Goal: Task Accomplishment & Management: Use online tool/utility

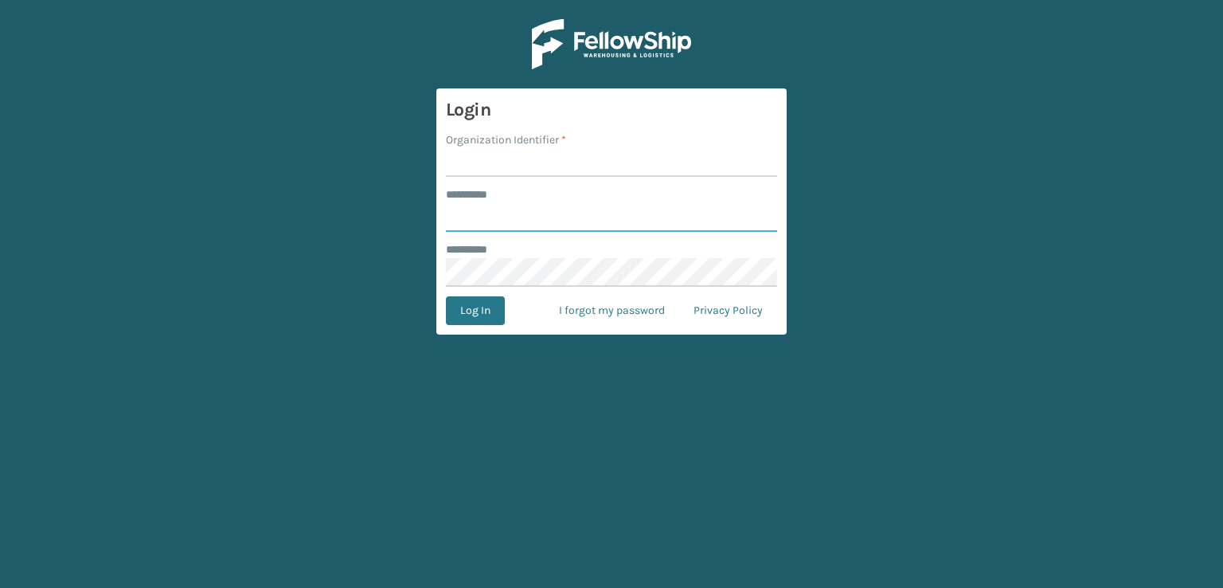
type input "***"
click at [487, 157] on input "Organization Identifier *" at bounding box center [611, 162] width 331 height 29
type input "sleepgeekz warehouse"
click at [475, 308] on button "Log In" at bounding box center [475, 310] width 59 height 29
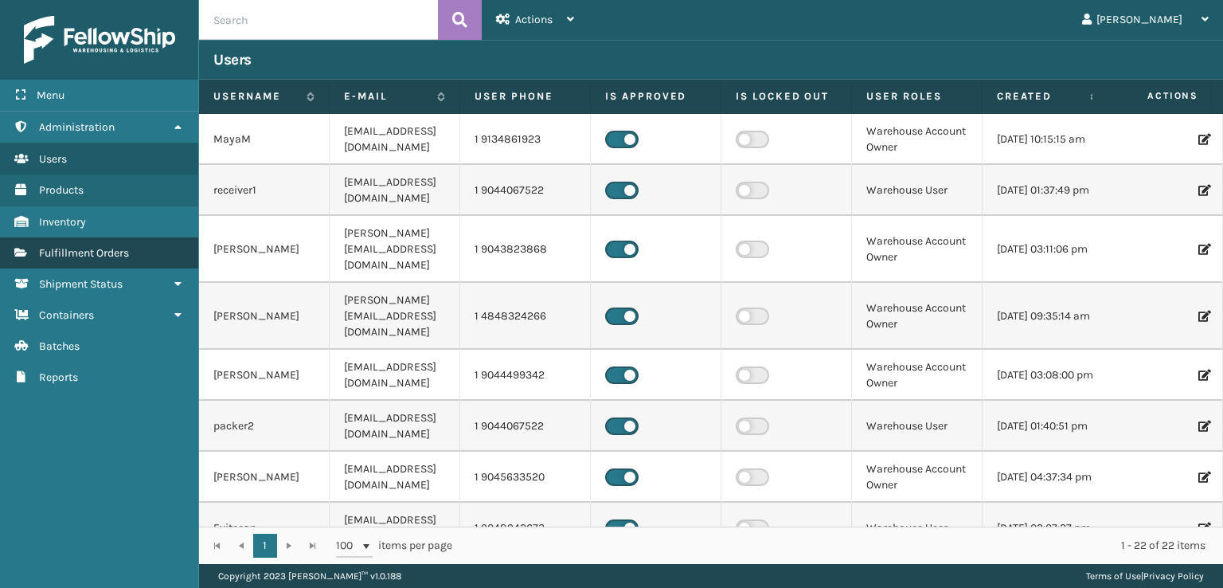
click at [92, 249] on span "Fulfillment Orders" at bounding box center [84, 253] width 90 height 14
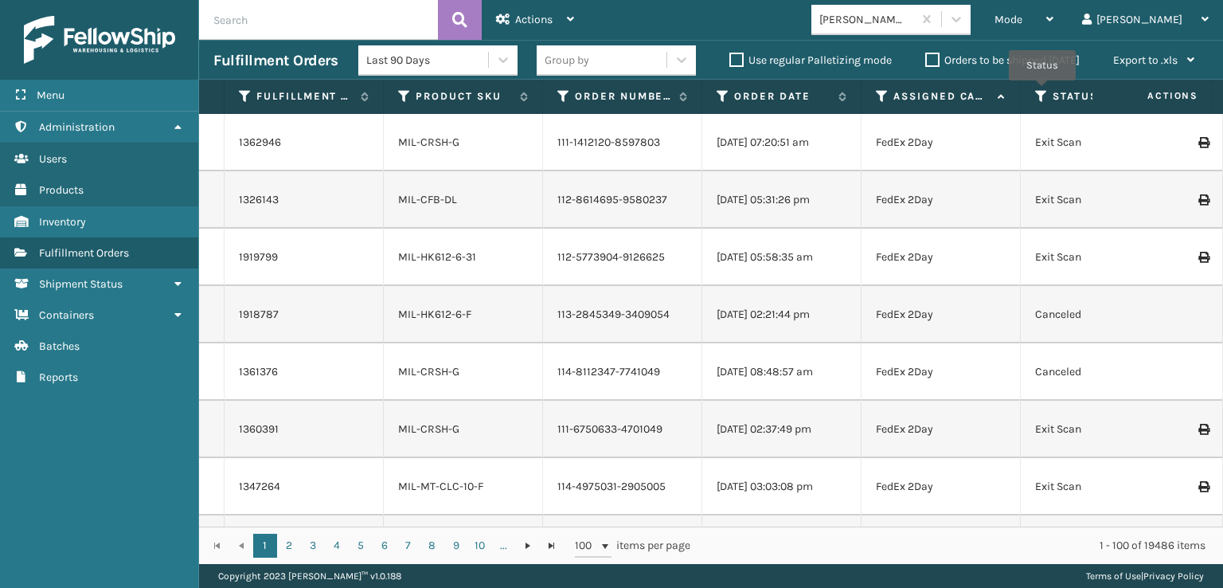
click at [1042, 92] on icon at bounding box center [1041, 96] width 13 height 14
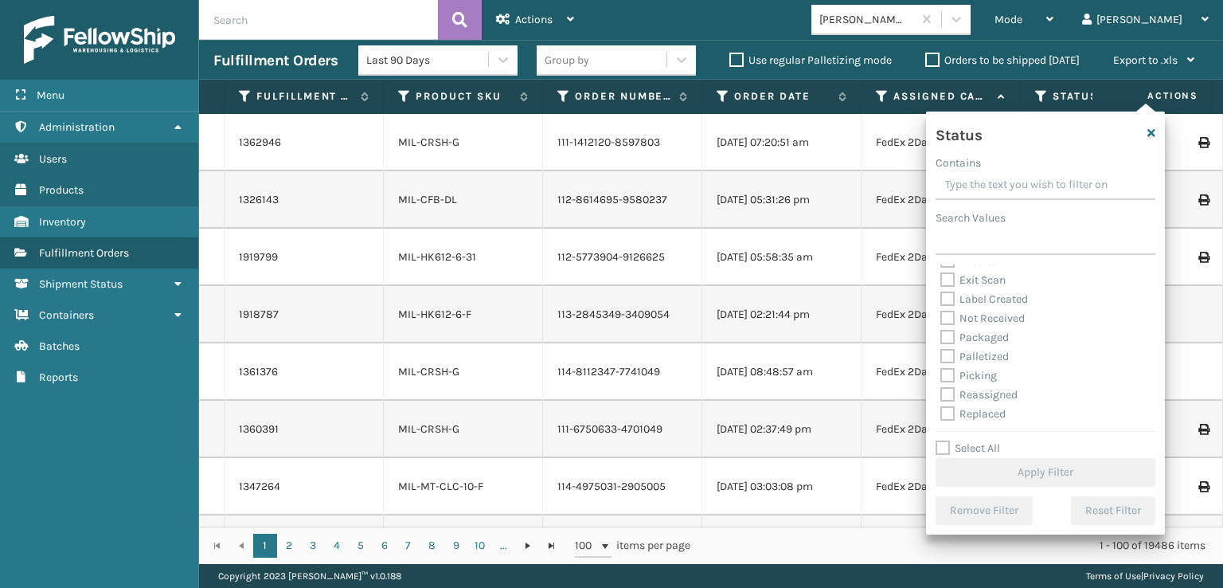
scroll to position [80, 0]
click at [1022, 18] on span "Mode" at bounding box center [1009, 20] width 28 height 14
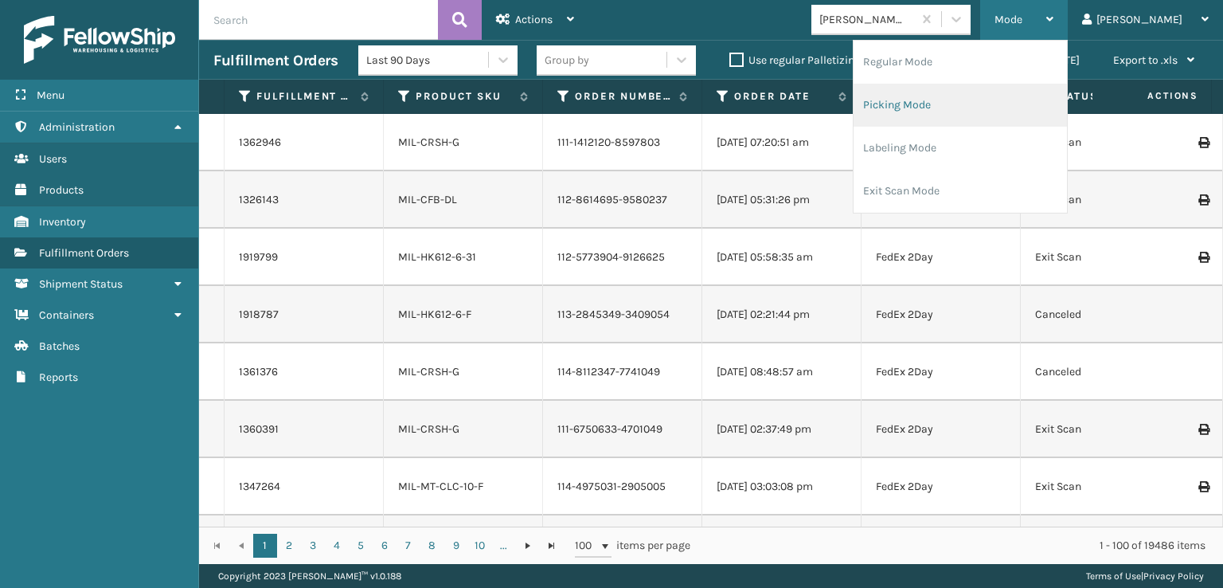
click at [991, 103] on li "Picking Mode" at bounding box center [960, 105] width 213 height 43
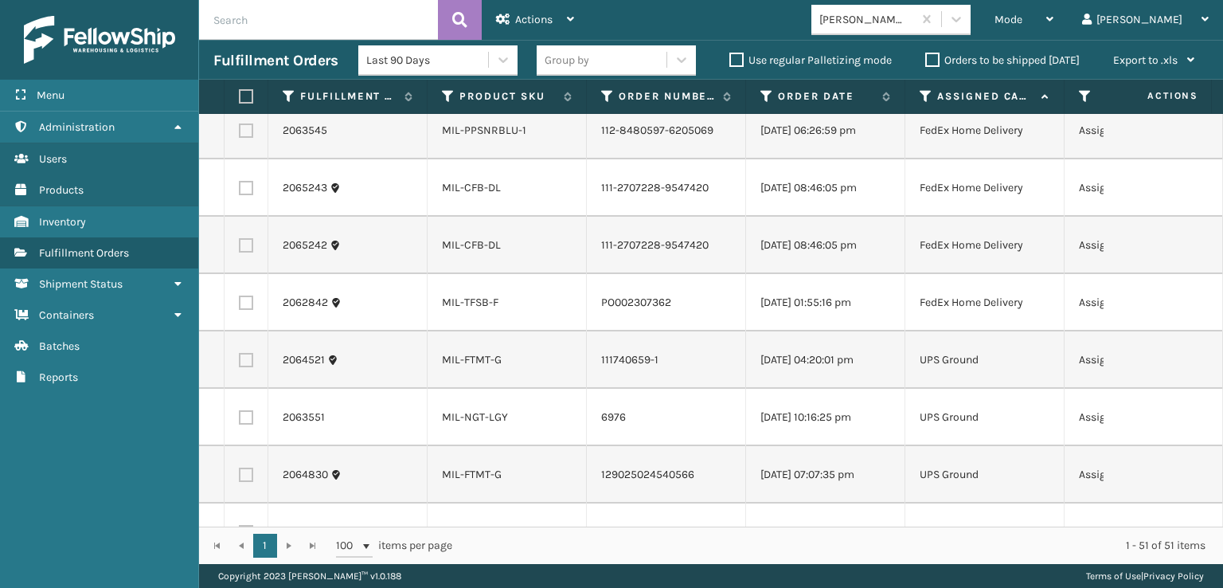
scroll to position [2363, 0]
click at [249, 302] on label at bounding box center [246, 302] width 14 height 14
click at [240, 302] on input "checkbox" at bounding box center [239, 300] width 1 height 10
checkbox input "true"
click at [249, 248] on label at bounding box center [246, 244] width 14 height 14
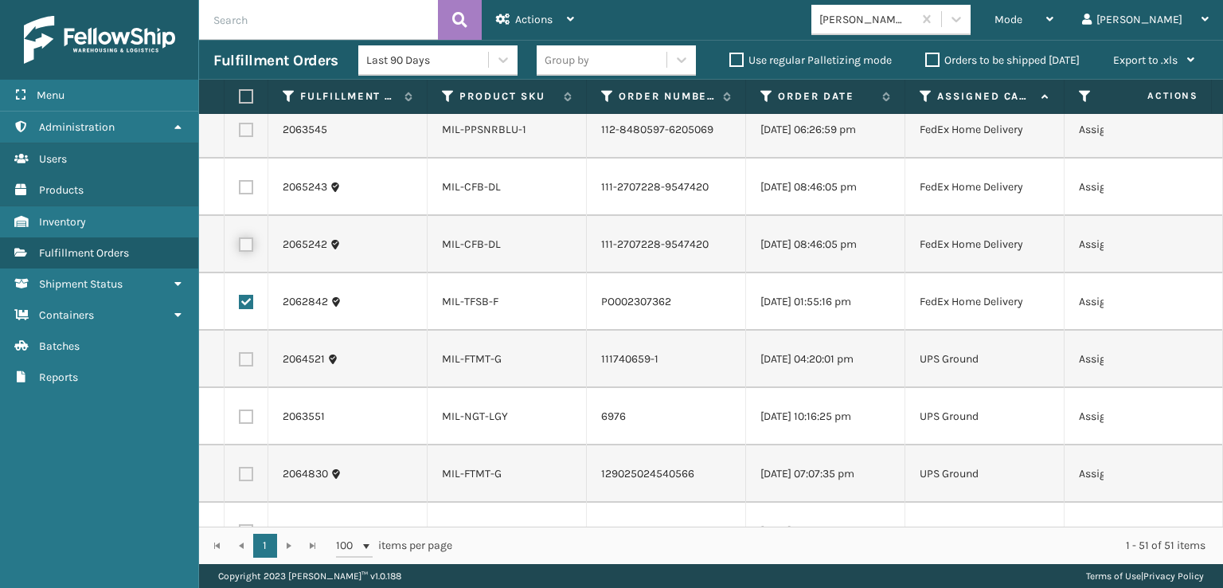
click at [240, 248] on input "checkbox" at bounding box center [239, 242] width 1 height 10
checkbox input "true"
click at [244, 186] on label at bounding box center [246, 187] width 14 height 14
click at [240, 186] on input "checkbox" at bounding box center [239, 185] width 1 height 10
checkbox input "true"
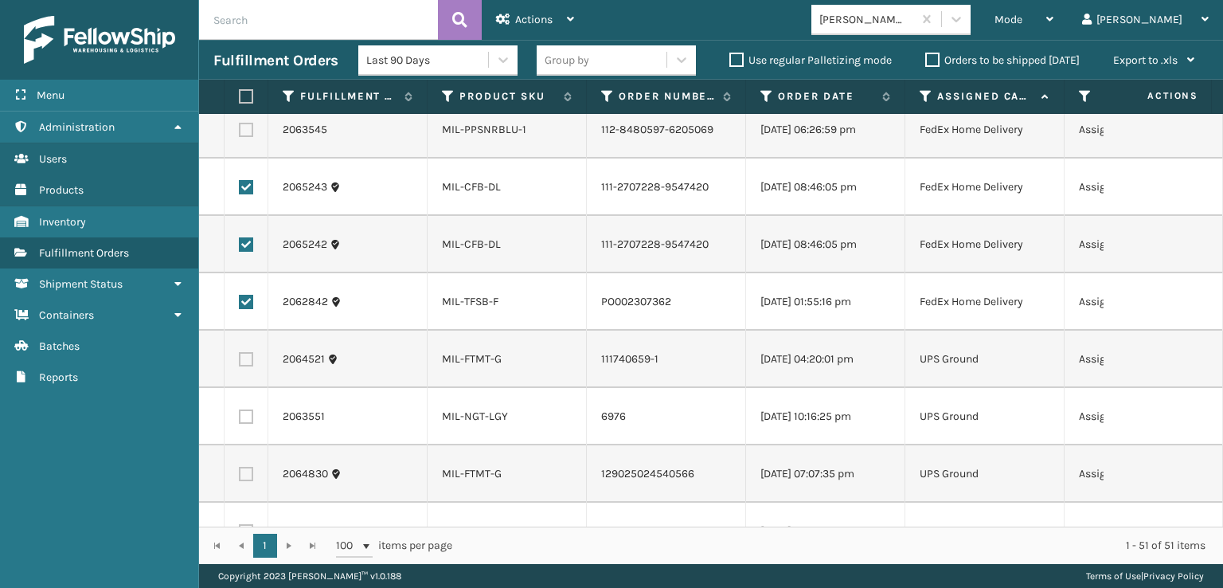
click at [245, 128] on label at bounding box center [246, 130] width 14 height 14
click at [240, 128] on input "checkbox" at bounding box center [239, 128] width 1 height 10
checkbox input "true"
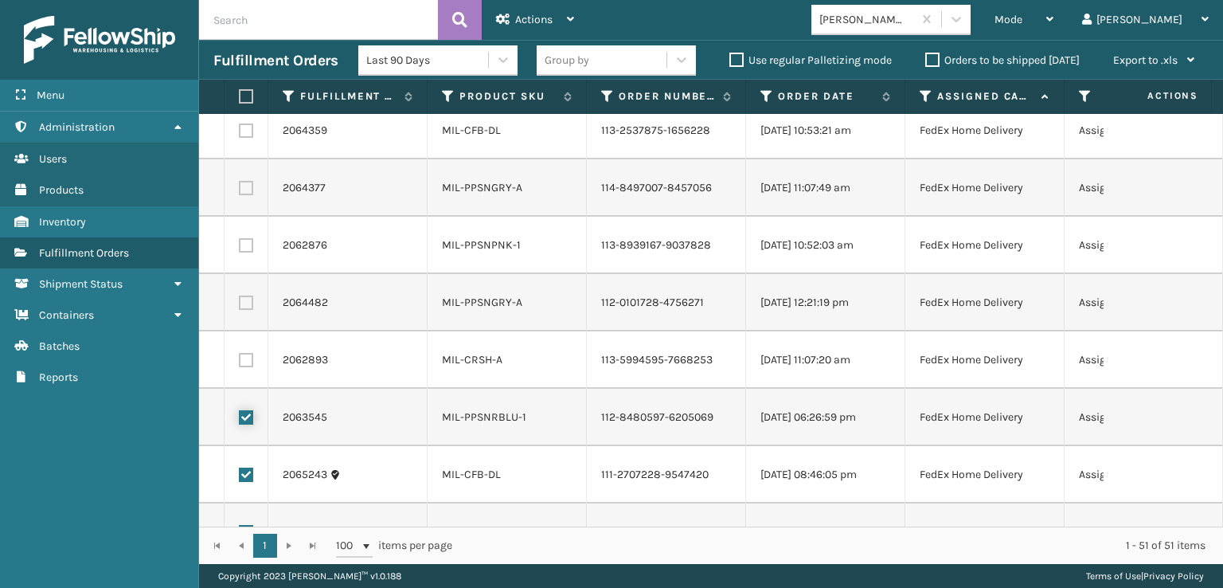
scroll to position [2045, 0]
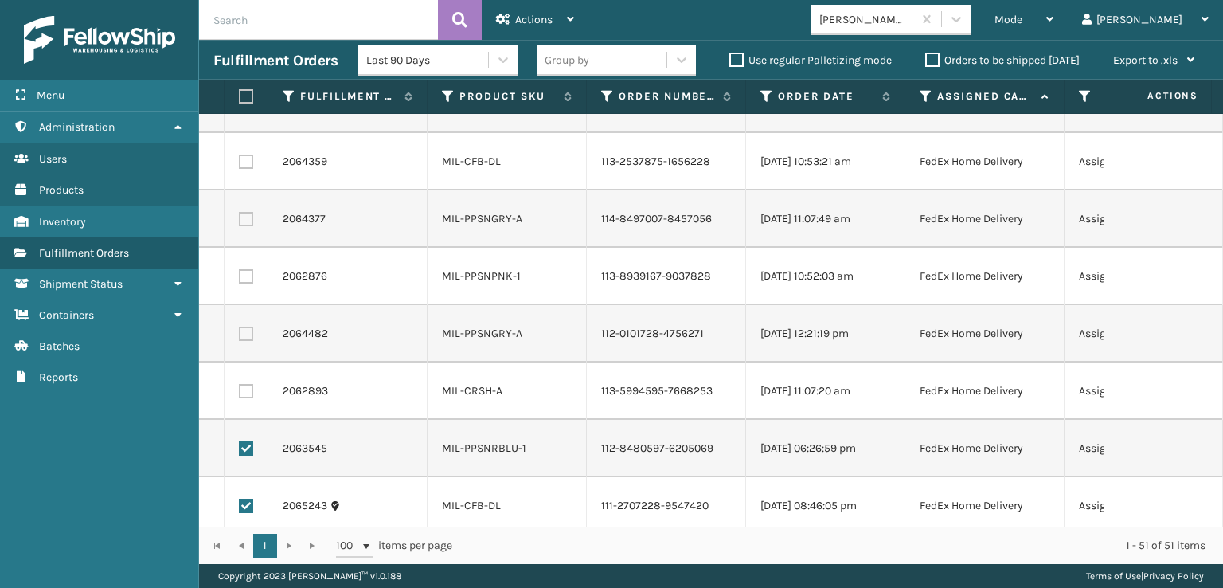
click at [244, 393] on label at bounding box center [246, 391] width 14 height 14
click at [240, 393] on input "checkbox" at bounding box center [239, 389] width 1 height 10
checkbox input "true"
click at [242, 330] on label at bounding box center [246, 333] width 14 height 14
click at [240, 330] on input "checkbox" at bounding box center [239, 331] width 1 height 10
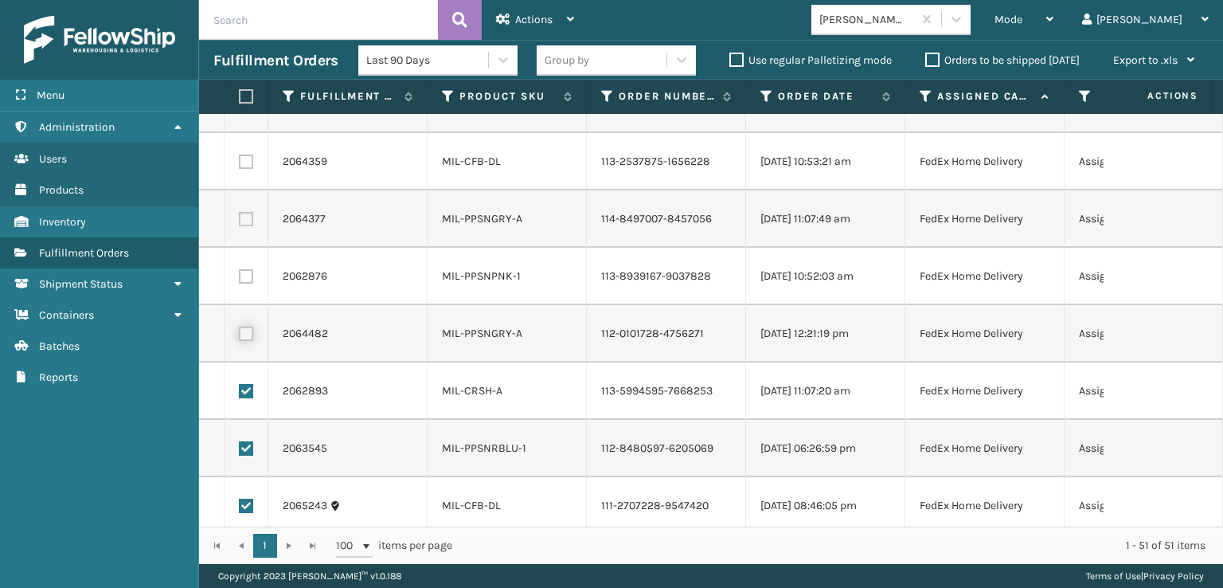
checkbox input "true"
click at [242, 278] on label at bounding box center [246, 276] width 14 height 14
click at [240, 278] on input "checkbox" at bounding box center [239, 274] width 1 height 10
checkbox input "true"
click at [244, 217] on label at bounding box center [246, 219] width 14 height 14
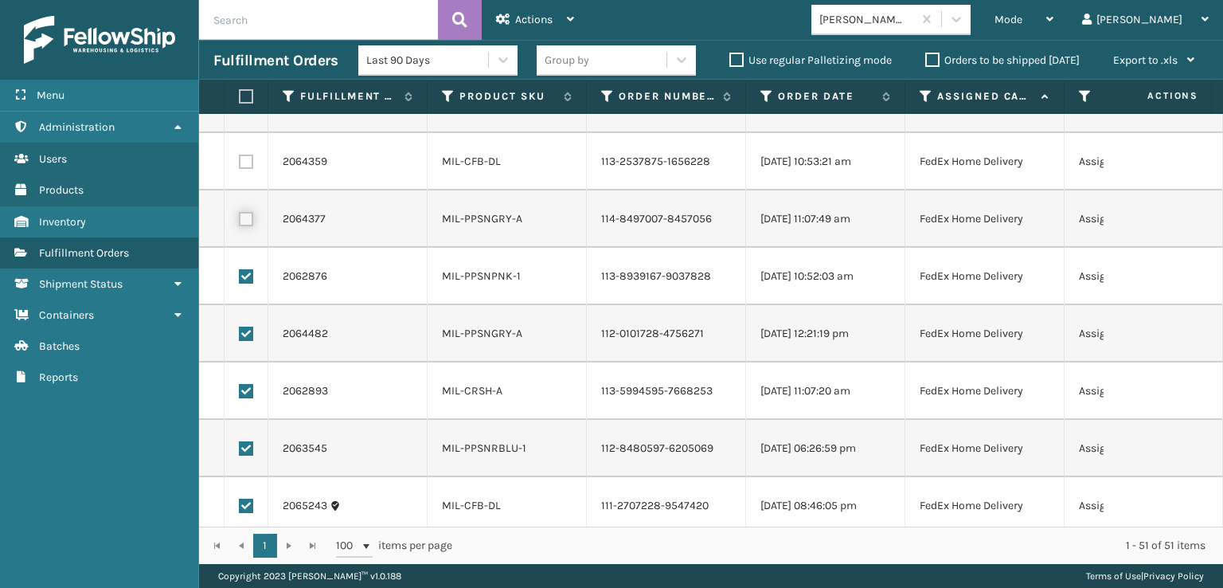
click at [240, 217] on input "checkbox" at bounding box center [239, 217] width 1 height 10
checkbox input "true"
click at [244, 160] on label at bounding box center [246, 161] width 14 height 14
click at [240, 160] on input "checkbox" at bounding box center [239, 159] width 1 height 10
checkbox input "true"
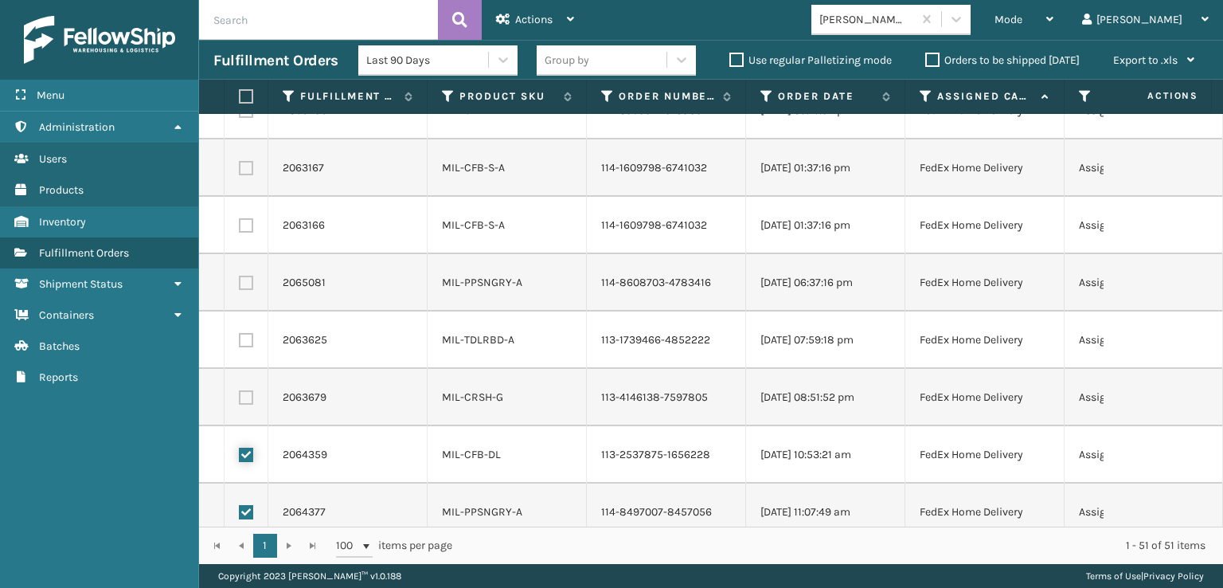
scroll to position [1726, 0]
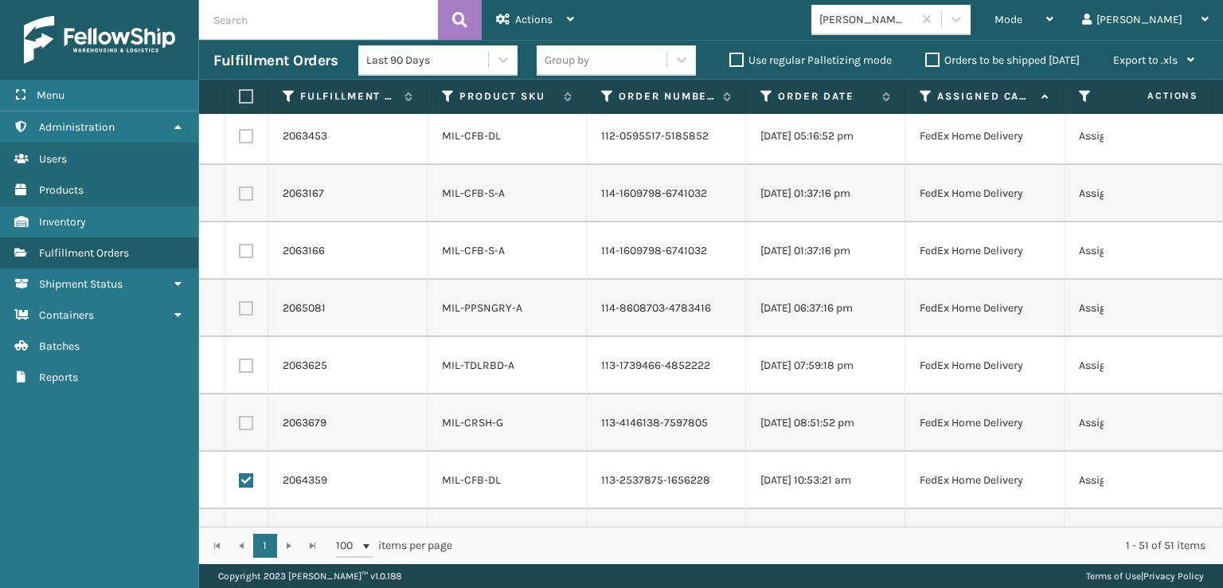
click at [242, 428] on label at bounding box center [246, 423] width 14 height 14
click at [240, 426] on input "checkbox" at bounding box center [239, 421] width 1 height 10
checkbox input "true"
click at [246, 370] on label at bounding box center [246, 365] width 14 height 14
click at [240, 369] on input "checkbox" at bounding box center [239, 363] width 1 height 10
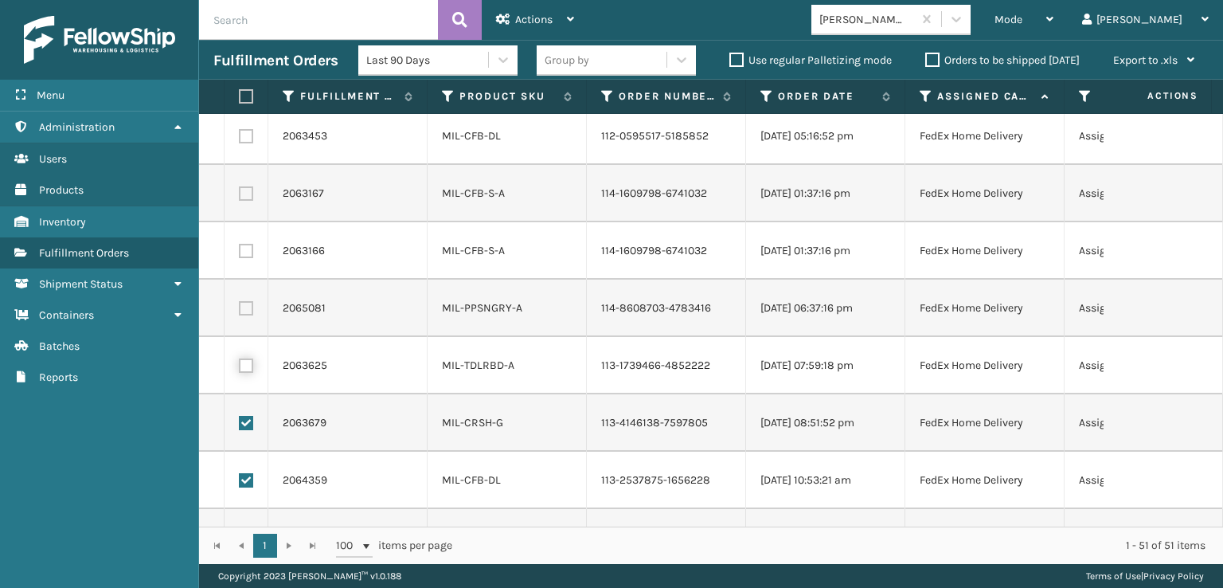
checkbox input "true"
click at [245, 311] on label at bounding box center [246, 308] width 14 height 14
click at [240, 311] on input "checkbox" at bounding box center [239, 306] width 1 height 10
checkbox input "true"
click at [247, 244] on label at bounding box center [246, 251] width 14 height 14
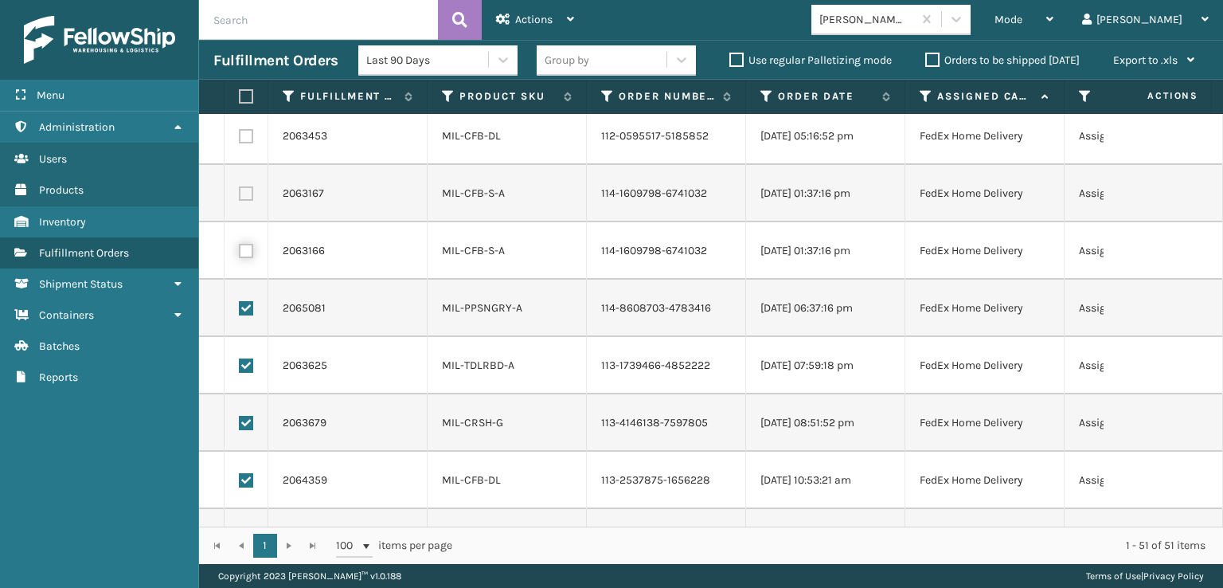
click at [240, 244] on input "checkbox" at bounding box center [239, 249] width 1 height 10
checkbox input "true"
click at [244, 191] on label at bounding box center [246, 193] width 14 height 14
click at [240, 191] on input "checkbox" at bounding box center [239, 191] width 1 height 10
checkbox input "true"
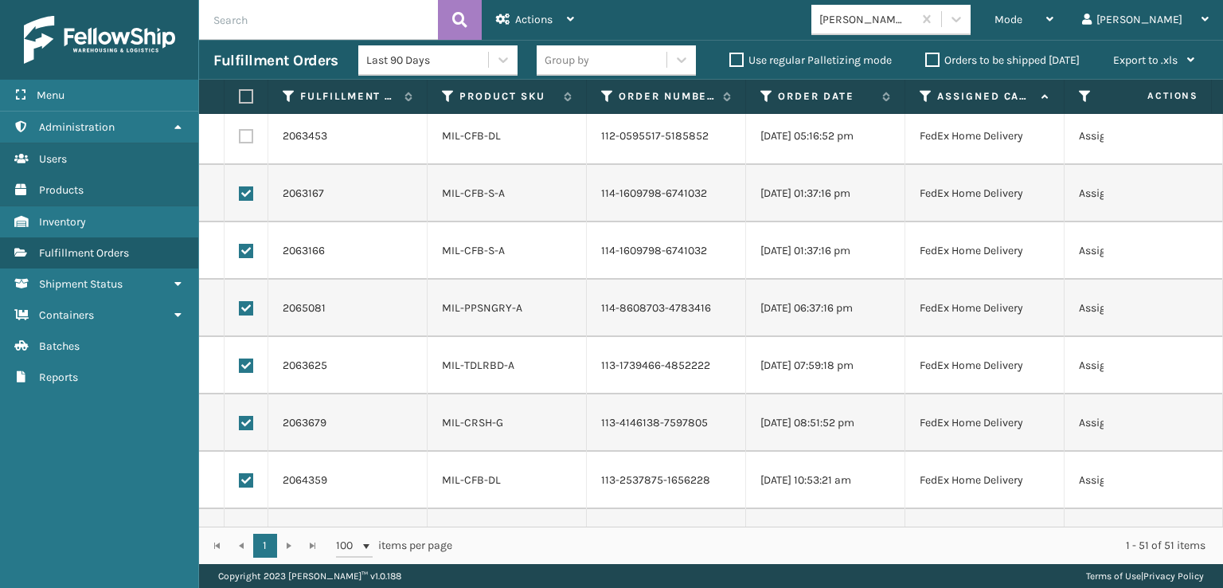
click at [253, 137] on td at bounding box center [247, 135] width 44 height 57
click at [246, 139] on label at bounding box center [246, 136] width 14 height 14
click at [240, 139] on input "checkbox" at bounding box center [239, 134] width 1 height 10
checkbox input "true"
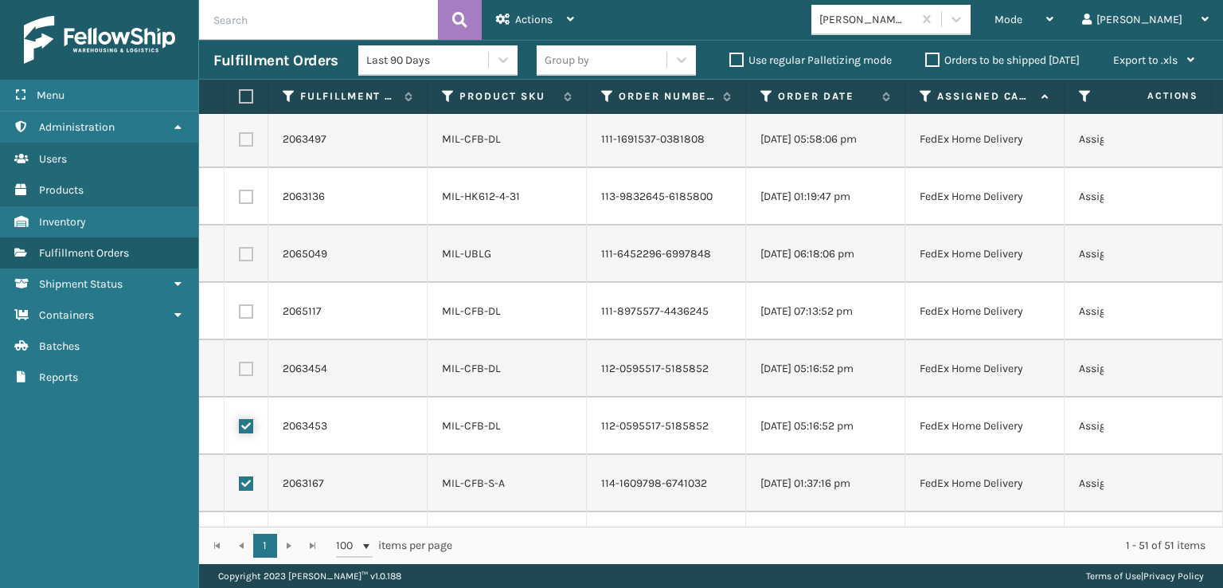
scroll to position [1408, 0]
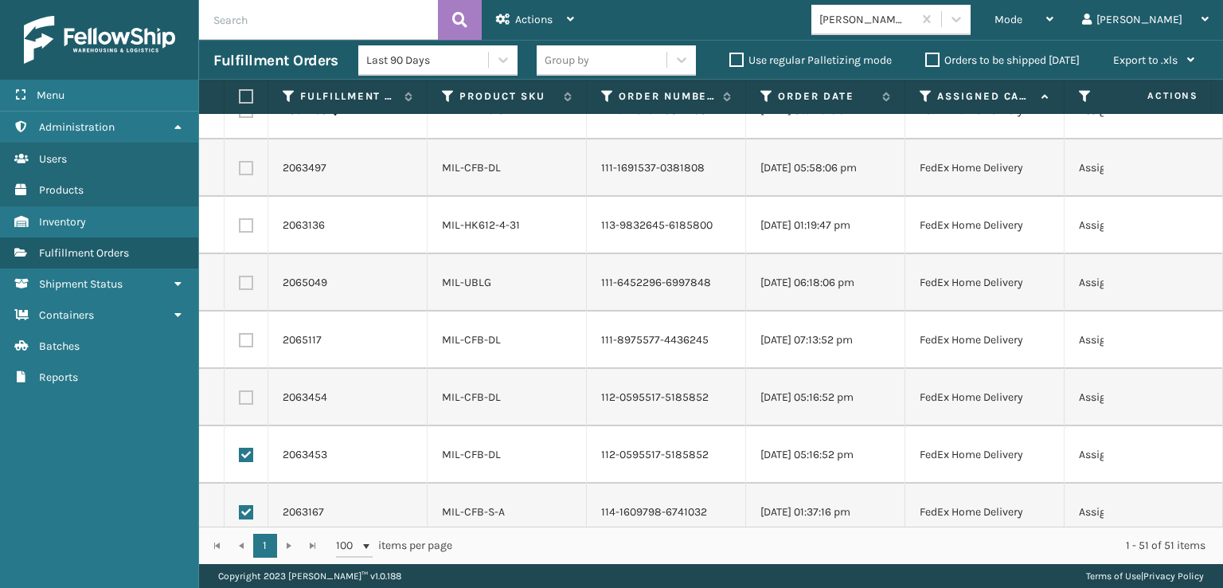
click at [249, 401] on label at bounding box center [246, 397] width 14 height 14
click at [240, 401] on input "checkbox" at bounding box center [239, 395] width 1 height 10
checkbox input "true"
click at [246, 338] on label at bounding box center [246, 340] width 14 height 14
click at [240, 338] on input "checkbox" at bounding box center [239, 338] width 1 height 10
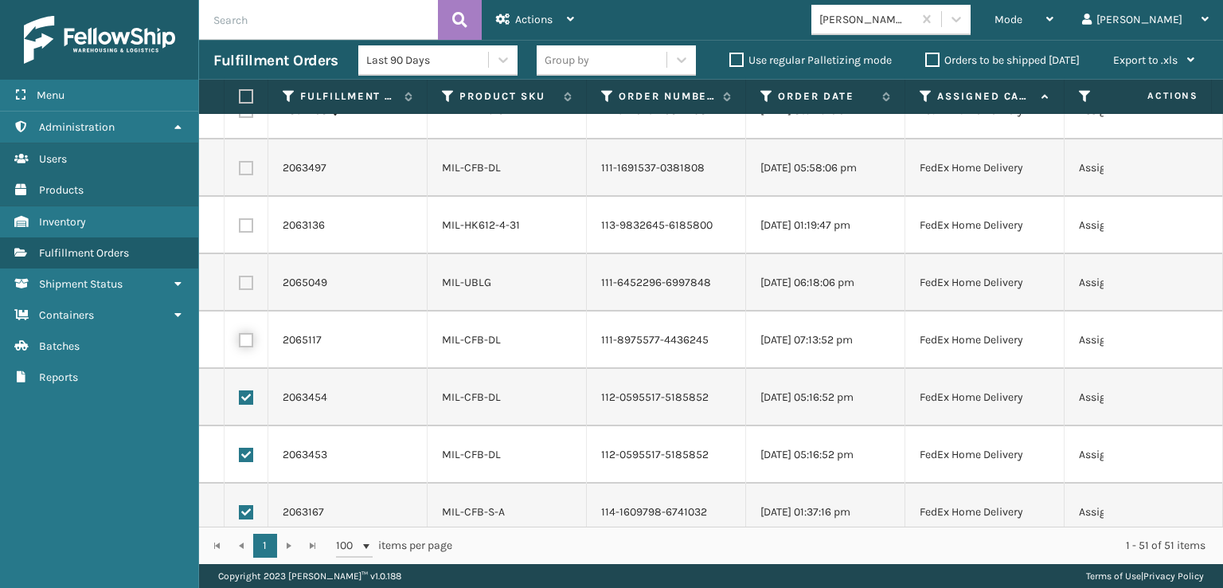
checkbox input "true"
click at [246, 276] on label at bounding box center [246, 283] width 14 height 14
click at [240, 276] on input "checkbox" at bounding box center [239, 281] width 1 height 10
checkbox input "true"
click at [246, 229] on label at bounding box center [246, 225] width 14 height 14
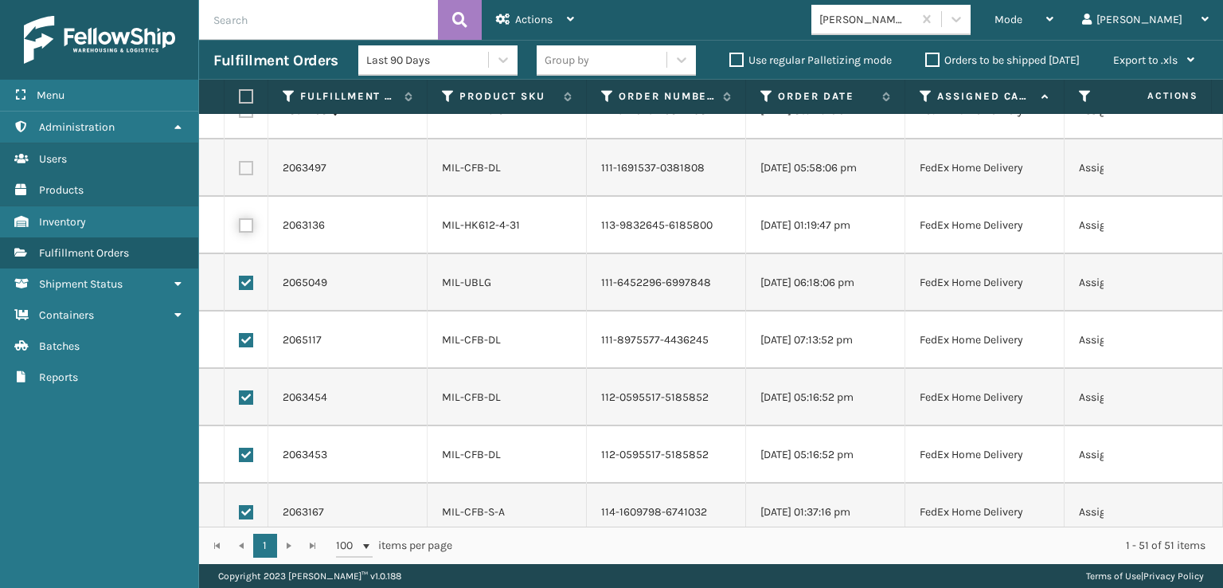
click at [240, 229] on input "checkbox" at bounding box center [239, 223] width 1 height 10
checkbox input "true"
click at [244, 166] on label at bounding box center [246, 168] width 14 height 14
click at [240, 166] on input "checkbox" at bounding box center [239, 166] width 1 height 10
checkbox input "true"
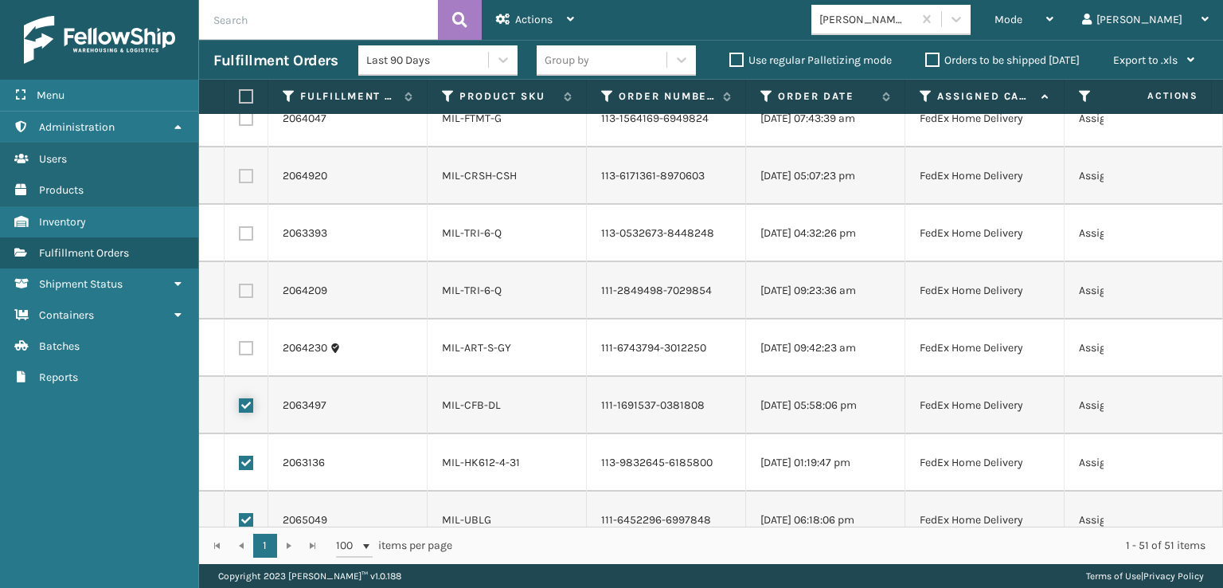
scroll to position [1169, 0]
click at [246, 348] on label at bounding box center [246, 349] width 14 height 14
click at [240, 348] on input "checkbox" at bounding box center [239, 347] width 1 height 10
checkbox input "true"
click at [244, 289] on label at bounding box center [246, 292] width 14 height 14
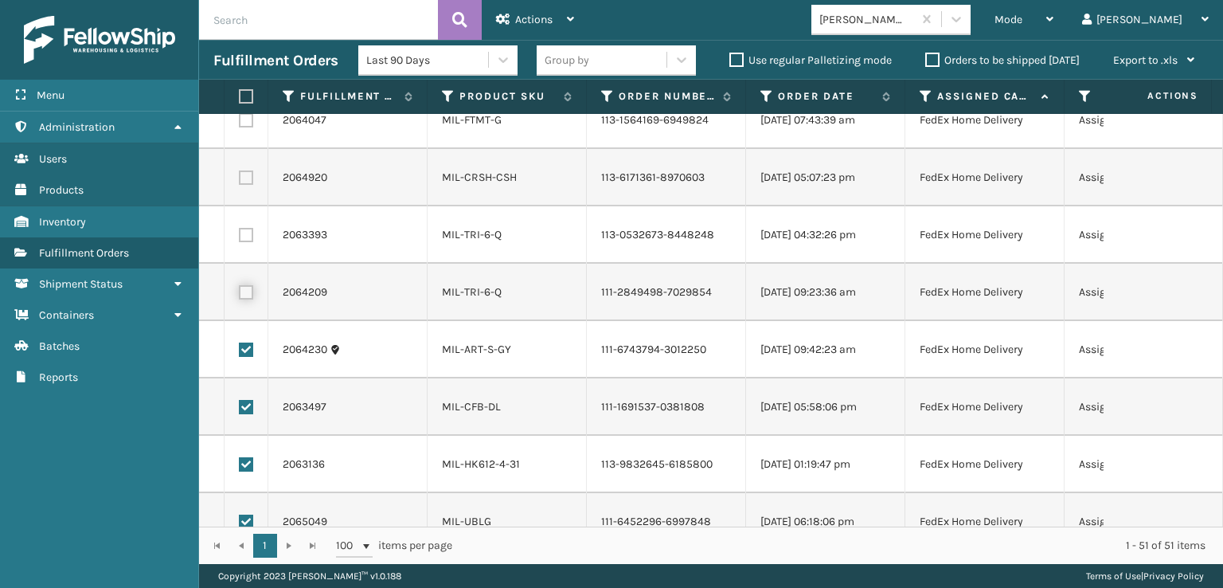
click at [240, 289] on input "checkbox" at bounding box center [239, 290] width 1 height 10
checkbox input "true"
click at [245, 234] on label at bounding box center [246, 235] width 14 height 14
click at [240, 234] on input "checkbox" at bounding box center [239, 233] width 1 height 10
checkbox input "true"
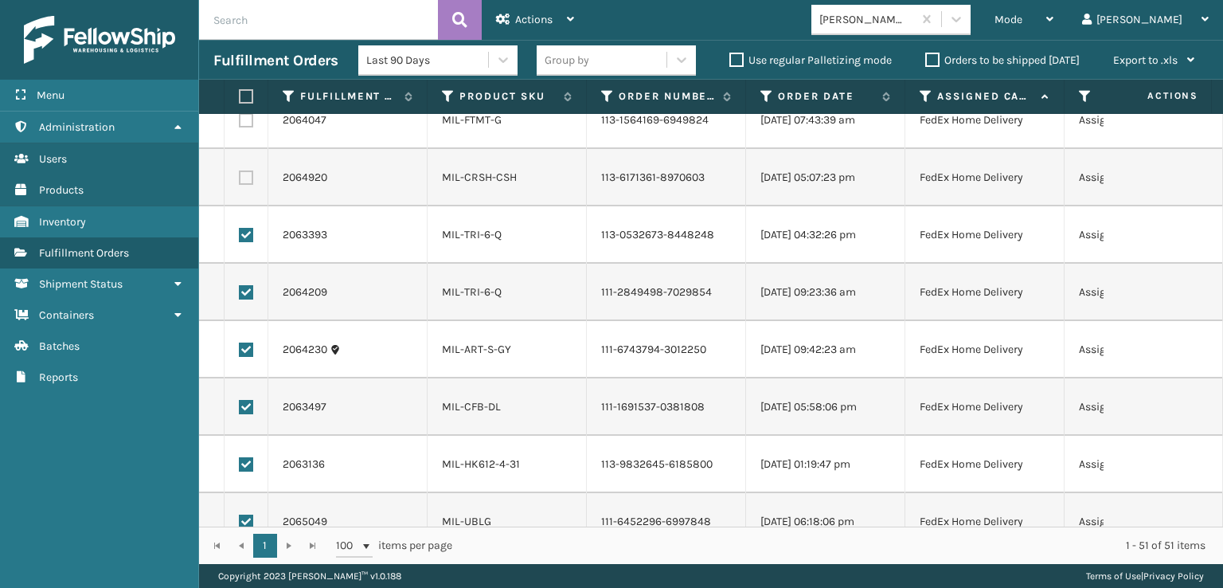
click at [244, 178] on label at bounding box center [246, 177] width 14 height 14
click at [240, 178] on input "checkbox" at bounding box center [239, 175] width 1 height 10
checkbox input "true"
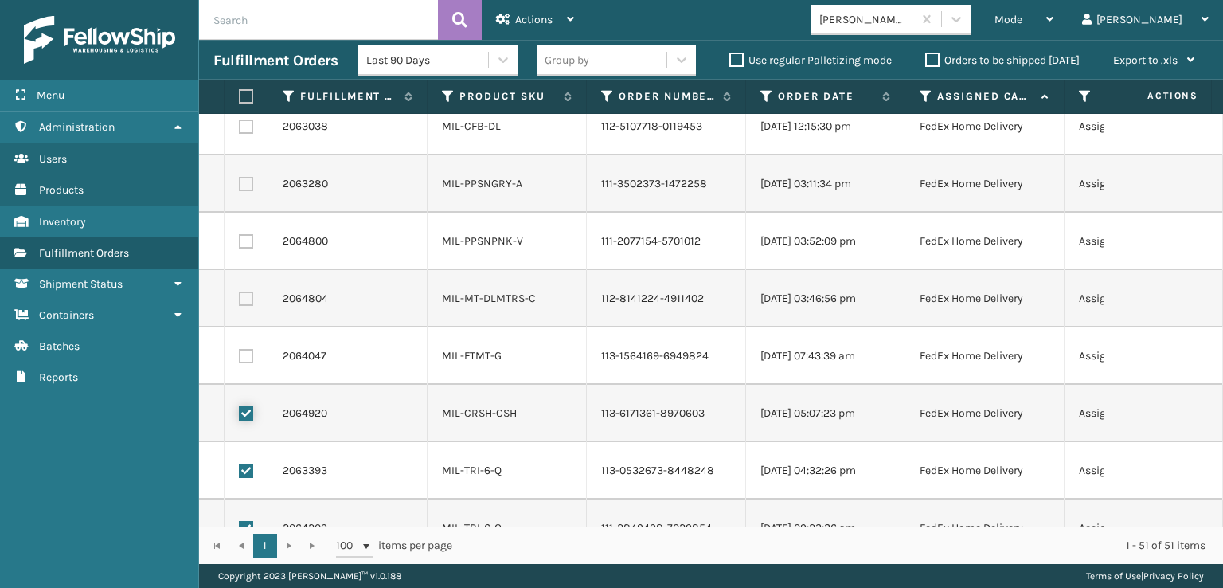
scroll to position [930, 0]
click at [245, 358] on label at bounding box center [246, 359] width 14 height 14
click at [240, 358] on input "checkbox" at bounding box center [239, 357] width 1 height 10
checkbox input "true"
click at [245, 296] on label at bounding box center [246, 302] width 14 height 14
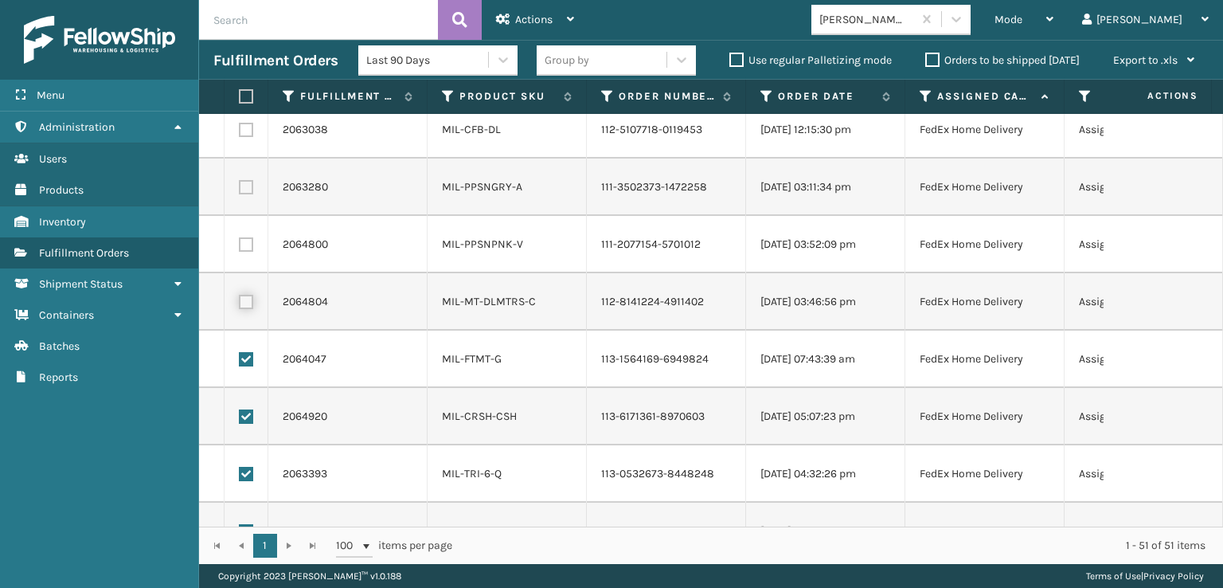
click at [240, 296] on input "checkbox" at bounding box center [239, 300] width 1 height 10
checkbox input "true"
click at [243, 240] on label at bounding box center [246, 244] width 14 height 14
click at [240, 240] on input "checkbox" at bounding box center [239, 242] width 1 height 10
checkbox input "true"
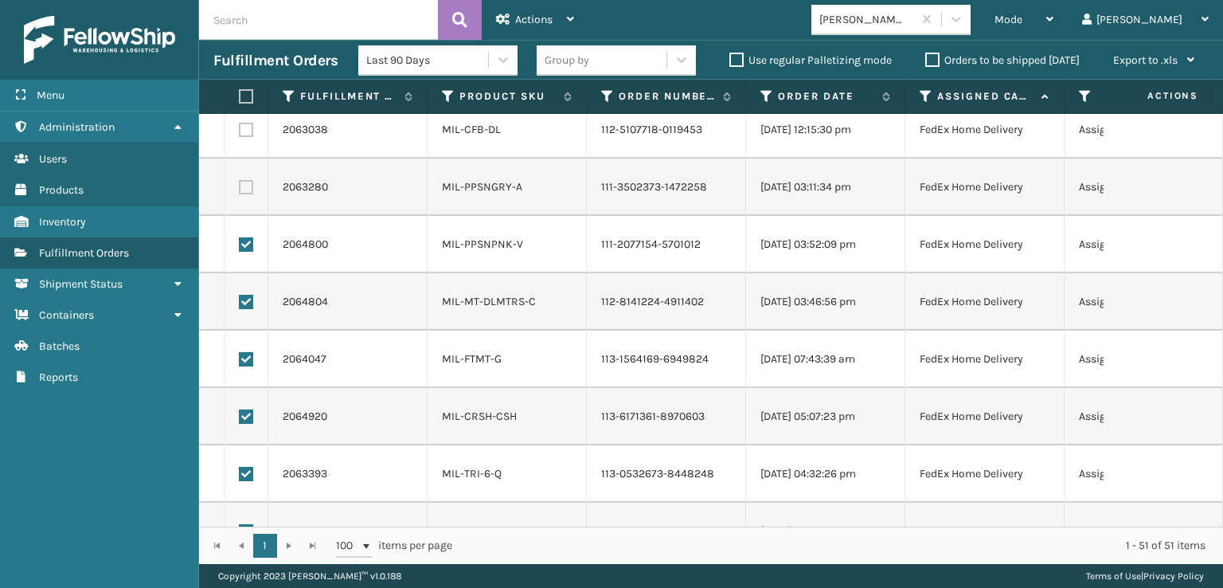
click at [244, 192] on label at bounding box center [246, 187] width 14 height 14
click at [240, 190] on input "checkbox" at bounding box center [239, 185] width 1 height 10
checkbox input "true"
click at [244, 134] on label at bounding box center [246, 130] width 14 height 14
click at [240, 133] on input "checkbox" at bounding box center [239, 128] width 1 height 10
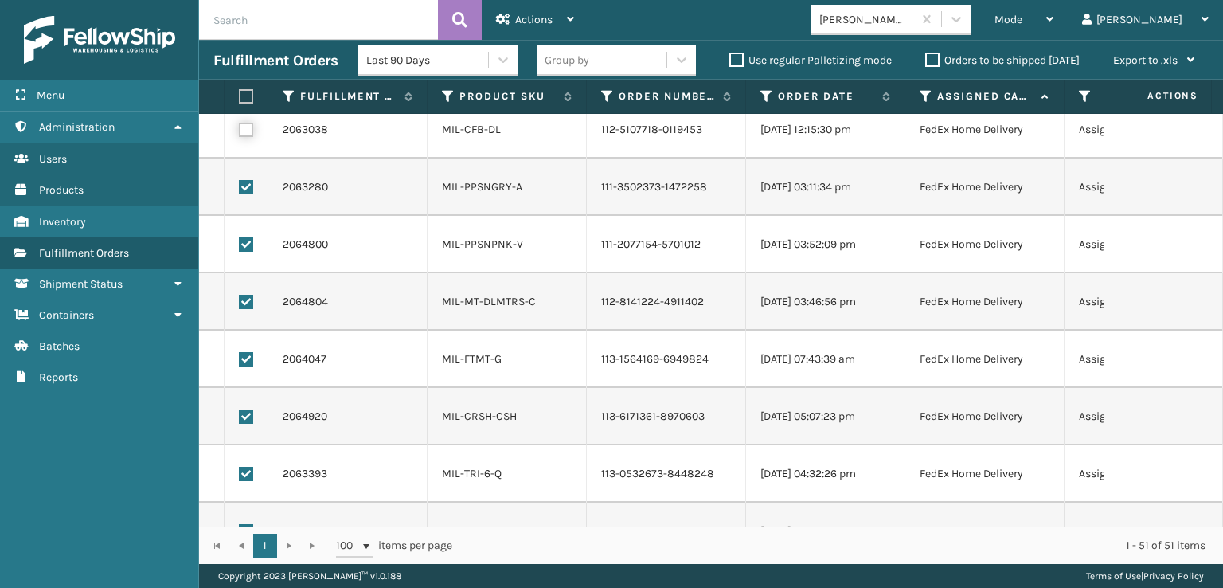
checkbox input "true"
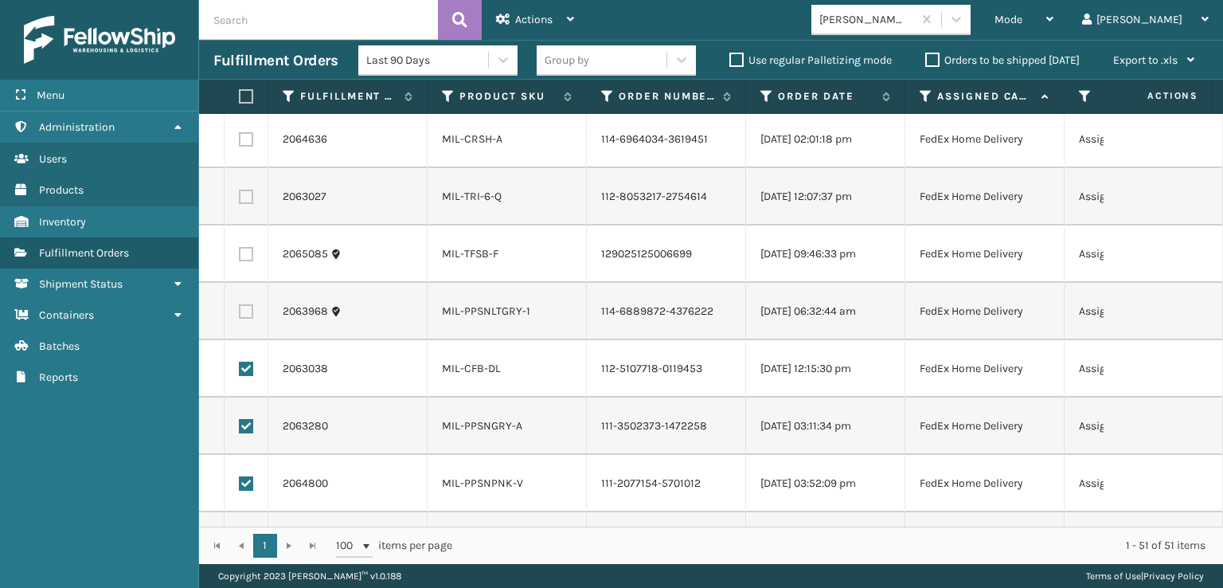
click at [244, 316] on label at bounding box center [246, 311] width 14 height 14
click at [240, 315] on input "checkbox" at bounding box center [239, 309] width 1 height 10
checkbox input "true"
click at [242, 256] on label at bounding box center [246, 254] width 14 height 14
click at [240, 256] on input "checkbox" at bounding box center [239, 252] width 1 height 10
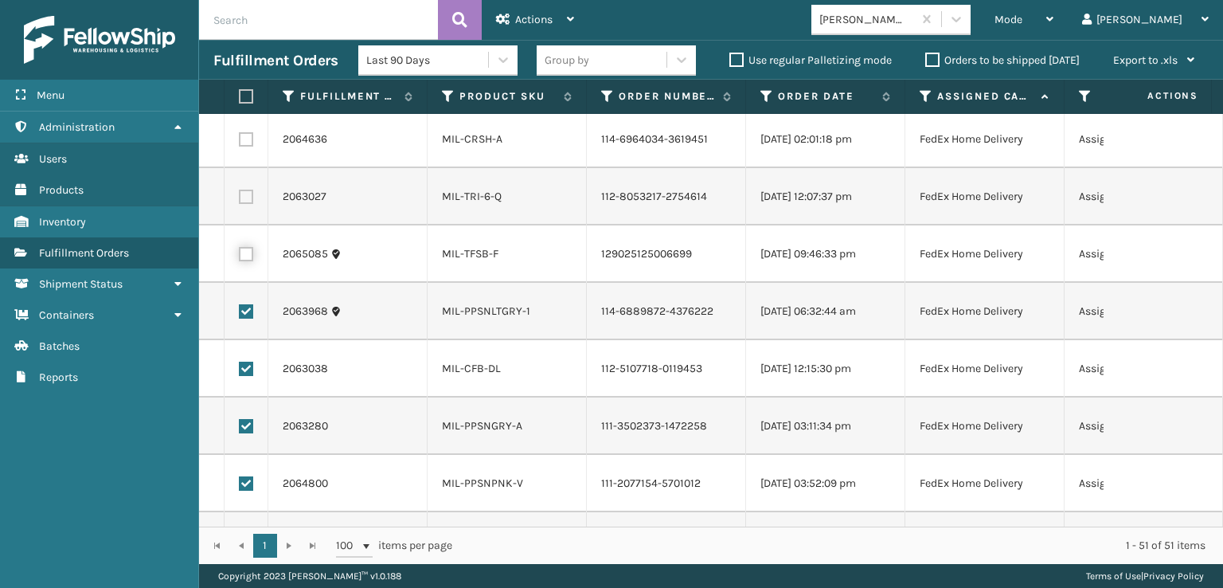
checkbox input "true"
drag, startPoint x: 244, startPoint y: 199, endPoint x: 244, endPoint y: 189, distance: 10.4
click at [244, 198] on label at bounding box center [246, 197] width 14 height 14
click at [240, 198] on input "checkbox" at bounding box center [239, 195] width 1 height 10
checkbox input "true"
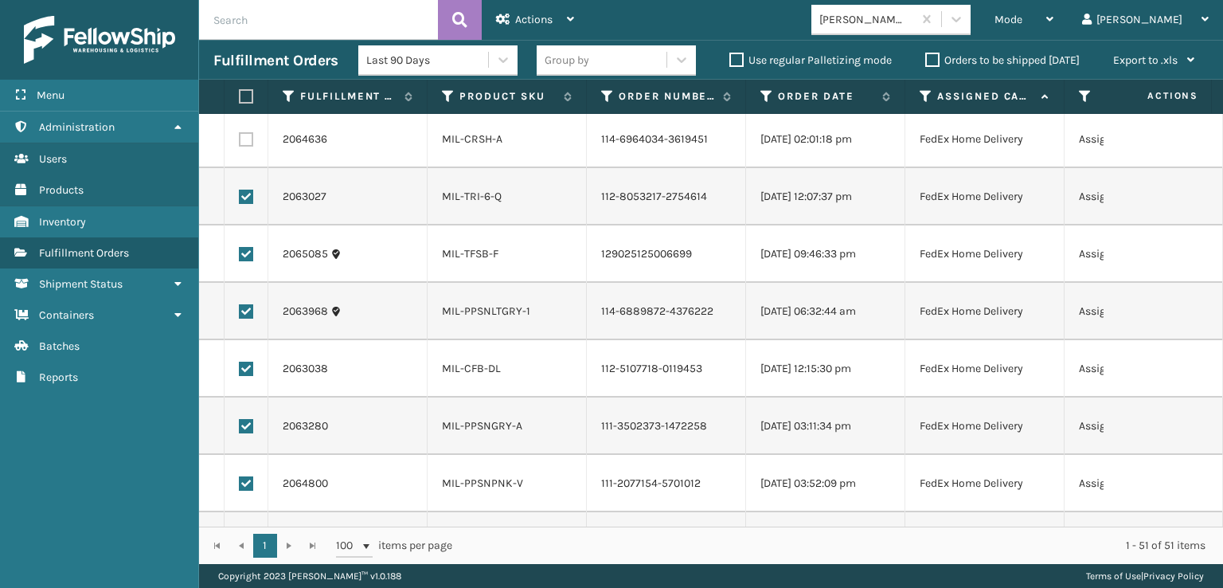
click at [244, 141] on label at bounding box center [246, 139] width 14 height 14
click at [240, 141] on input "checkbox" at bounding box center [239, 137] width 1 height 10
checkbox input "true"
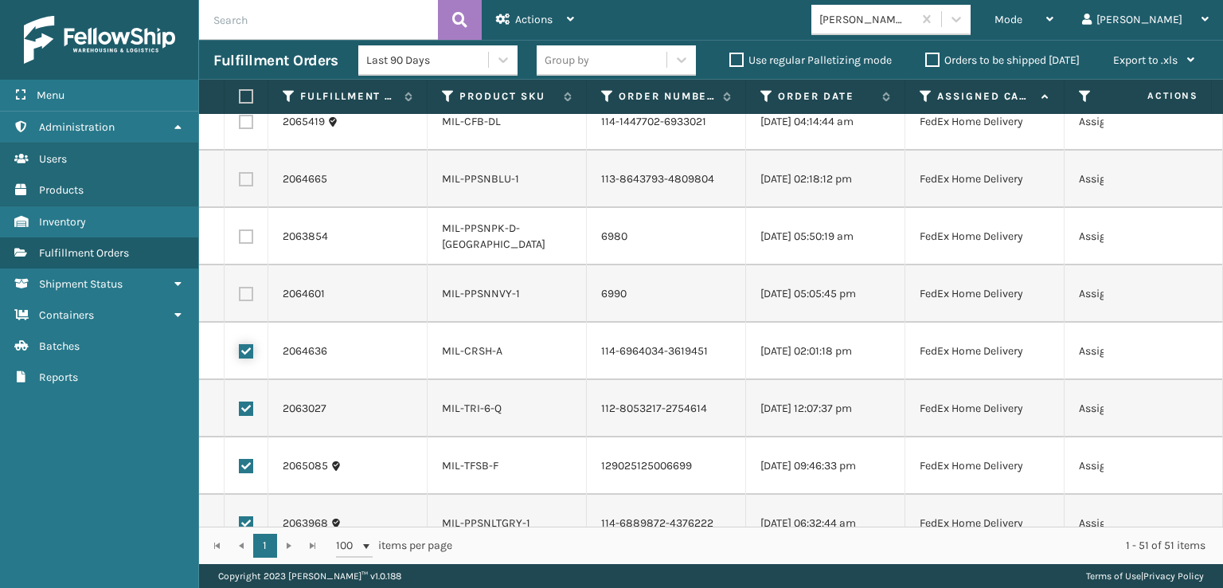
scroll to position [373, 0]
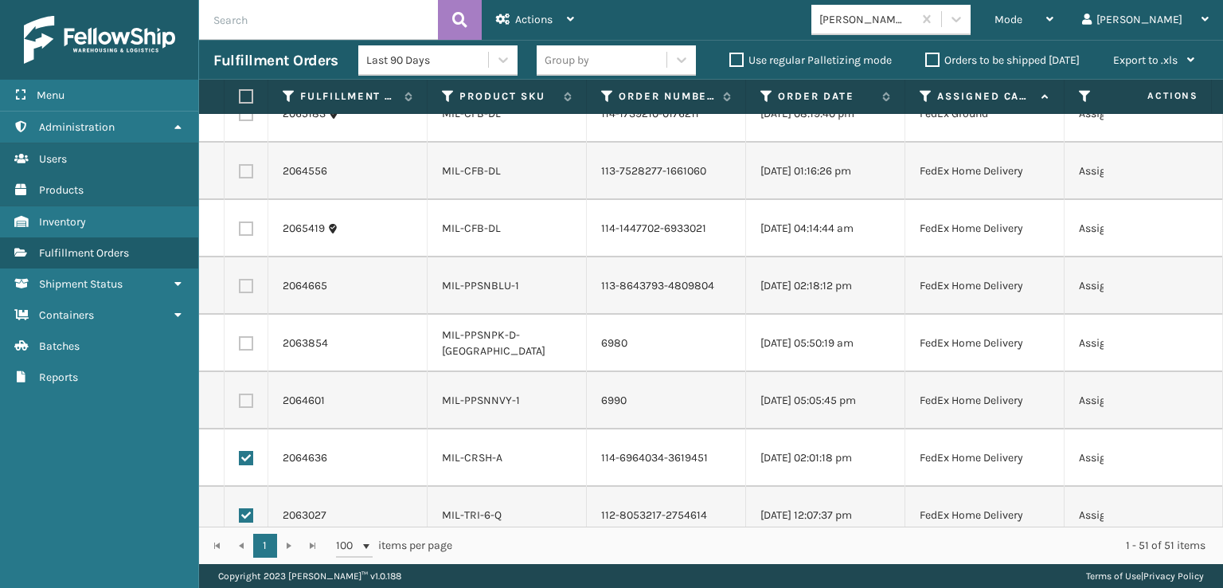
click at [244, 401] on label at bounding box center [246, 400] width 14 height 14
click at [240, 401] on input "checkbox" at bounding box center [239, 398] width 1 height 10
checkbox input "true"
click at [243, 344] on label at bounding box center [246, 343] width 14 height 14
click at [240, 344] on input "checkbox" at bounding box center [239, 341] width 1 height 10
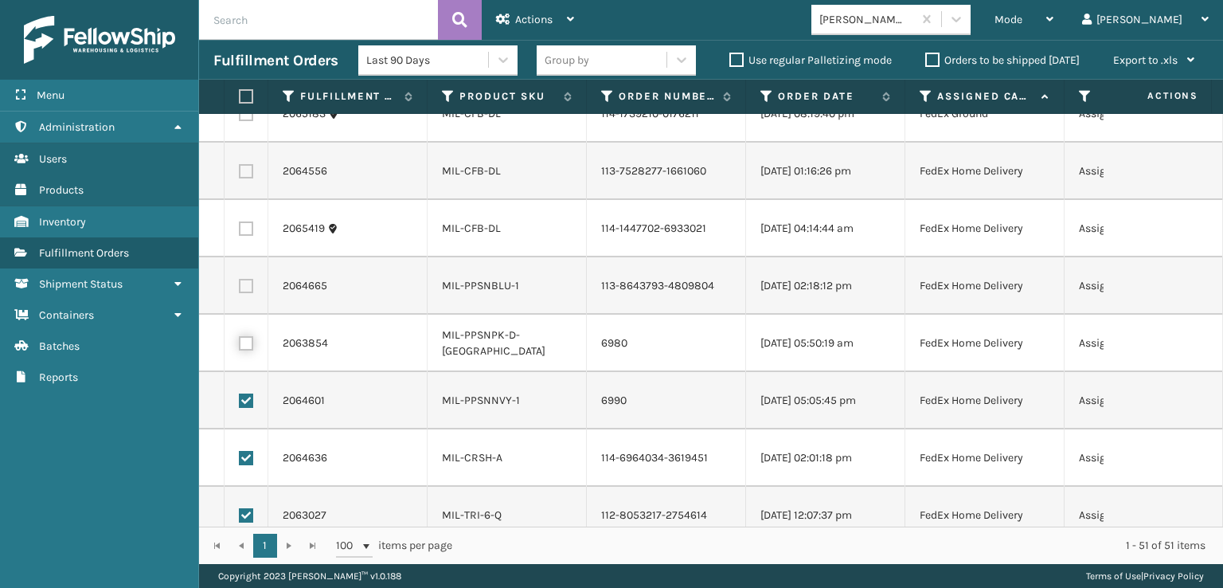
checkbox input "true"
click at [243, 284] on label at bounding box center [246, 286] width 14 height 14
click at [240, 284] on input "checkbox" at bounding box center [239, 284] width 1 height 10
checkbox input "true"
click at [244, 227] on label at bounding box center [246, 228] width 14 height 14
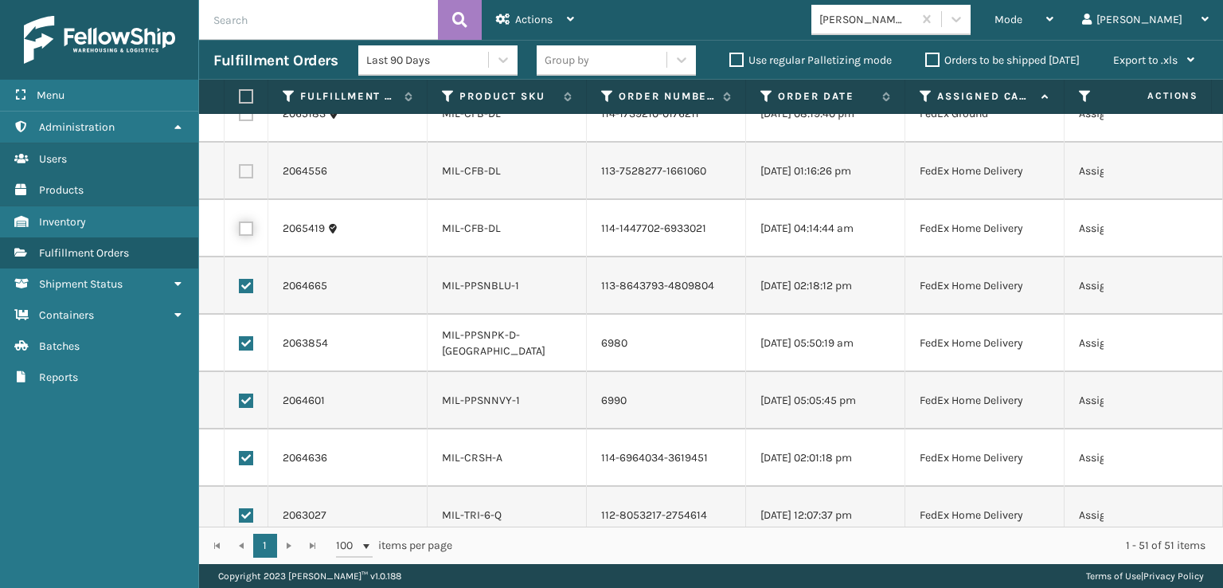
click at [240, 227] on input "checkbox" at bounding box center [239, 226] width 1 height 10
checkbox input "true"
click at [244, 170] on label at bounding box center [246, 171] width 14 height 14
click at [240, 170] on input "checkbox" at bounding box center [239, 169] width 1 height 10
checkbox input "true"
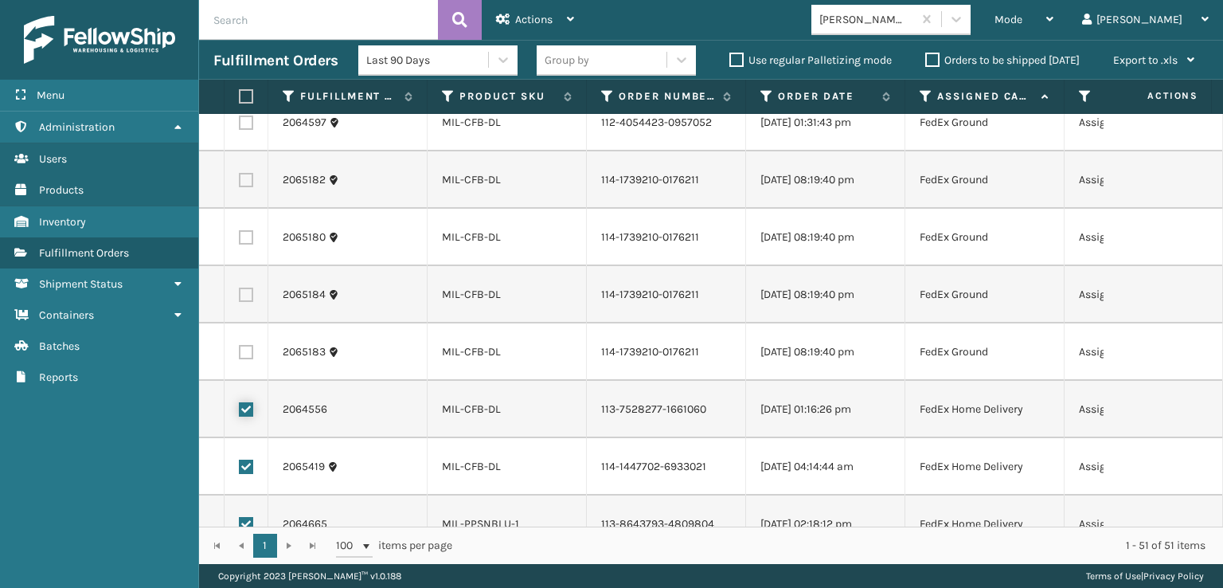
scroll to position [134, 0]
click at [244, 351] on label at bounding box center [246, 353] width 14 height 14
click at [240, 351] on input "checkbox" at bounding box center [239, 351] width 1 height 10
checkbox input "true"
click at [244, 291] on label at bounding box center [246, 295] width 14 height 14
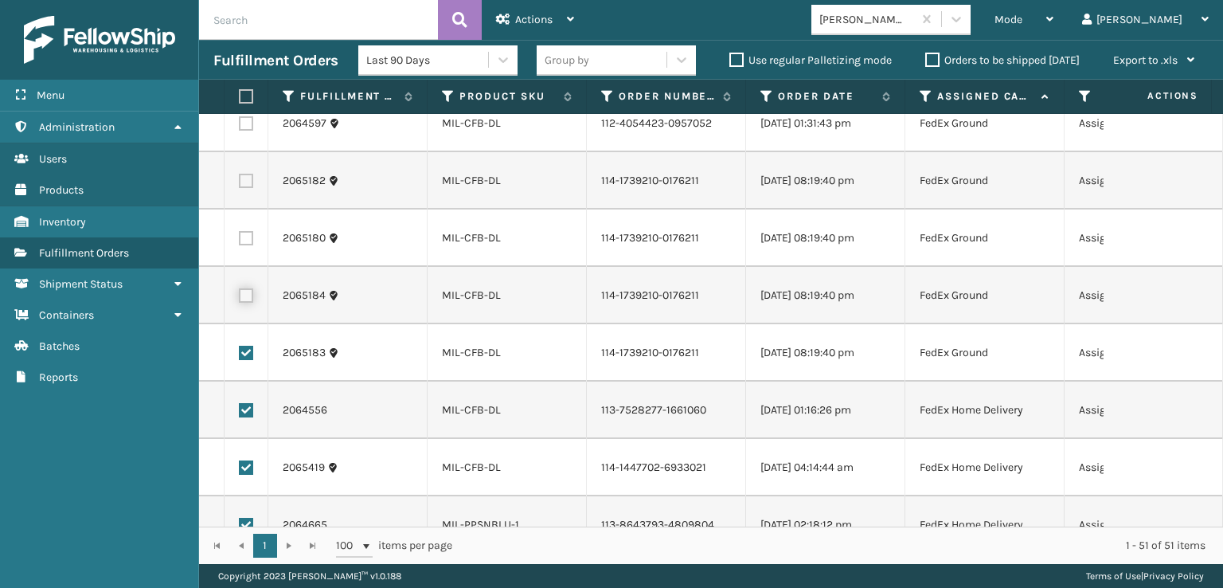
click at [240, 291] on input "checkbox" at bounding box center [239, 293] width 1 height 10
checkbox input "true"
click at [246, 243] on label at bounding box center [246, 238] width 14 height 14
click at [240, 241] on input "checkbox" at bounding box center [239, 236] width 1 height 10
checkbox input "true"
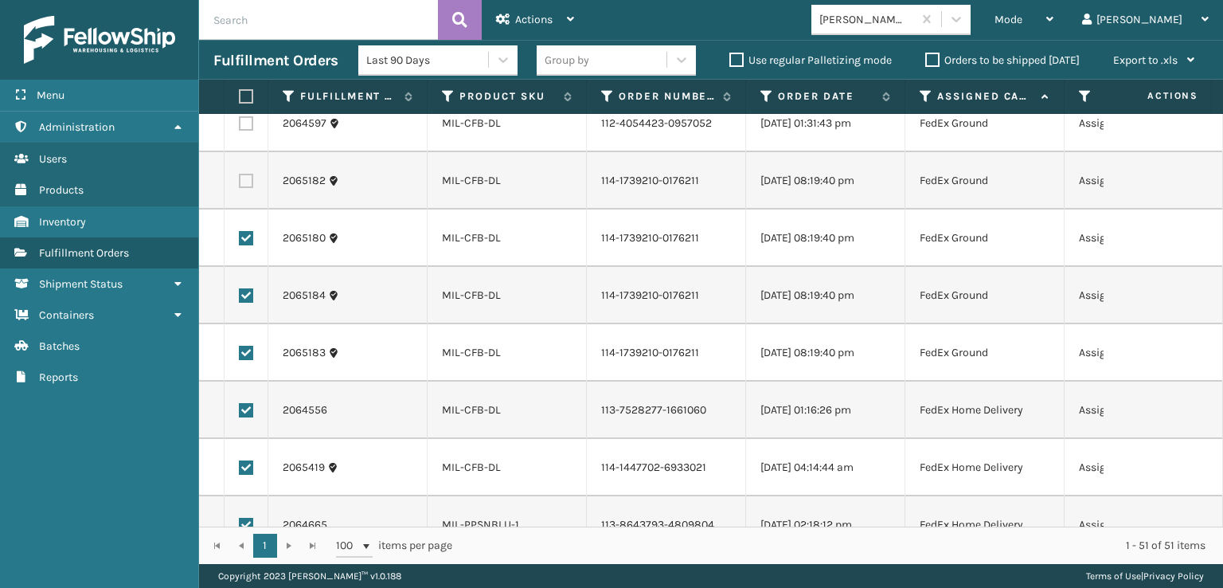
click at [246, 185] on label at bounding box center [246, 181] width 14 height 14
click at [240, 184] on input "checkbox" at bounding box center [239, 179] width 1 height 10
checkbox input "true"
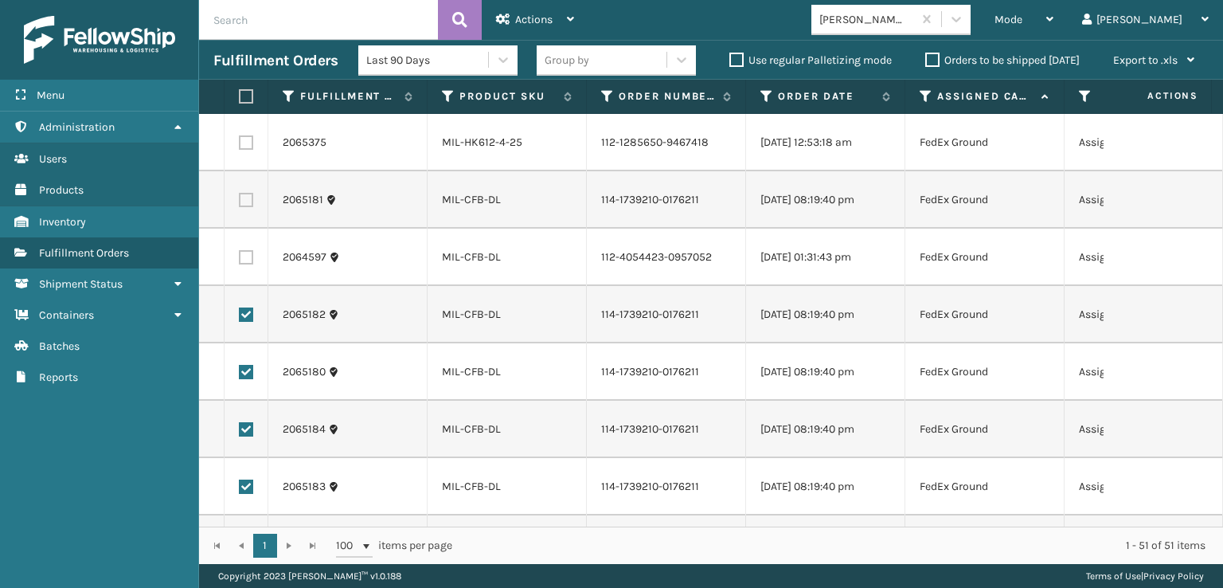
click at [246, 256] on label at bounding box center [246, 257] width 14 height 14
click at [240, 256] on input "checkbox" at bounding box center [239, 255] width 1 height 10
checkbox input "true"
click at [242, 204] on label at bounding box center [246, 200] width 14 height 14
click at [240, 203] on input "checkbox" at bounding box center [239, 198] width 1 height 10
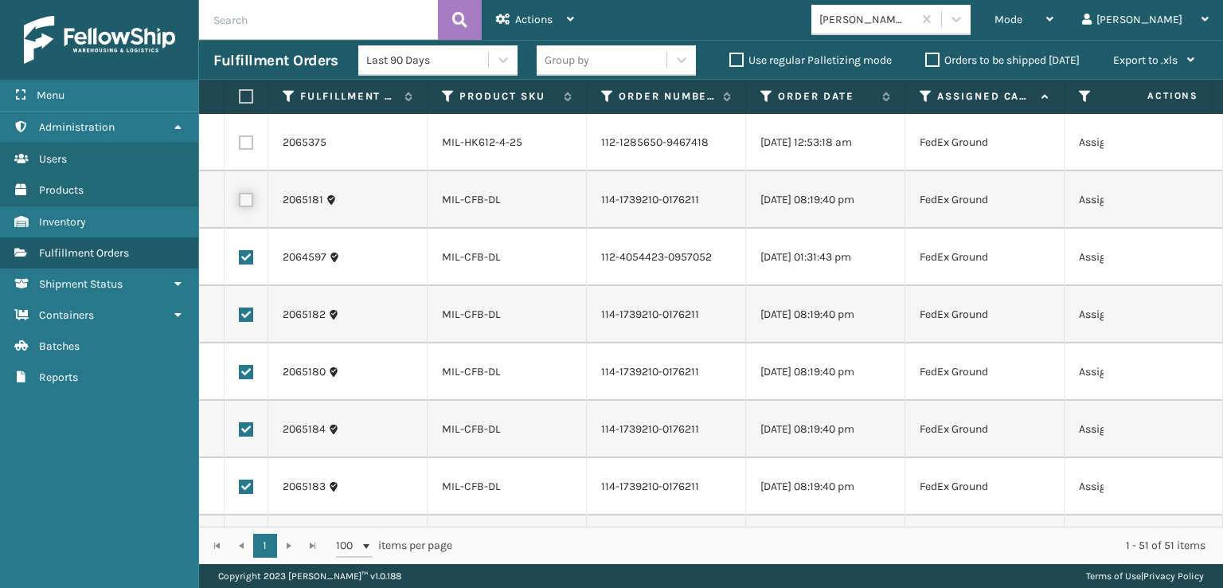
checkbox input "true"
click at [242, 144] on label at bounding box center [246, 142] width 14 height 14
click at [240, 144] on input "checkbox" at bounding box center [239, 140] width 1 height 10
checkbox input "true"
click at [528, 18] on span "Actions" at bounding box center [533, 20] width 37 height 14
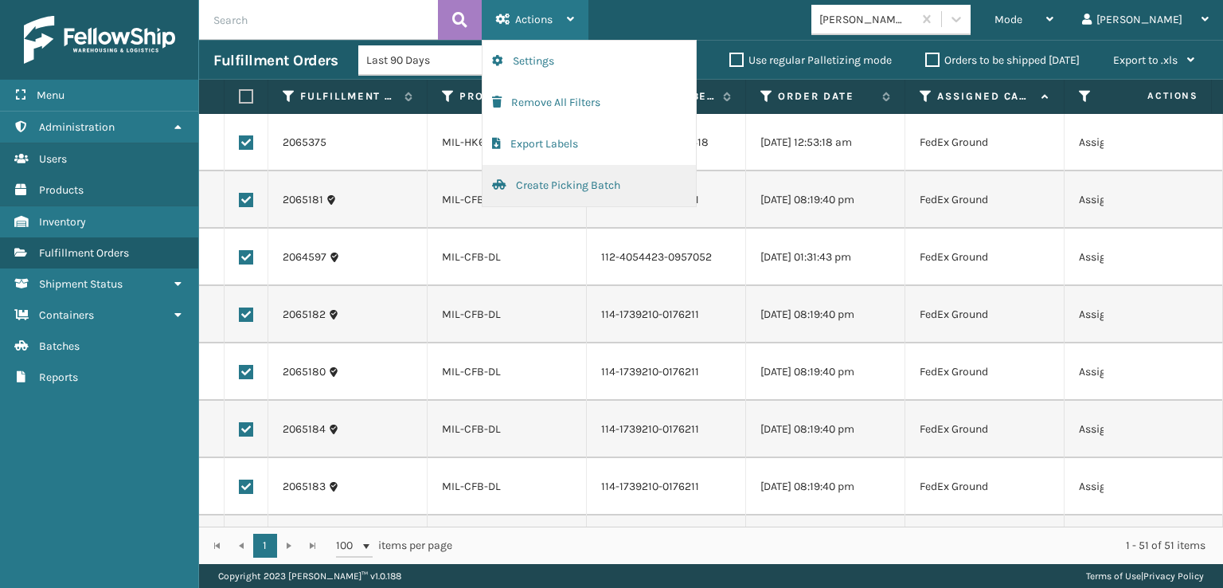
click at [536, 183] on button "Create Picking Batch" at bounding box center [589, 185] width 213 height 41
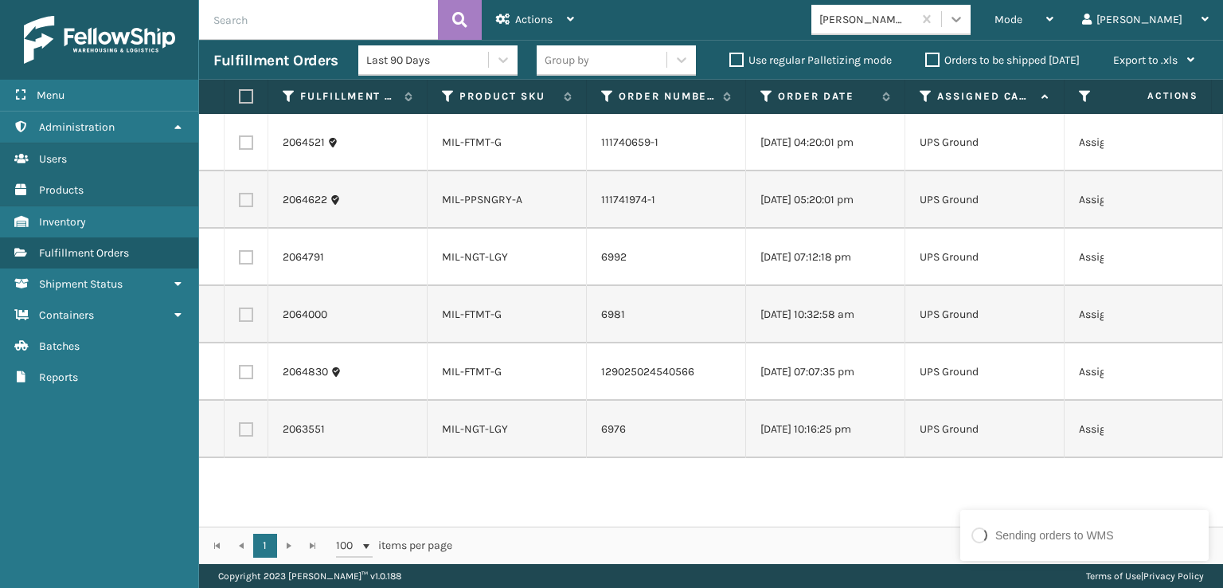
click at [964, 20] on icon at bounding box center [956, 19] width 16 height 16
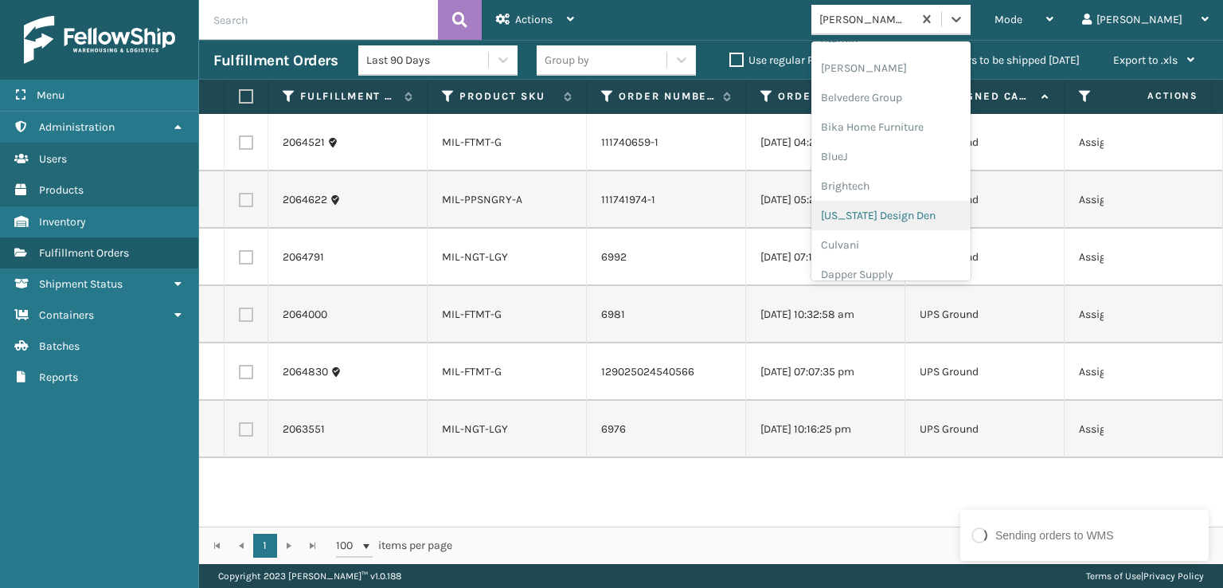
scroll to position [239, 0]
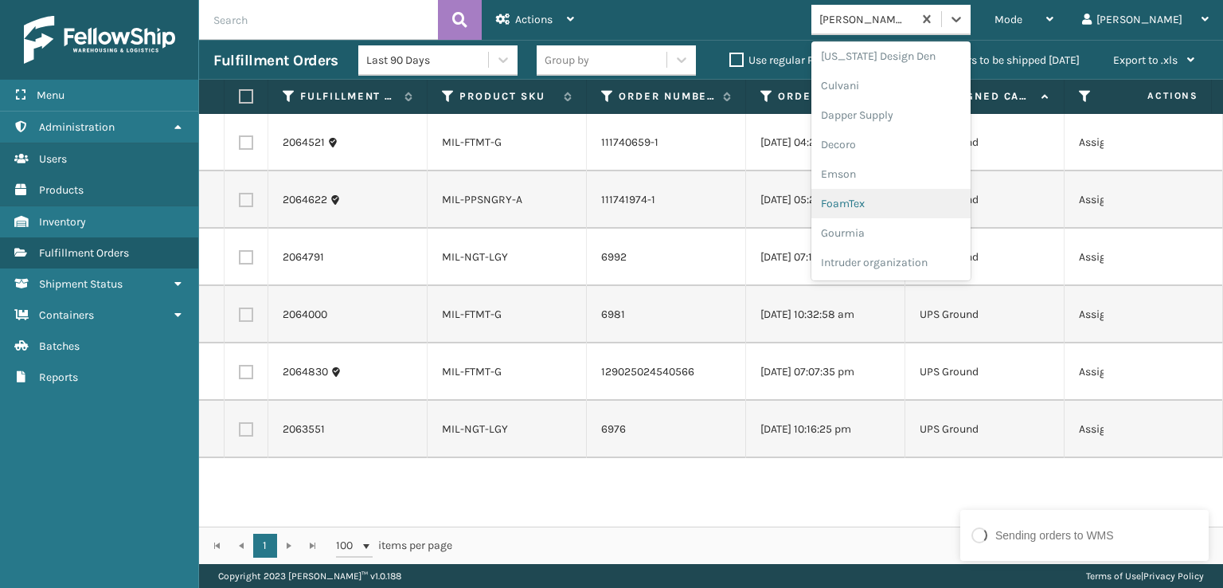
click at [913, 198] on div "FoamTex" at bounding box center [890, 203] width 159 height 29
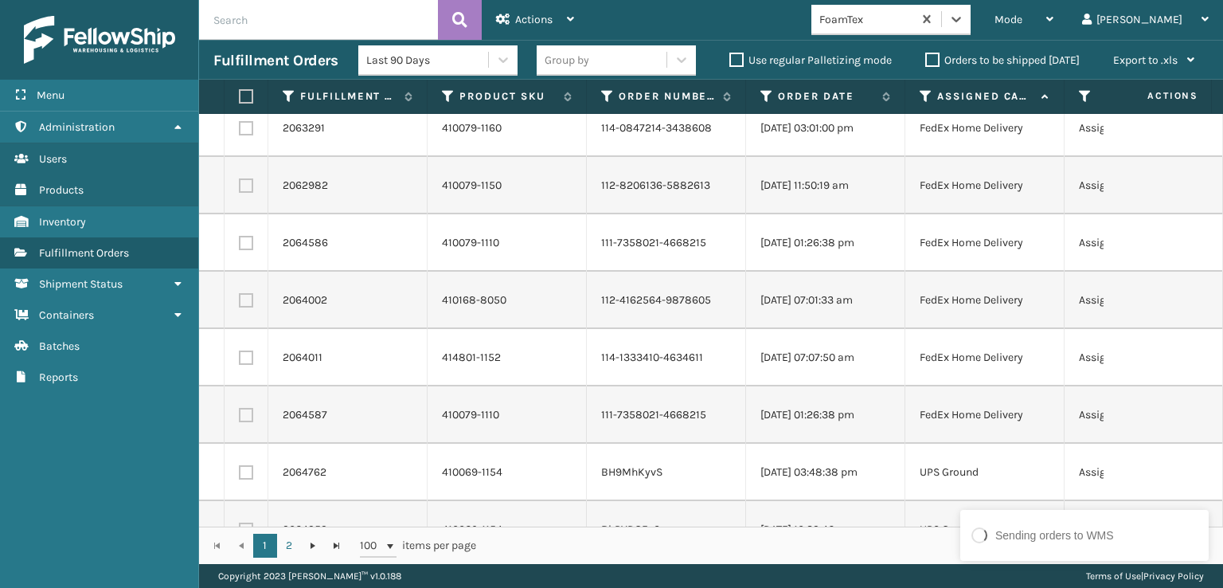
scroll to position [3899, 0]
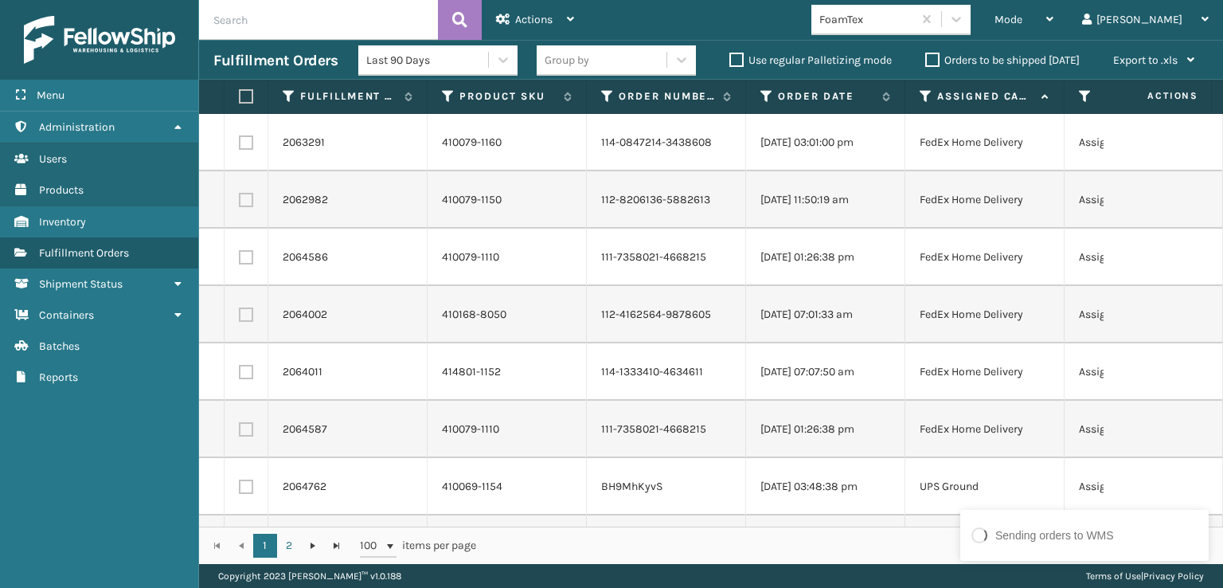
click at [244, 431] on label at bounding box center [246, 429] width 14 height 14
click at [240, 431] on input "checkbox" at bounding box center [239, 427] width 1 height 10
checkbox input "true"
click at [244, 366] on label at bounding box center [246, 372] width 14 height 14
click at [240, 366] on input "checkbox" at bounding box center [239, 370] width 1 height 10
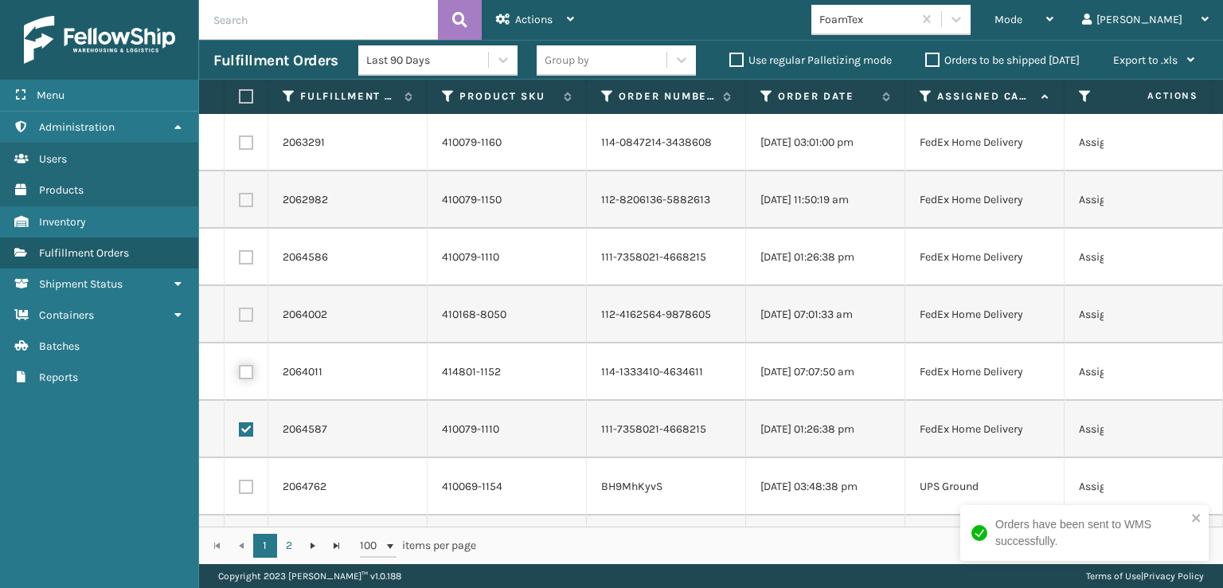
checkbox input "true"
click at [245, 311] on label at bounding box center [246, 314] width 14 height 14
click at [240, 311] on input "checkbox" at bounding box center [239, 312] width 1 height 10
checkbox input "true"
click at [246, 257] on label at bounding box center [246, 257] width 14 height 14
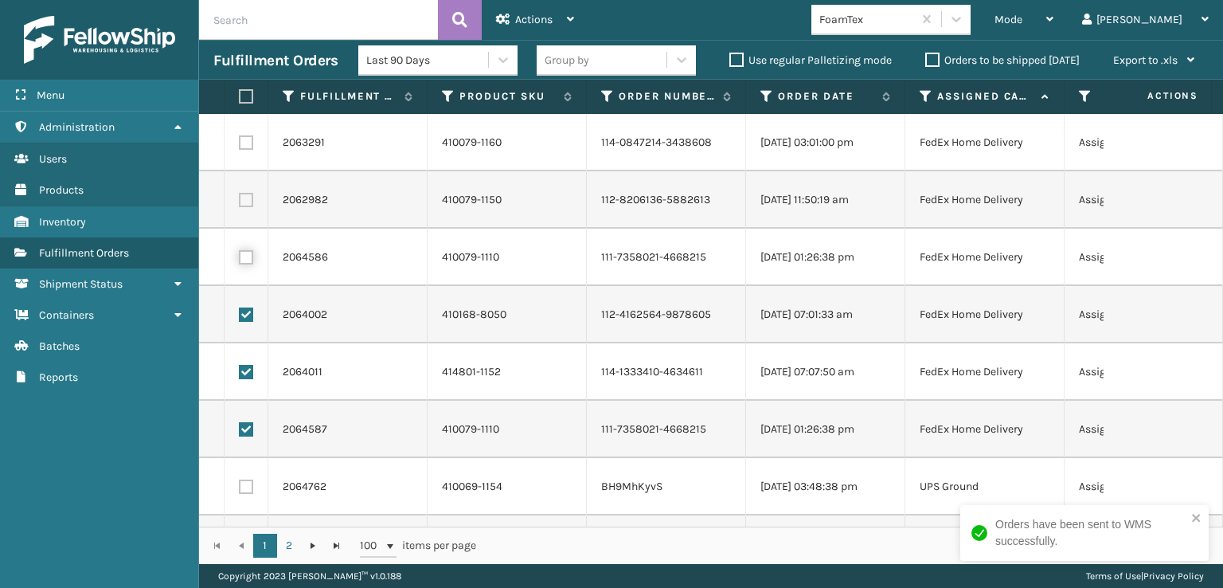
click at [240, 257] on input "checkbox" at bounding box center [239, 255] width 1 height 10
checkbox input "true"
click at [245, 193] on label at bounding box center [246, 200] width 14 height 14
click at [240, 193] on input "checkbox" at bounding box center [239, 198] width 1 height 10
checkbox input "true"
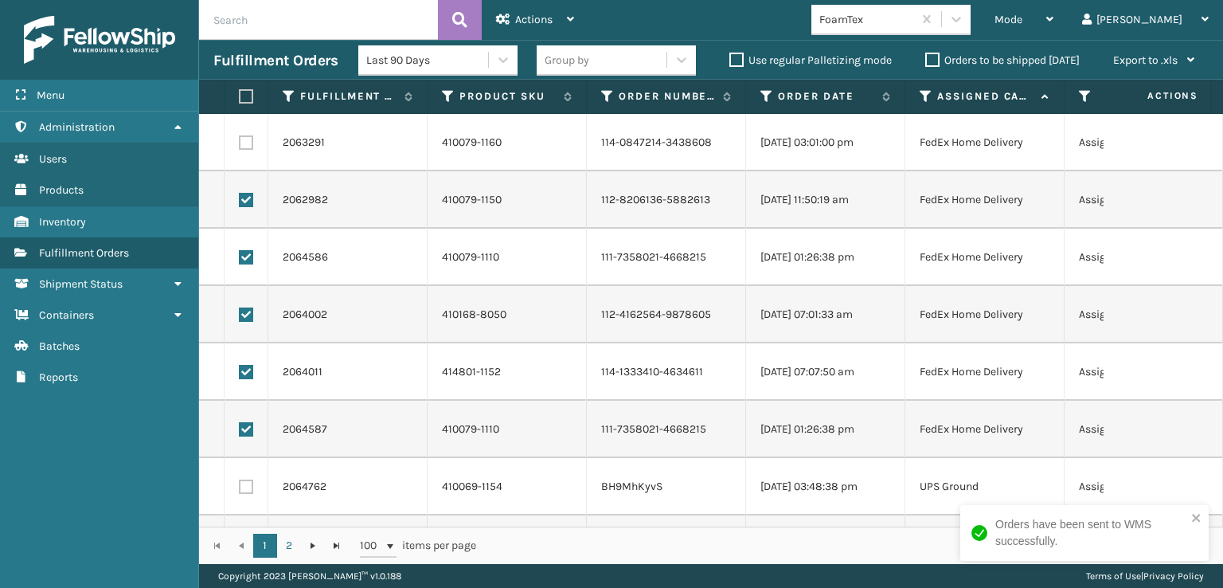
click at [245, 138] on label at bounding box center [246, 142] width 14 height 14
click at [240, 138] on input "checkbox" at bounding box center [239, 140] width 1 height 10
checkbox input "true"
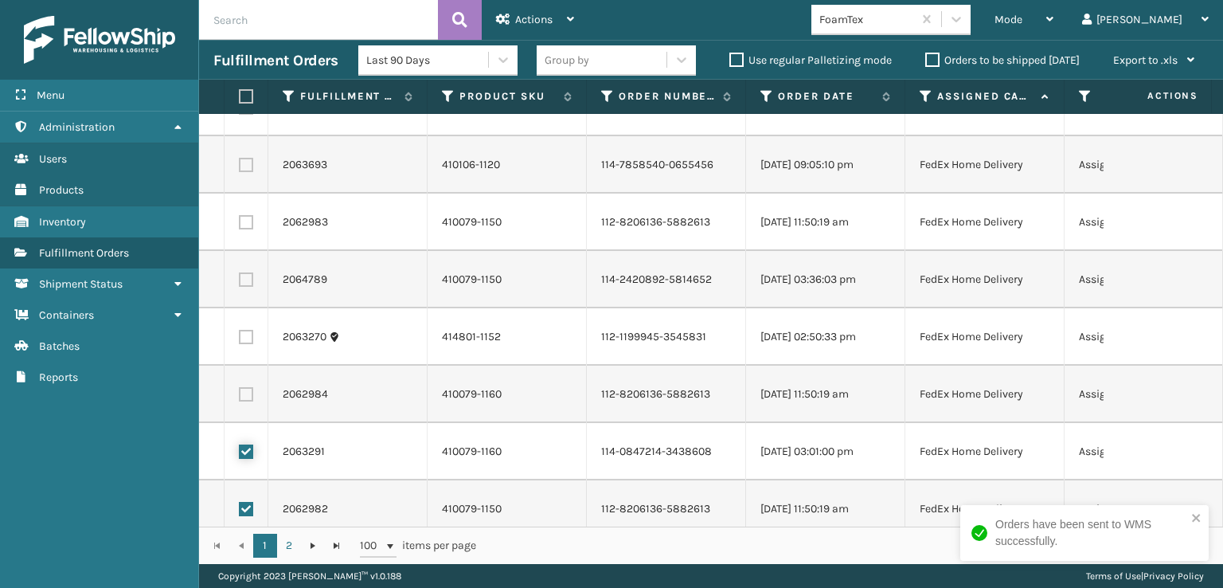
scroll to position [3580, 0]
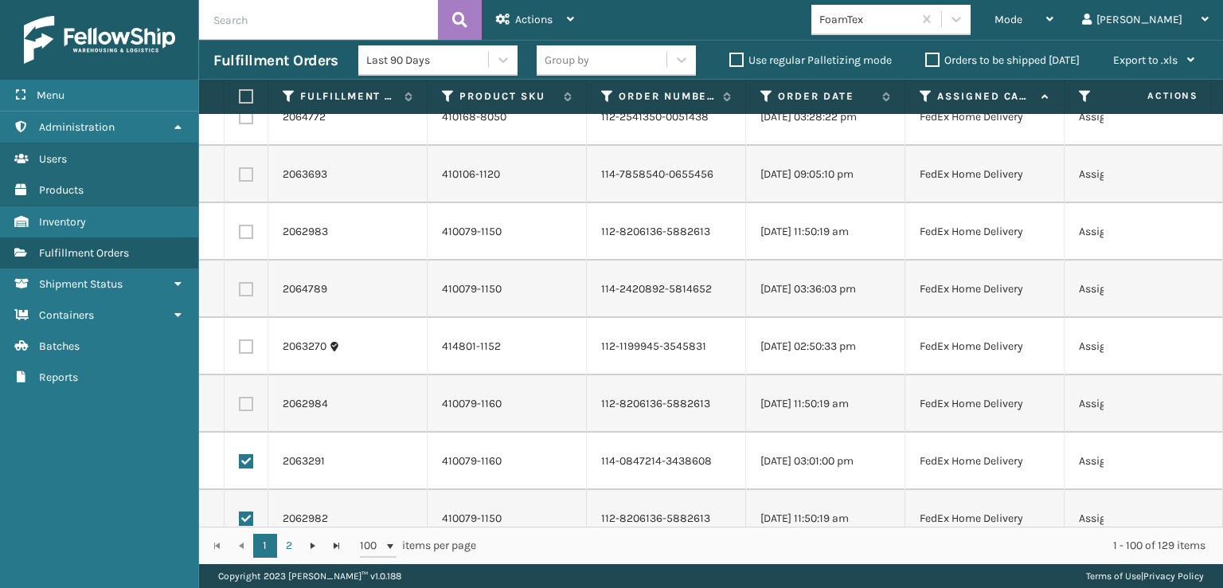
click at [242, 401] on label at bounding box center [246, 404] width 14 height 14
click at [240, 401] on input "checkbox" at bounding box center [239, 402] width 1 height 10
checkbox input "true"
click at [246, 342] on label at bounding box center [246, 346] width 14 height 14
click at [240, 342] on input "checkbox" at bounding box center [239, 344] width 1 height 10
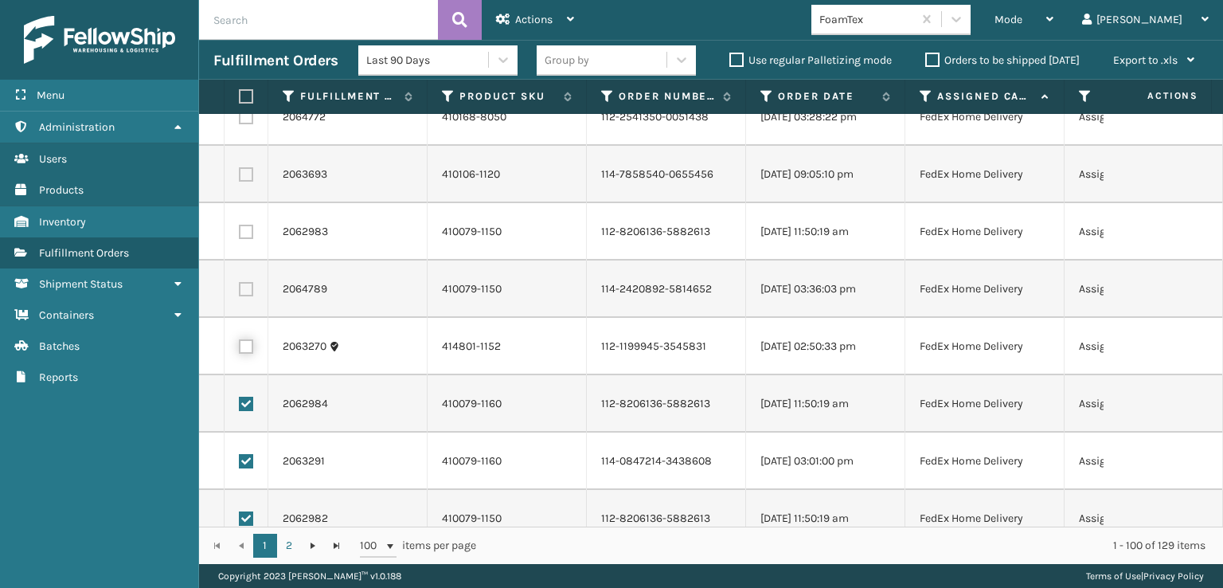
checkbox input "true"
click at [246, 294] on label at bounding box center [246, 289] width 14 height 14
click at [240, 292] on input "checkbox" at bounding box center [239, 287] width 1 height 10
checkbox input "true"
click at [248, 225] on label at bounding box center [246, 232] width 14 height 14
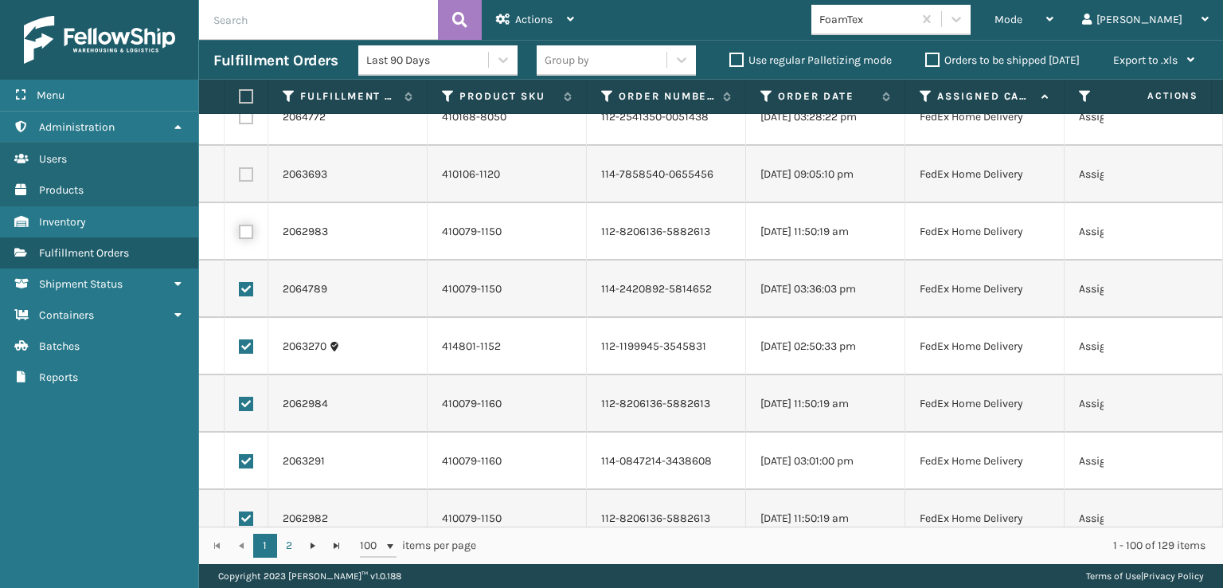
click at [240, 225] on input "checkbox" at bounding box center [239, 230] width 1 height 10
checkbox input "true"
click at [248, 174] on label at bounding box center [246, 174] width 14 height 14
click at [240, 174] on input "checkbox" at bounding box center [239, 172] width 1 height 10
checkbox input "true"
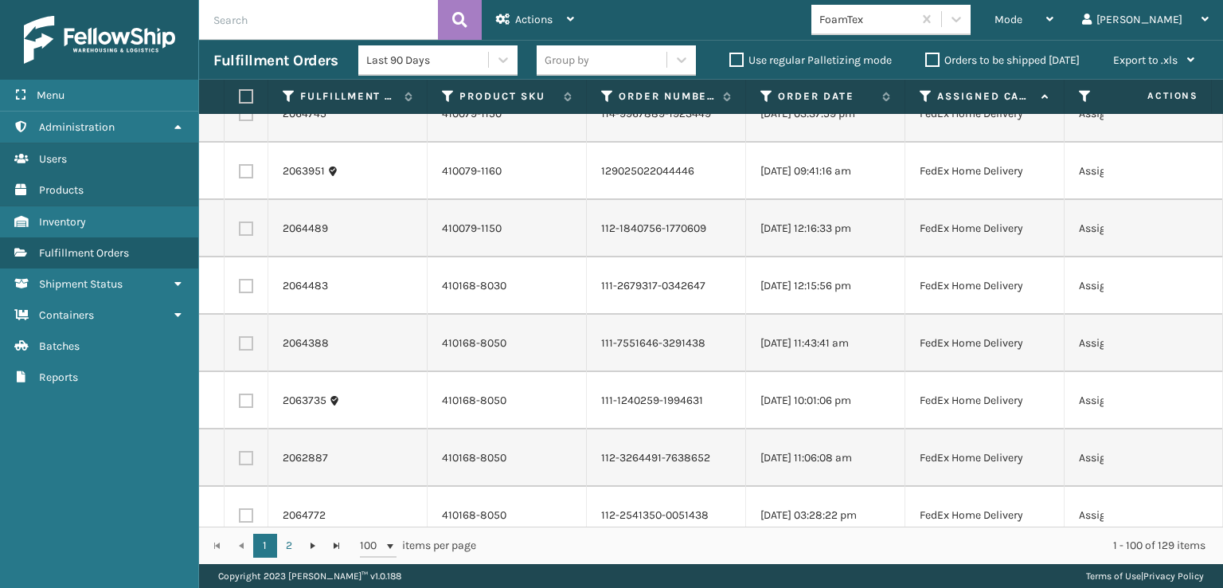
scroll to position [3262, 0]
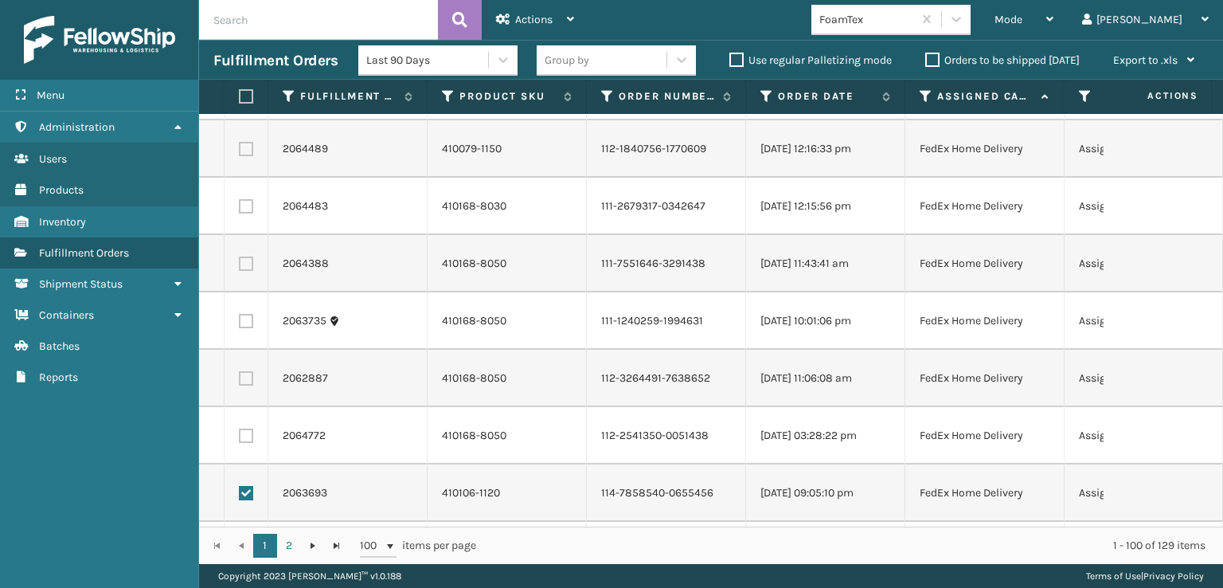
click at [244, 437] on label at bounding box center [246, 435] width 14 height 14
click at [240, 437] on input "checkbox" at bounding box center [239, 433] width 1 height 10
checkbox input "true"
click at [245, 380] on label at bounding box center [246, 378] width 14 height 14
click at [240, 380] on input "checkbox" at bounding box center [239, 376] width 1 height 10
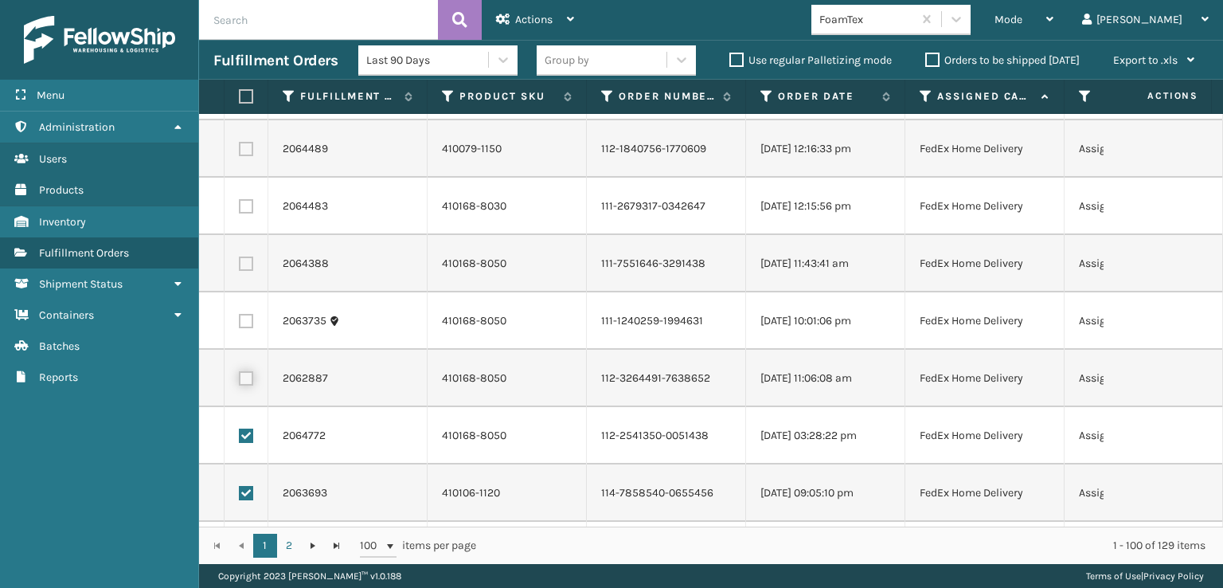
checkbox input "true"
click at [247, 319] on label at bounding box center [246, 321] width 14 height 14
click at [240, 319] on input "checkbox" at bounding box center [239, 319] width 1 height 10
checkbox input "true"
click at [247, 261] on label at bounding box center [246, 263] width 14 height 14
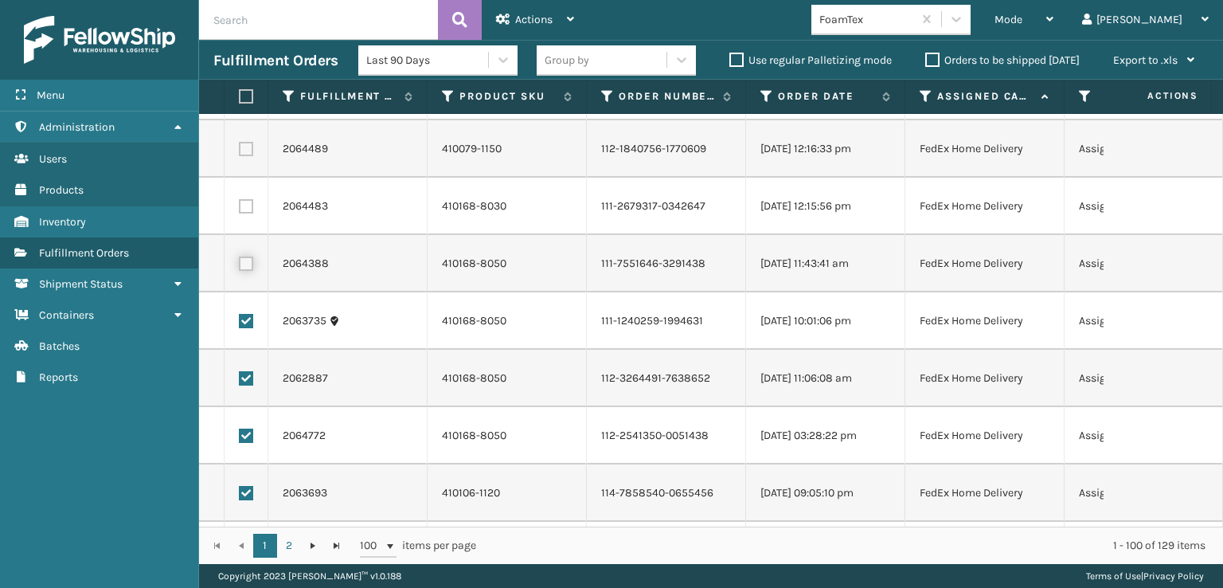
click at [240, 261] on input "checkbox" at bounding box center [239, 261] width 1 height 10
checkbox input "true"
click at [247, 205] on label at bounding box center [246, 206] width 14 height 14
click at [240, 205] on input "checkbox" at bounding box center [239, 204] width 1 height 10
checkbox input "true"
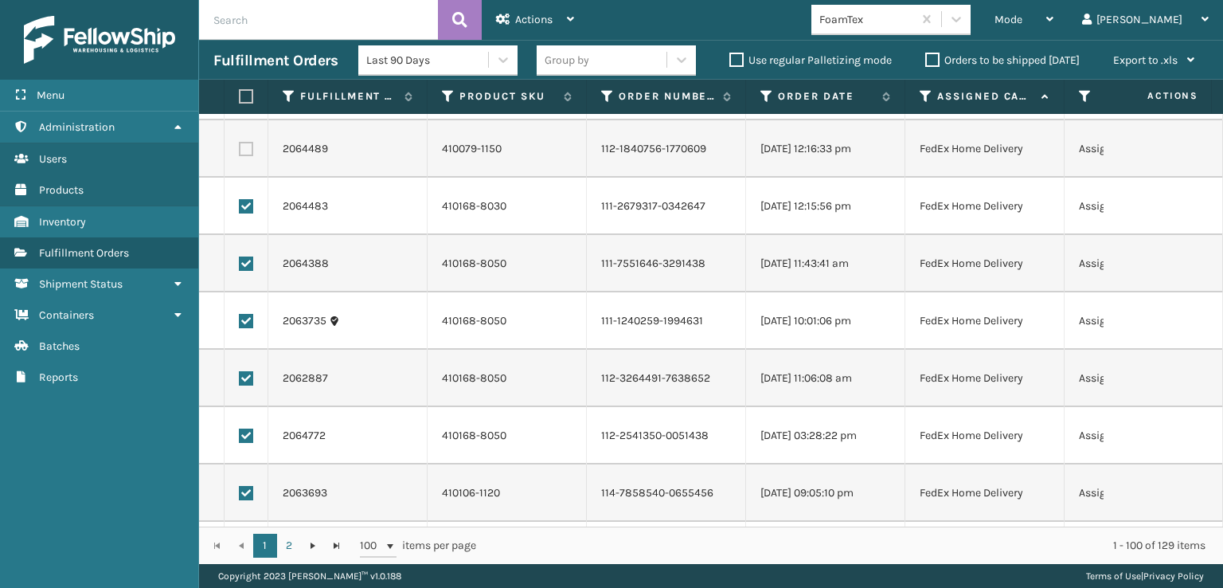
click at [247, 149] on label at bounding box center [246, 149] width 14 height 14
click at [240, 149] on input "checkbox" at bounding box center [239, 147] width 1 height 10
checkbox input "true"
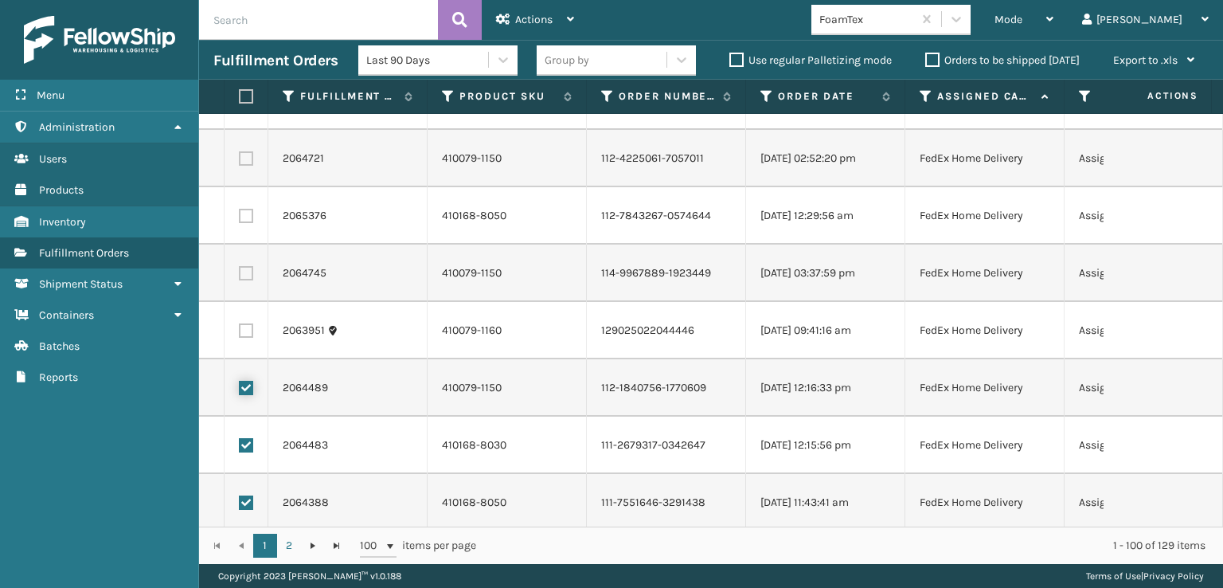
scroll to position [2943, 0]
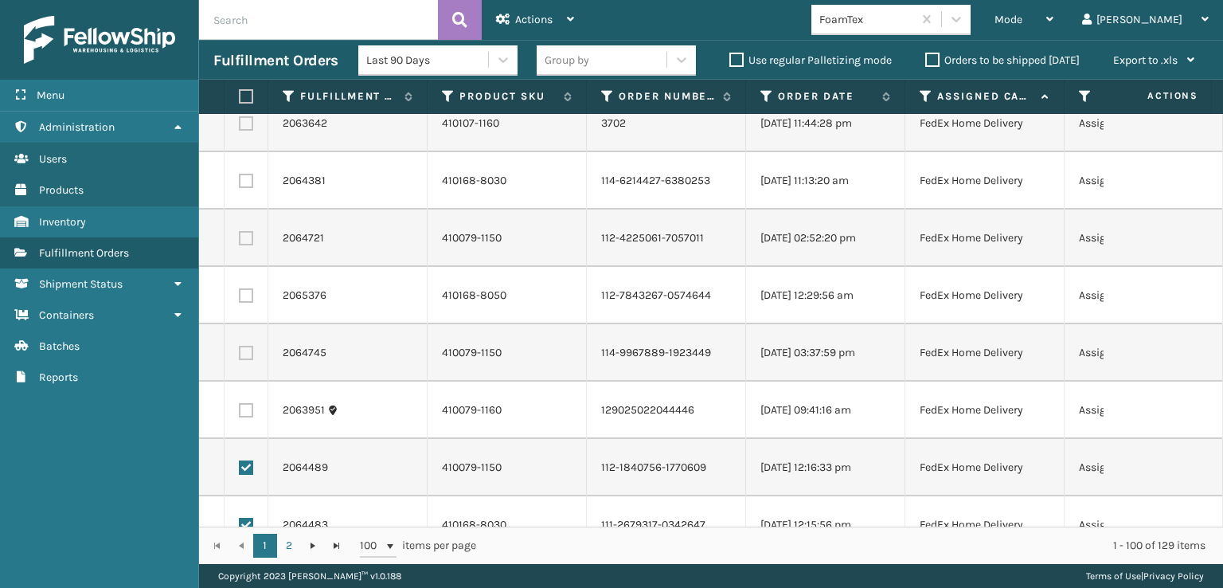
click at [245, 410] on label at bounding box center [246, 410] width 14 height 14
click at [240, 410] on input "checkbox" at bounding box center [239, 408] width 1 height 10
checkbox input "true"
click at [244, 349] on label at bounding box center [246, 353] width 14 height 14
click at [240, 349] on input "checkbox" at bounding box center [239, 351] width 1 height 10
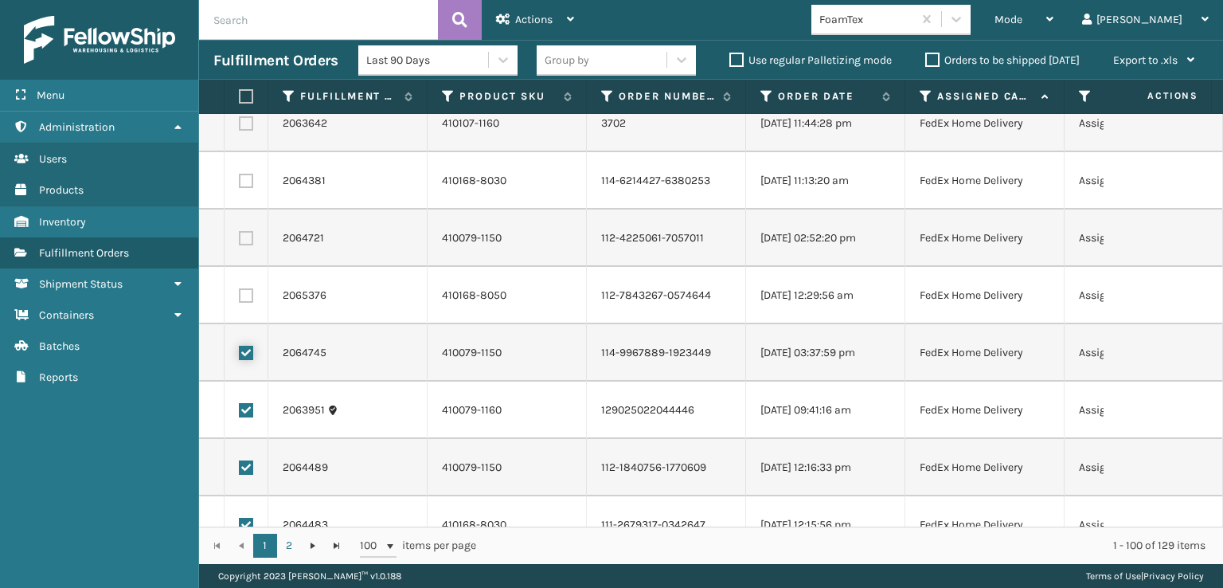
checkbox input "true"
click at [244, 295] on label at bounding box center [246, 295] width 14 height 14
click at [240, 295] on input "checkbox" at bounding box center [239, 293] width 1 height 10
checkbox input "true"
click at [244, 240] on label at bounding box center [246, 238] width 14 height 14
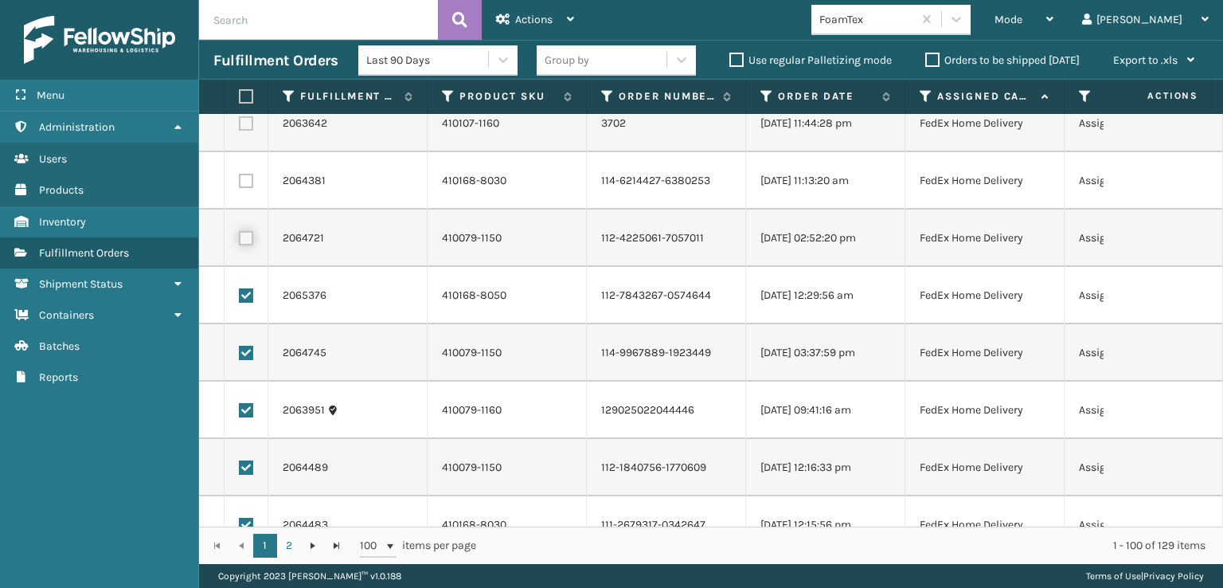
click at [240, 240] on input "checkbox" at bounding box center [239, 236] width 1 height 10
checkbox input "true"
click at [245, 182] on label at bounding box center [246, 181] width 14 height 14
click at [240, 182] on input "checkbox" at bounding box center [239, 179] width 1 height 10
checkbox input "true"
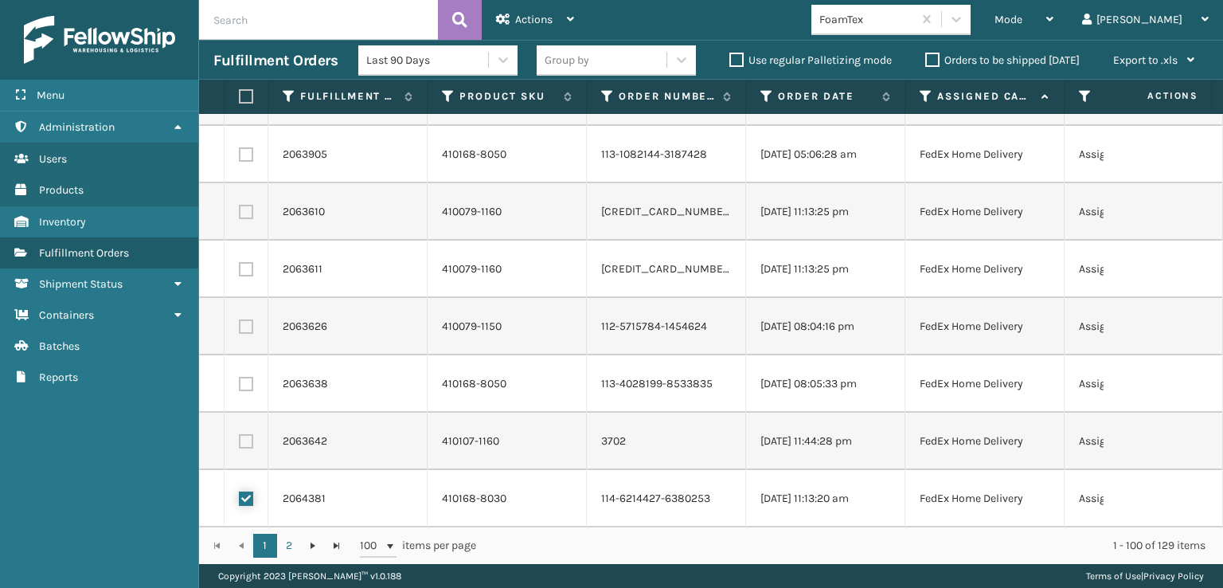
scroll to position [2624, 0]
click at [249, 442] on label at bounding box center [246, 442] width 14 height 14
click at [240, 442] on input "checkbox" at bounding box center [239, 440] width 1 height 10
checkbox input "true"
click at [245, 382] on label at bounding box center [246, 384] width 14 height 14
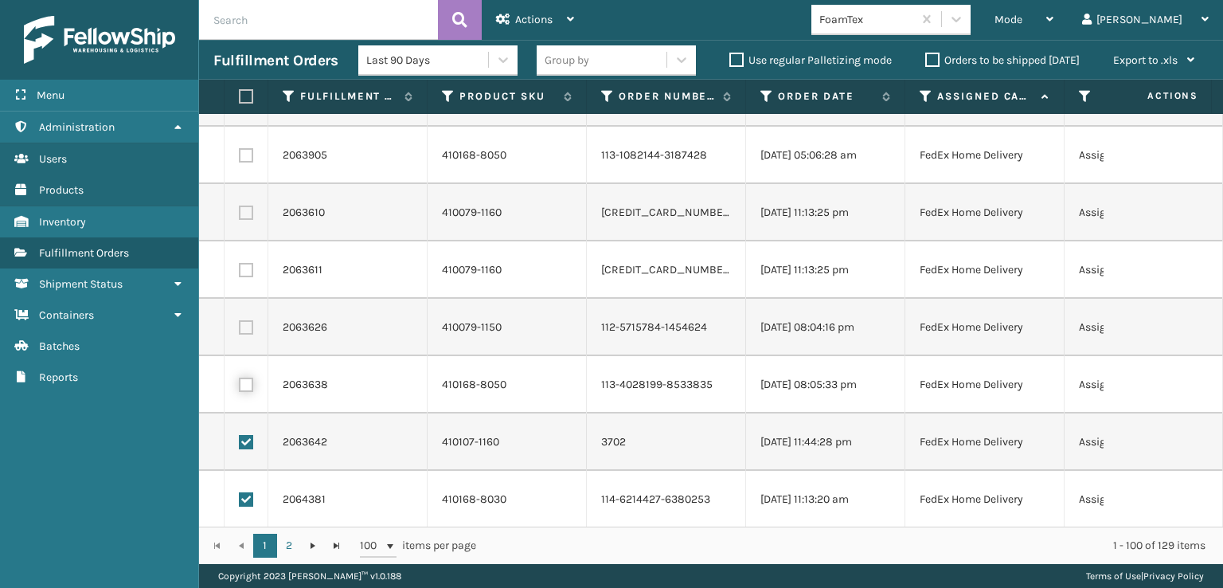
click at [240, 382] on input "checkbox" at bounding box center [239, 382] width 1 height 10
checkbox input "true"
click at [245, 328] on label at bounding box center [246, 327] width 14 height 14
click at [240, 328] on input "checkbox" at bounding box center [239, 325] width 1 height 10
checkbox input "true"
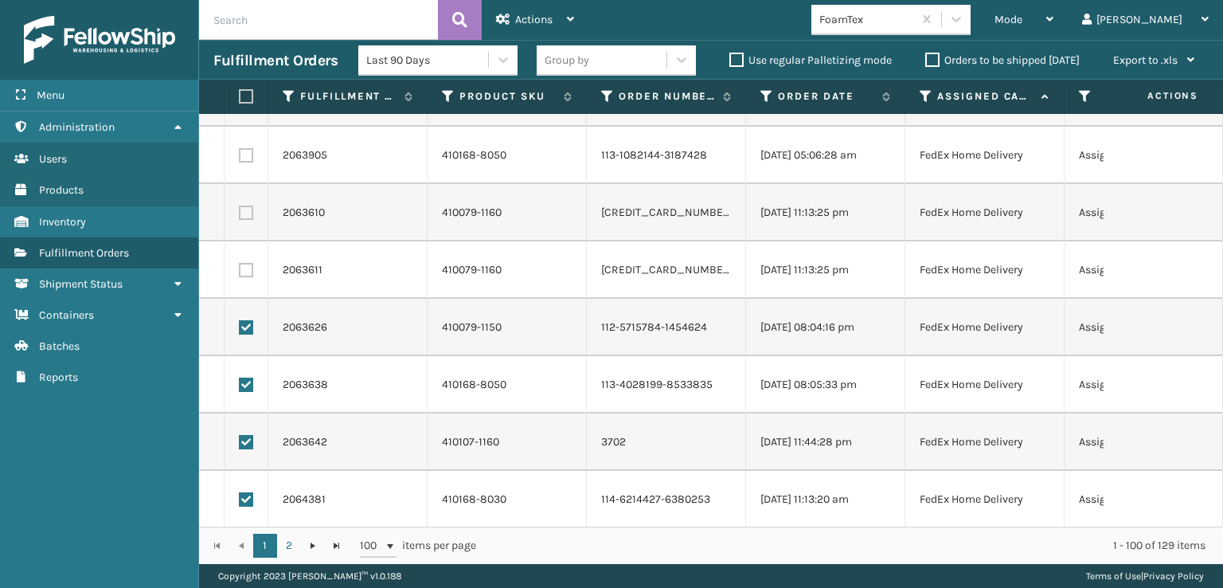
drag, startPoint x: 245, startPoint y: 272, endPoint x: 245, endPoint y: 261, distance: 10.4
click at [245, 270] on label at bounding box center [246, 270] width 14 height 14
click at [240, 270] on input "checkbox" at bounding box center [239, 268] width 1 height 10
checkbox input "true"
click at [248, 213] on label at bounding box center [246, 212] width 14 height 14
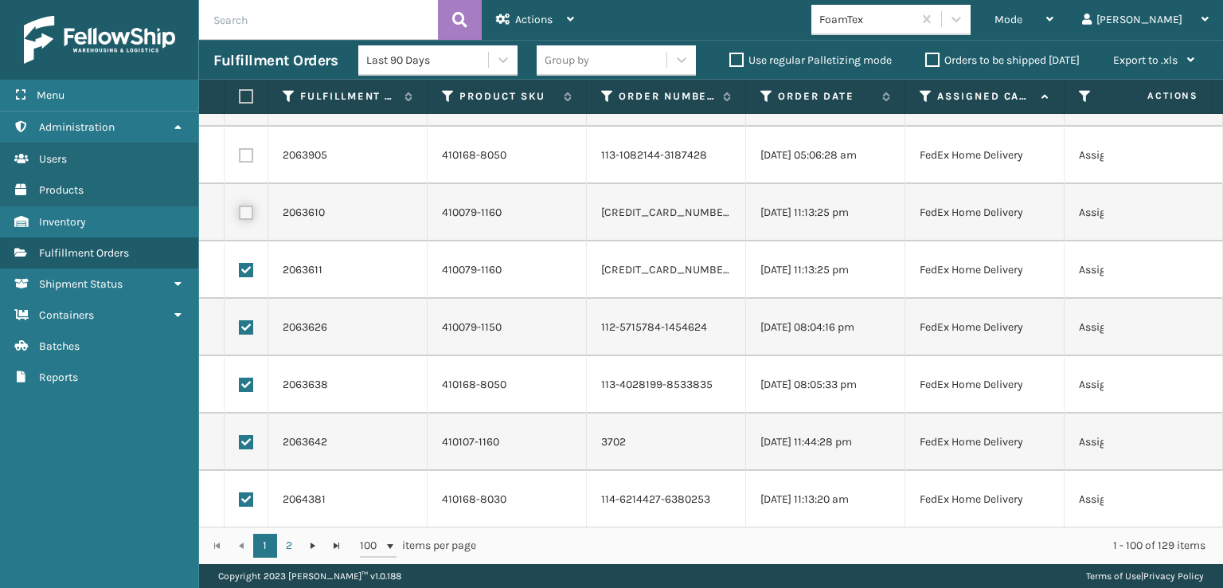
click at [240, 213] on input "checkbox" at bounding box center [239, 210] width 1 height 10
checkbox input "true"
click at [247, 154] on label at bounding box center [246, 155] width 14 height 14
click at [240, 154] on input "checkbox" at bounding box center [239, 153] width 1 height 10
checkbox input "true"
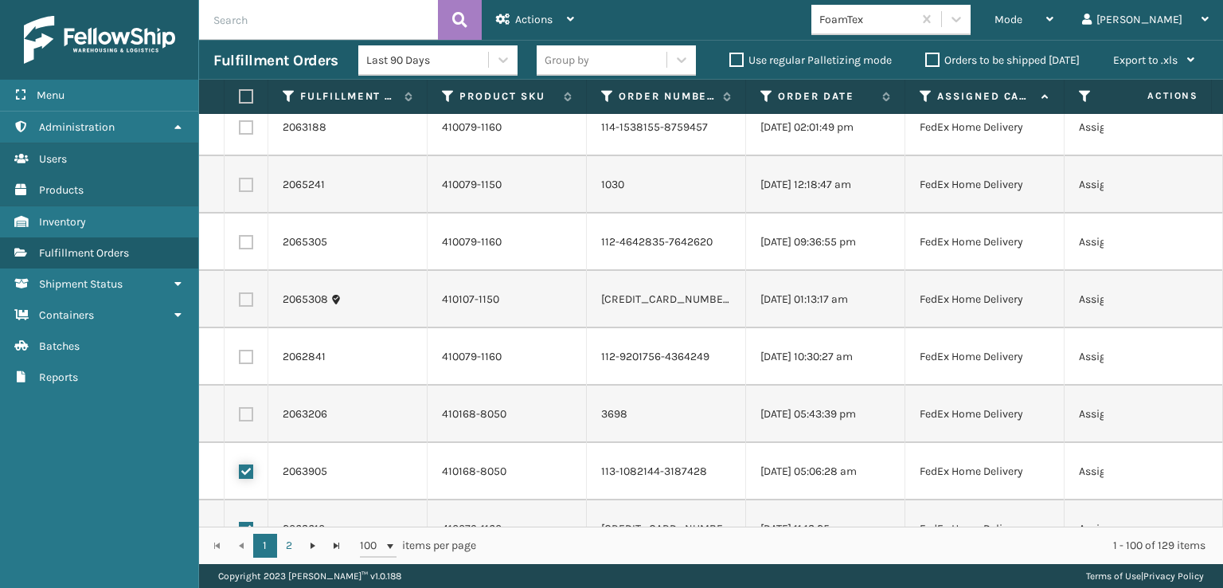
scroll to position [2306, 0]
click at [242, 415] on label at bounding box center [246, 416] width 14 height 14
click at [240, 415] on input "checkbox" at bounding box center [239, 414] width 1 height 10
checkbox input "true"
click at [247, 359] on label at bounding box center [246, 359] width 14 height 14
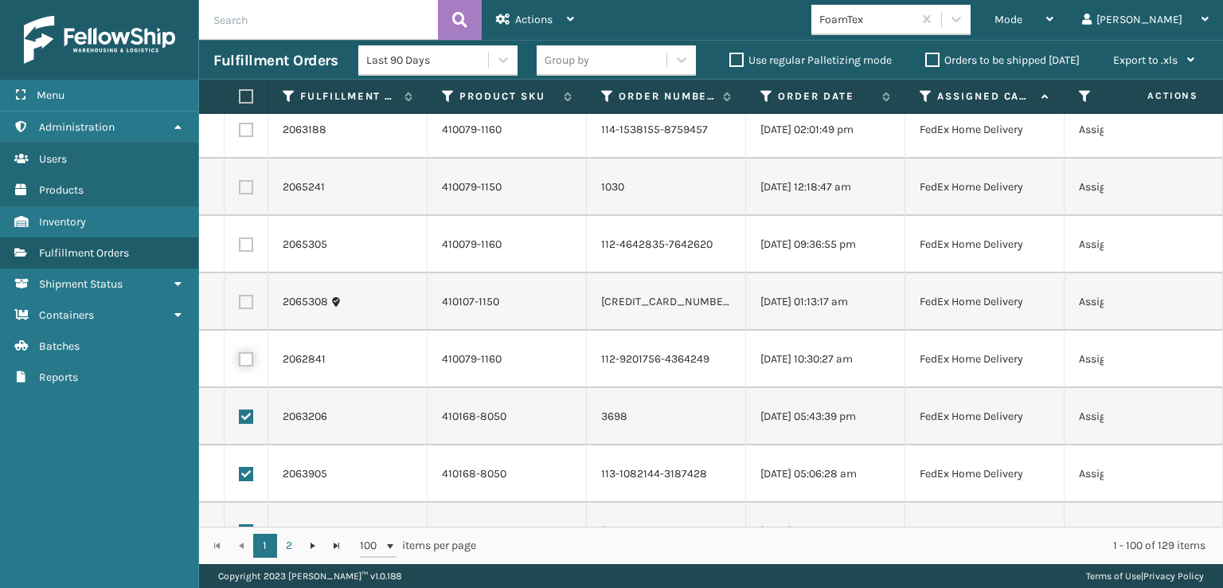
click at [240, 359] on input "checkbox" at bounding box center [239, 357] width 1 height 10
checkbox input "true"
click at [244, 302] on label at bounding box center [246, 302] width 14 height 14
click at [240, 302] on input "checkbox" at bounding box center [239, 300] width 1 height 10
checkbox input "true"
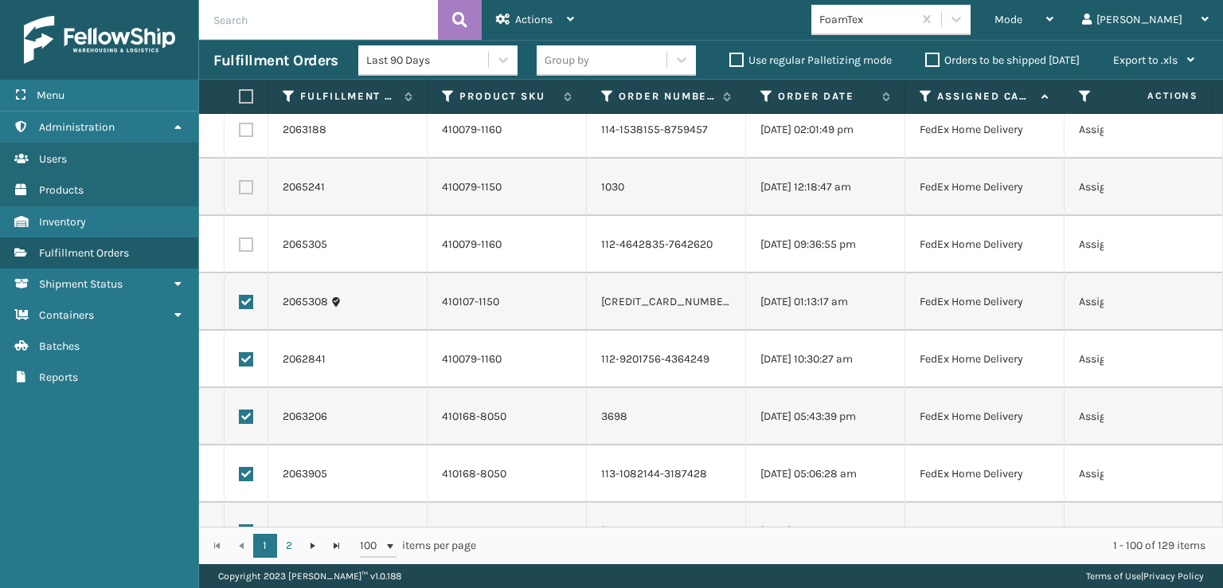
click at [244, 238] on label at bounding box center [246, 244] width 14 height 14
click at [240, 238] on input "checkbox" at bounding box center [239, 242] width 1 height 10
checkbox input "true"
click at [247, 189] on label at bounding box center [246, 187] width 14 height 14
click at [240, 189] on input "checkbox" at bounding box center [239, 185] width 1 height 10
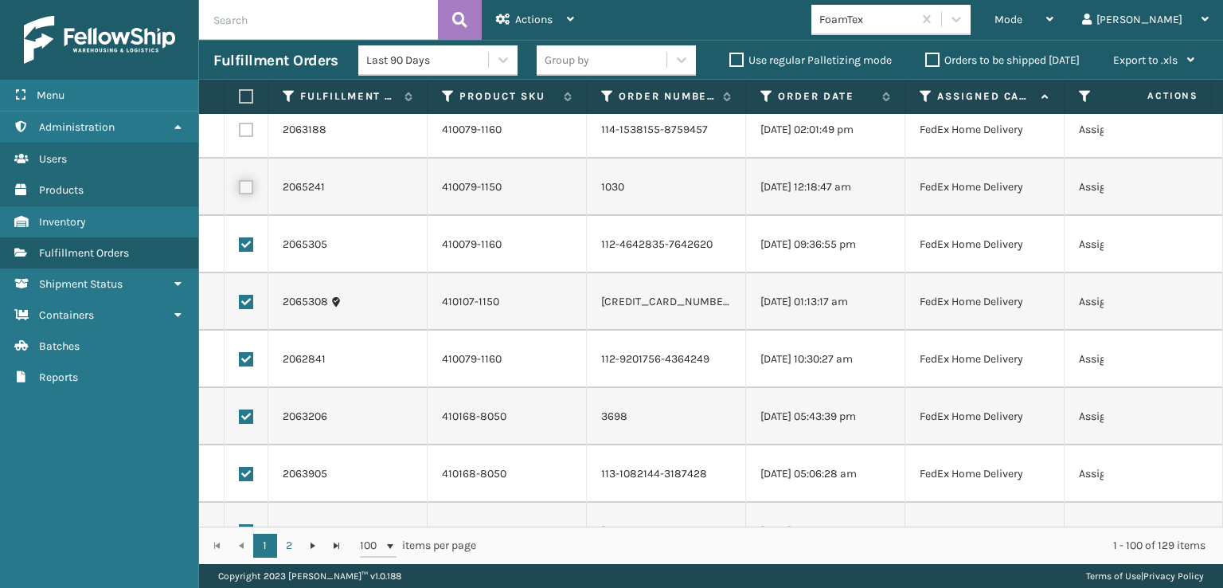
checkbox input "true"
click at [251, 130] on label at bounding box center [246, 130] width 14 height 14
click at [240, 130] on input "checkbox" at bounding box center [239, 128] width 1 height 10
checkbox input "true"
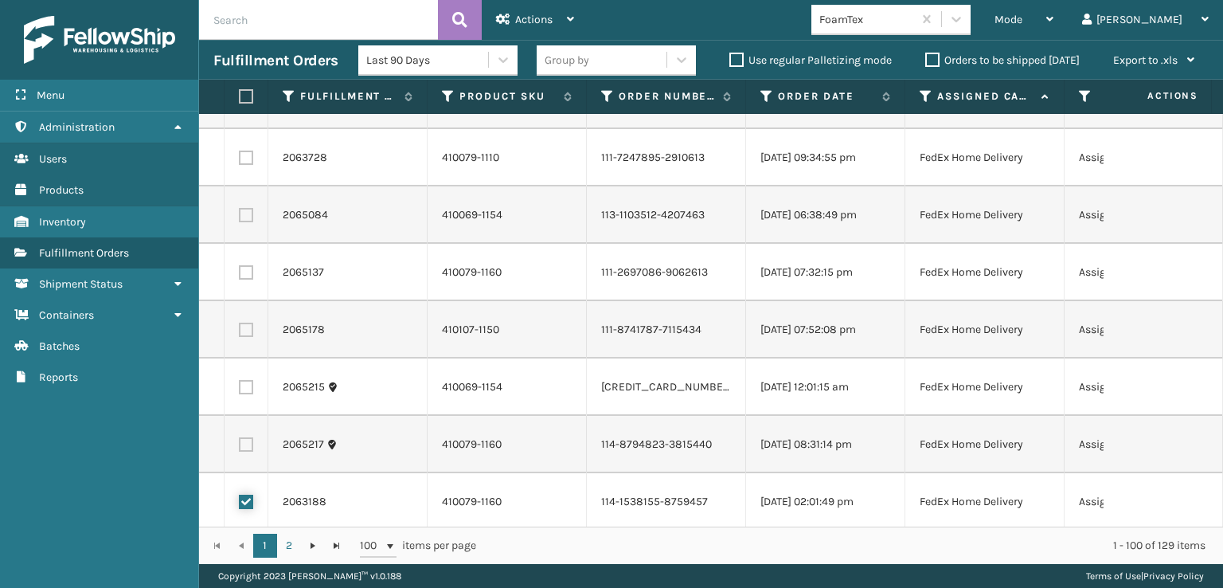
scroll to position [1908, 0]
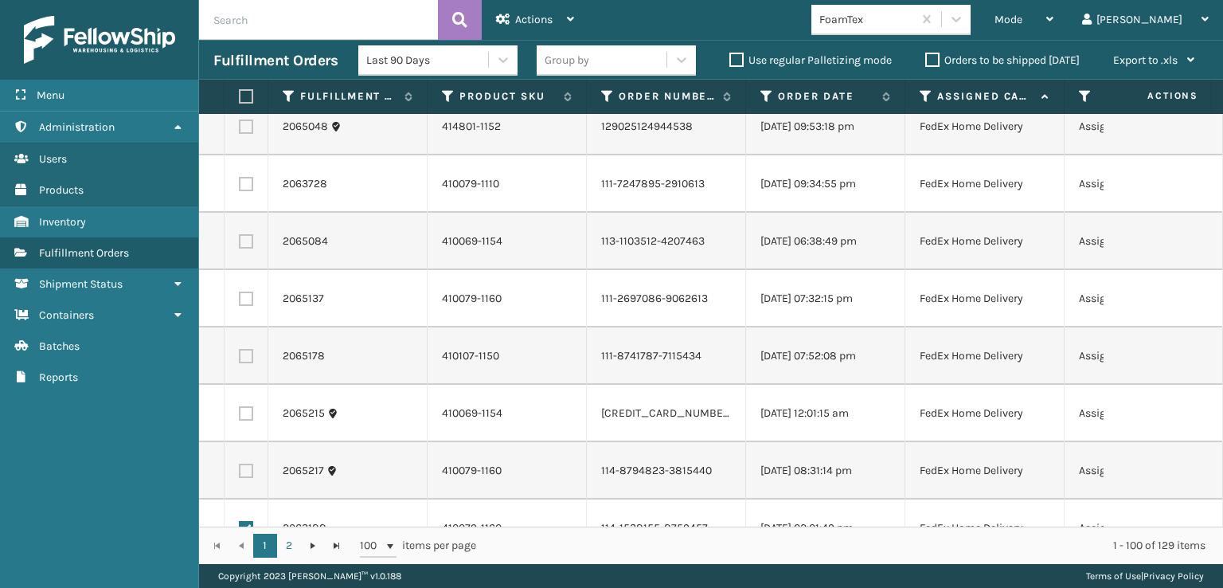
click at [247, 472] on label at bounding box center [246, 470] width 14 height 14
click at [240, 472] on input "checkbox" at bounding box center [239, 468] width 1 height 10
checkbox input "true"
click at [245, 411] on label at bounding box center [246, 413] width 14 height 14
click at [240, 411] on input "checkbox" at bounding box center [239, 411] width 1 height 10
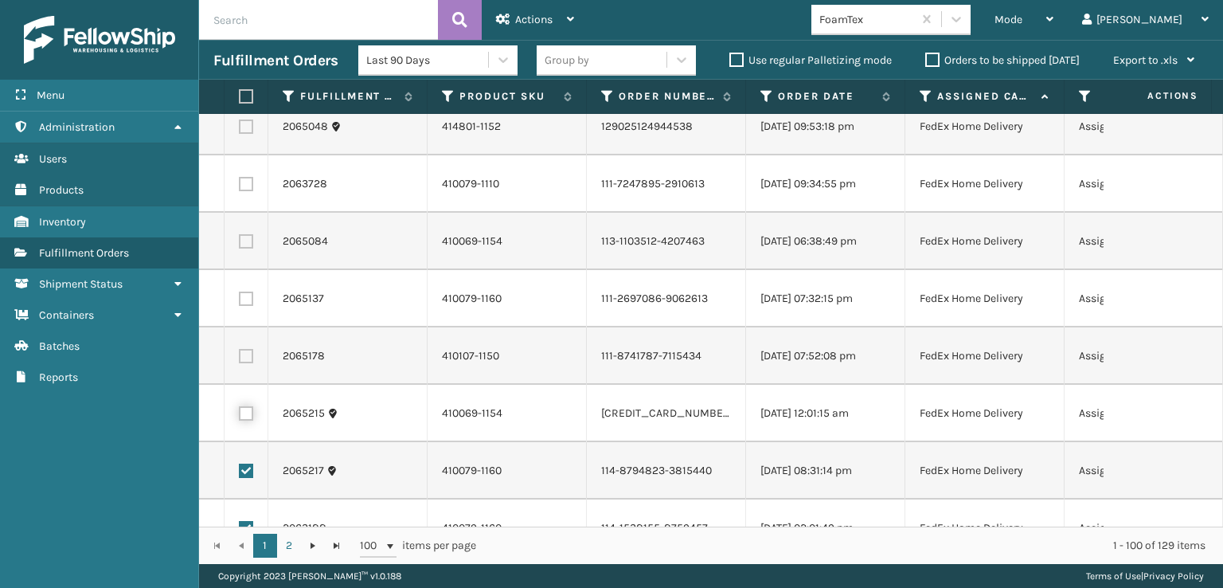
checkbox input "true"
click at [244, 356] on label at bounding box center [246, 356] width 14 height 14
click at [240, 356] on input "checkbox" at bounding box center [239, 354] width 1 height 10
checkbox input "true"
click at [244, 299] on label at bounding box center [246, 298] width 14 height 14
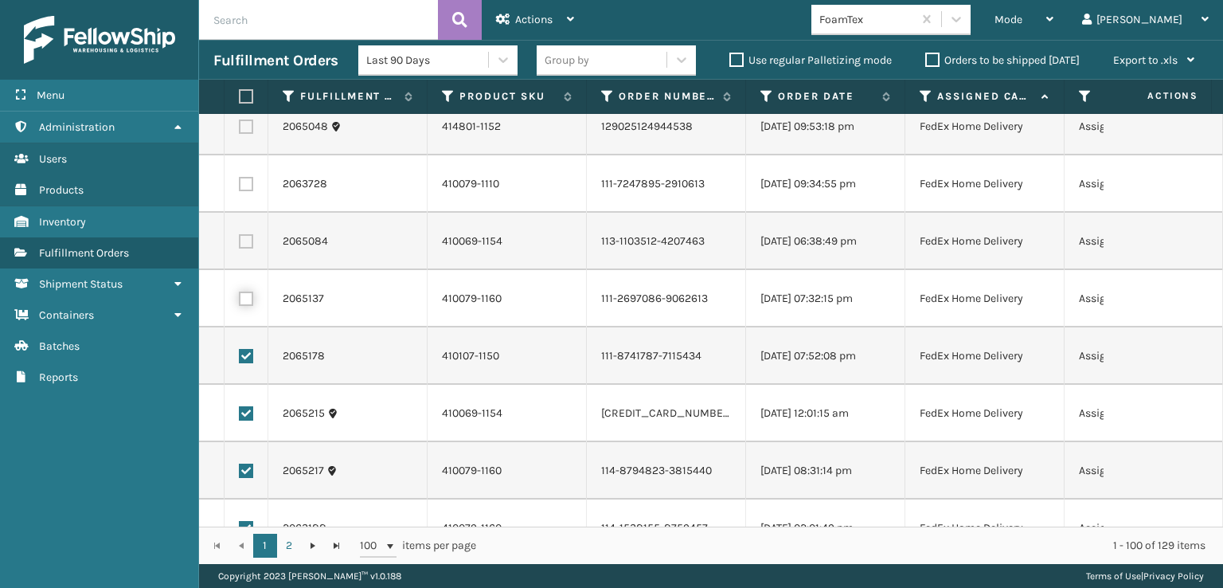
click at [240, 299] on input "checkbox" at bounding box center [239, 296] width 1 height 10
checkbox input "true"
click at [248, 244] on label at bounding box center [246, 241] width 14 height 14
click at [240, 244] on input "checkbox" at bounding box center [239, 239] width 1 height 10
checkbox input "true"
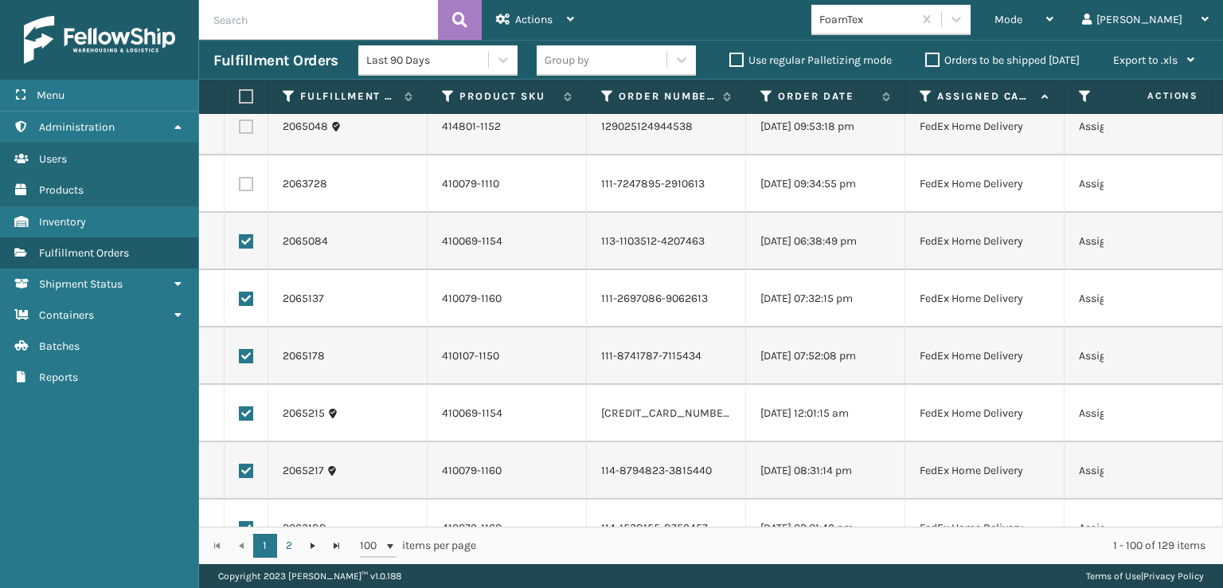
click at [246, 185] on label at bounding box center [246, 184] width 14 height 14
click at [240, 185] on input "checkbox" at bounding box center [239, 182] width 1 height 10
checkbox input "true"
click at [246, 128] on label at bounding box center [246, 126] width 14 height 14
click at [240, 128] on input "checkbox" at bounding box center [239, 124] width 1 height 10
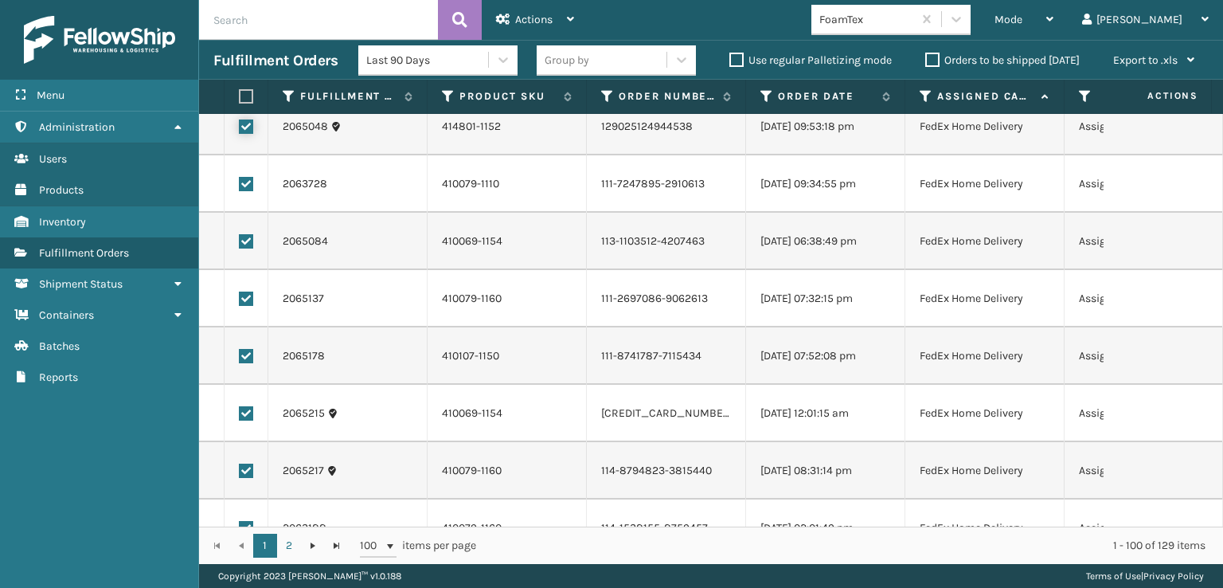
checkbox input "true"
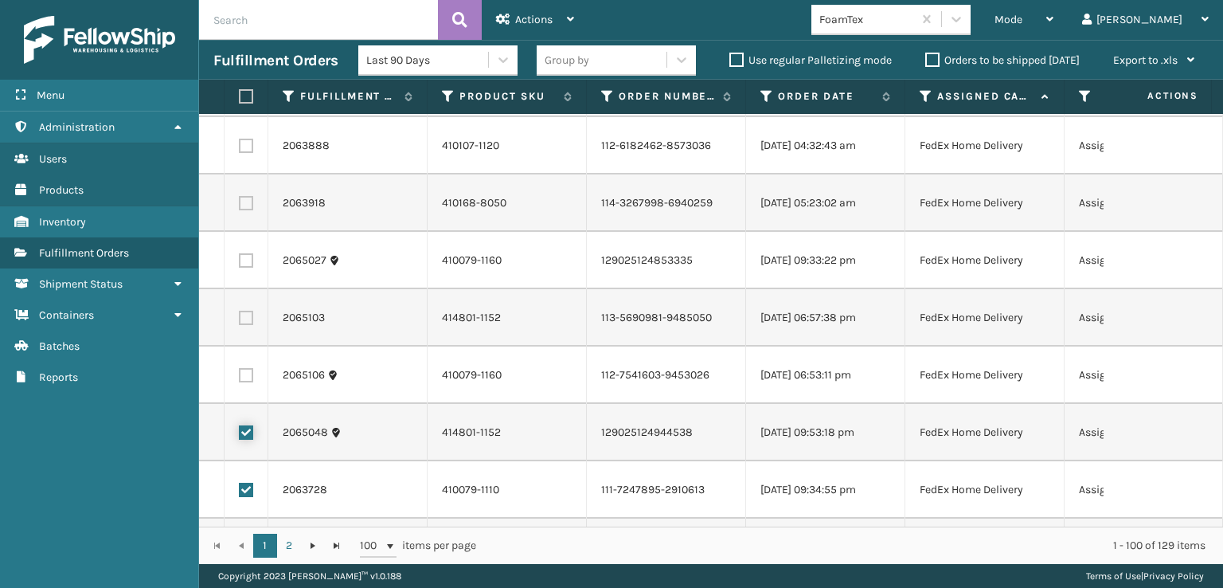
scroll to position [1589, 0]
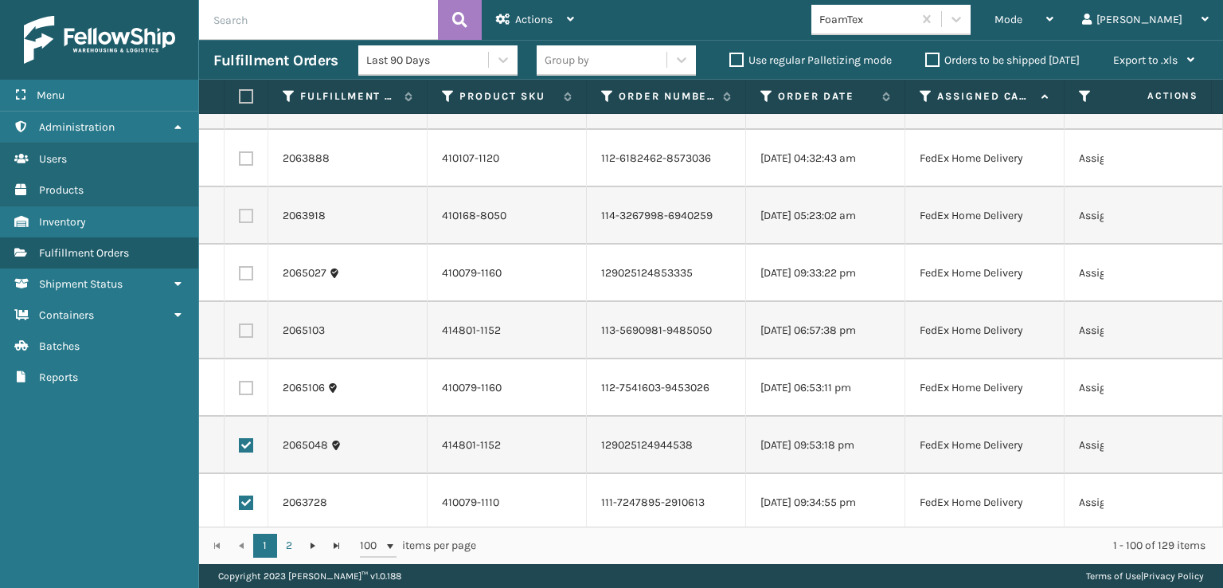
click at [243, 385] on label at bounding box center [246, 388] width 14 height 14
click at [240, 385] on input "checkbox" at bounding box center [239, 386] width 1 height 10
checkbox input "true"
click at [244, 321] on td at bounding box center [247, 330] width 44 height 57
click at [245, 330] on label at bounding box center [246, 330] width 14 height 14
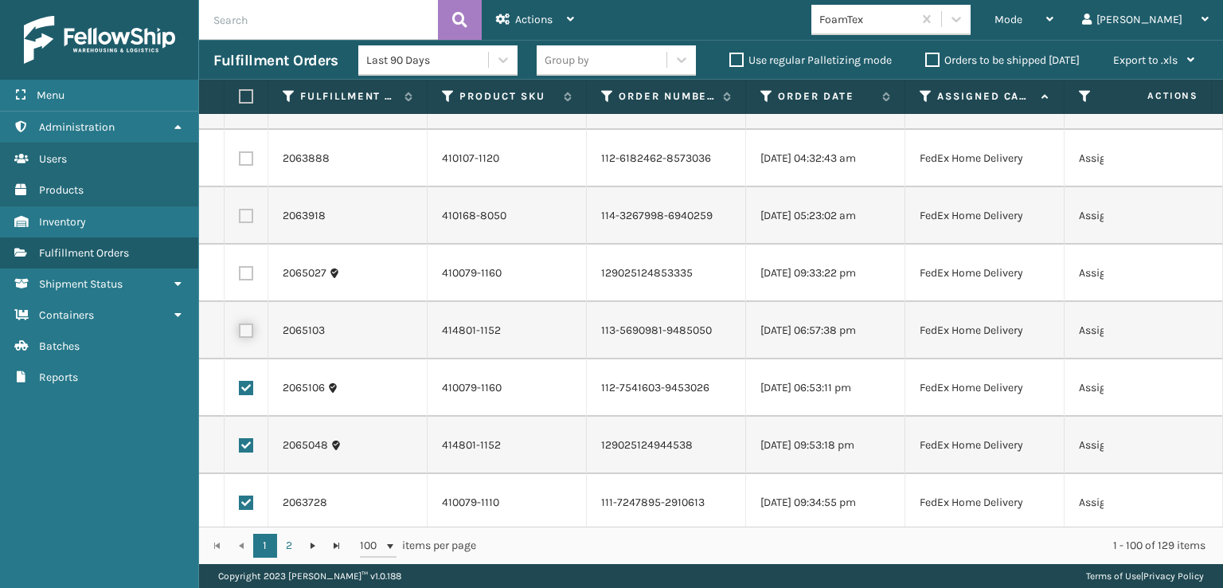
click at [240, 330] on input "checkbox" at bounding box center [239, 328] width 1 height 10
checkbox input "true"
click at [247, 271] on label at bounding box center [246, 273] width 14 height 14
click at [240, 271] on input "checkbox" at bounding box center [239, 271] width 1 height 10
checkbox input "true"
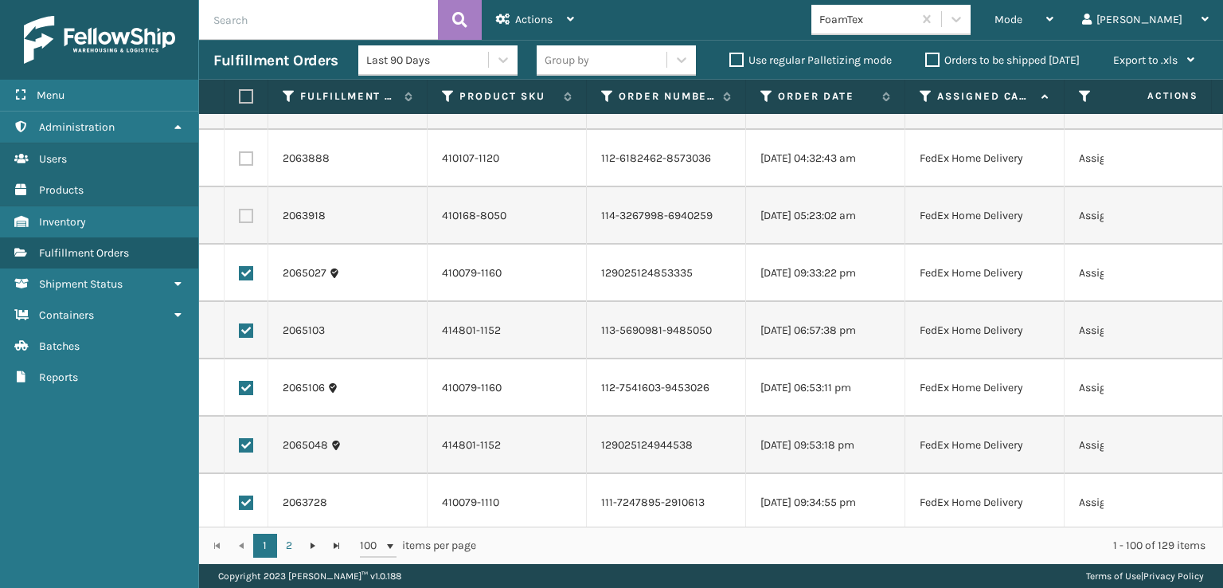
click at [247, 217] on label at bounding box center [246, 216] width 14 height 14
click at [240, 217] on input "checkbox" at bounding box center [239, 214] width 1 height 10
checkbox input "true"
click at [247, 156] on label at bounding box center [246, 158] width 14 height 14
click at [240, 156] on input "checkbox" at bounding box center [239, 156] width 1 height 10
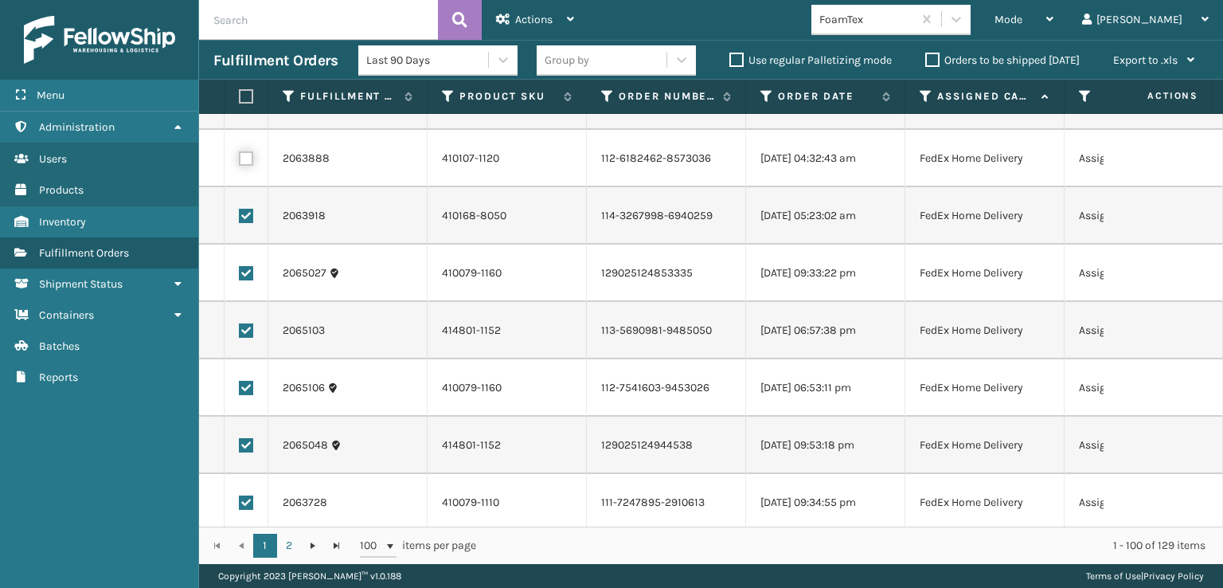
checkbox input "true"
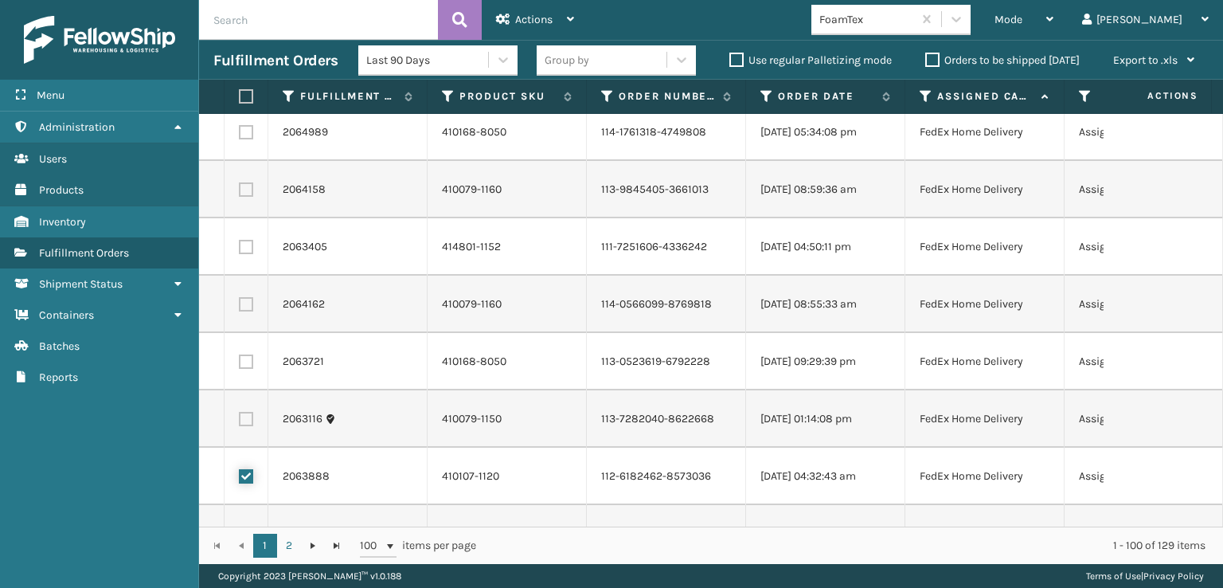
scroll to position [1271, 0]
click at [244, 424] on label at bounding box center [246, 419] width 14 height 14
click at [240, 423] on input "checkbox" at bounding box center [239, 417] width 1 height 10
checkbox input "true"
click at [240, 364] on label at bounding box center [246, 362] width 14 height 14
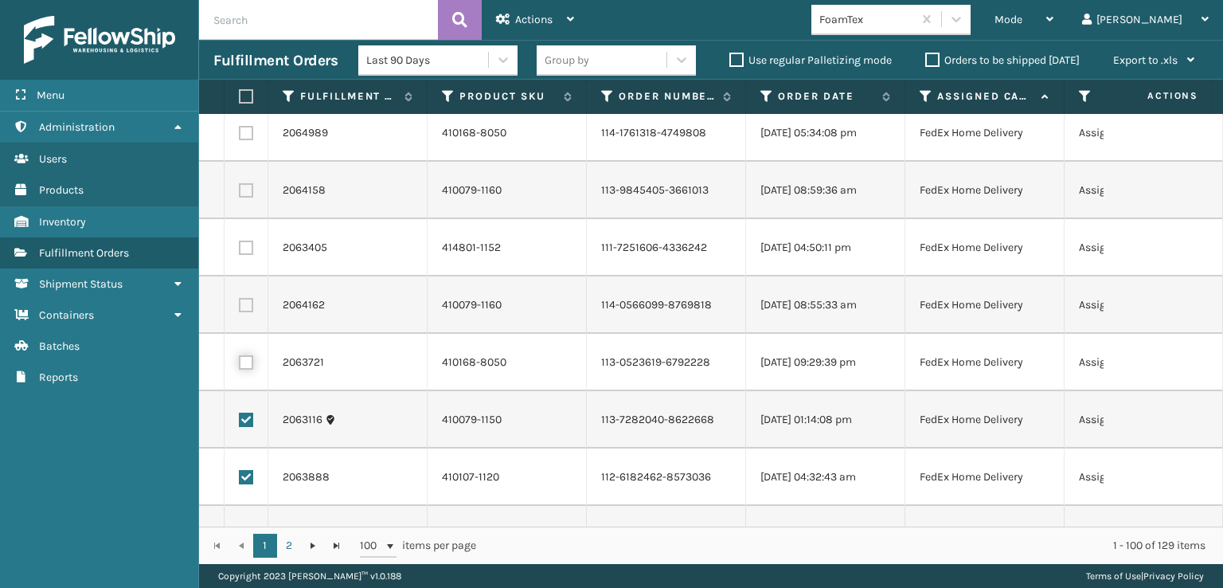
click at [240, 364] on input "checkbox" at bounding box center [239, 360] width 1 height 10
checkbox input "true"
click at [248, 305] on label at bounding box center [246, 305] width 14 height 14
click at [240, 305] on input "checkbox" at bounding box center [239, 303] width 1 height 10
checkbox input "true"
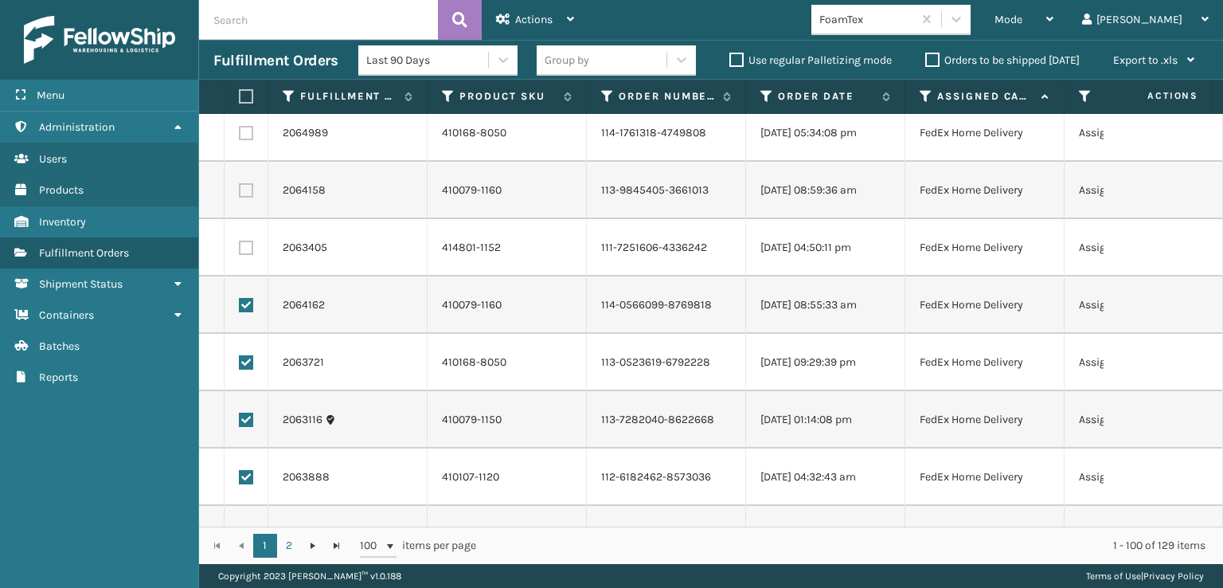
click at [248, 242] on label at bounding box center [246, 247] width 14 height 14
click at [240, 242] on input "checkbox" at bounding box center [239, 245] width 1 height 10
checkbox input "true"
click at [245, 189] on label at bounding box center [246, 190] width 14 height 14
click at [240, 189] on input "checkbox" at bounding box center [239, 188] width 1 height 10
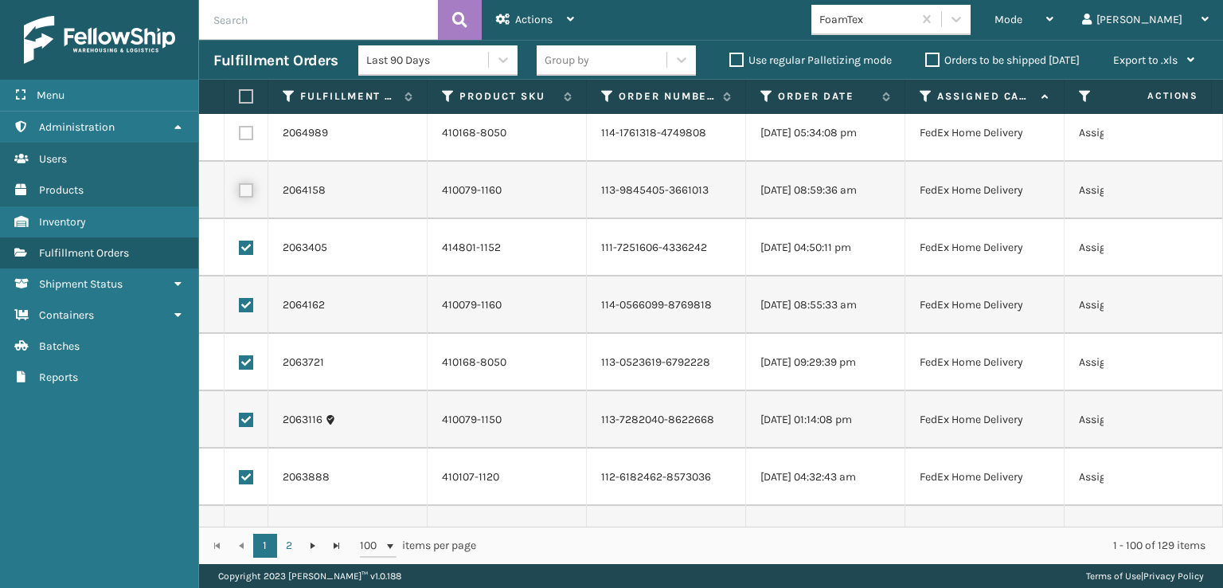
checkbox input "true"
click at [244, 135] on label at bounding box center [246, 133] width 14 height 14
click at [240, 135] on input "checkbox" at bounding box center [239, 131] width 1 height 10
checkbox input "true"
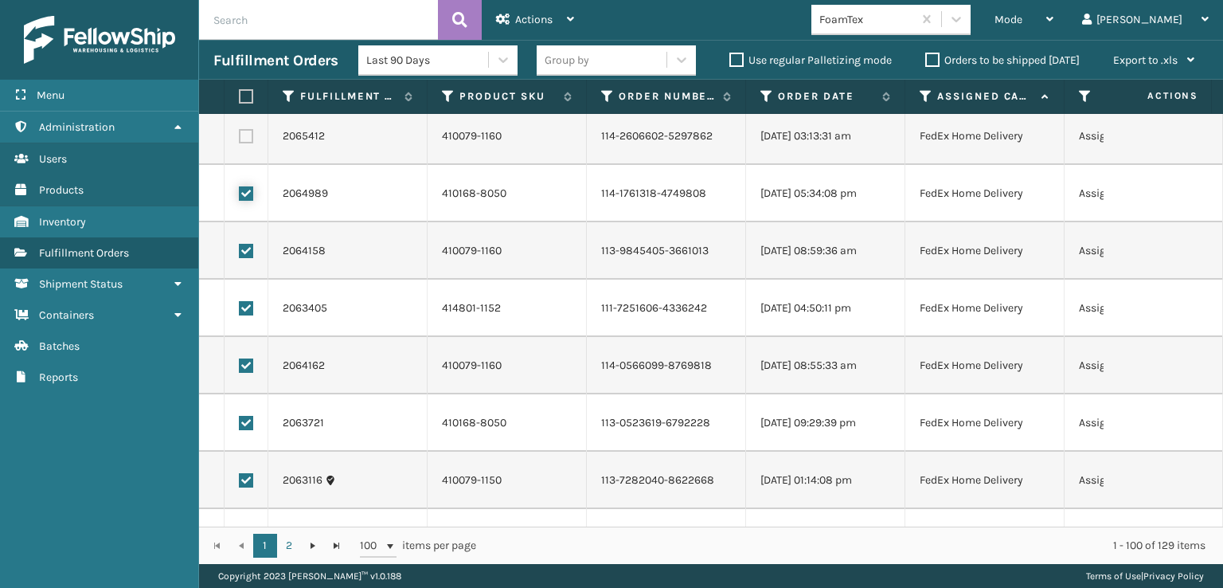
scroll to position [1032, 0]
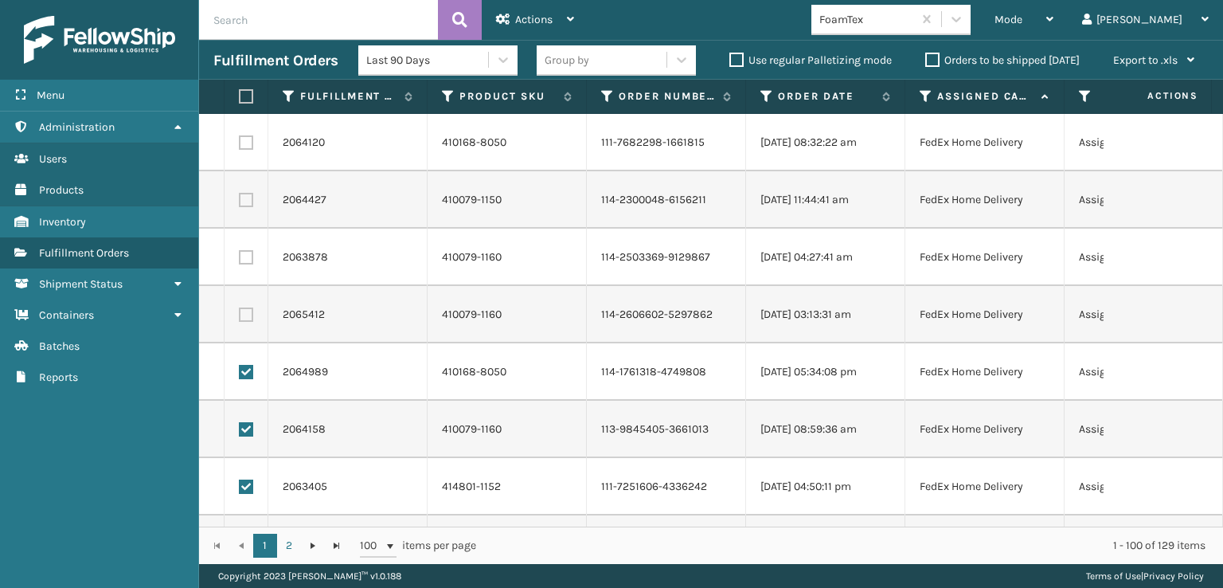
click at [243, 313] on label at bounding box center [246, 314] width 14 height 14
click at [240, 313] on input "checkbox" at bounding box center [239, 312] width 1 height 10
checkbox input "true"
click at [243, 259] on label at bounding box center [246, 257] width 14 height 14
click at [240, 259] on input "checkbox" at bounding box center [239, 255] width 1 height 10
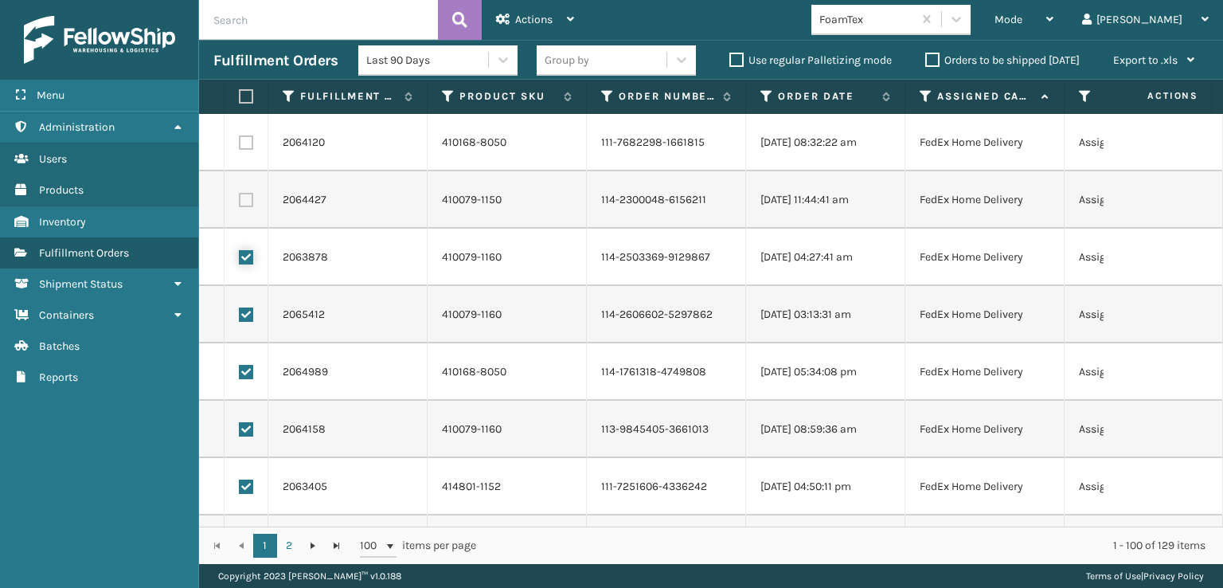
checkbox input "true"
click at [244, 198] on label at bounding box center [246, 200] width 14 height 14
click at [240, 198] on input "checkbox" at bounding box center [239, 198] width 1 height 10
checkbox input "true"
click at [247, 141] on label at bounding box center [246, 142] width 14 height 14
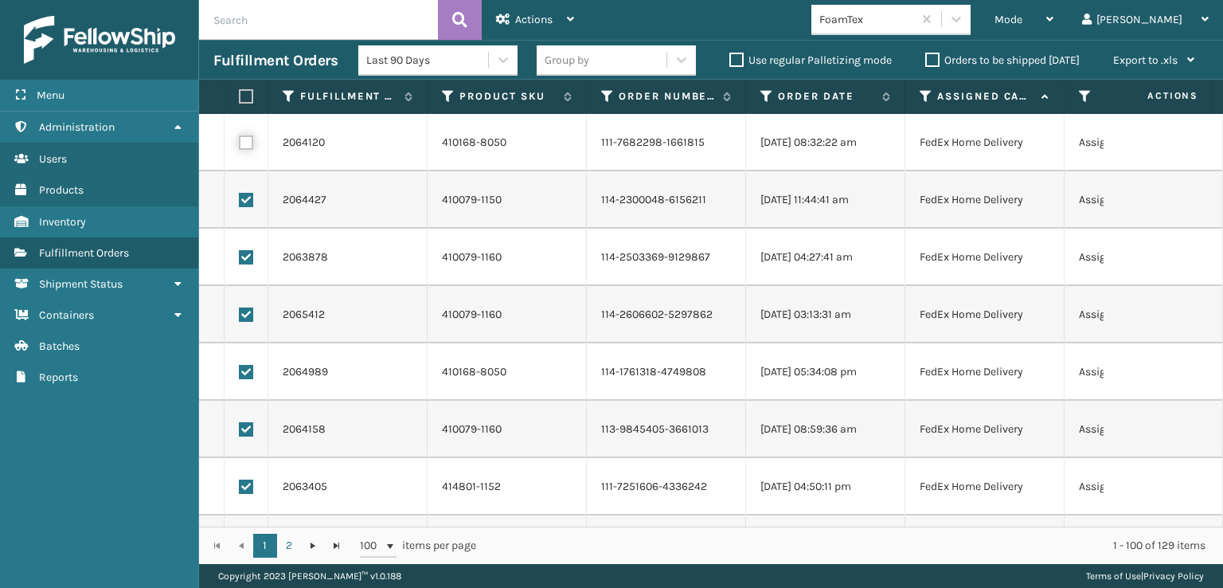
click at [240, 141] on input "checkbox" at bounding box center [239, 140] width 1 height 10
checkbox input "true"
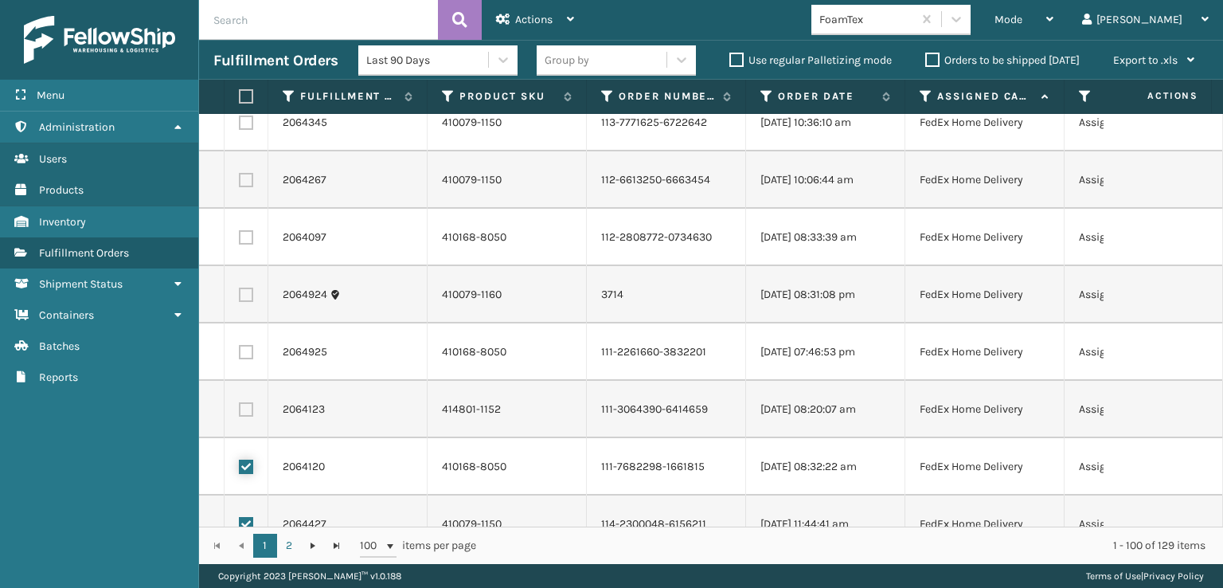
scroll to position [713, 0]
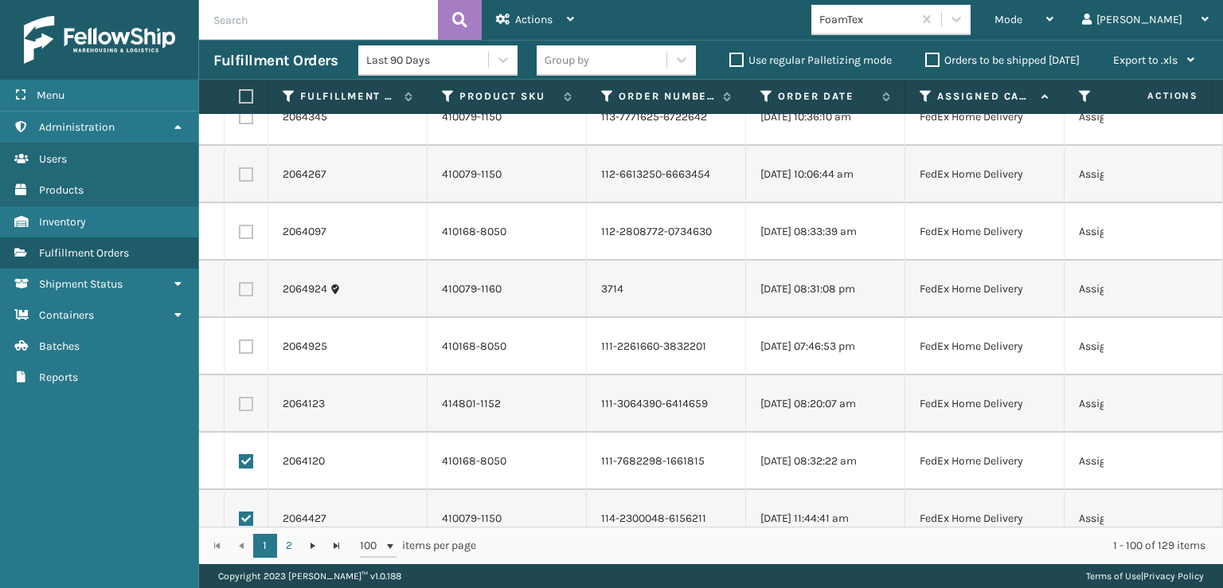
click at [248, 405] on label at bounding box center [246, 404] width 14 height 14
click at [240, 405] on input "checkbox" at bounding box center [239, 402] width 1 height 10
checkbox input "true"
click at [242, 349] on label at bounding box center [246, 346] width 14 height 14
click at [240, 349] on input "checkbox" at bounding box center [239, 344] width 1 height 10
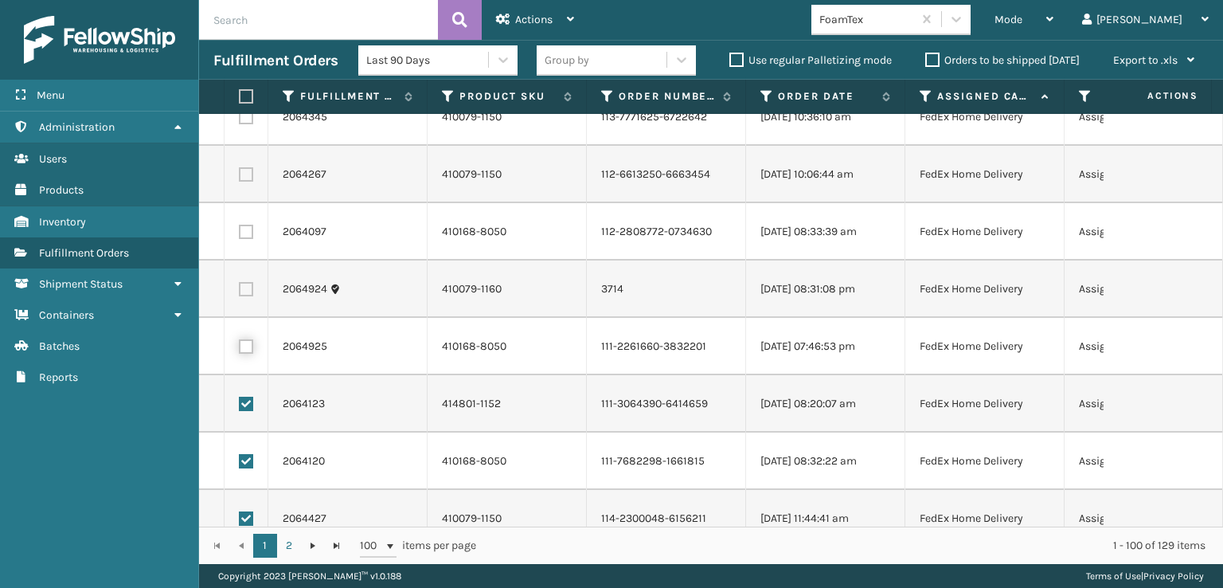
checkbox input "true"
click at [247, 282] on label at bounding box center [246, 289] width 14 height 14
click at [240, 282] on input "checkbox" at bounding box center [239, 287] width 1 height 10
checkbox input "true"
click at [247, 234] on label at bounding box center [246, 232] width 14 height 14
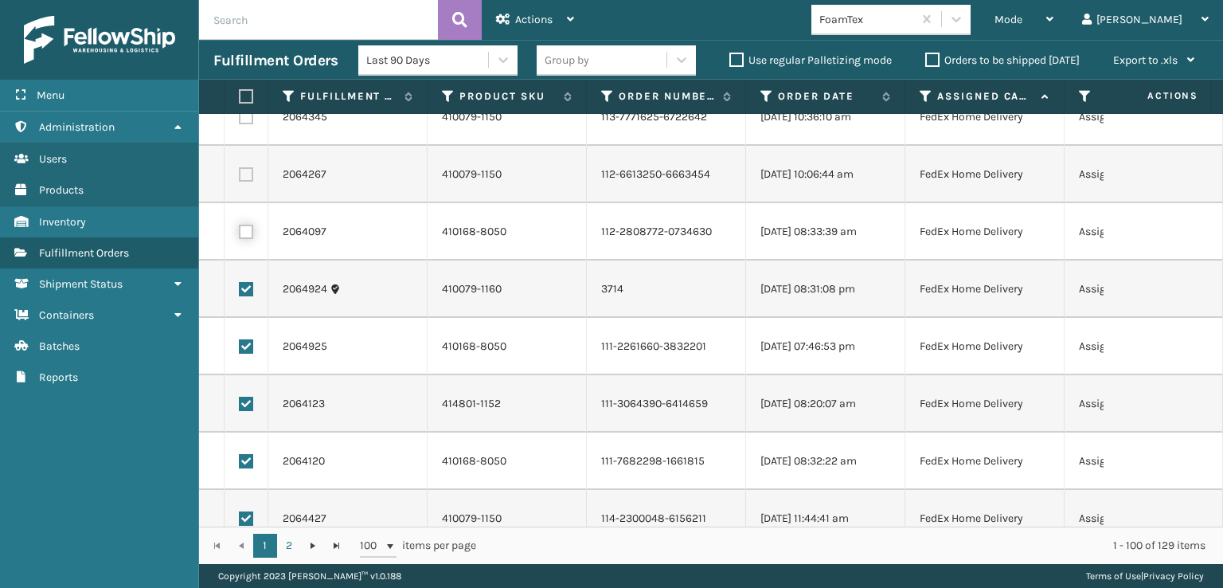
click at [240, 234] on input "checkbox" at bounding box center [239, 230] width 1 height 10
checkbox input "true"
click at [247, 177] on label at bounding box center [246, 174] width 14 height 14
click at [240, 177] on input "checkbox" at bounding box center [239, 172] width 1 height 10
checkbox input "true"
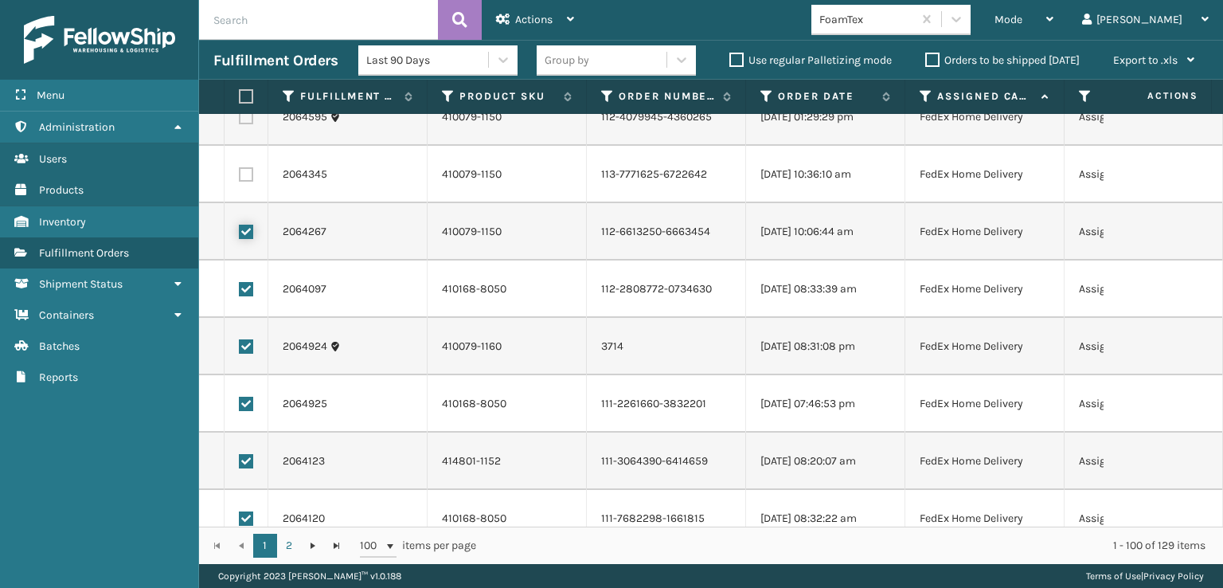
scroll to position [475, 0]
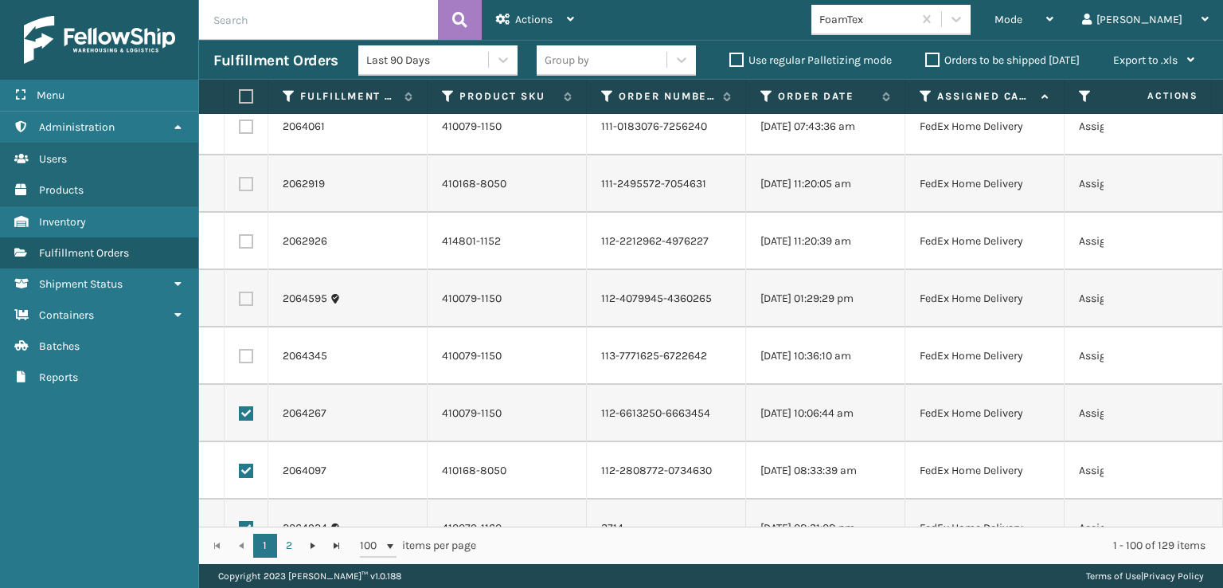
click at [247, 351] on label at bounding box center [246, 356] width 14 height 14
click at [240, 351] on input "checkbox" at bounding box center [239, 354] width 1 height 10
checkbox input "true"
click at [244, 296] on label at bounding box center [246, 298] width 14 height 14
click at [240, 296] on input "checkbox" at bounding box center [239, 296] width 1 height 10
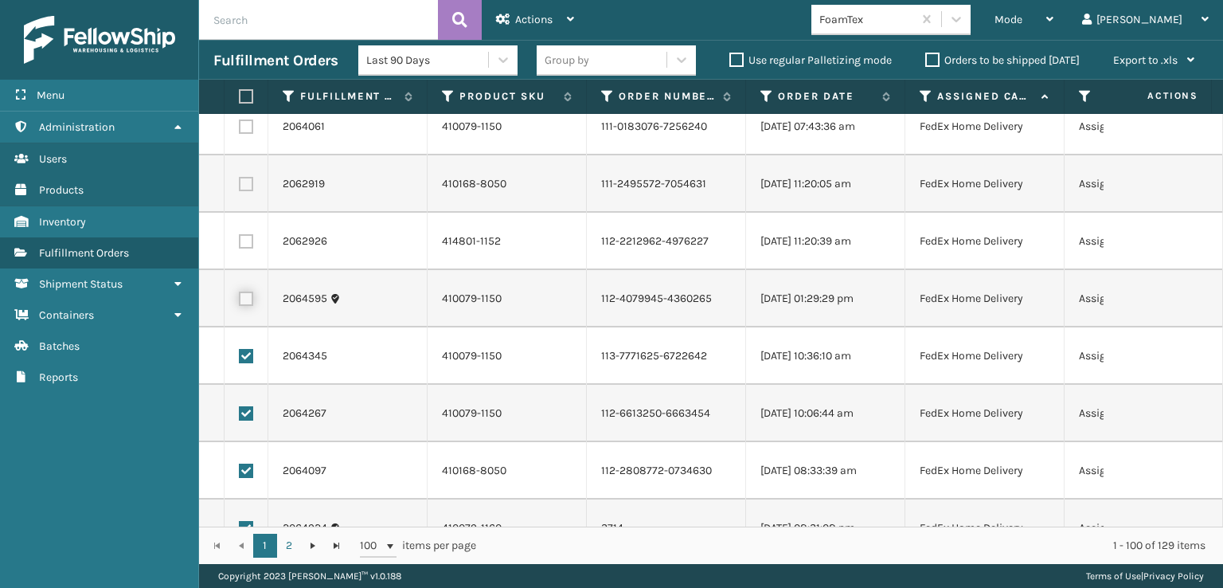
checkbox input "true"
click at [244, 240] on label at bounding box center [246, 241] width 14 height 14
click at [240, 240] on input "checkbox" at bounding box center [239, 239] width 1 height 10
checkbox input "true"
click at [240, 185] on label at bounding box center [246, 184] width 14 height 14
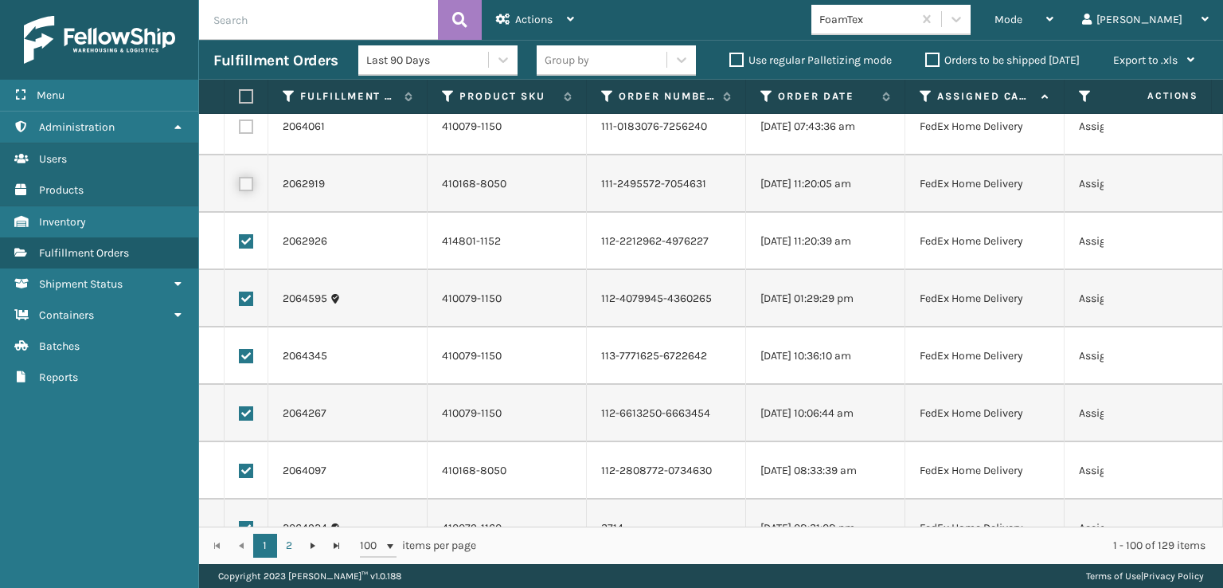
click at [240, 185] on input "checkbox" at bounding box center [239, 182] width 1 height 10
checkbox input "true"
click at [248, 126] on label at bounding box center [246, 126] width 14 height 14
click at [240, 126] on input "checkbox" at bounding box center [239, 124] width 1 height 10
checkbox input "true"
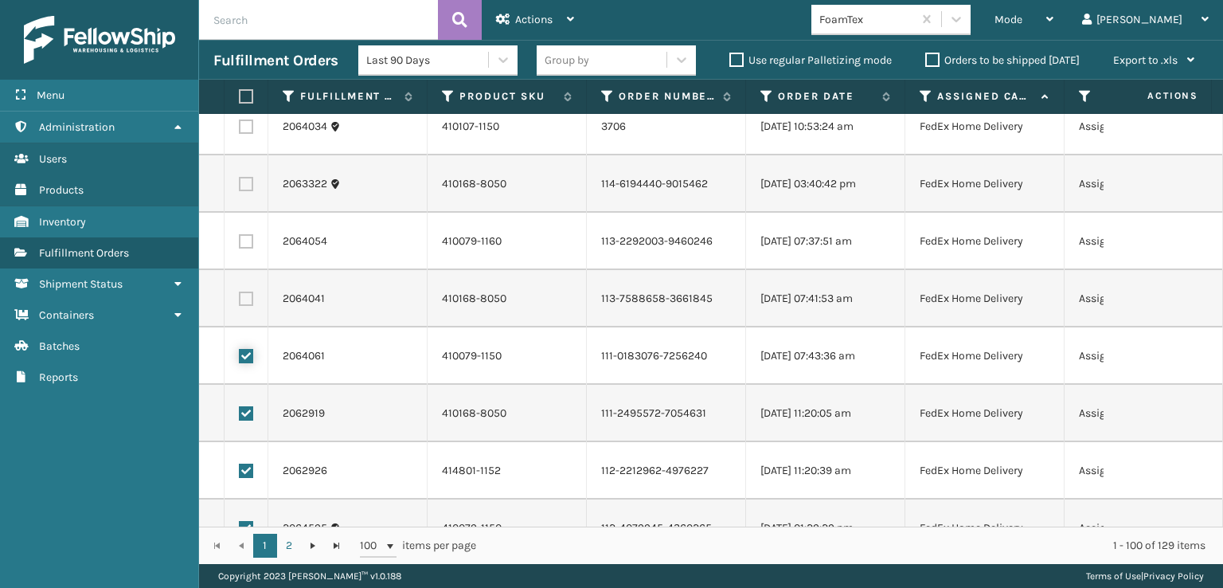
scroll to position [236, 0]
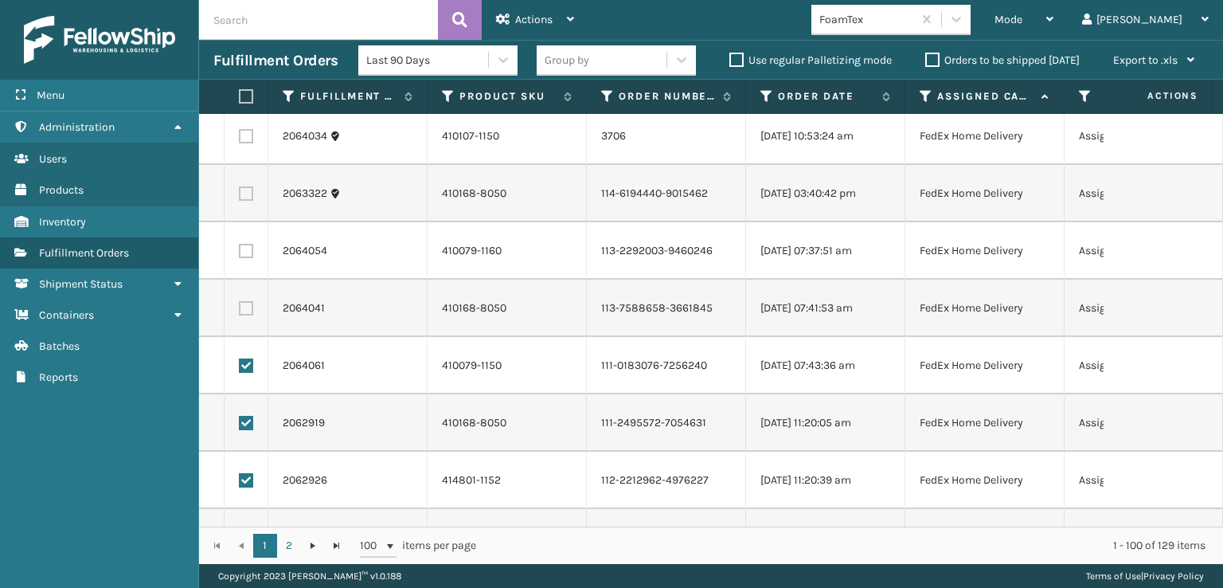
click at [245, 307] on label at bounding box center [246, 308] width 14 height 14
click at [240, 307] on input "checkbox" at bounding box center [239, 306] width 1 height 10
checkbox input "true"
click at [245, 248] on label at bounding box center [246, 251] width 14 height 14
click at [240, 248] on input "checkbox" at bounding box center [239, 249] width 1 height 10
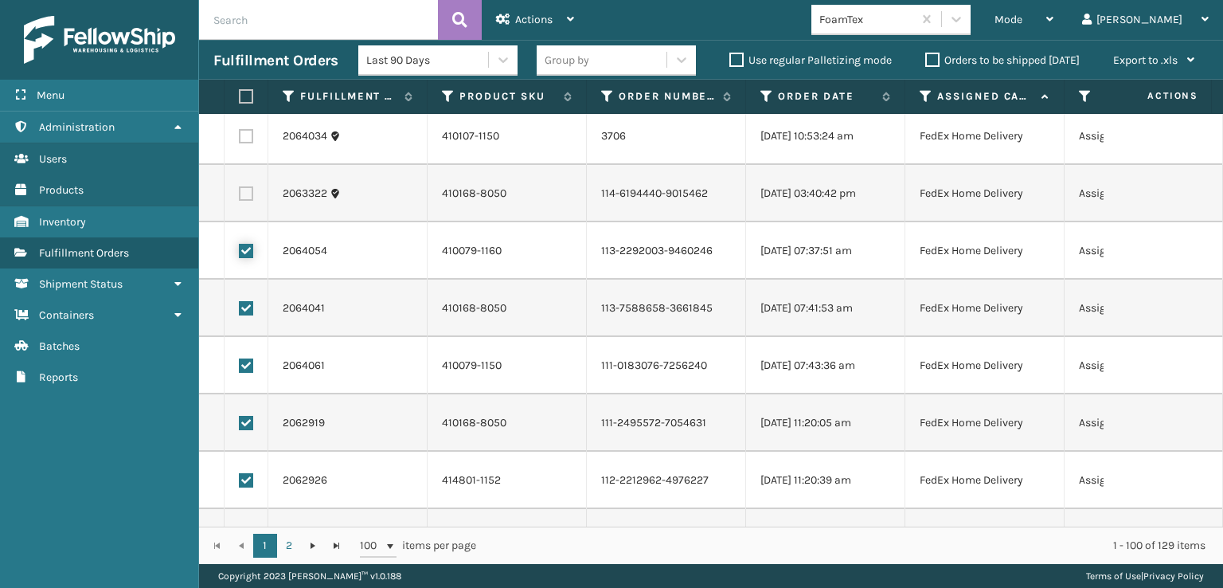
checkbox input "true"
click at [249, 192] on label at bounding box center [246, 193] width 14 height 14
click at [240, 192] on input "checkbox" at bounding box center [239, 191] width 1 height 10
checkbox input "true"
click at [249, 131] on label at bounding box center [246, 136] width 14 height 14
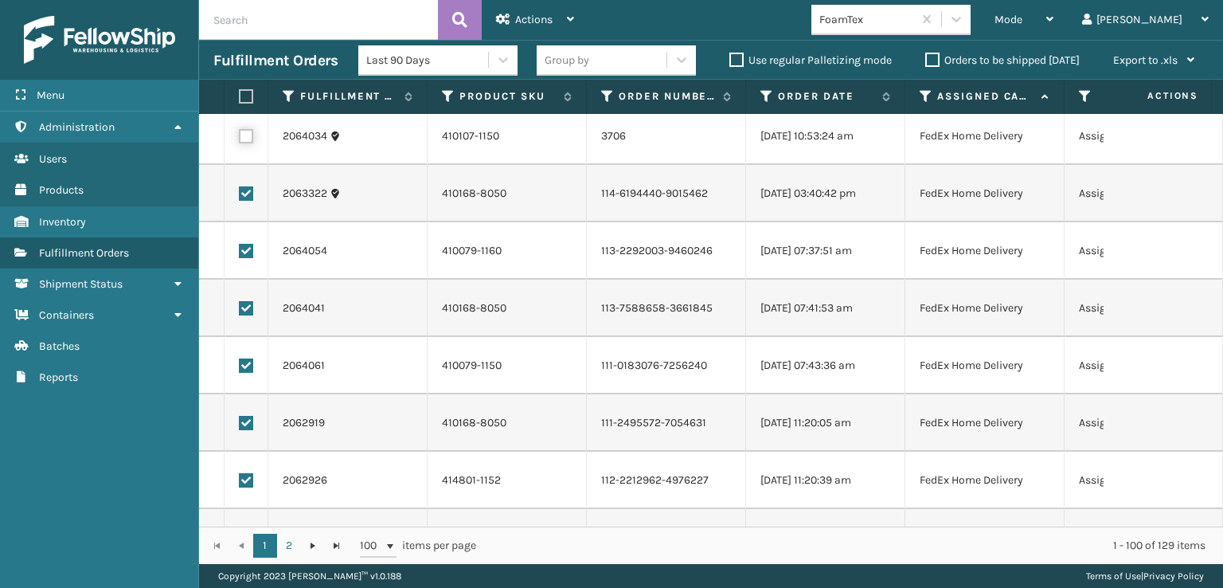
click at [240, 131] on input "checkbox" at bounding box center [239, 134] width 1 height 10
checkbox input "true"
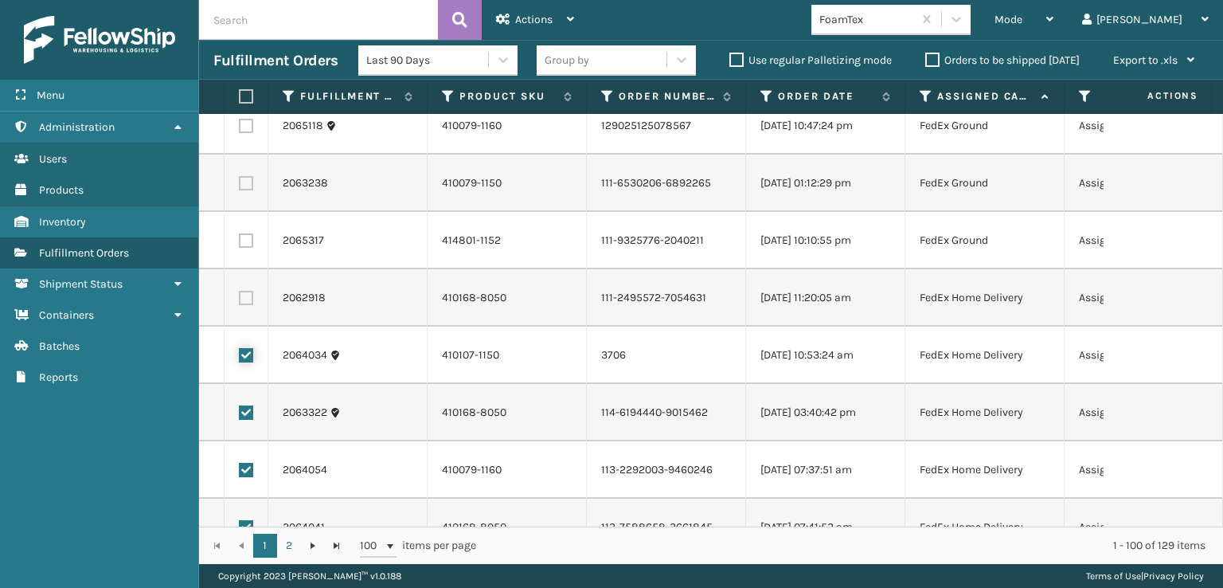
scroll to position [0, 0]
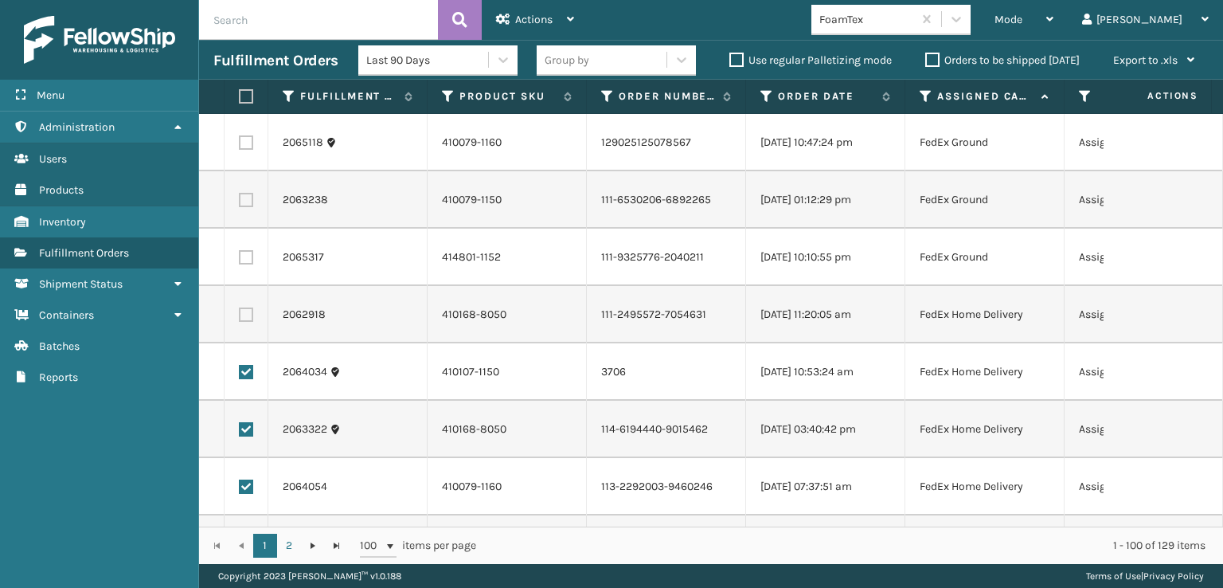
click at [245, 315] on label at bounding box center [246, 314] width 14 height 14
click at [240, 315] on input "checkbox" at bounding box center [239, 312] width 1 height 10
checkbox input "true"
click at [242, 257] on label at bounding box center [246, 257] width 14 height 14
click at [240, 257] on input "checkbox" at bounding box center [239, 255] width 1 height 10
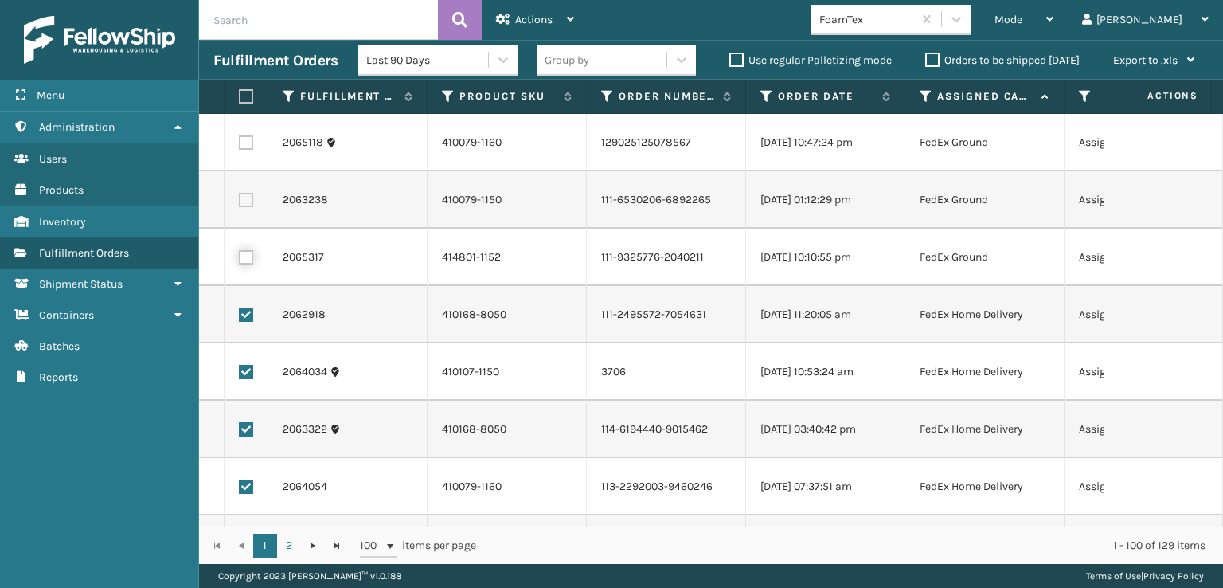
checkbox input "true"
click at [245, 203] on label at bounding box center [246, 200] width 14 height 14
click at [240, 203] on input "checkbox" at bounding box center [239, 198] width 1 height 10
checkbox input "true"
click at [245, 145] on label at bounding box center [246, 142] width 14 height 14
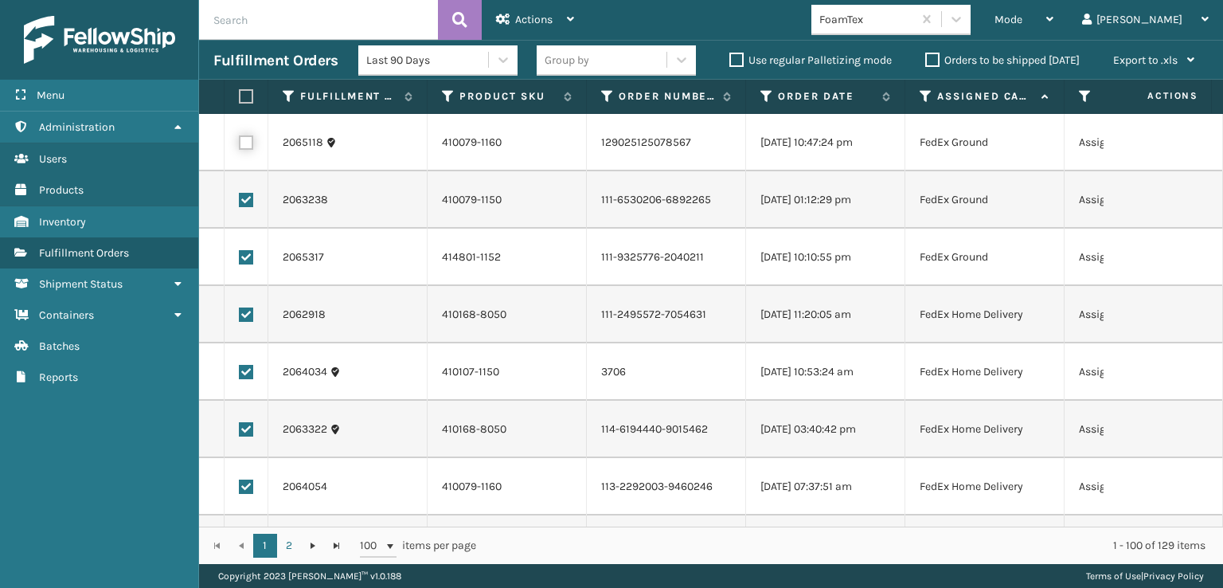
click at [240, 145] on input "checkbox" at bounding box center [239, 140] width 1 height 10
checkbox input "true"
click at [526, 16] on span "Actions" at bounding box center [533, 20] width 37 height 14
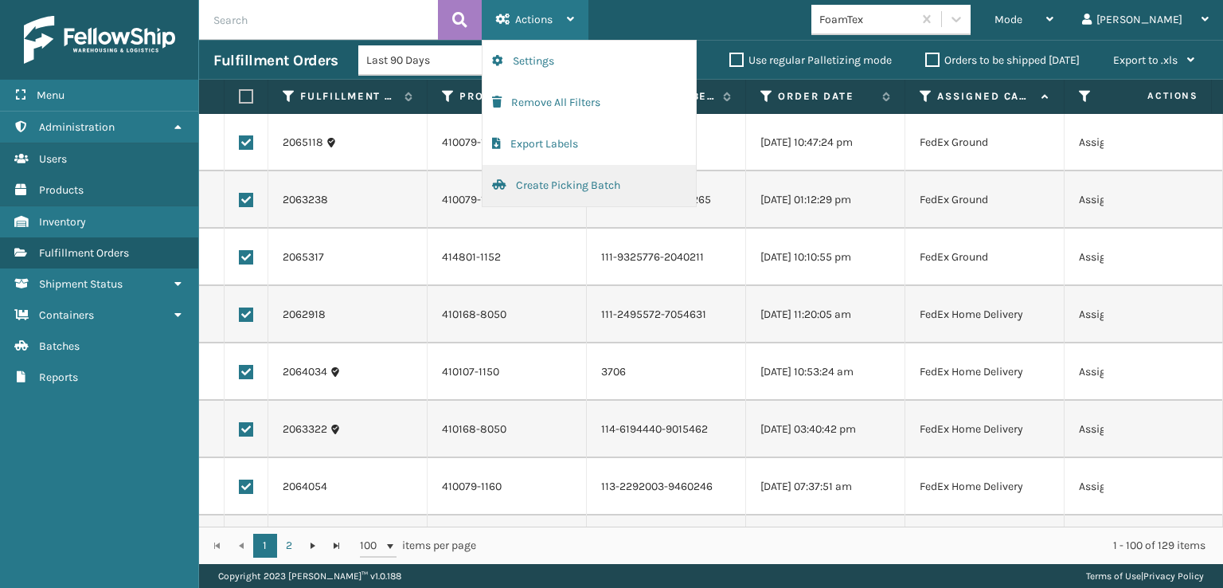
click at [550, 187] on button "Create Picking Batch" at bounding box center [589, 185] width 213 height 41
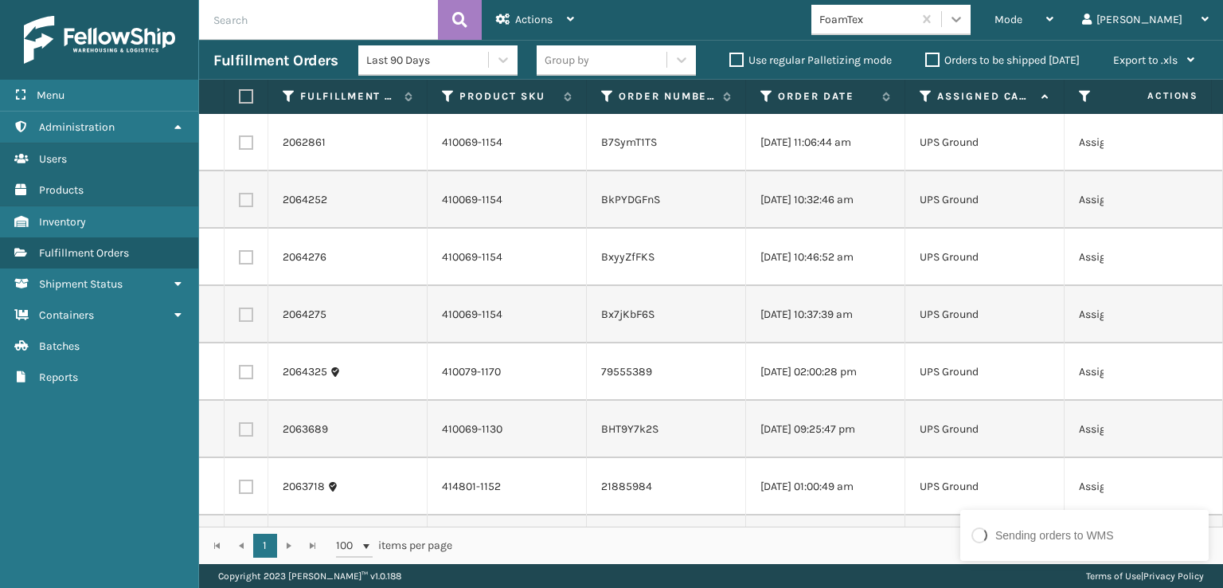
click at [964, 21] on icon at bounding box center [956, 19] width 16 height 16
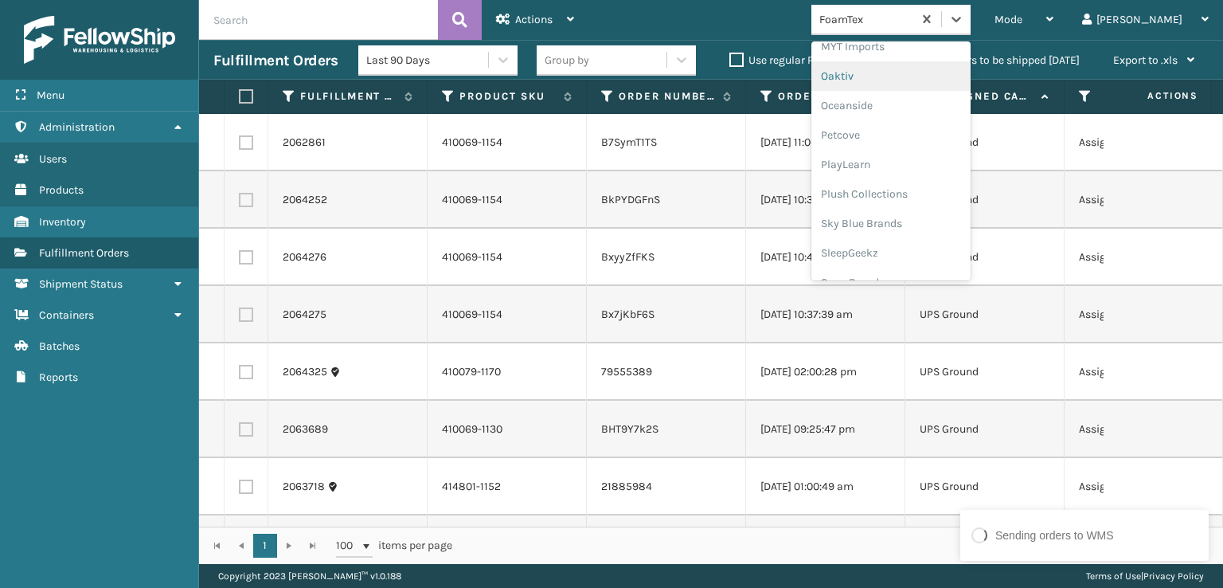
scroll to position [769, 0]
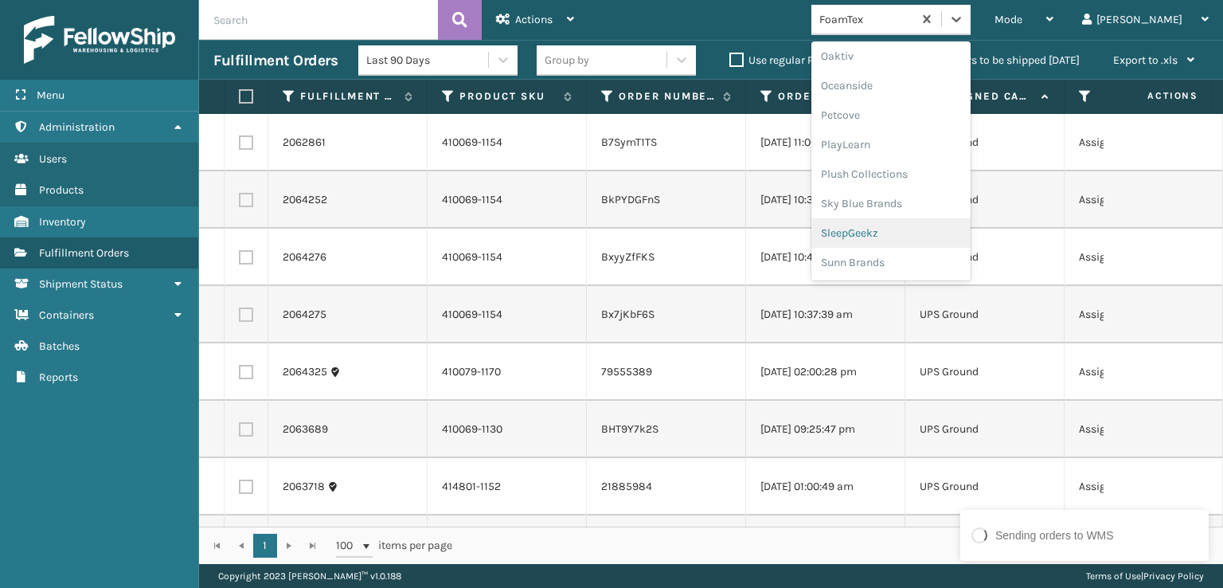
click at [918, 229] on div "SleepGeekz" at bounding box center [890, 232] width 159 height 29
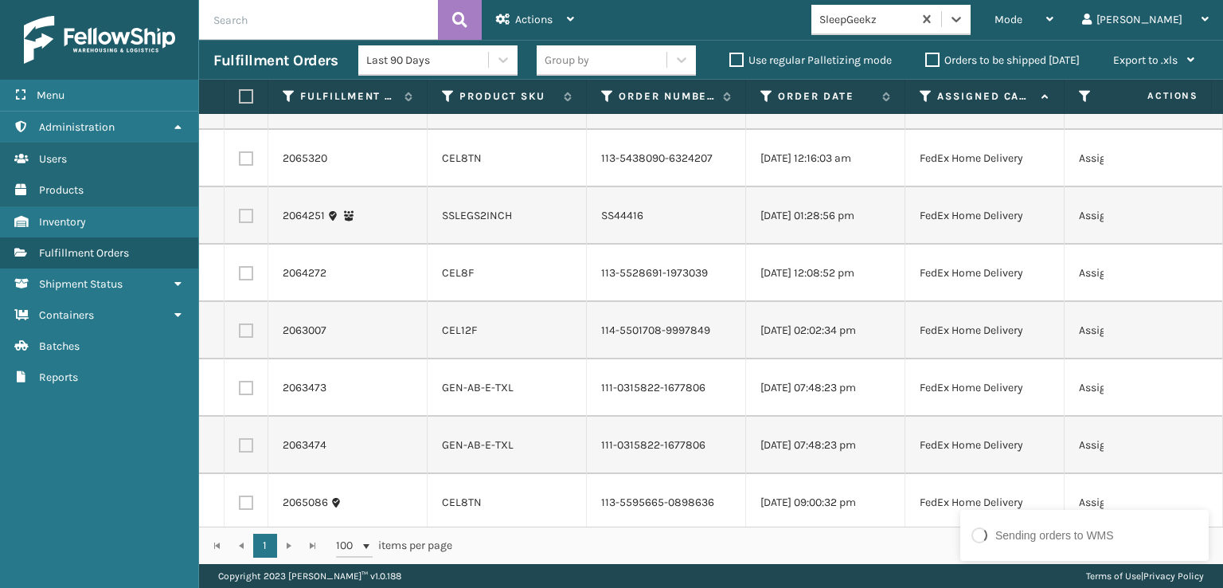
scroll to position [0, 0]
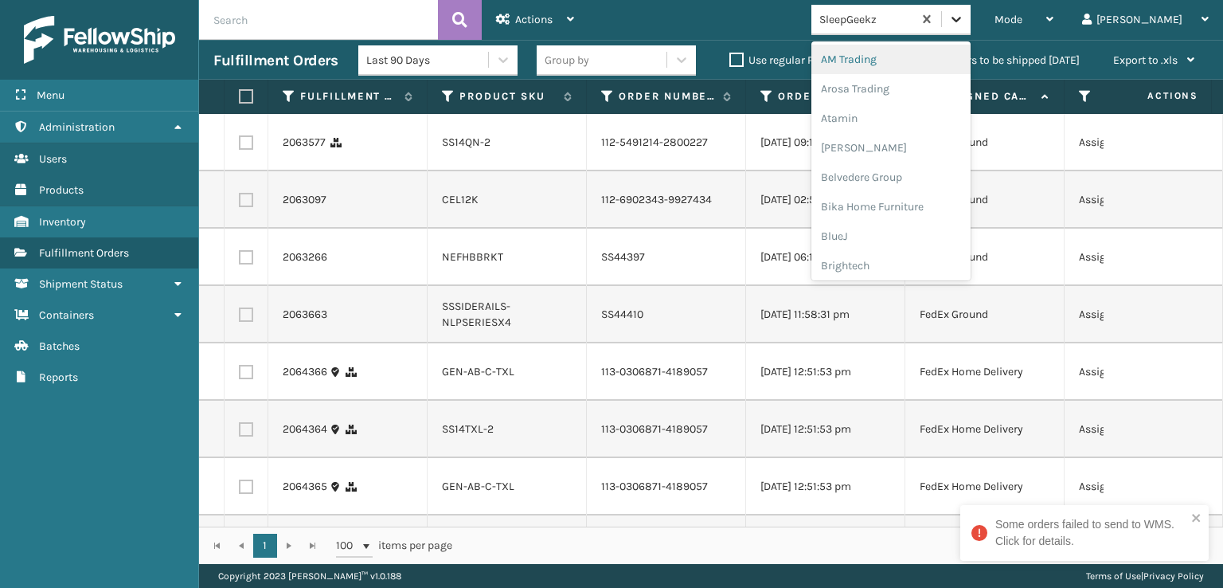
click at [964, 19] on icon at bounding box center [956, 19] width 16 height 16
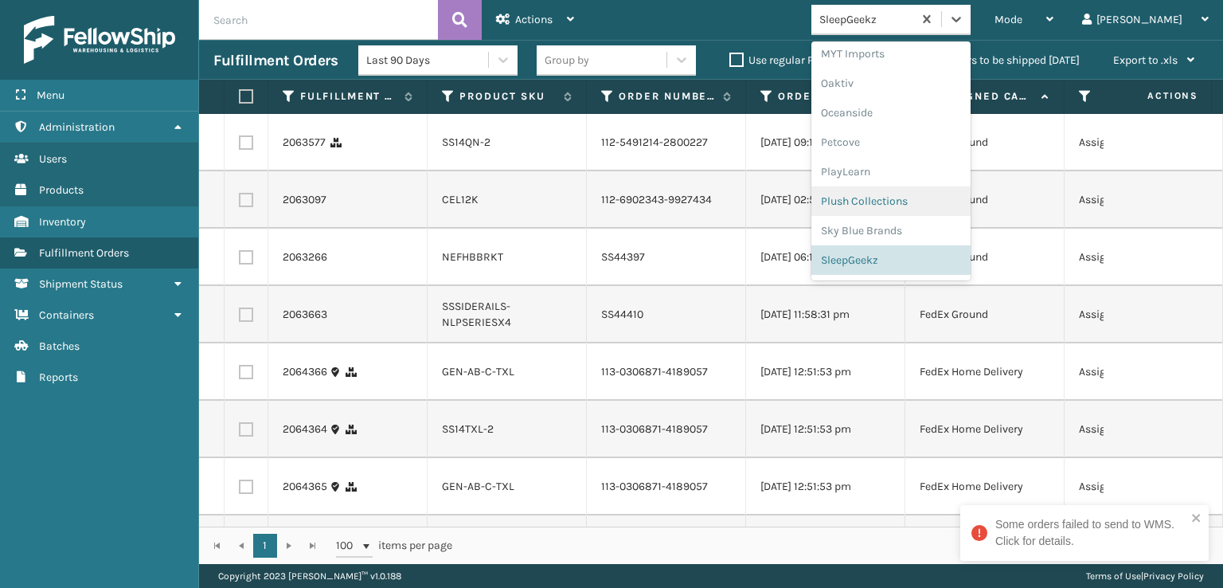
click at [895, 205] on div "Plush Collections" at bounding box center [890, 200] width 159 height 29
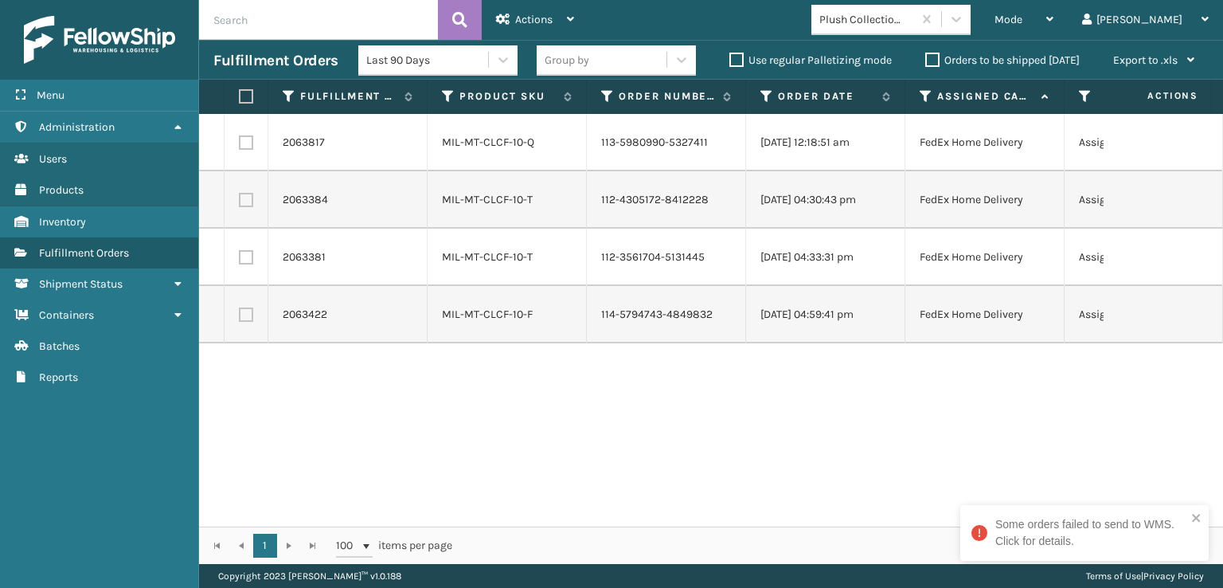
click at [242, 92] on label at bounding box center [244, 96] width 10 height 14
click at [240, 92] on input "checkbox" at bounding box center [239, 97] width 1 height 10
checkbox input "true"
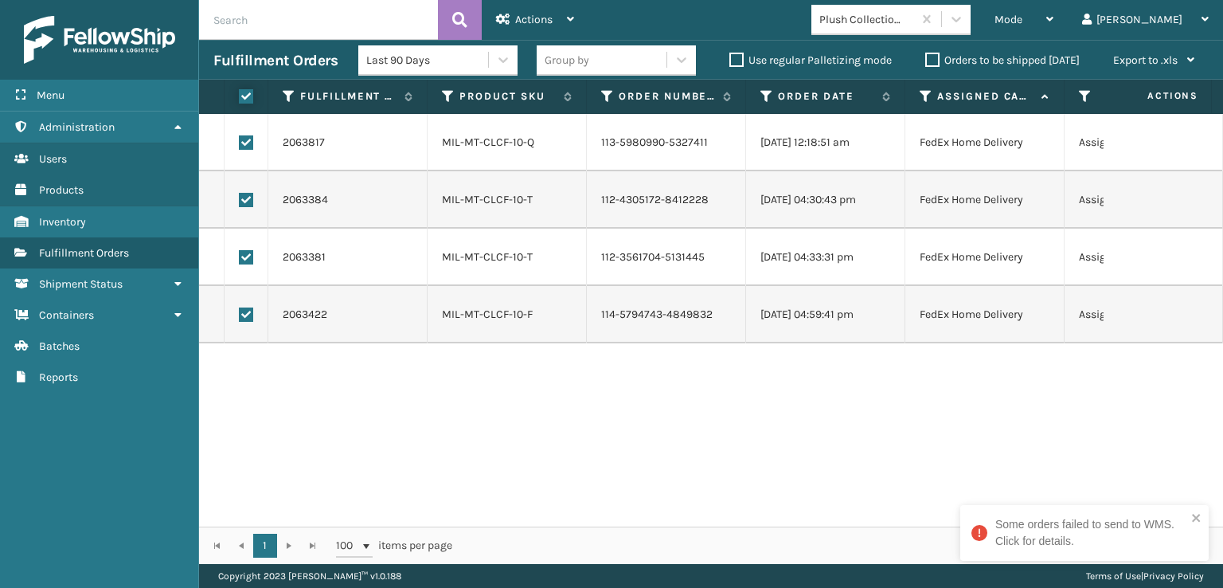
checkbox input "true"
click at [521, 23] on span "Actions" at bounding box center [533, 20] width 37 height 14
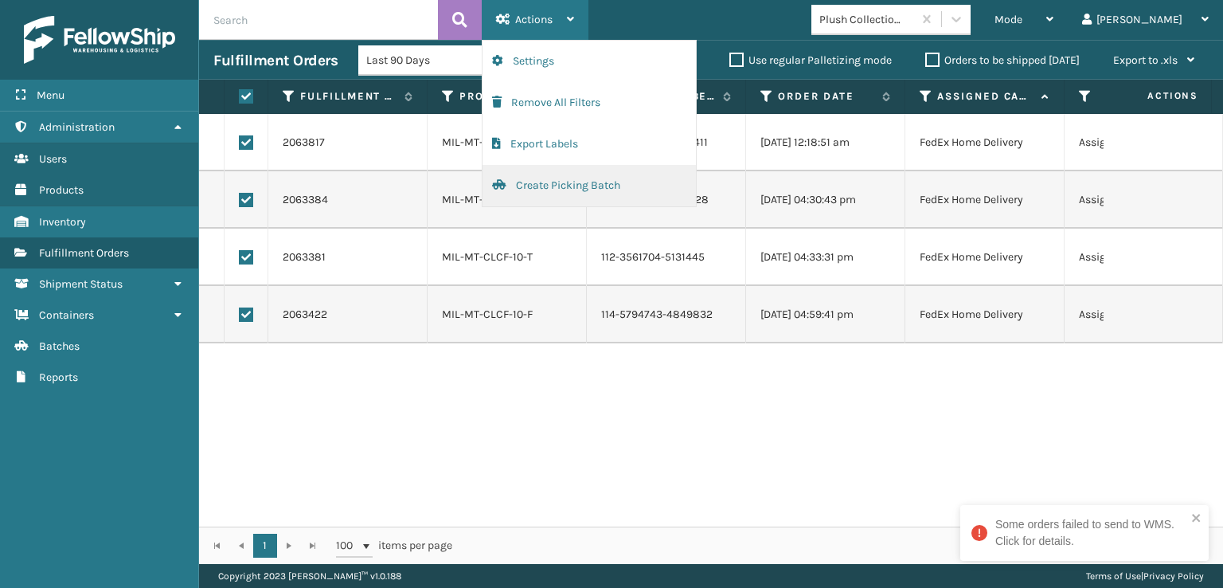
click at [538, 189] on button "Create Picking Batch" at bounding box center [589, 185] width 213 height 41
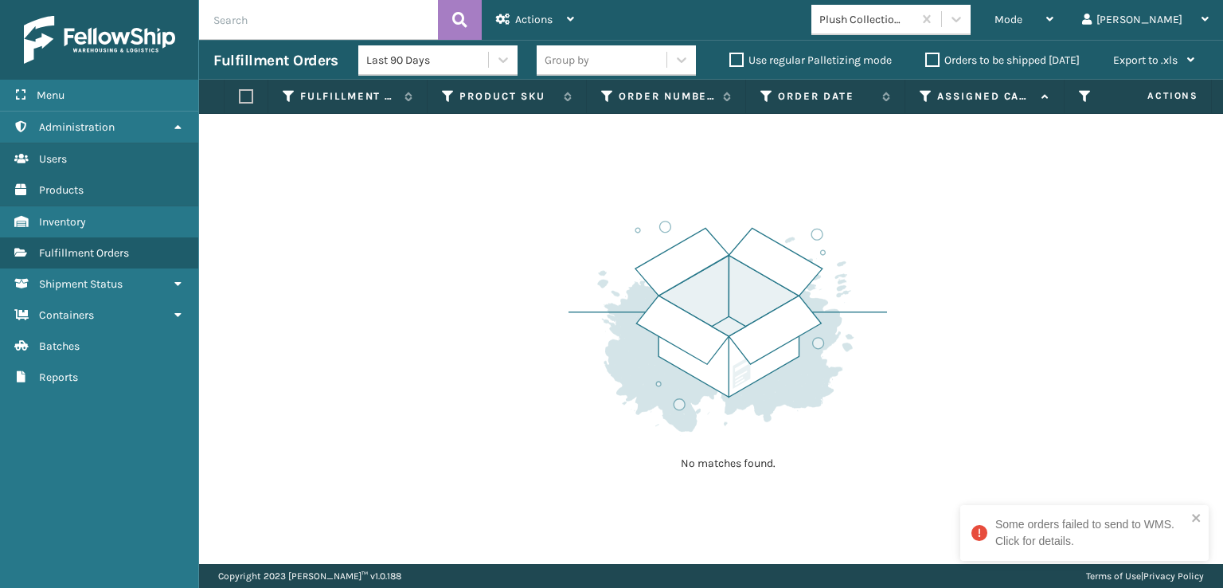
click at [1019, 475] on div "No matches found." at bounding box center [711, 339] width 1024 height 450
click at [1043, 534] on div "Some orders failed to send to WMS. Click for details." at bounding box center [1090, 532] width 191 height 33
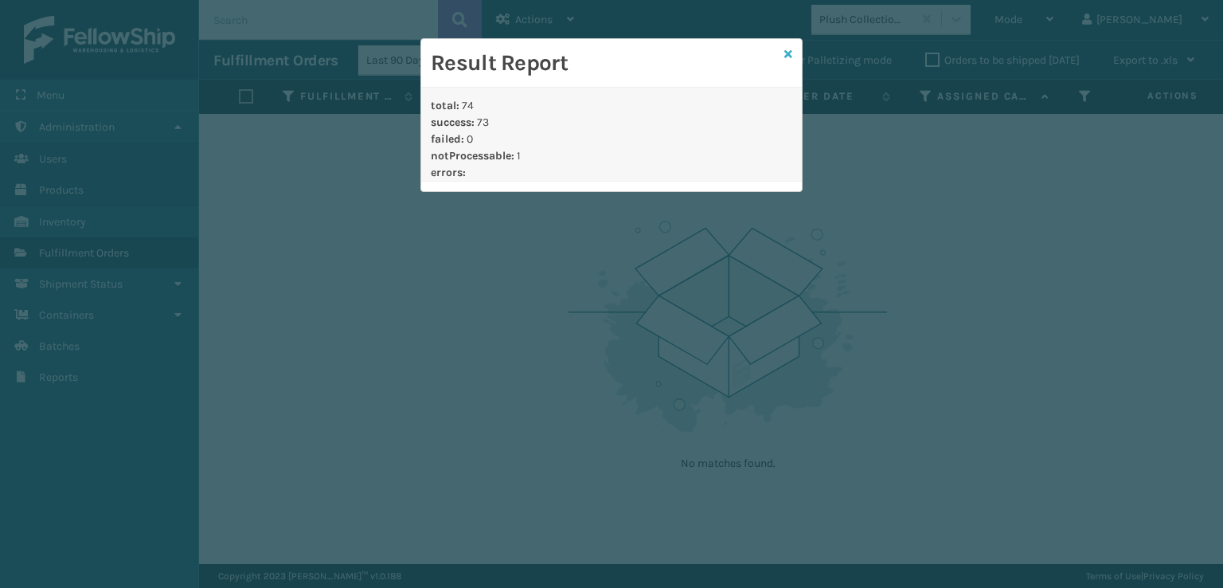
click at [787, 49] on icon at bounding box center [788, 54] width 8 height 11
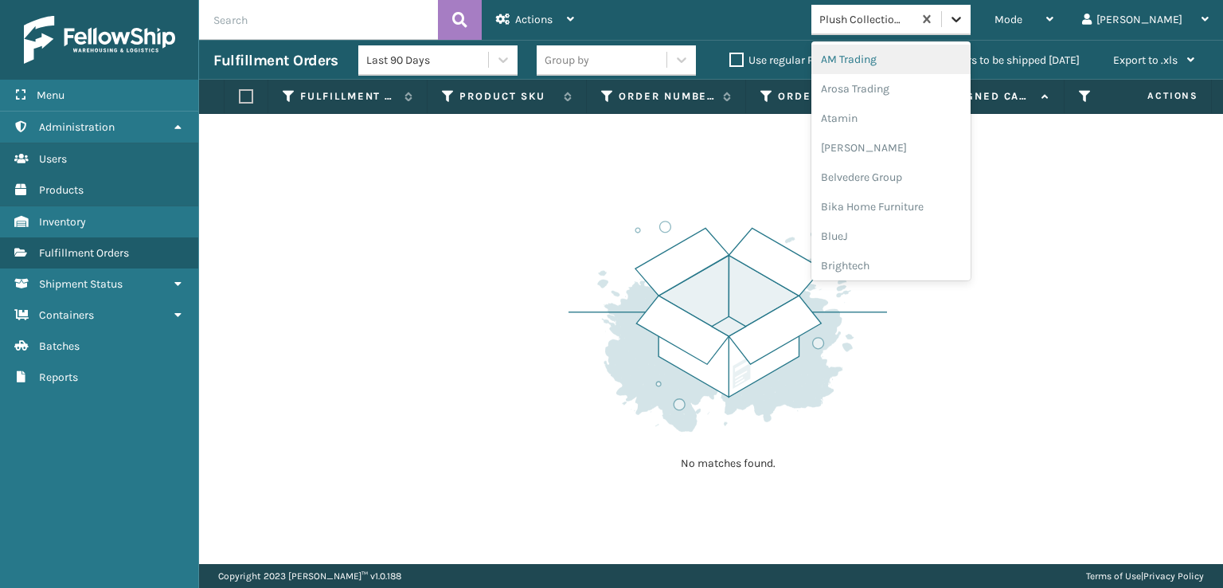
click at [971, 8] on div at bounding box center [956, 19] width 29 height 29
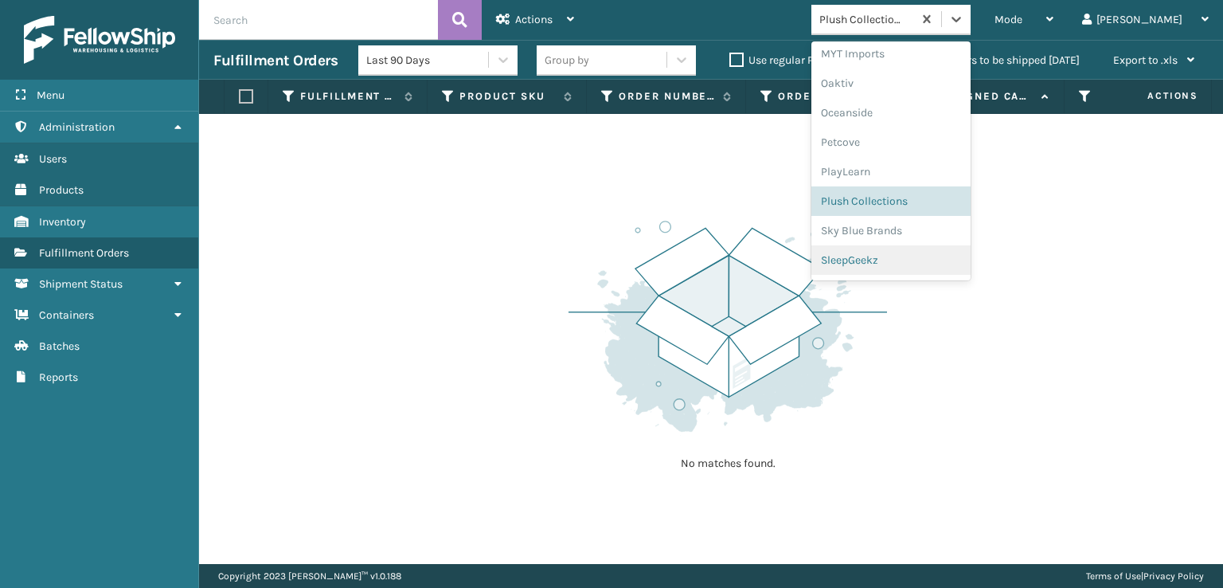
click at [920, 261] on div "SleepGeekz" at bounding box center [890, 259] width 159 height 29
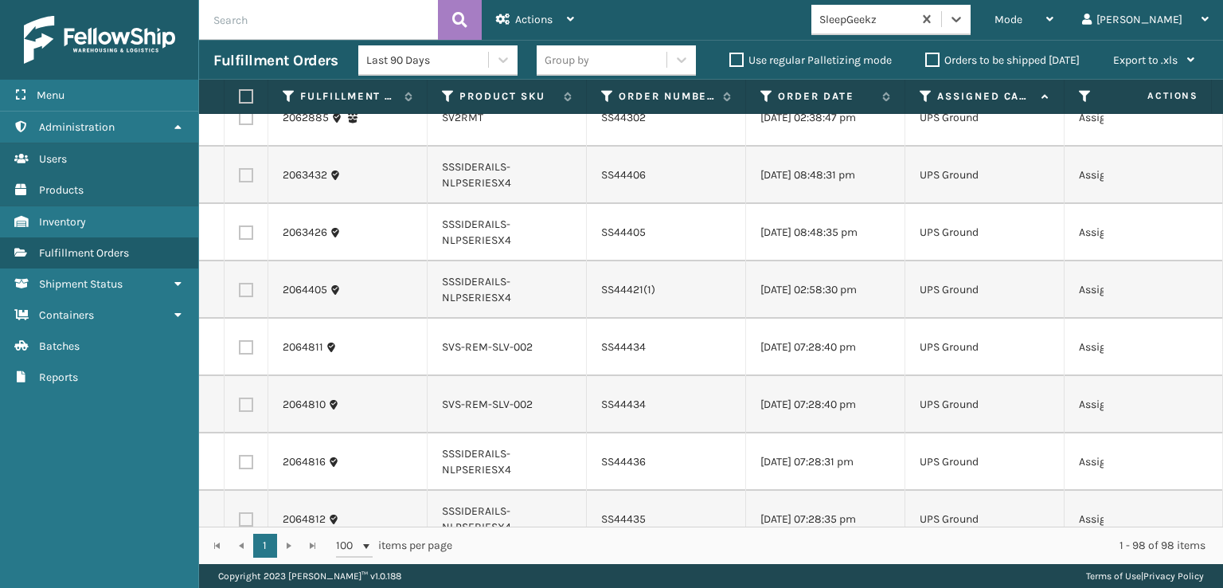
scroll to position [4141, 0]
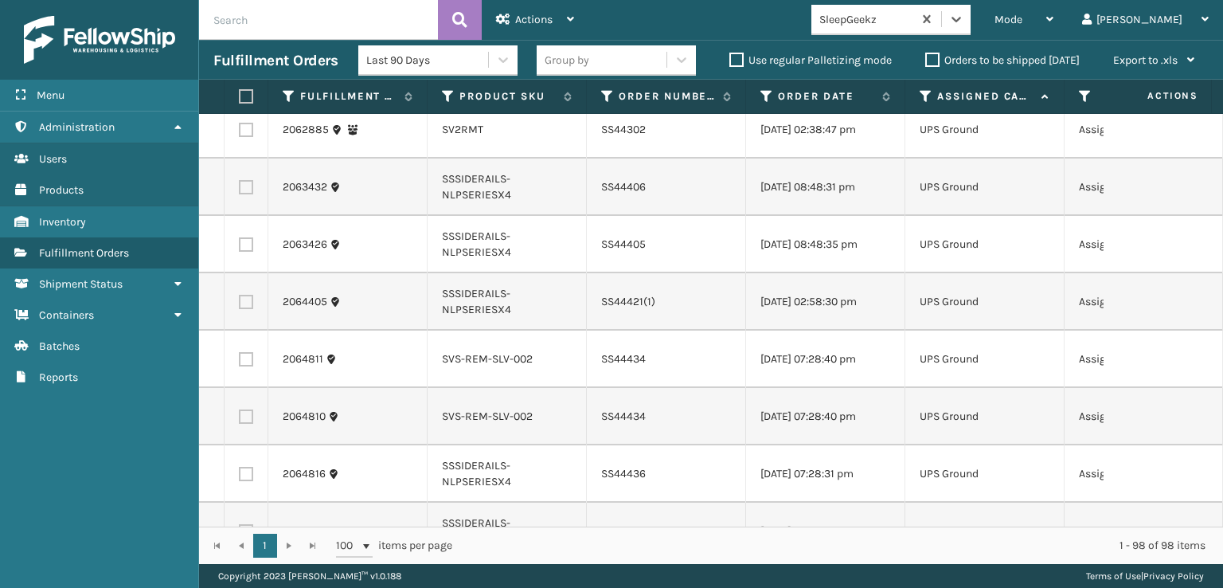
checkbox input "true"
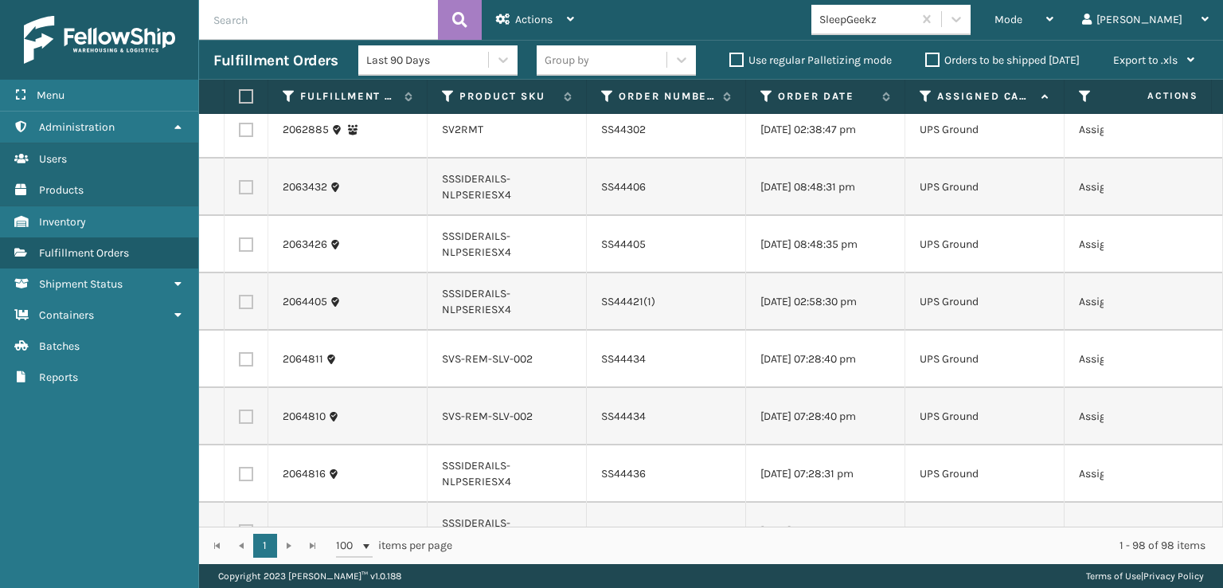
checkbox input "true"
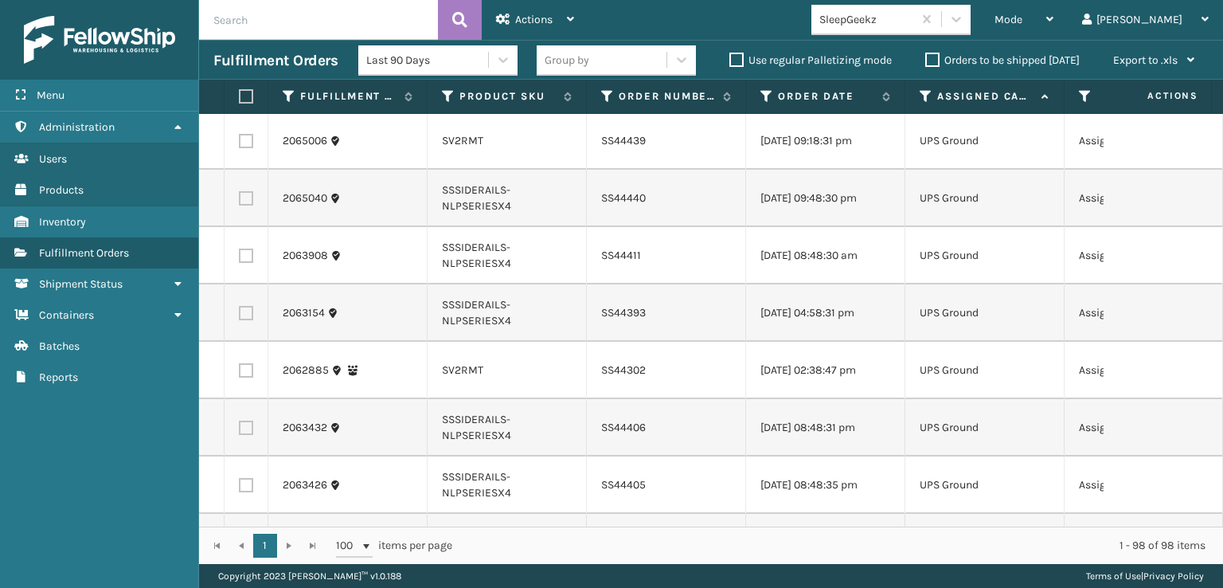
scroll to position [3822, 0]
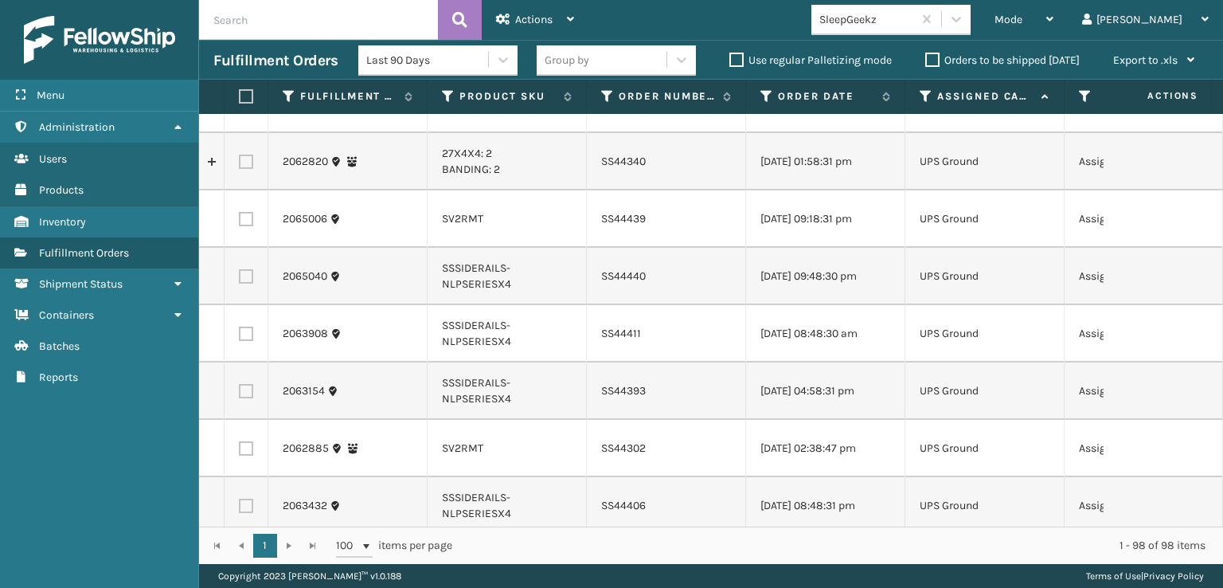
checkbox input "true"
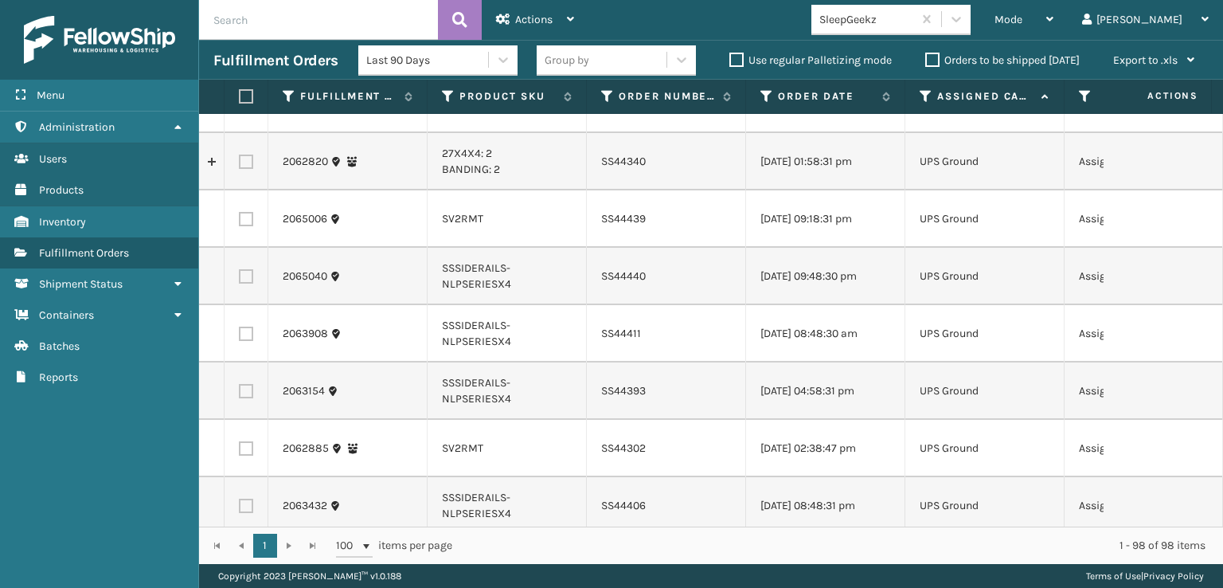
checkbox input "true"
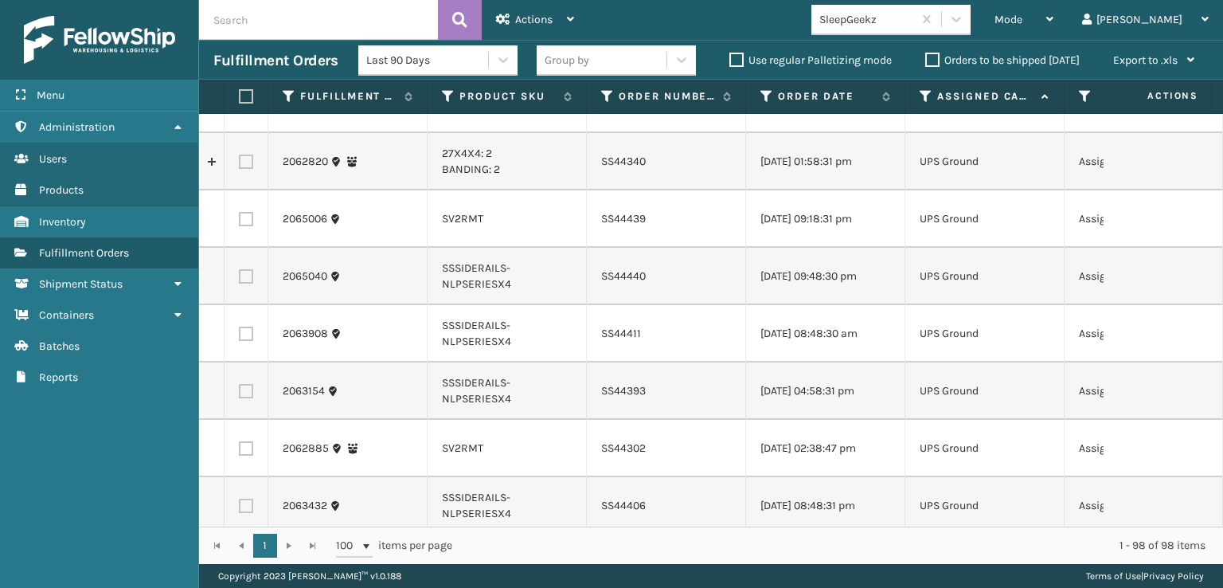
checkbox input "true"
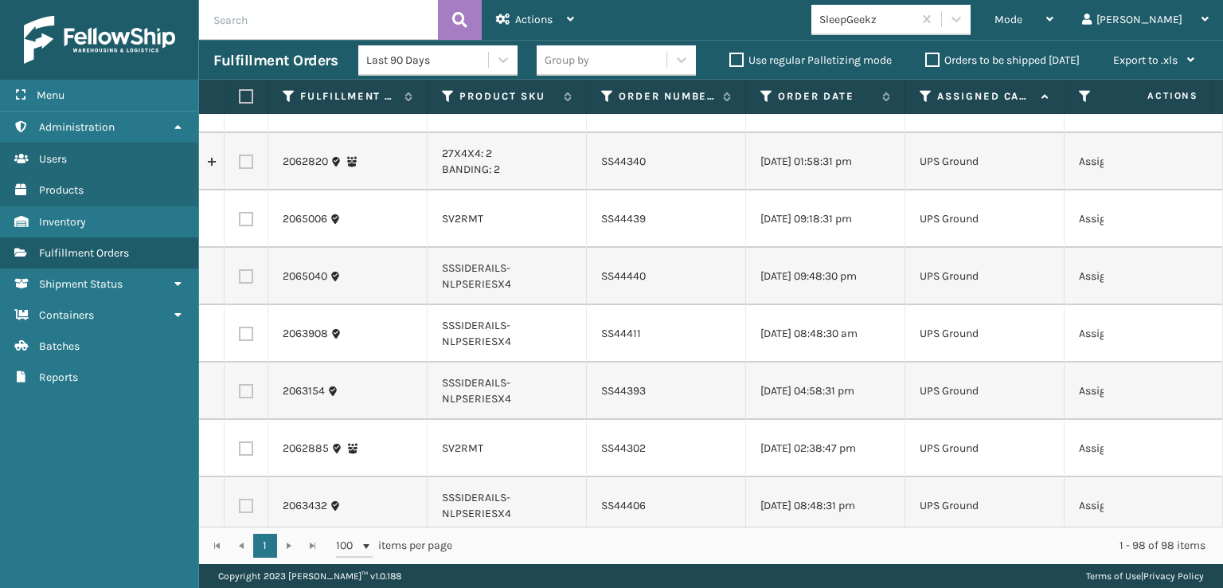
checkbox input "true"
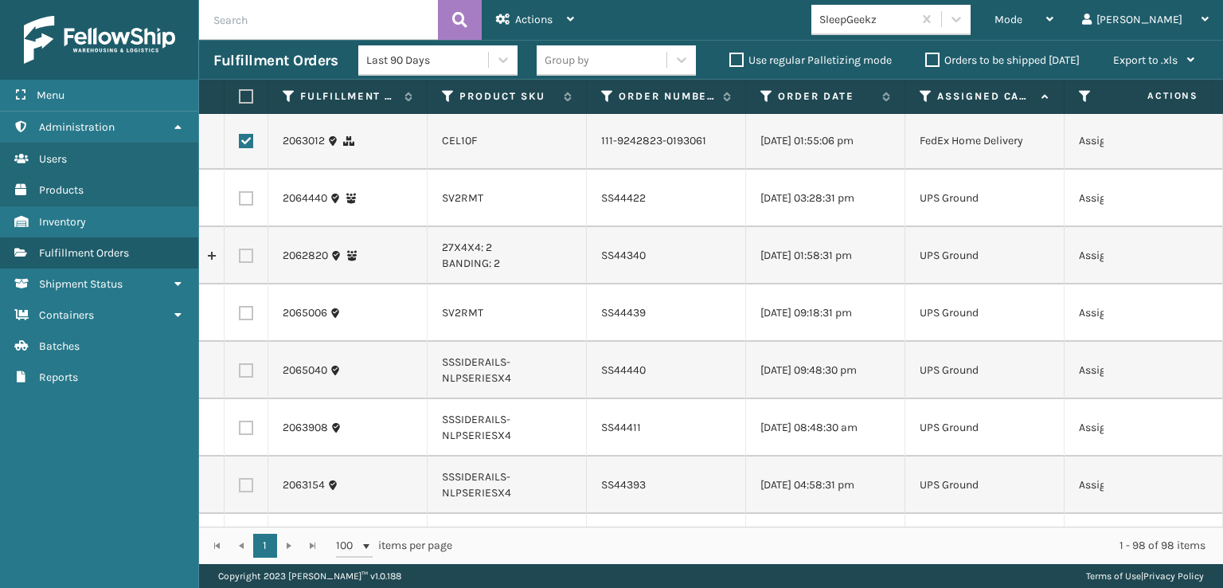
scroll to position [3504, 0]
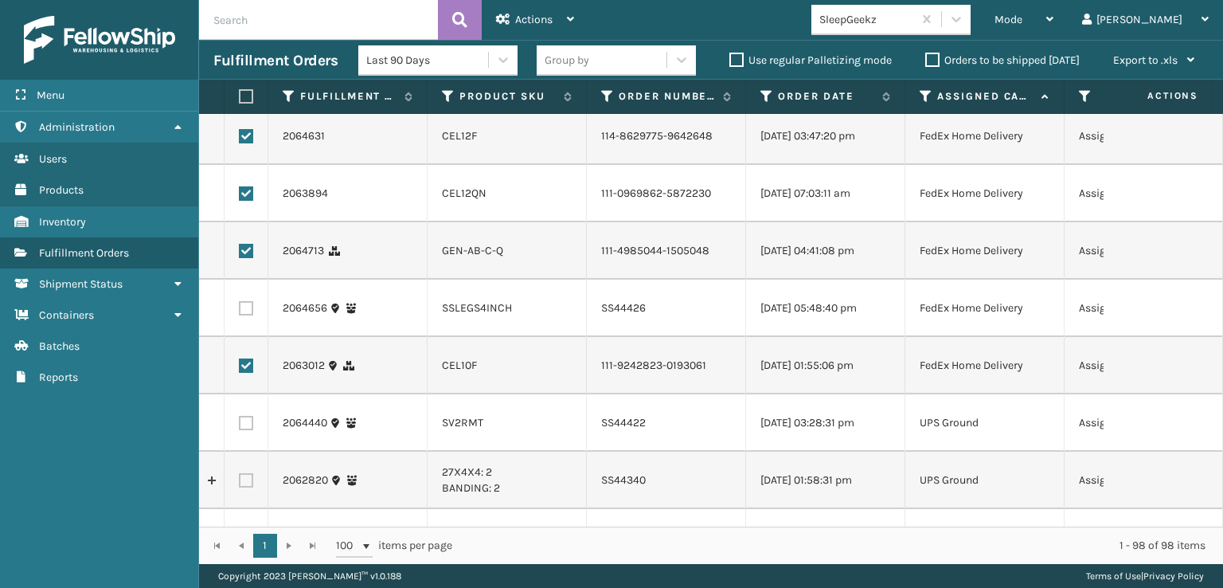
checkbox input "true"
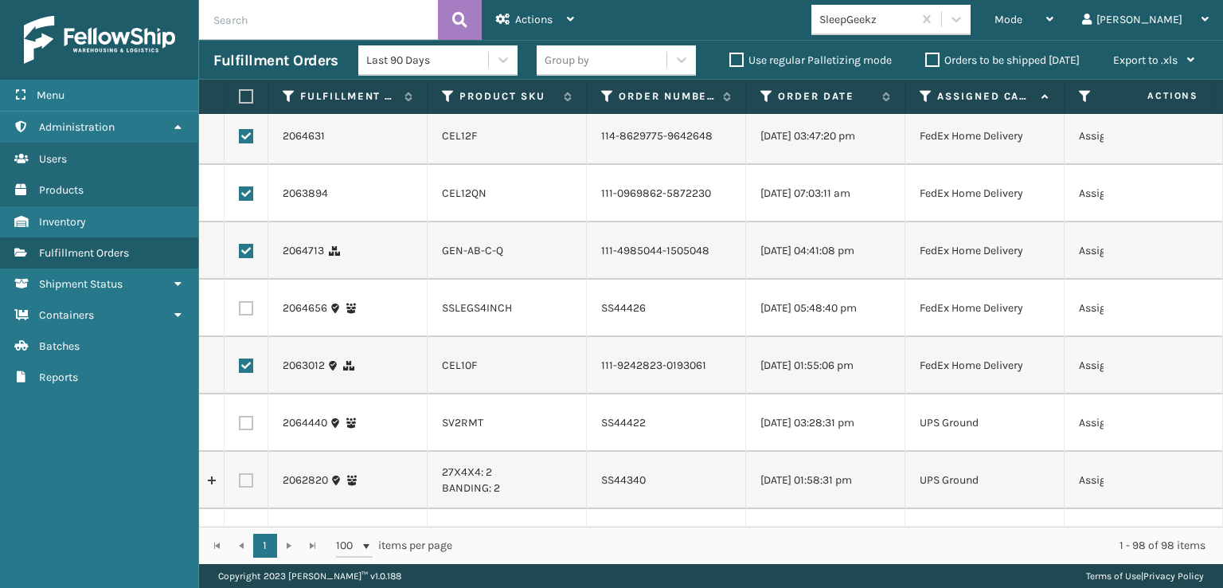
checkbox input "true"
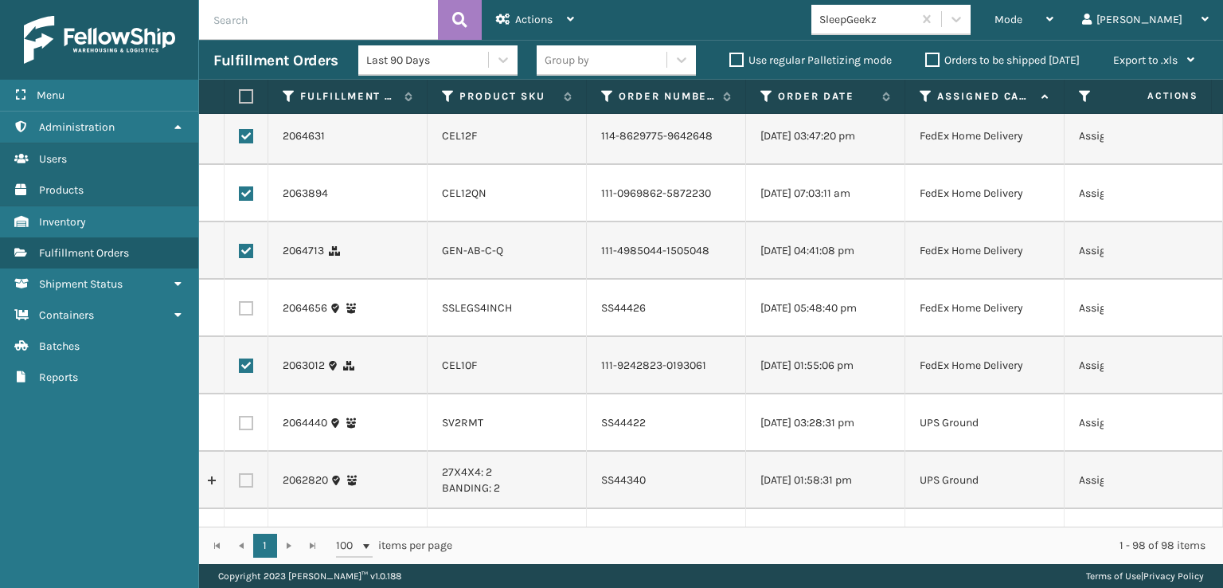
checkbox input "true"
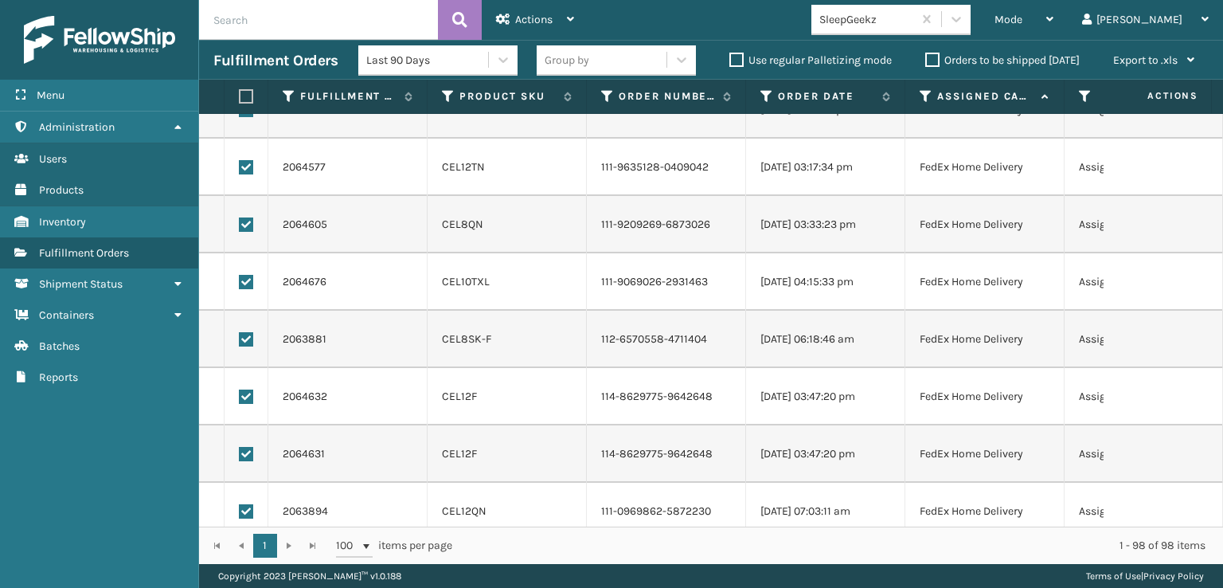
scroll to position [3185, 0]
checkbox input "true"
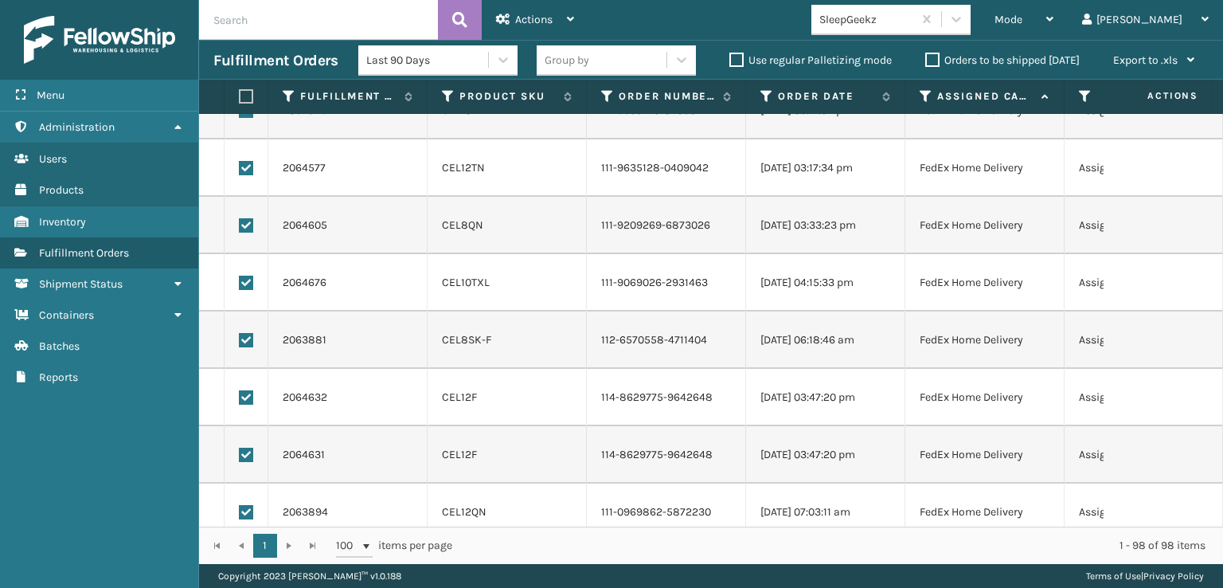
checkbox input "true"
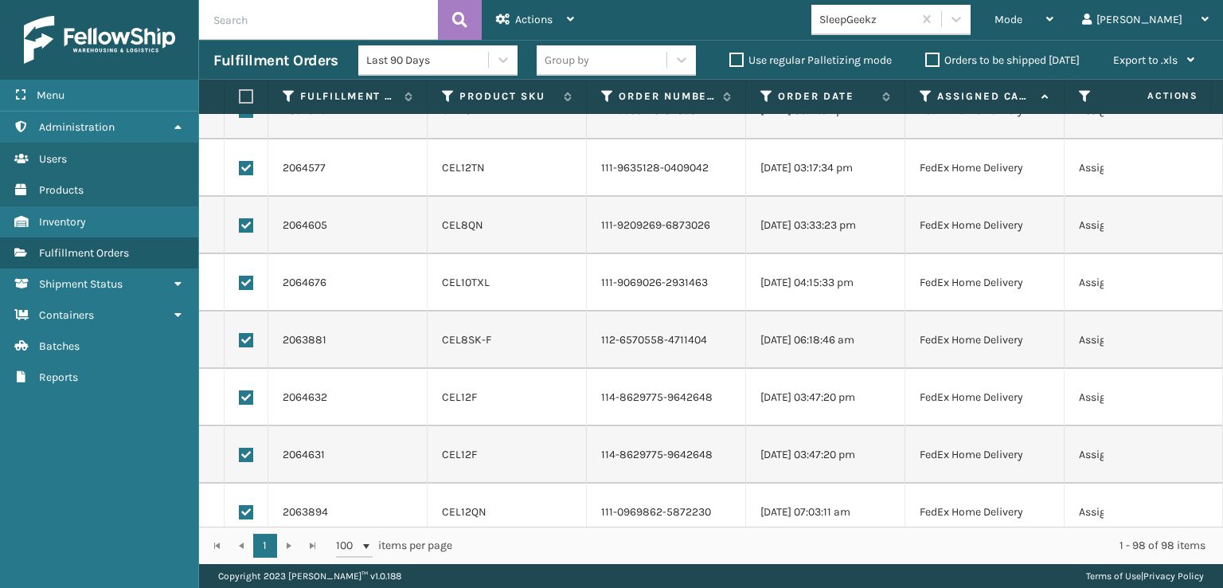
checkbox input "true"
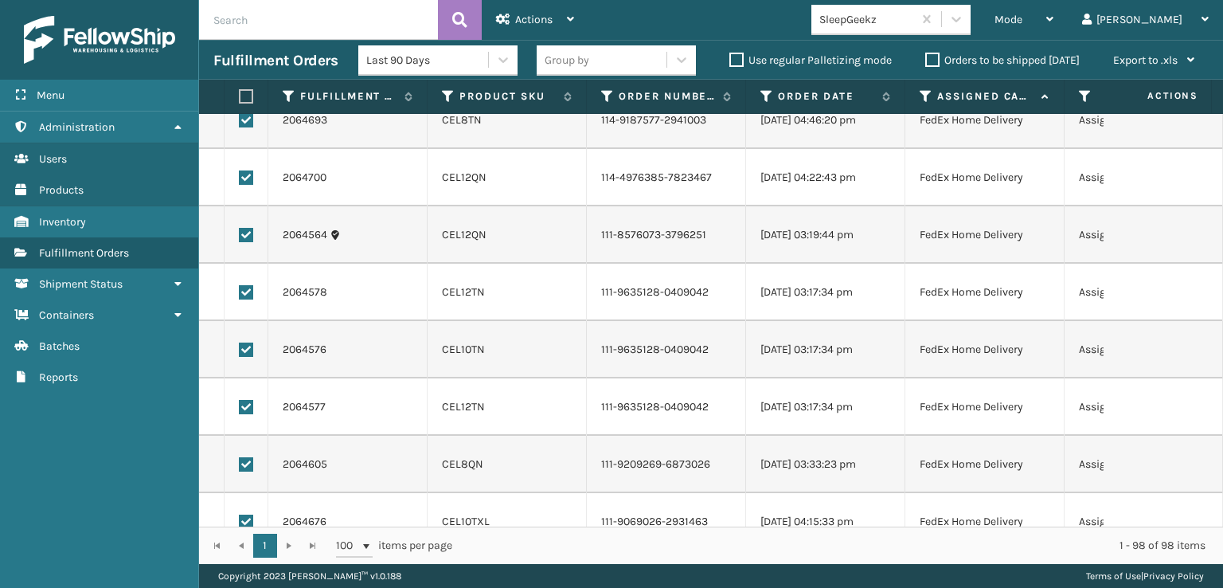
scroll to position [2867, 0]
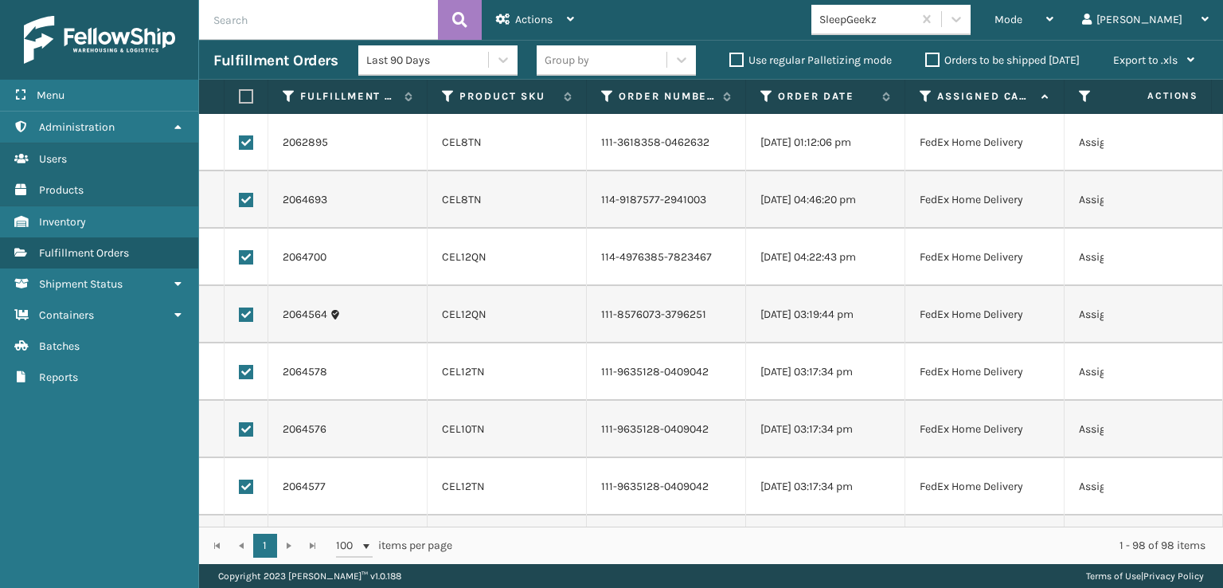
checkbox input "true"
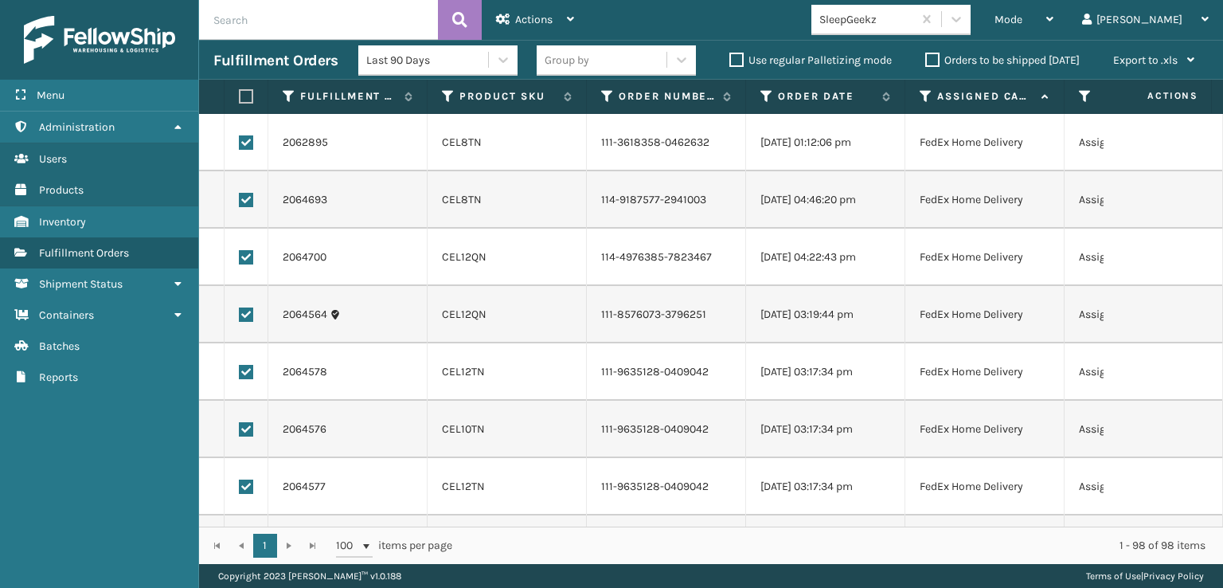
checkbox input "true"
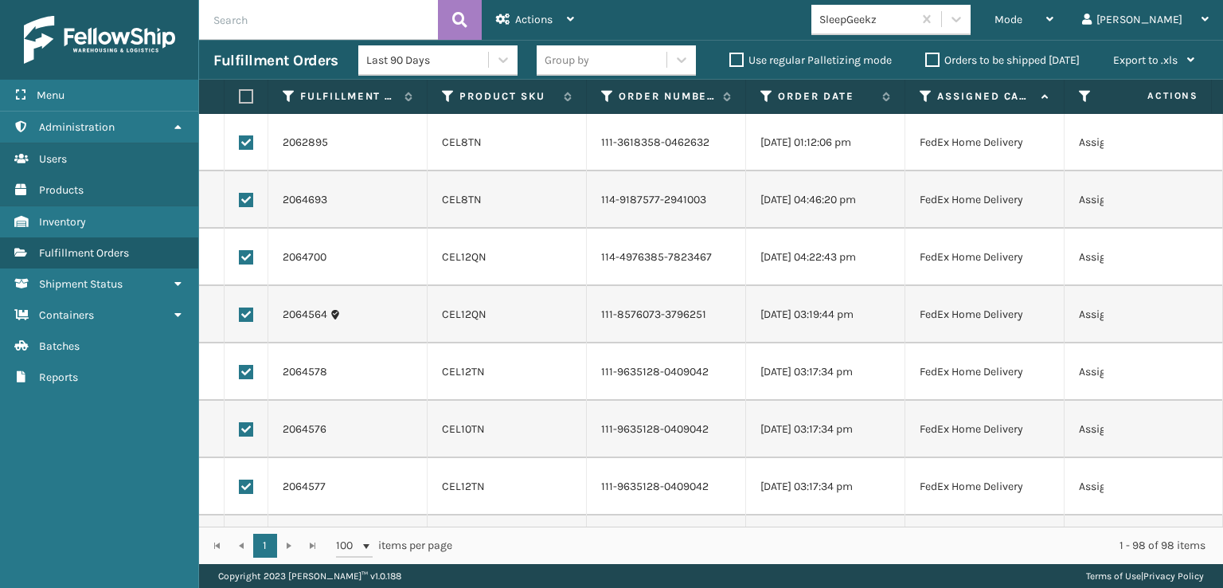
checkbox input "true"
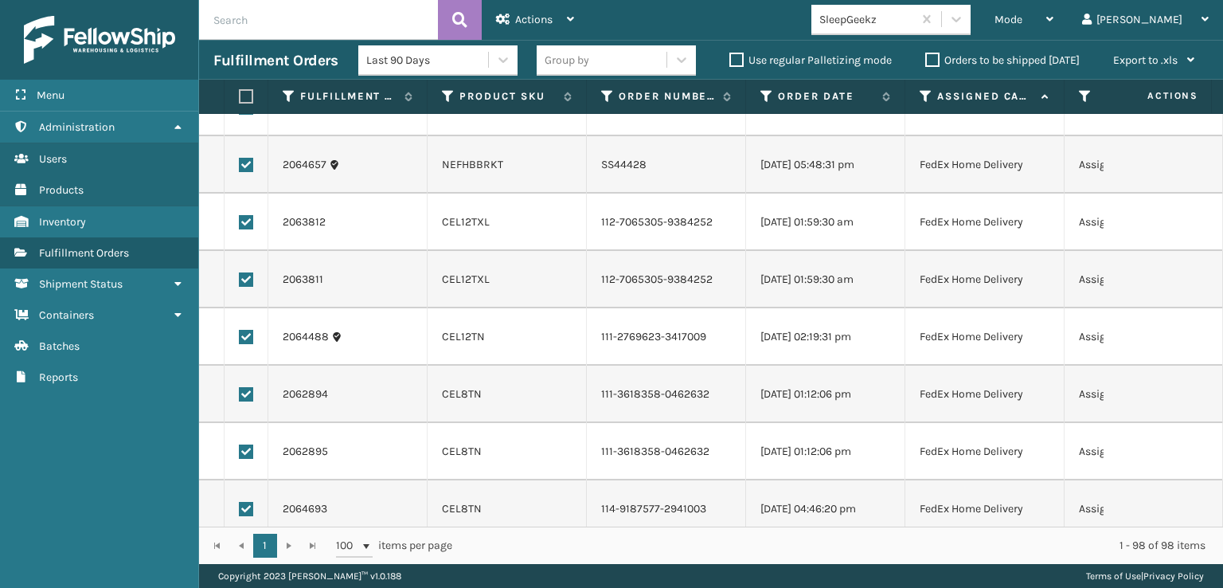
scroll to position [2548, 0]
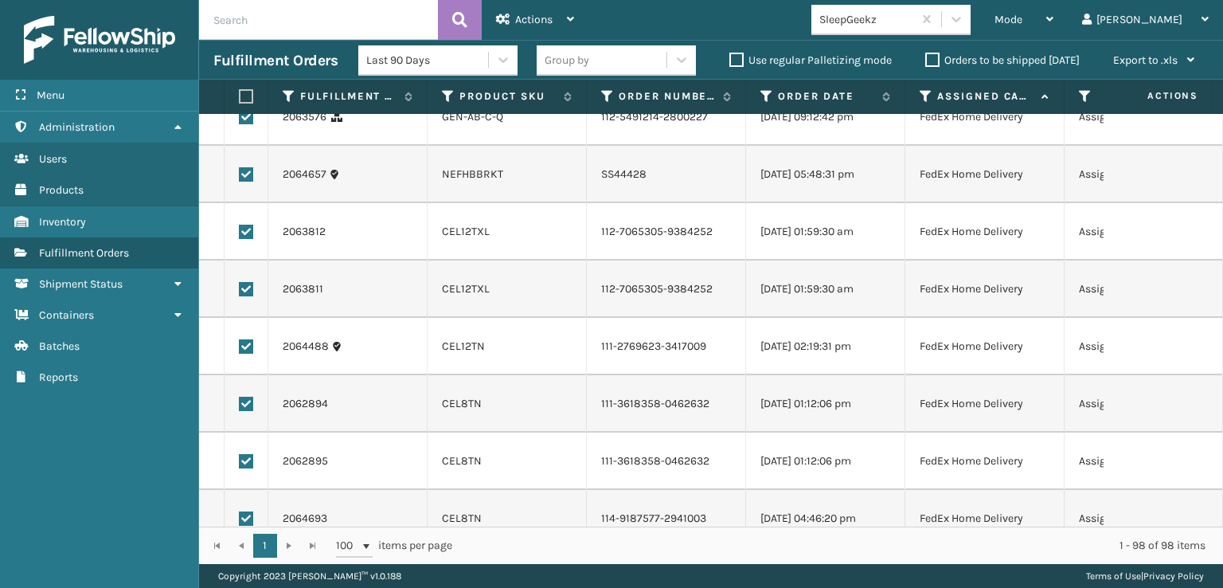
click at [242, 10] on label at bounding box center [246, 2] width 14 height 14
click at [240, 6] on input "checkbox" at bounding box center [239, 0] width 1 height 10
checkbox input "true"
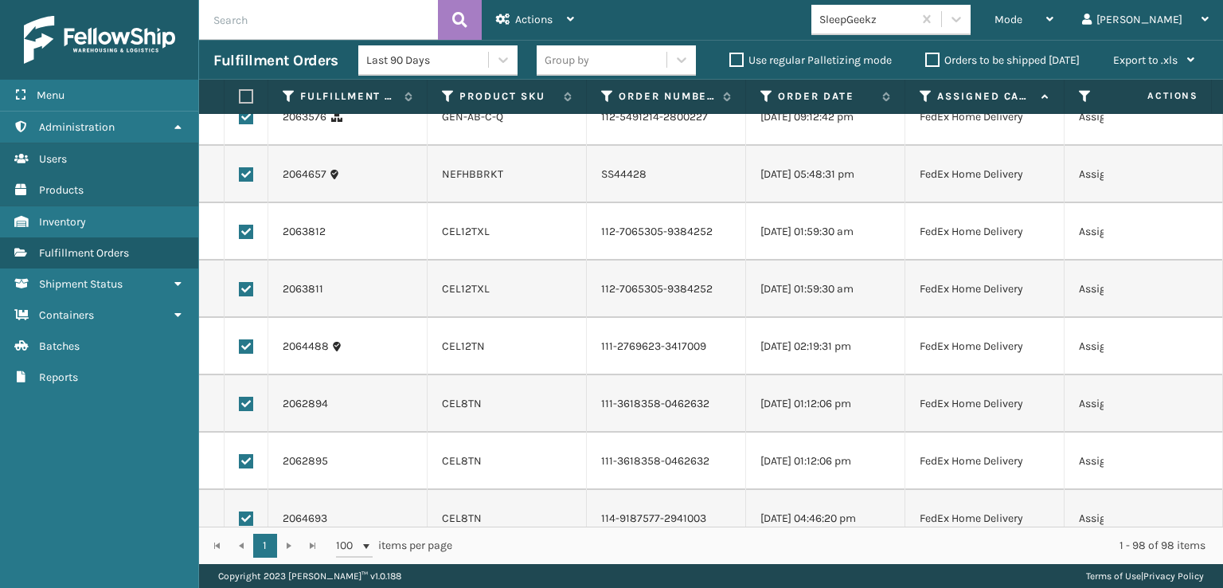
checkbox input "true"
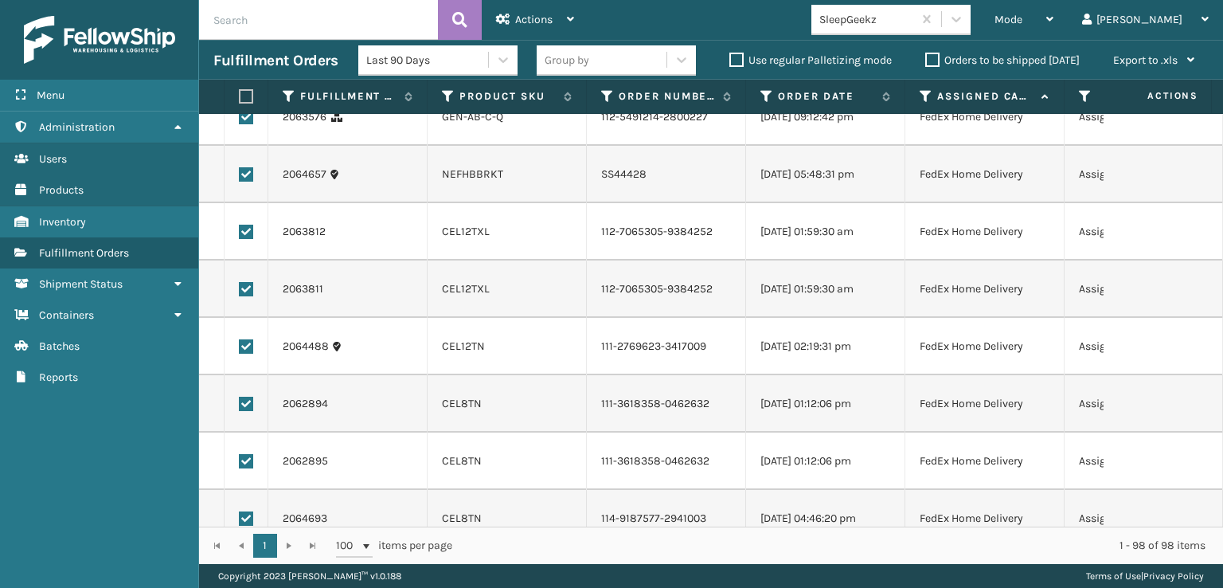
checkbox input "true"
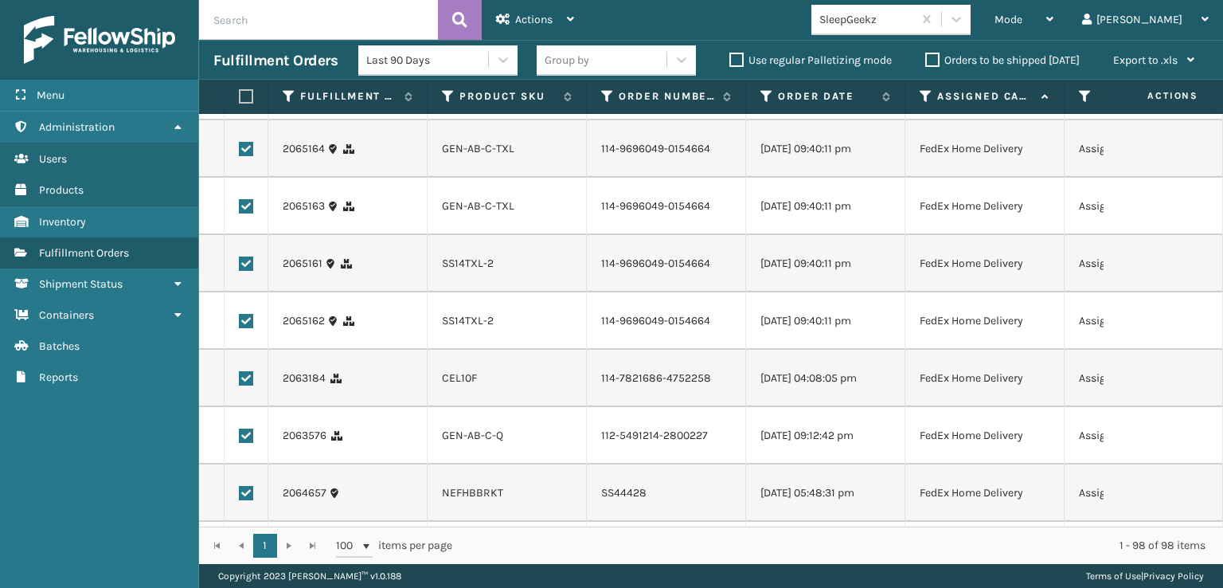
scroll to position [2230, 0]
click at [249, 41] on label at bounding box center [246, 34] width 14 height 14
click at [240, 37] on input "checkbox" at bounding box center [239, 32] width 1 height 10
checkbox input "true"
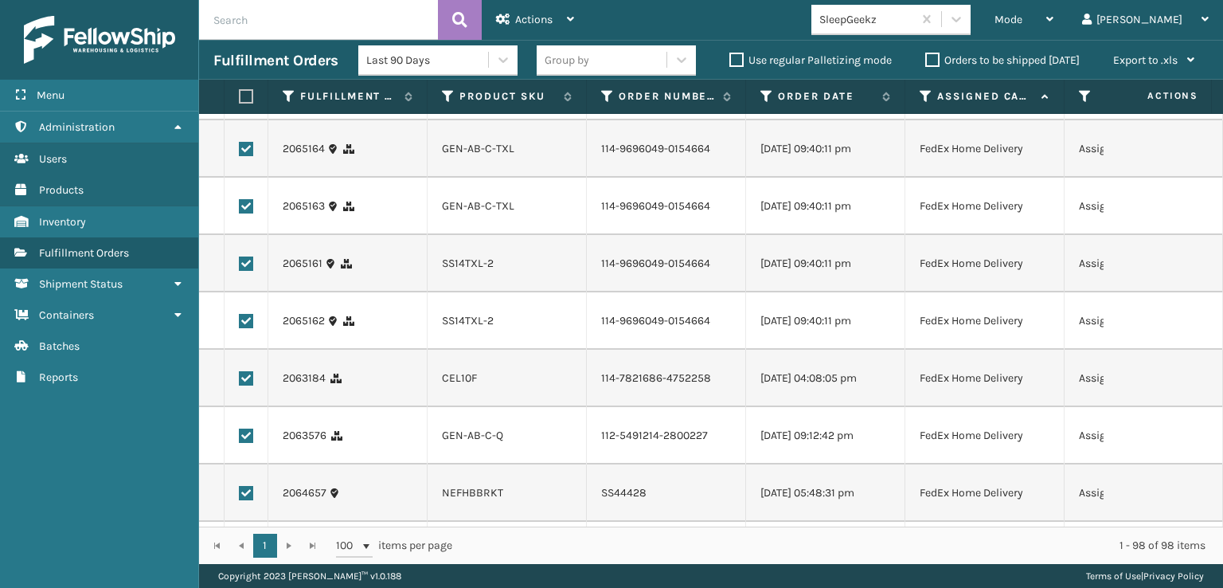
checkbox input "true"
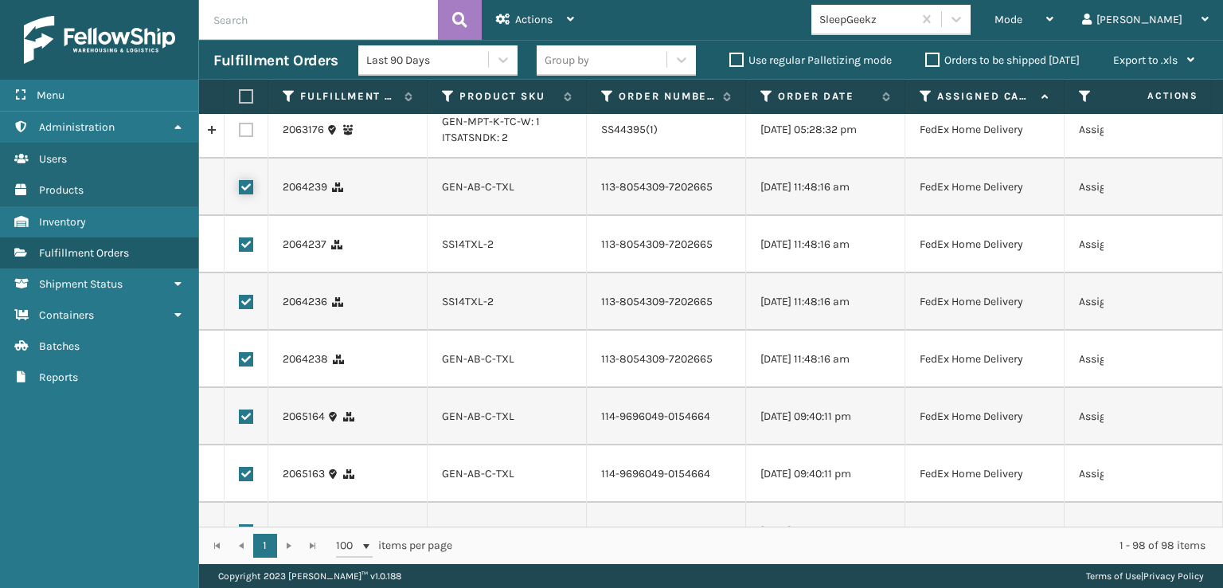
scroll to position [1991, 0]
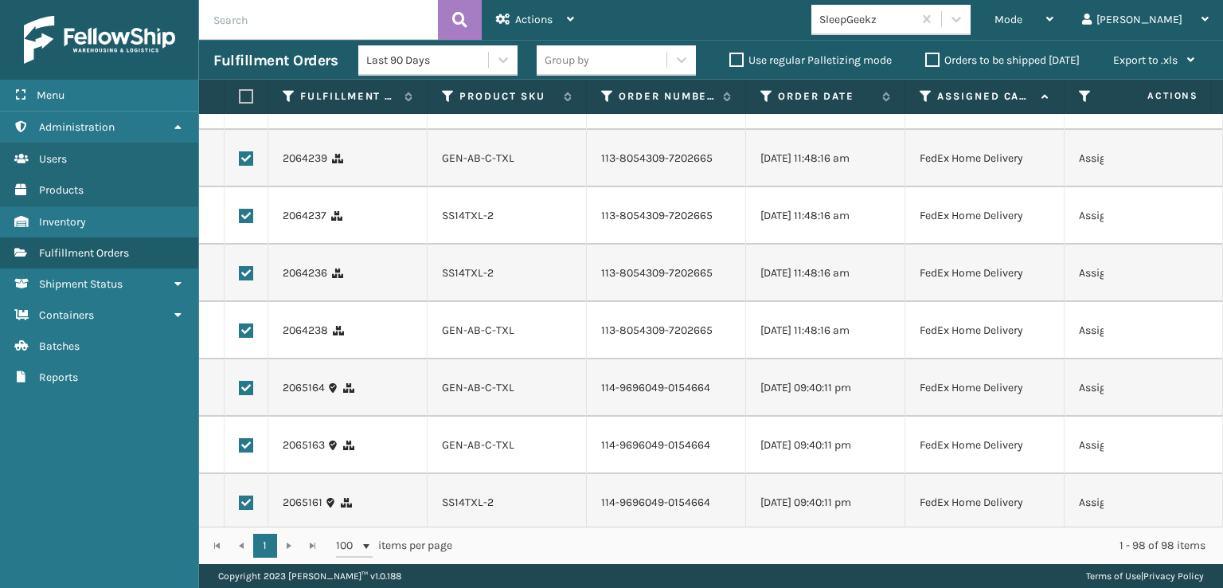
click at [245, 51] on label at bounding box center [246, 44] width 14 height 14
click at [240, 47] on input "checkbox" at bounding box center [239, 42] width 1 height 10
checkbox input "true"
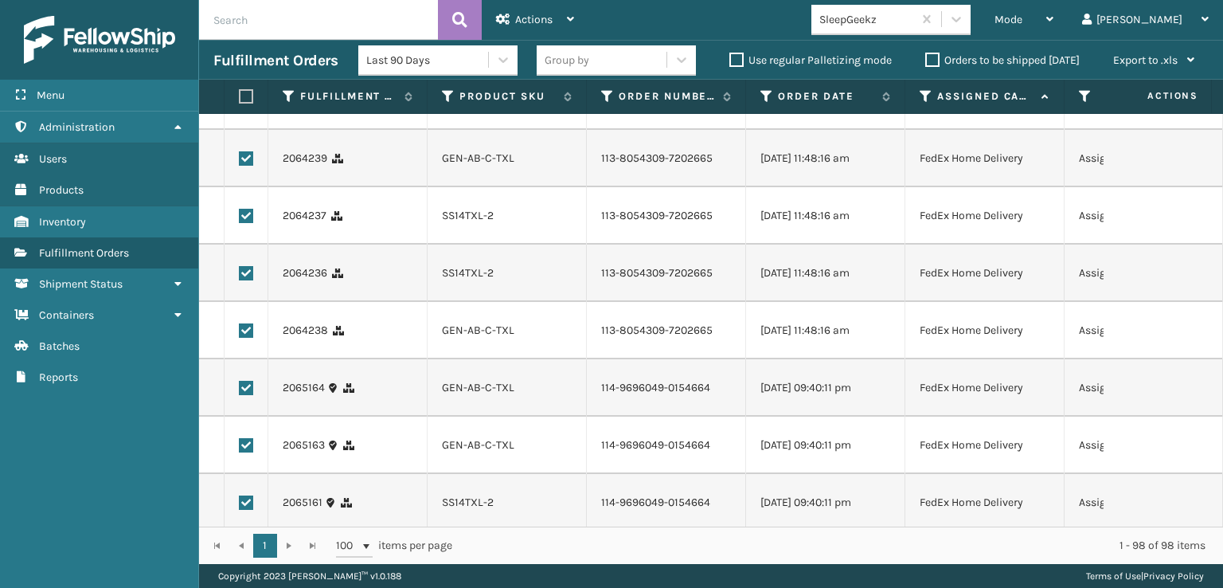
checkbox input "true"
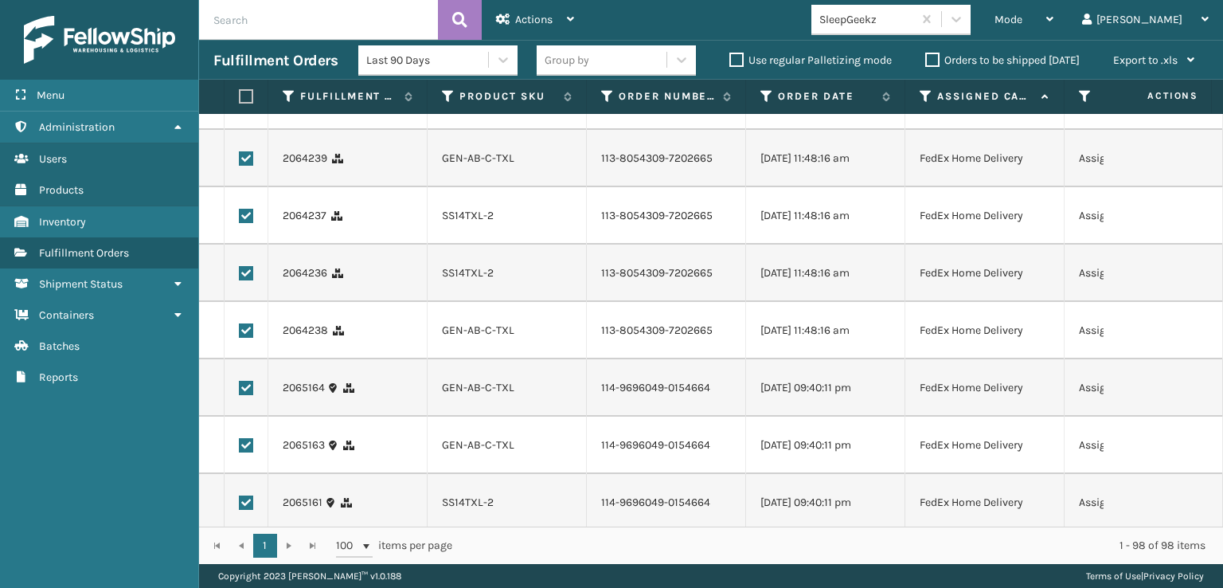
checkbox input "true"
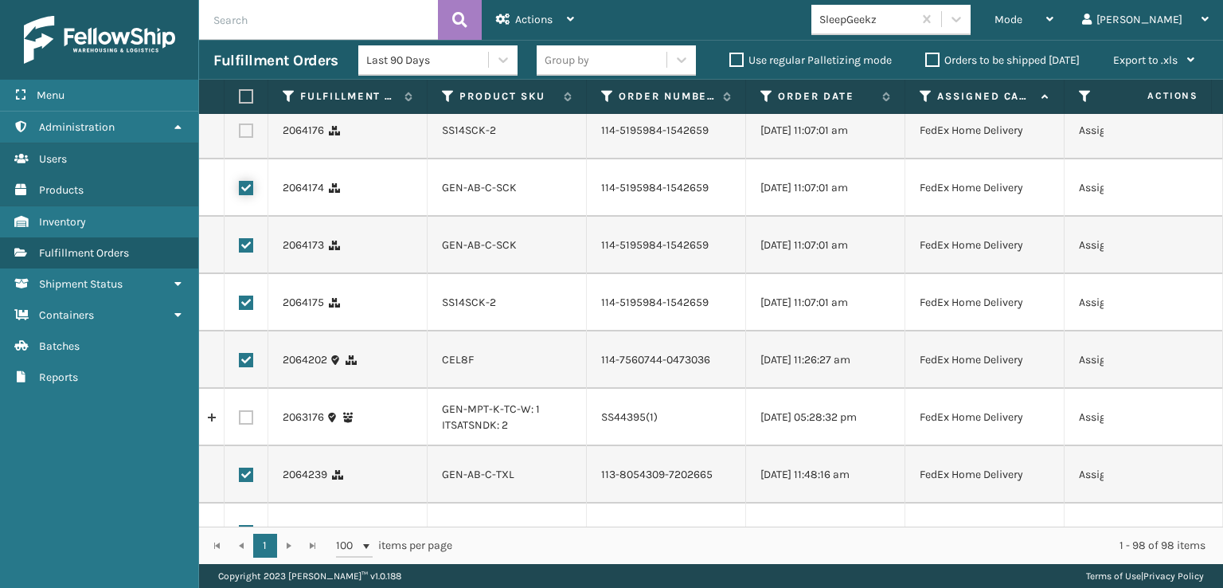
scroll to position [1672, 0]
click at [242, 140] on label at bounding box center [246, 133] width 14 height 14
click at [240, 136] on input "checkbox" at bounding box center [239, 131] width 1 height 10
checkbox input "true"
click at [242, 83] on label at bounding box center [246, 75] width 14 height 14
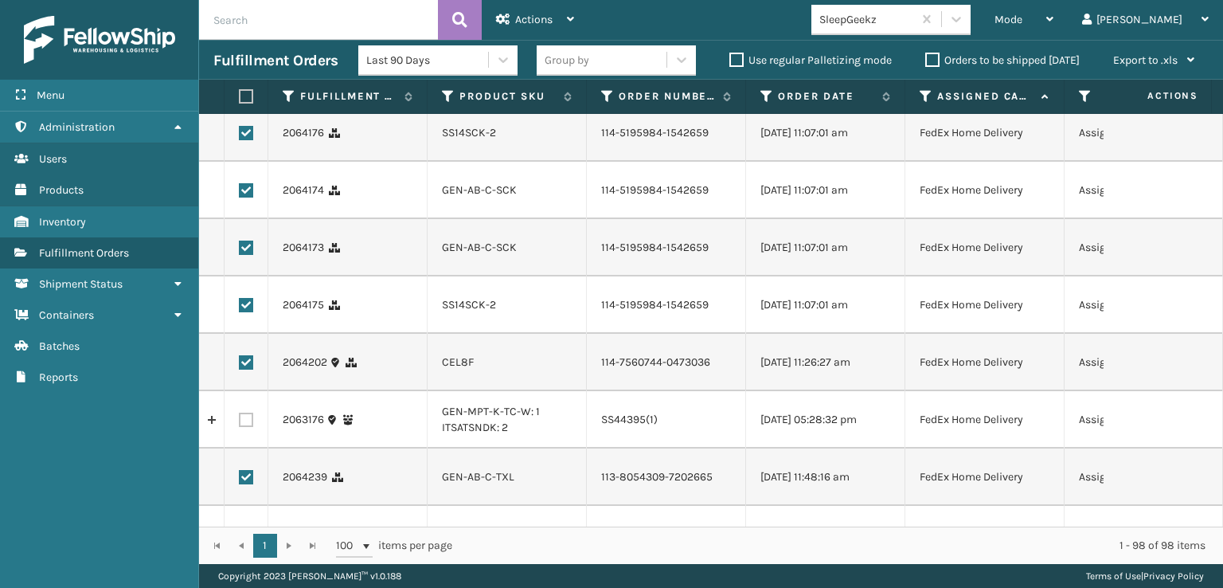
click at [240, 79] on input "checkbox" at bounding box center [239, 73] width 1 height 10
checkbox input "true"
click at [245, 25] on label at bounding box center [246, 18] width 14 height 14
click at [240, 21] on input "checkbox" at bounding box center [239, 16] width 1 height 10
checkbox input "true"
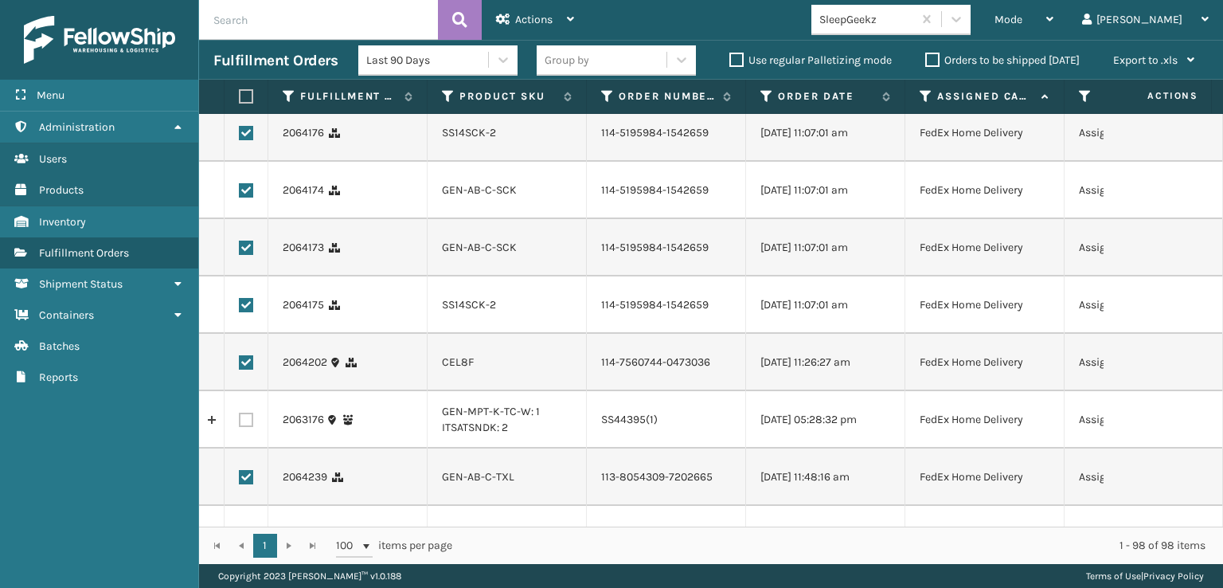
checkbox input "true"
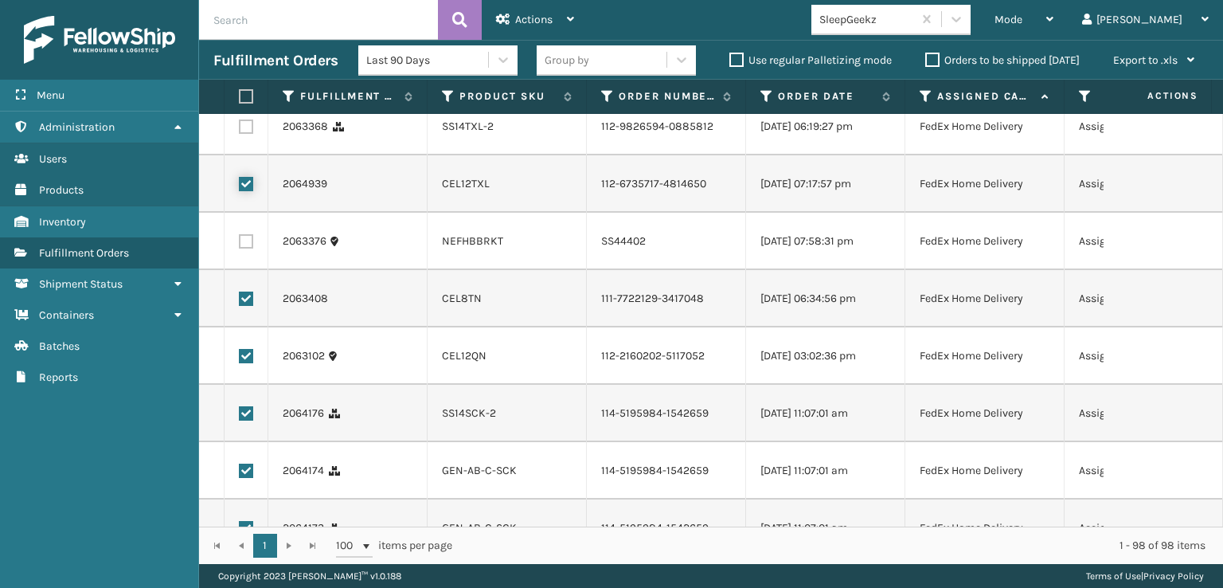
scroll to position [1354, 0]
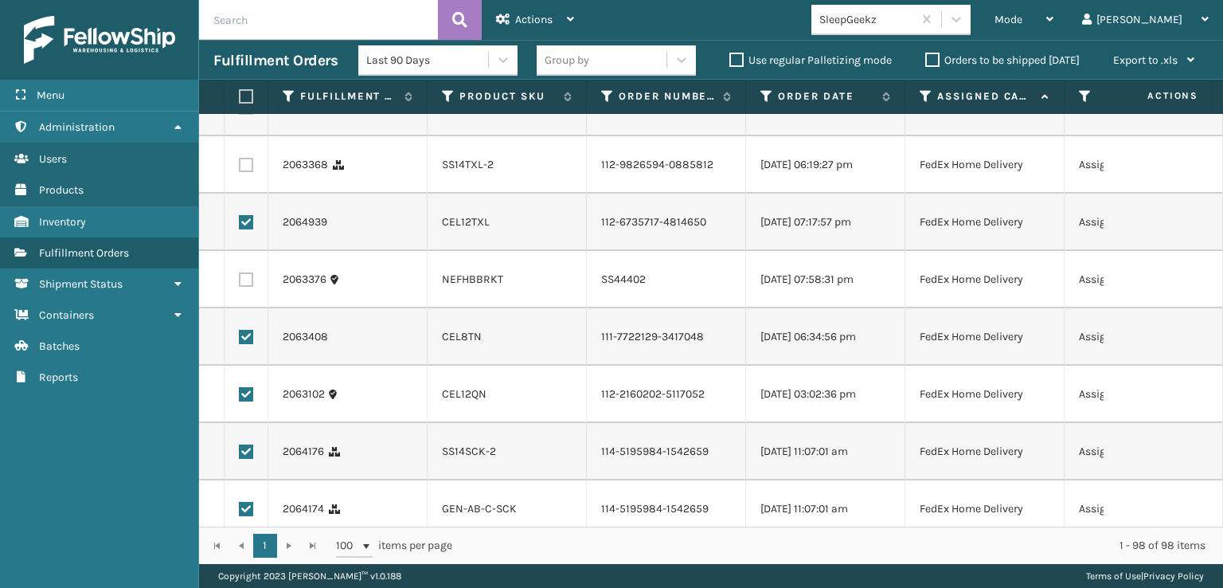
click at [240, 172] on label at bounding box center [246, 165] width 14 height 14
click at [240, 168] on input "checkbox" at bounding box center [239, 163] width 1 height 10
checkbox input "true"
click at [247, 115] on label at bounding box center [246, 107] width 14 height 14
click at [240, 111] on input "checkbox" at bounding box center [239, 105] width 1 height 10
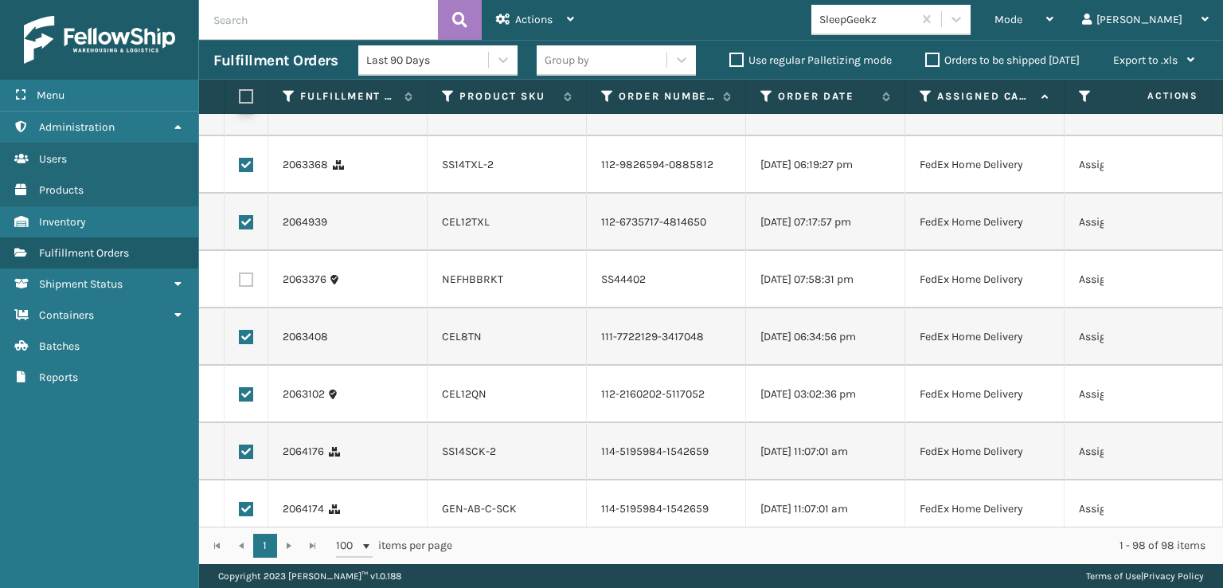
checkbox input "true"
click at [247, 57] on label at bounding box center [246, 50] width 14 height 14
click at [240, 53] on input "checkbox" at bounding box center [239, 48] width 1 height 10
checkbox input "true"
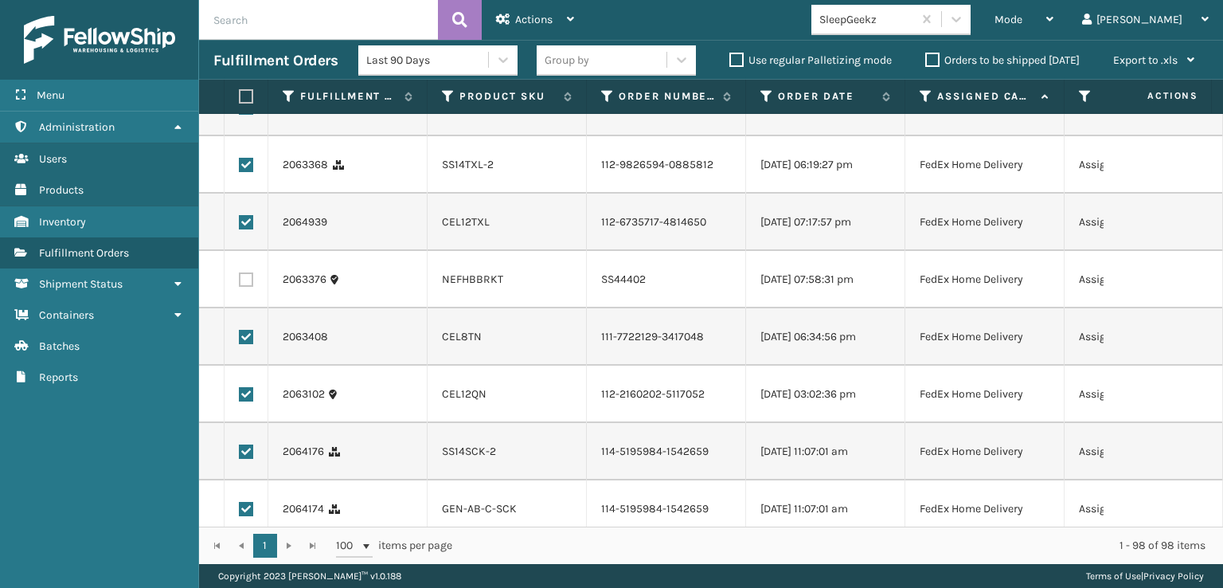
checkbox input "true"
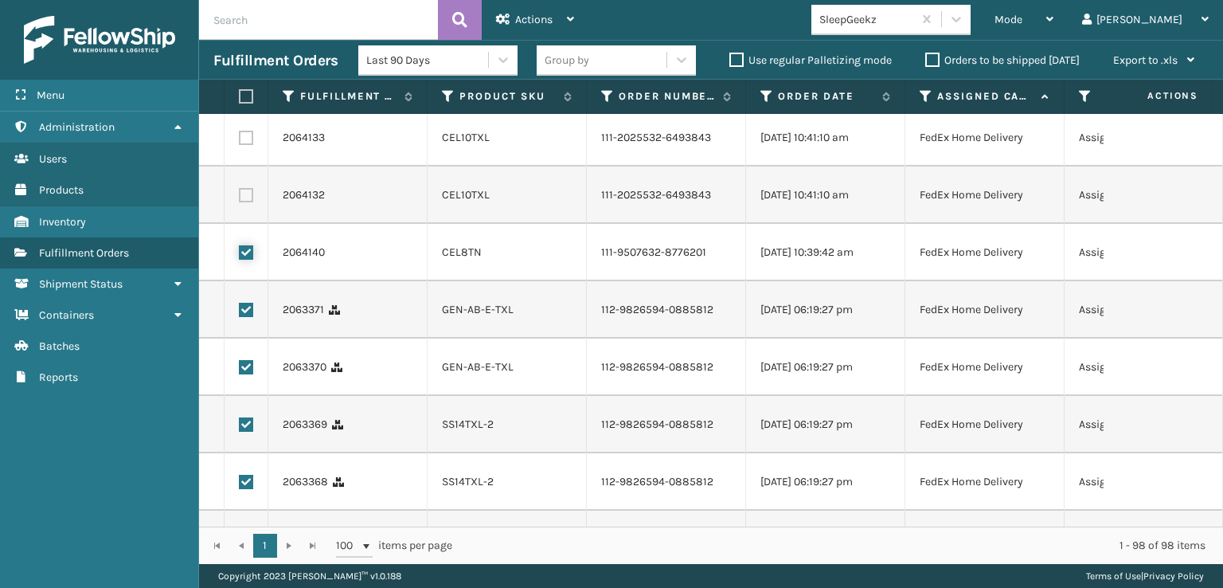
scroll to position [1035, 0]
click at [248, 204] on label at bounding box center [246, 197] width 14 height 14
click at [240, 200] on input "checkbox" at bounding box center [239, 195] width 1 height 10
checkbox input "true"
click at [248, 147] on label at bounding box center [246, 139] width 14 height 14
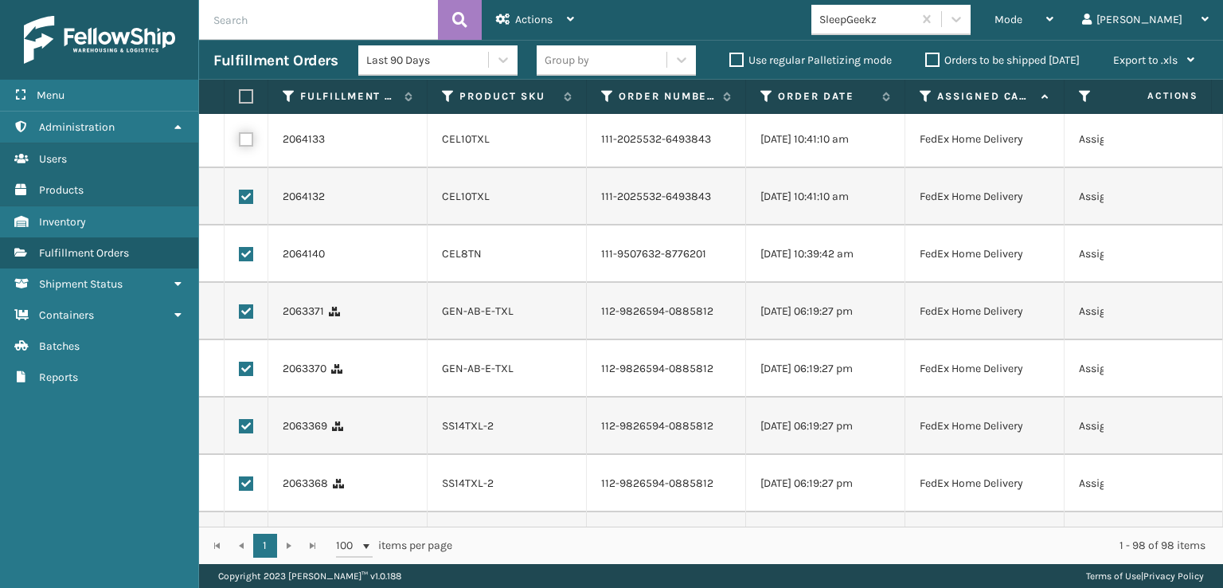
click at [240, 143] on input "checkbox" at bounding box center [239, 137] width 1 height 10
checkbox input "true"
click at [244, 89] on label at bounding box center [246, 82] width 14 height 14
click at [240, 85] on input "checkbox" at bounding box center [239, 80] width 1 height 10
checkbox input "true"
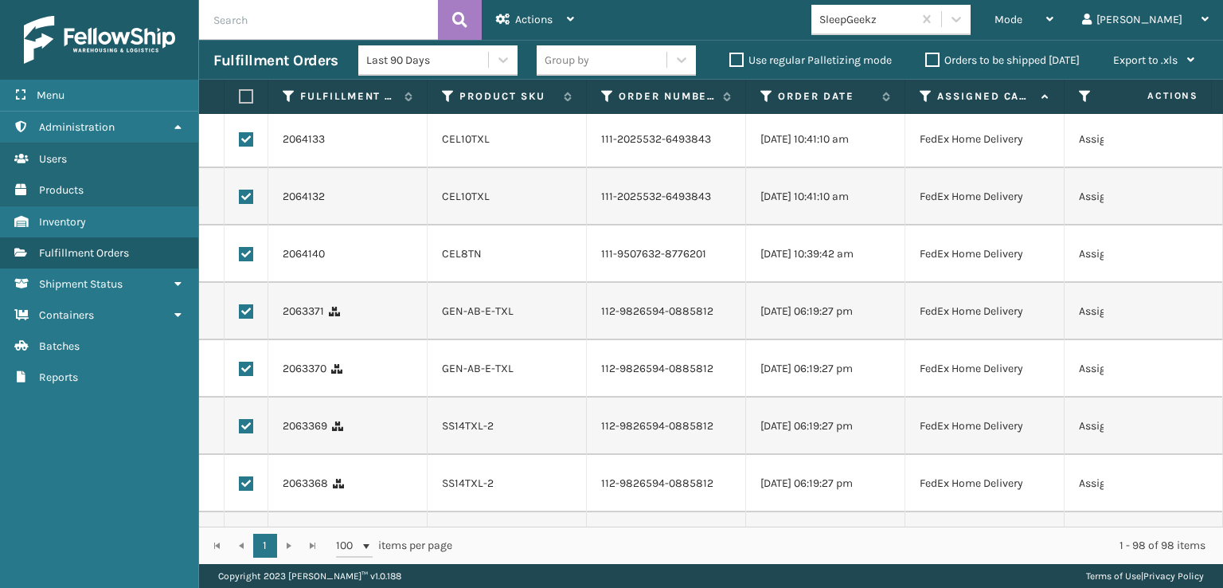
click at [244, 32] on label at bounding box center [246, 25] width 14 height 14
click at [240, 28] on input "checkbox" at bounding box center [239, 23] width 1 height 10
checkbox input "true"
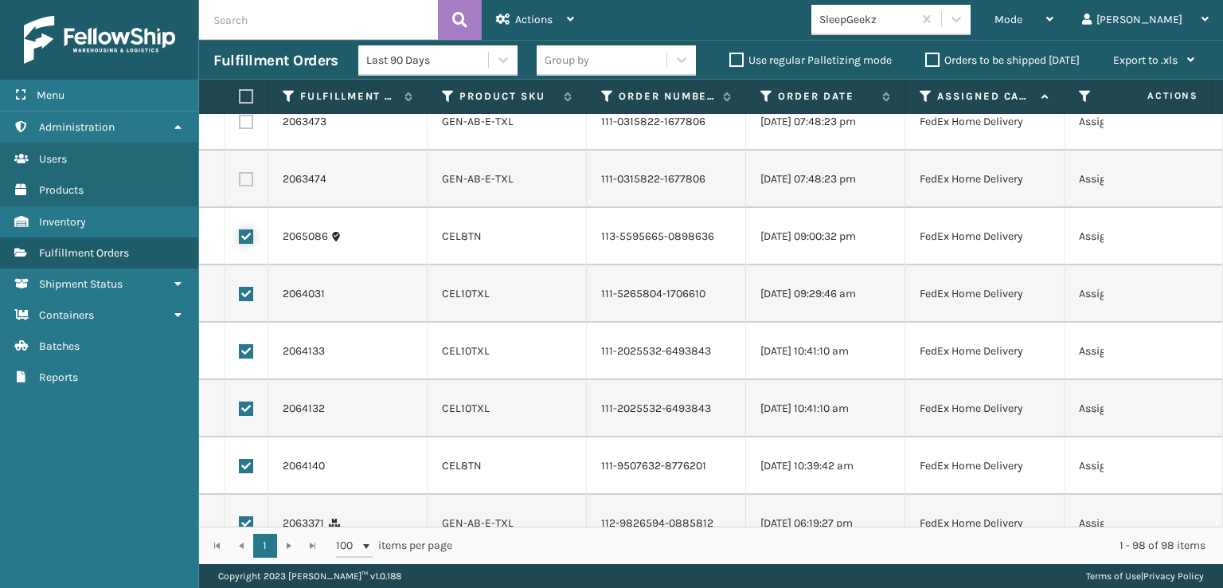
scroll to position [796, 0]
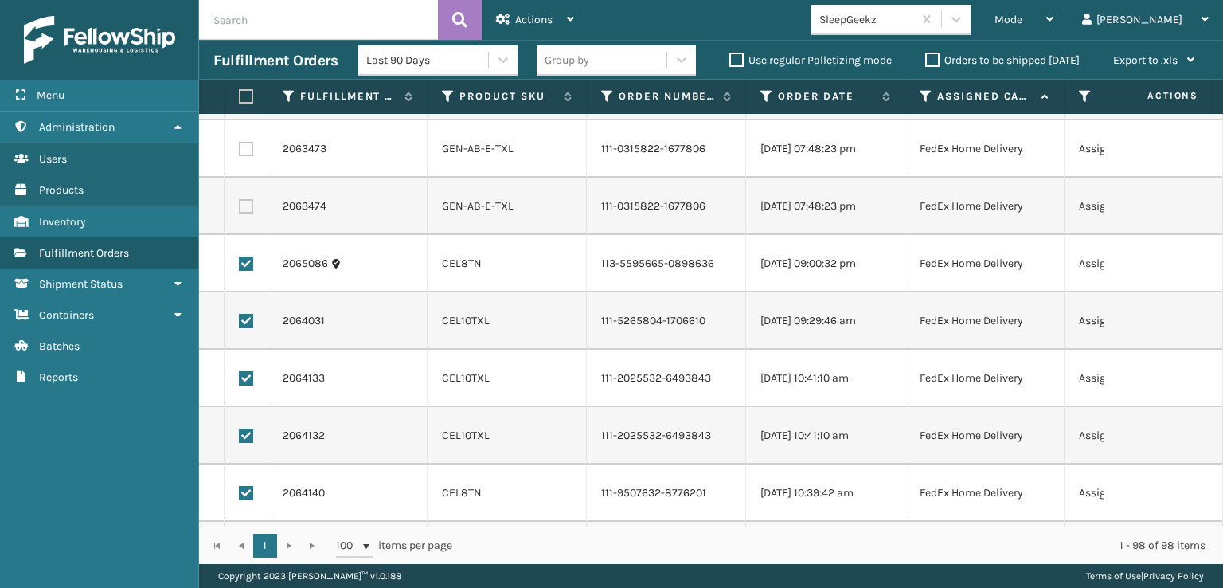
click at [246, 213] on label at bounding box center [246, 206] width 14 height 14
click at [240, 209] on input "checkbox" at bounding box center [239, 204] width 1 height 10
checkbox input "true"
click at [246, 156] on label at bounding box center [246, 149] width 14 height 14
click at [240, 152] on input "checkbox" at bounding box center [239, 147] width 1 height 10
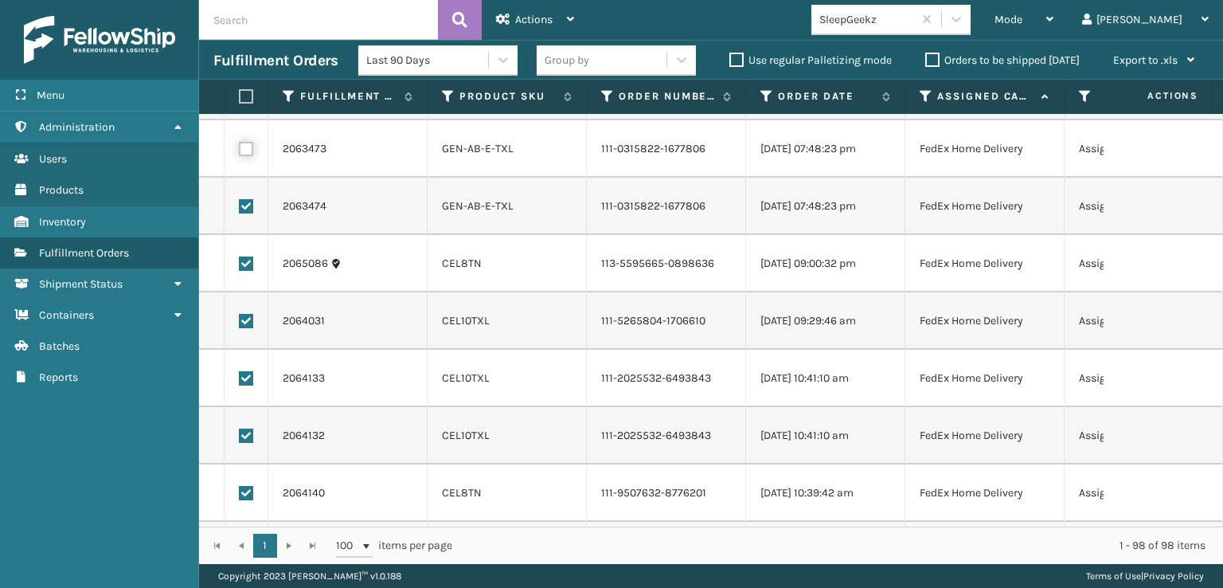
checkbox input "true"
click at [248, 120] on td at bounding box center [247, 91] width 44 height 57
drag, startPoint x: 244, startPoint y: 217, endPoint x: 244, endPoint y: 199, distance: 18.3
click at [244, 99] on label at bounding box center [246, 91] width 14 height 14
click at [240, 95] on input "checkbox" at bounding box center [239, 89] width 1 height 10
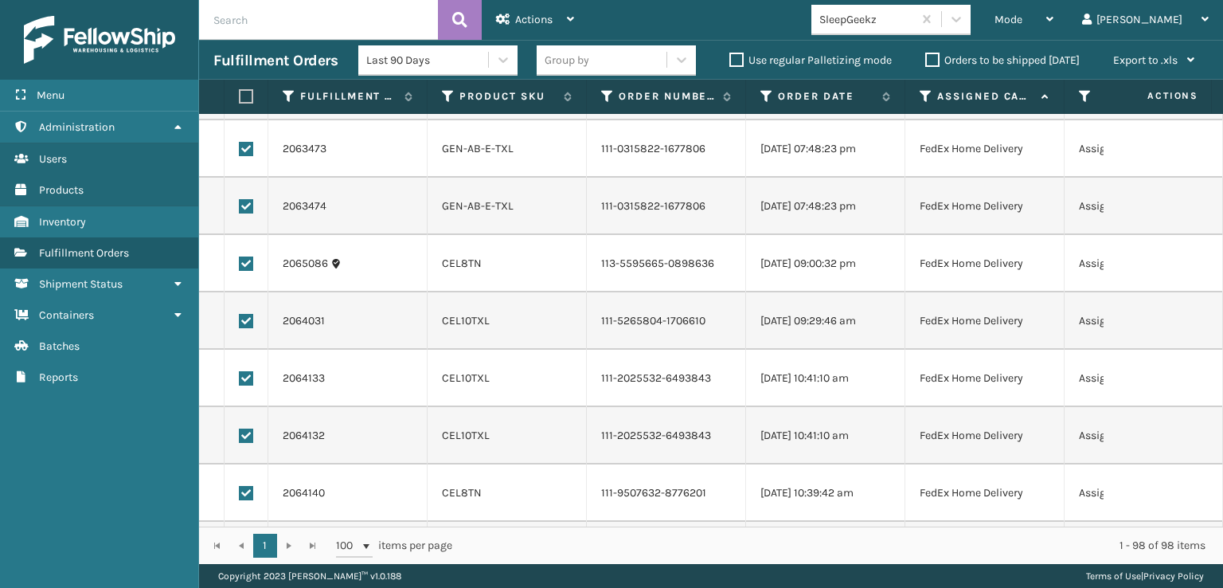
checkbox input "true"
click at [244, 41] on label at bounding box center [246, 34] width 14 height 14
click at [240, 37] on input "checkbox" at bounding box center [239, 32] width 1 height 10
checkbox input "true"
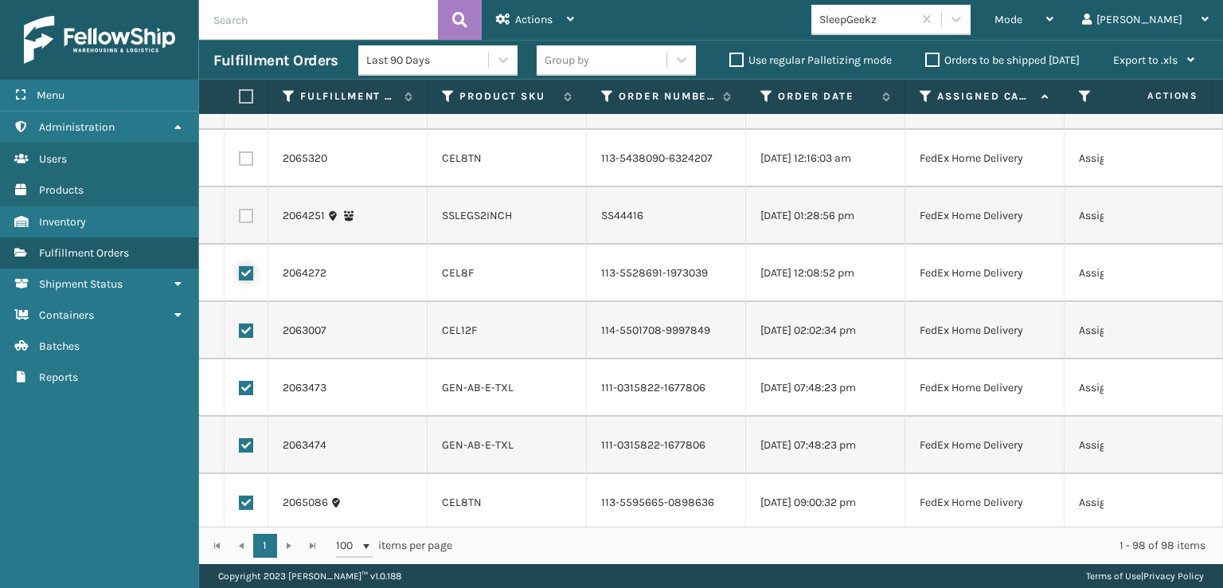
scroll to position [478, 0]
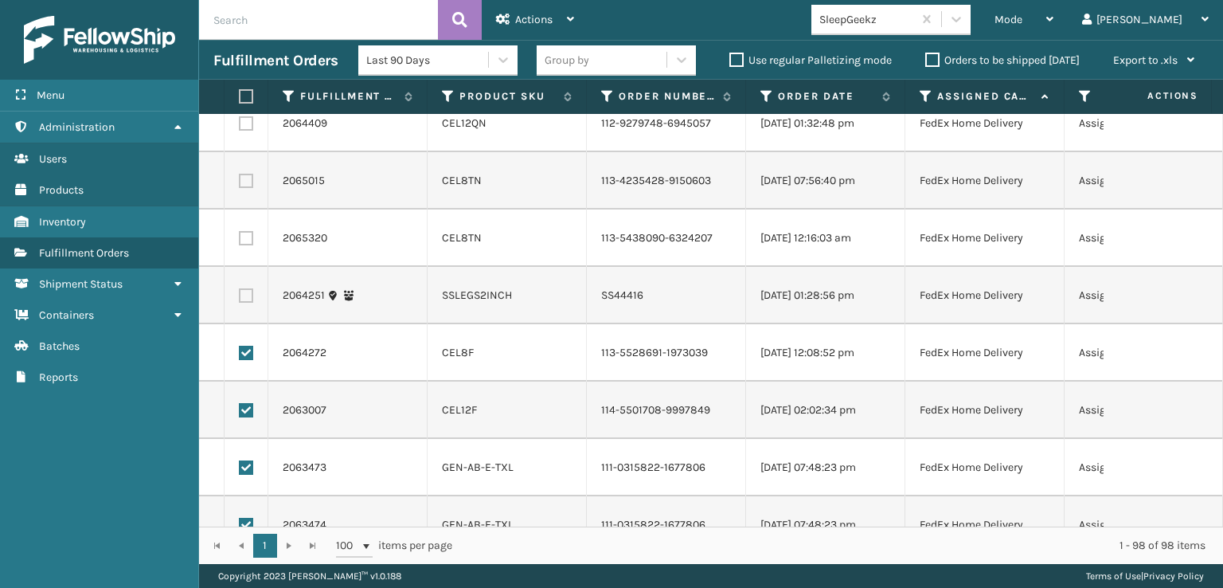
click at [246, 245] on label at bounding box center [246, 238] width 14 height 14
click at [240, 241] on input "checkbox" at bounding box center [239, 236] width 1 height 10
checkbox input "true"
click at [246, 188] on label at bounding box center [246, 181] width 14 height 14
click at [240, 184] on input "checkbox" at bounding box center [239, 179] width 1 height 10
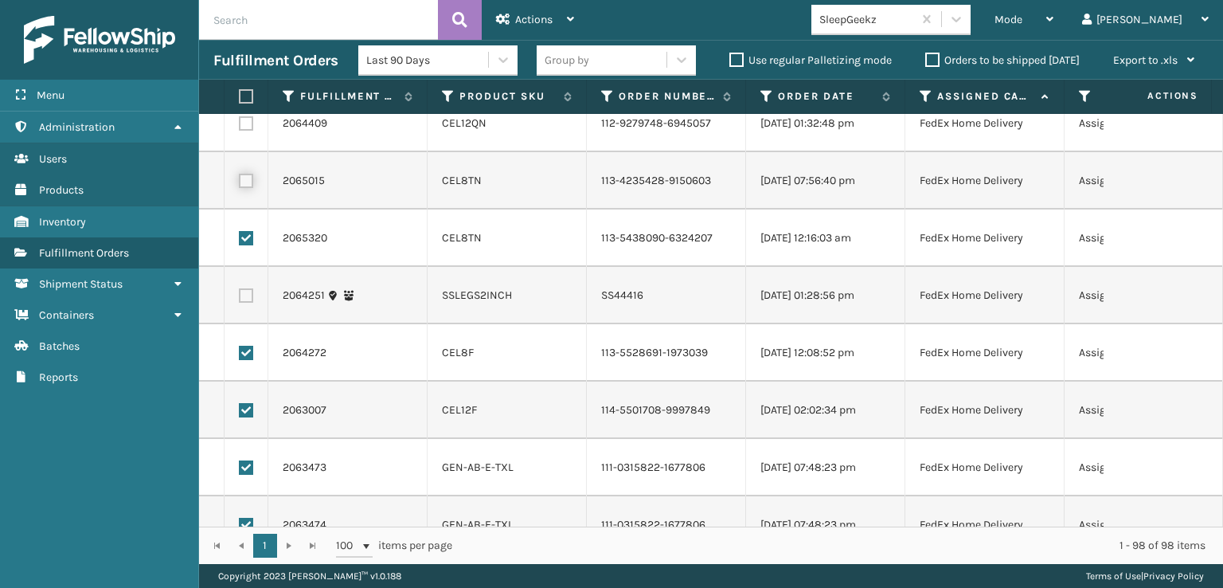
checkbox input "true"
click at [244, 131] on label at bounding box center [246, 123] width 14 height 14
click at [240, 127] on input "checkbox" at bounding box center [239, 121] width 1 height 10
checkbox input "true"
click at [242, 73] on label at bounding box center [246, 66] width 14 height 14
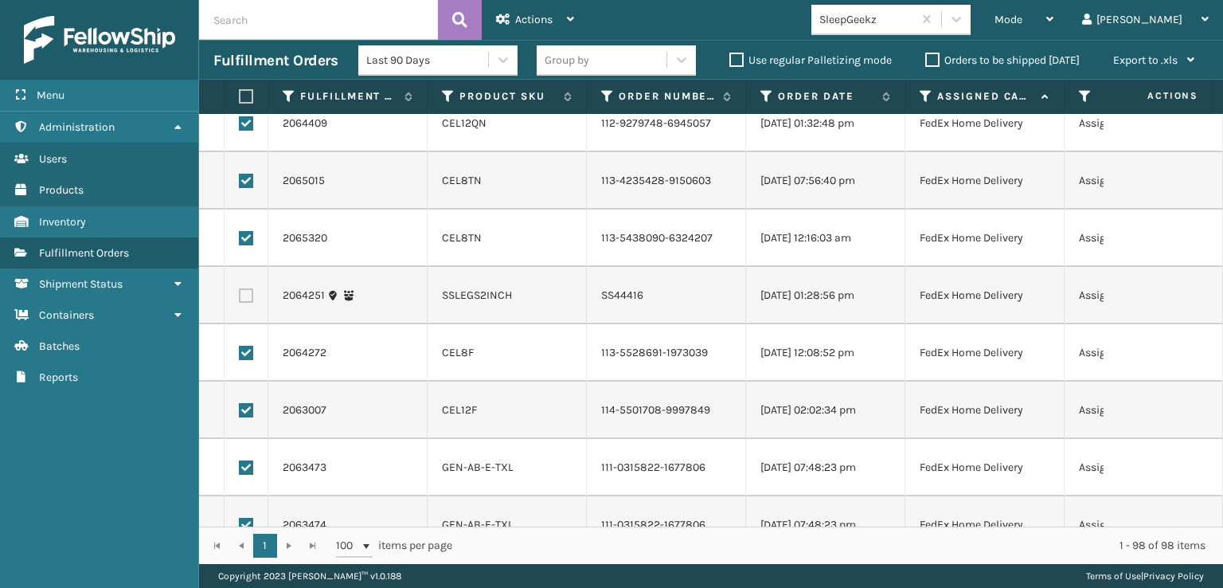
click at [240, 69] on input "checkbox" at bounding box center [239, 64] width 1 height 10
checkbox input "true"
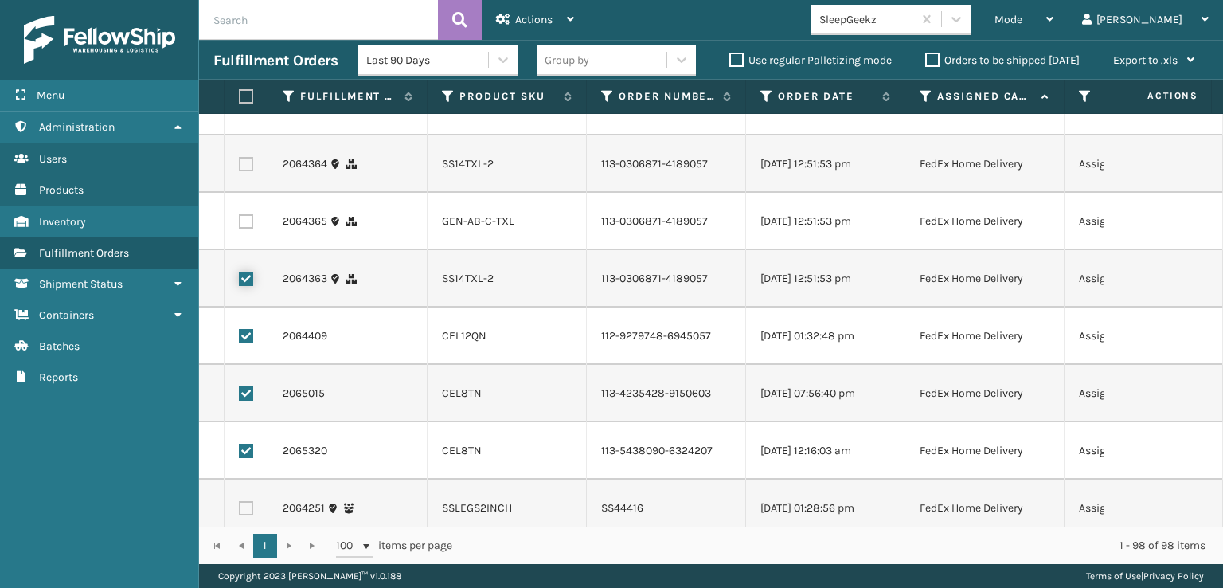
scroll to position [159, 0]
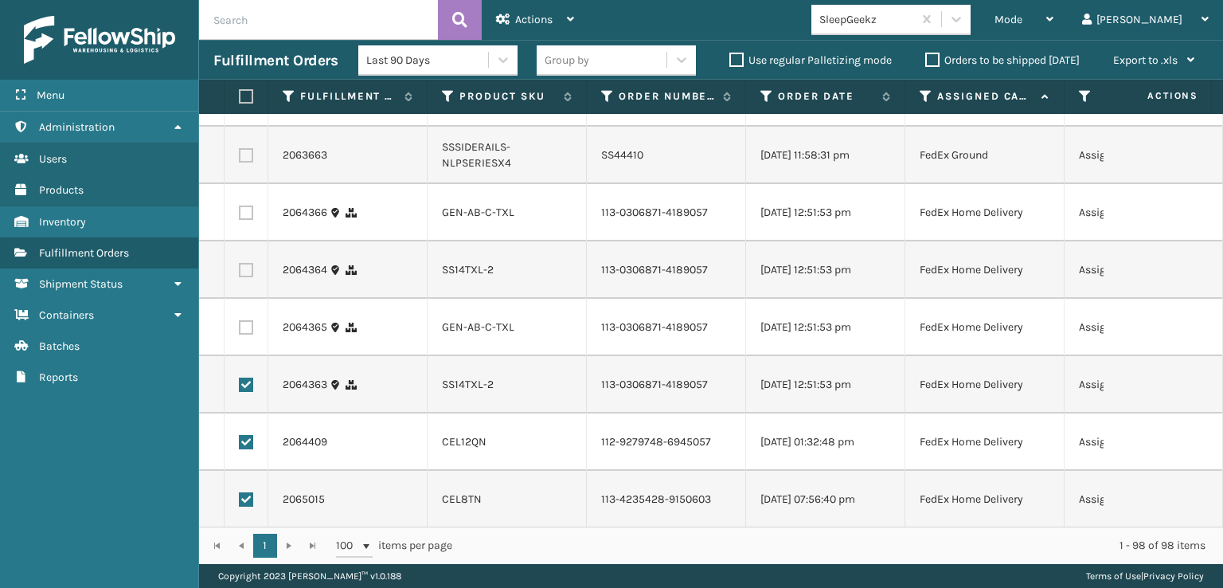
click at [248, 334] on label at bounding box center [246, 327] width 14 height 14
click at [240, 330] on input "checkbox" at bounding box center [239, 325] width 1 height 10
checkbox input "true"
click at [246, 277] on label at bounding box center [246, 270] width 14 height 14
click at [240, 273] on input "checkbox" at bounding box center [239, 268] width 1 height 10
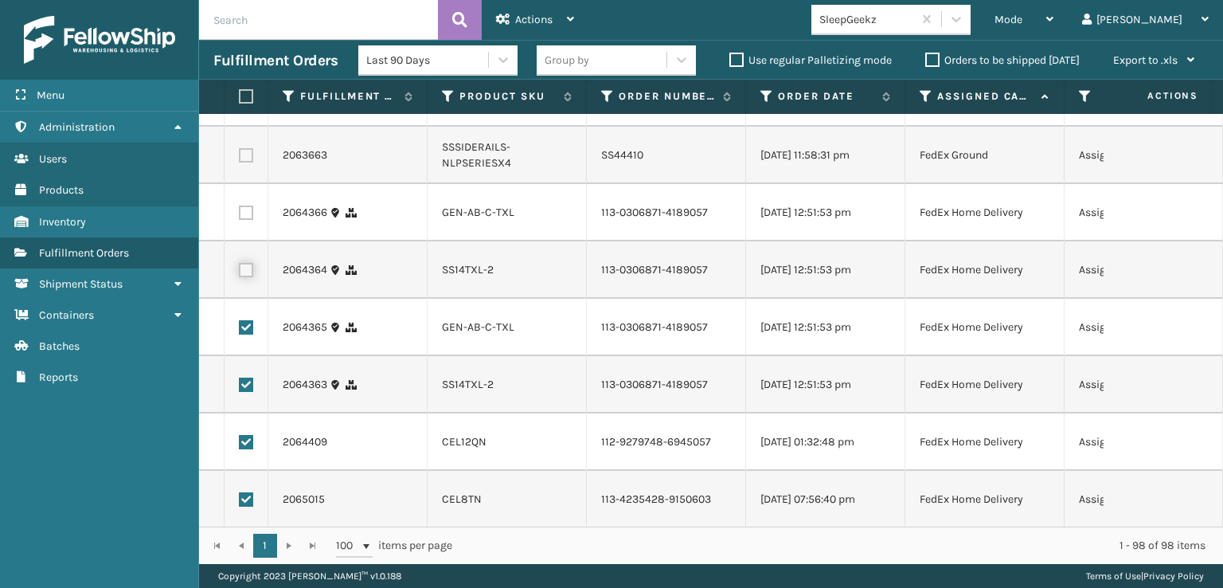
checkbox input "true"
click at [246, 220] on label at bounding box center [246, 212] width 14 height 14
click at [240, 216] on input "checkbox" at bounding box center [239, 210] width 1 height 10
checkbox input "true"
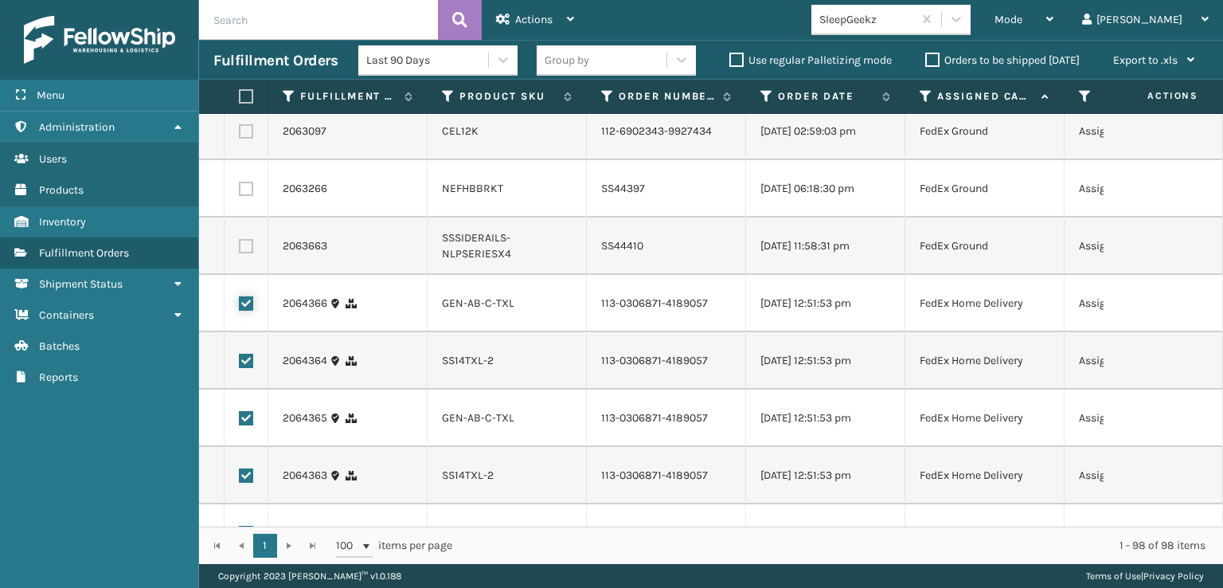
scroll to position [0, 0]
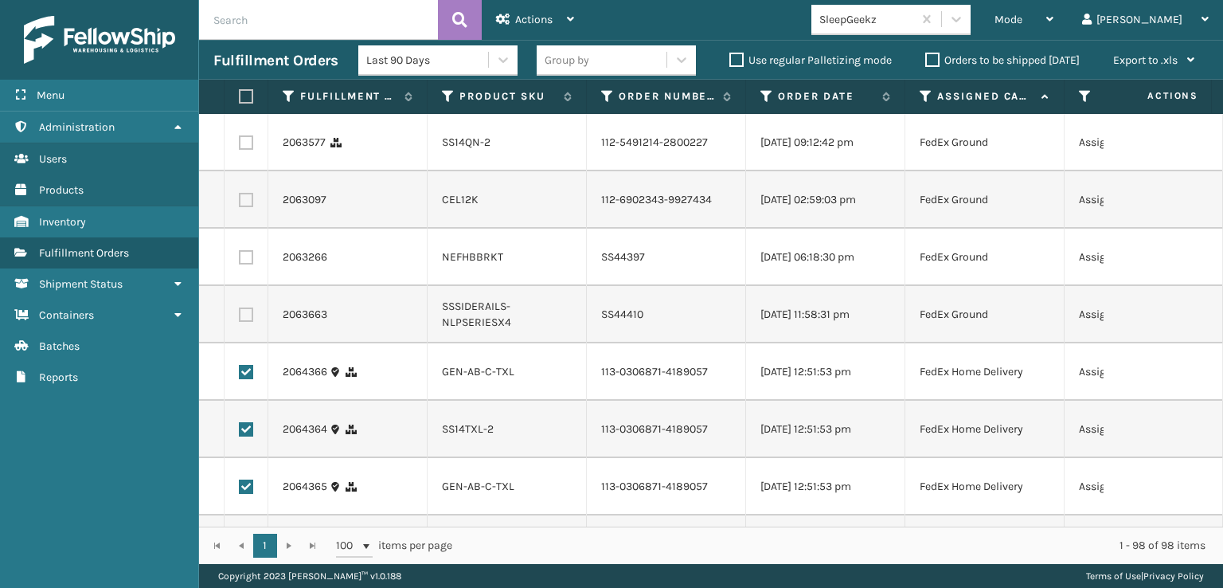
click at [248, 207] on label at bounding box center [246, 200] width 14 height 14
click at [240, 203] on input "checkbox" at bounding box center [239, 198] width 1 height 10
checkbox input "true"
click at [244, 142] on label at bounding box center [246, 142] width 14 height 14
click at [240, 142] on input "checkbox" at bounding box center [239, 140] width 1 height 10
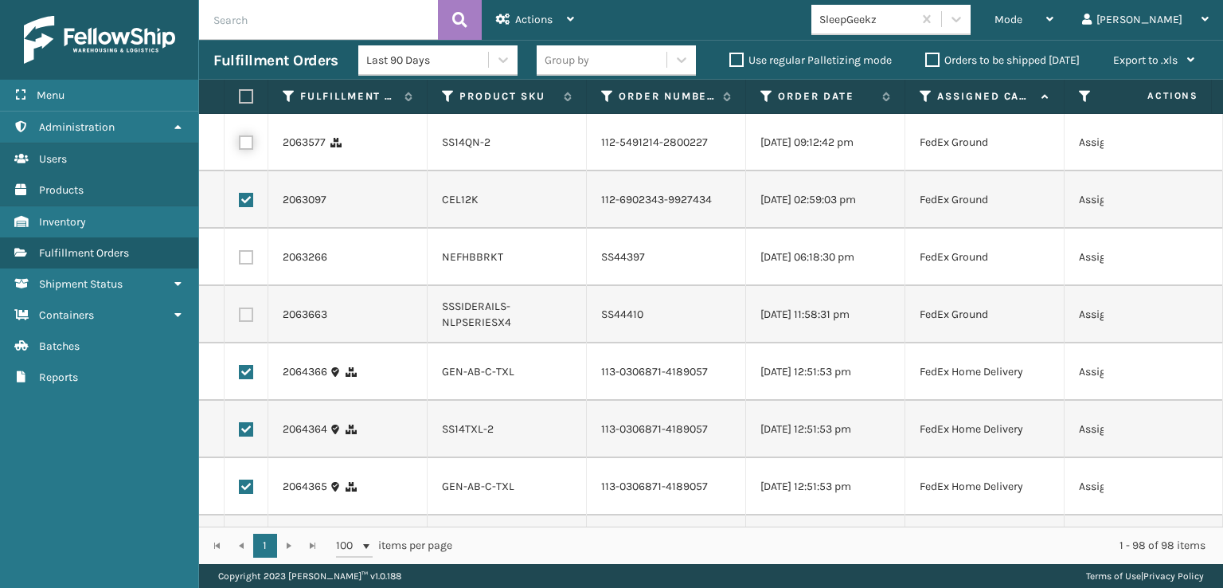
checkbox input "true"
click at [526, 15] on span "Actions" at bounding box center [533, 20] width 37 height 14
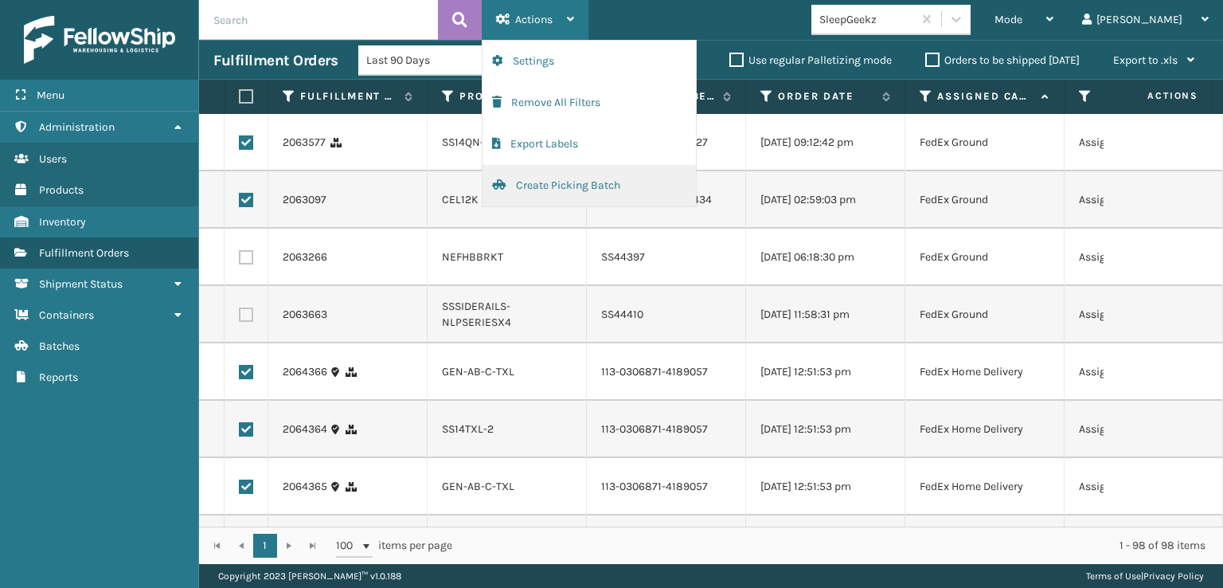
click at [554, 181] on button "Create Picking Batch" at bounding box center [589, 185] width 213 height 41
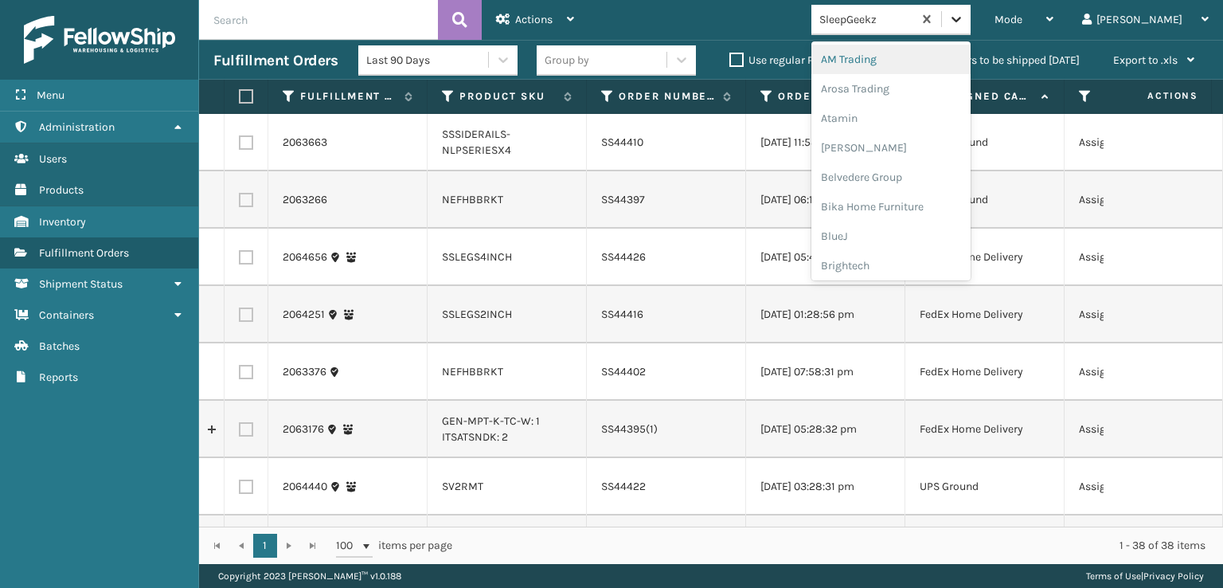
click at [961, 20] on icon at bounding box center [957, 20] width 10 height 6
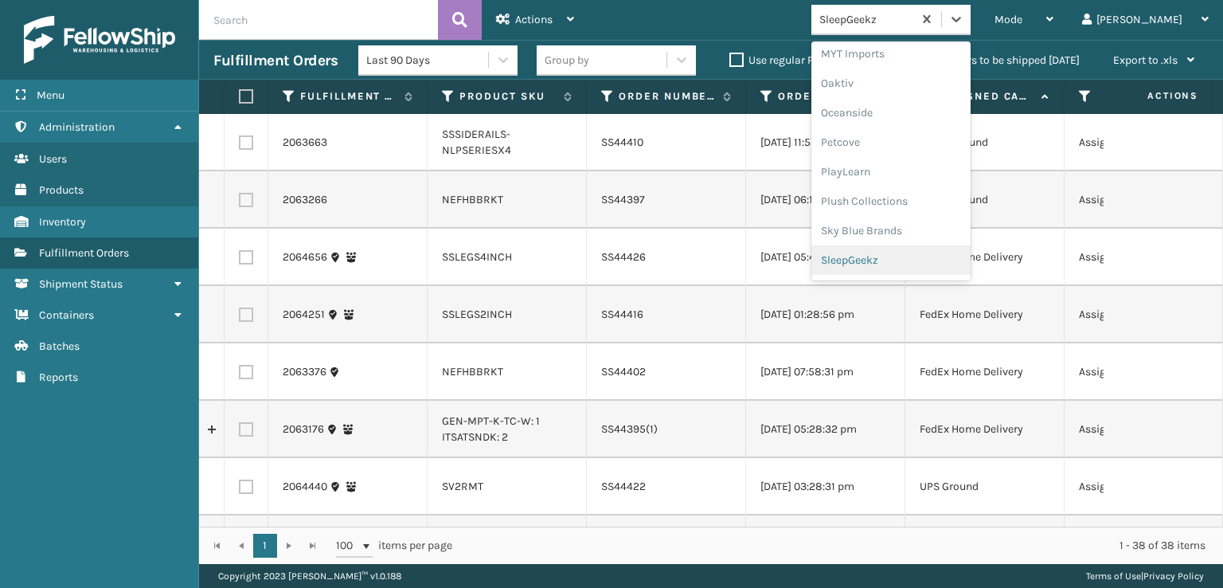
click at [920, 256] on div "SleepGeekz" at bounding box center [890, 259] width 159 height 29
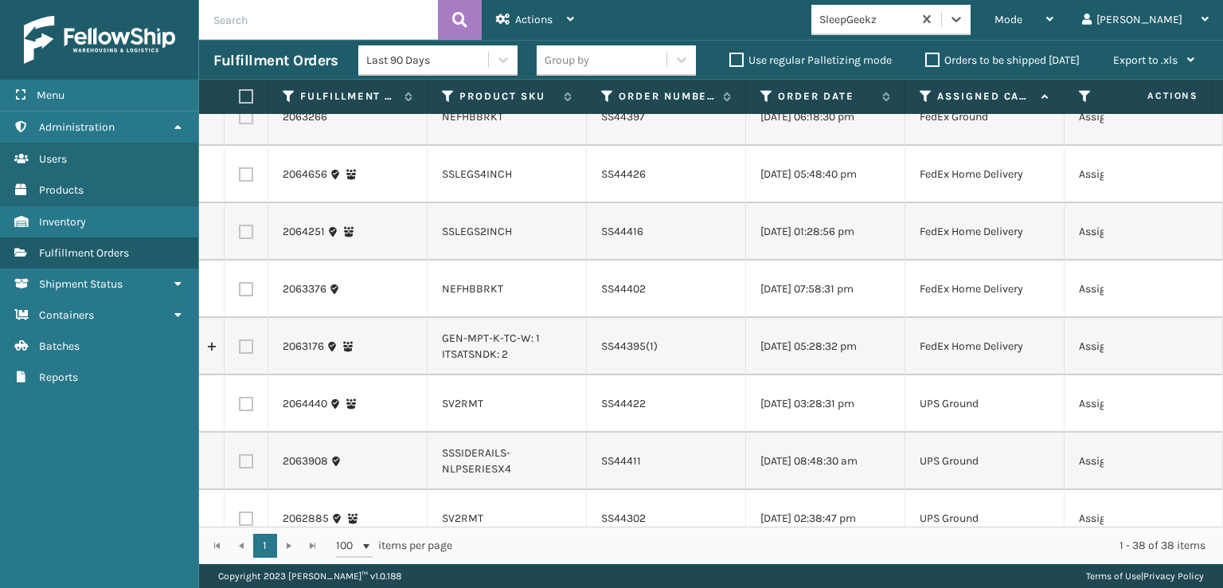
scroll to position [0, 0]
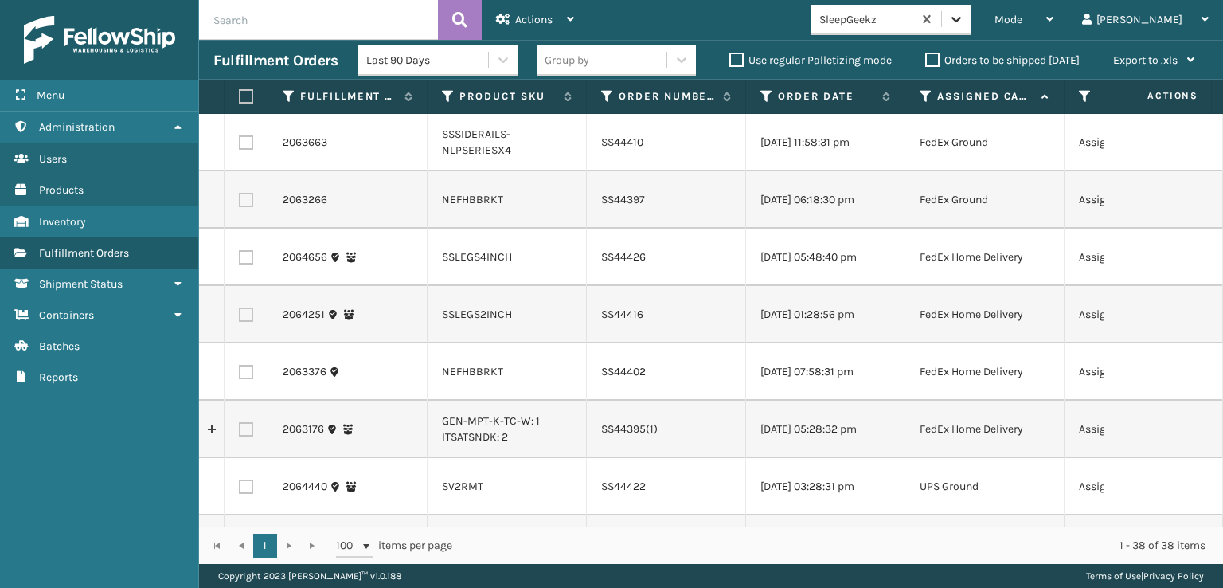
click at [964, 17] on icon at bounding box center [956, 19] width 16 height 16
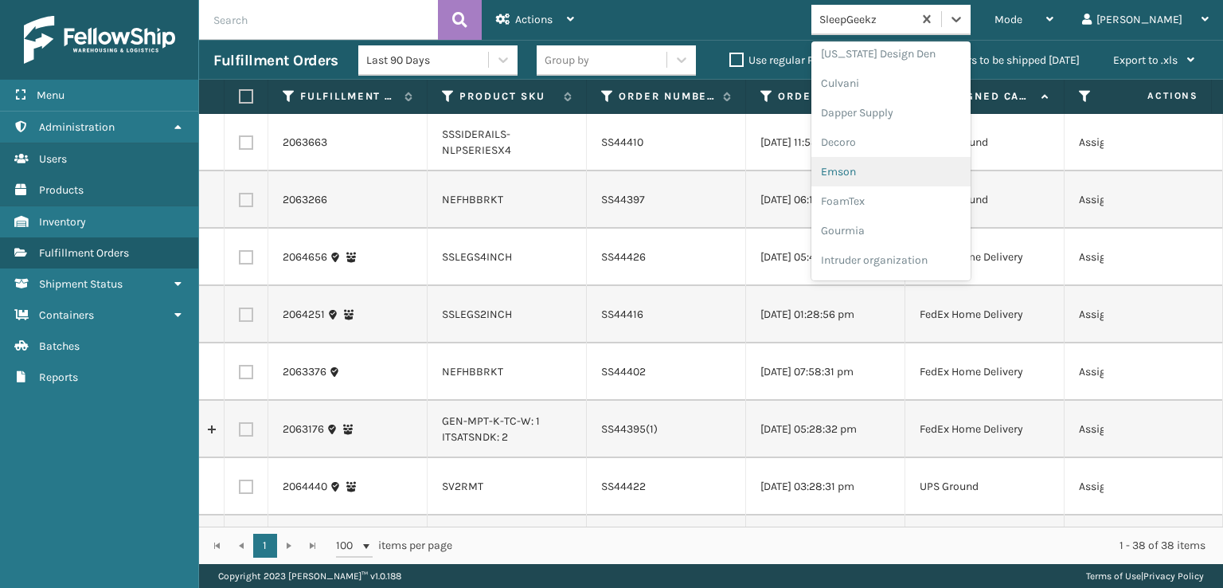
scroll to position [319, 0]
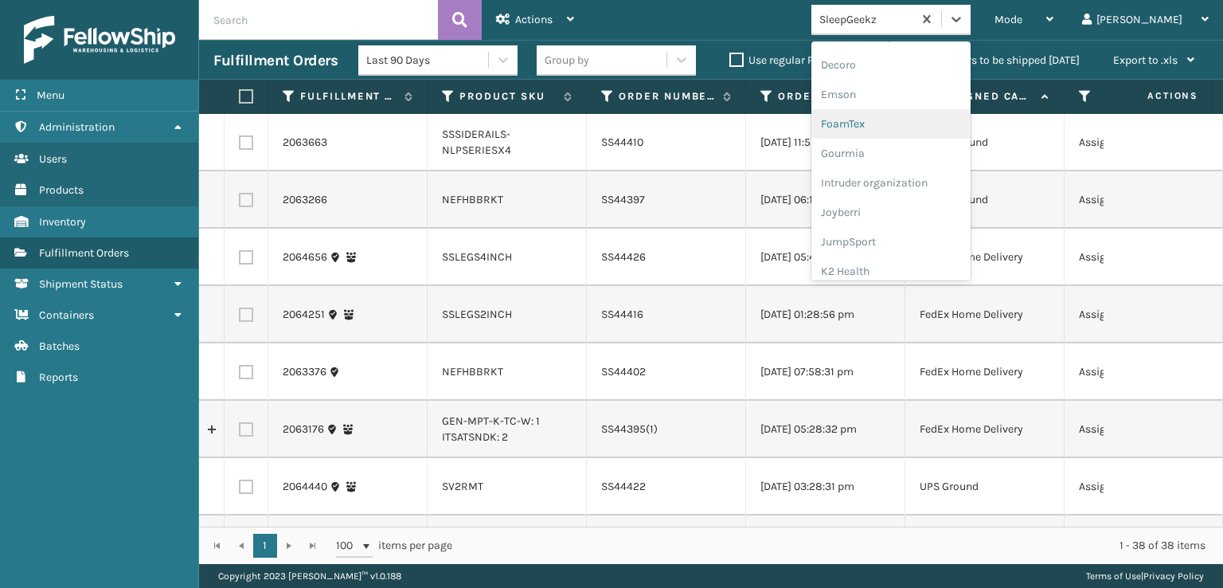
click at [901, 123] on div "FoamTex" at bounding box center [890, 123] width 159 height 29
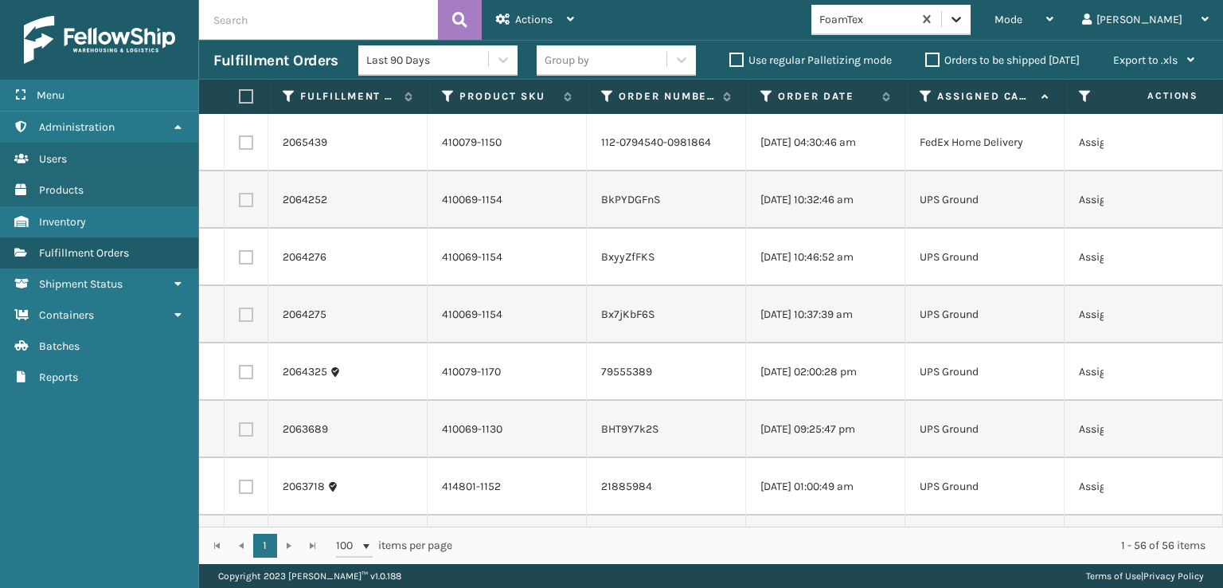
click at [964, 21] on icon at bounding box center [956, 19] width 16 height 16
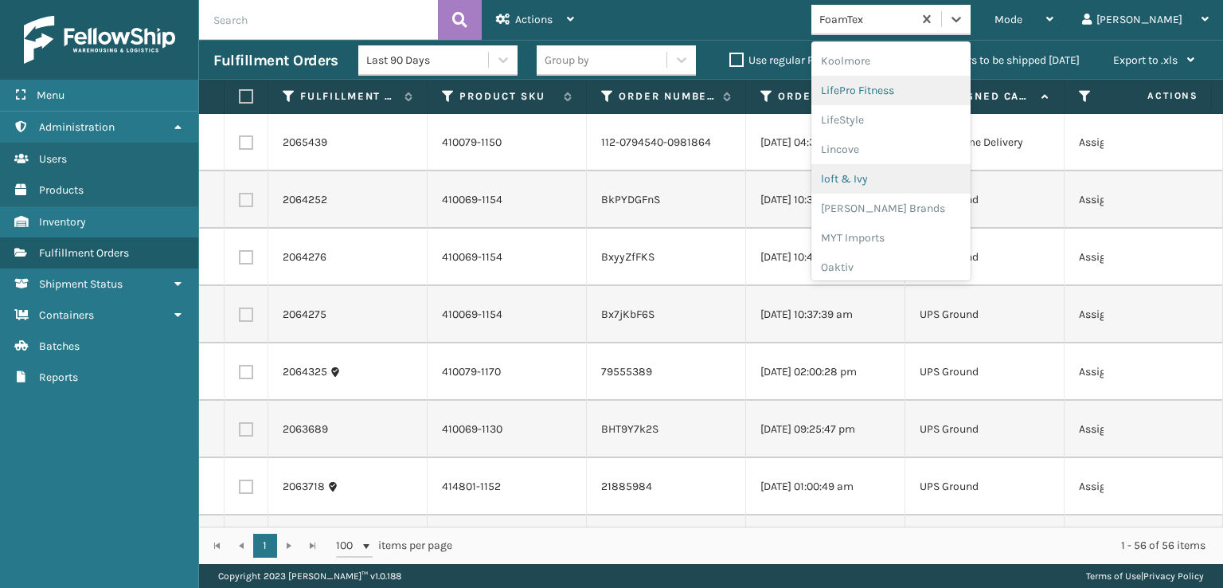
scroll to position [583, 0]
click at [915, 178] on div "[PERSON_NAME] Brands" at bounding box center [890, 183] width 159 height 29
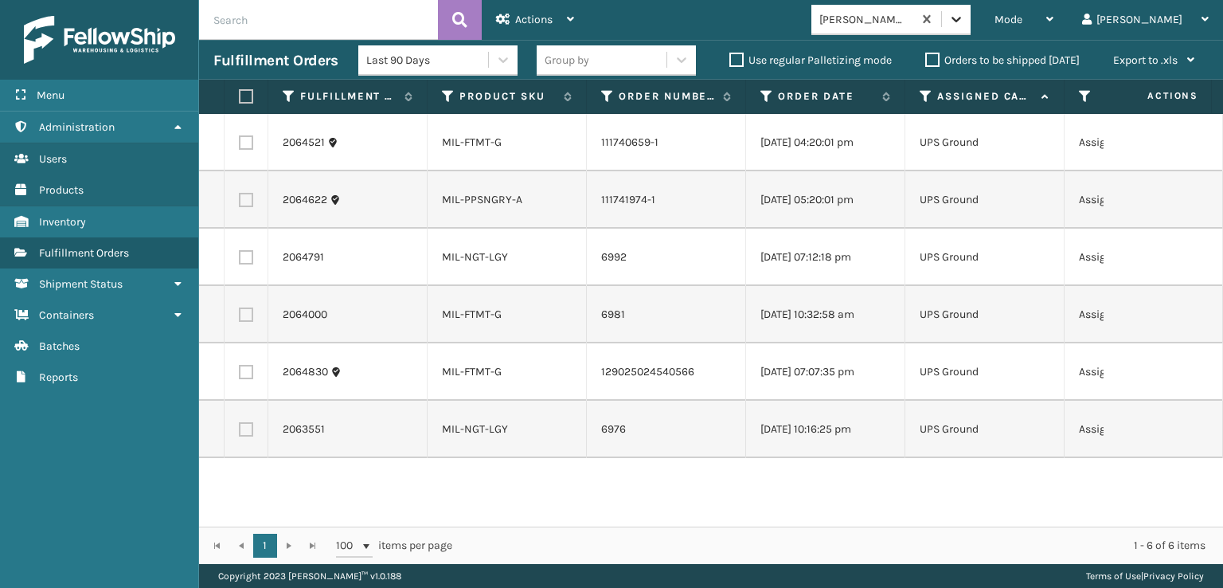
click at [964, 26] on icon at bounding box center [956, 19] width 16 height 16
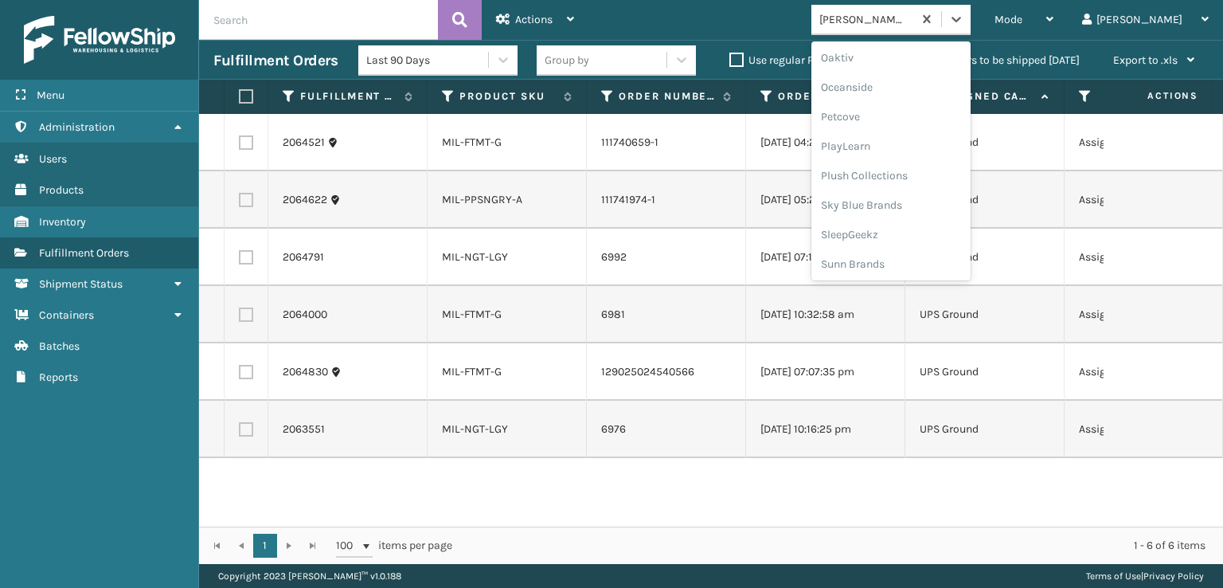
scroll to position [769, 0]
click at [920, 232] on div "SleepGeekz" at bounding box center [890, 232] width 159 height 29
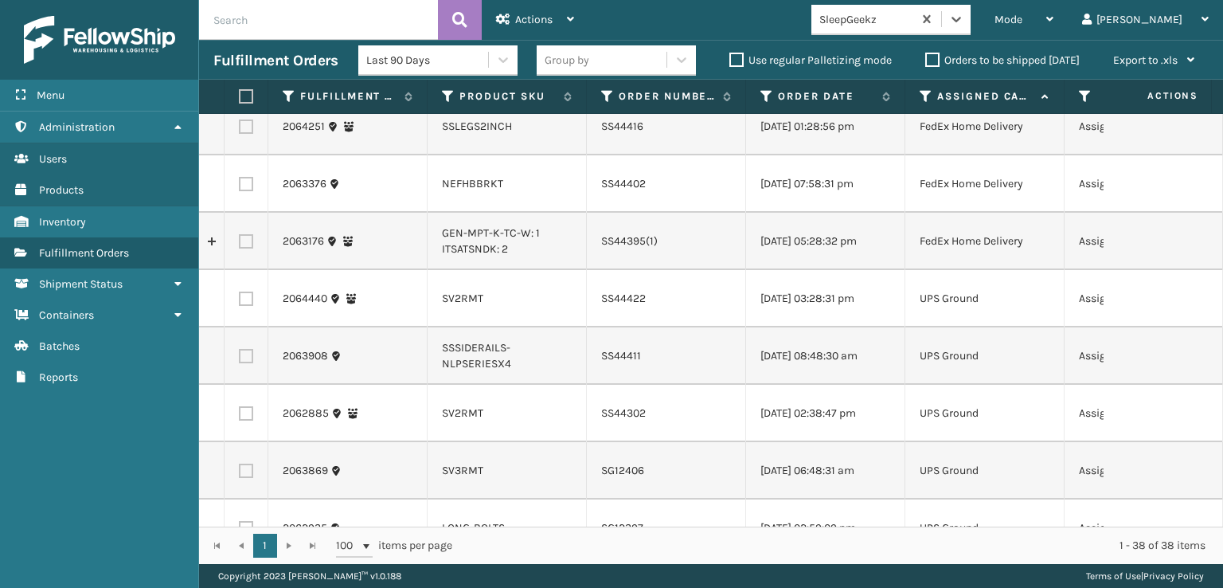
scroll to position [0, 0]
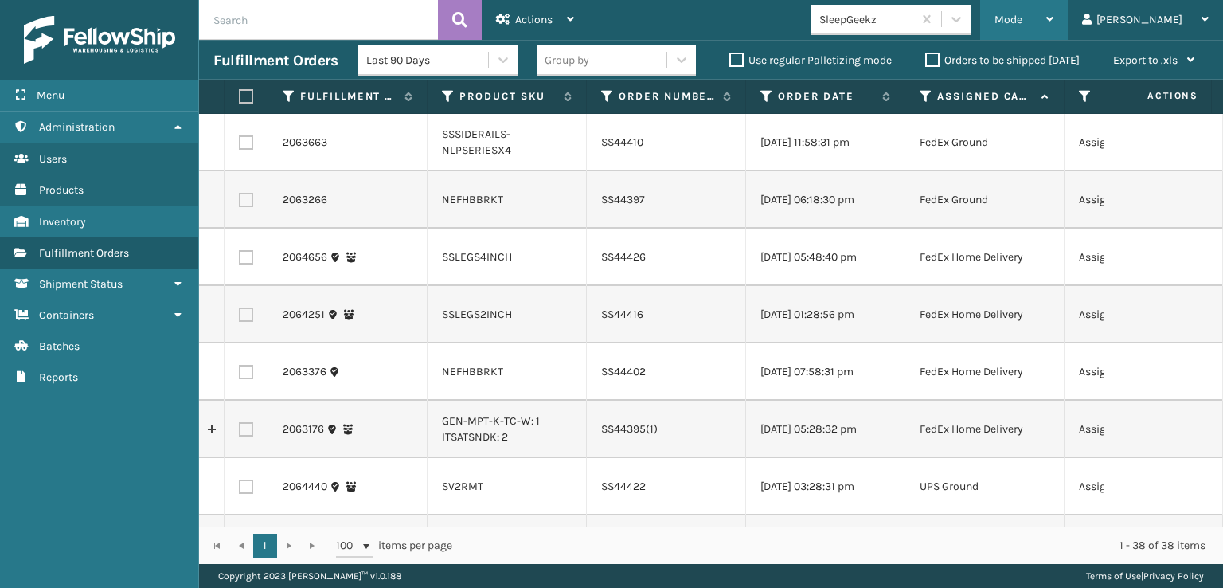
click at [1022, 13] on span "Mode" at bounding box center [1009, 20] width 28 height 14
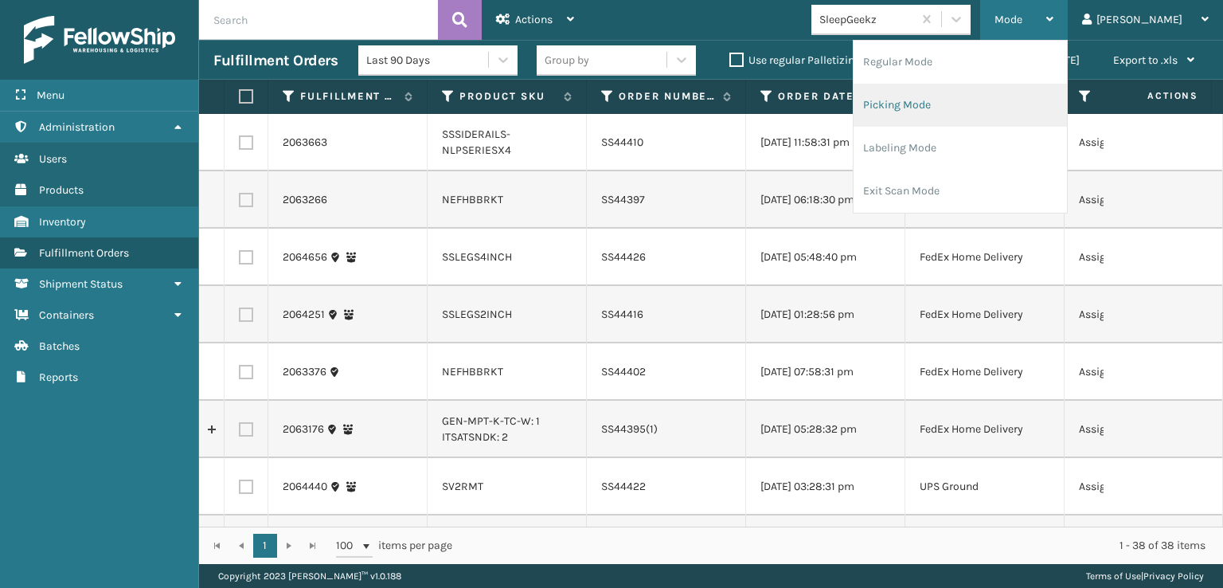
click at [971, 98] on li "Picking Mode" at bounding box center [960, 105] width 213 height 43
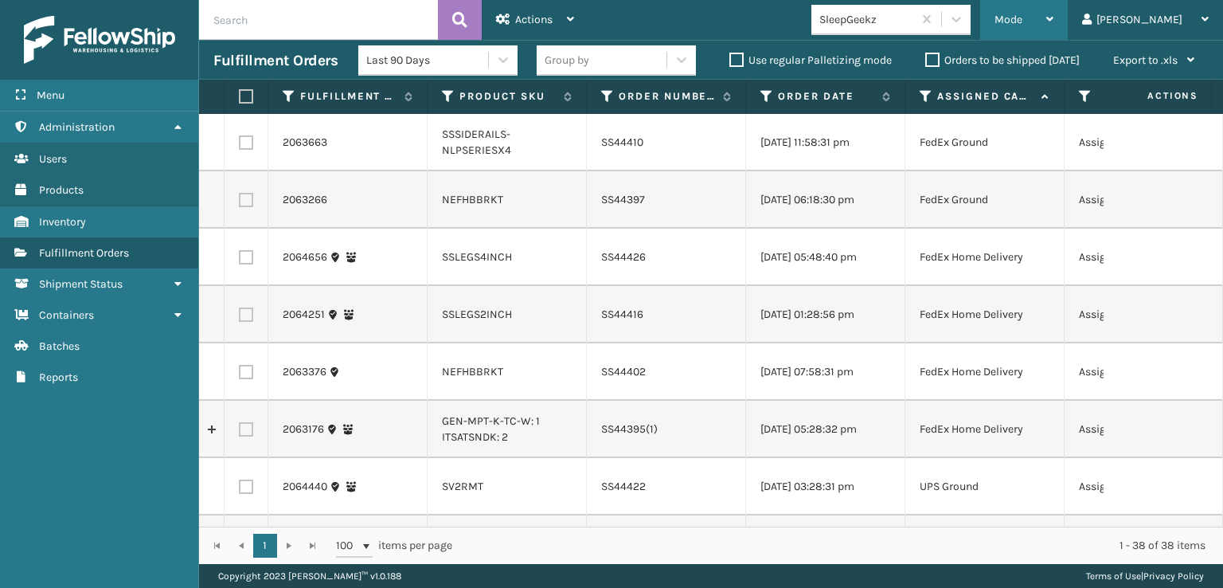
click at [1022, 18] on span "Mode" at bounding box center [1009, 20] width 28 height 14
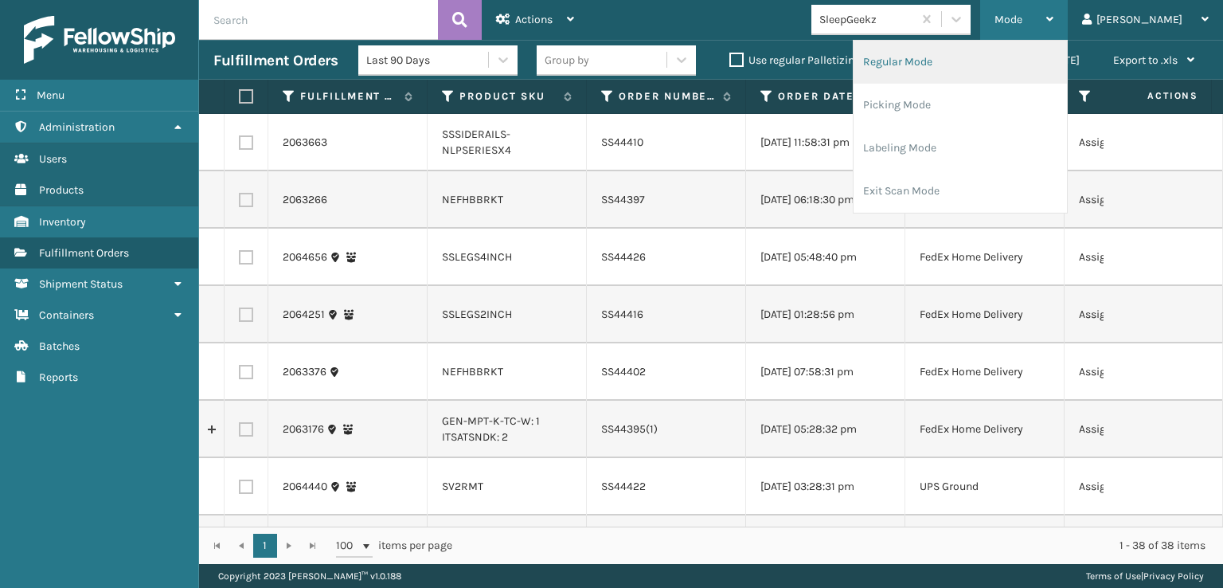
click at [967, 56] on li "Regular Mode" at bounding box center [960, 62] width 213 height 43
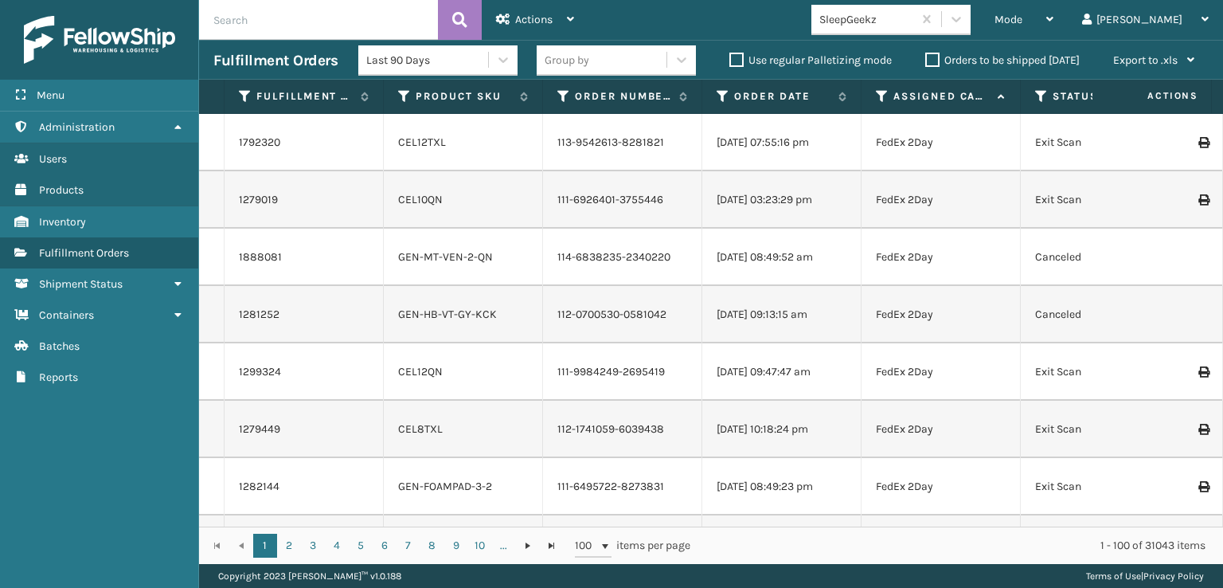
click at [1044, 92] on icon at bounding box center [1041, 96] width 13 height 14
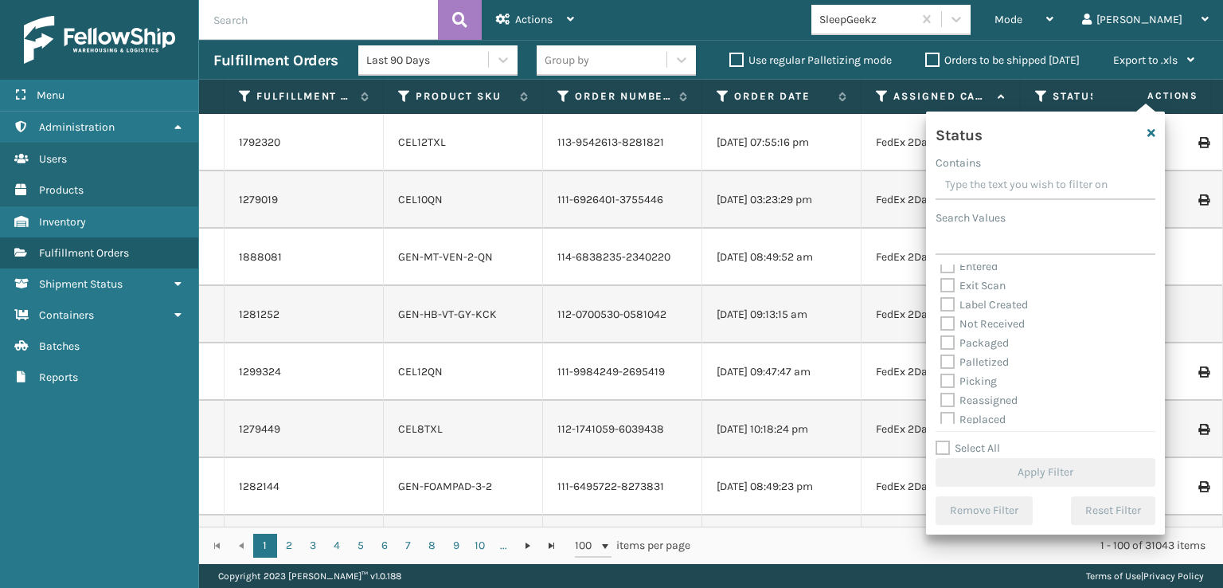
scroll to position [89, 0]
click at [948, 338] on label "Picking" at bounding box center [968, 337] width 57 height 14
click at [941, 338] on input "Picking" at bounding box center [940, 333] width 1 height 10
checkbox input "true"
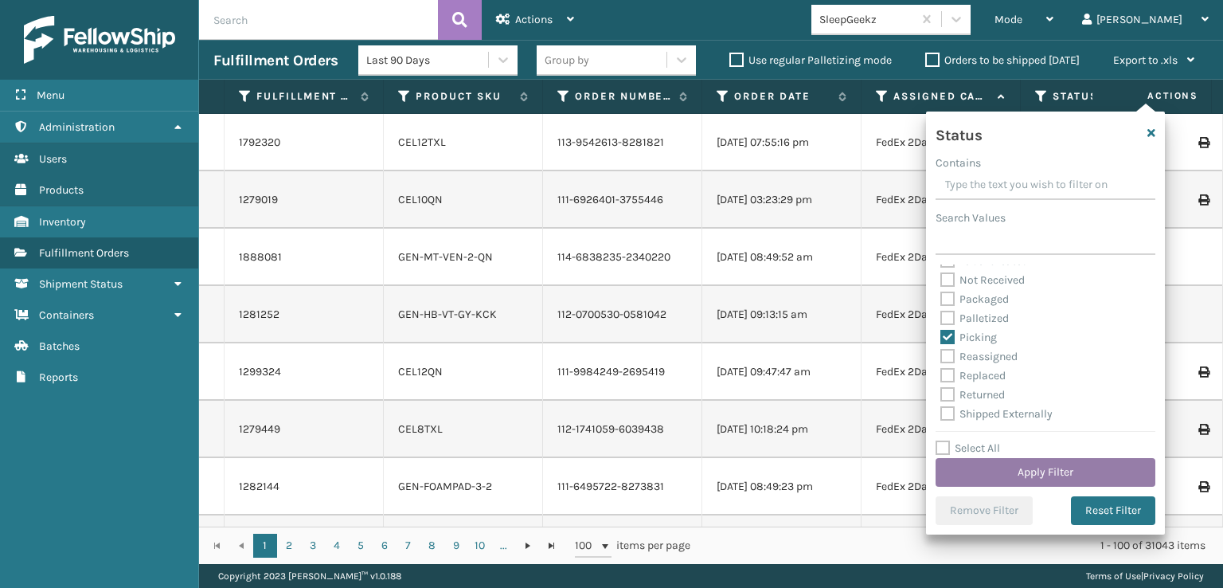
click at [1020, 470] on button "Apply Filter" at bounding box center [1046, 472] width 220 height 29
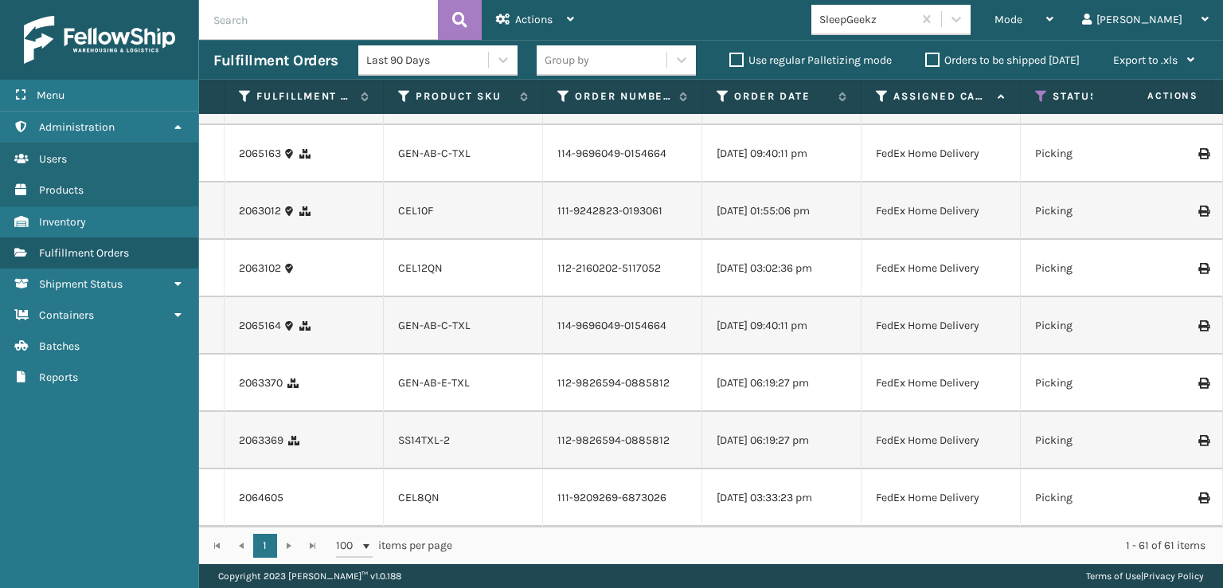
scroll to position [3679, 0]
click at [964, 26] on icon at bounding box center [956, 19] width 16 height 16
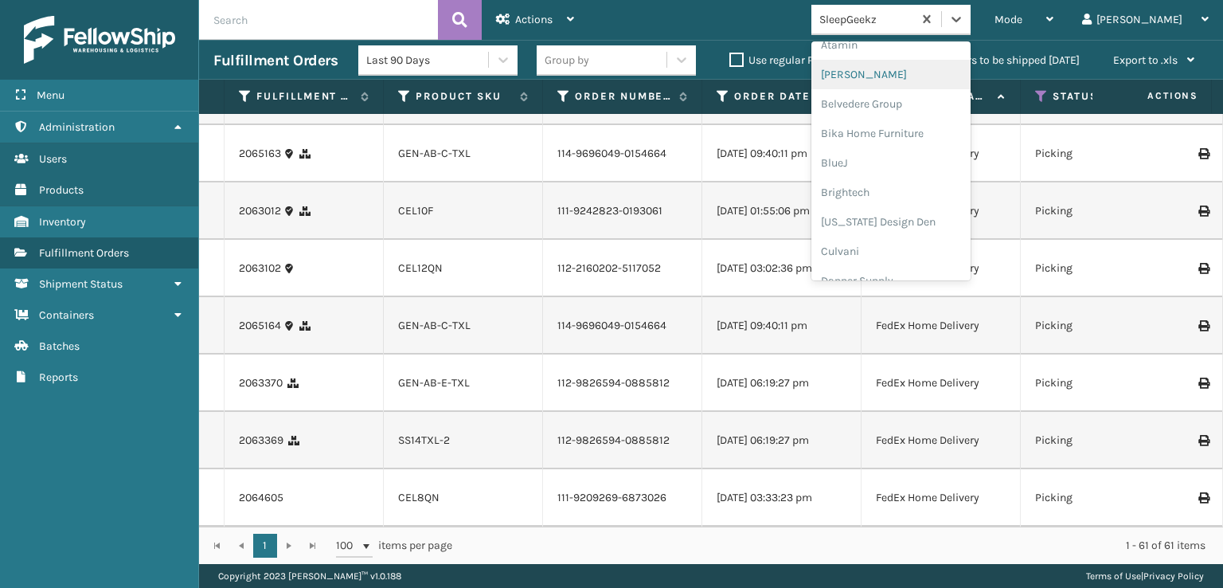
scroll to position [319, 0]
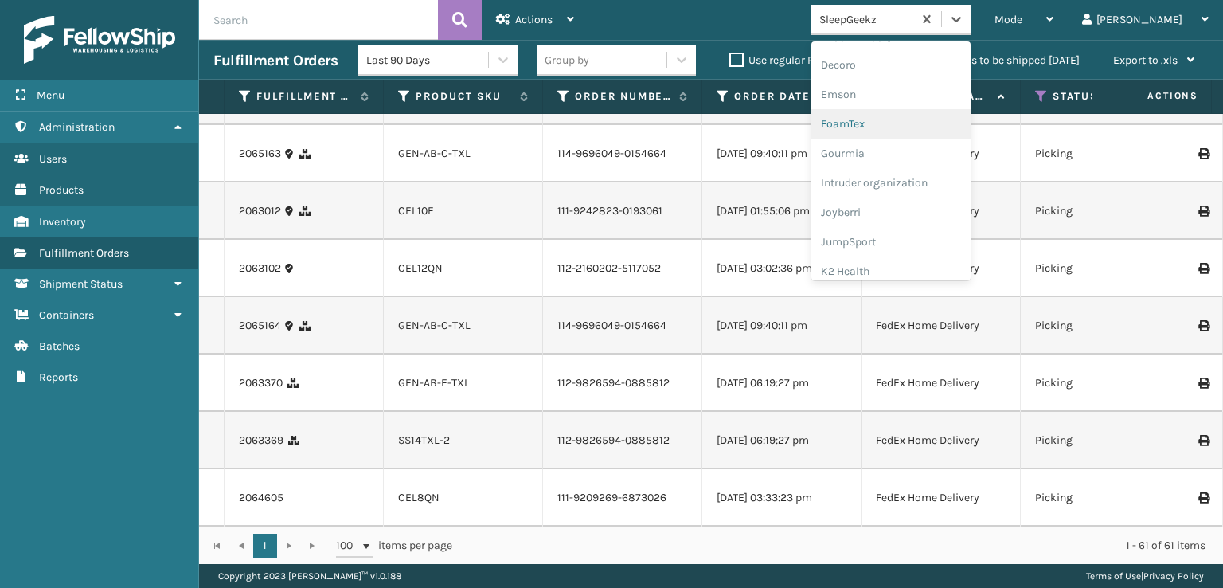
click at [914, 125] on div "FoamTex" at bounding box center [890, 123] width 159 height 29
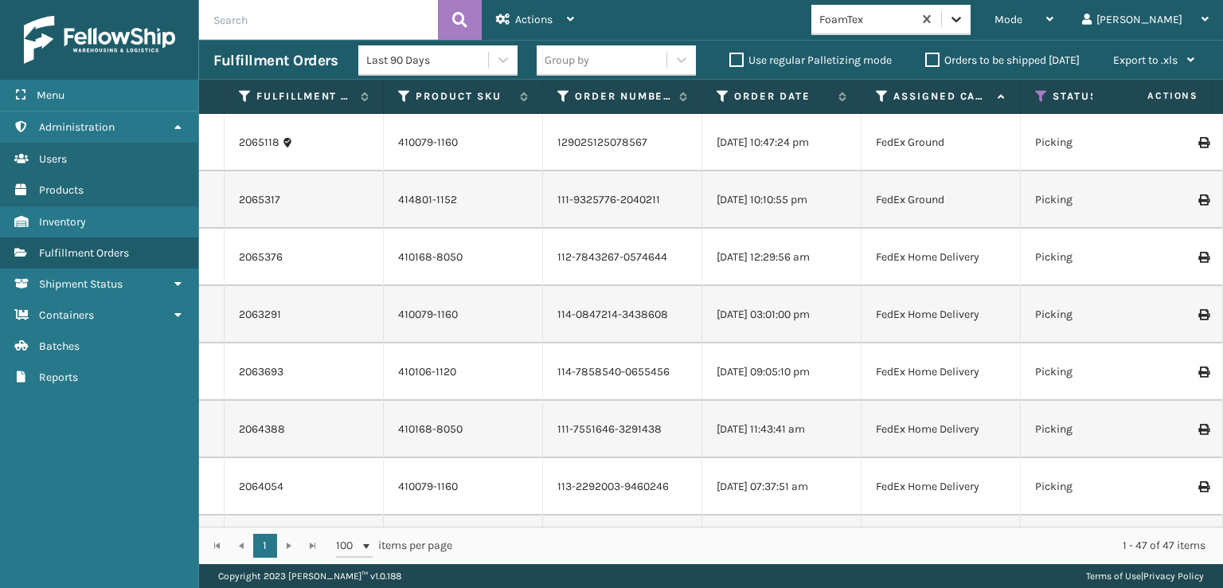
click at [964, 24] on icon at bounding box center [956, 19] width 16 height 16
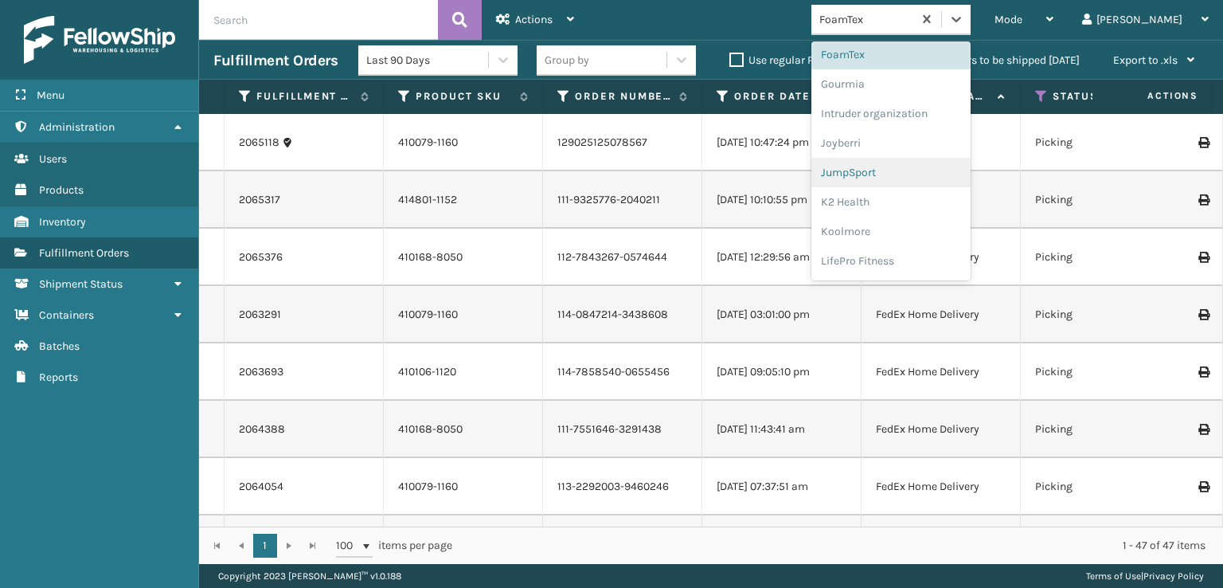
scroll to position [503, 0]
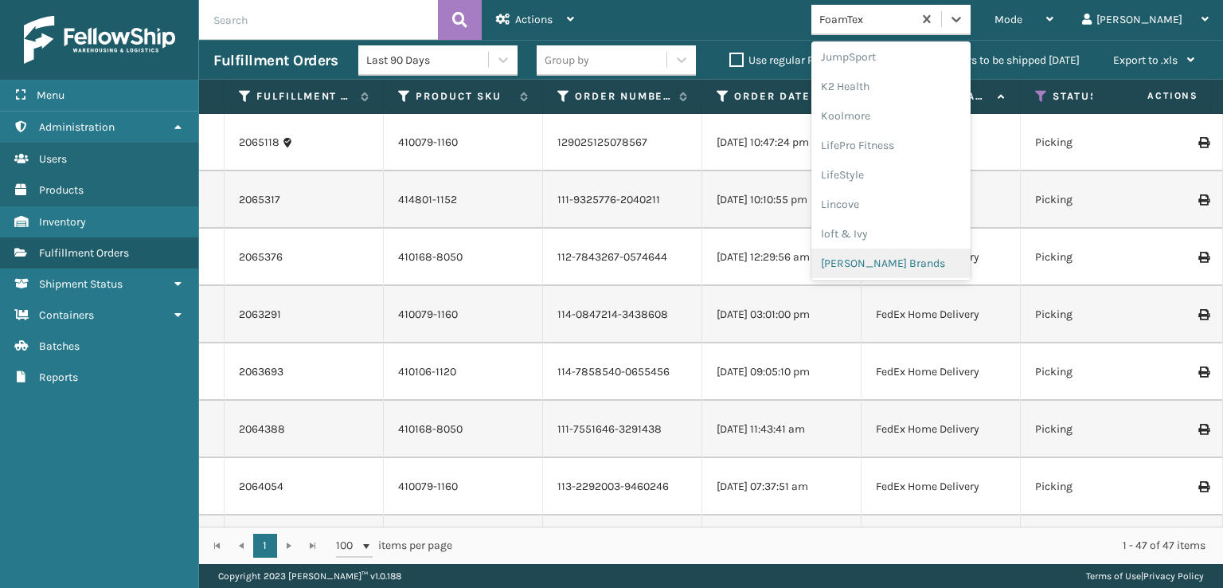
click at [914, 263] on div "[PERSON_NAME] Brands" at bounding box center [890, 262] width 159 height 29
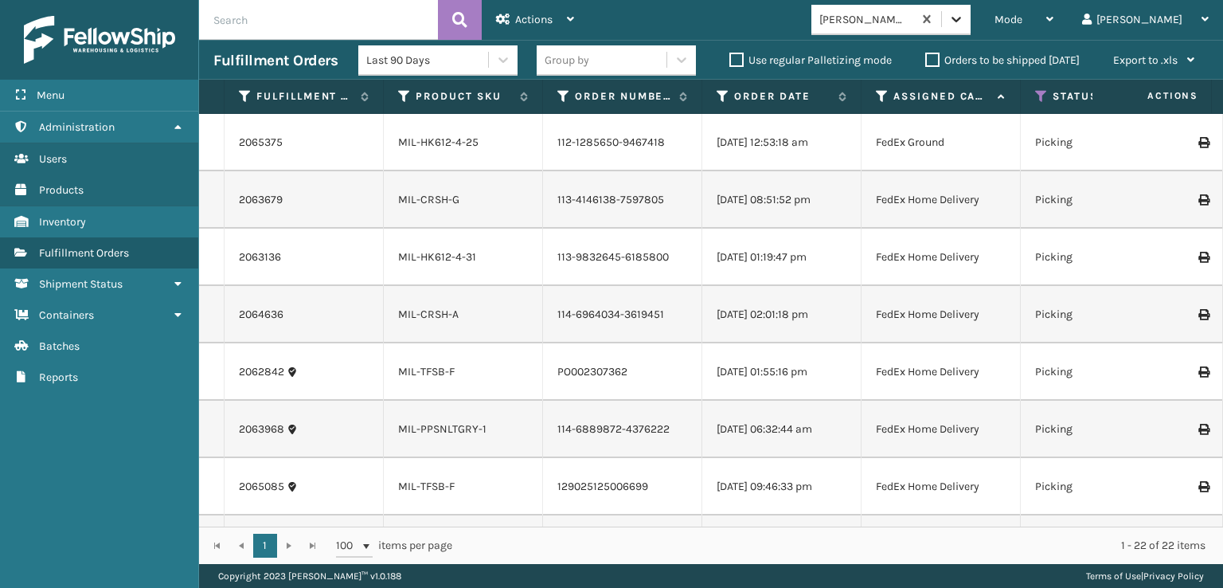
click at [971, 10] on div at bounding box center [956, 19] width 29 height 29
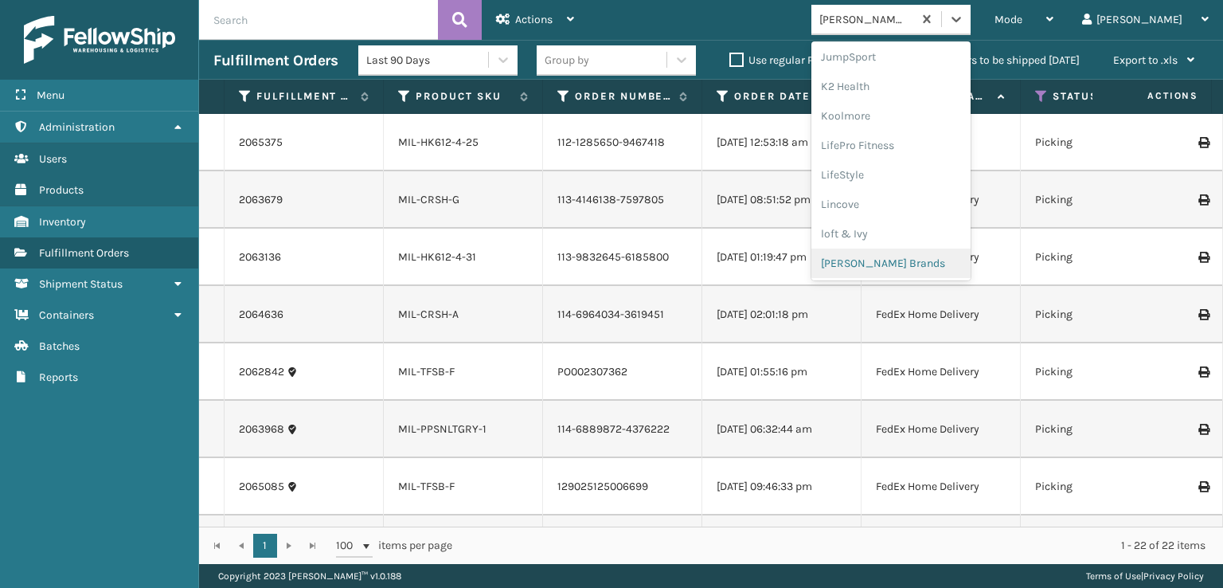
click at [913, 266] on div "[PERSON_NAME] Brands" at bounding box center [890, 262] width 159 height 29
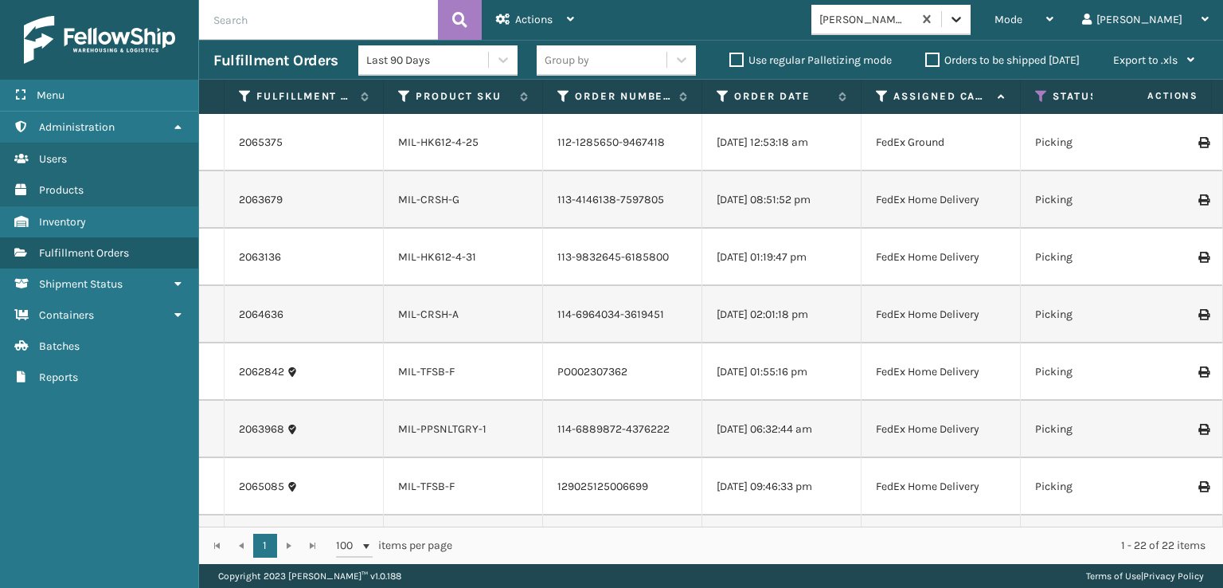
click at [961, 19] on icon at bounding box center [957, 20] width 10 height 6
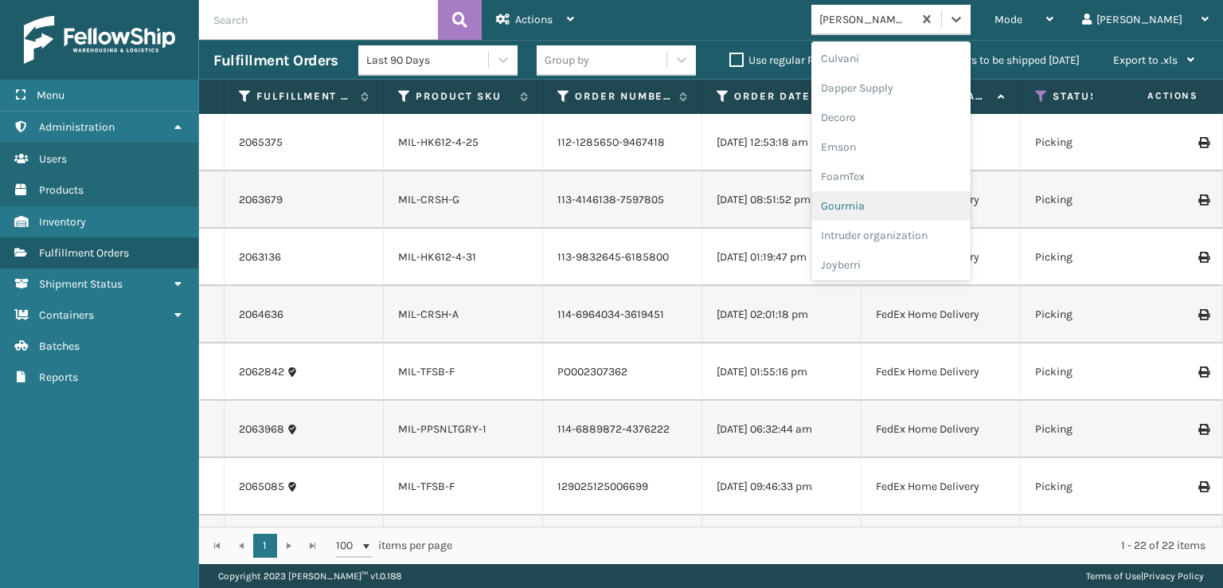
scroll to position [291, 0]
click at [908, 147] on div "FoamTex" at bounding box center [890, 150] width 159 height 29
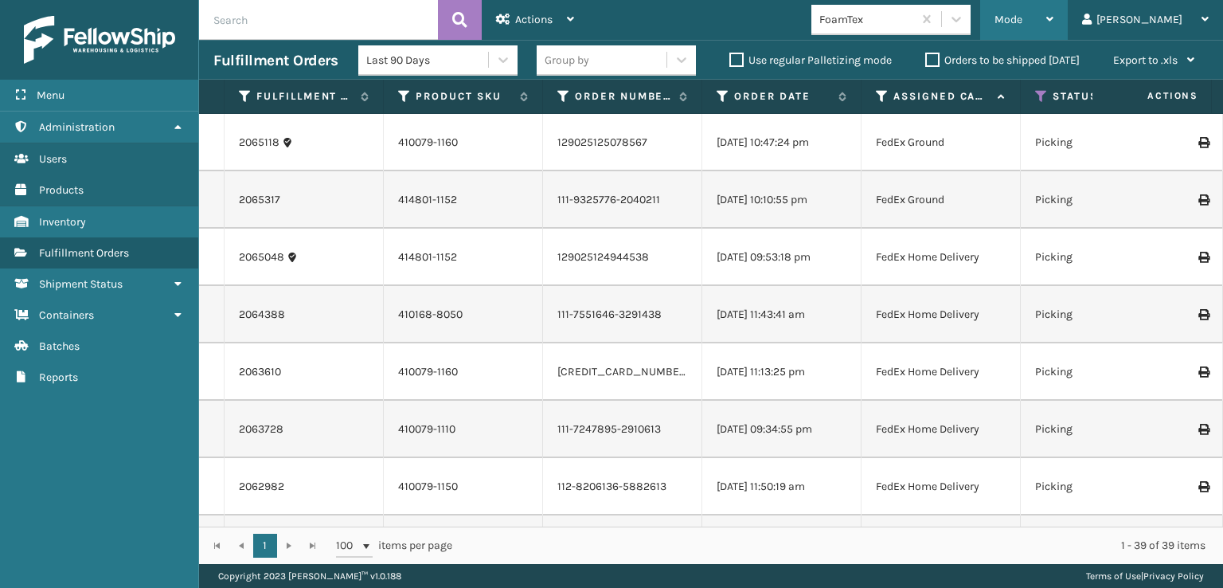
click at [1022, 15] on span "Mode" at bounding box center [1009, 20] width 28 height 14
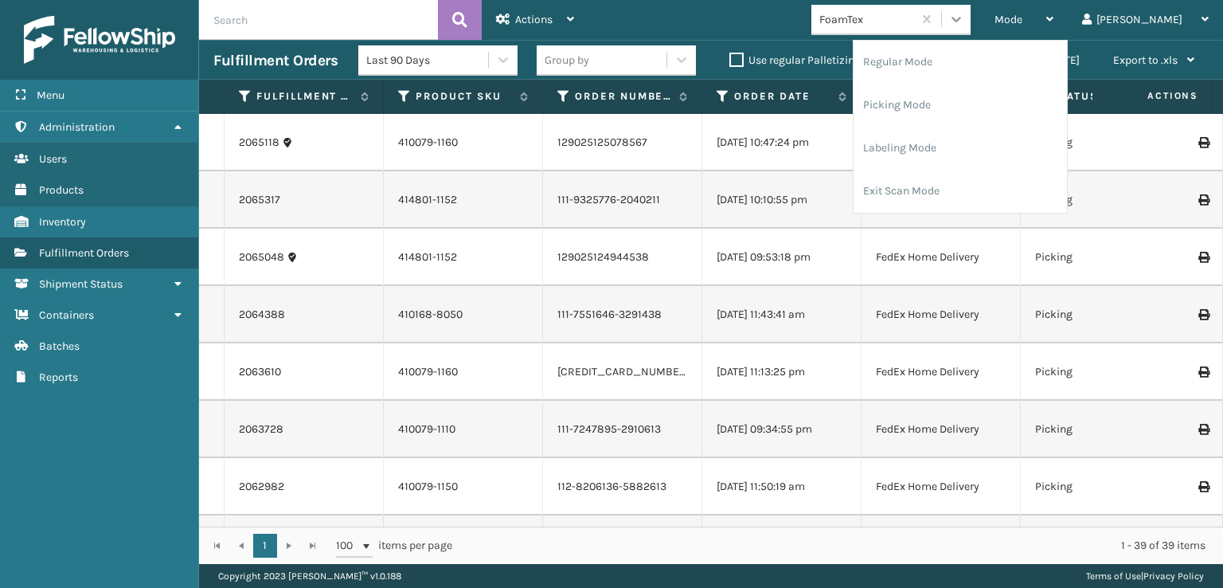
click at [971, 9] on div at bounding box center [956, 19] width 29 height 29
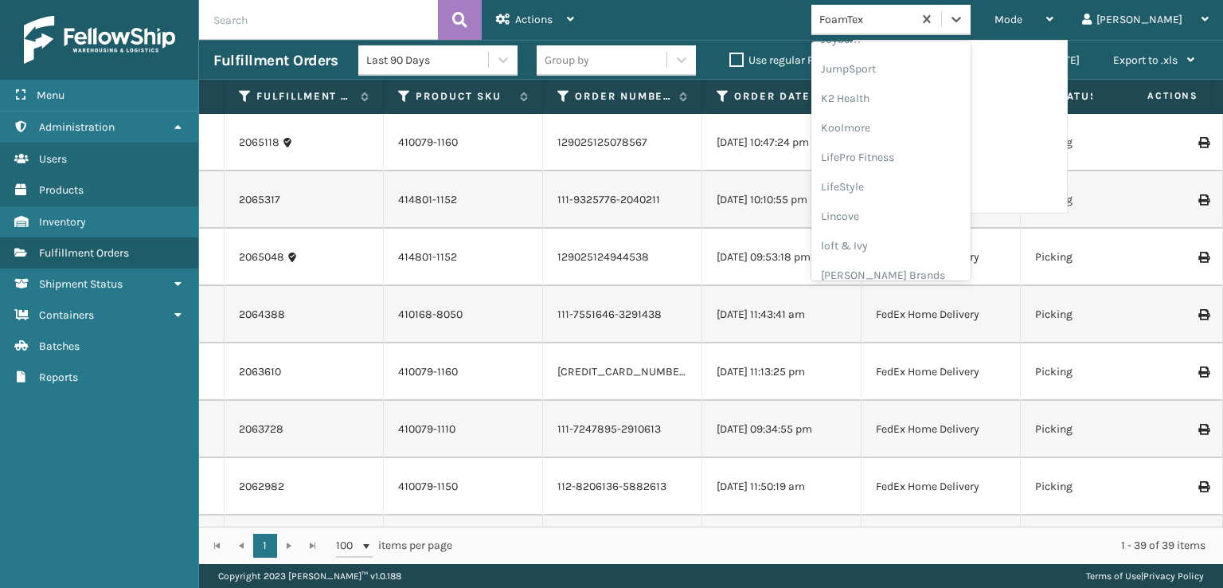
scroll to position [371, 0]
click at [919, 72] on div "FoamTex" at bounding box center [890, 71] width 159 height 29
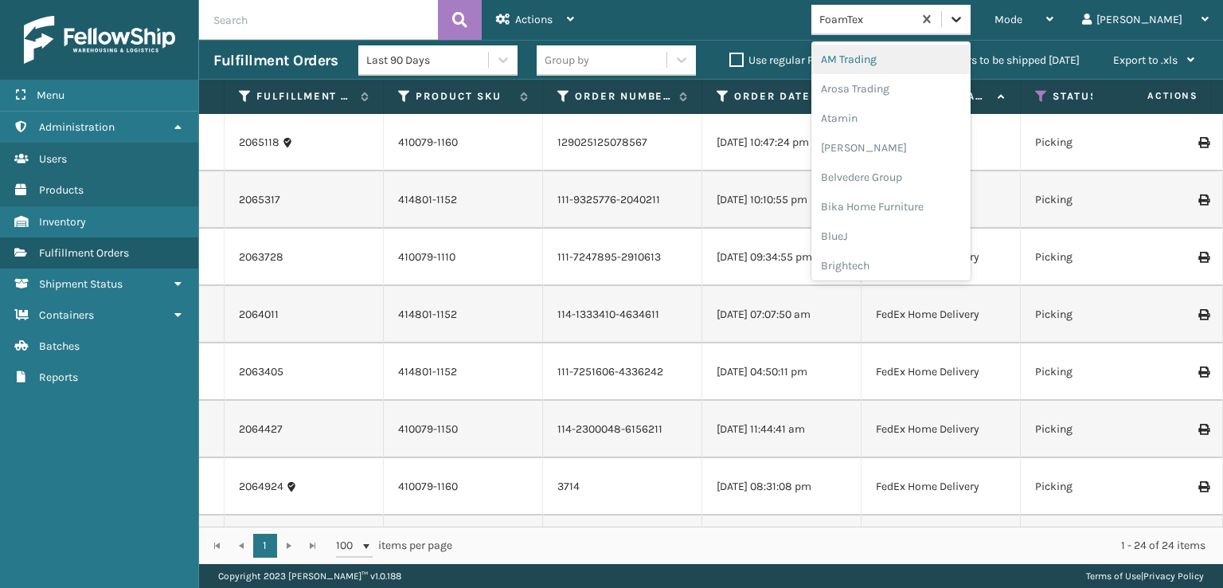
click at [964, 20] on icon at bounding box center [956, 19] width 16 height 16
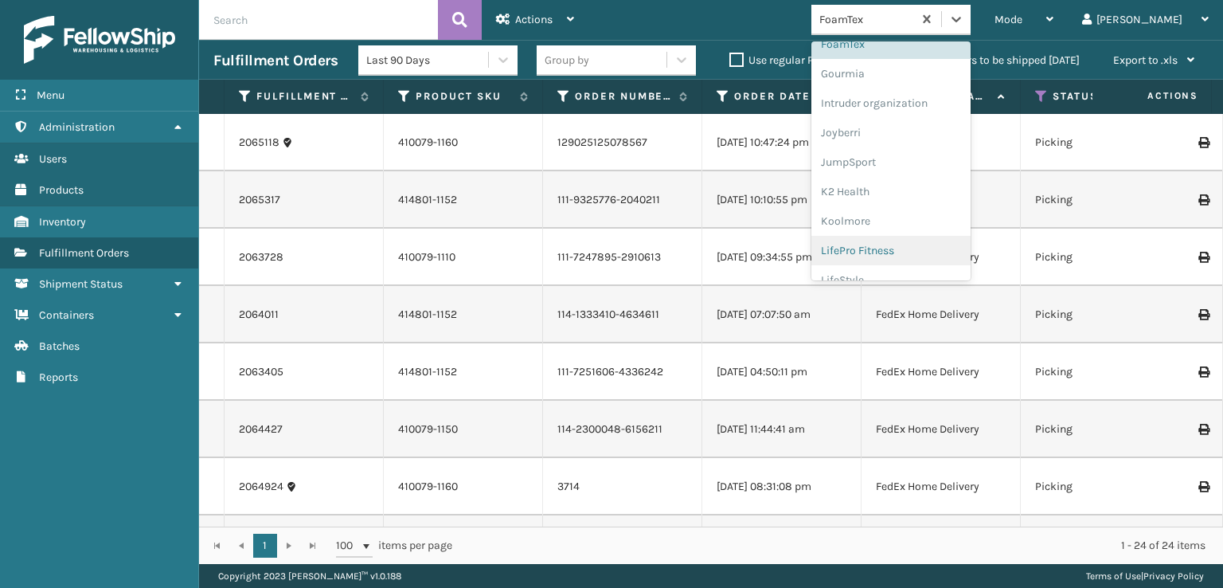
scroll to position [503, 0]
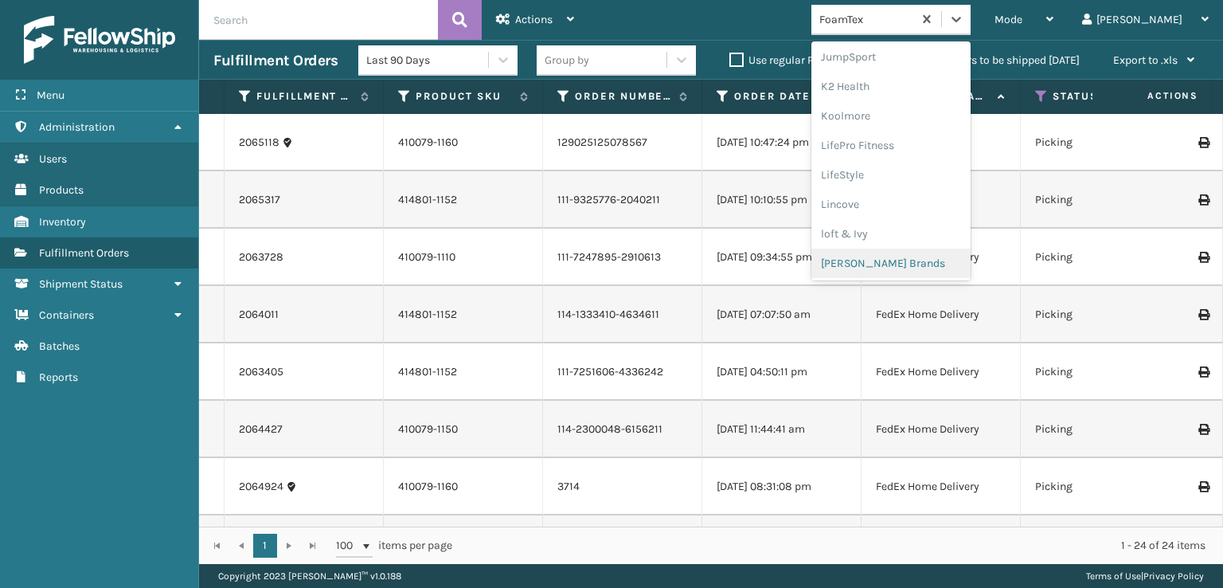
click at [914, 261] on div "[PERSON_NAME] Brands" at bounding box center [890, 262] width 159 height 29
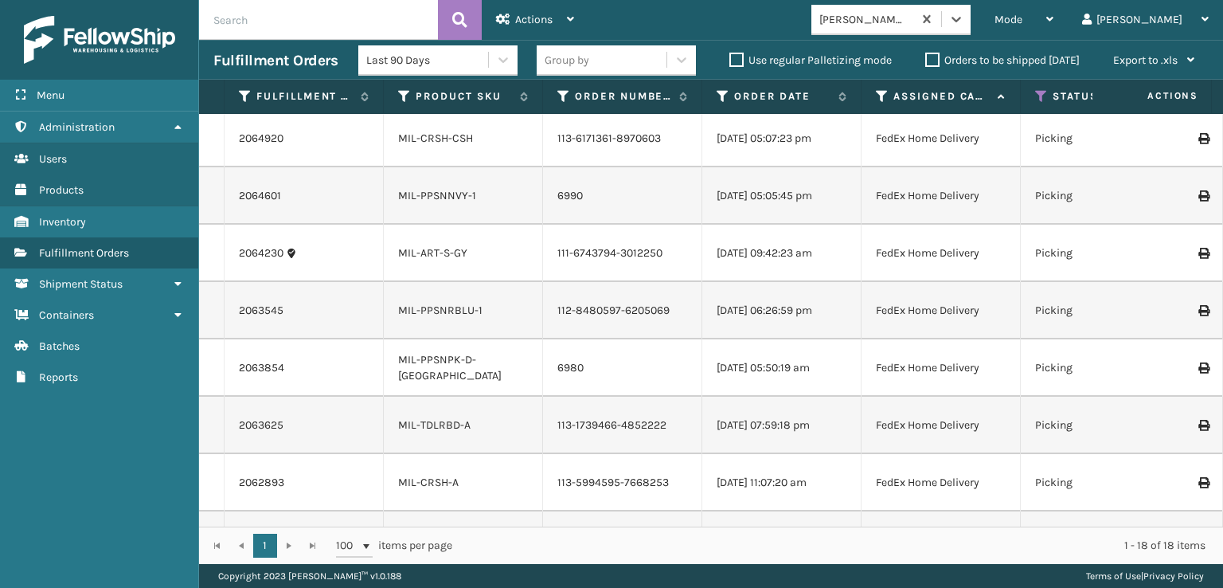
scroll to position [557, 0]
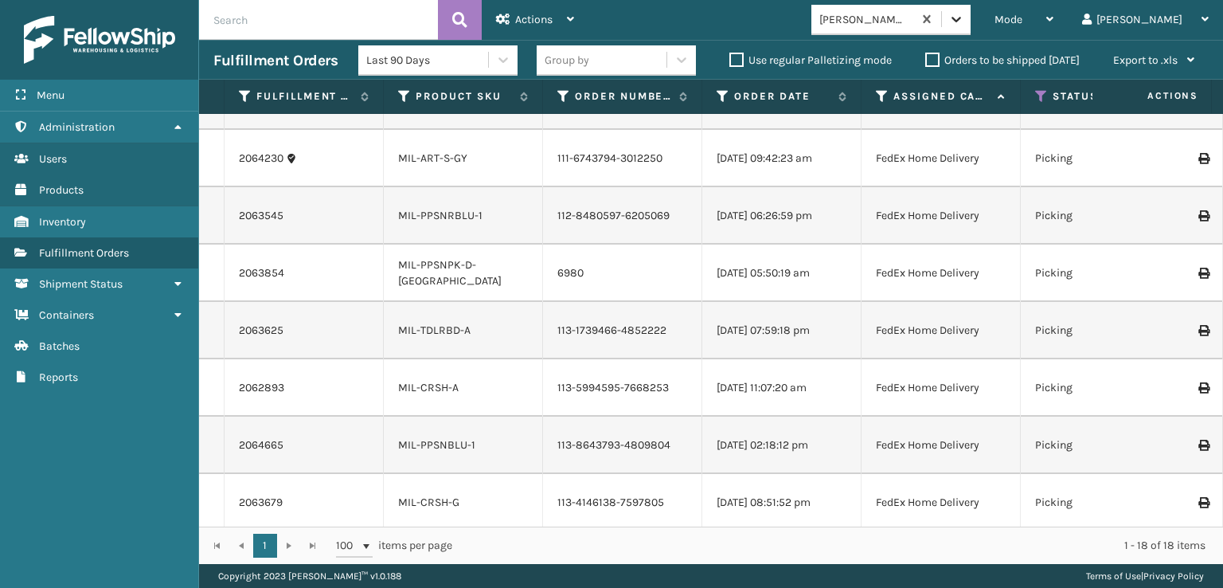
click at [964, 19] on icon at bounding box center [956, 19] width 16 height 16
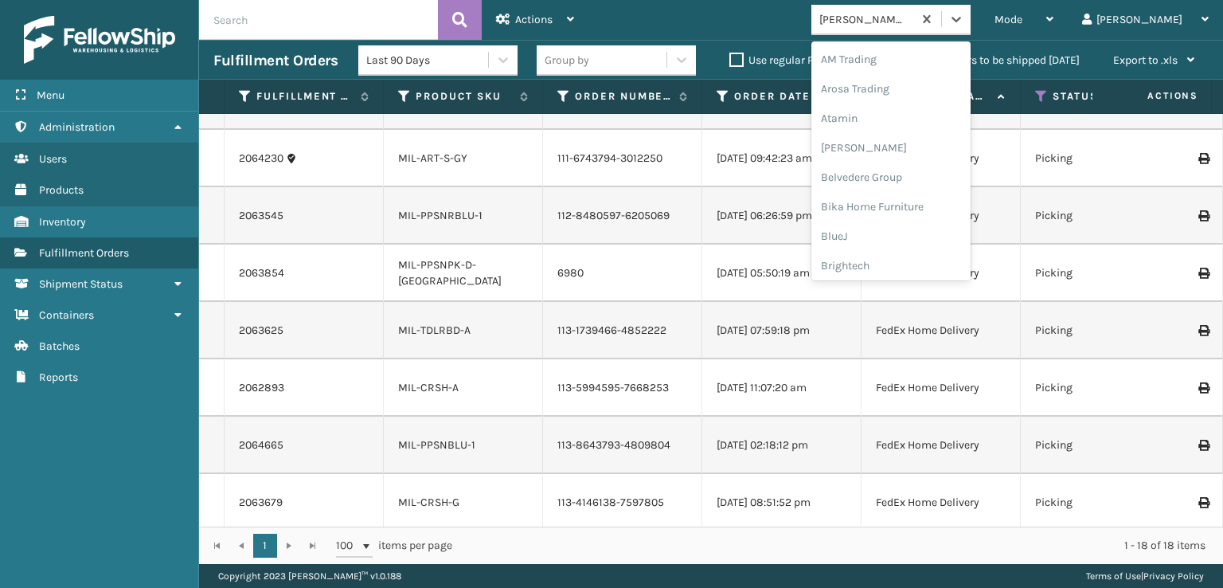
scroll to position [503, 0]
click at [911, 262] on div "[PERSON_NAME] Brands" at bounding box center [890, 262] width 159 height 29
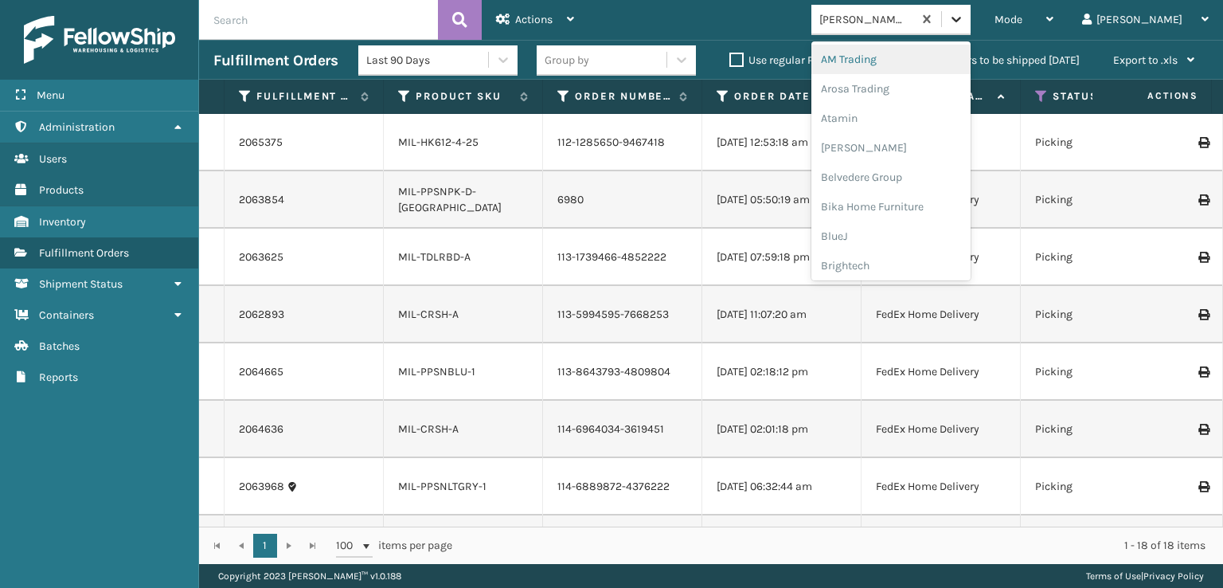
click at [964, 20] on icon at bounding box center [956, 19] width 16 height 16
click at [901, 198] on div "FoamTex" at bounding box center [890, 203] width 159 height 29
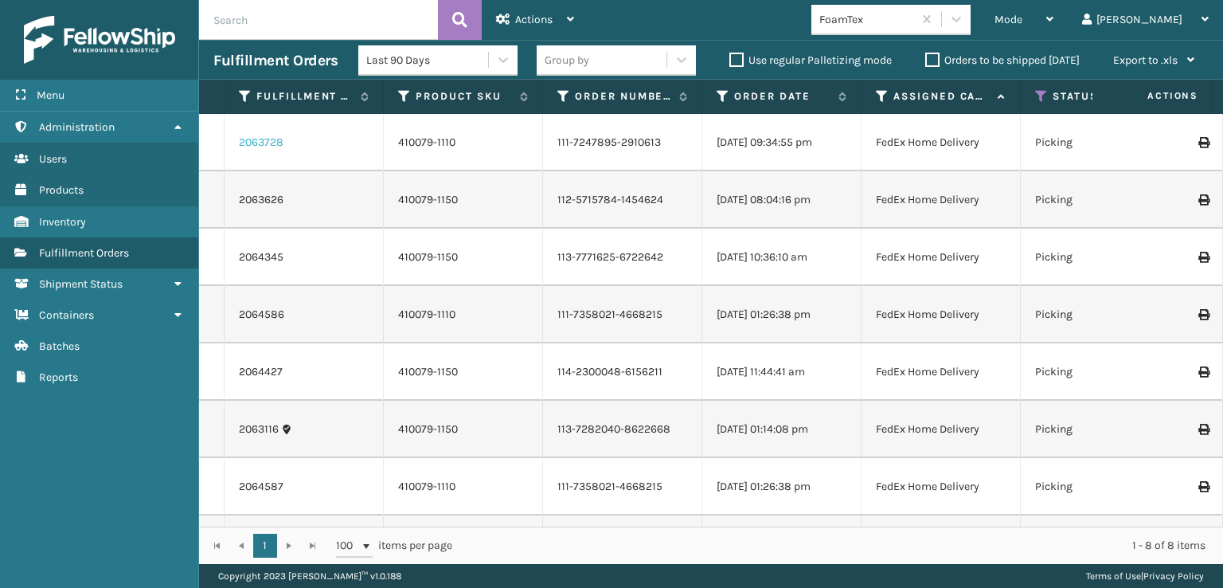
click at [251, 141] on link "2063728" at bounding box center [261, 143] width 45 height 16
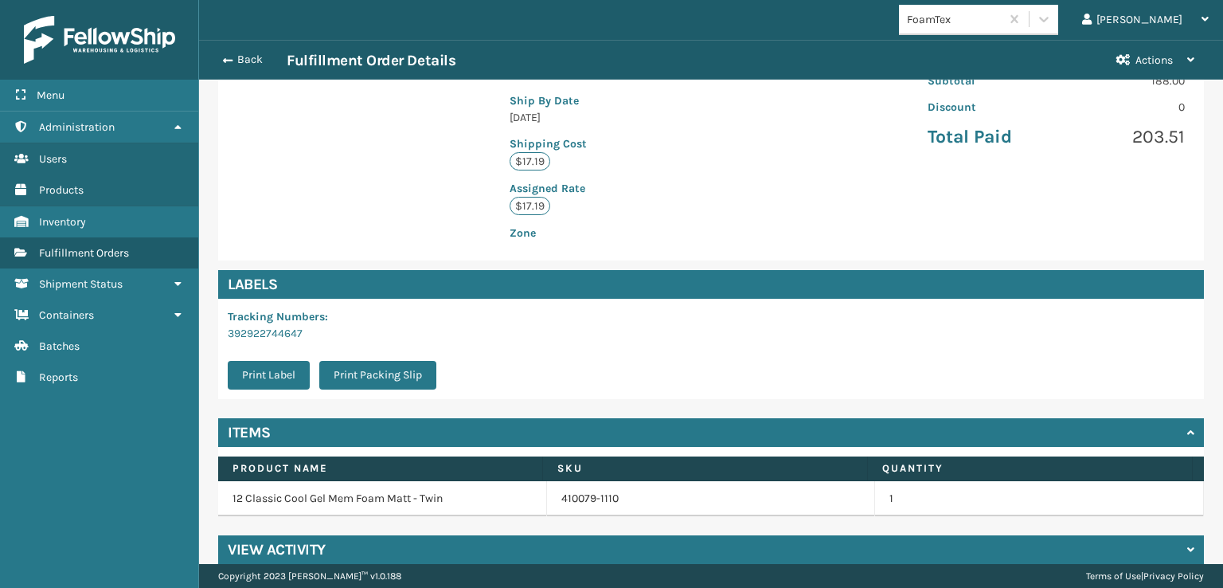
scroll to position [352, 0]
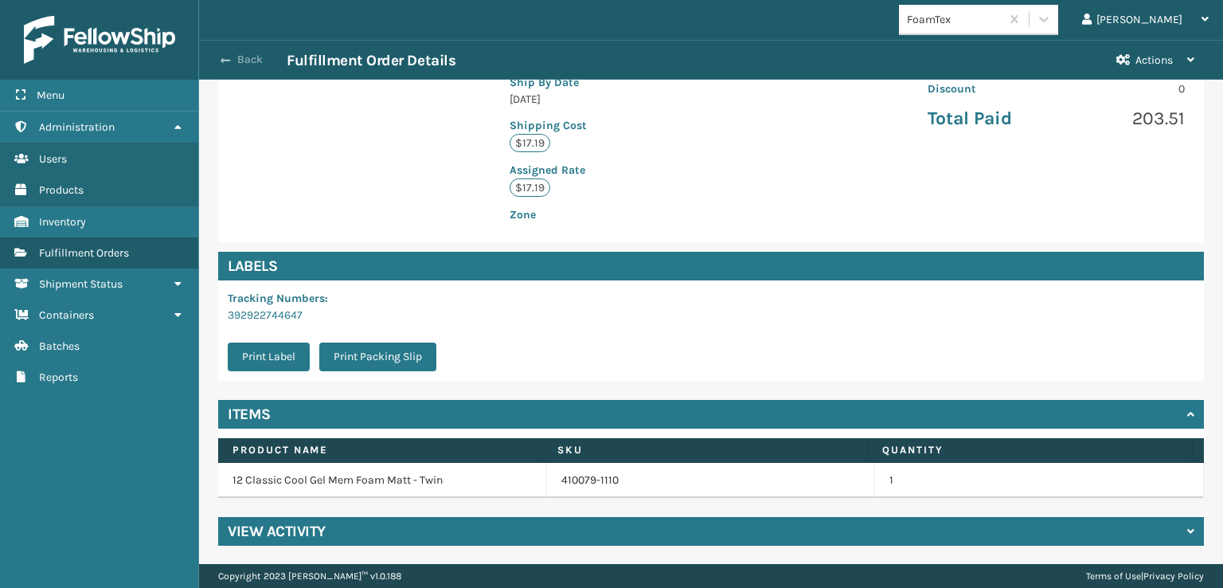
click at [229, 64] on span "button" at bounding box center [226, 60] width 10 height 11
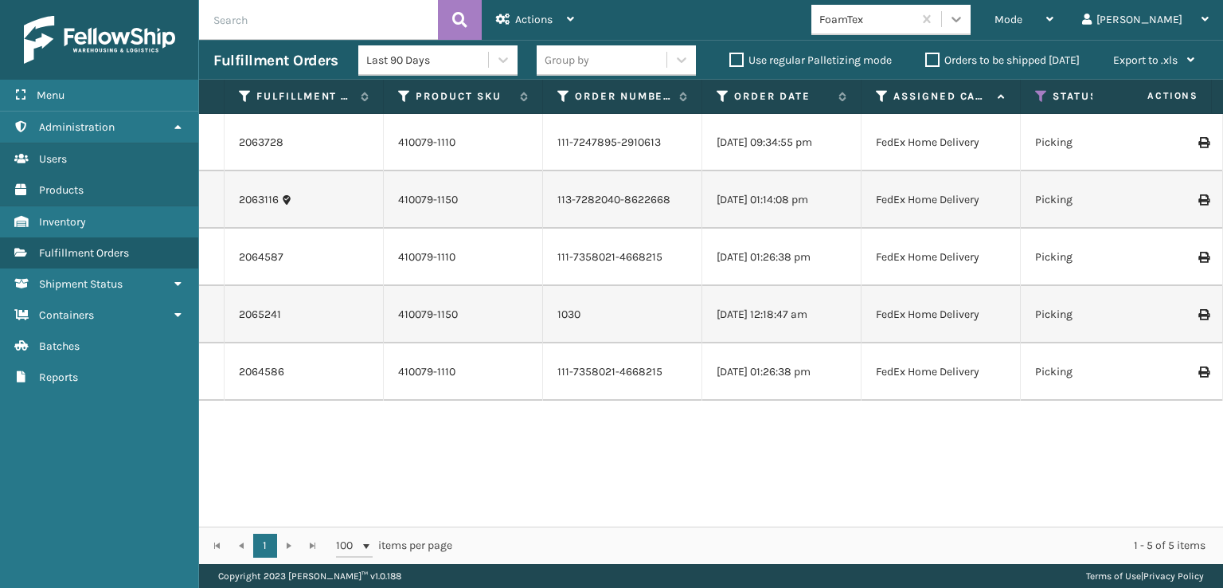
click at [964, 22] on icon at bounding box center [956, 19] width 16 height 16
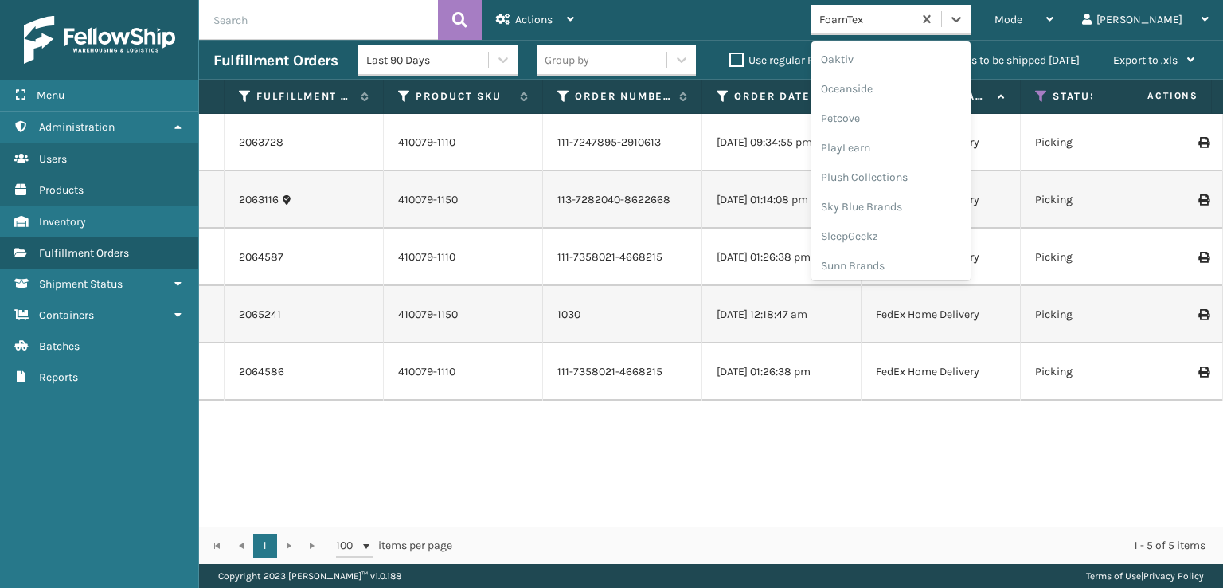
scroll to position [769, 0]
click at [919, 231] on div "SleepGeekz" at bounding box center [890, 232] width 159 height 29
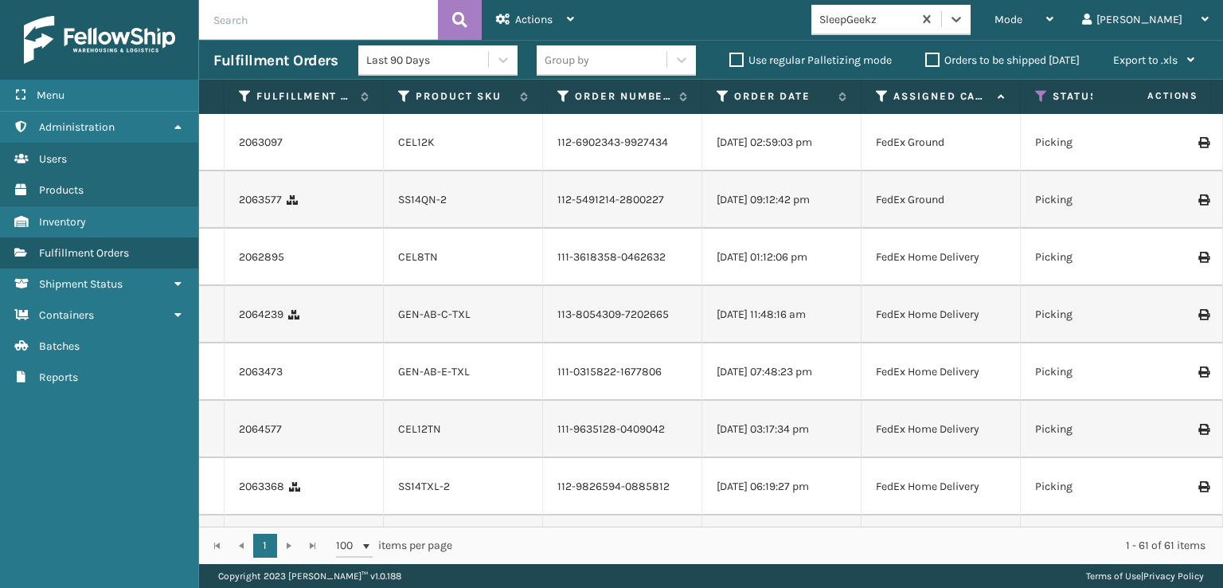
scroll to position [80, 0]
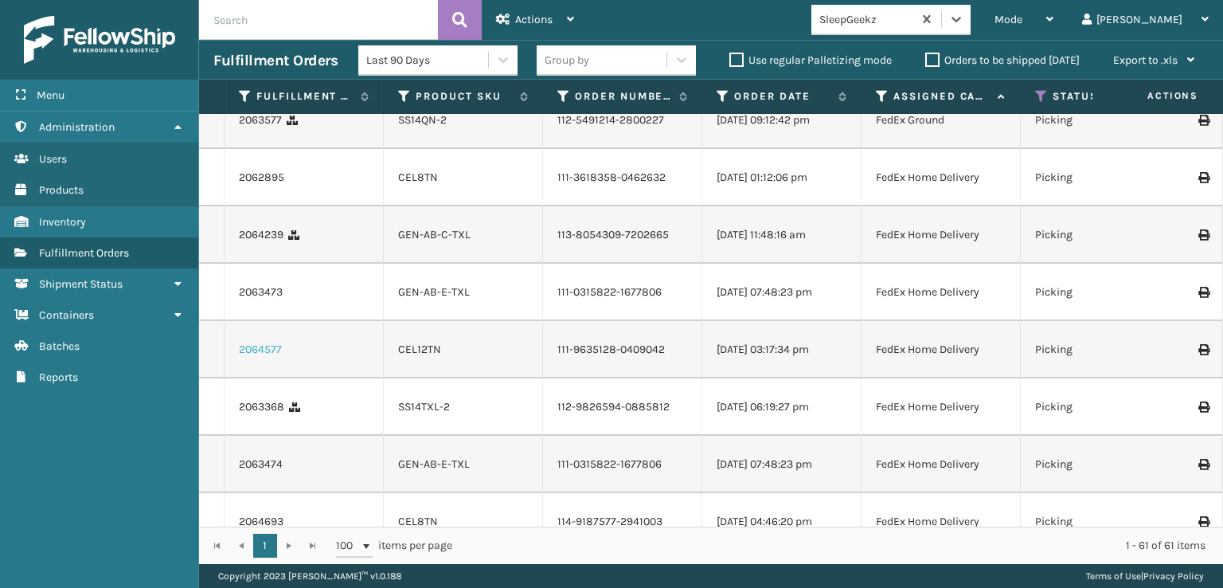
click at [249, 358] on link "2064577" at bounding box center [260, 350] width 43 height 16
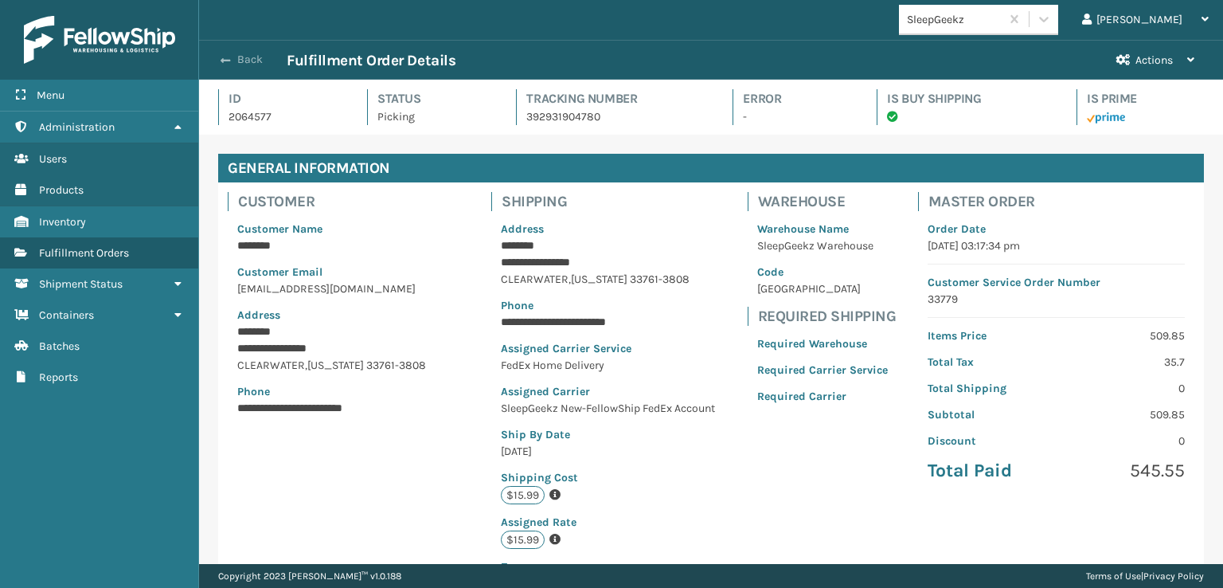
click at [239, 60] on button "Back" at bounding box center [249, 60] width 73 height 14
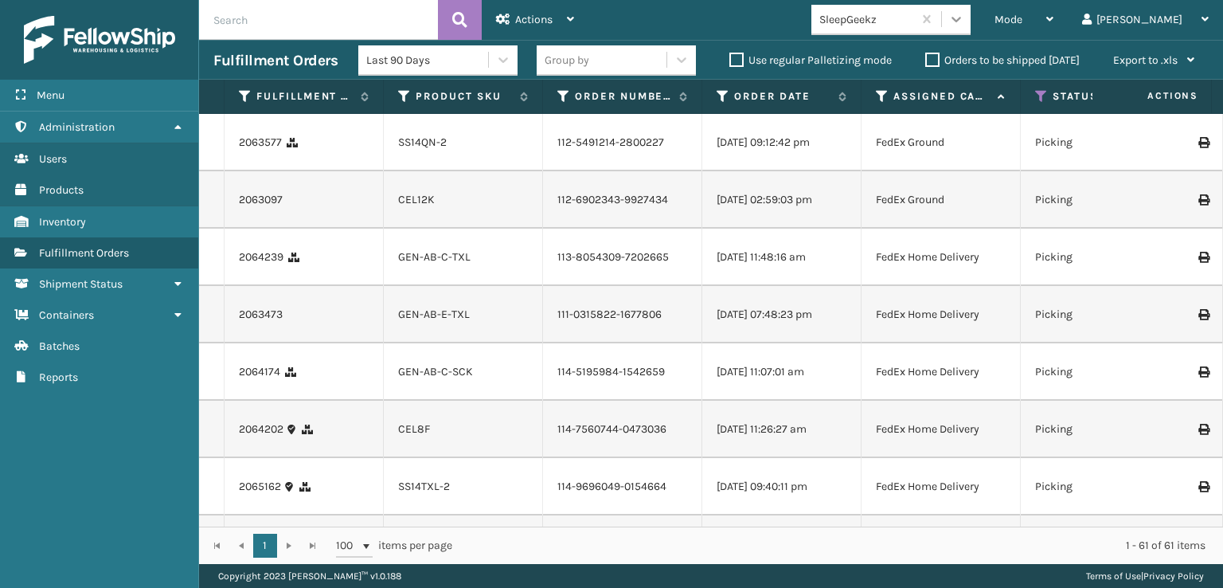
click at [964, 23] on icon at bounding box center [956, 19] width 16 height 16
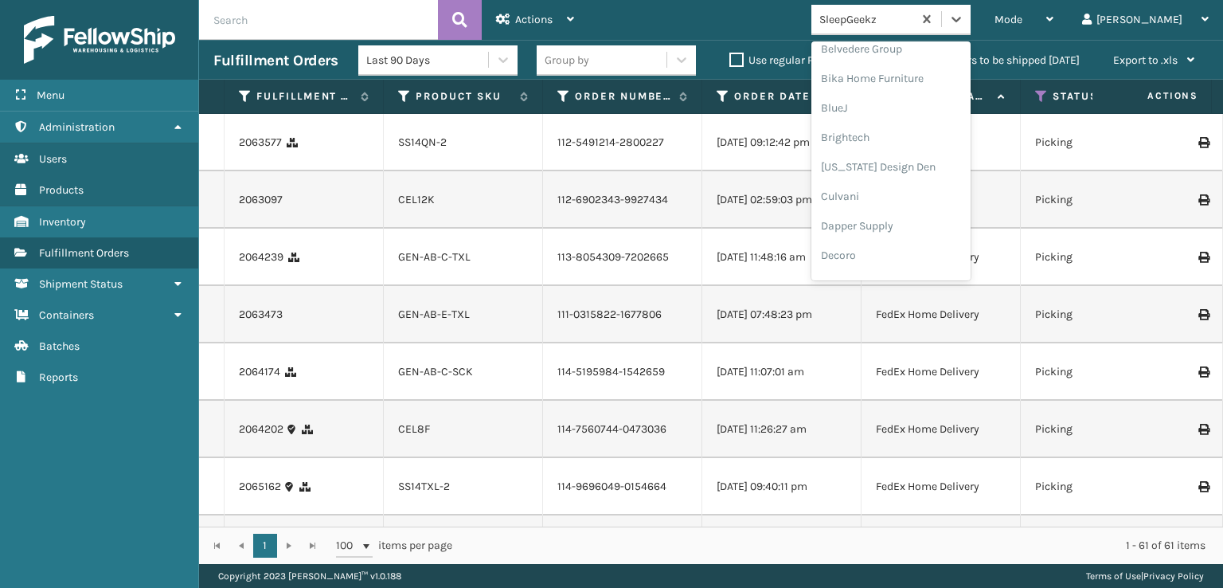
scroll to position [319, 0]
click at [904, 121] on div "FoamTex" at bounding box center [890, 123] width 159 height 29
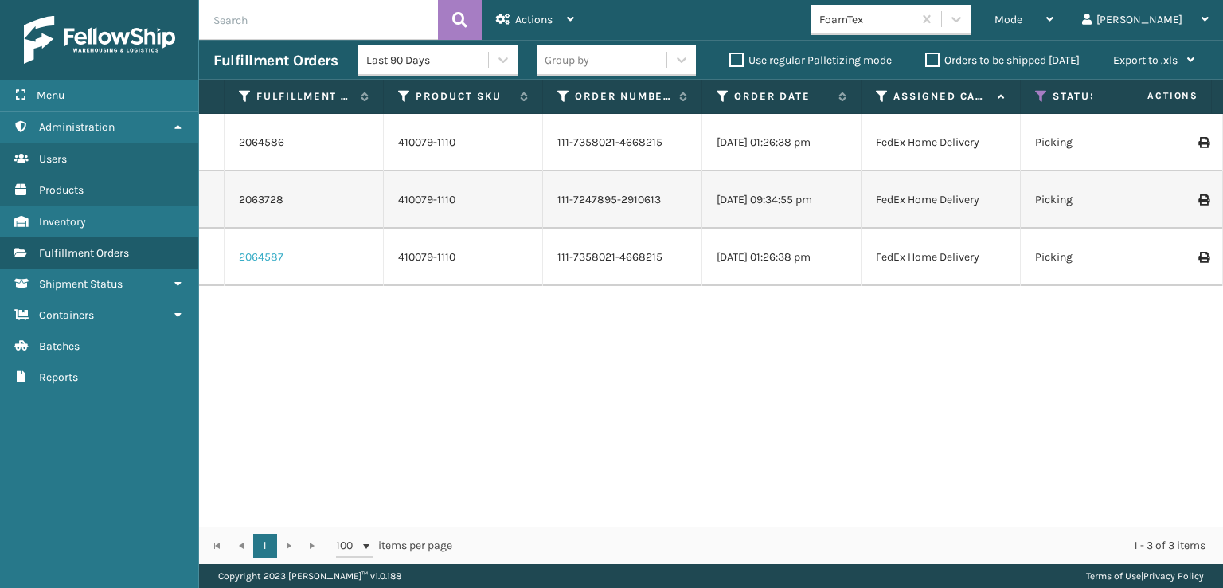
click at [264, 255] on link "2064587" at bounding box center [261, 257] width 45 height 16
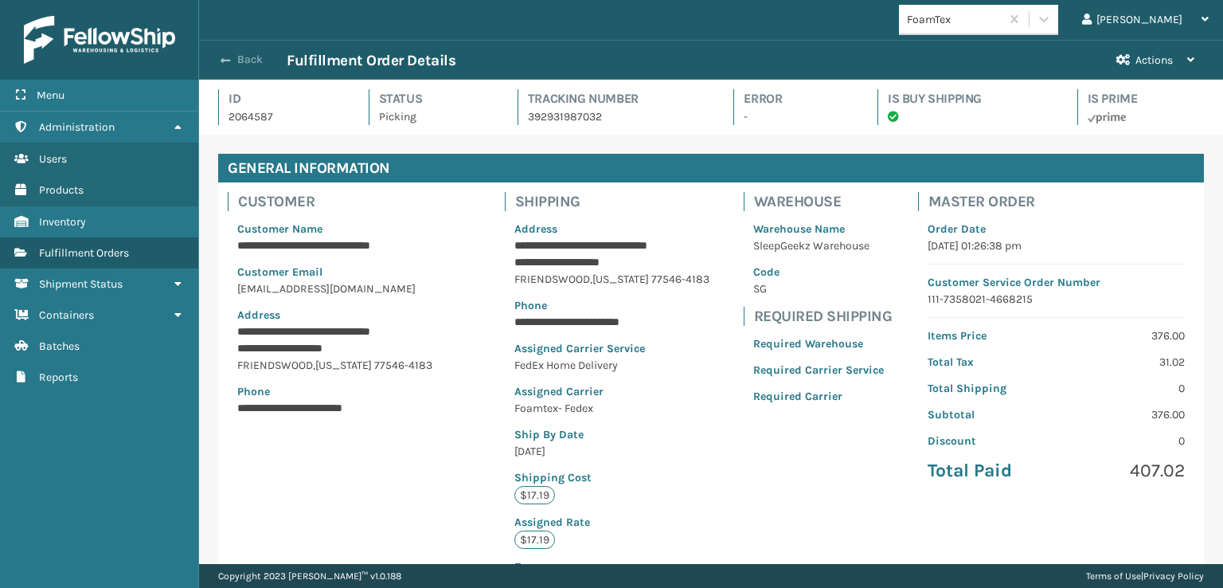
click at [240, 55] on button "Back" at bounding box center [249, 60] width 73 height 14
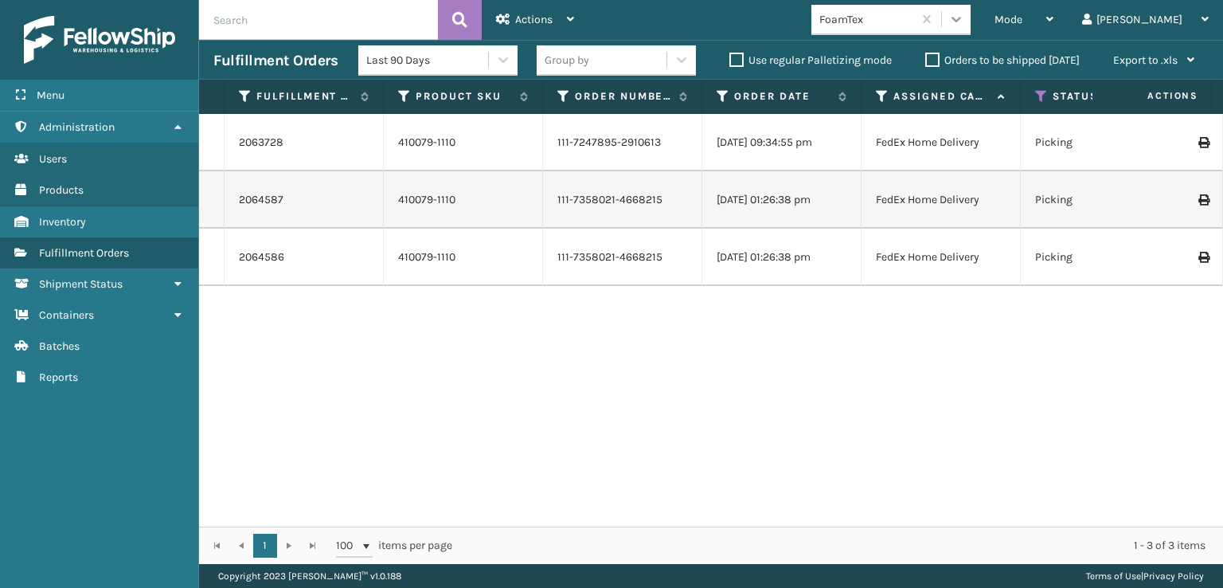
click at [971, 20] on div at bounding box center [956, 19] width 29 height 29
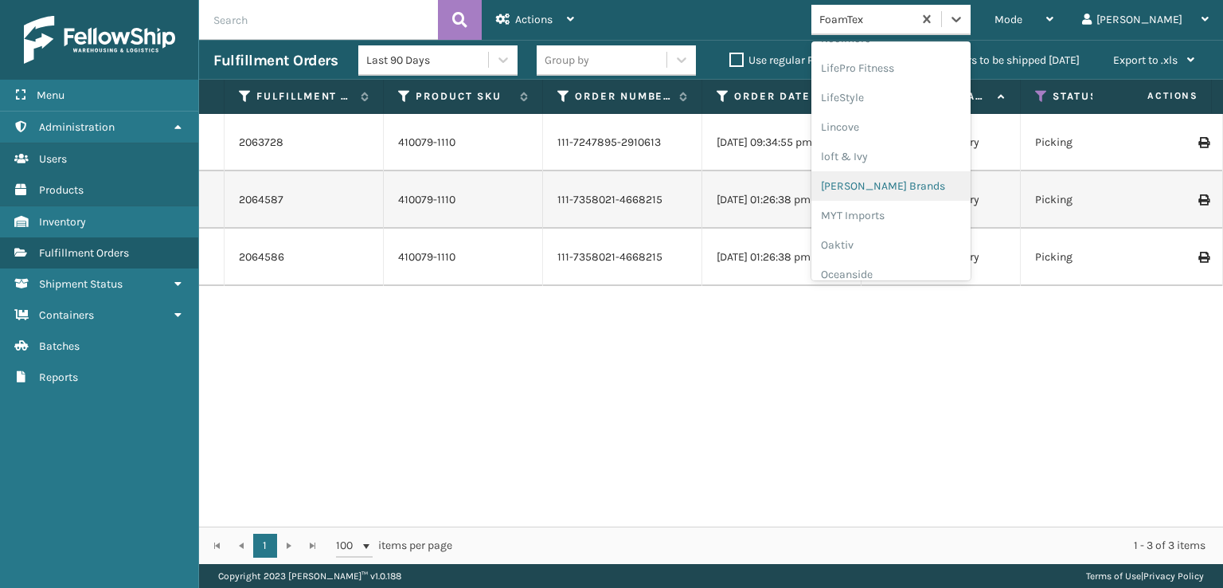
scroll to position [769, 0]
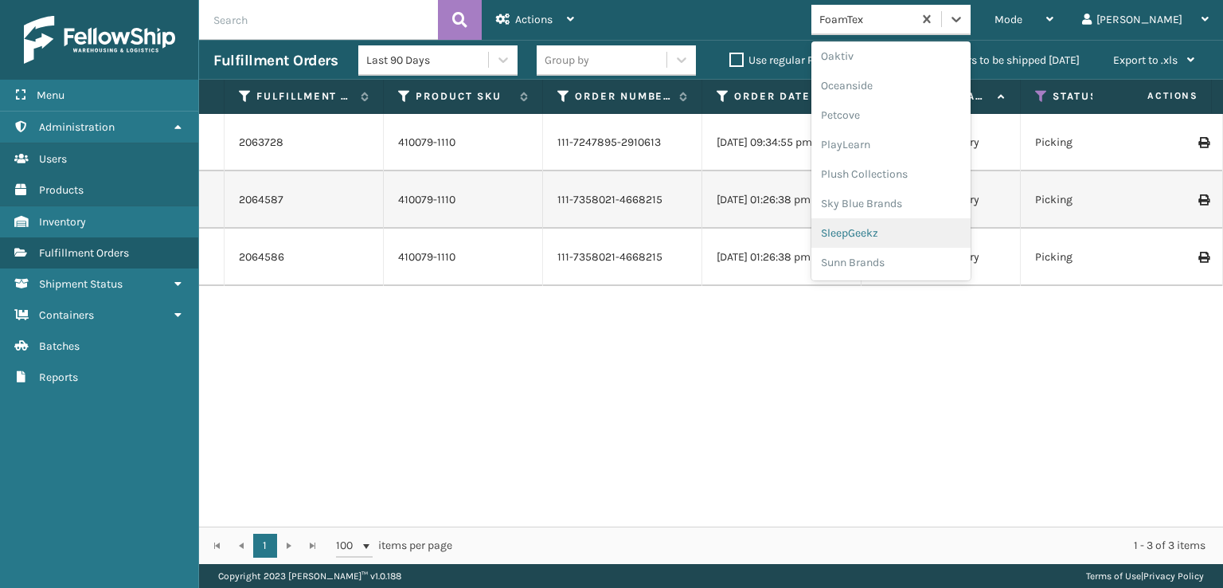
click at [908, 230] on div "SleepGeekz" at bounding box center [890, 232] width 159 height 29
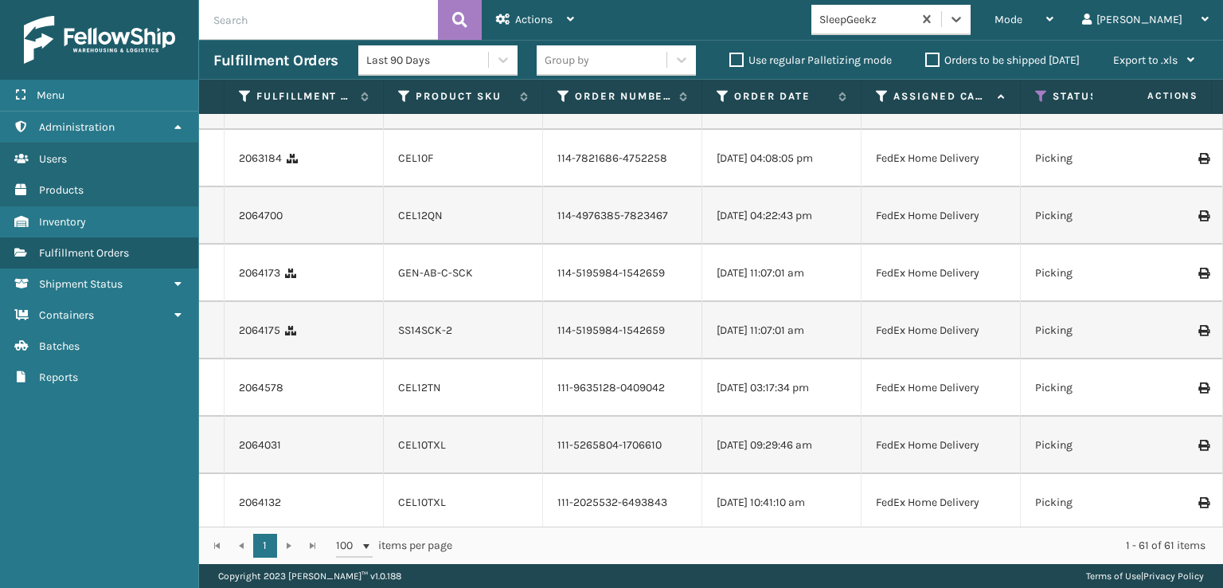
scroll to position [717, 0]
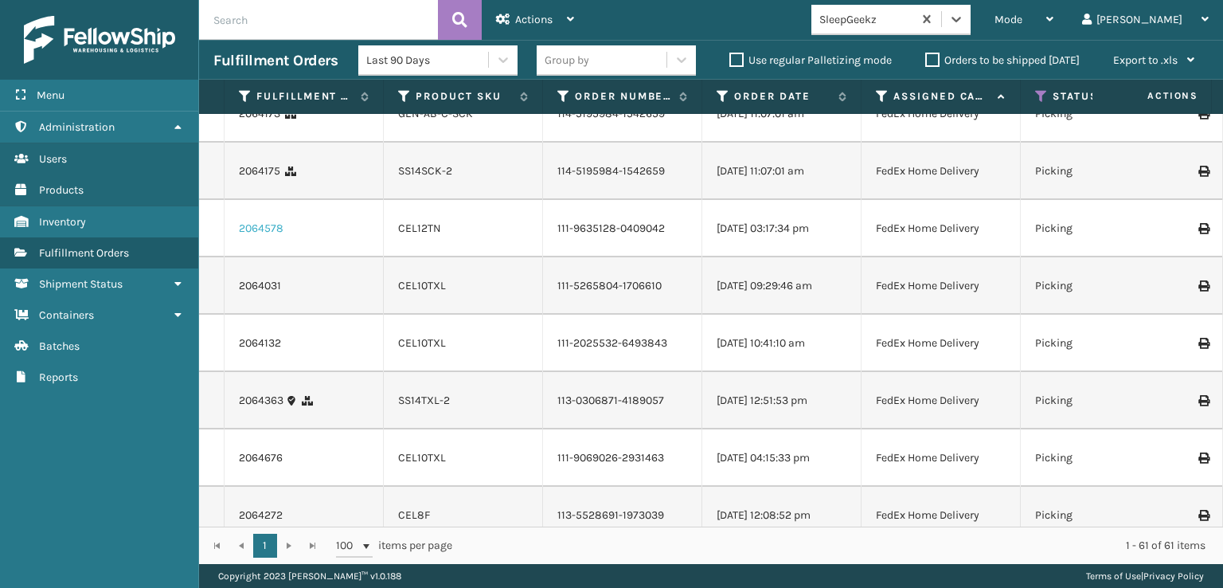
click at [264, 236] on link "2064578" at bounding box center [261, 229] width 45 height 16
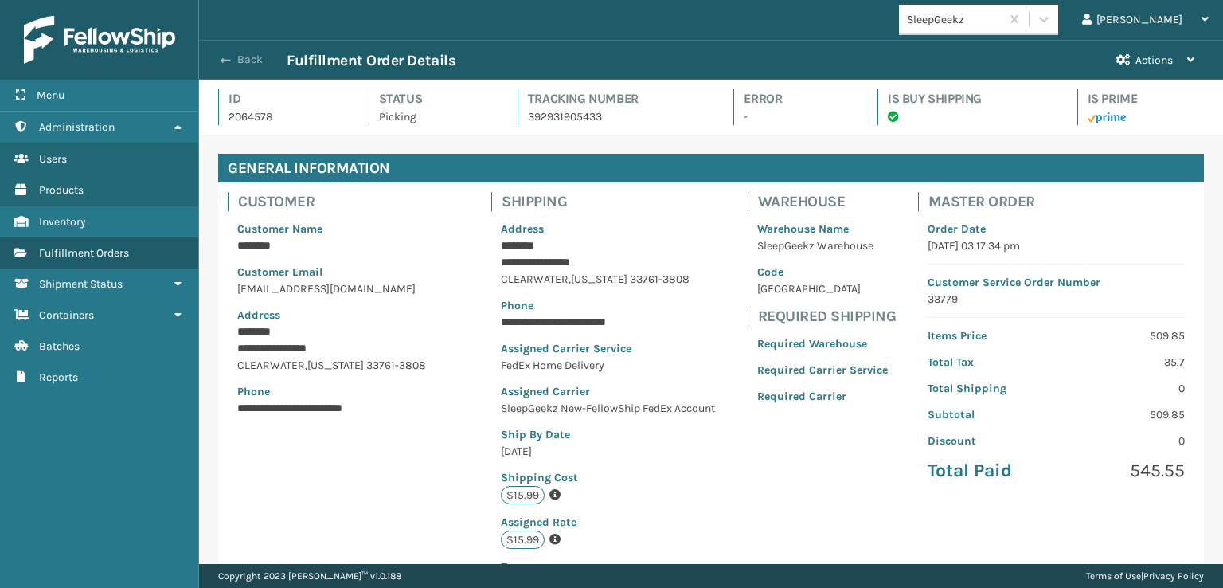
click at [229, 60] on span "button" at bounding box center [226, 60] width 10 height 11
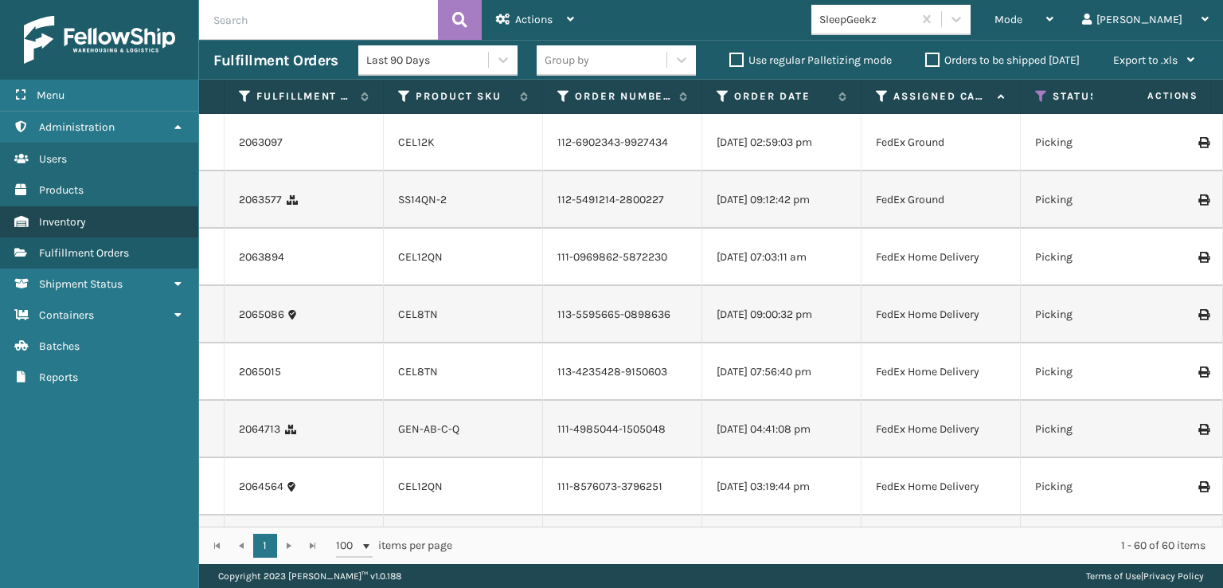
click at [56, 217] on span "Inventory" at bounding box center [62, 222] width 47 height 14
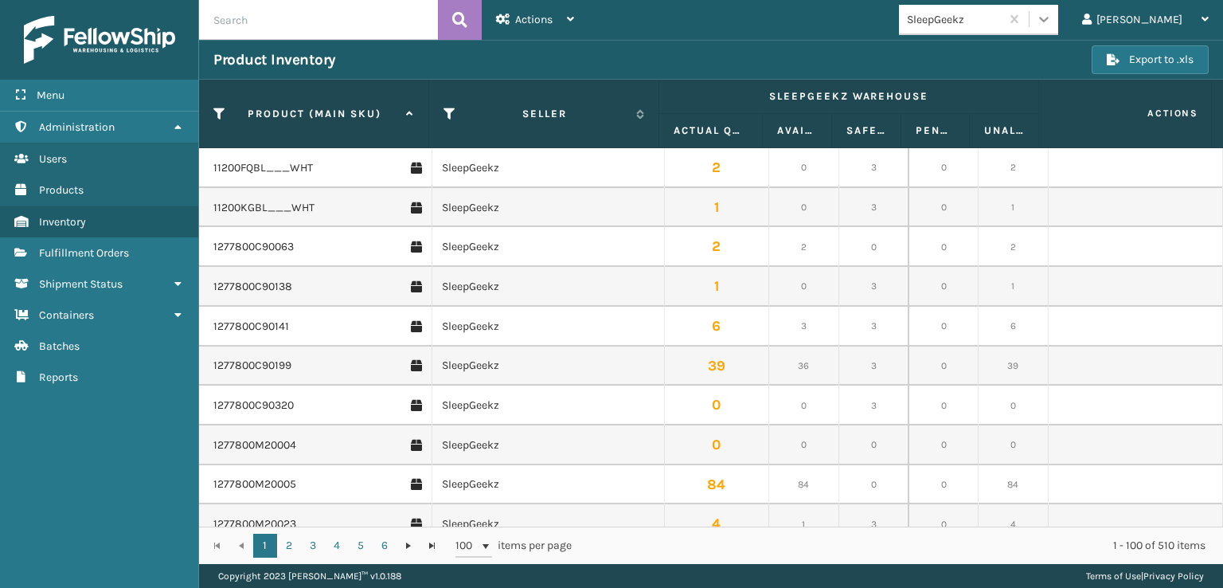
click at [1052, 19] on icon at bounding box center [1044, 19] width 16 height 16
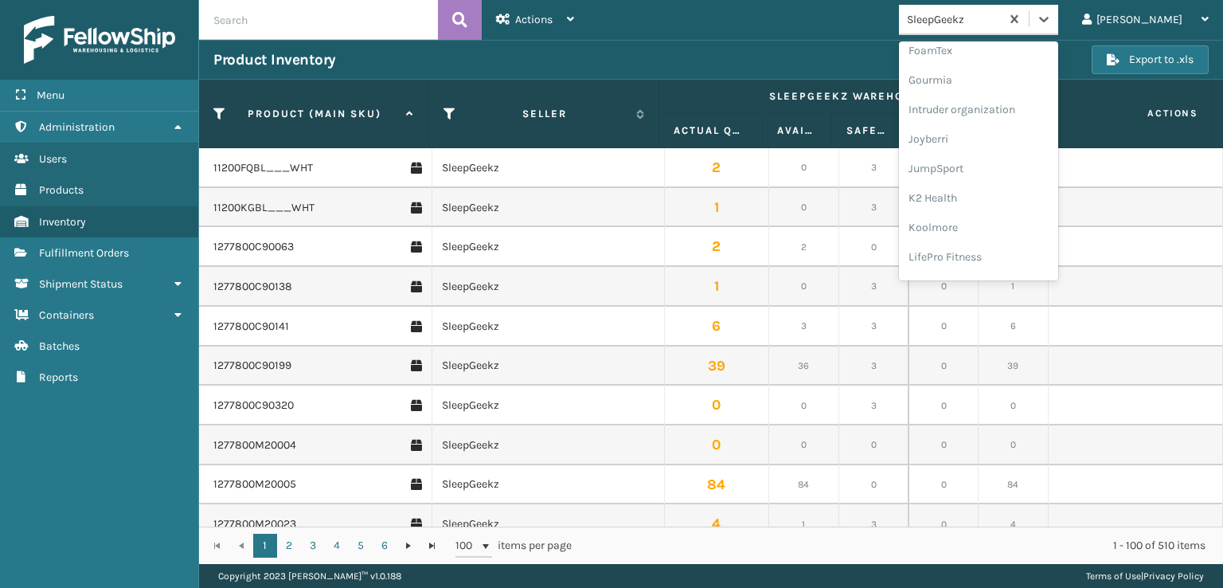
scroll to position [344, 0]
click at [984, 96] on div "FoamTex" at bounding box center [978, 98] width 159 height 29
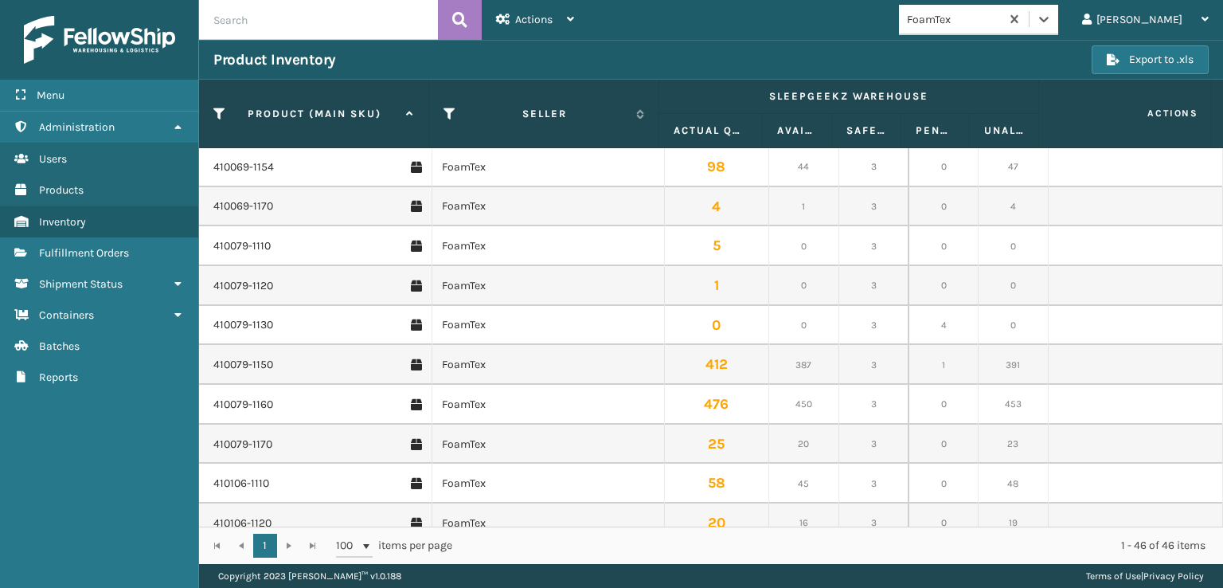
scroll to position [319, 0]
click at [245, 326] on link "410106-1110" at bounding box center [241, 324] width 56 height 16
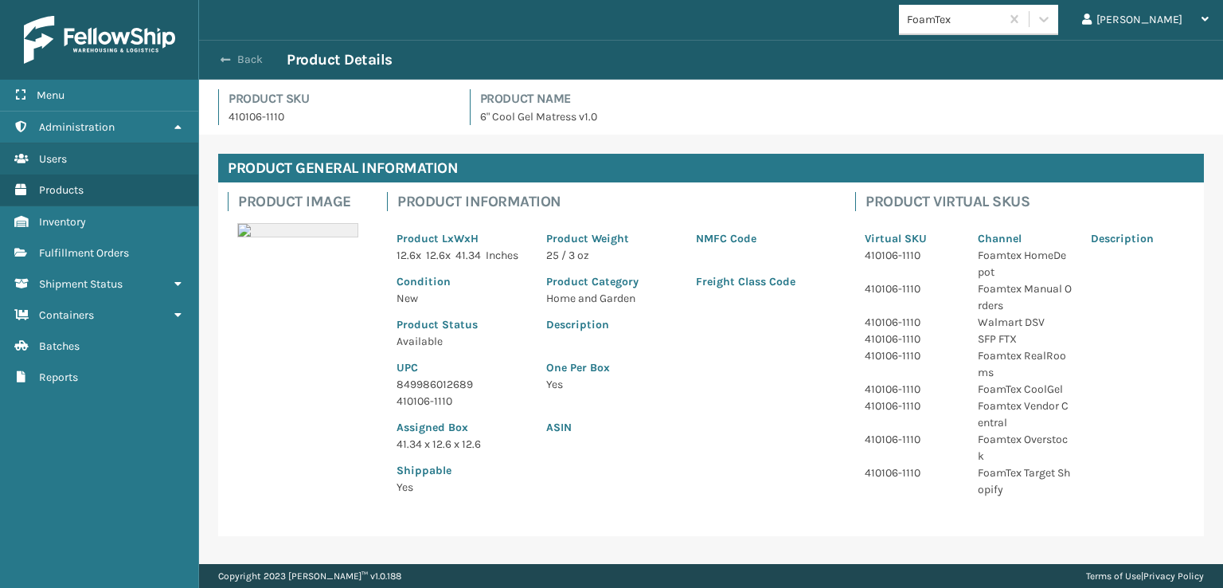
click at [229, 56] on span "button" at bounding box center [226, 59] width 10 height 11
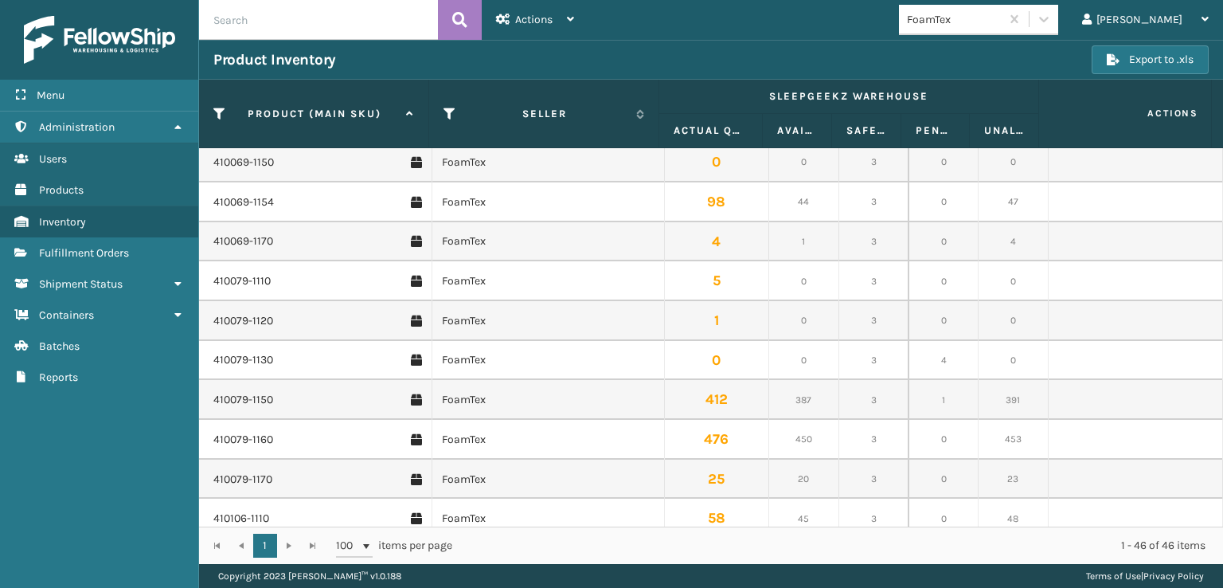
scroll to position [239, 0]
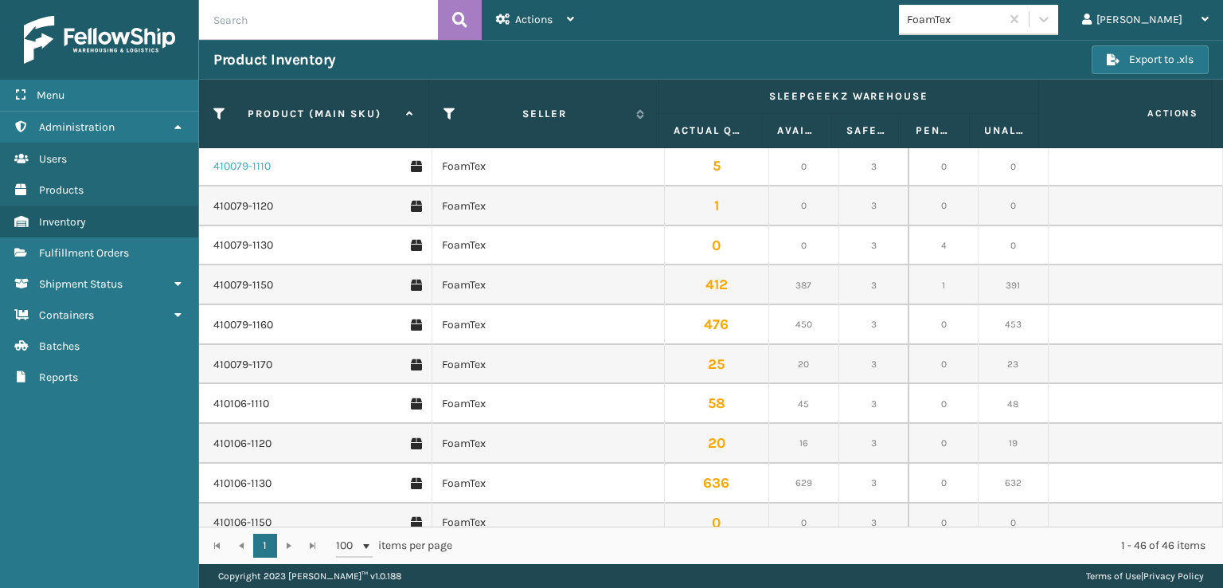
click at [245, 160] on link "410079-1110" at bounding box center [241, 166] width 57 height 16
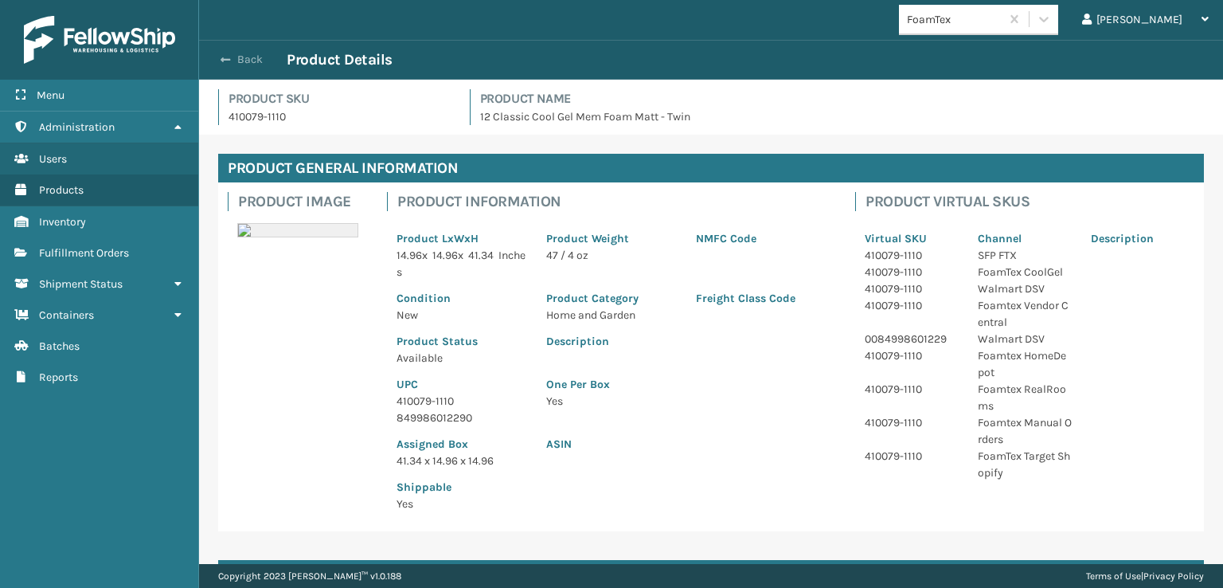
click at [220, 53] on button "Back" at bounding box center [249, 60] width 73 height 14
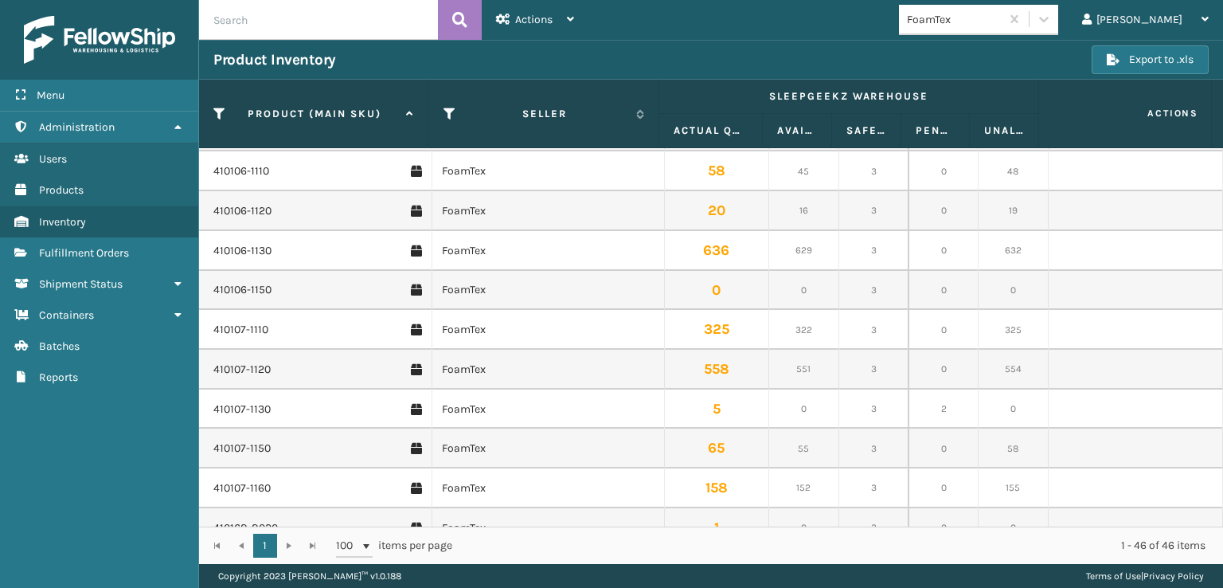
scroll to position [478, 0]
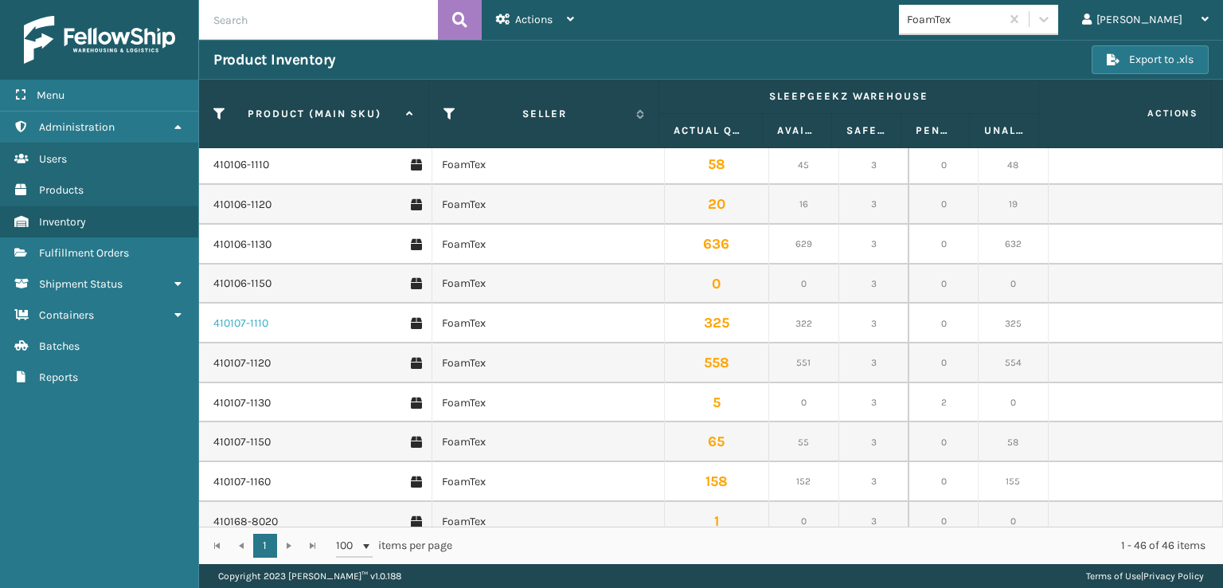
click at [236, 322] on link "410107-1110" at bounding box center [240, 323] width 55 height 16
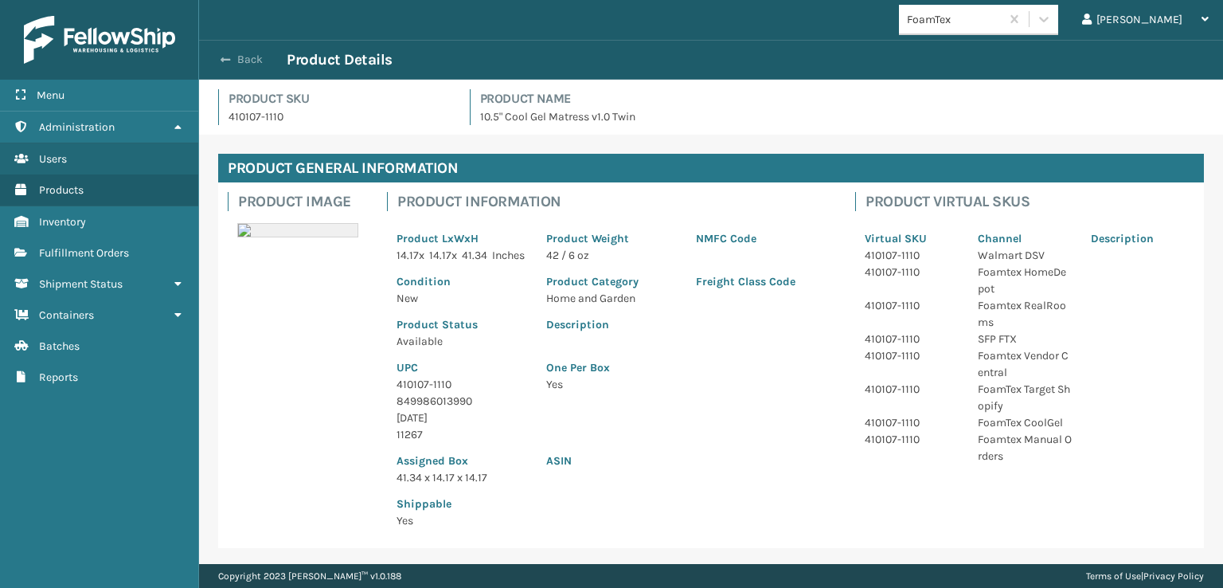
click at [229, 57] on span "button" at bounding box center [226, 59] width 10 height 11
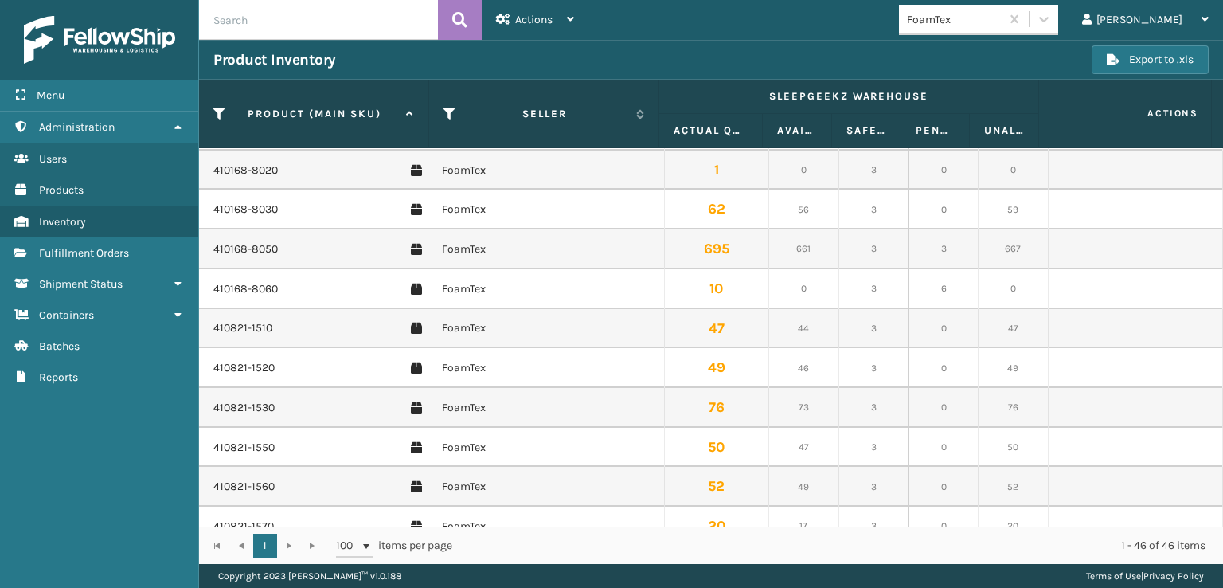
scroll to position [876, 0]
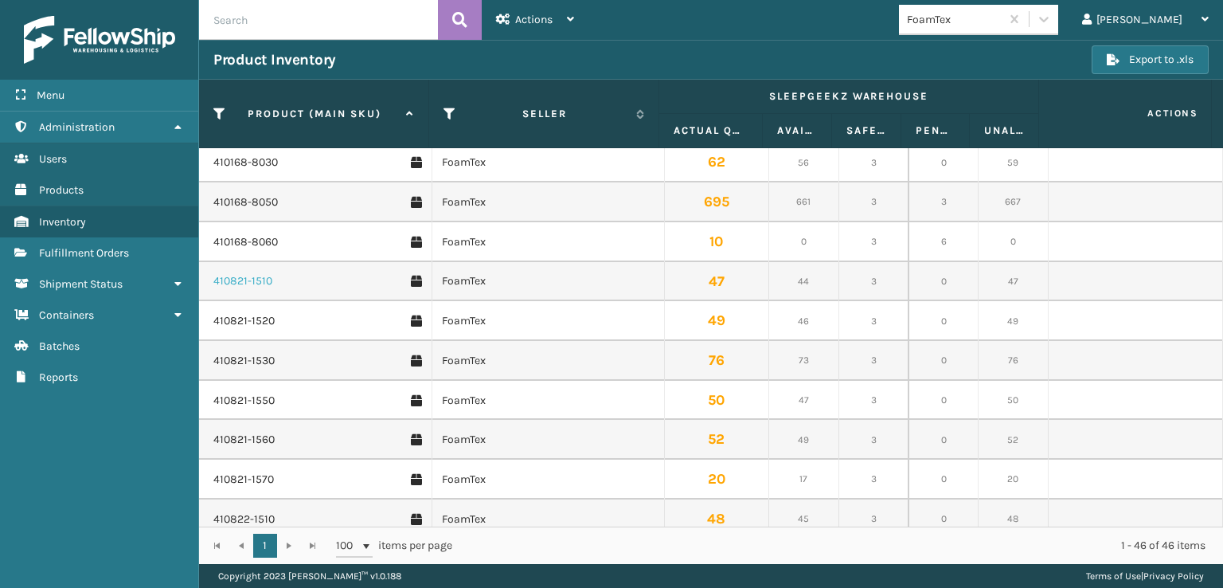
click at [236, 286] on link "410821-1510" at bounding box center [242, 281] width 59 height 16
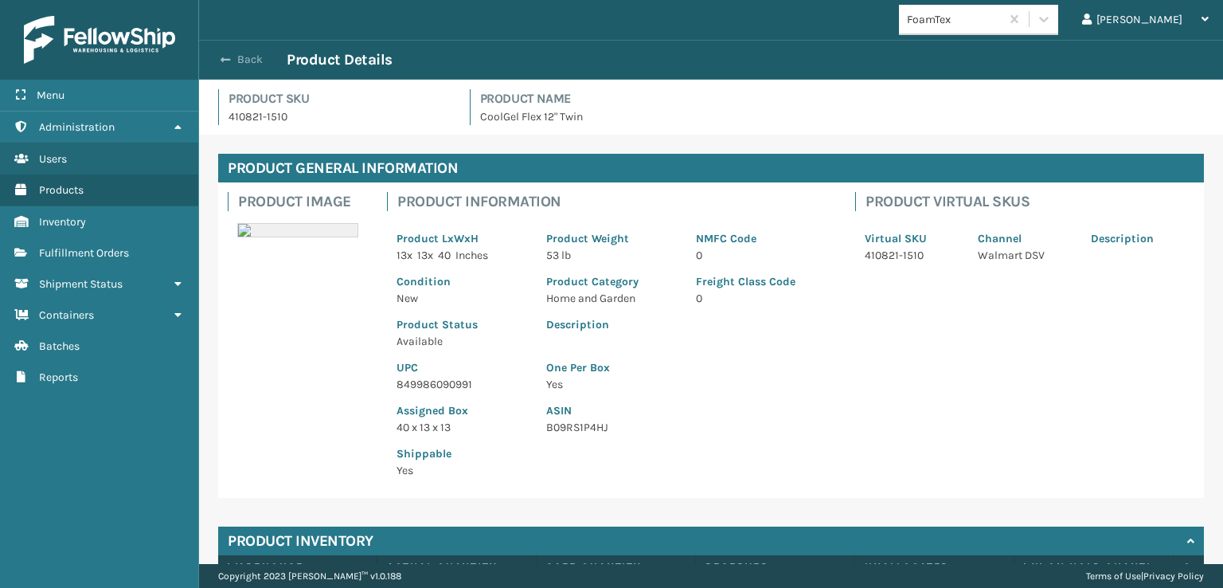
click at [227, 59] on span "button" at bounding box center [226, 59] width 10 height 11
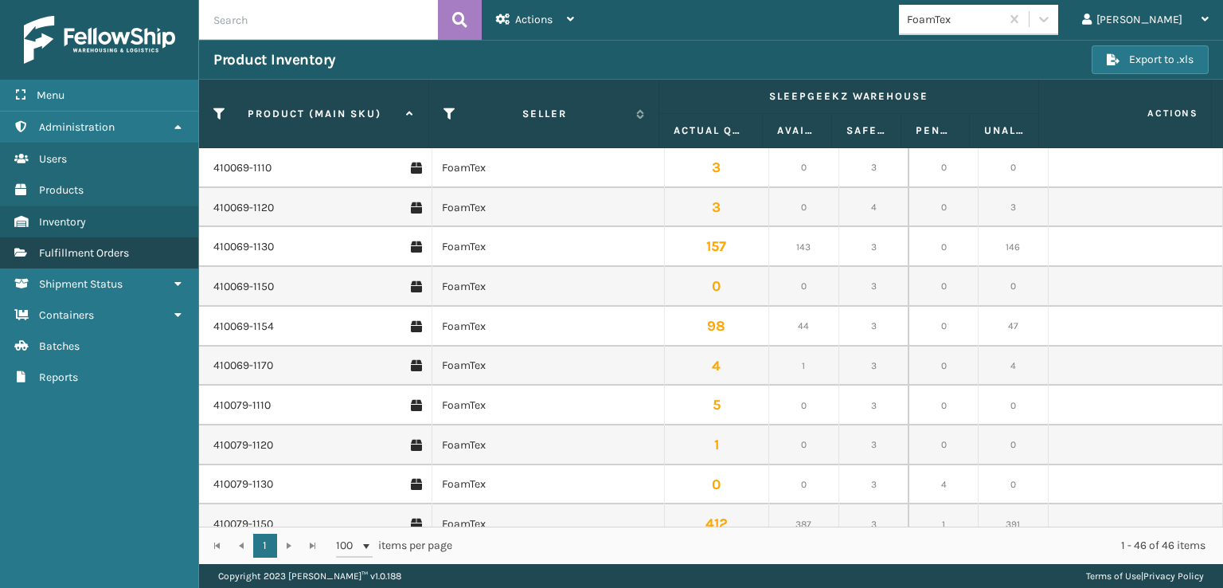
click at [86, 243] on link "Fulfillment Orders" at bounding box center [99, 252] width 198 height 31
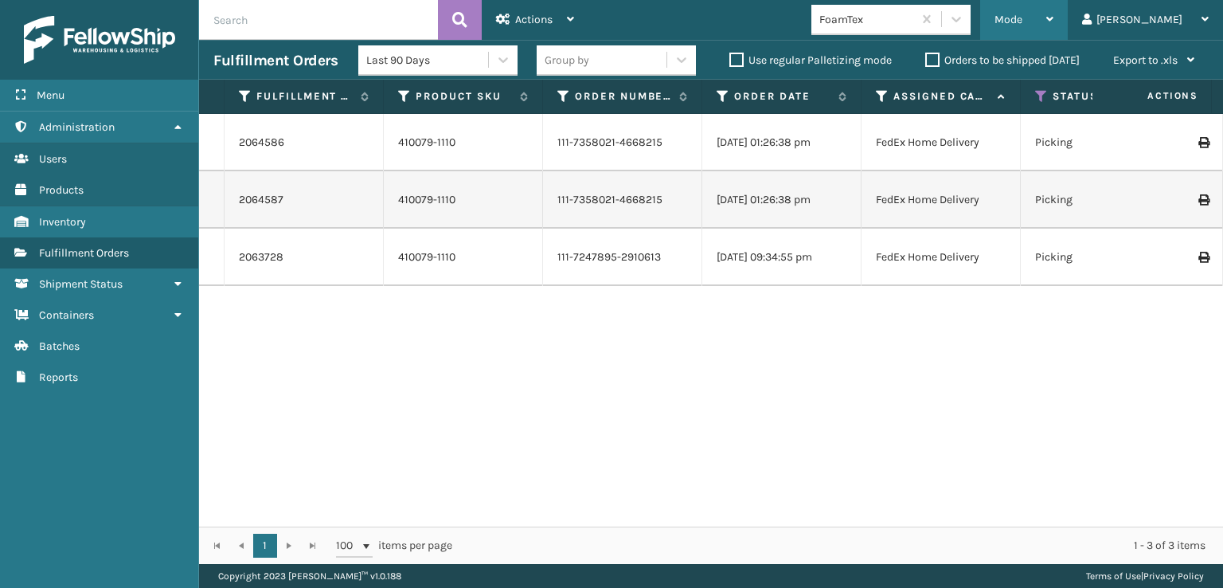
click at [1053, 11] on div "Mode" at bounding box center [1024, 20] width 59 height 40
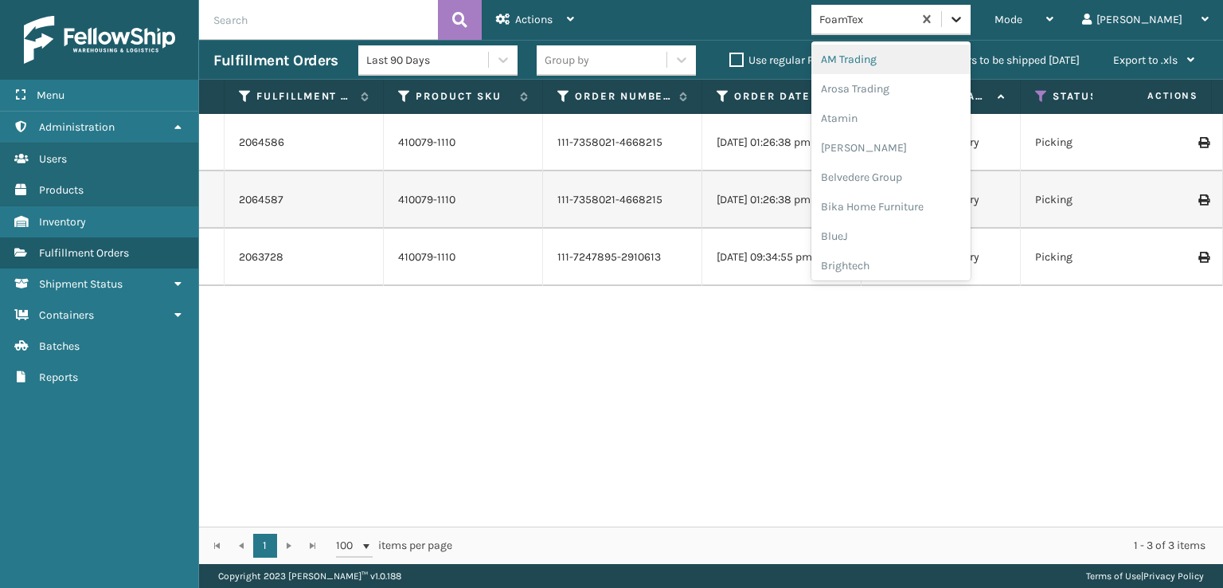
click at [964, 18] on icon at bounding box center [956, 19] width 16 height 16
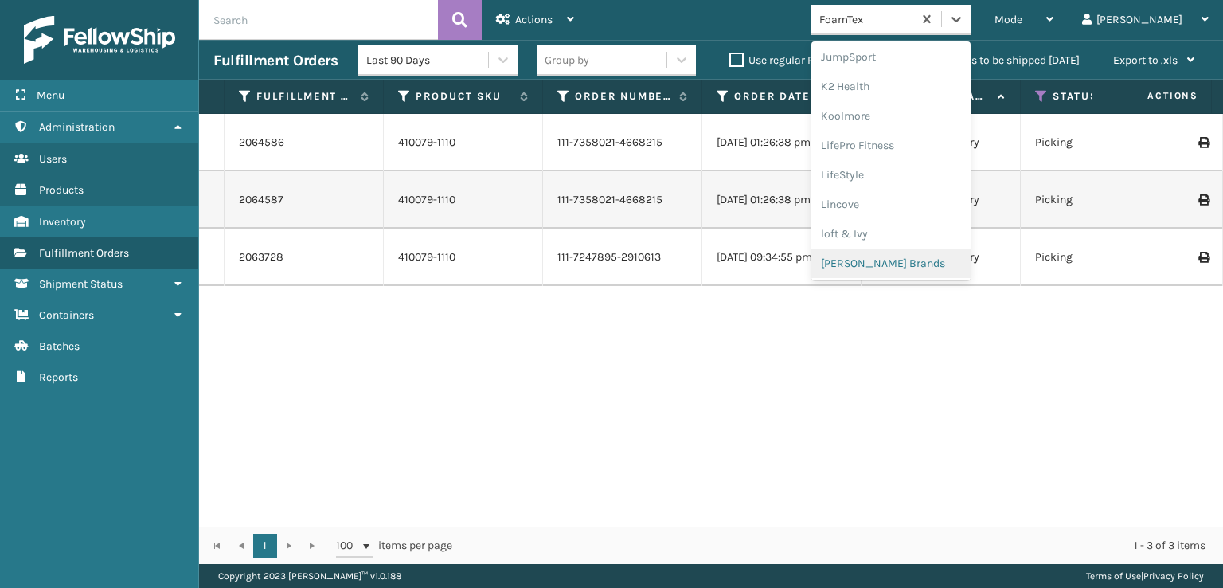
click at [930, 264] on div "[PERSON_NAME] Brands" at bounding box center [890, 262] width 159 height 29
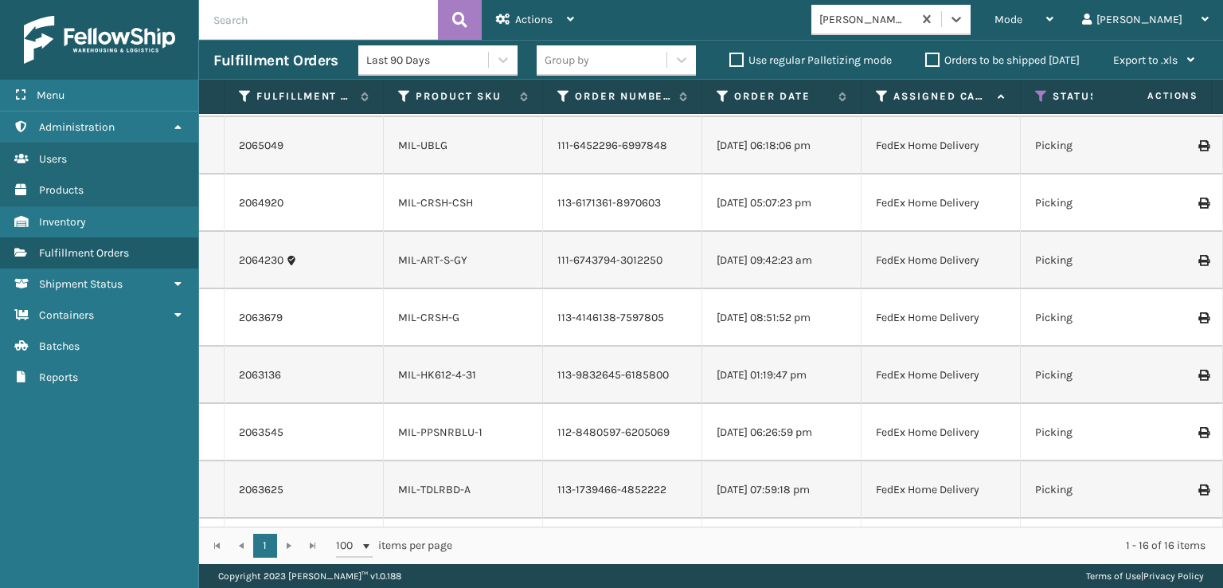
scroll to position [516, 0]
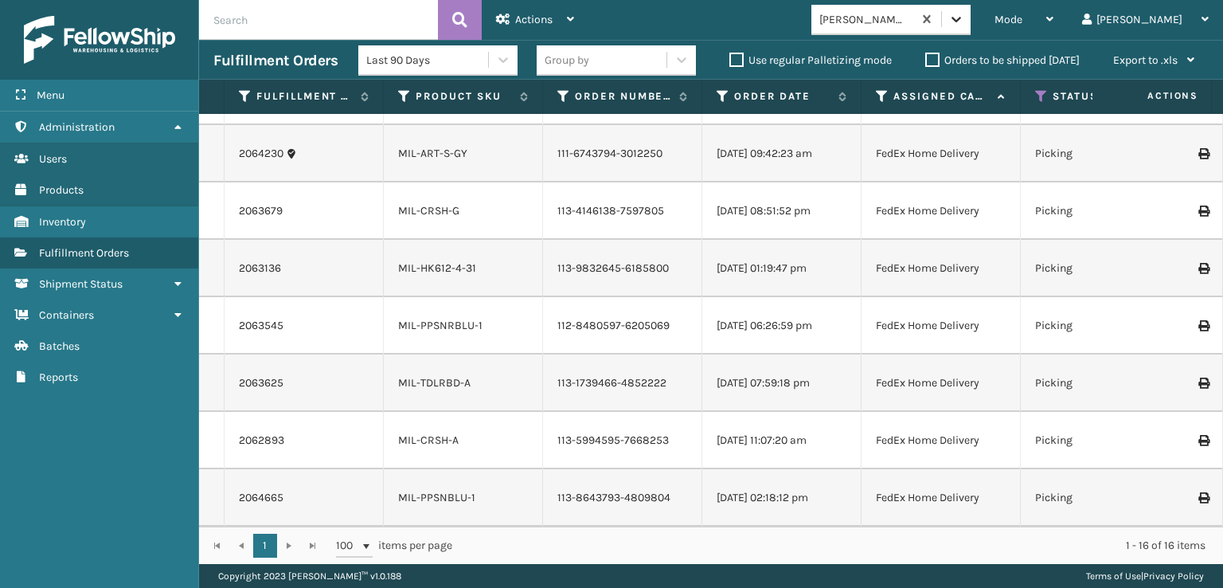
click at [964, 14] on icon at bounding box center [956, 19] width 16 height 16
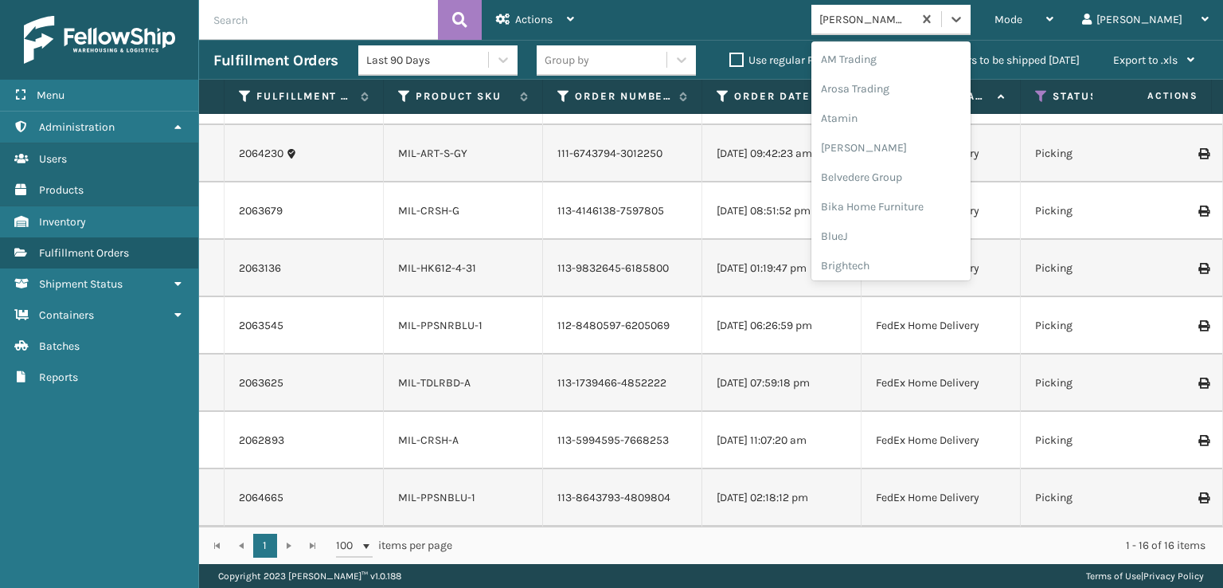
scroll to position [503, 0]
click at [920, 267] on div "[PERSON_NAME] Brands" at bounding box center [890, 262] width 159 height 29
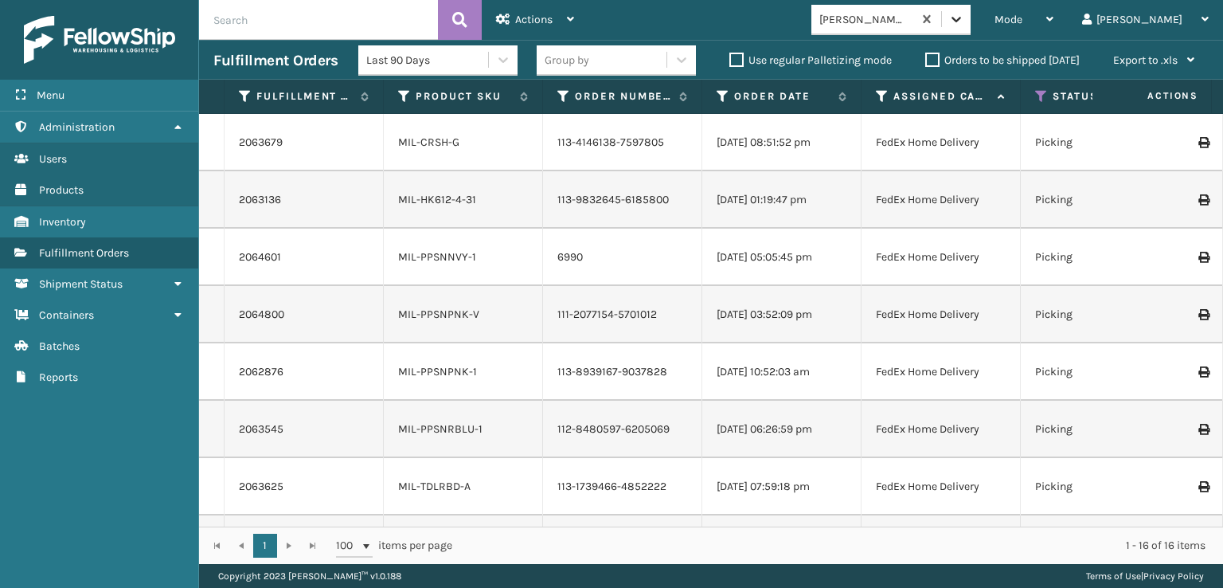
click at [964, 14] on icon at bounding box center [956, 19] width 16 height 16
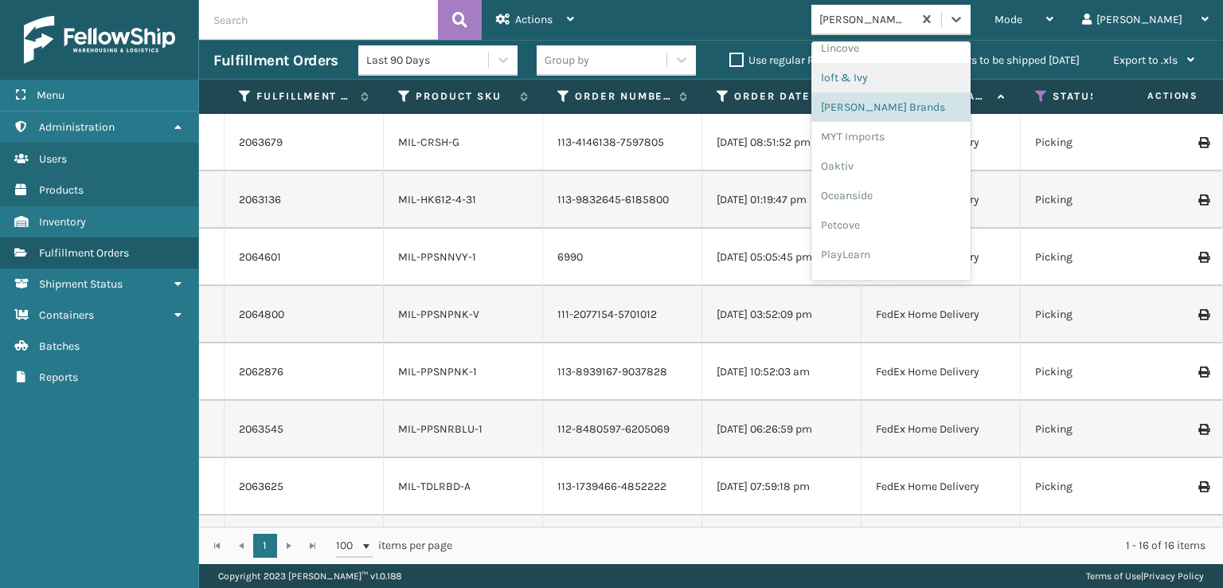
scroll to position [769, 0]
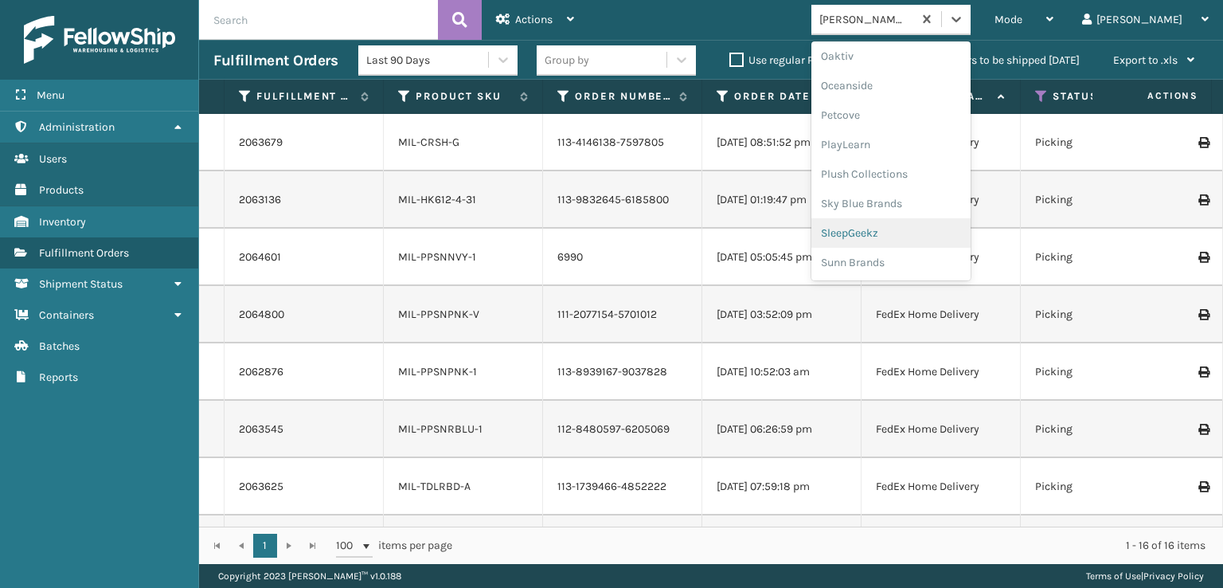
click at [910, 237] on div "SleepGeekz" at bounding box center [890, 232] width 159 height 29
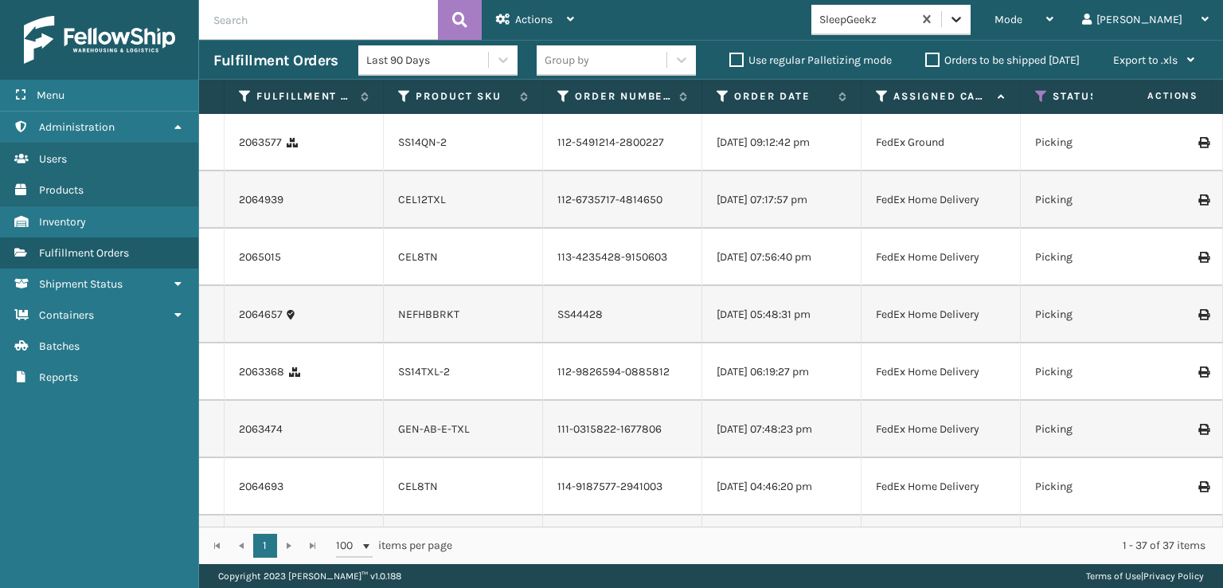
click at [964, 18] on icon at bounding box center [956, 19] width 16 height 16
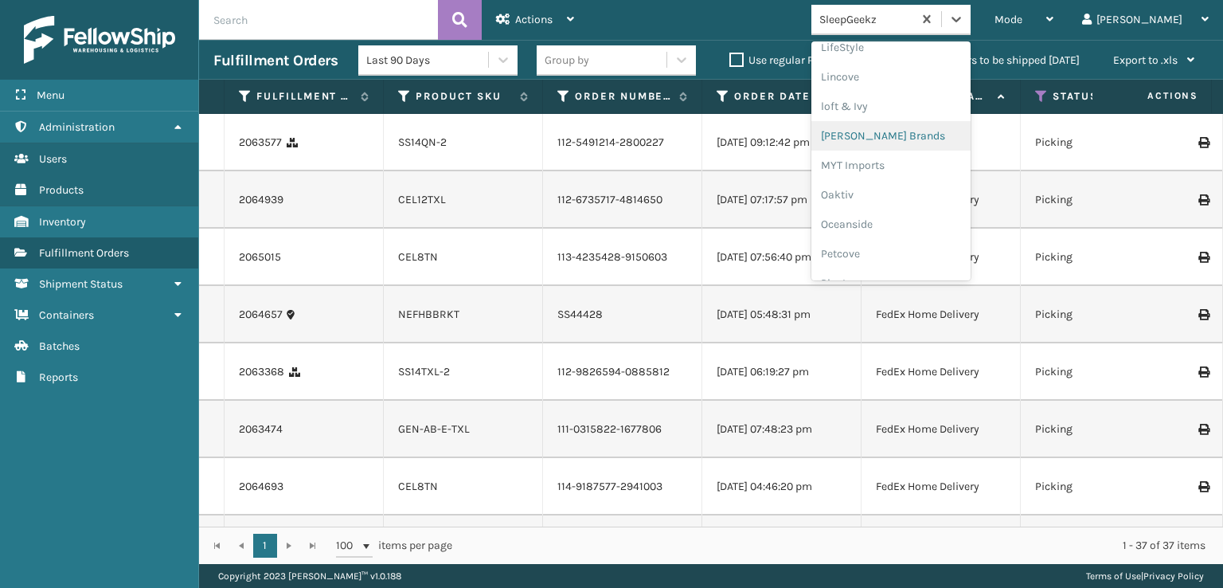
scroll to position [742, 0]
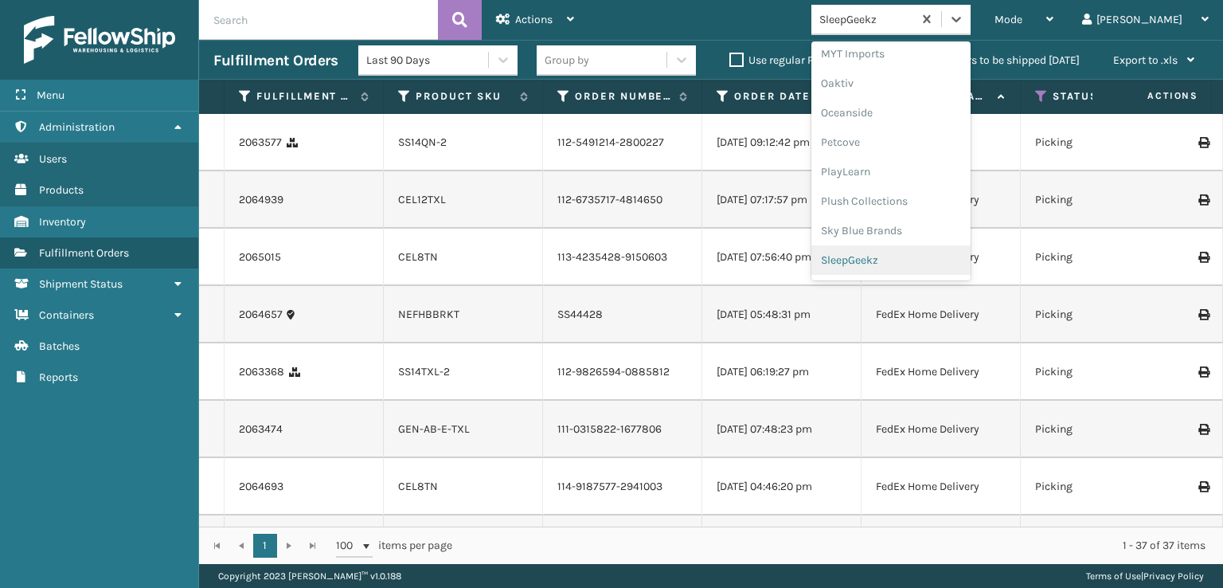
click at [908, 259] on div "SleepGeekz" at bounding box center [890, 259] width 159 height 29
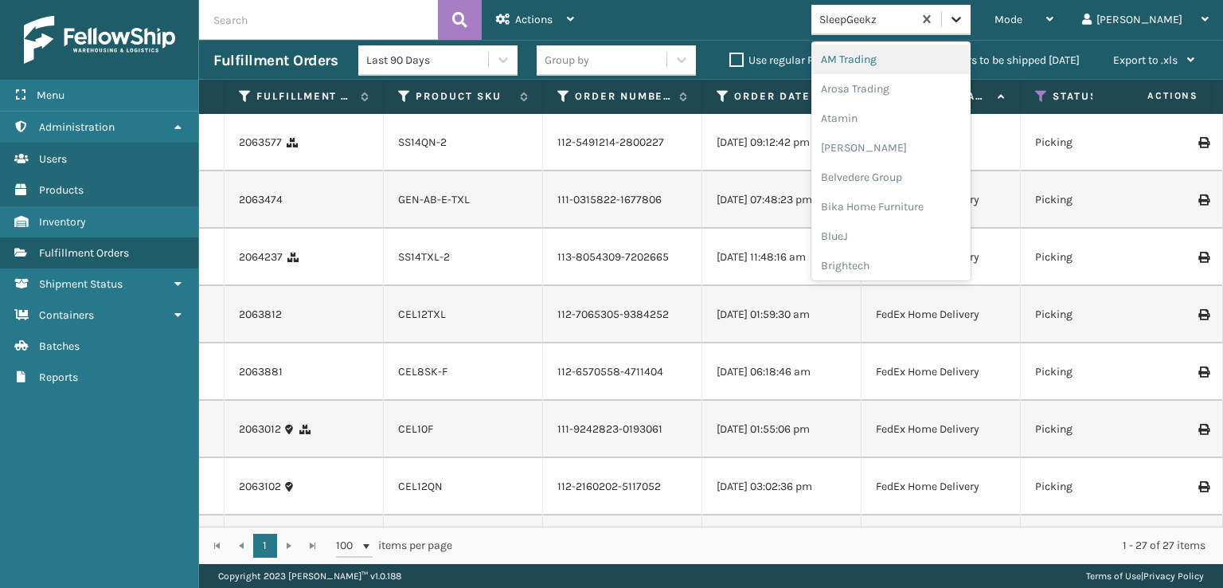
click at [964, 23] on icon at bounding box center [956, 19] width 16 height 16
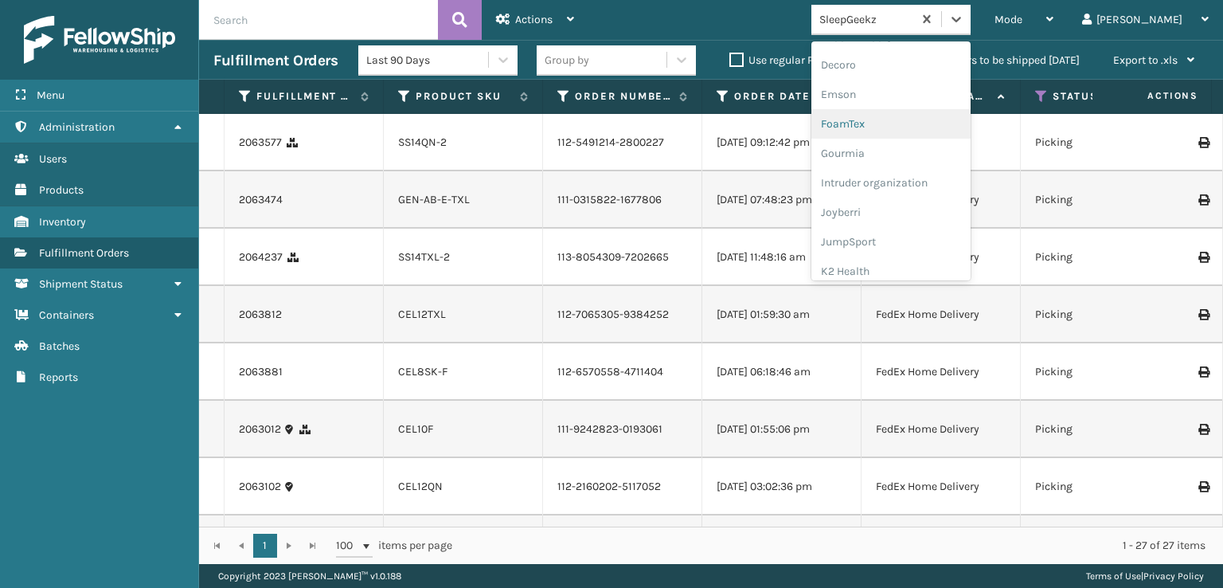
click at [905, 127] on div "FoamTex" at bounding box center [890, 123] width 159 height 29
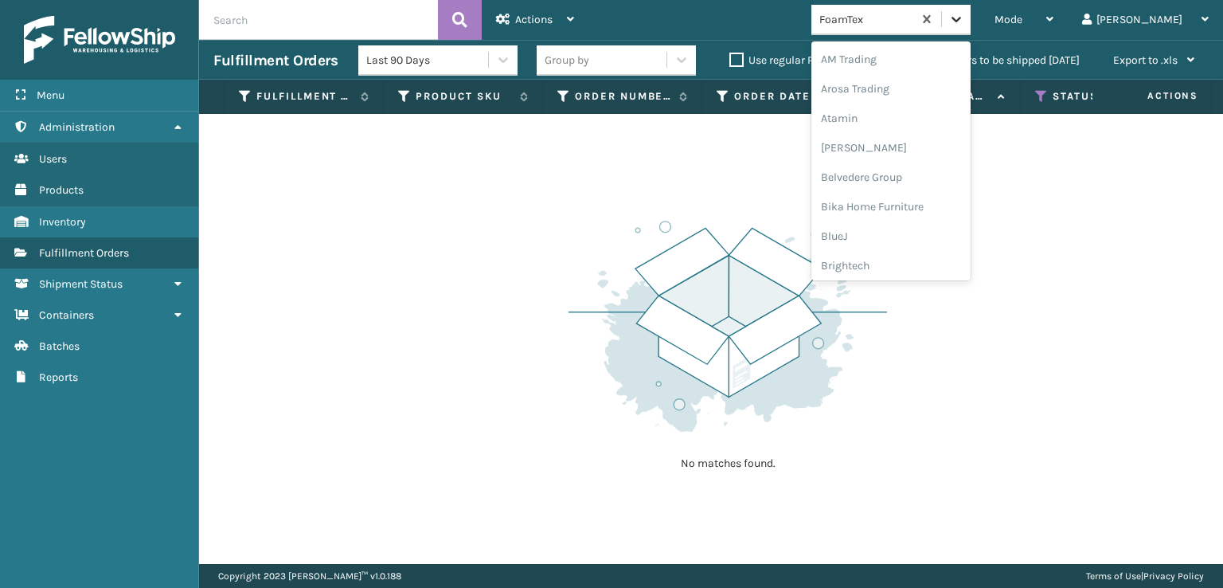
click at [964, 21] on icon at bounding box center [956, 19] width 16 height 16
click at [920, 268] on div "[PERSON_NAME] Brands" at bounding box center [890, 262] width 159 height 29
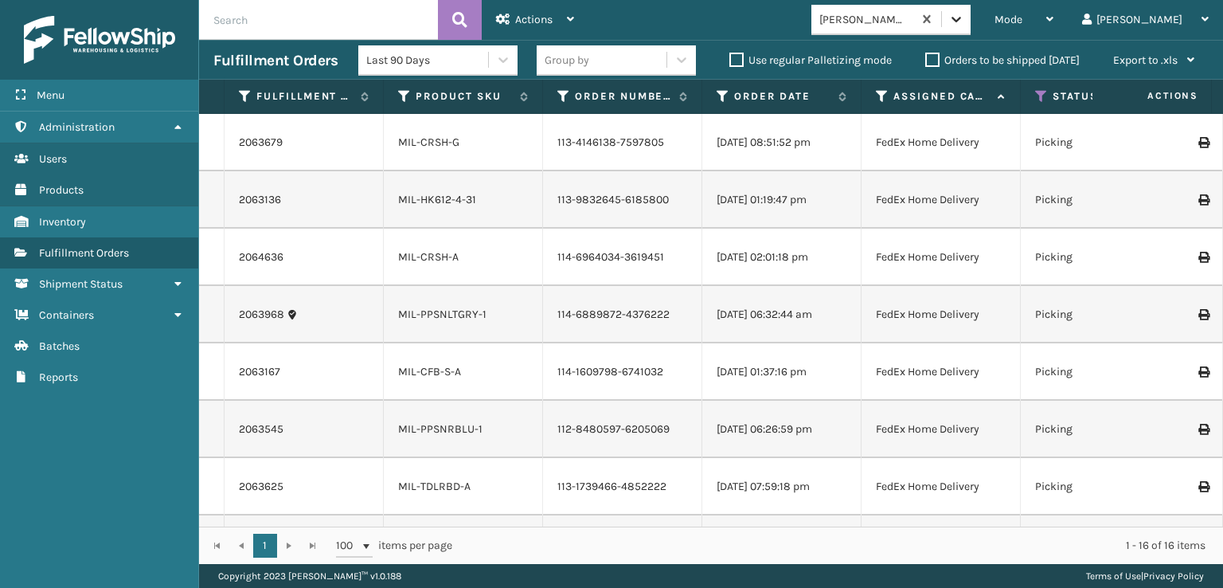
click at [964, 18] on icon at bounding box center [956, 19] width 16 height 16
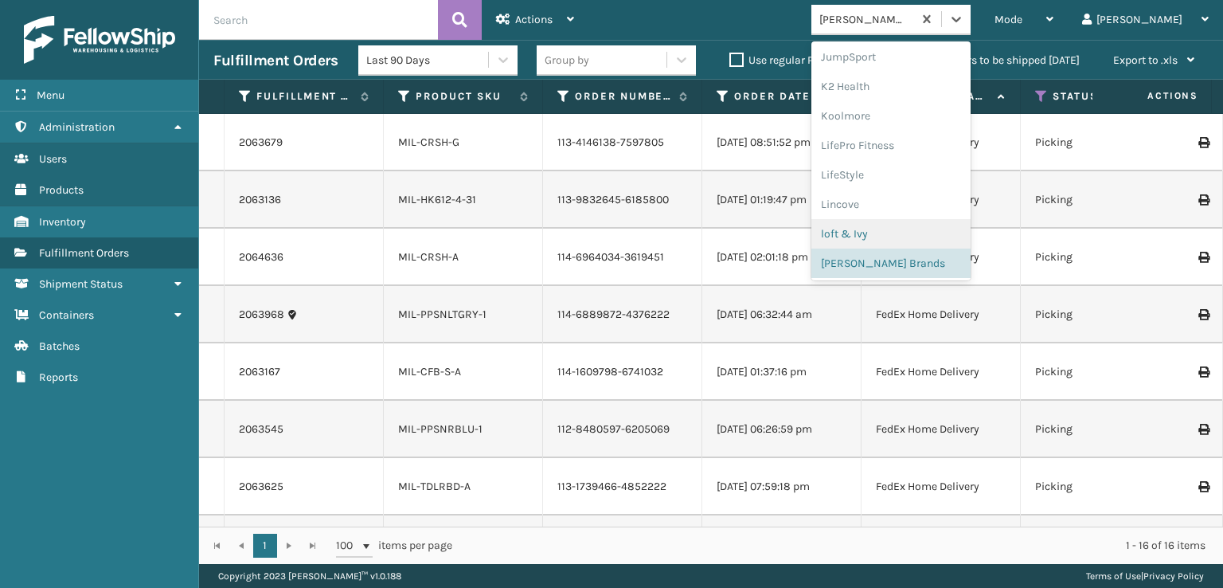
scroll to position [769, 0]
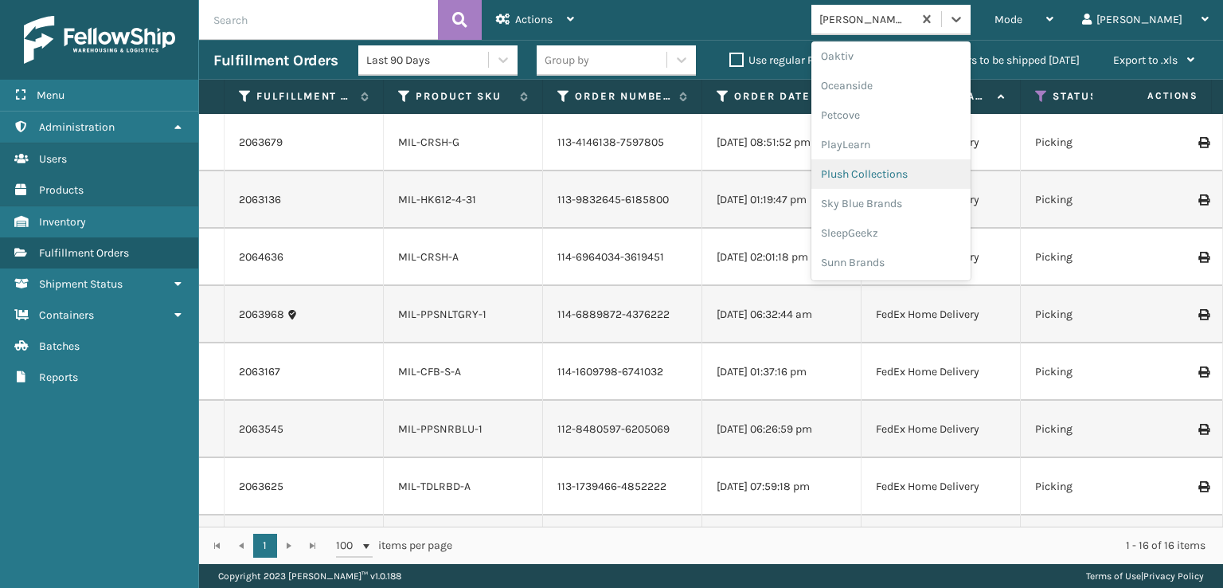
click at [905, 178] on div "Plush Collections" at bounding box center [890, 173] width 159 height 29
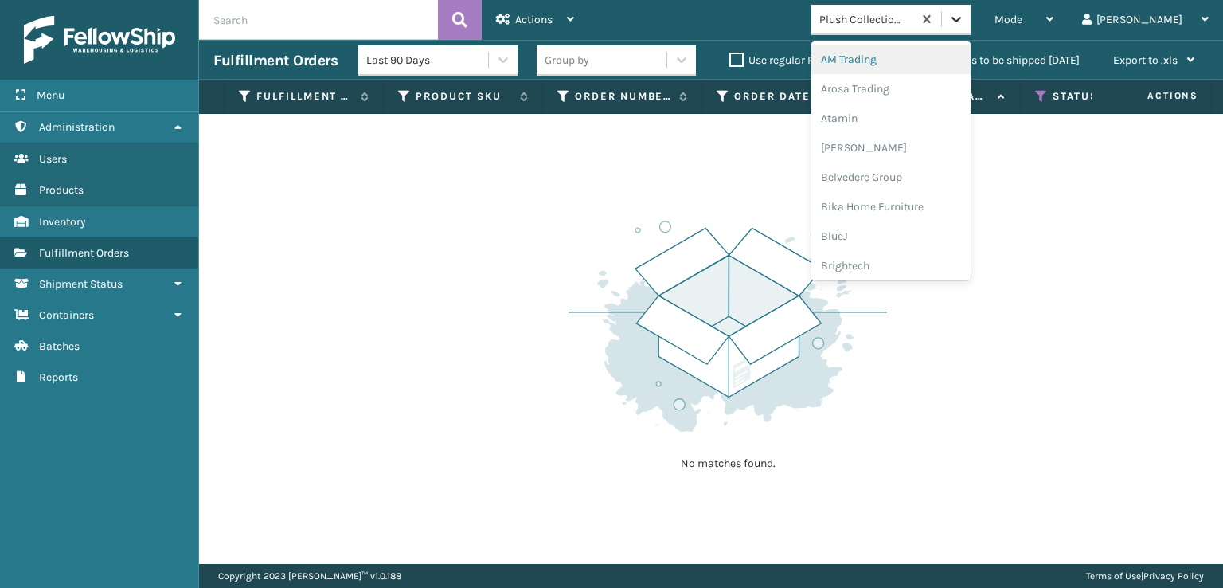
click at [964, 14] on icon at bounding box center [956, 19] width 16 height 16
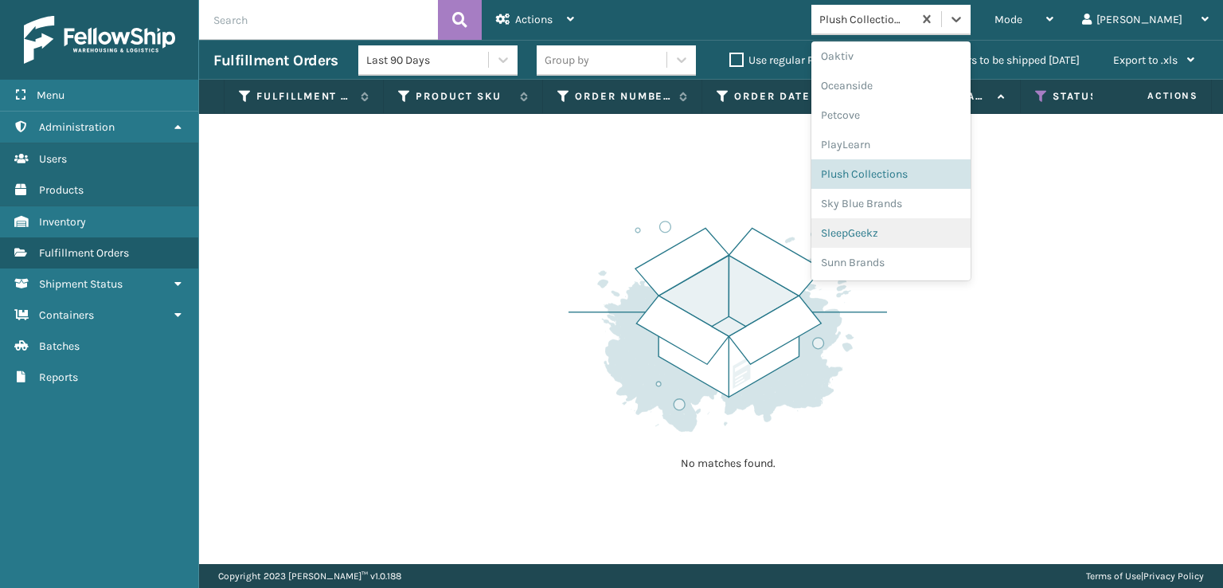
click at [901, 236] on div "SleepGeekz" at bounding box center [890, 232] width 159 height 29
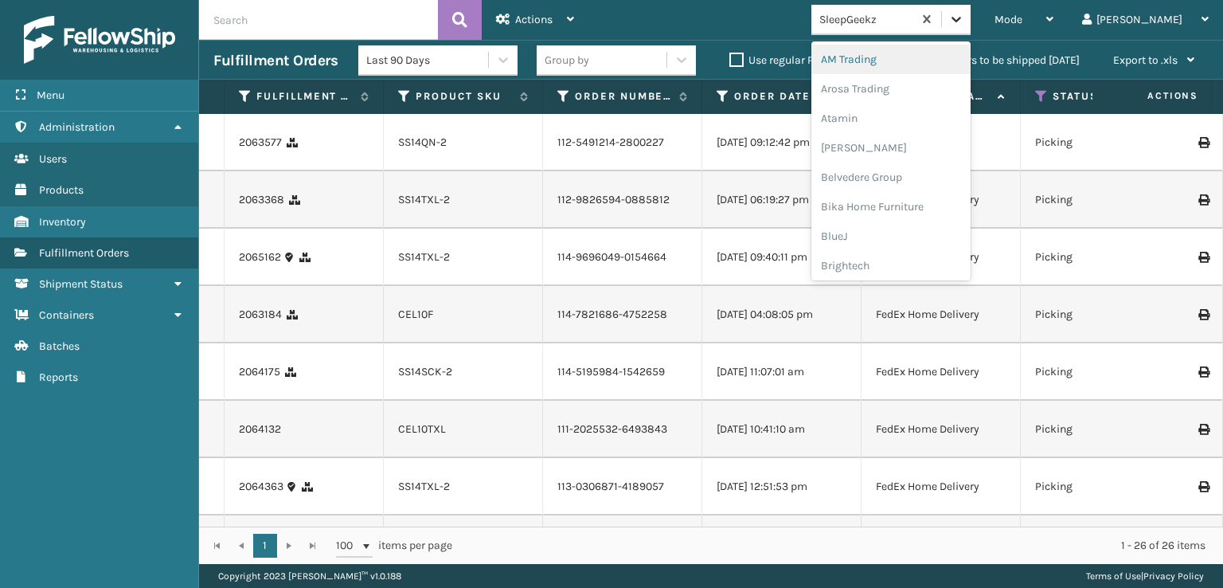
click at [964, 14] on icon at bounding box center [956, 19] width 16 height 16
click at [906, 236] on div "SleepGeekz" at bounding box center [890, 232] width 159 height 29
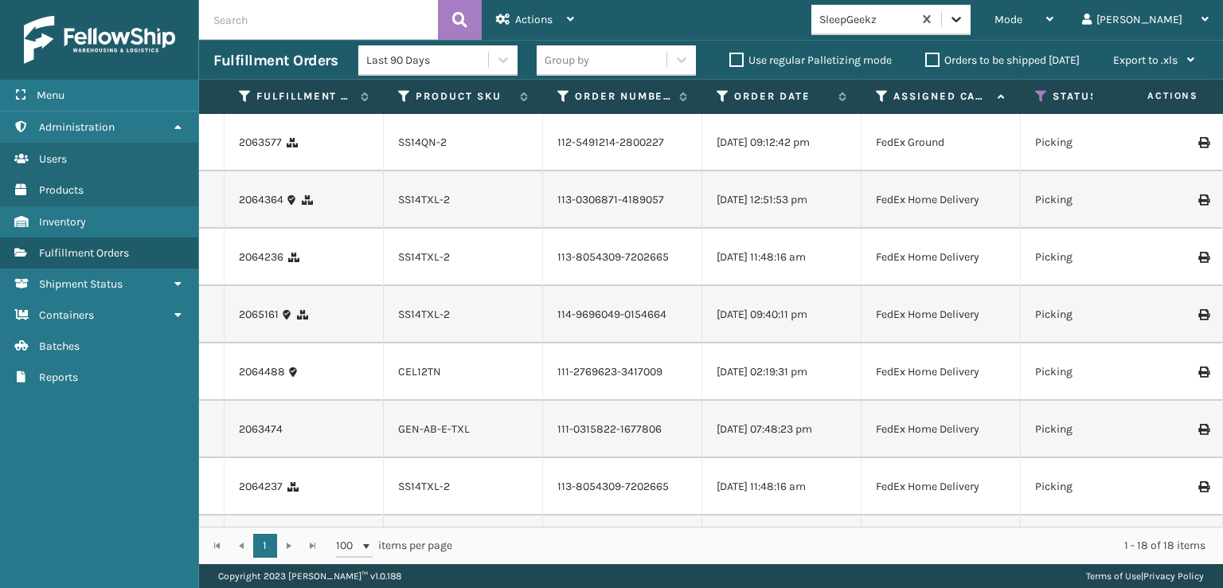
click at [971, 10] on div at bounding box center [956, 19] width 29 height 29
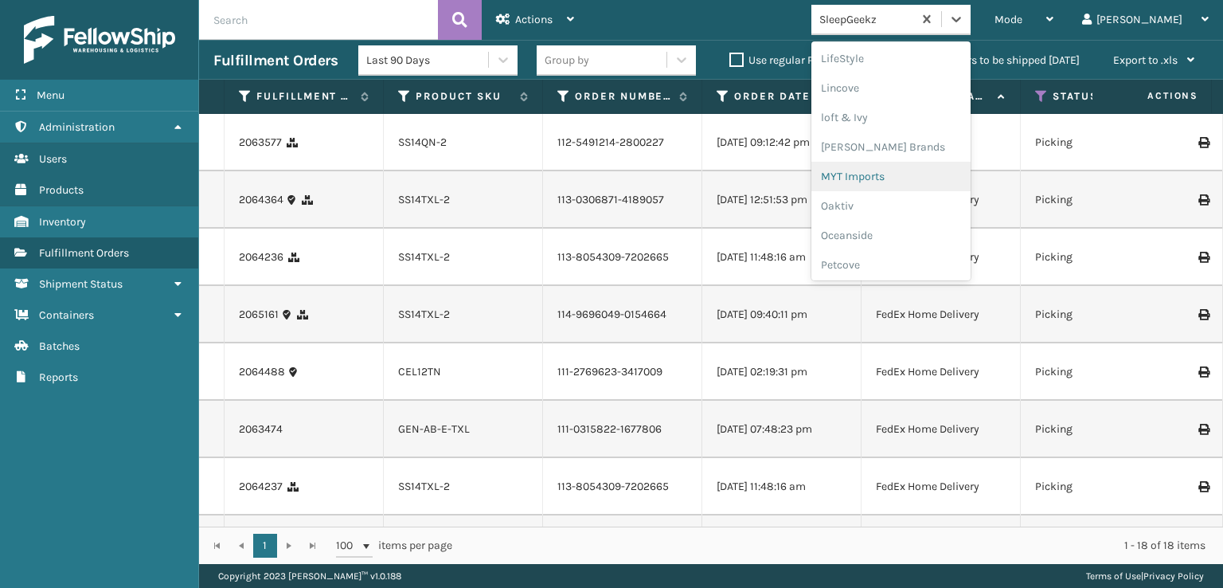
scroll to position [610, 0]
click at [924, 157] on div "[PERSON_NAME] Brands" at bounding box center [890, 156] width 159 height 29
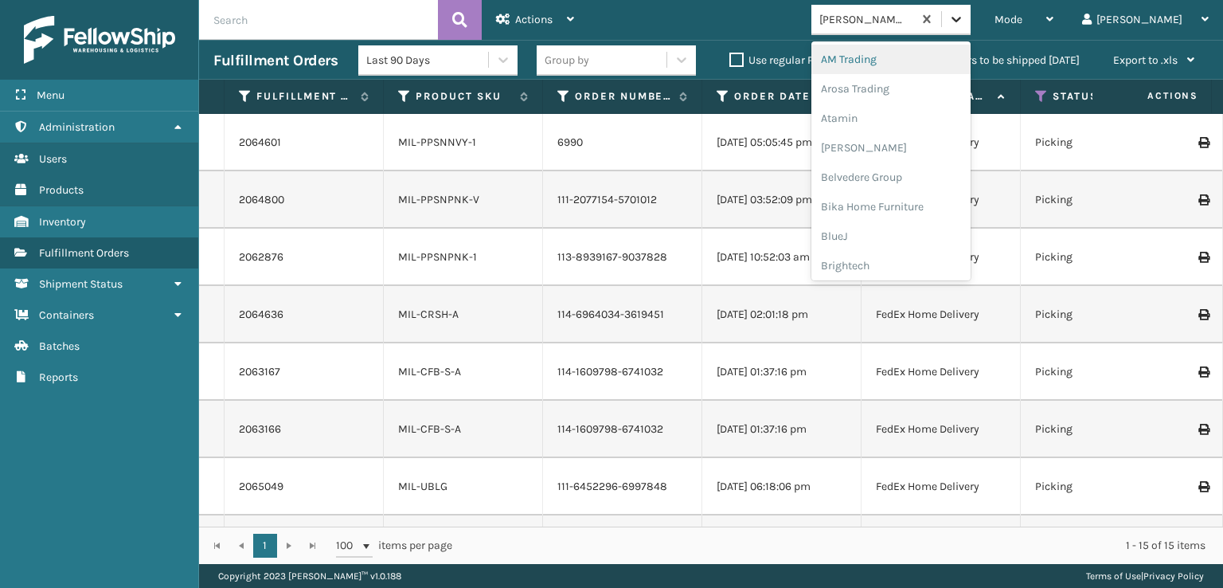
click at [964, 22] on icon at bounding box center [956, 19] width 16 height 16
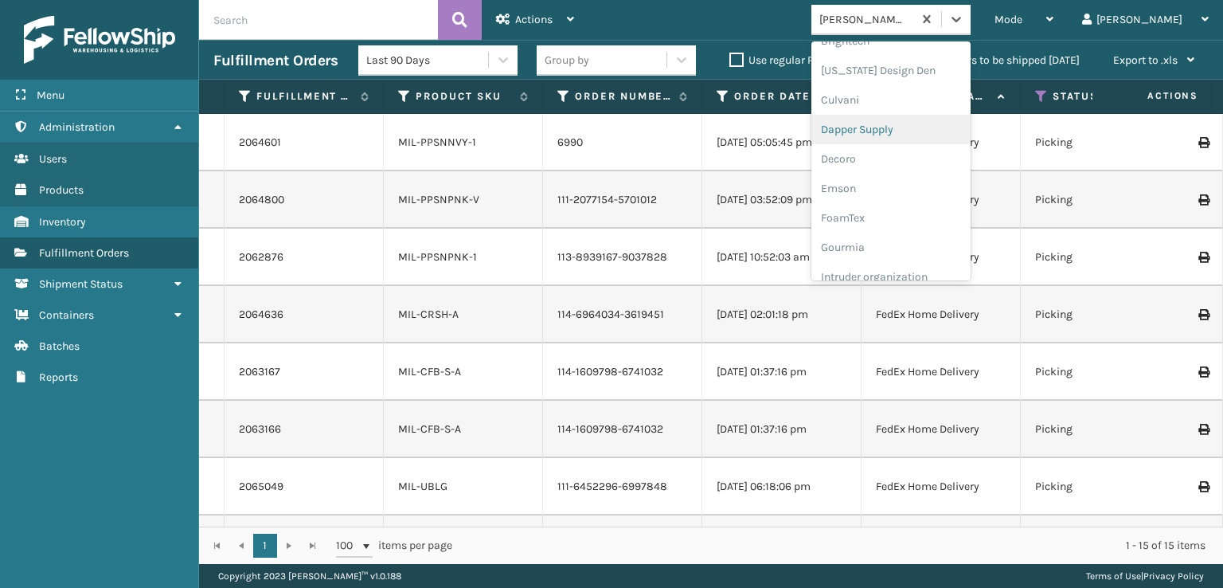
scroll to position [319, 0]
click at [908, 125] on div "FoamTex" at bounding box center [890, 123] width 159 height 29
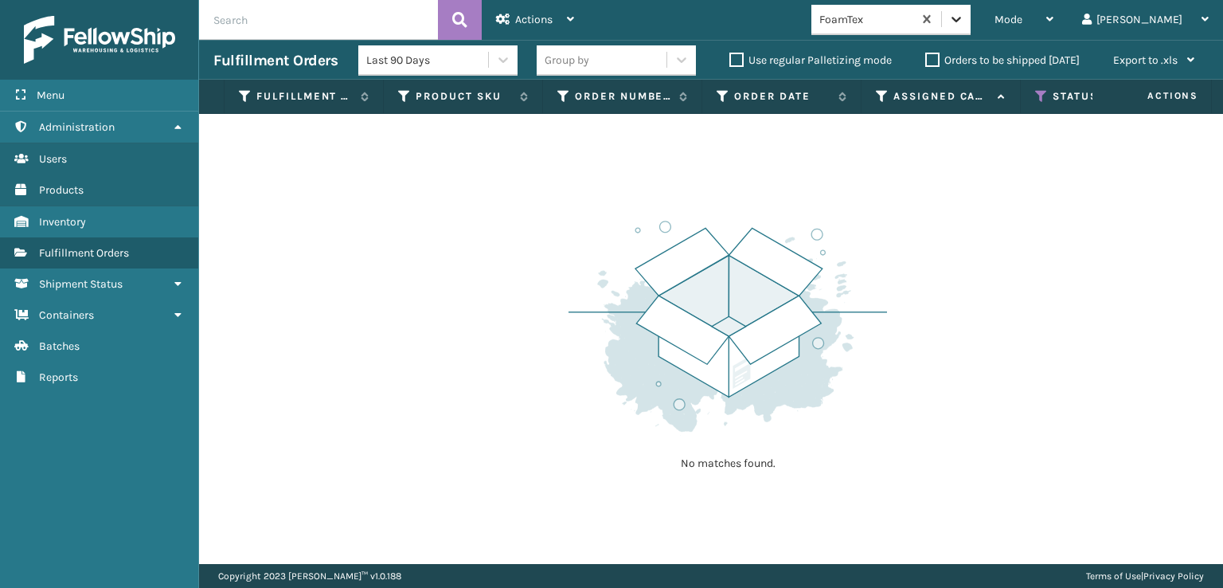
click at [964, 21] on icon at bounding box center [956, 19] width 16 height 16
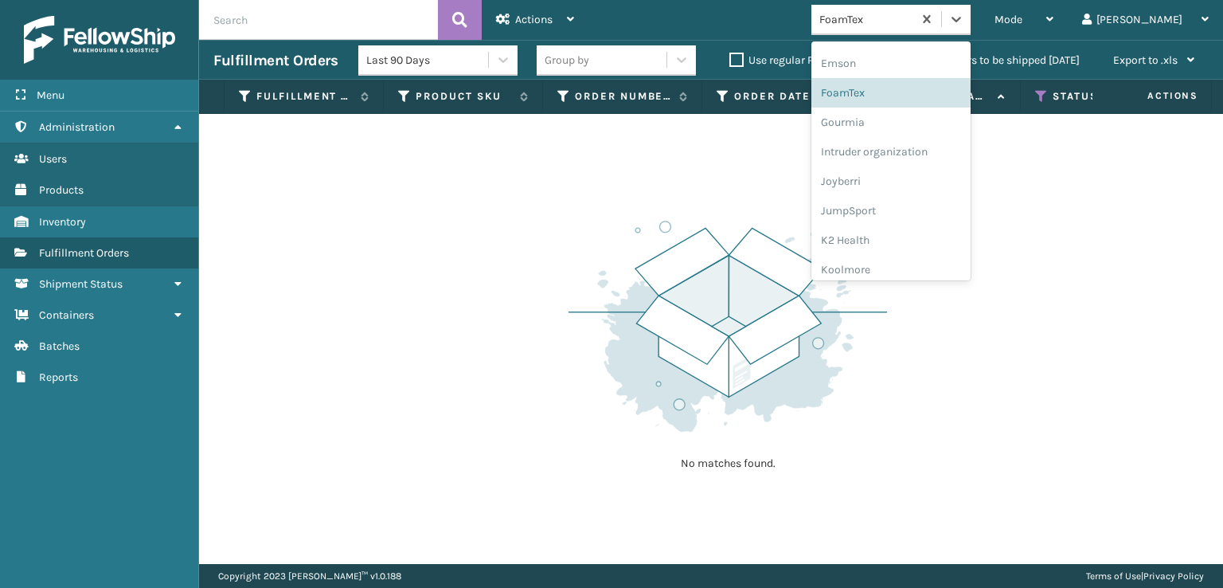
scroll to position [503, 0]
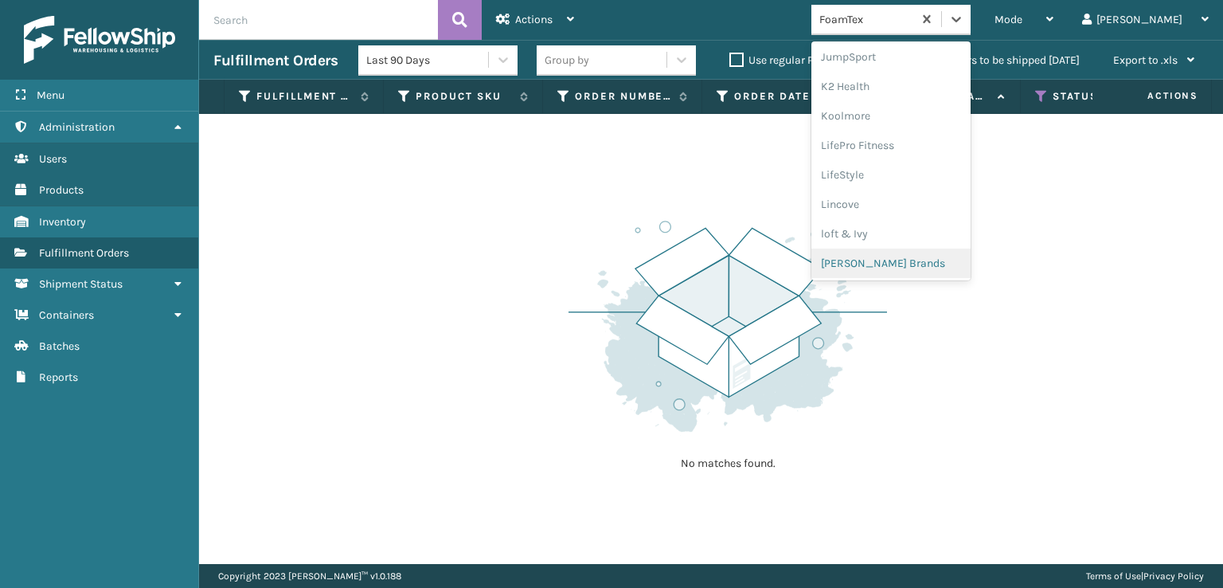
click at [911, 257] on div "[PERSON_NAME] Brands" at bounding box center [890, 262] width 159 height 29
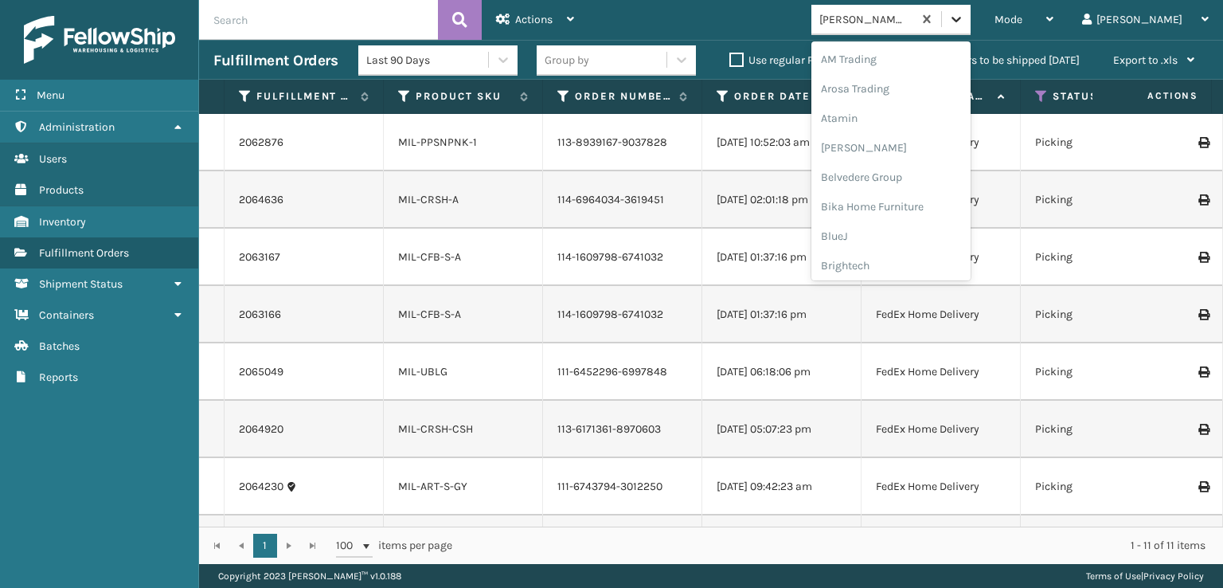
click at [964, 20] on icon at bounding box center [956, 19] width 16 height 16
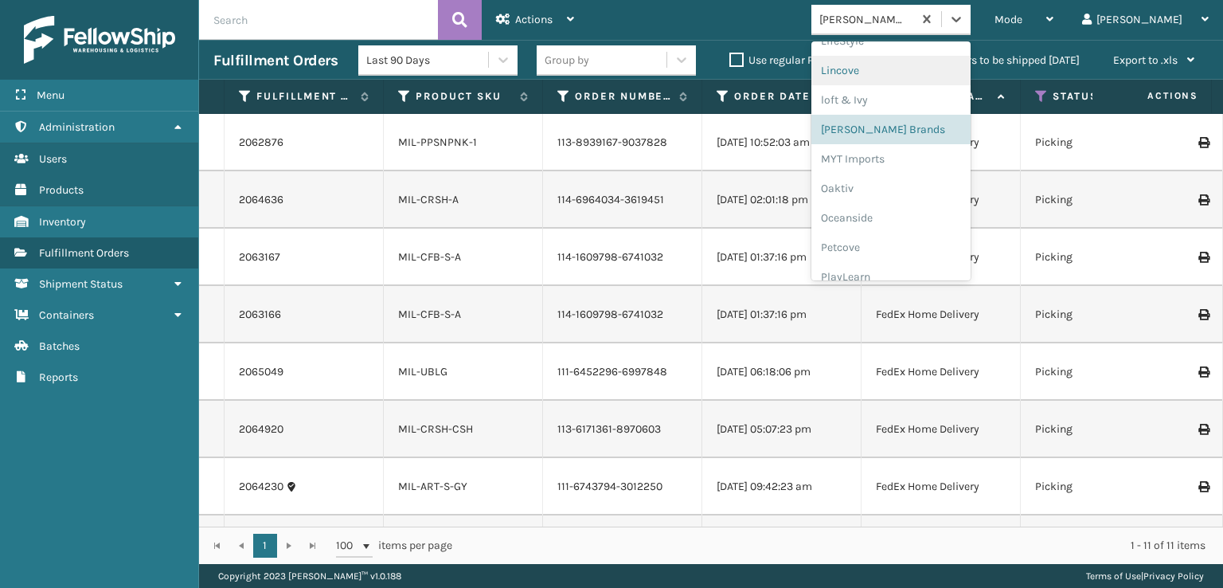
scroll to position [769, 0]
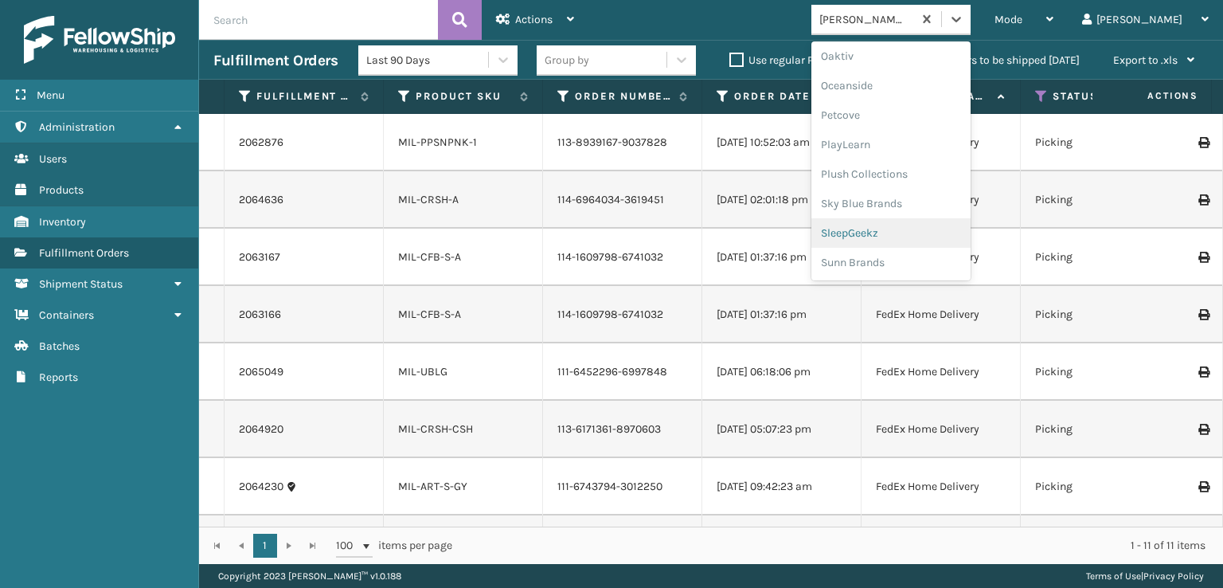
click at [924, 232] on div "SleepGeekz" at bounding box center [890, 232] width 159 height 29
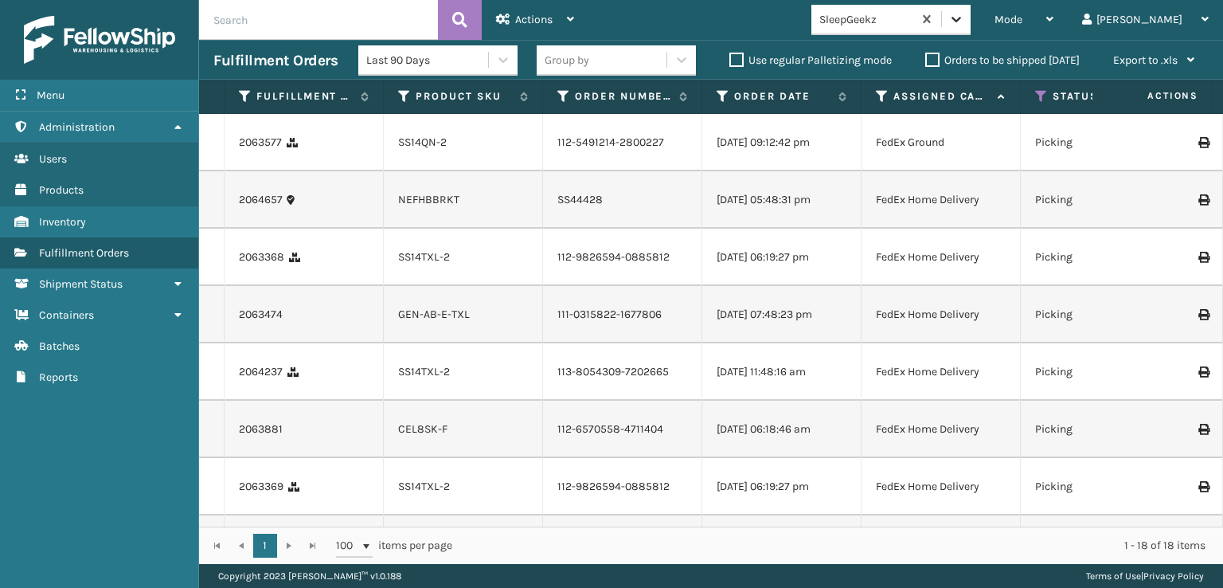
click at [961, 19] on icon at bounding box center [957, 20] width 10 height 6
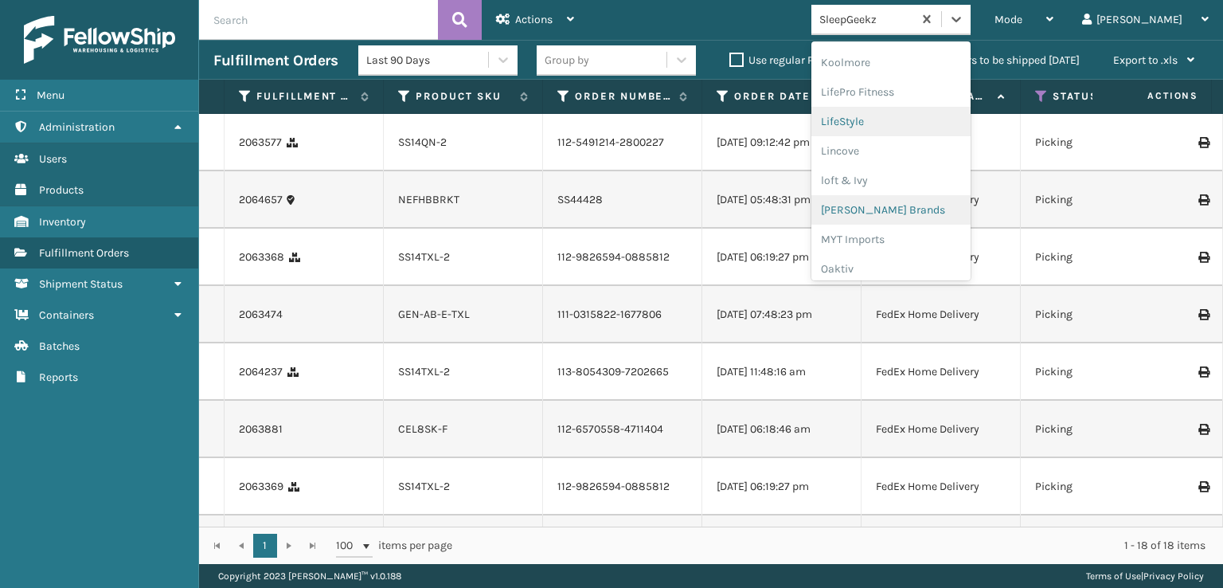
scroll to position [580, 0]
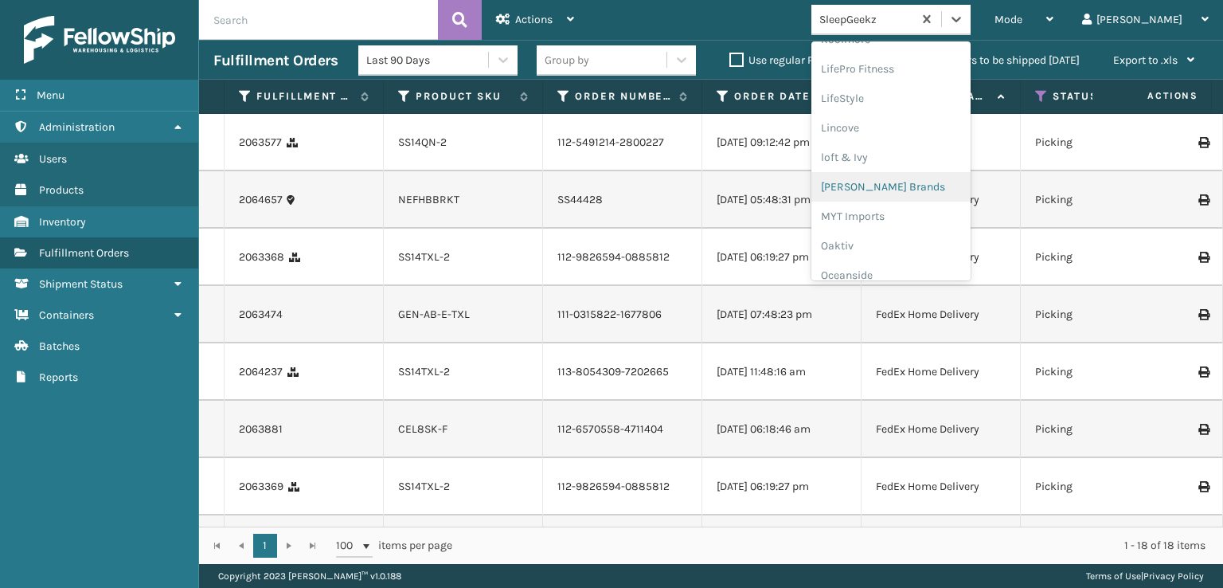
click at [930, 188] on div "[PERSON_NAME] Brands" at bounding box center [890, 186] width 159 height 29
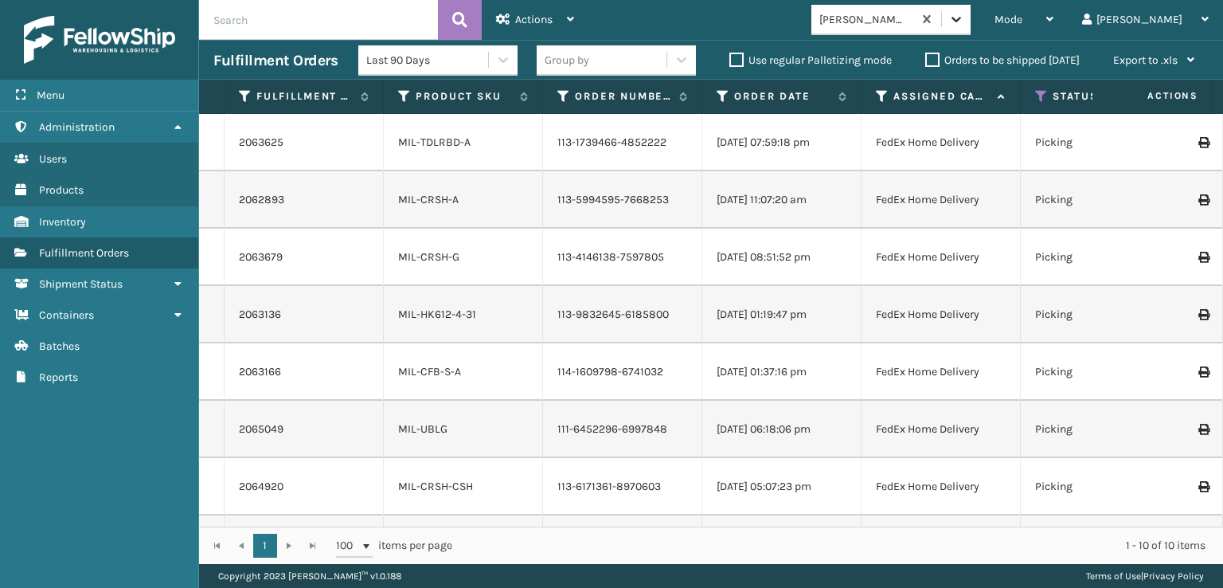
click at [964, 18] on icon at bounding box center [956, 19] width 16 height 16
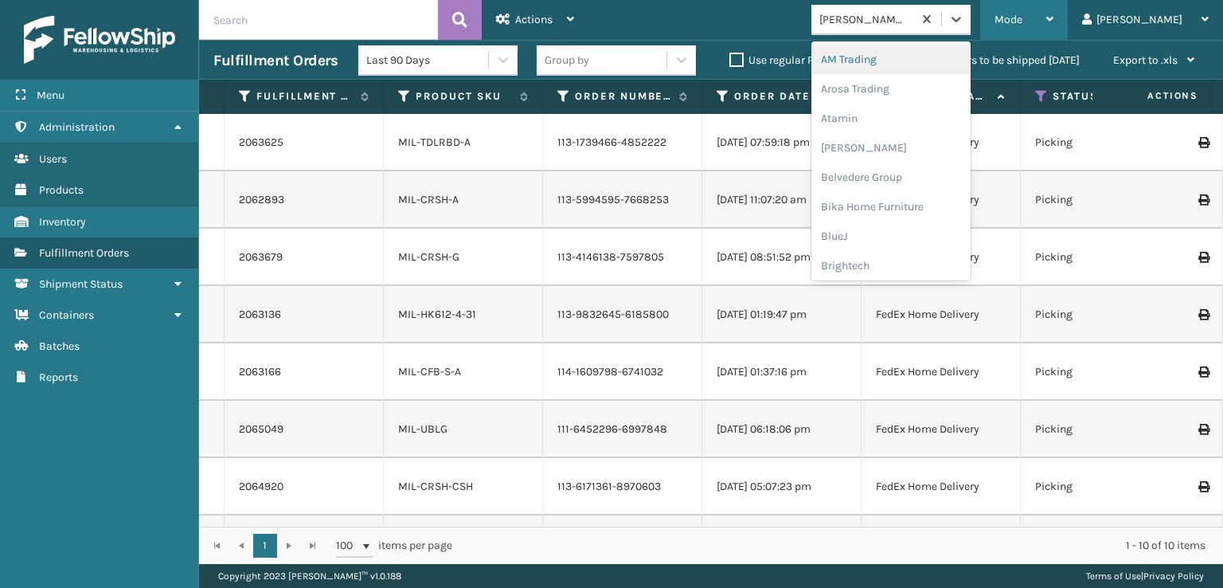
click at [1022, 17] on span "Mode" at bounding box center [1009, 20] width 28 height 14
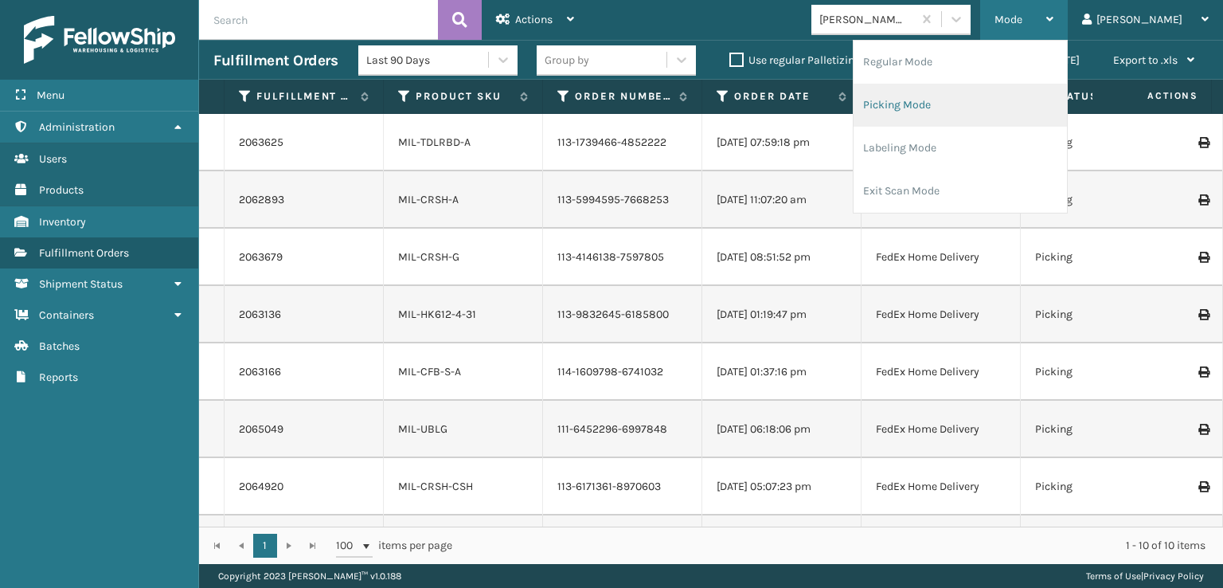
click at [949, 100] on li "Picking Mode" at bounding box center [960, 105] width 213 height 43
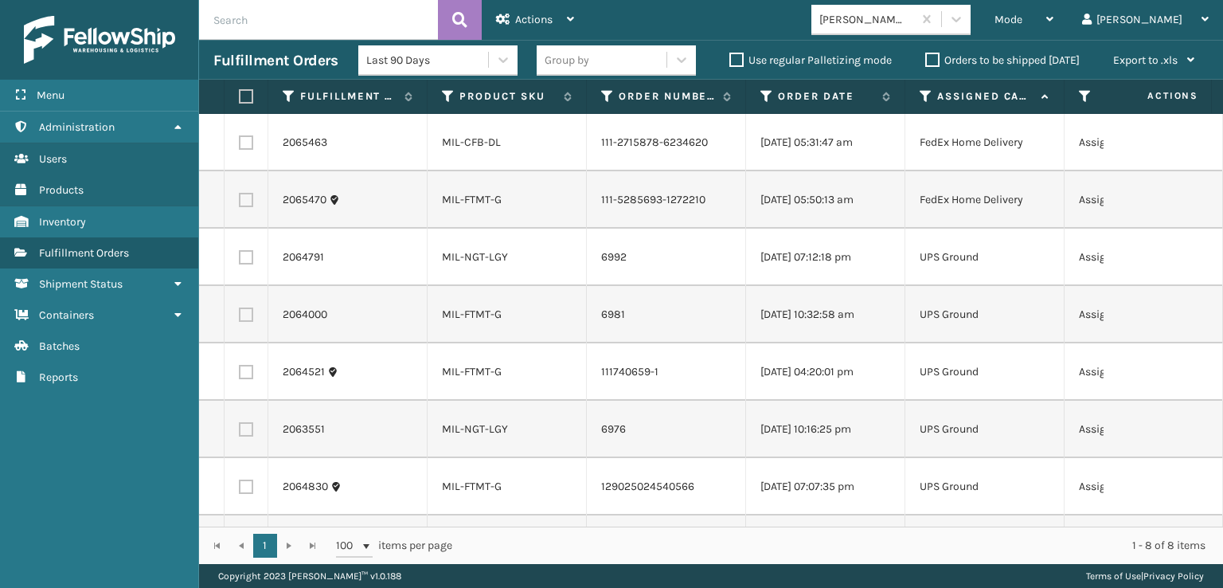
click at [245, 205] on label at bounding box center [246, 200] width 14 height 14
click at [240, 203] on input "checkbox" at bounding box center [239, 198] width 1 height 10
checkbox input "true"
click at [245, 143] on label at bounding box center [246, 142] width 14 height 14
click at [240, 143] on input "checkbox" at bounding box center [239, 140] width 1 height 10
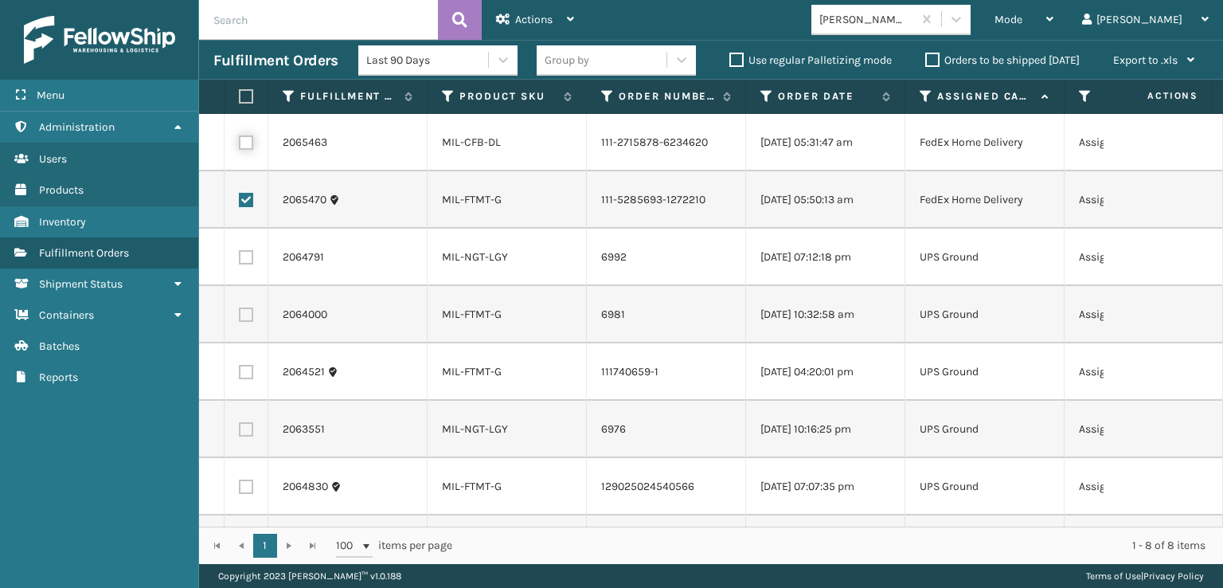
checkbox input "true"
click at [516, 28] on div "Actions" at bounding box center [535, 20] width 78 height 40
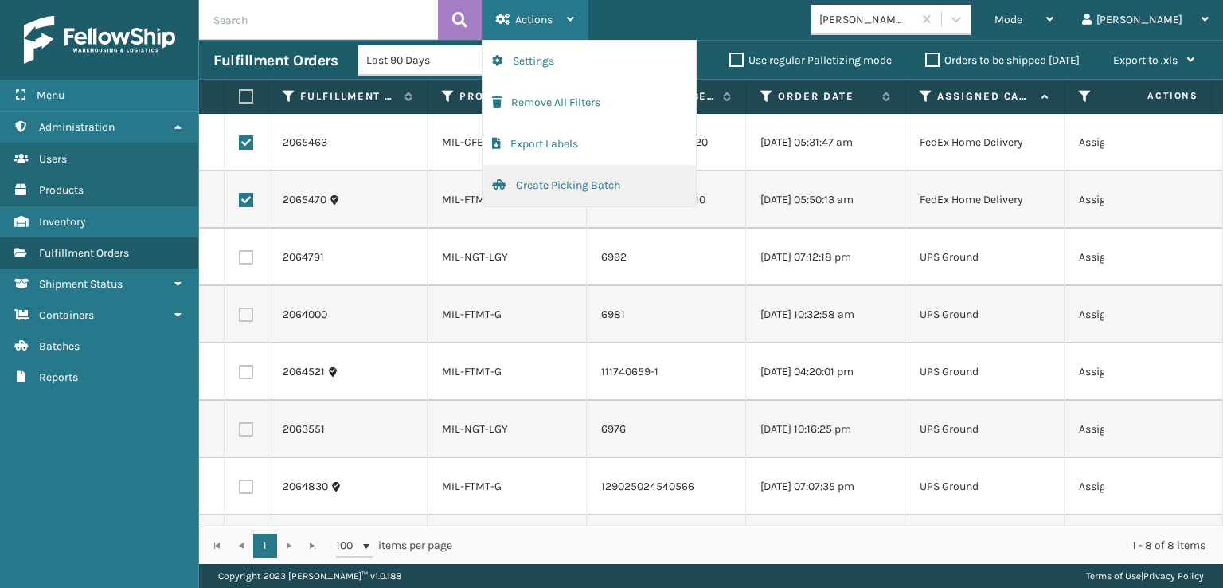
click at [532, 186] on button "Create Picking Batch" at bounding box center [589, 185] width 213 height 41
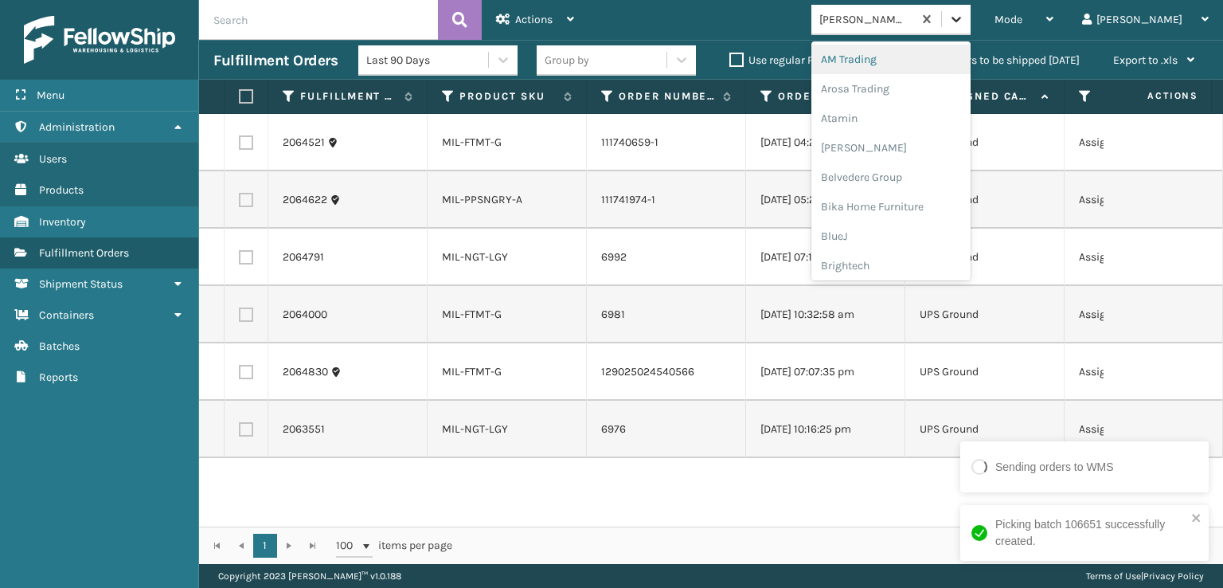
click at [964, 18] on icon at bounding box center [956, 19] width 16 height 16
click at [911, 45] on div "FoamTex" at bounding box center [890, 43] width 159 height 29
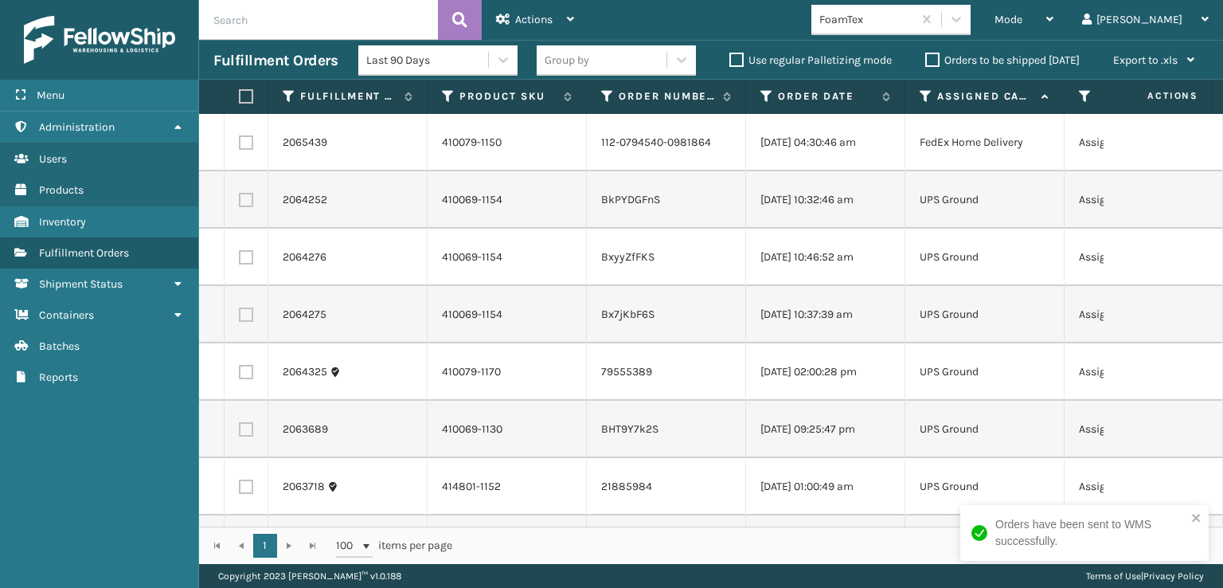
click at [248, 135] on label at bounding box center [246, 142] width 14 height 14
click at [240, 135] on input "checkbox" at bounding box center [239, 140] width 1 height 10
checkbox input "true"
click at [513, 18] on div "Actions" at bounding box center [535, 20] width 78 height 40
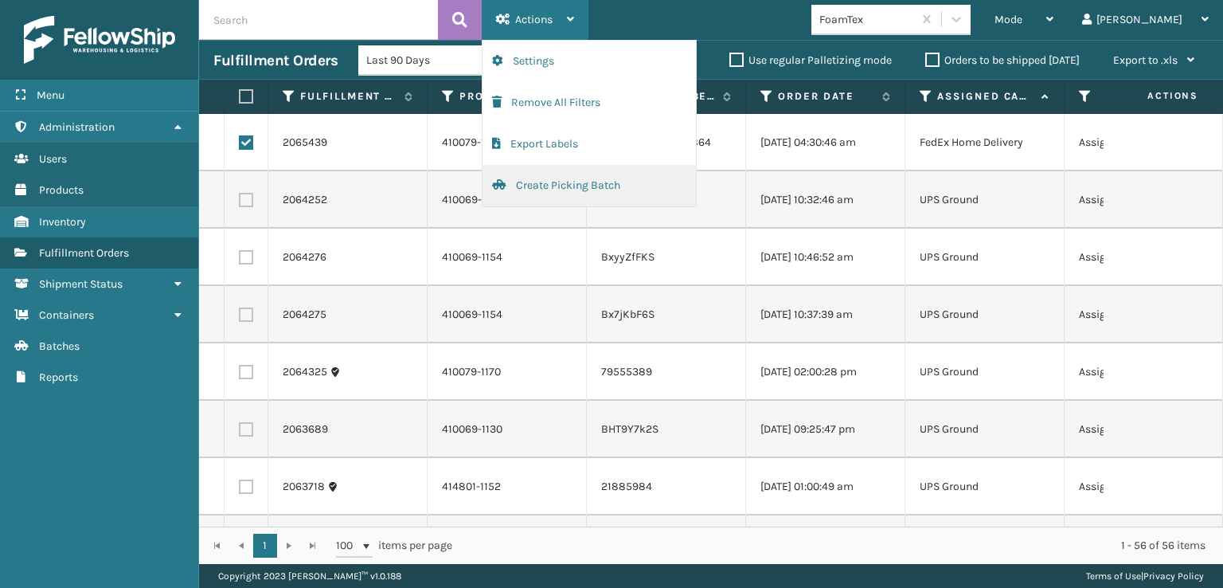
click at [559, 179] on button "Create Picking Batch" at bounding box center [589, 185] width 213 height 41
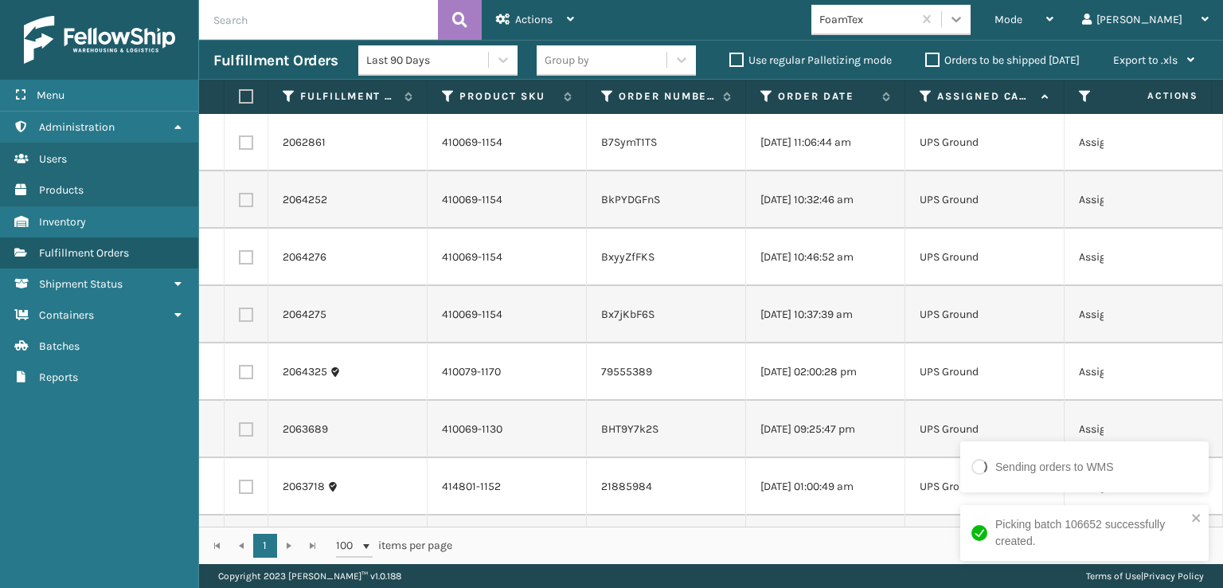
click at [964, 11] on icon at bounding box center [956, 19] width 16 height 16
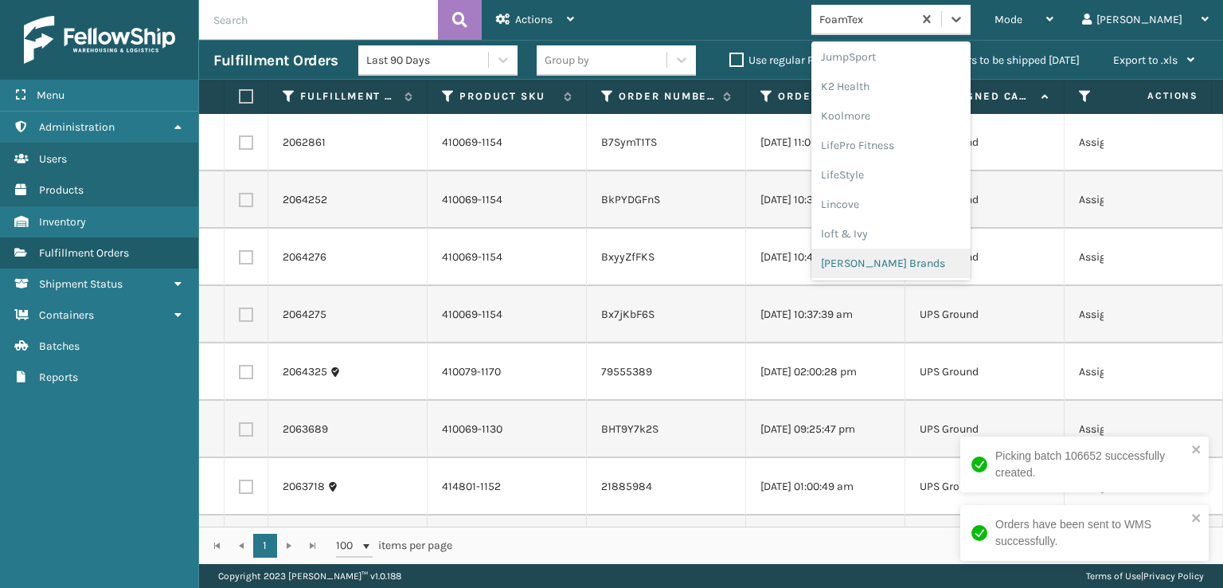
scroll to position [769, 0]
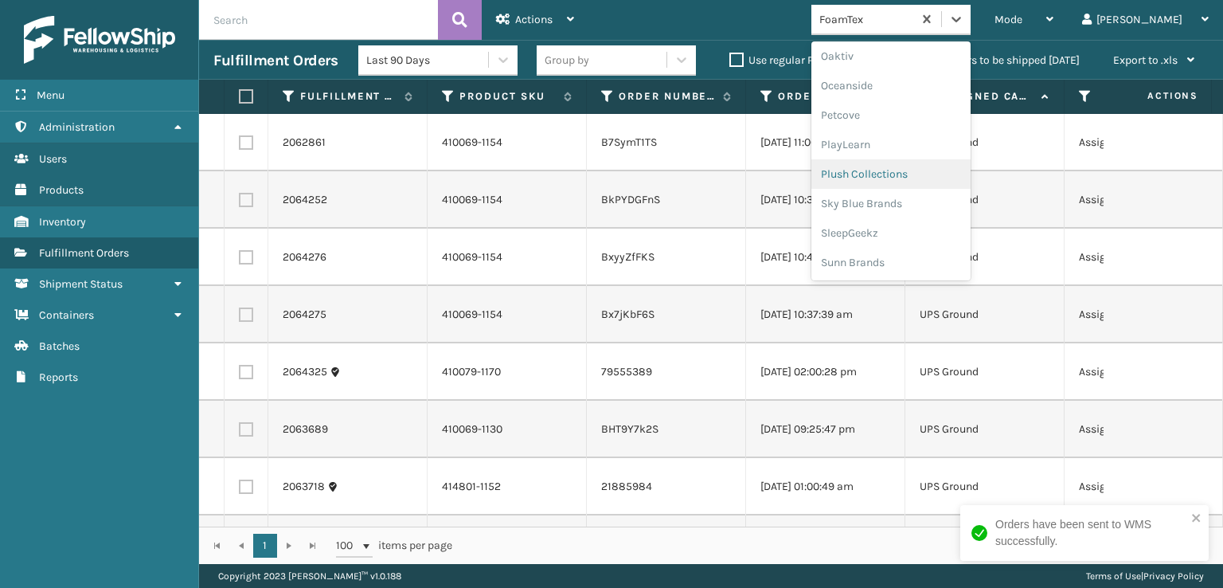
click at [911, 170] on div "Plush Collections" at bounding box center [890, 173] width 159 height 29
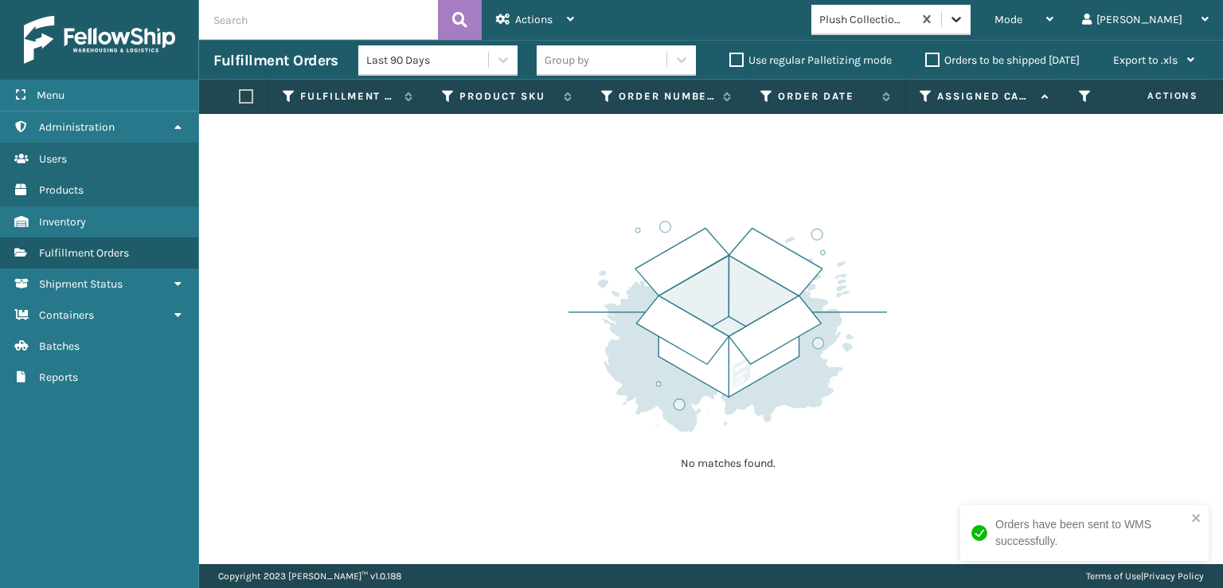
click at [964, 25] on icon at bounding box center [956, 19] width 16 height 16
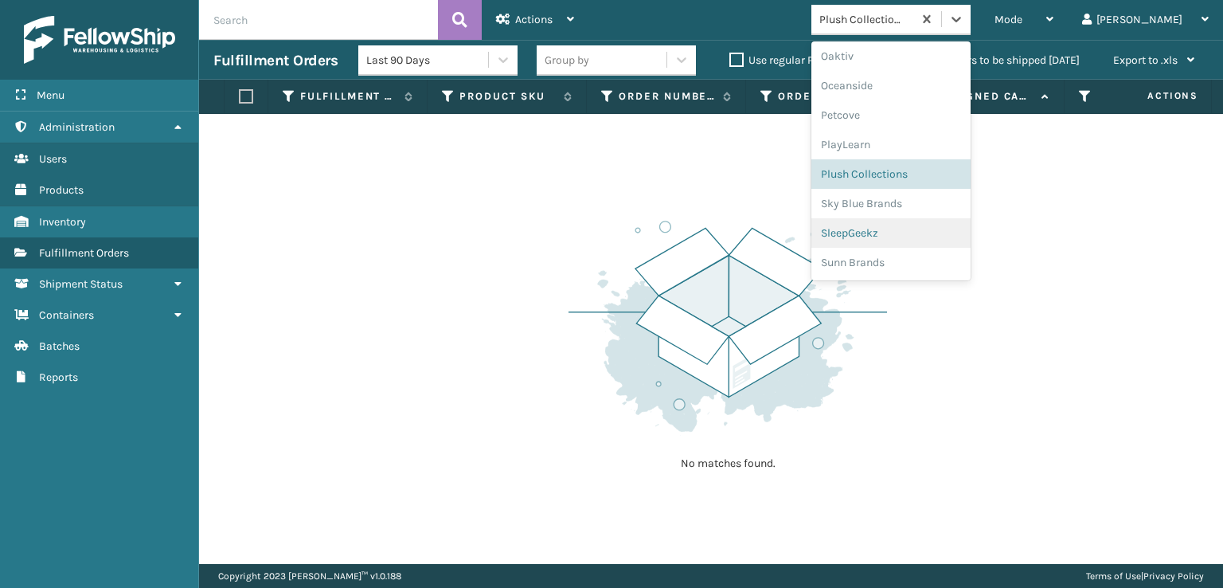
click at [911, 234] on div "SleepGeekz" at bounding box center [890, 232] width 159 height 29
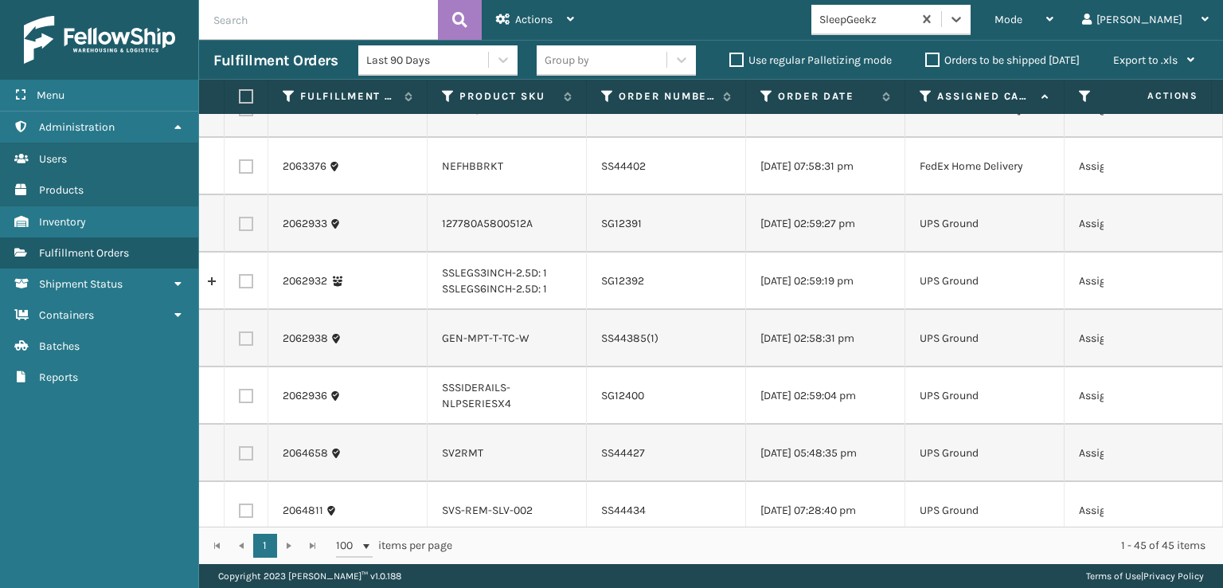
scroll to position [637, 0]
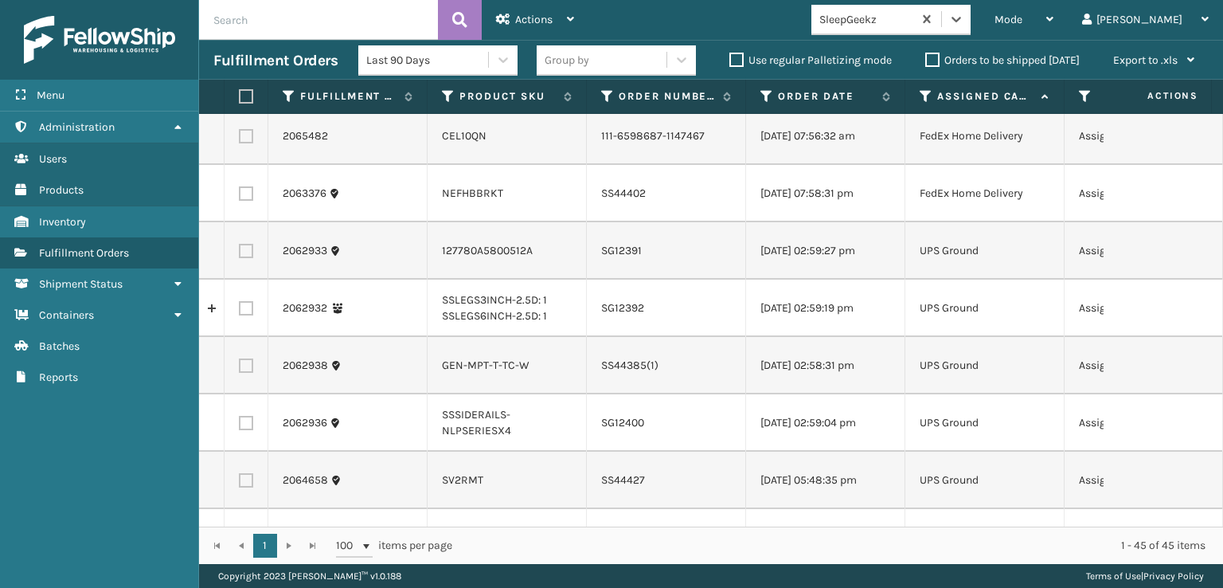
click at [243, 143] on label at bounding box center [246, 136] width 14 height 14
click at [240, 139] on input "checkbox" at bounding box center [239, 134] width 1 height 10
checkbox input "true"
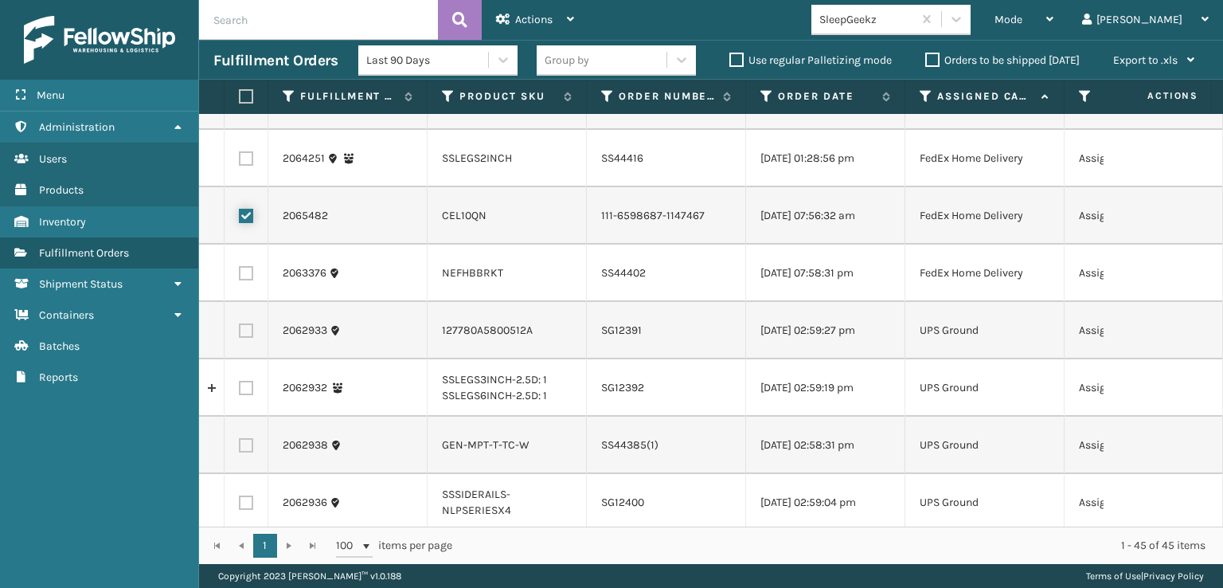
scroll to position [478, 0]
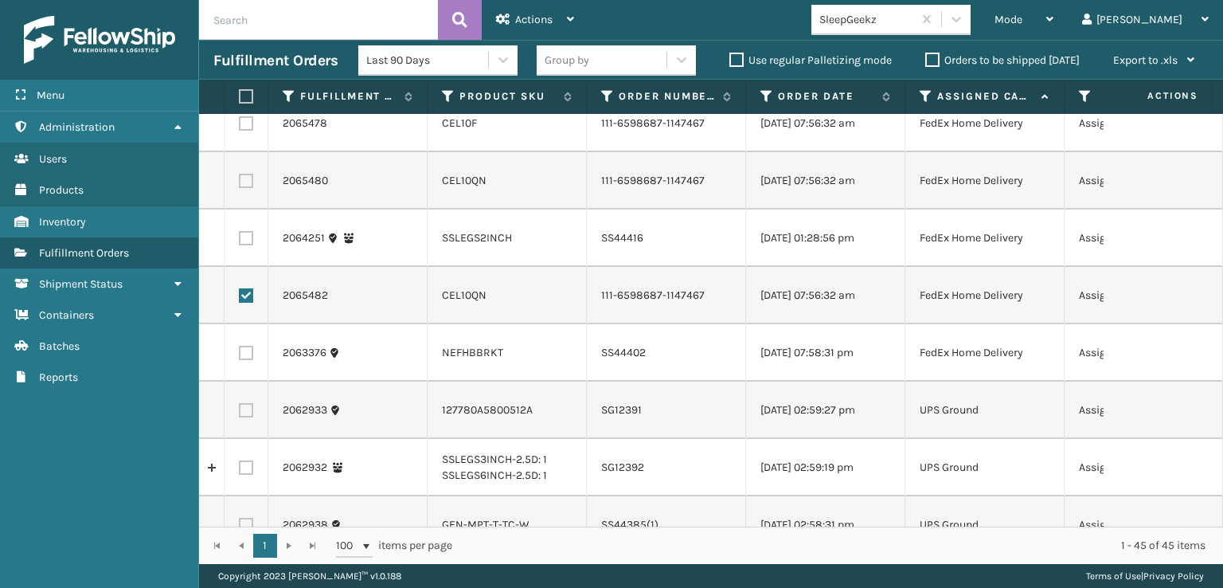
click at [245, 188] on label at bounding box center [246, 181] width 14 height 14
click at [240, 184] on input "checkbox" at bounding box center [239, 179] width 1 height 10
checkbox input "true"
click at [247, 131] on label at bounding box center [246, 123] width 14 height 14
click at [240, 127] on input "checkbox" at bounding box center [239, 121] width 1 height 10
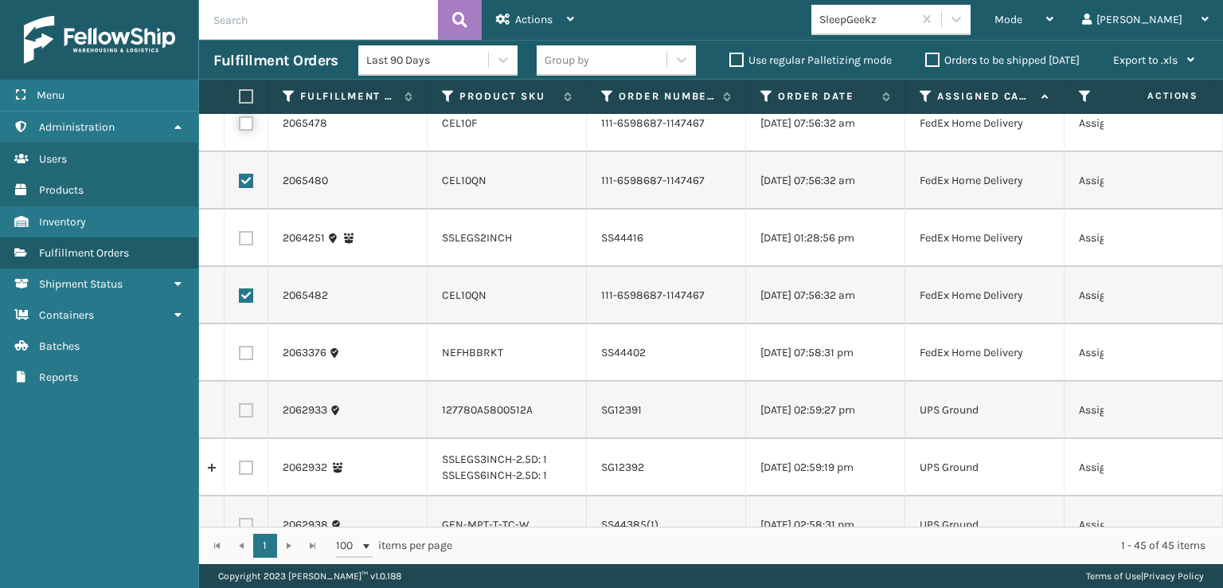
checkbox input "true"
click at [248, 73] on label at bounding box center [246, 66] width 14 height 14
click at [240, 69] on input "checkbox" at bounding box center [239, 64] width 1 height 10
checkbox input "true"
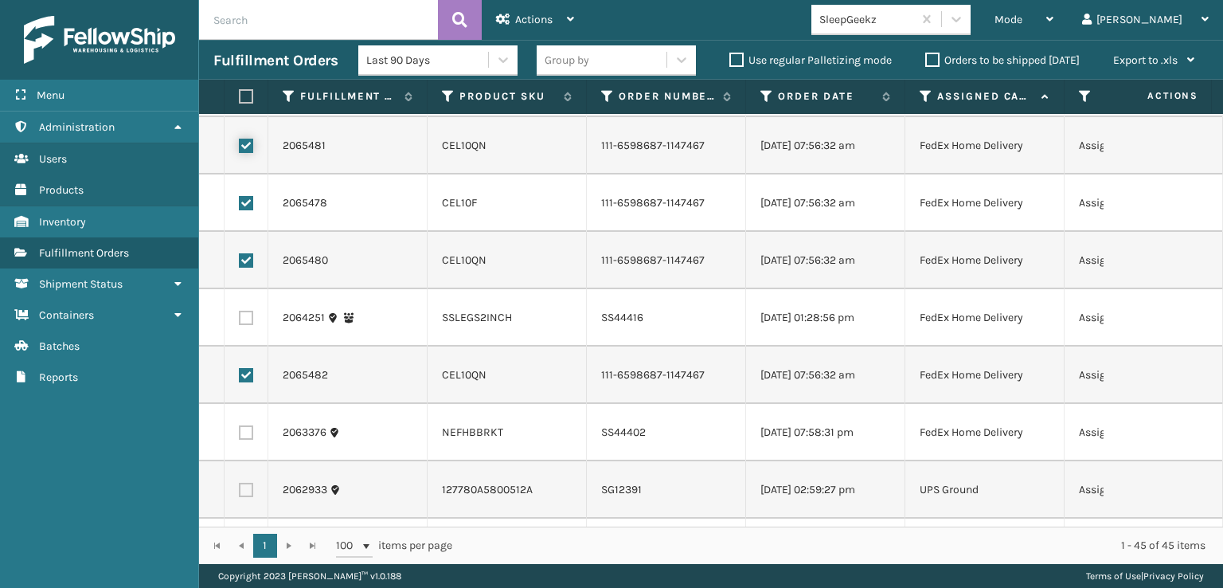
scroll to position [319, 0]
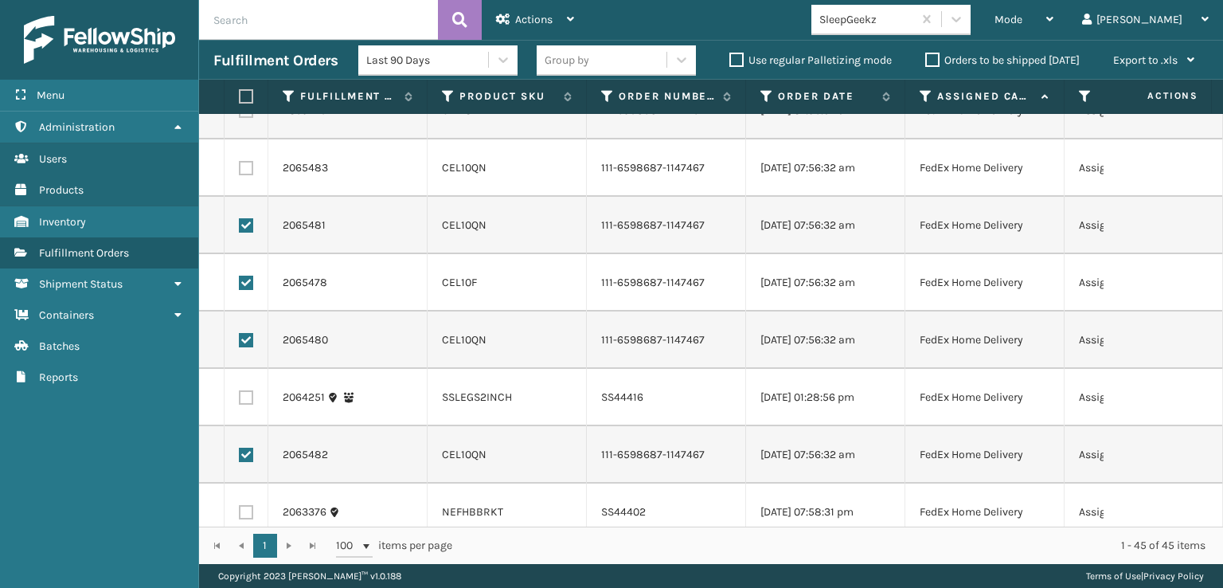
click at [245, 175] on label at bounding box center [246, 168] width 14 height 14
click at [240, 171] on input "checkbox" at bounding box center [239, 166] width 1 height 10
checkbox input "true"
click at [248, 118] on label at bounding box center [246, 111] width 14 height 14
click at [240, 114] on input "checkbox" at bounding box center [239, 109] width 1 height 10
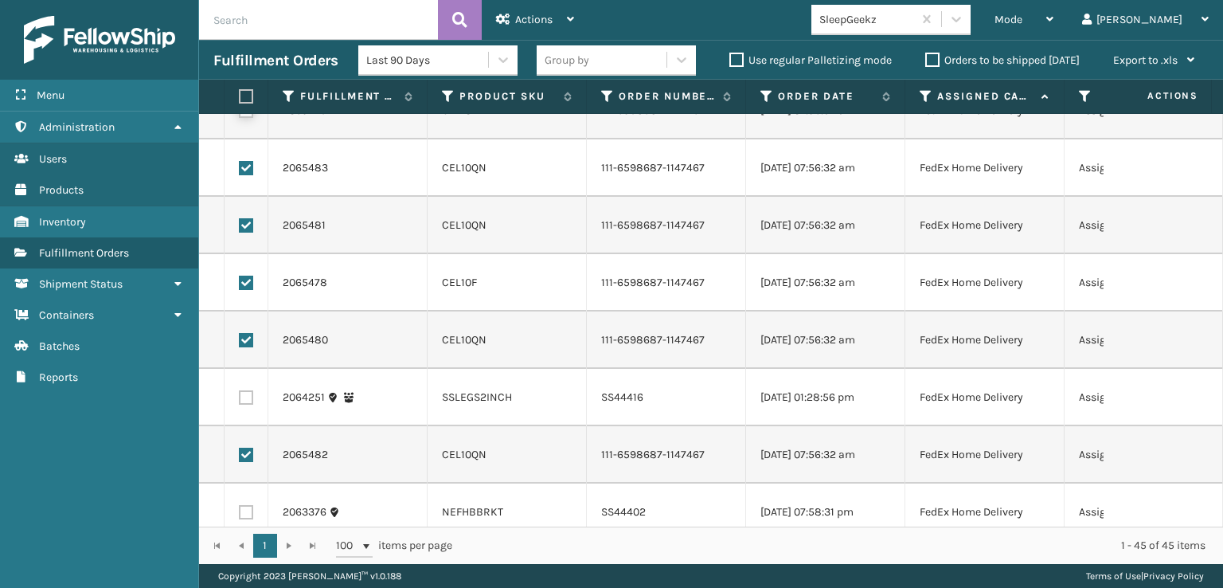
checkbox input "true"
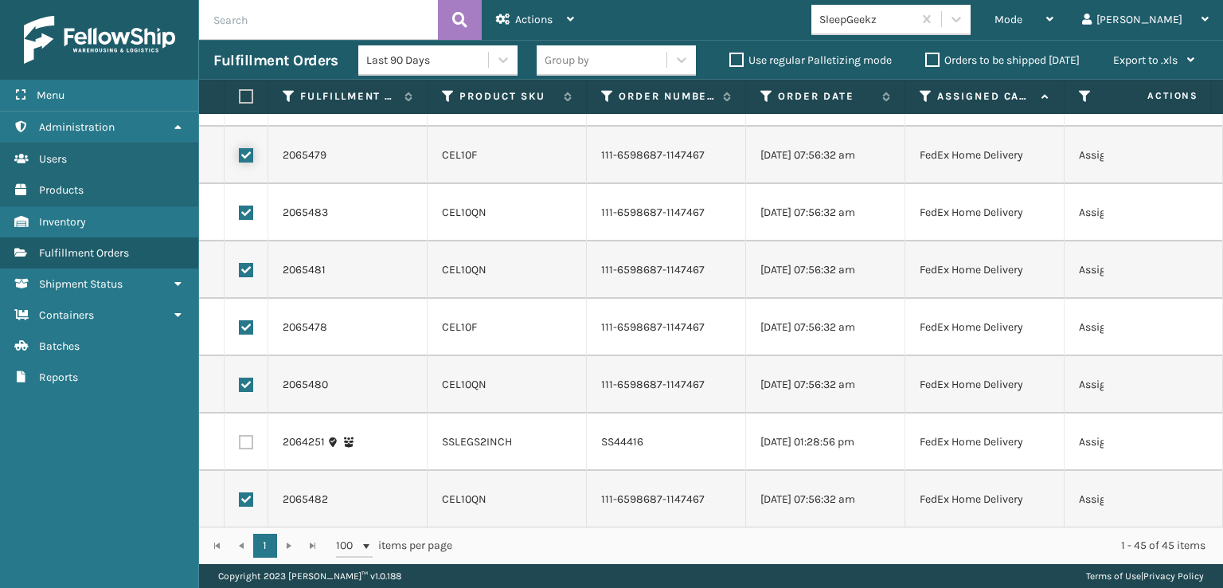
scroll to position [239, 0]
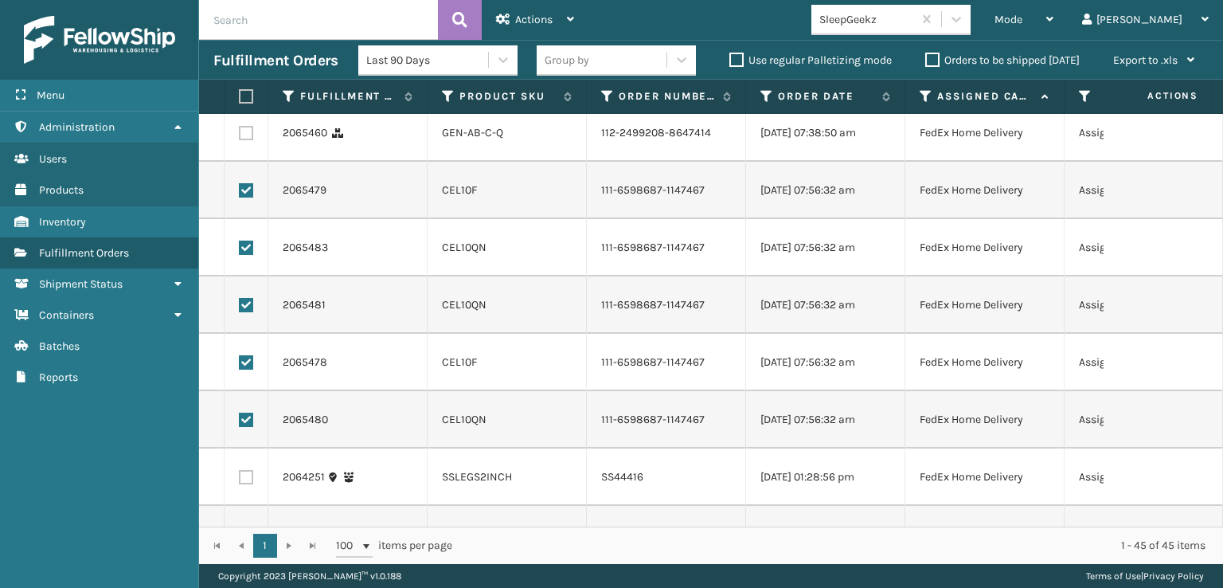
click at [243, 140] on label at bounding box center [246, 133] width 14 height 14
click at [240, 136] on input "checkbox" at bounding box center [239, 131] width 1 height 10
checkbox input "true"
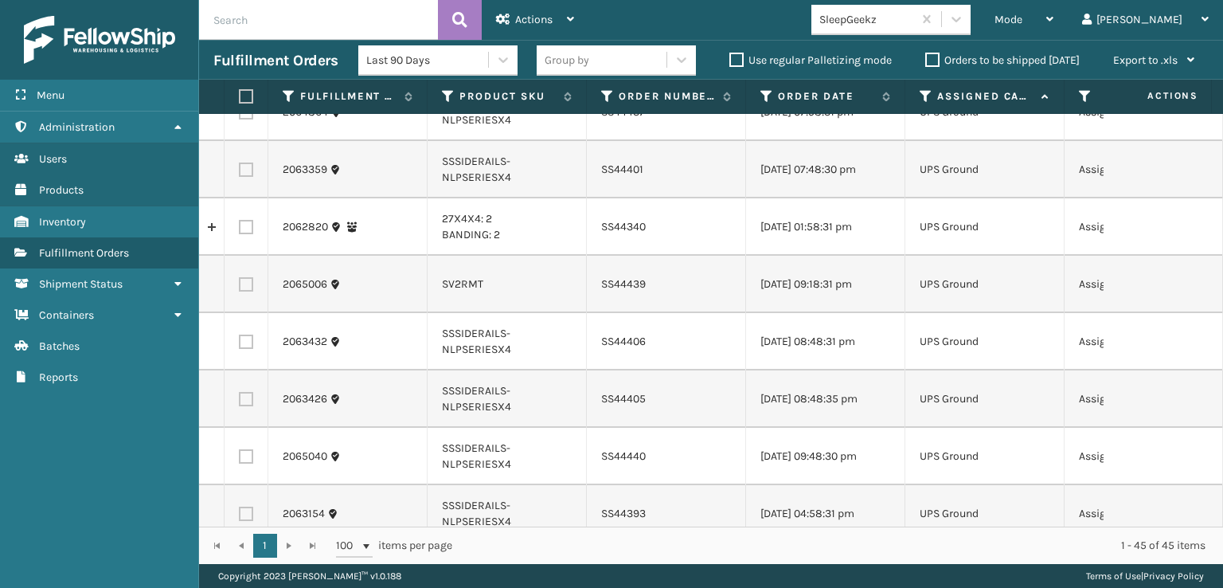
scroll to position [1354, 0]
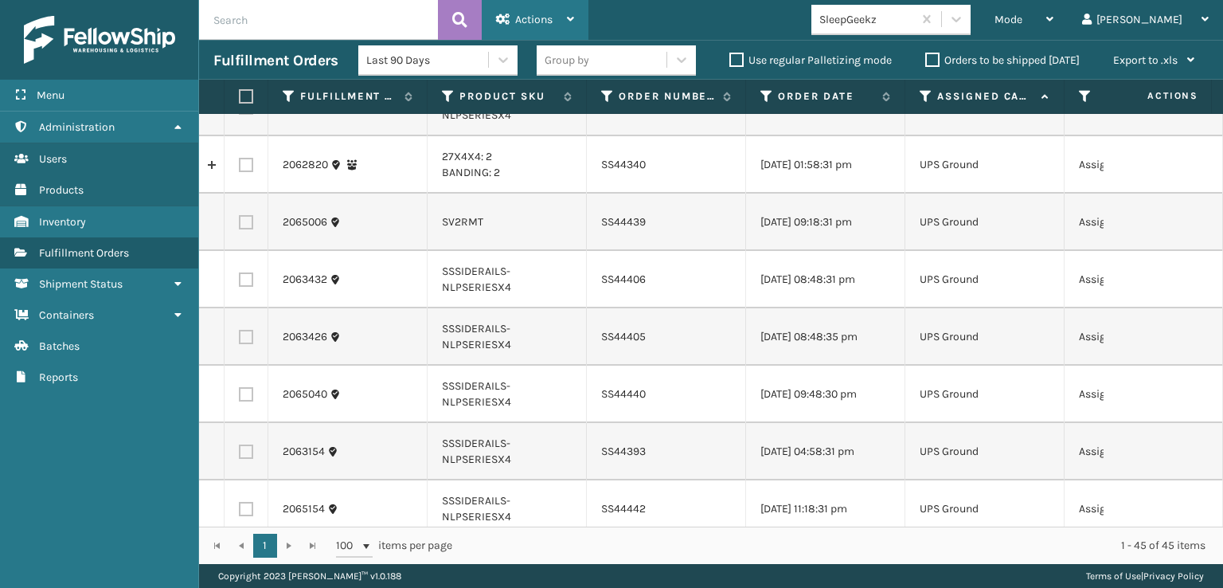
click at [526, 14] on span "Actions" at bounding box center [533, 20] width 37 height 14
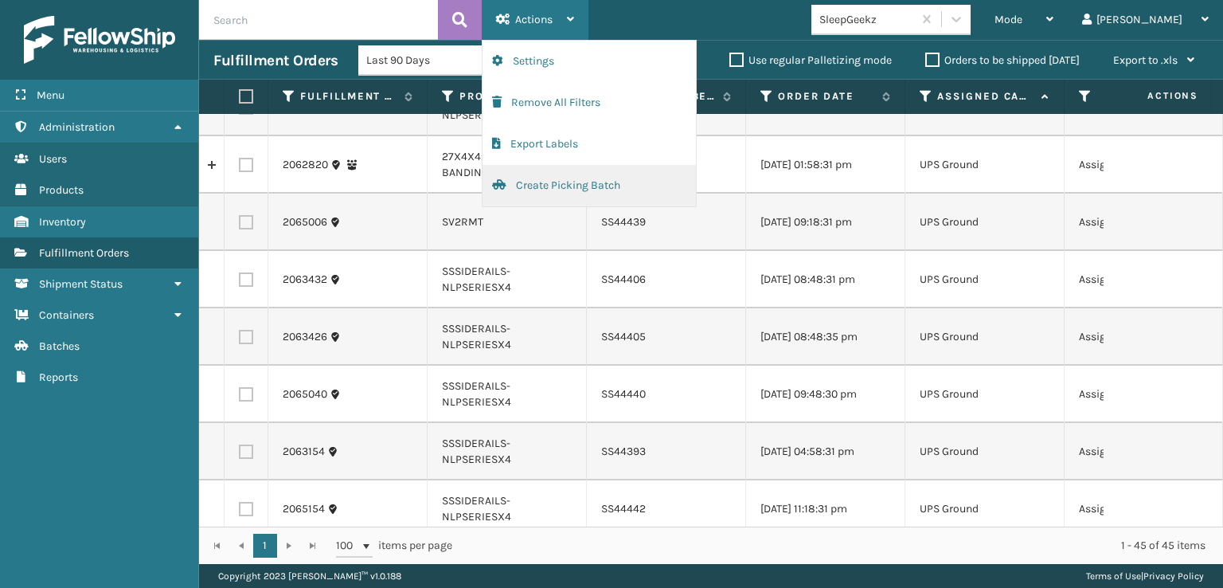
click at [550, 189] on button "Create Picking Batch" at bounding box center [589, 185] width 213 height 41
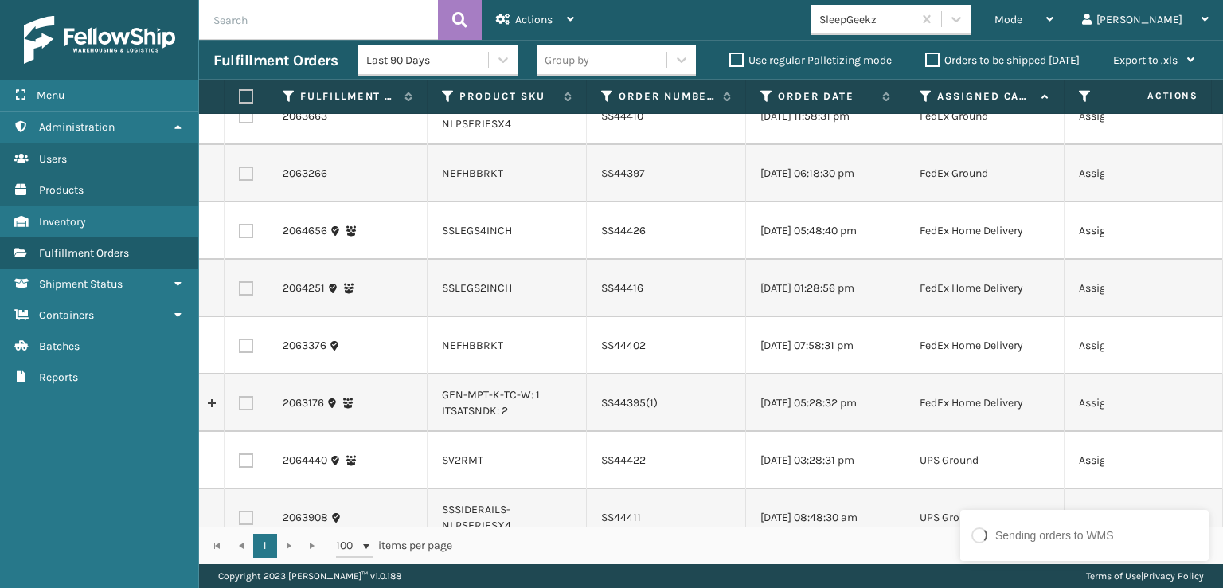
scroll to position [0, 0]
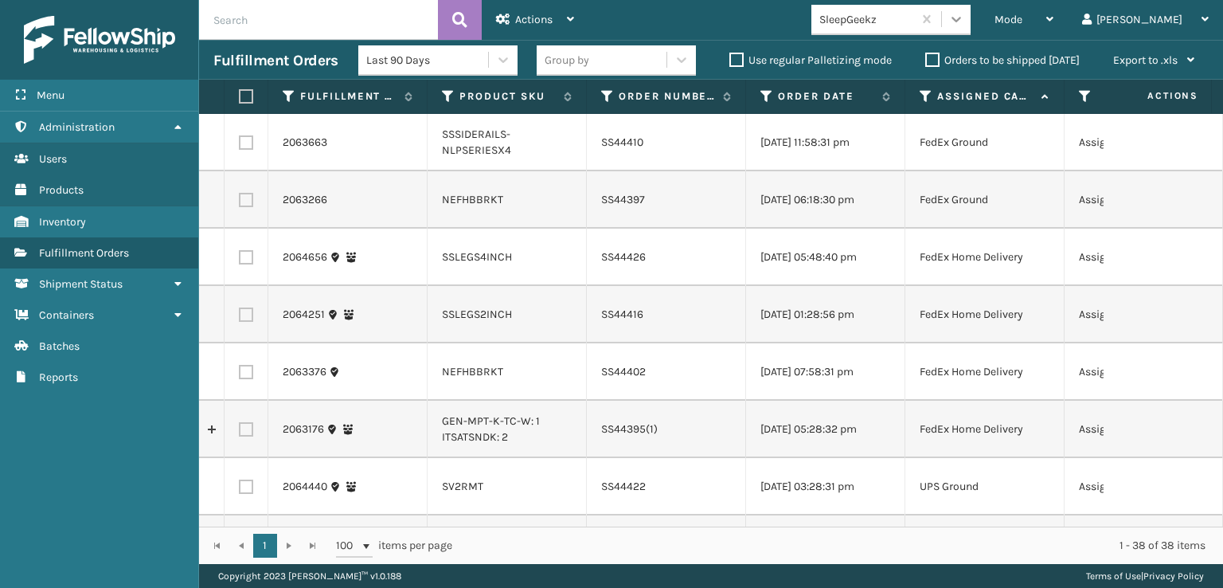
click at [964, 15] on icon at bounding box center [956, 19] width 16 height 16
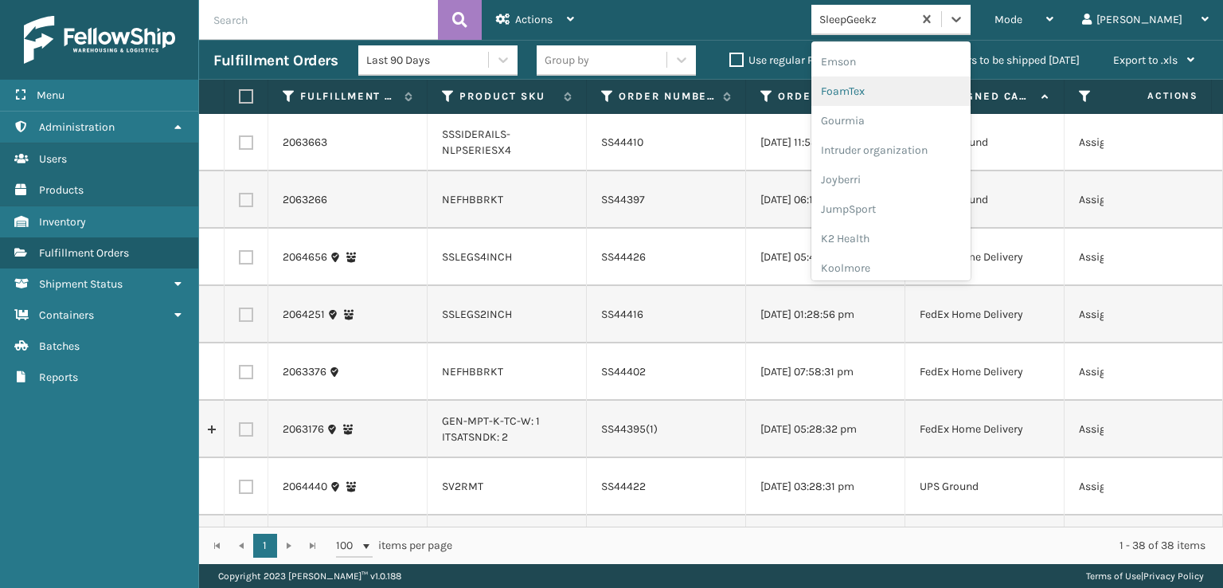
scroll to position [319, 0]
click at [914, 122] on div "FoamTex" at bounding box center [890, 123] width 159 height 29
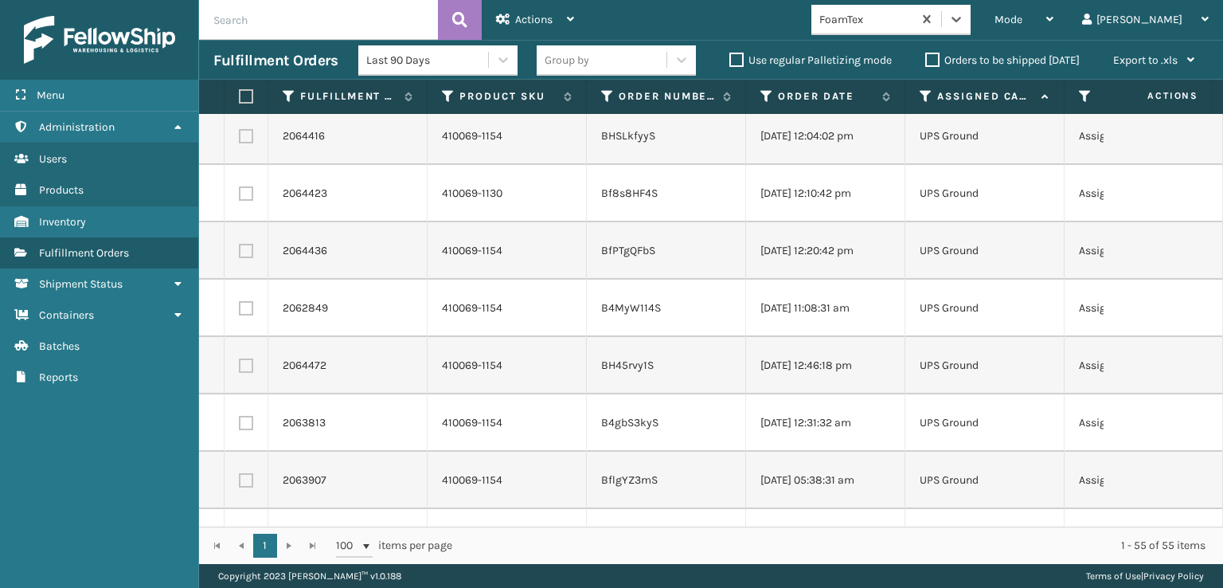
scroll to position [0, 0]
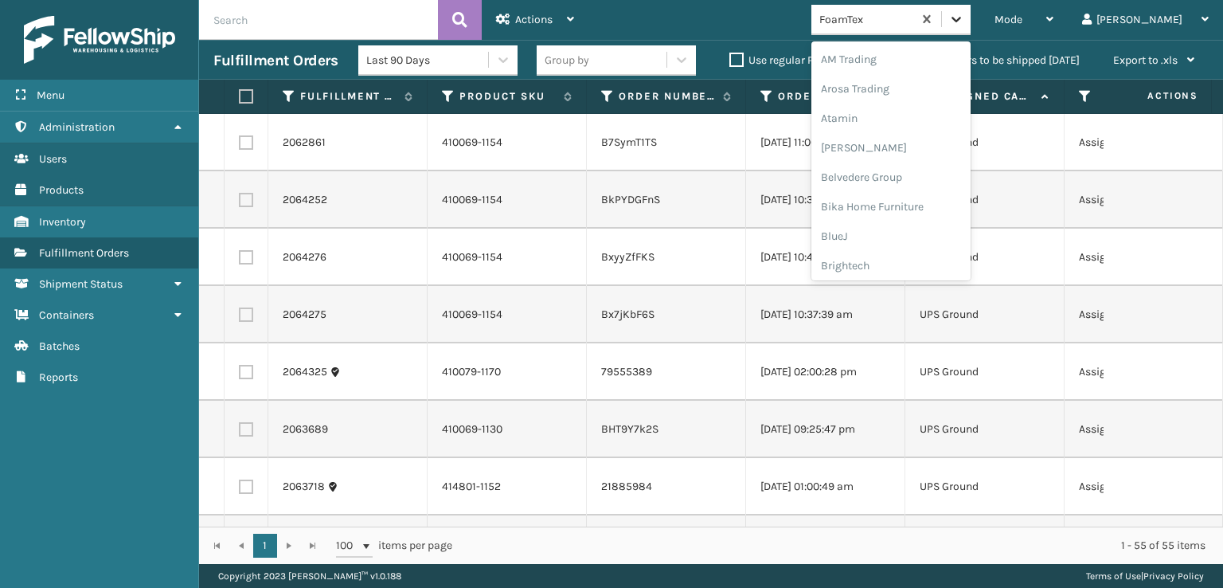
click at [964, 23] on icon at bounding box center [956, 19] width 16 height 16
click at [925, 257] on div "[PERSON_NAME] Brands" at bounding box center [890, 262] width 159 height 29
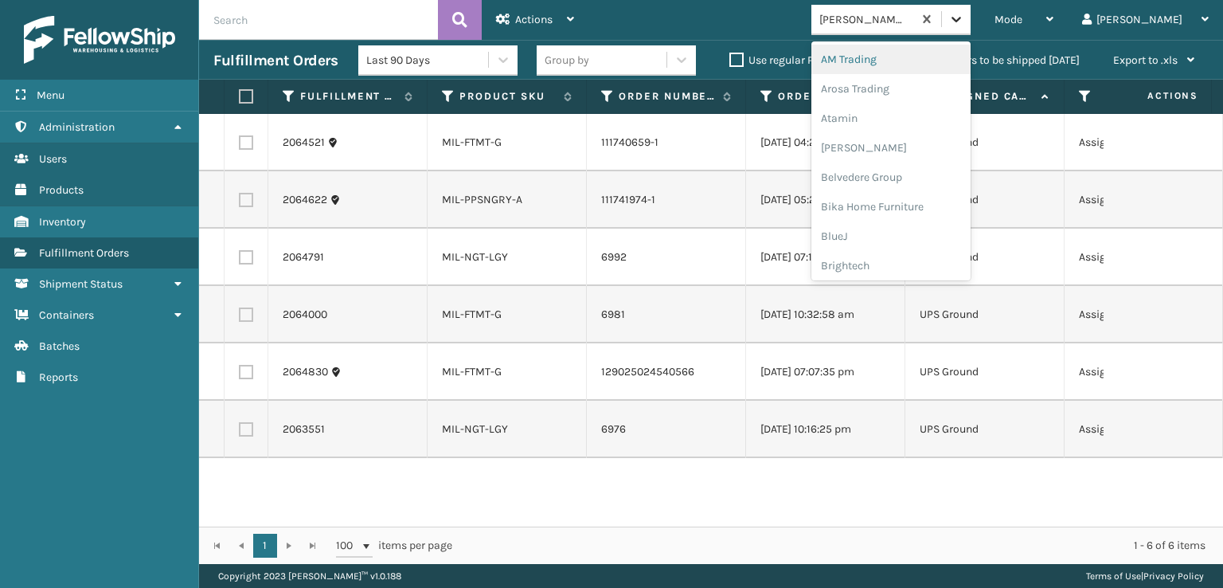
click at [964, 21] on icon at bounding box center [956, 19] width 16 height 16
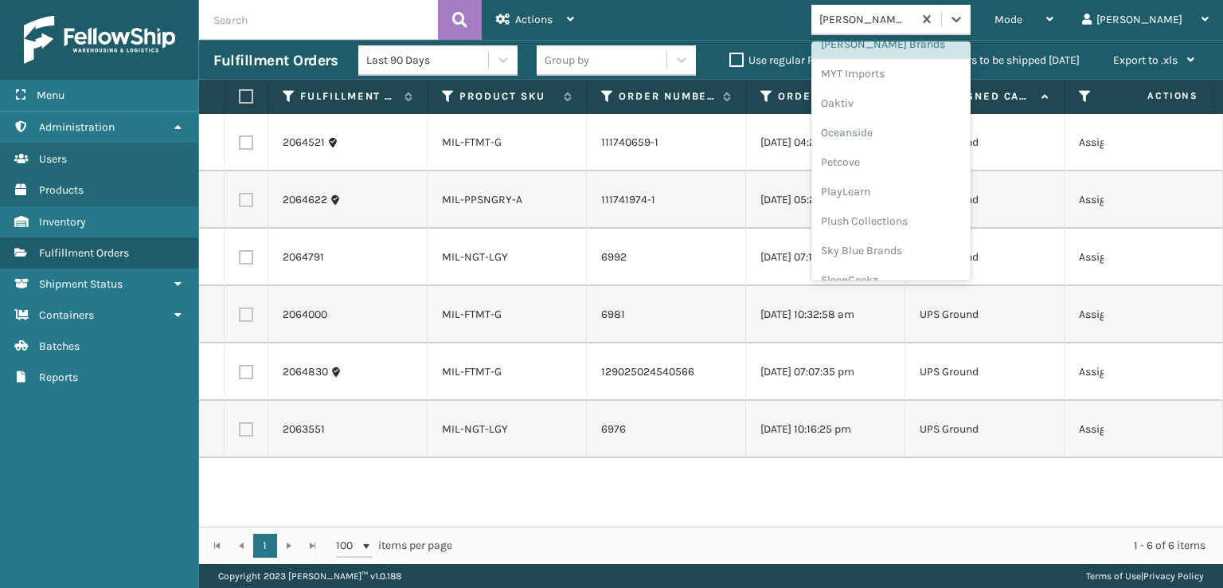
scroll to position [742, 0]
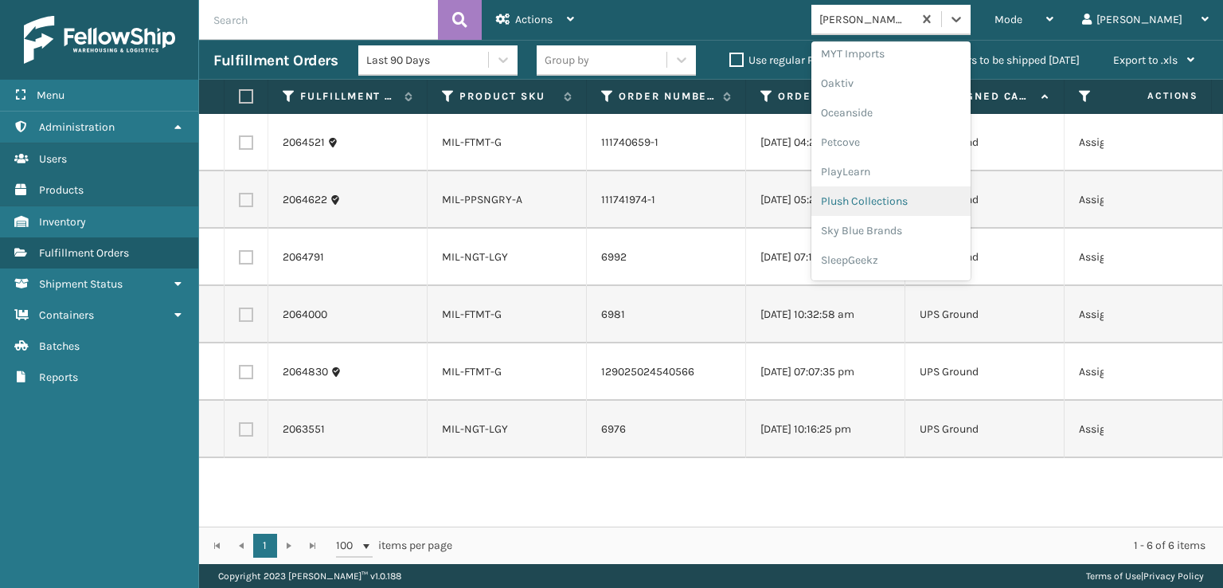
click at [908, 192] on div "Plush Collections" at bounding box center [890, 200] width 159 height 29
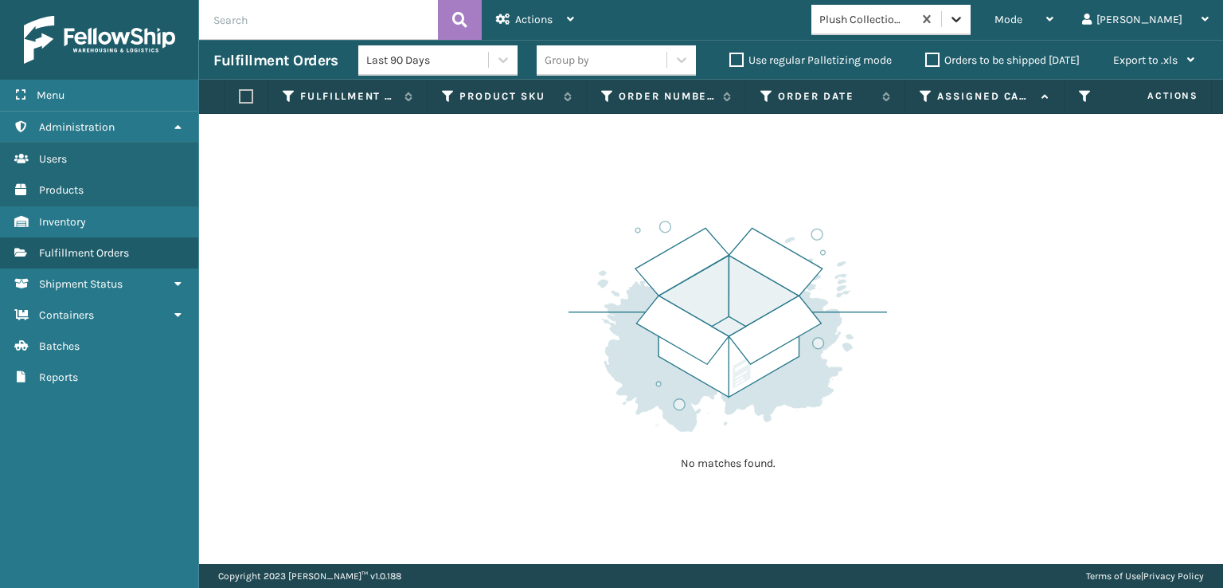
click at [964, 20] on icon at bounding box center [956, 19] width 16 height 16
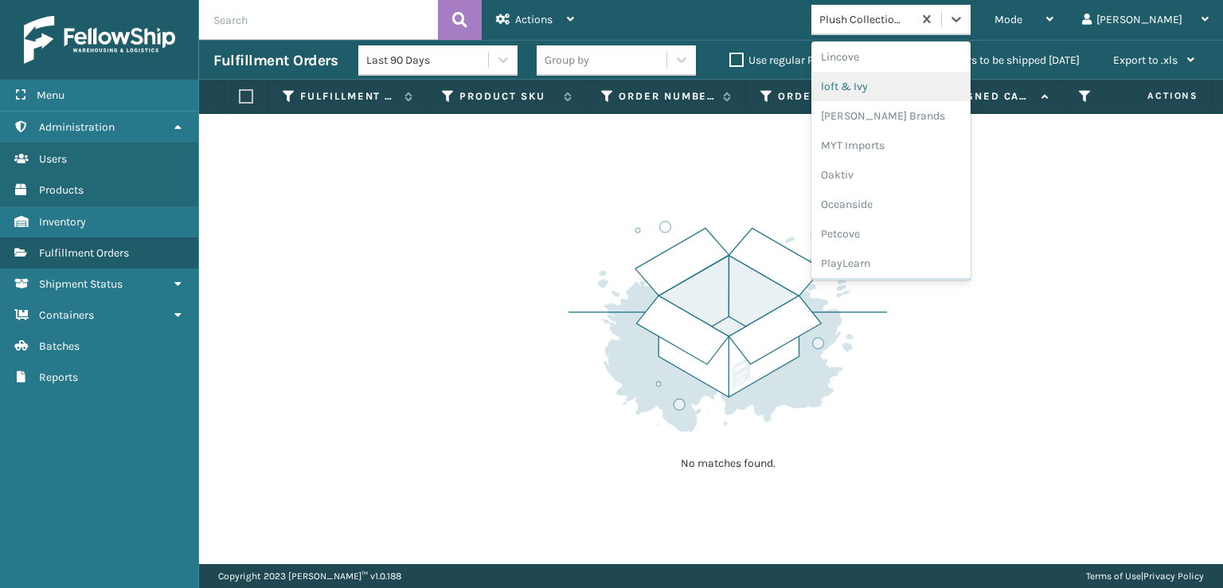
scroll to position [769, 0]
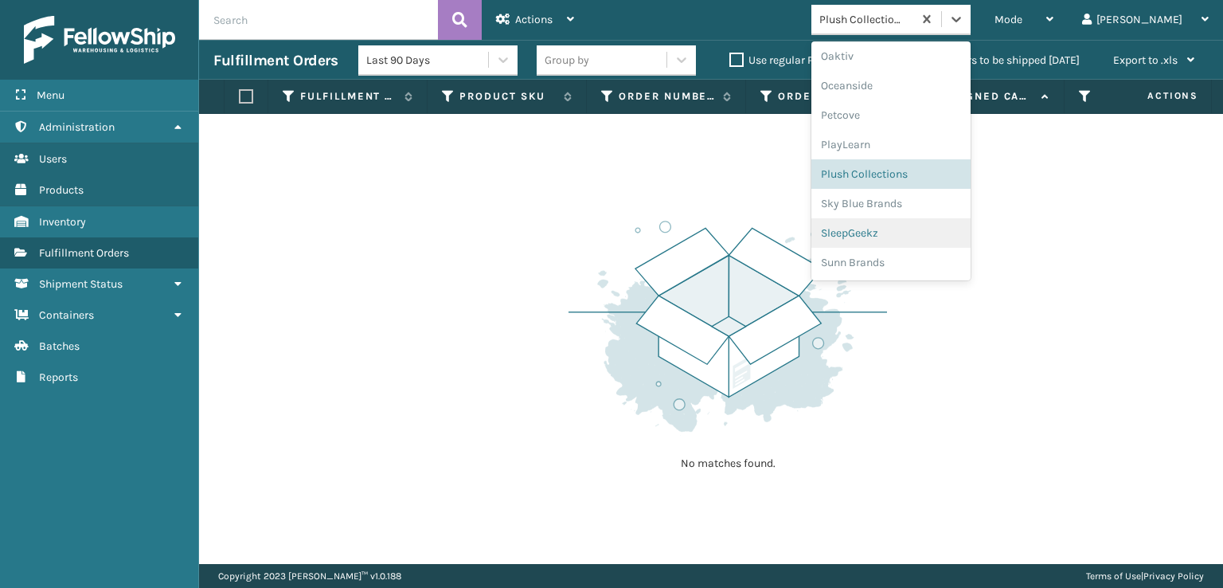
click at [935, 230] on div "SleepGeekz" at bounding box center [890, 232] width 159 height 29
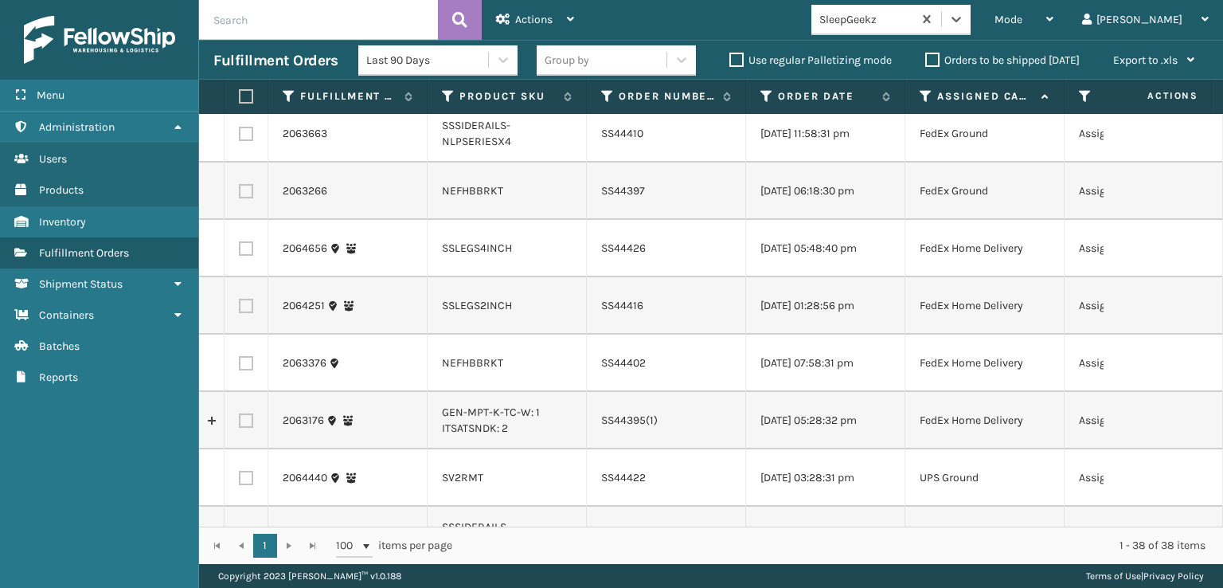
scroll to position [0, 0]
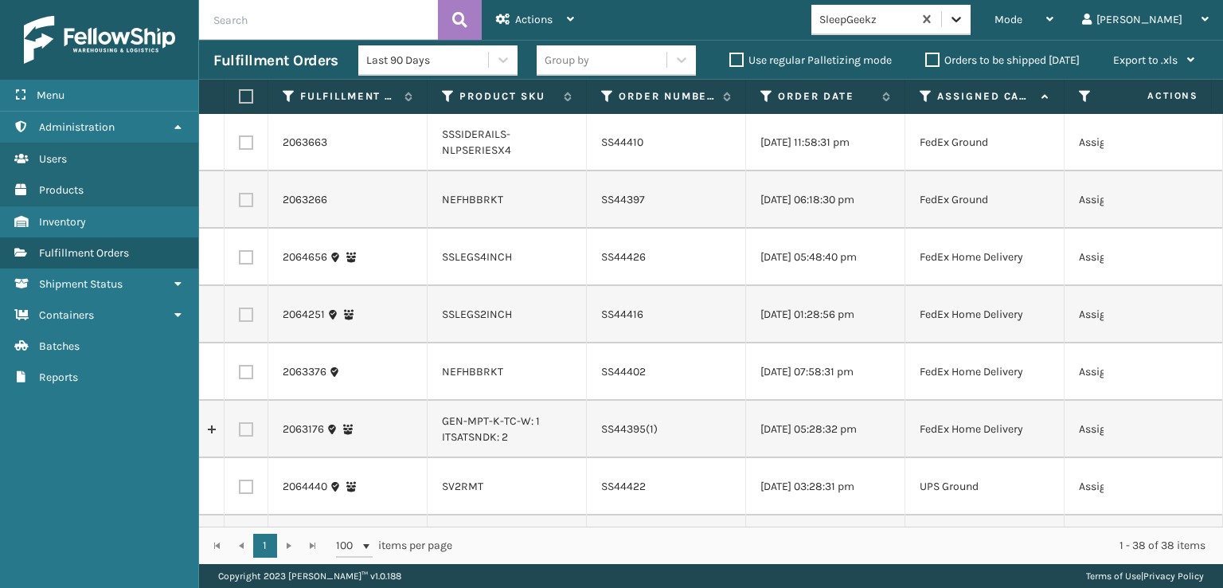
click at [964, 16] on icon at bounding box center [956, 19] width 16 height 16
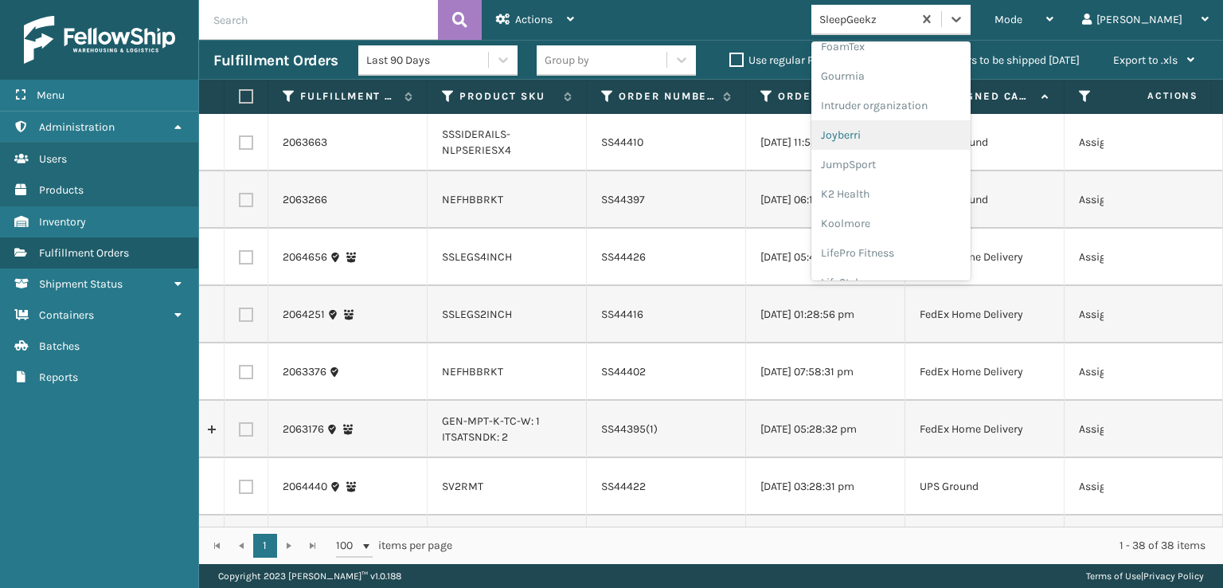
scroll to position [398, 0]
click at [910, 45] on div "FoamTex" at bounding box center [890, 43] width 159 height 29
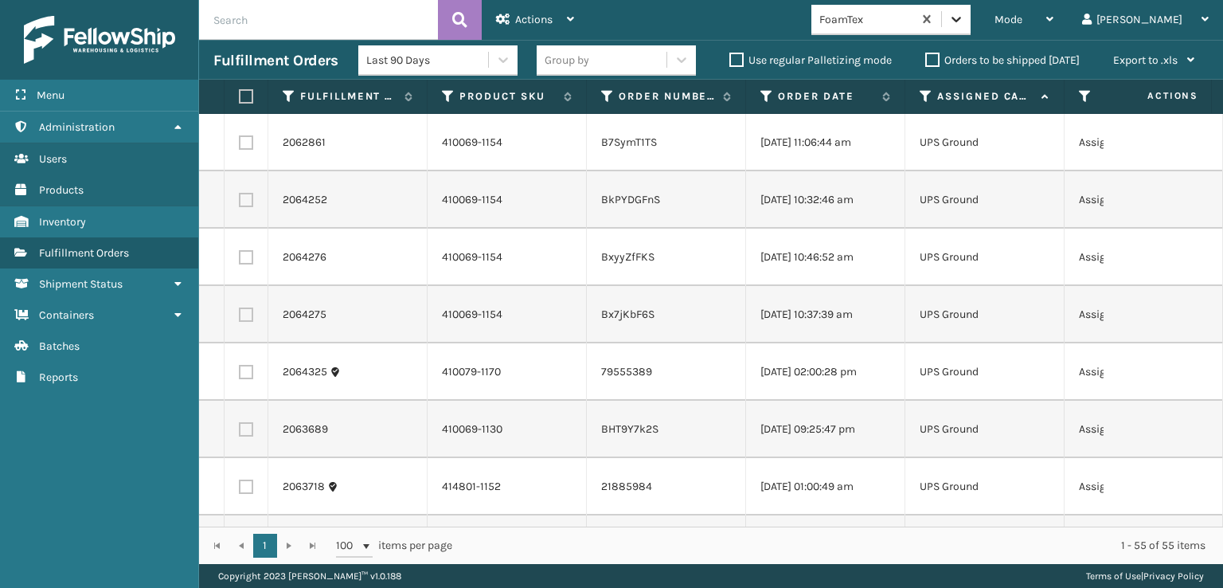
click at [964, 26] on icon at bounding box center [956, 19] width 16 height 16
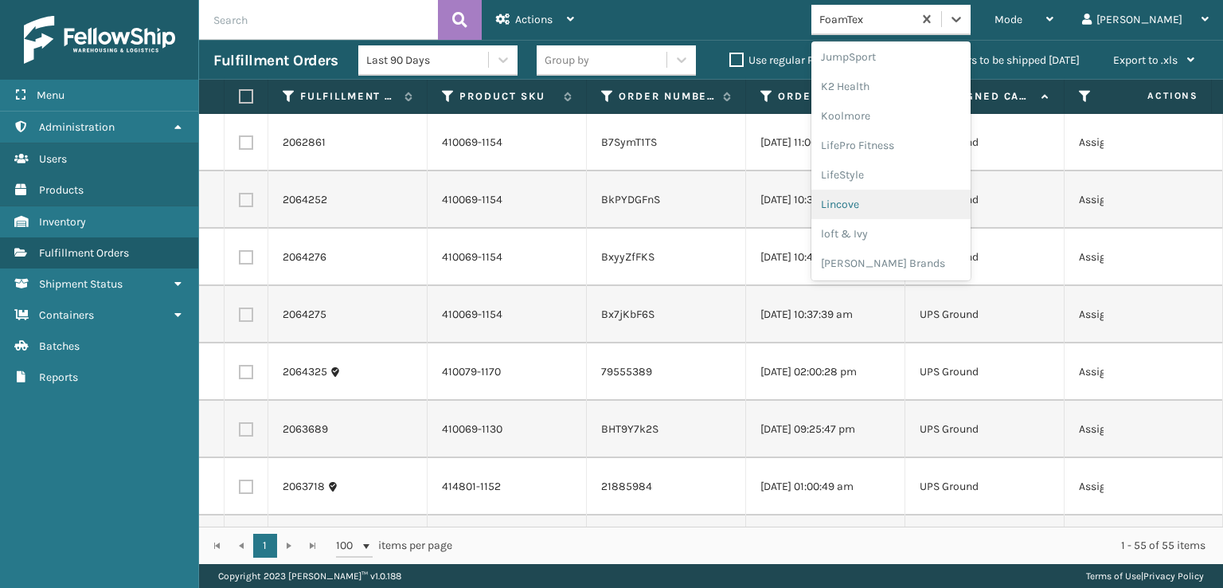
scroll to position [662, 0]
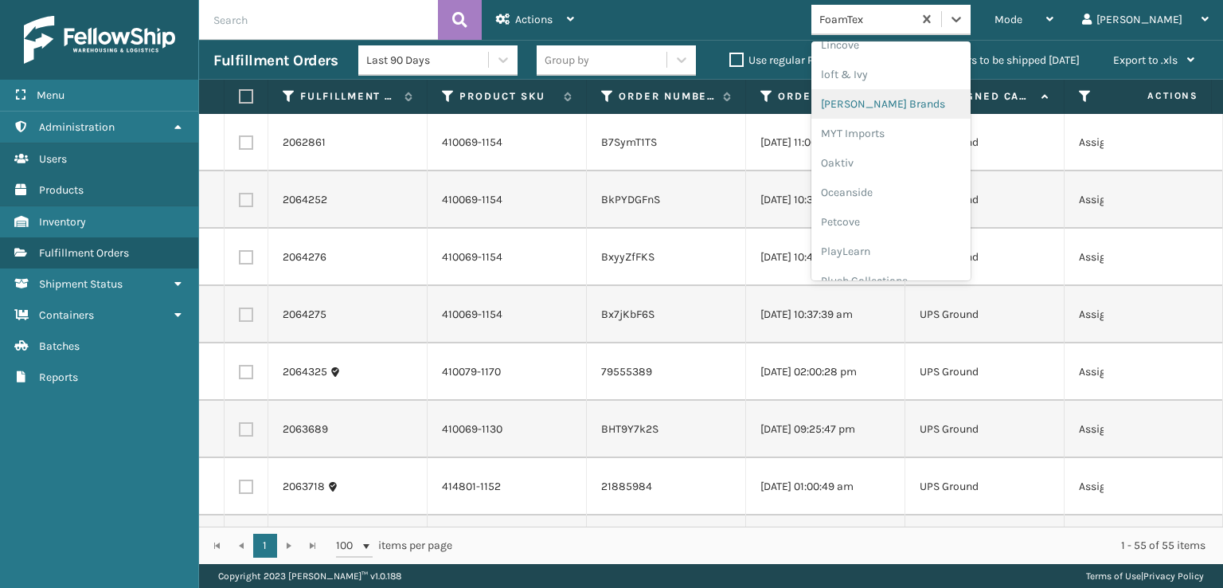
click at [942, 96] on div "[PERSON_NAME] Brands" at bounding box center [890, 103] width 159 height 29
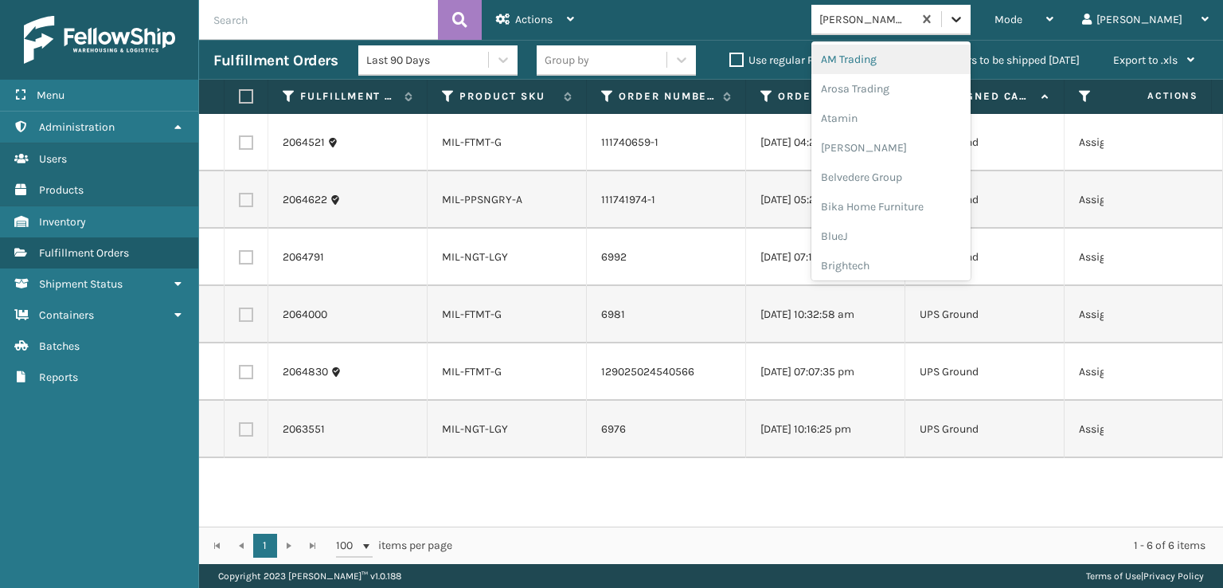
click at [964, 20] on icon at bounding box center [956, 19] width 16 height 16
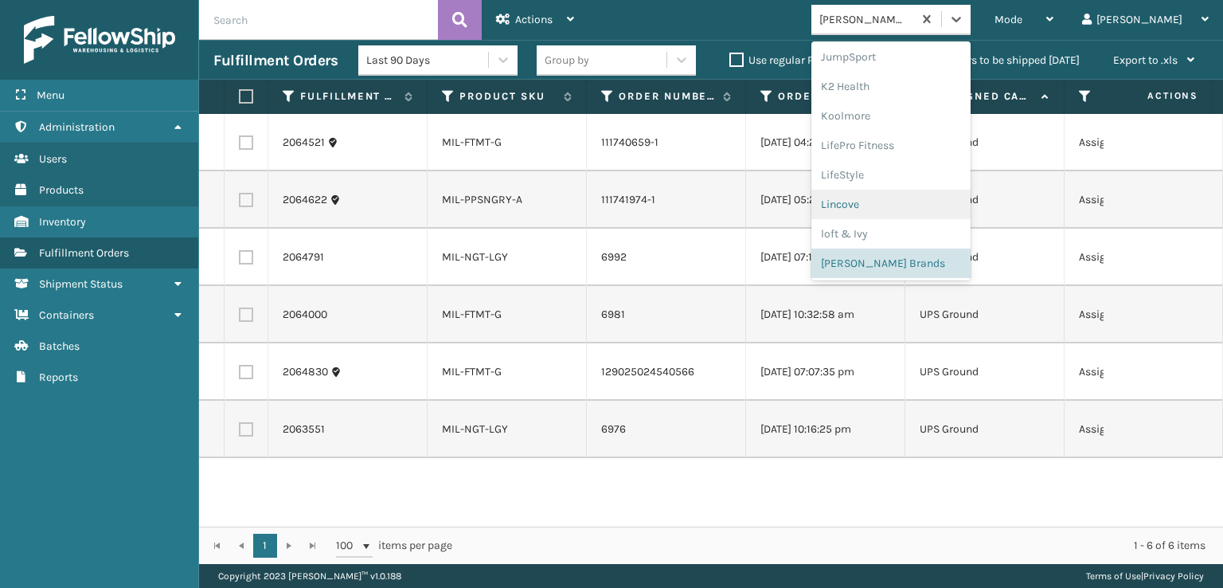
scroll to position [769, 0]
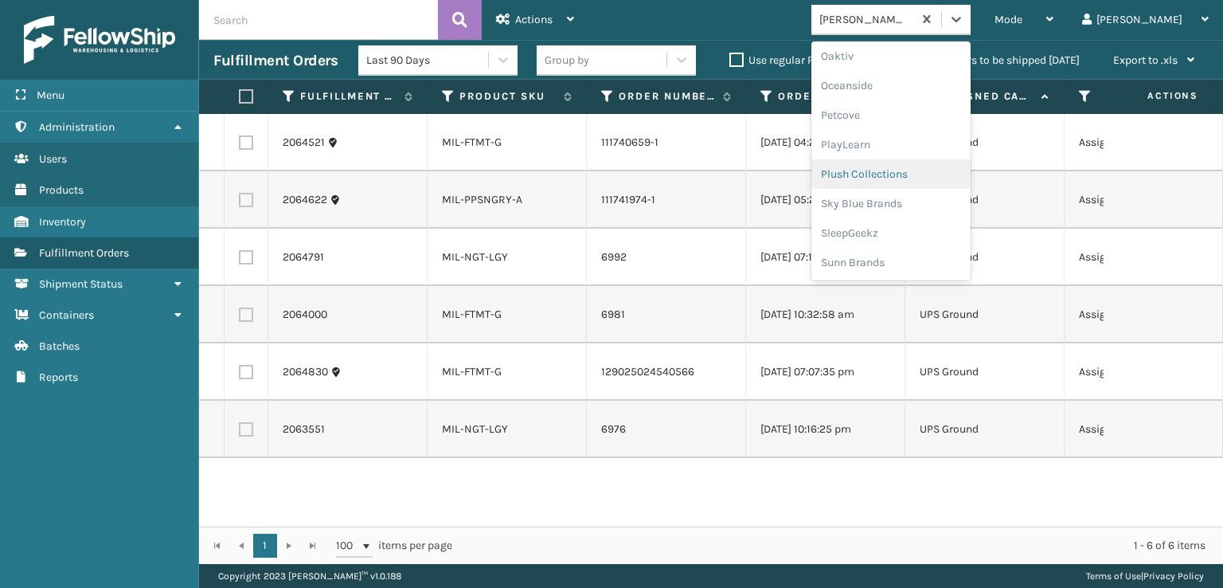
click at [936, 177] on div "Plush Collections" at bounding box center [890, 173] width 159 height 29
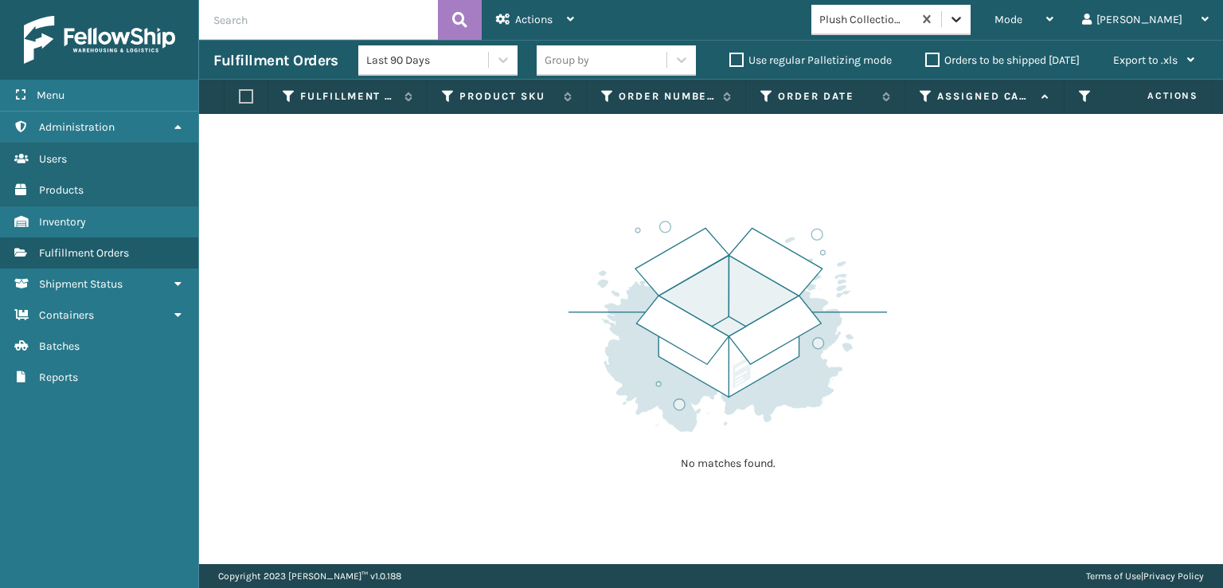
click at [971, 29] on div at bounding box center [956, 19] width 29 height 29
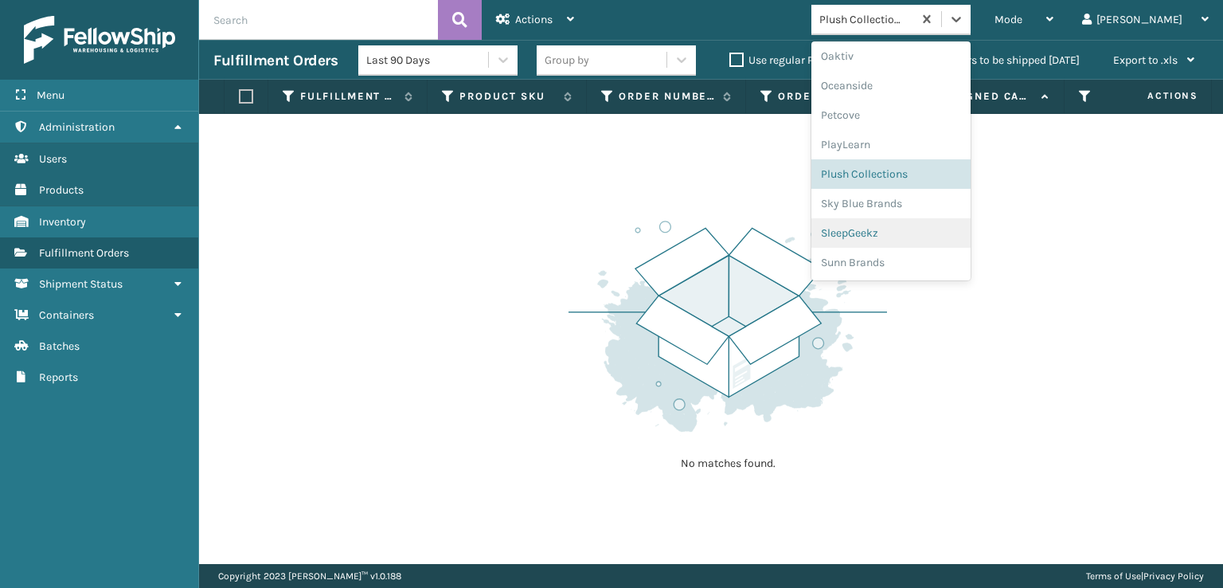
click at [938, 233] on div "SleepGeekz" at bounding box center [890, 232] width 159 height 29
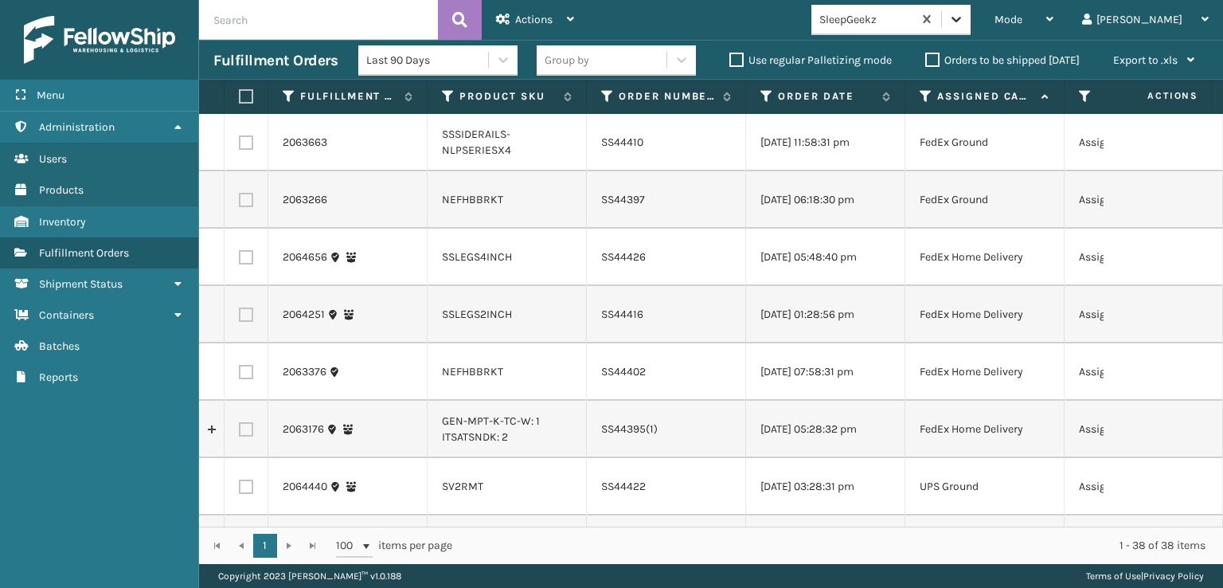
click at [964, 20] on icon at bounding box center [956, 19] width 16 height 16
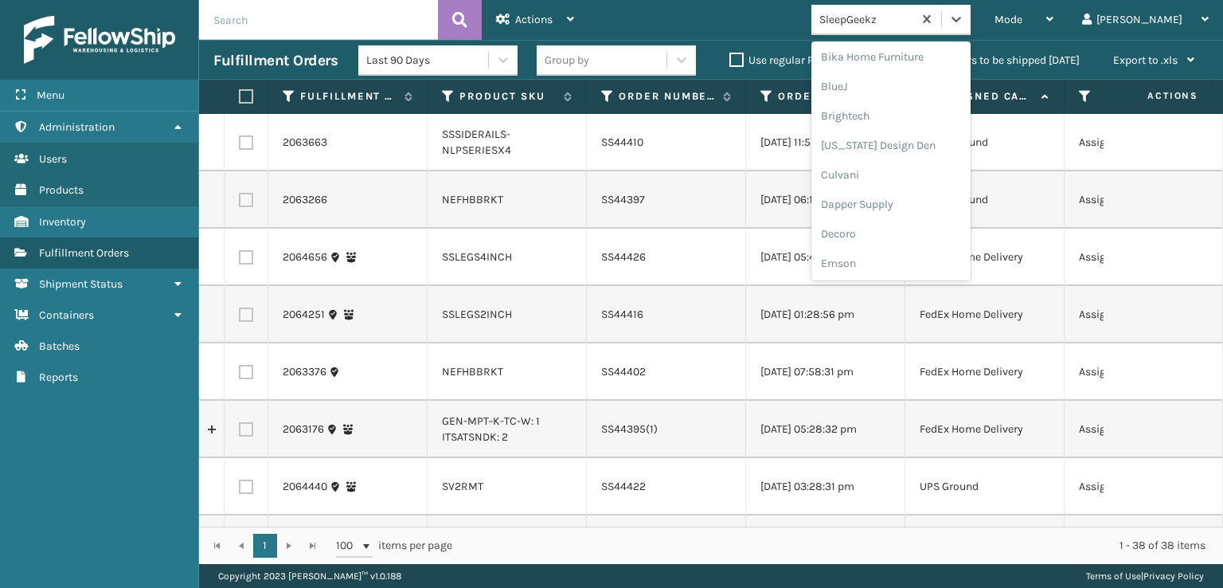
scroll to position [159, 0]
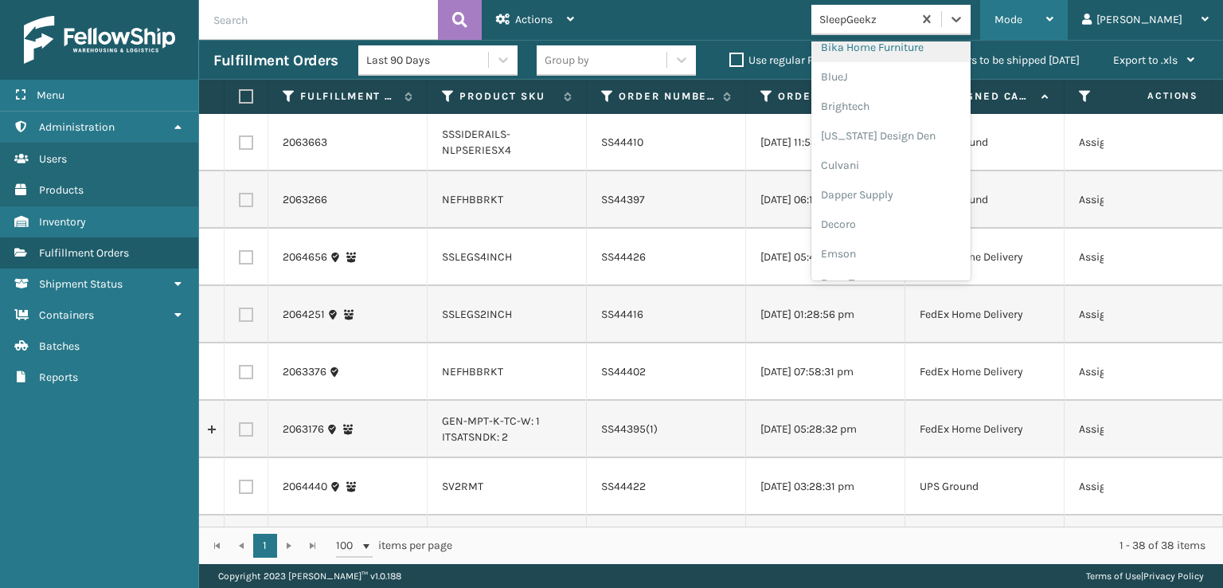
click at [1022, 23] on span "Mode" at bounding box center [1009, 20] width 28 height 14
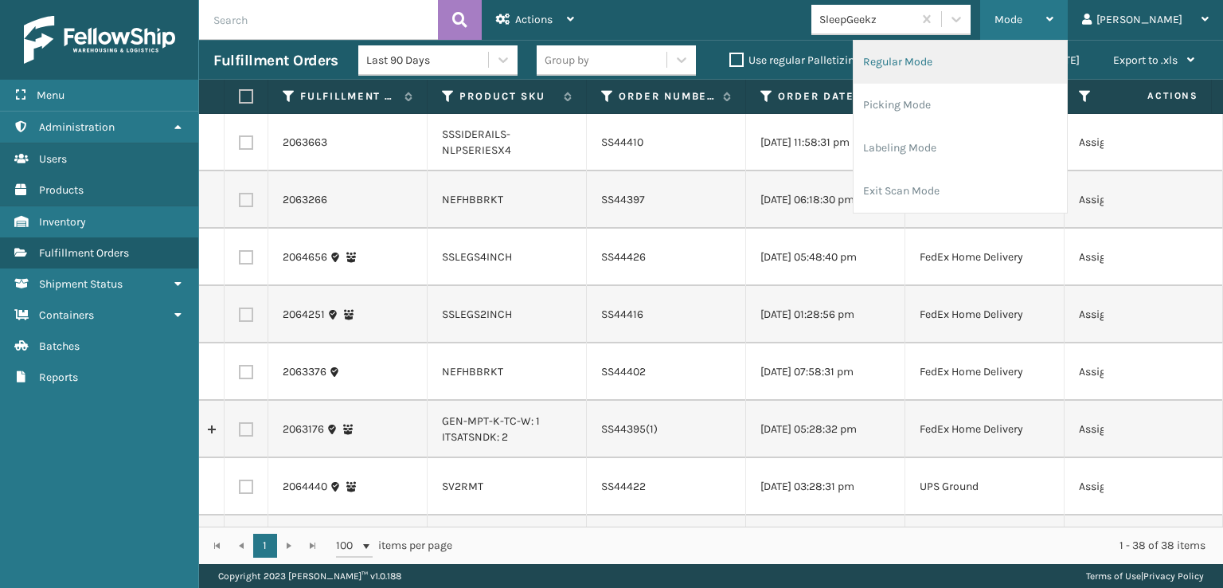
click at [954, 61] on li "Regular Mode" at bounding box center [960, 62] width 213 height 43
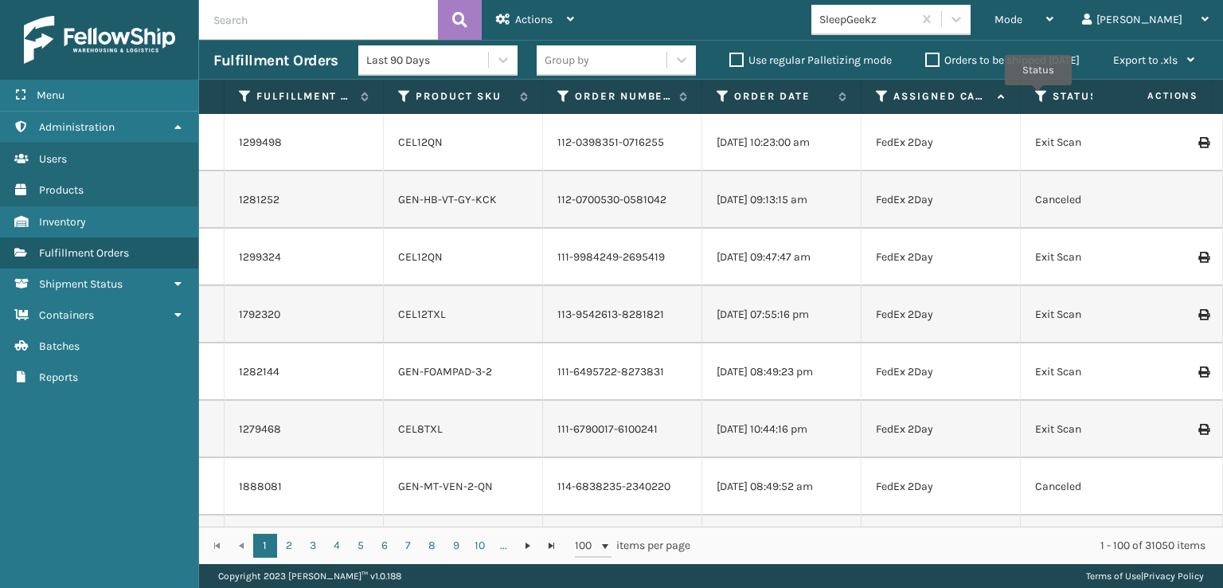
click at [1038, 96] on icon at bounding box center [1041, 96] width 13 height 14
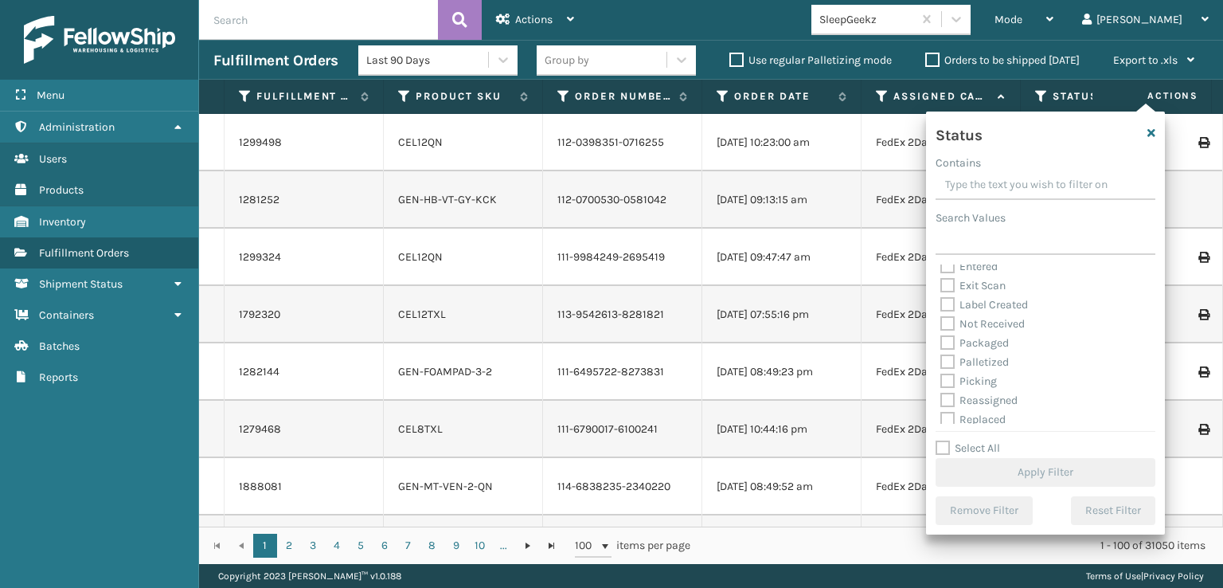
scroll to position [89, 0]
click at [952, 340] on label "Picking" at bounding box center [968, 337] width 57 height 14
click at [941, 338] on input "Picking" at bounding box center [940, 333] width 1 height 10
checkbox input "true"
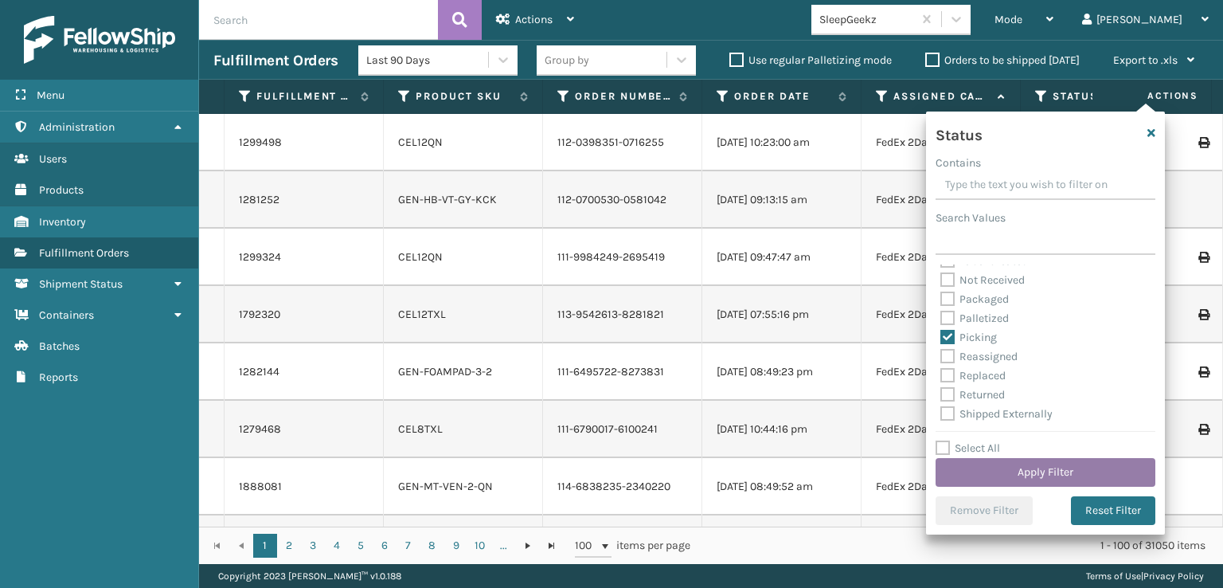
click at [1022, 475] on button "Apply Filter" at bounding box center [1046, 472] width 220 height 29
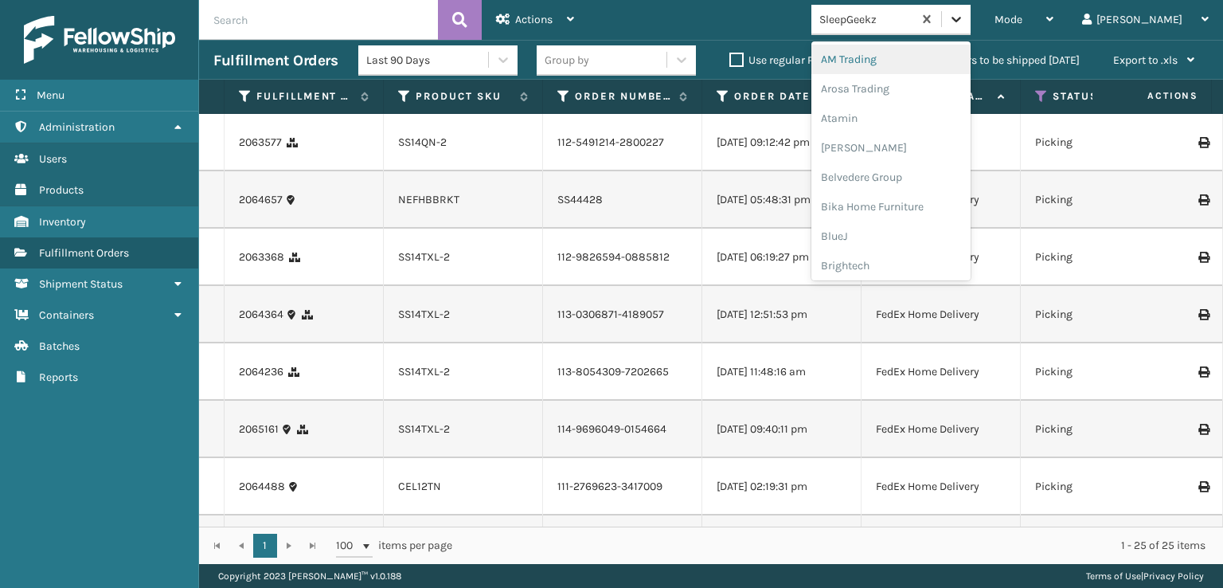
click at [971, 28] on div at bounding box center [956, 19] width 29 height 29
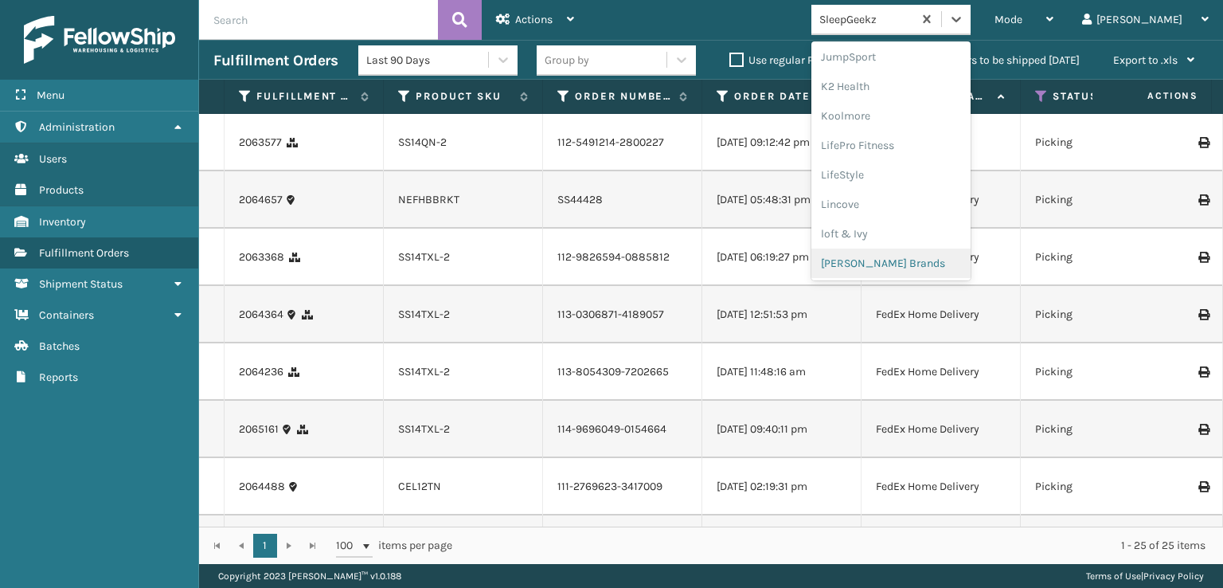
click at [910, 256] on div "[PERSON_NAME] Brands" at bounding box center [890, 262] width 159 height 29
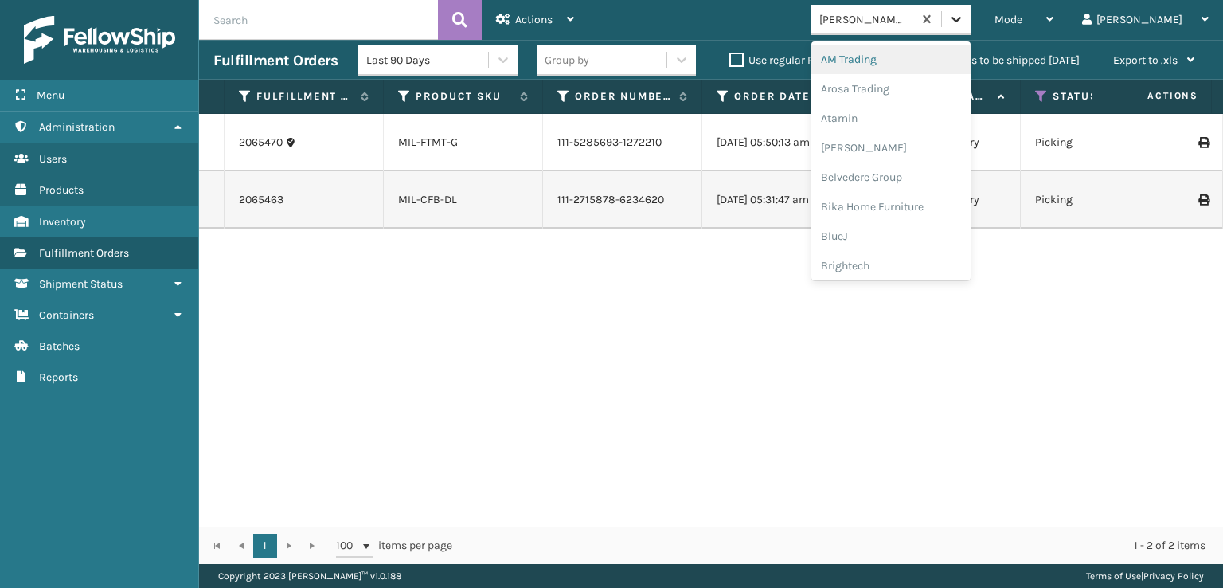
click at [964, 18] on icon at bounding box center [956, 19] width 16 height 16
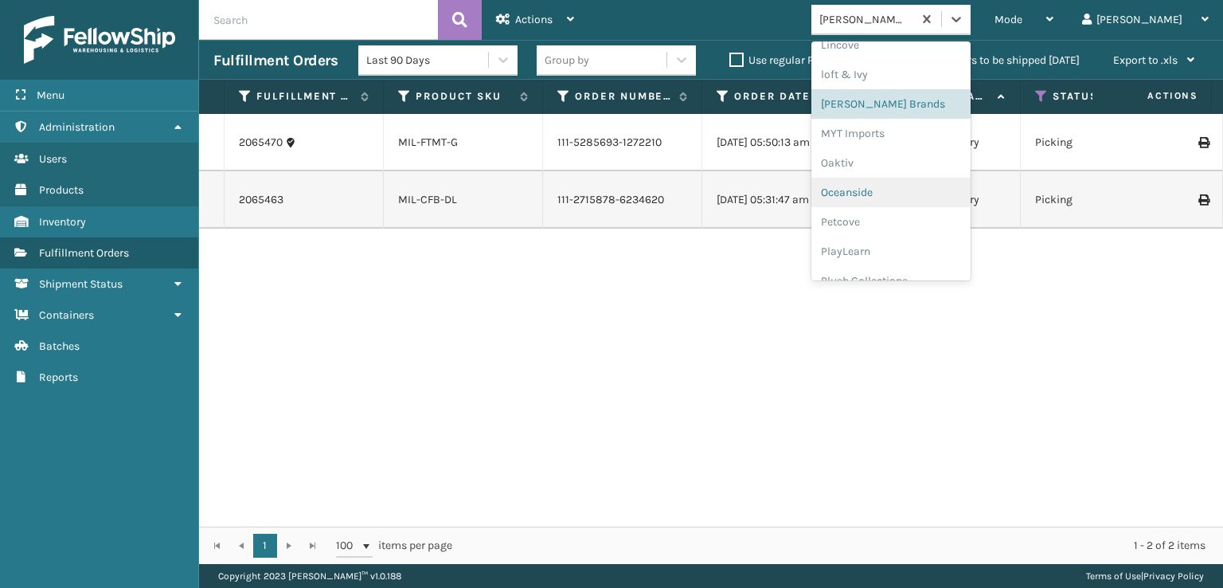
scroll to position [769, 0]
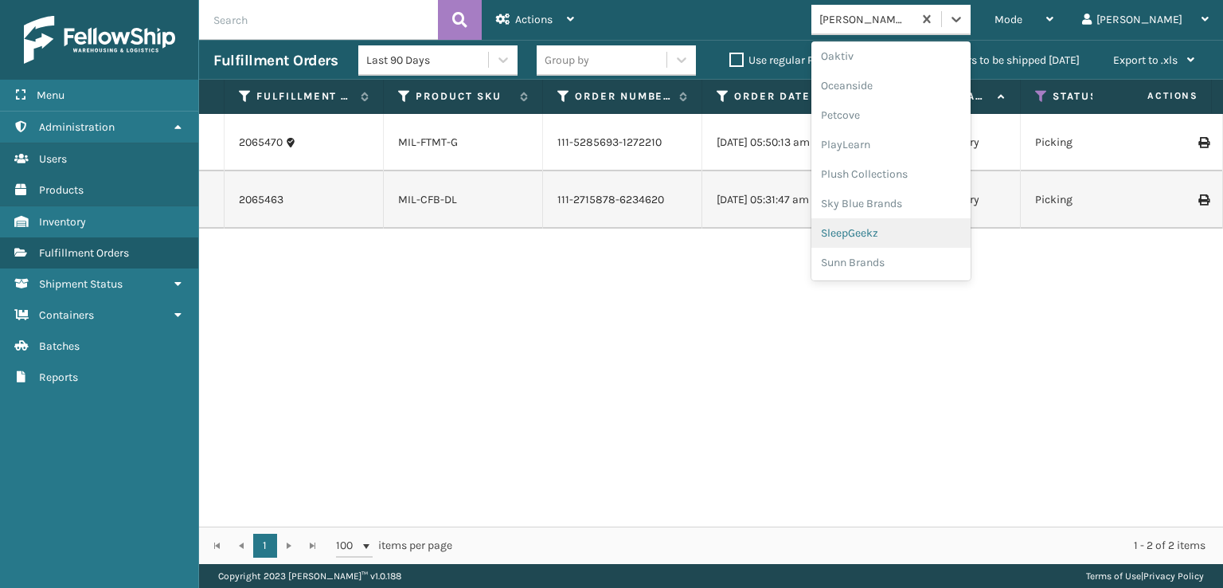
click at [908, 233] on div "SleepGeekz" at bounding box center [890, 232] width 159 height 29
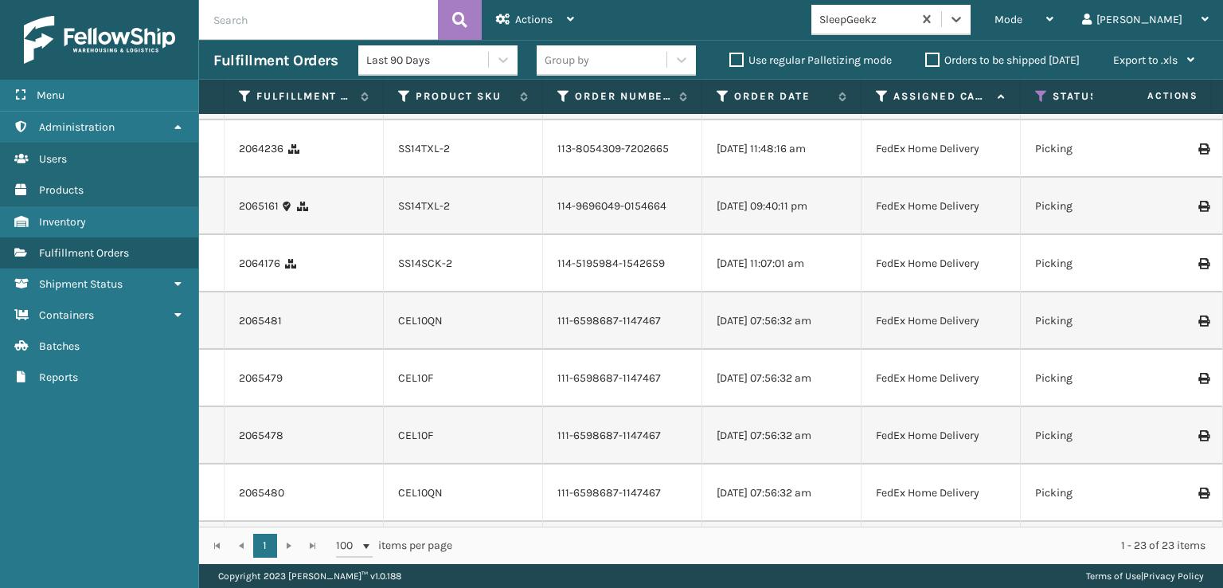
scroll to position [1137, 0]
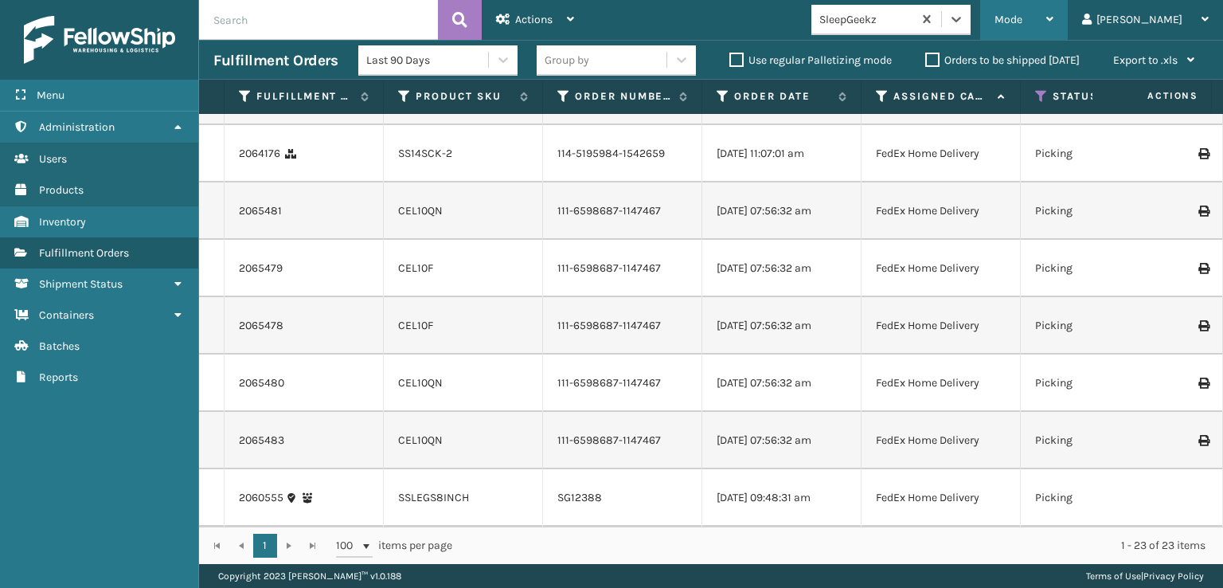
click at [1022, 17] on span "Mode" at bounding box center [1009, 20] width 28 height 14
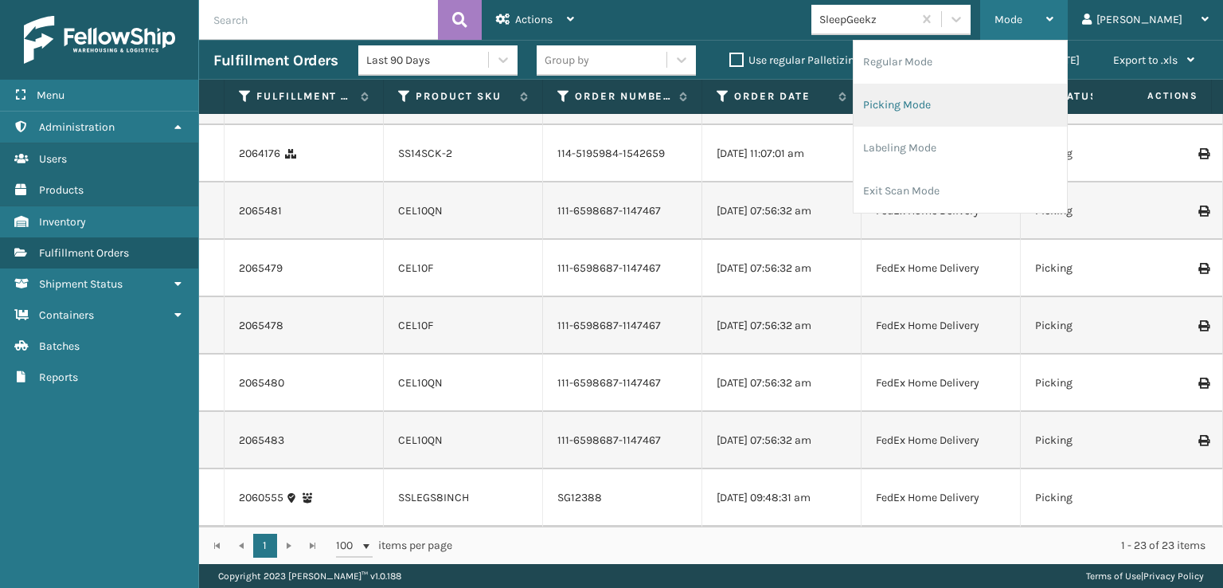
click at [960, 106] on li "Picking Mode" at bounding box center [960, 105] width 213 height 43
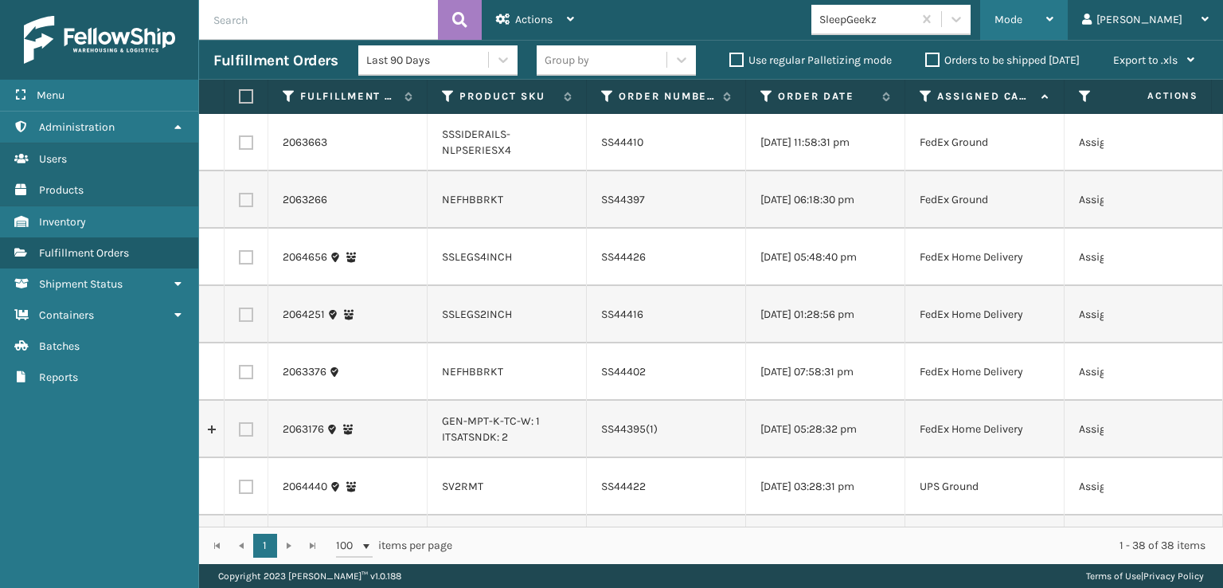
click at [1053, 18] on div "Mode" at bounding box center [1024, 20] width 59 height 40
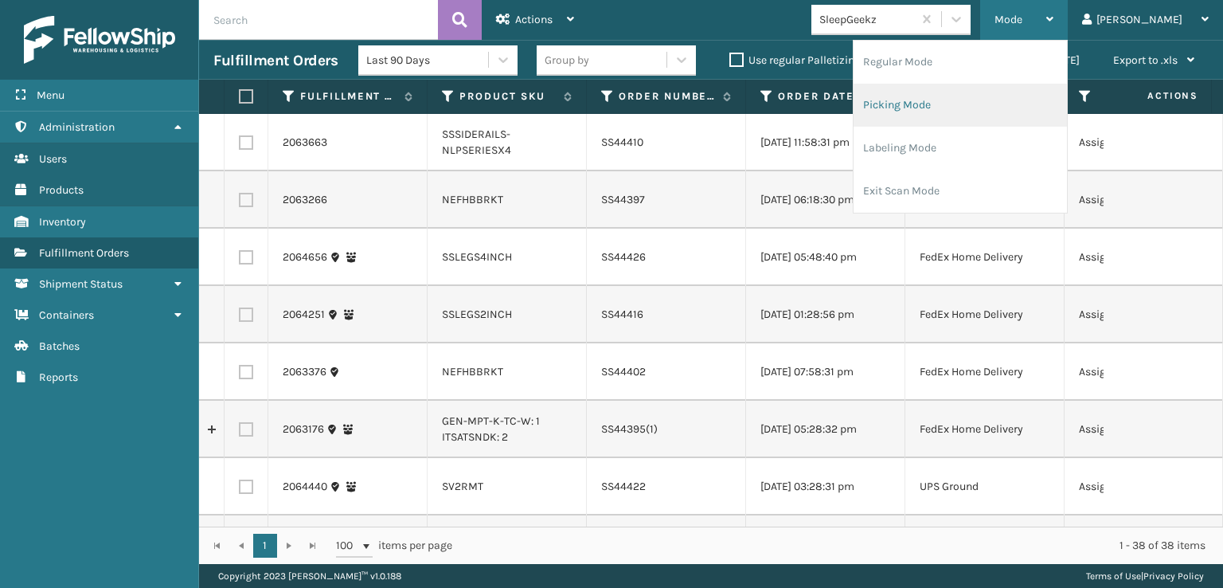
click at [971, 107] on li "Picking Mode" at bounding box center [960, 105] width 213 height 43
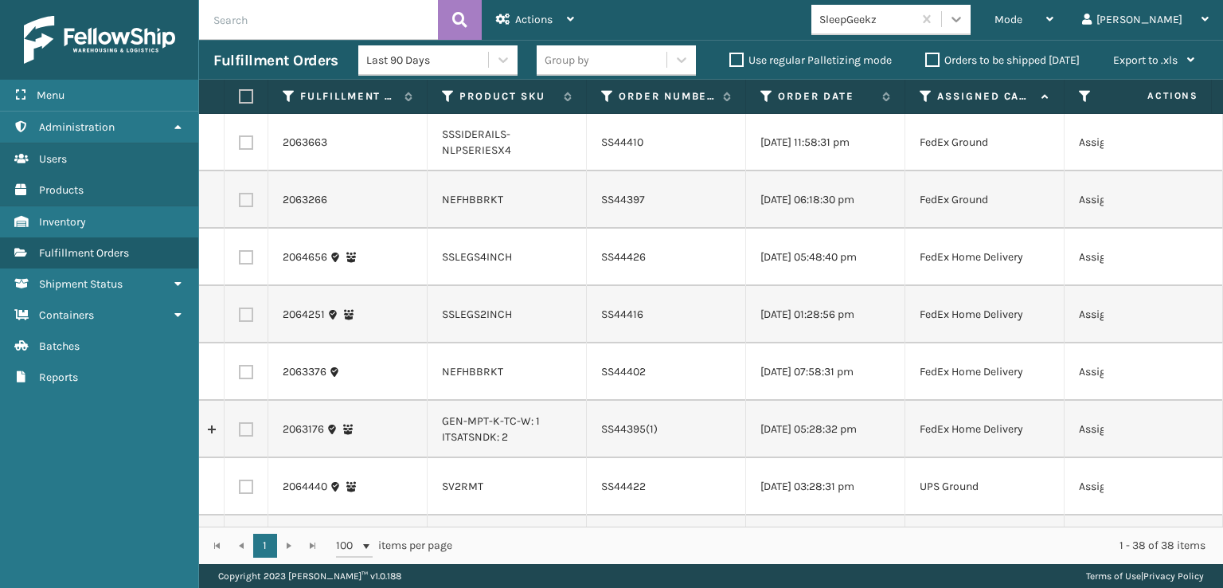
click at [964, 18] on icon at bounding box center [956, 19] width 16 height 16
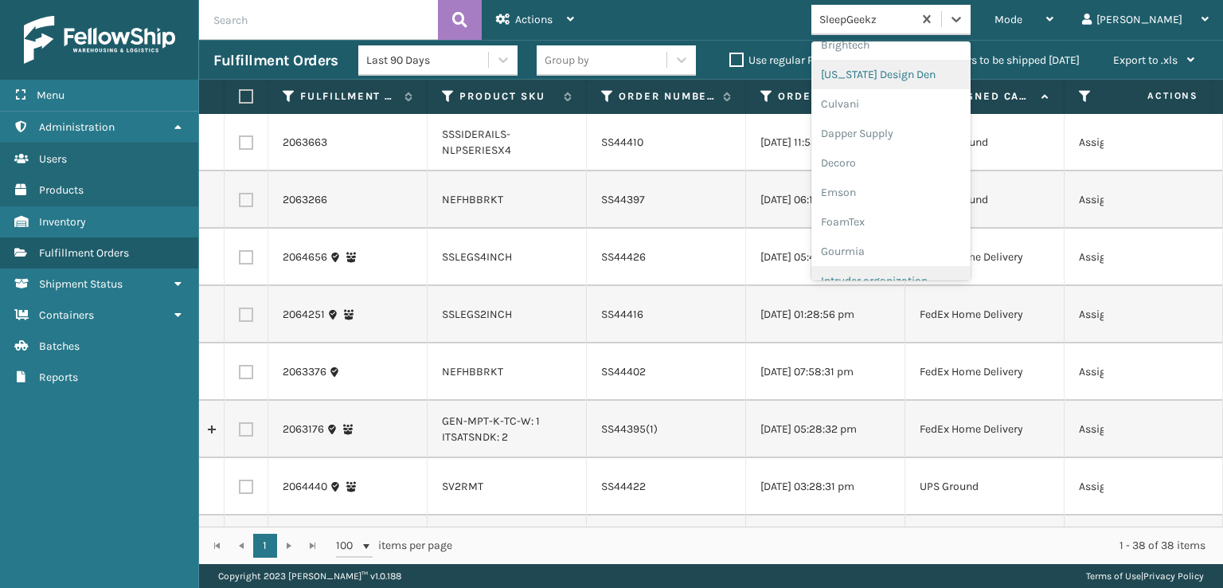
scroll to position [319, 0]
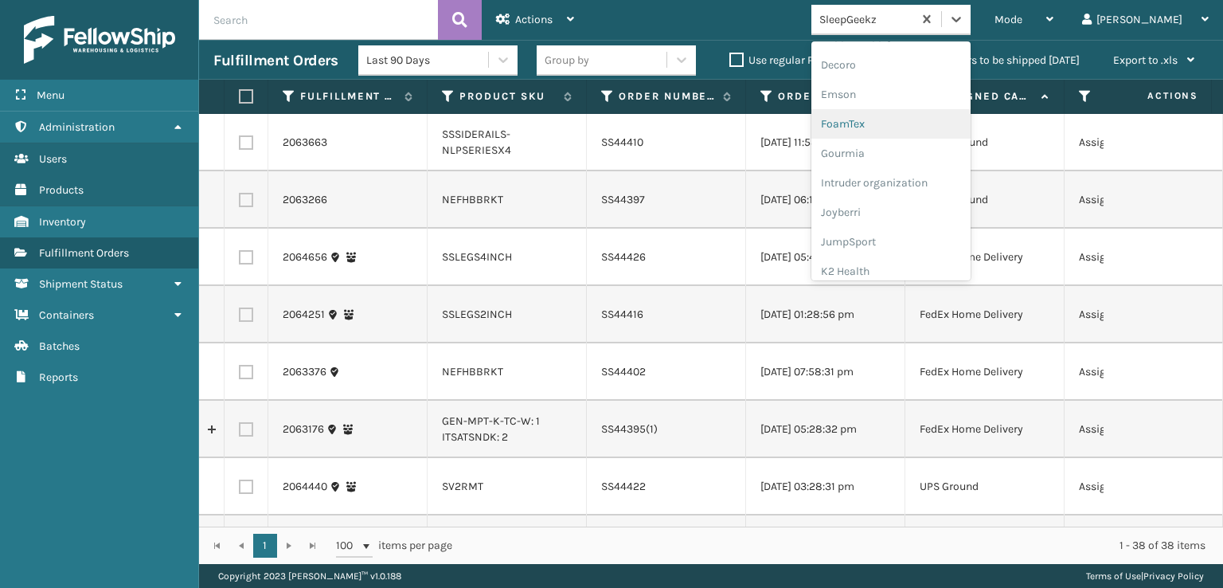
click at [917, 127] on div "FoamTex" at bounding box center [890, 123] width 159 height 29
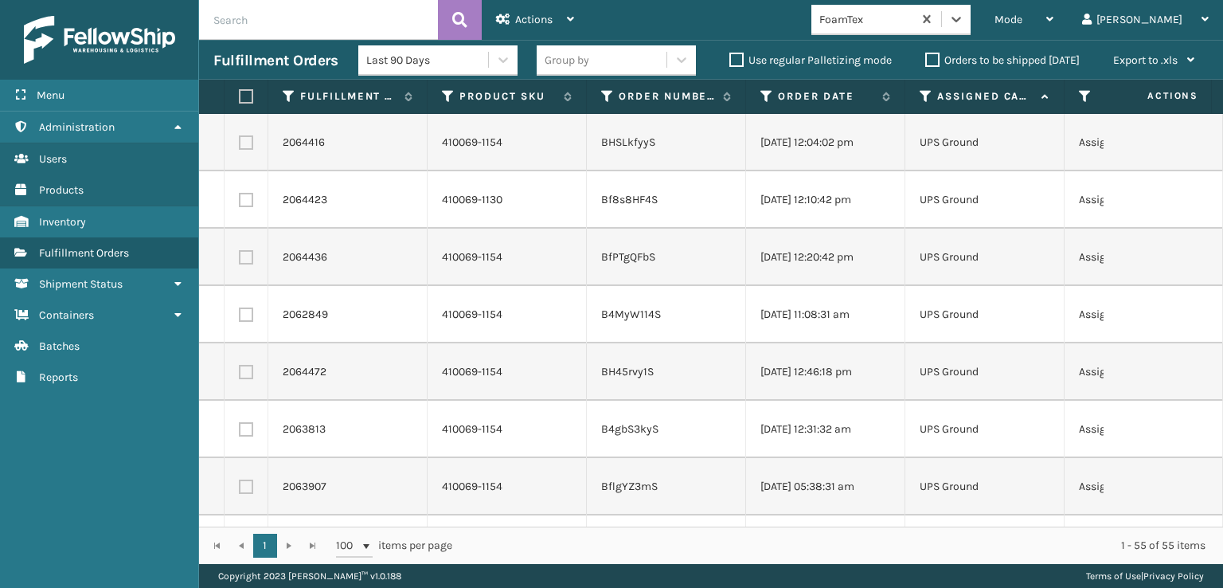
scroll to position [159, 0]
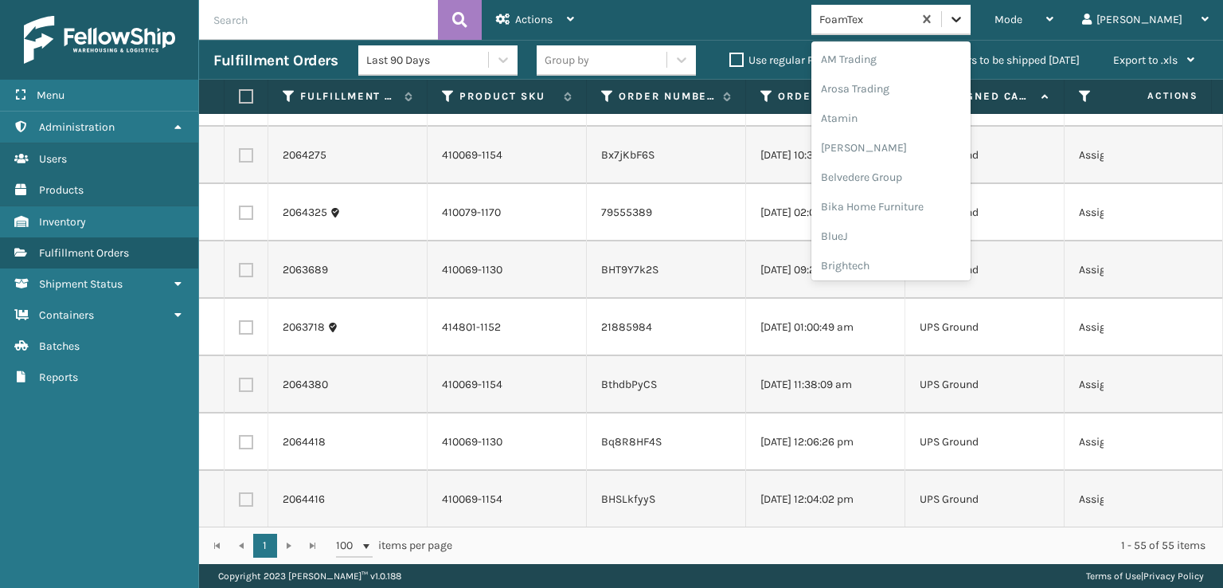
click at [964, 23] on icon at bounding box center [956, 19] width 16 height 16
click at [924, 260] on div "[PERSON_NAME] Brands" at bounding box center [890, 262] width 159 height 29
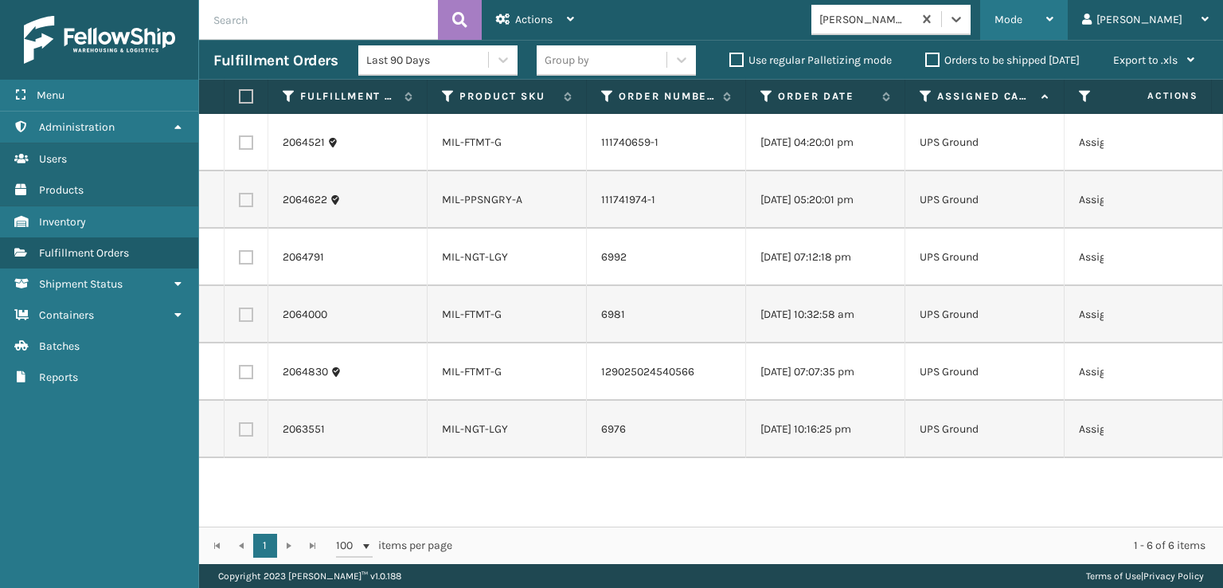
click at [1053, 20] on div "Mode" at bounding box center [1024, 20] width 59 height 40
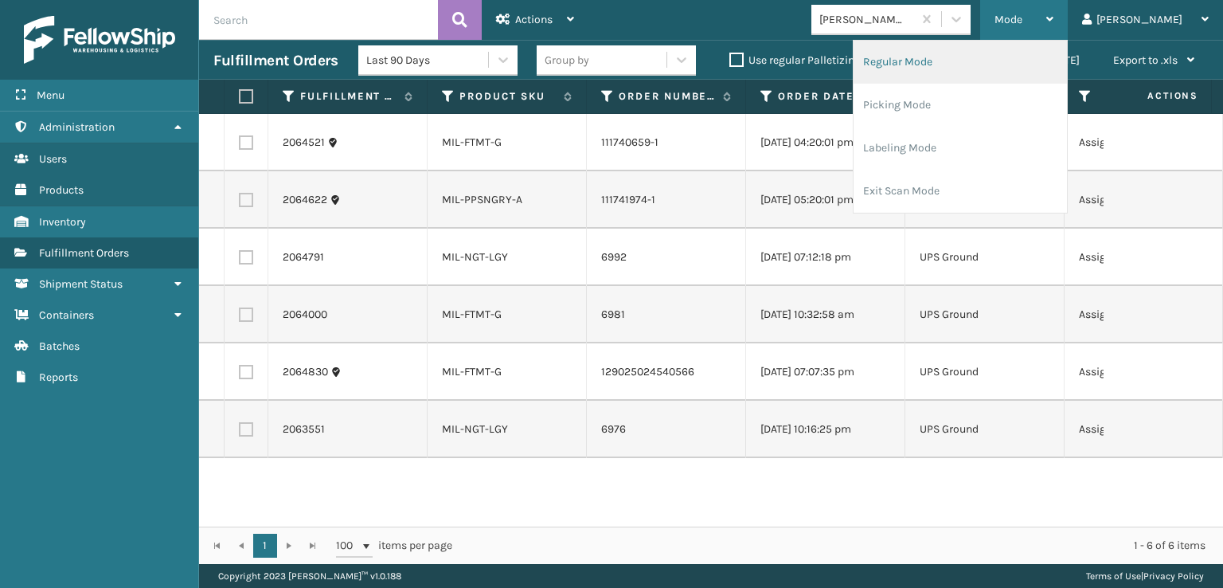
click at [971, 56] on li "Regular Mode" at bounding box center [960, 62] width 213 height 43
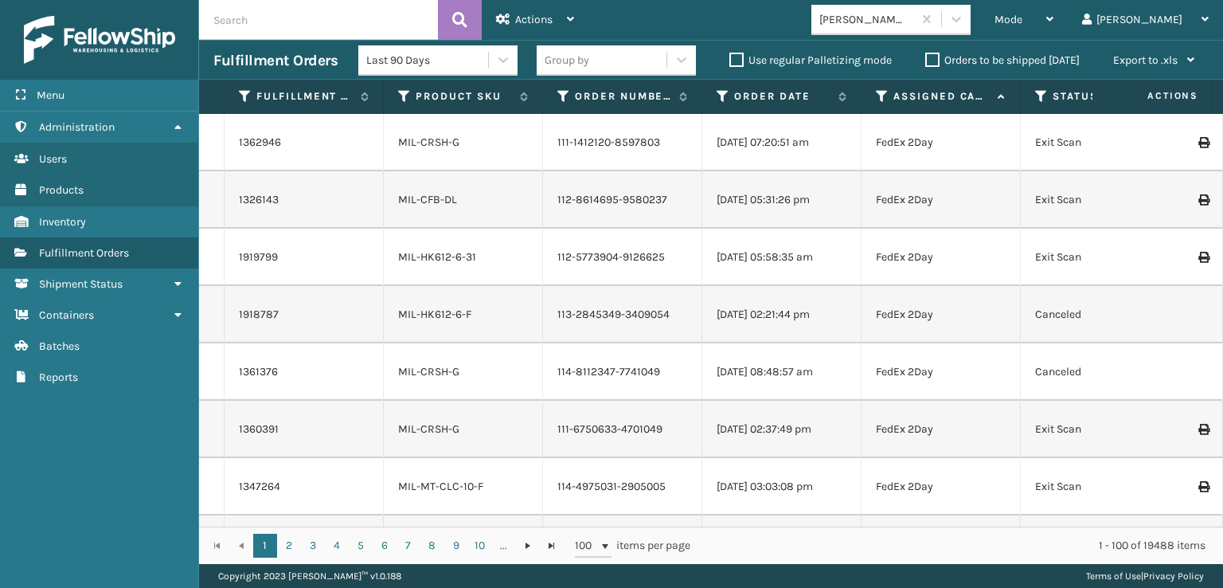
click at [1044, 100] on icon at bounding box center [1041, 96] width 13 height 14
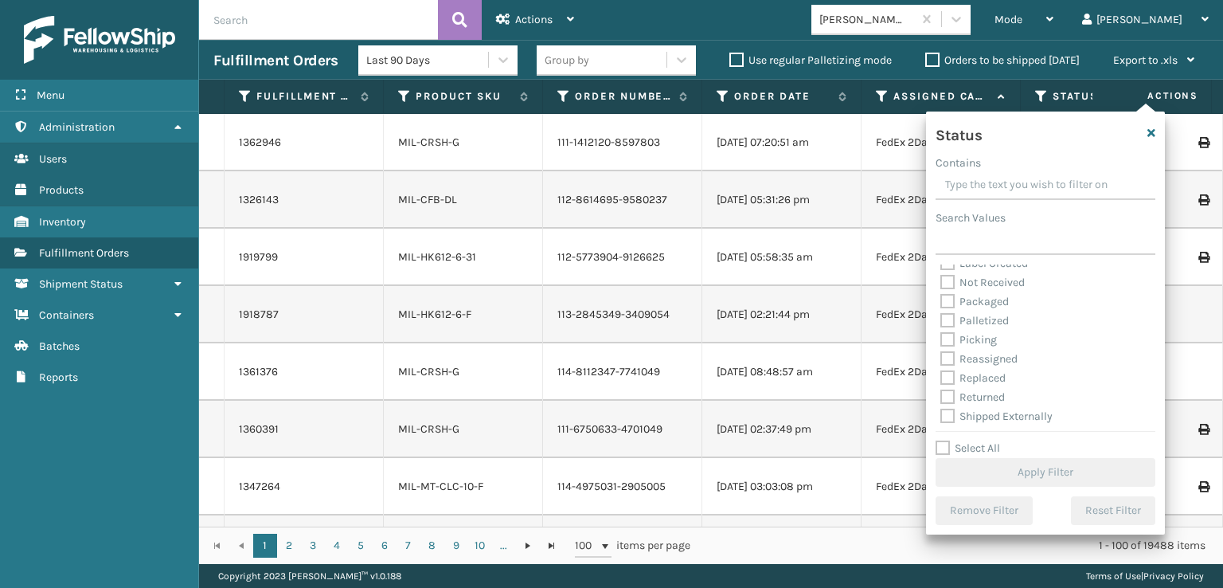
scroll to position [89, 0]
click at [948, 338] on label "Picking" at bounding box center [968, 337] width 57 height 14
click at [941, 338] on input "Picking" at bounding box center [940, 333] width 1 height 10
checkbox input "true"
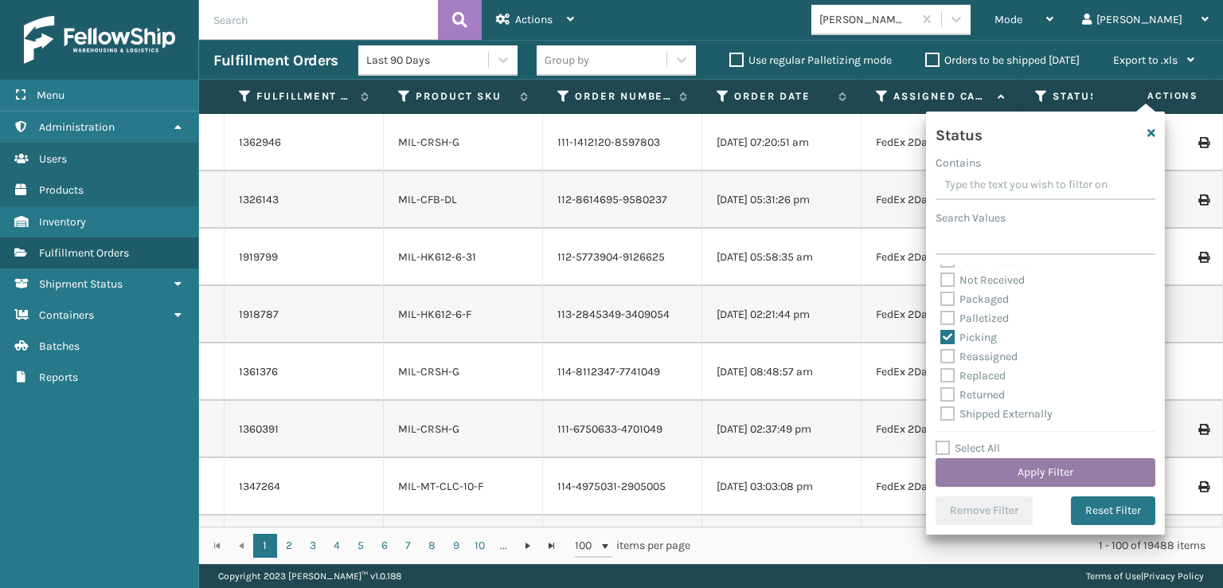
click at [1071, 463] on button "Apply Filter" at bounding box center [1046, 472] width 220 height 29
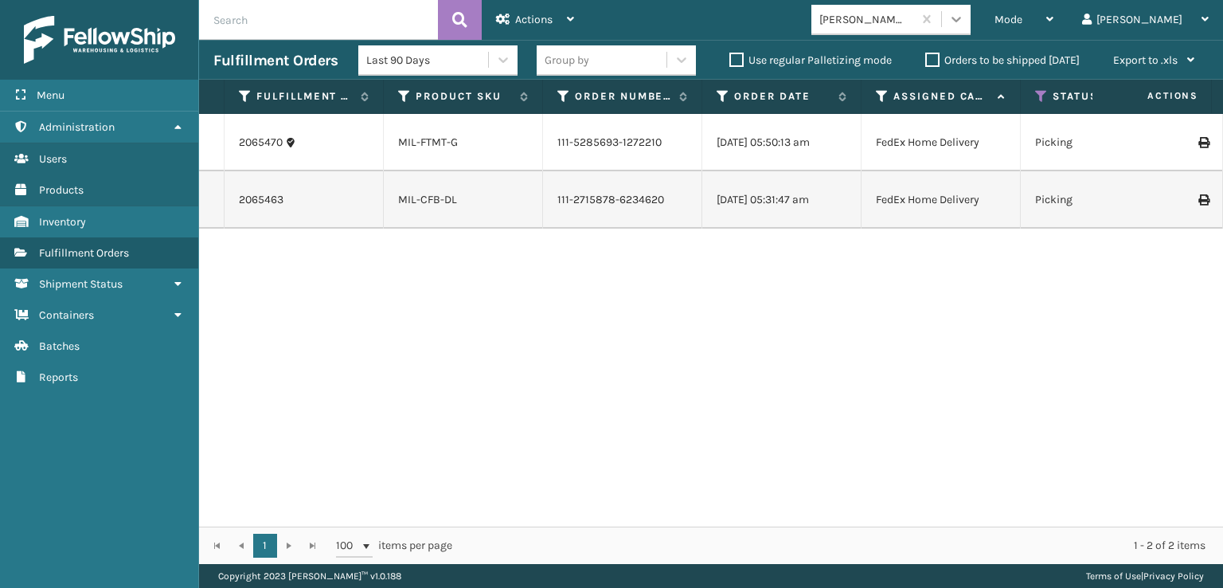
click at [964, 22] on icon at bounding box center [956, 19] width 16 height 16
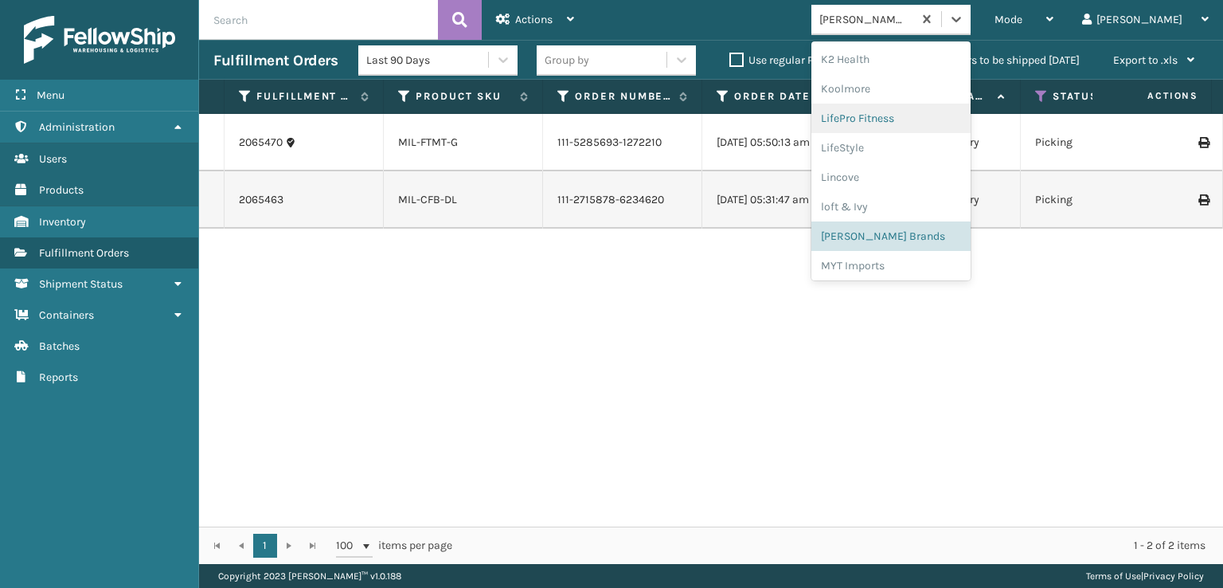
scroll to position [371, 0]
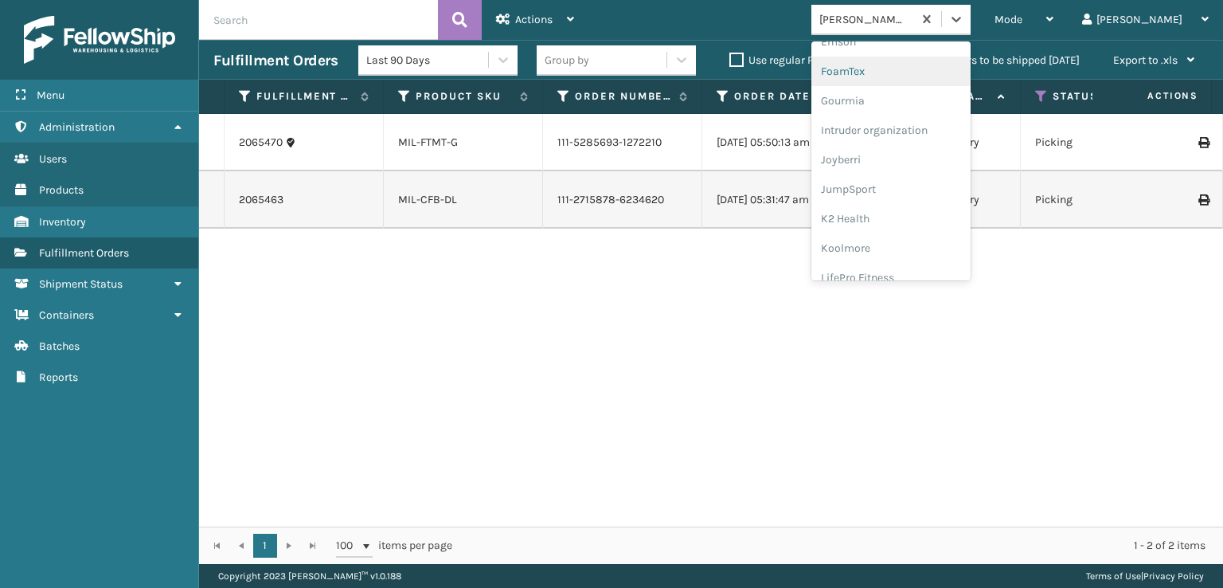
click at [906, 74] on div "FoamTex" at bounding box center [890, 71] width 159 height 29
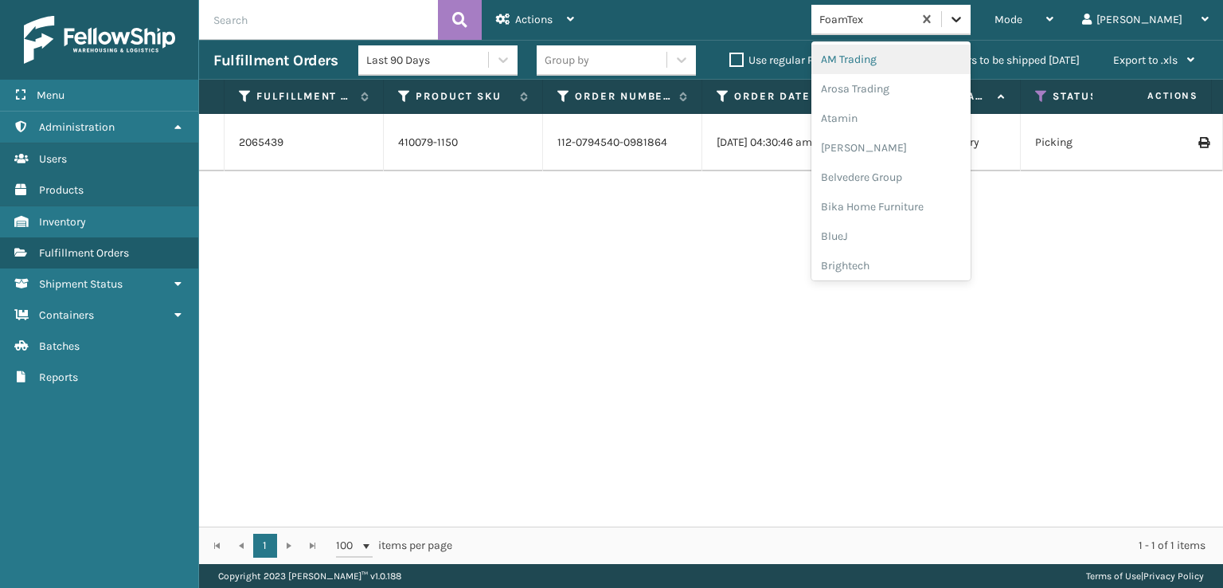
click at [964, 24] on icon at bounding box center [956, 19] width 16 height 16
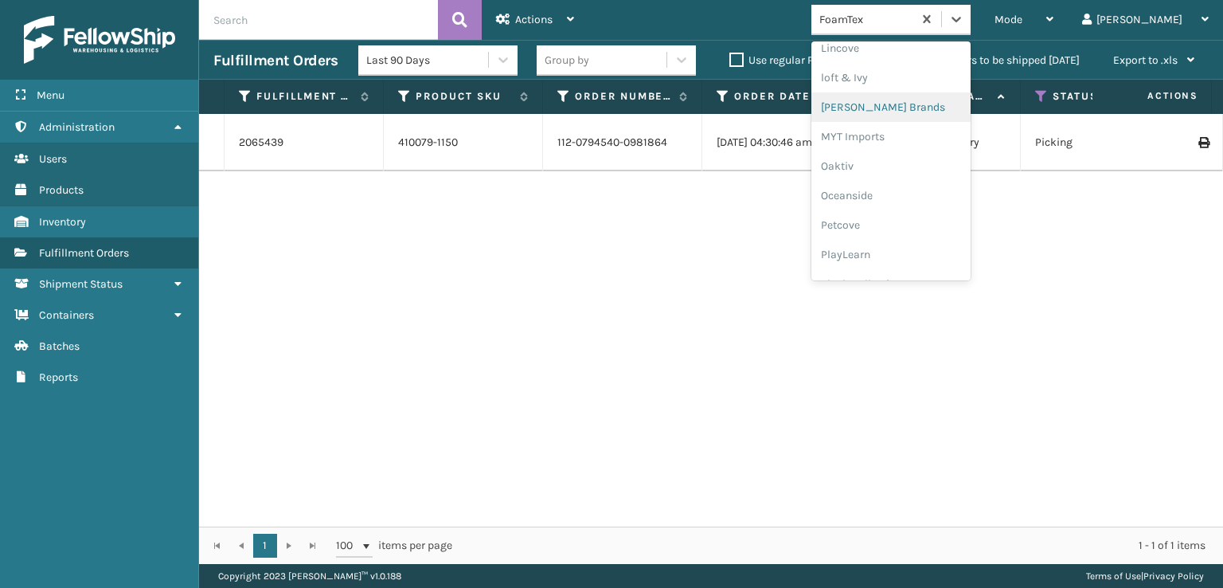
scroll to position [769, 0]
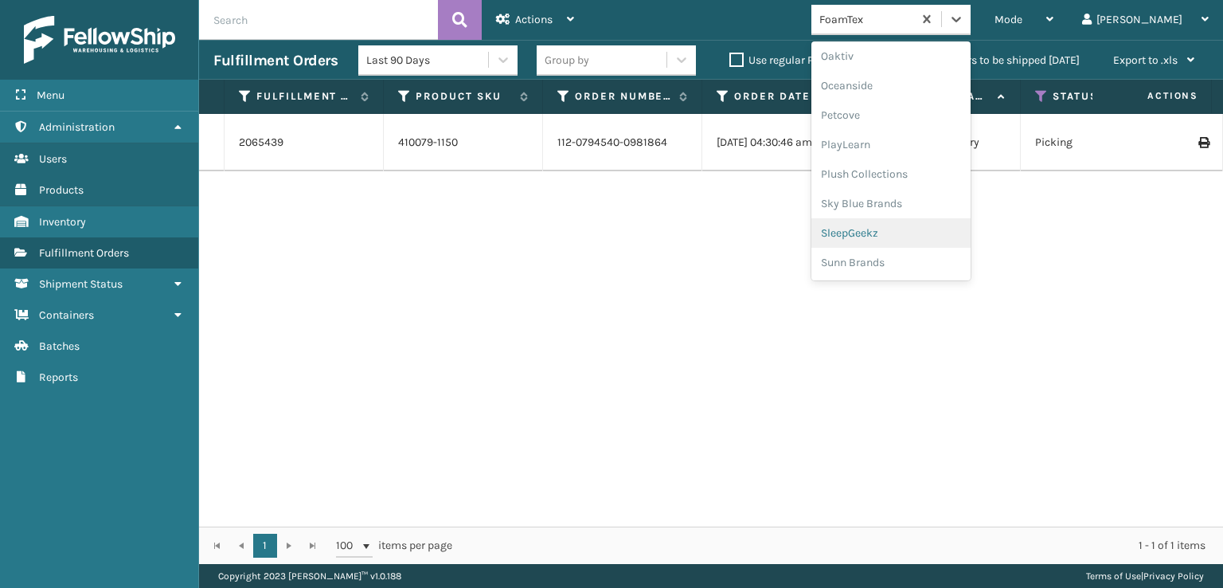
click at [911, 230] on div "SleepGeekz" at bounding box center [890, 232] width 159 height 29
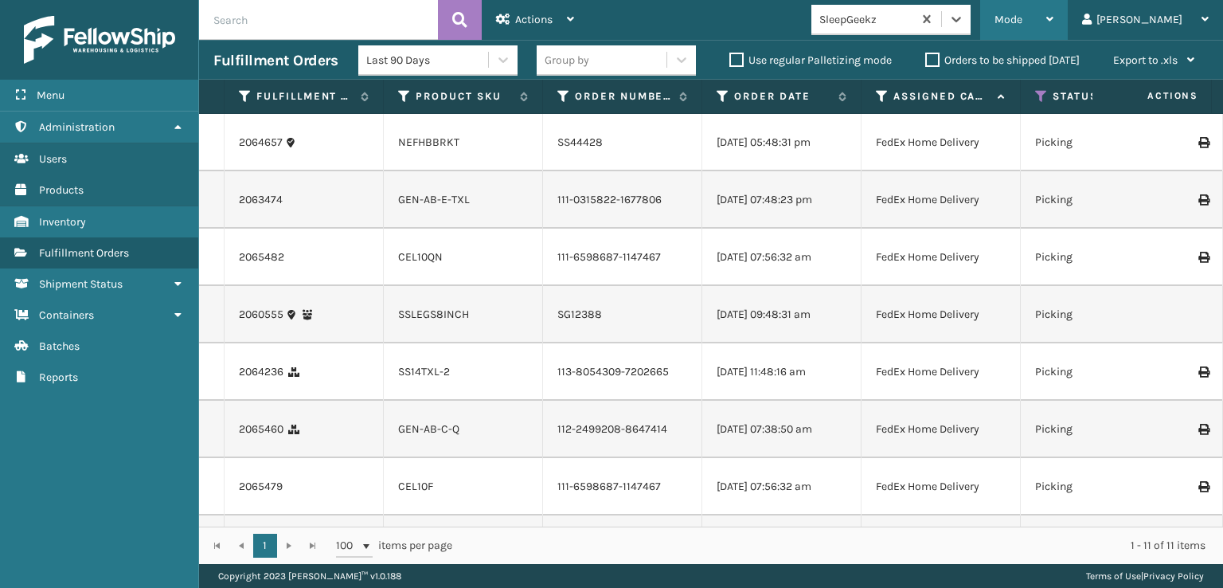
click at [1053, 10] on div "Mode" at bounding box center [1024, 20] width 59 height 40
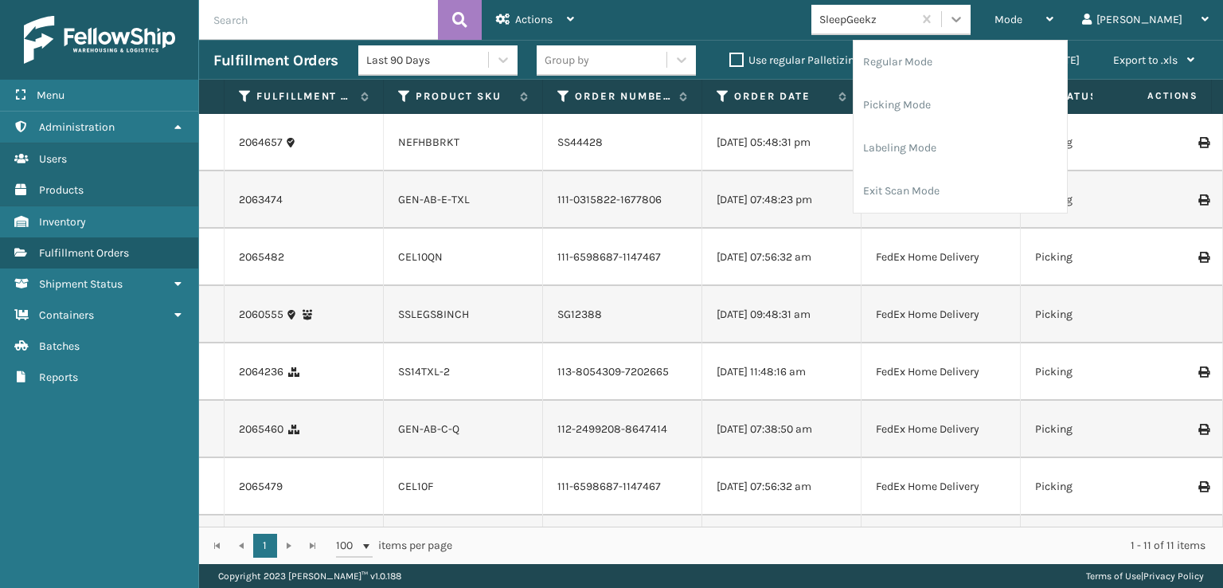
click at [964, 16] on icon at bounding box center [956, 19] width 16 height 16
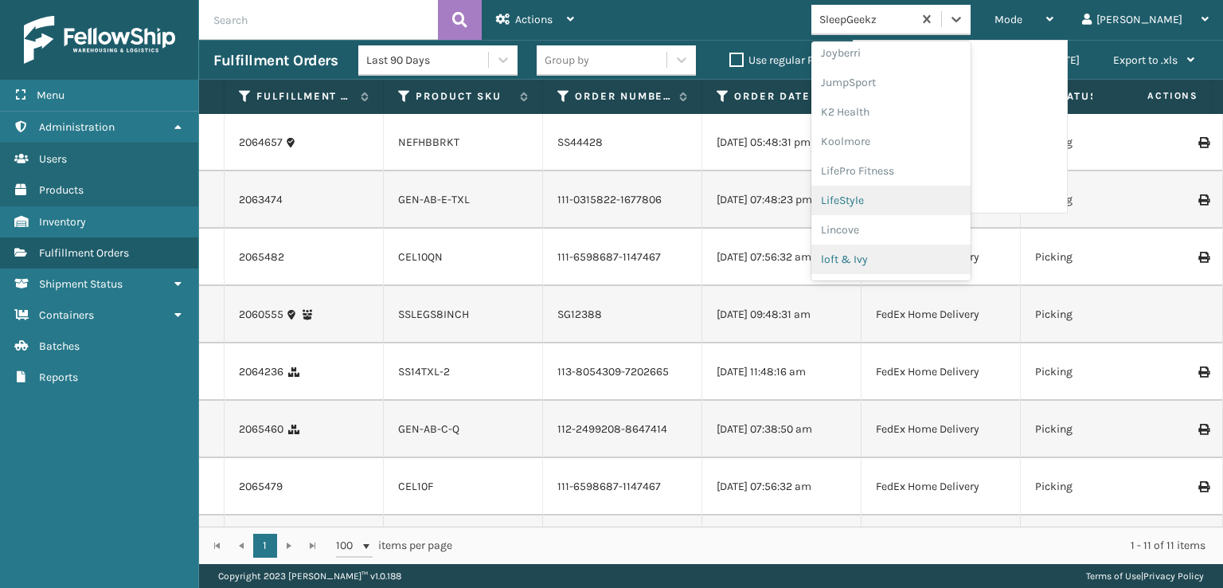
scroll to position [503, 0]
click at [908, 259] on div "[PERSON_NAME] Brands" at bounding box center [890, 262] width 159 height 29
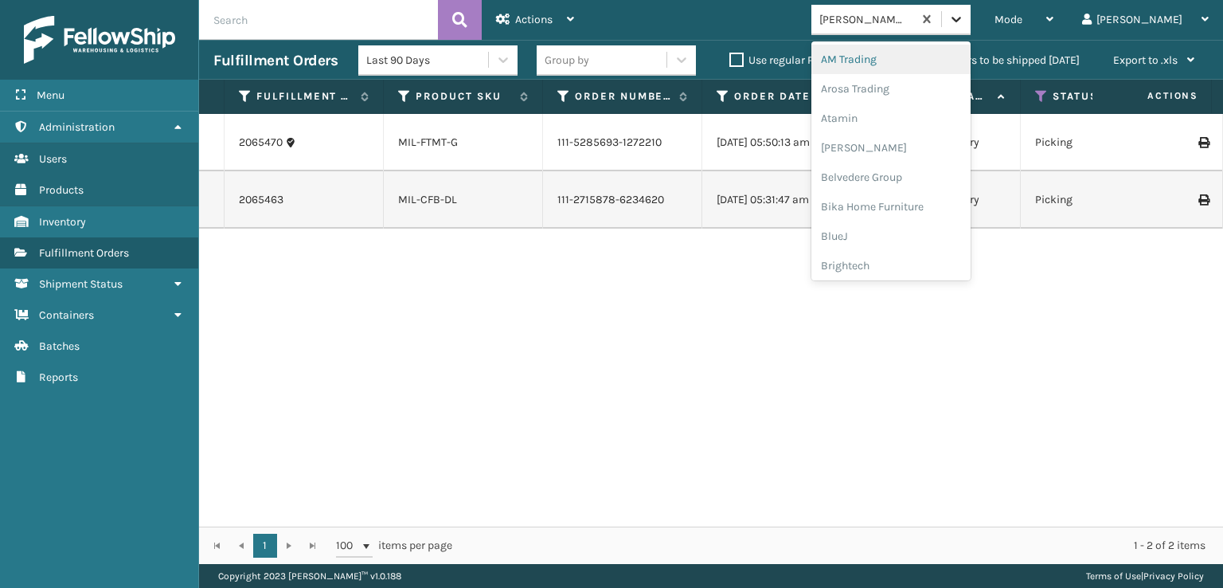
click at [964, 17] on icon at bounding box center [956, 19] width 16 height 16
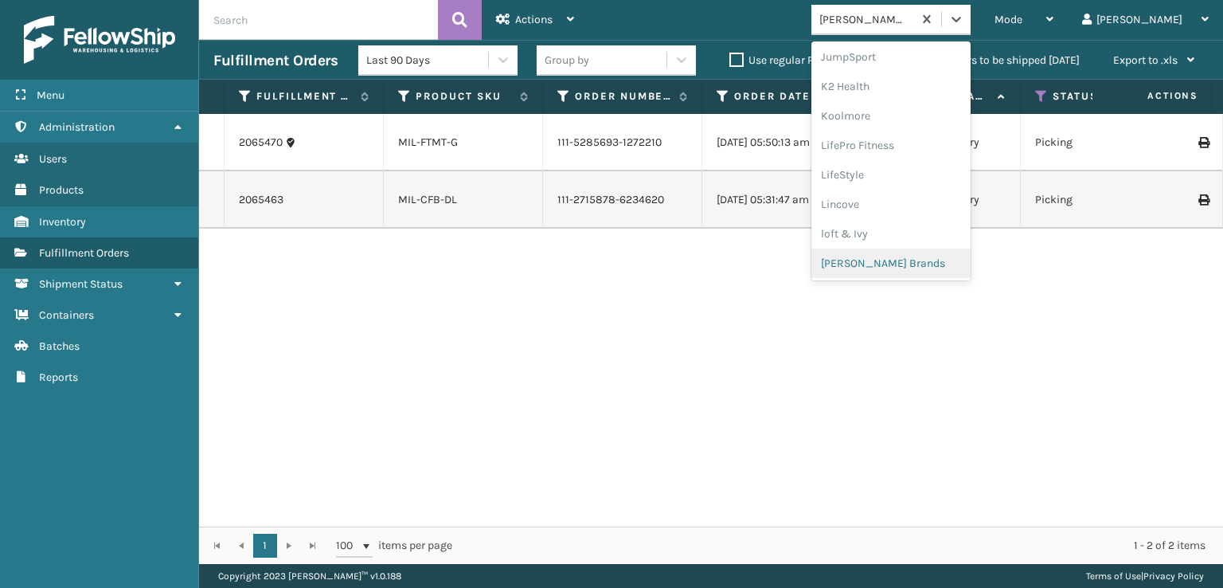
scroll to position [742, 0]
click at [919, 260] on div "SleepGeekz" at bounding box center [890, 259] width 159 height 29
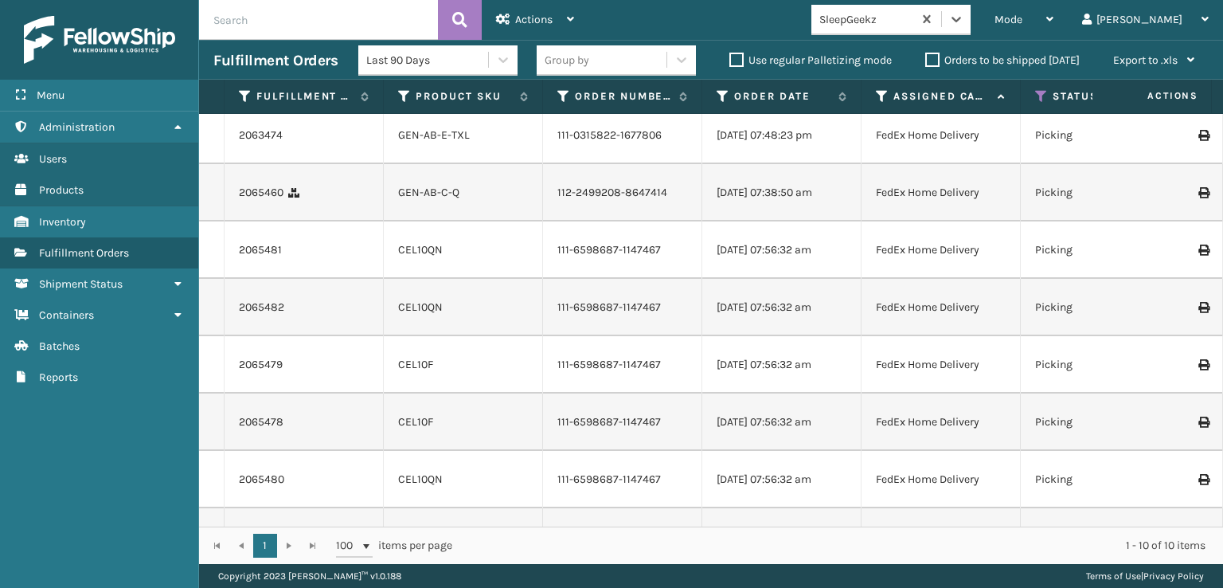
scroll to position [0, 0]
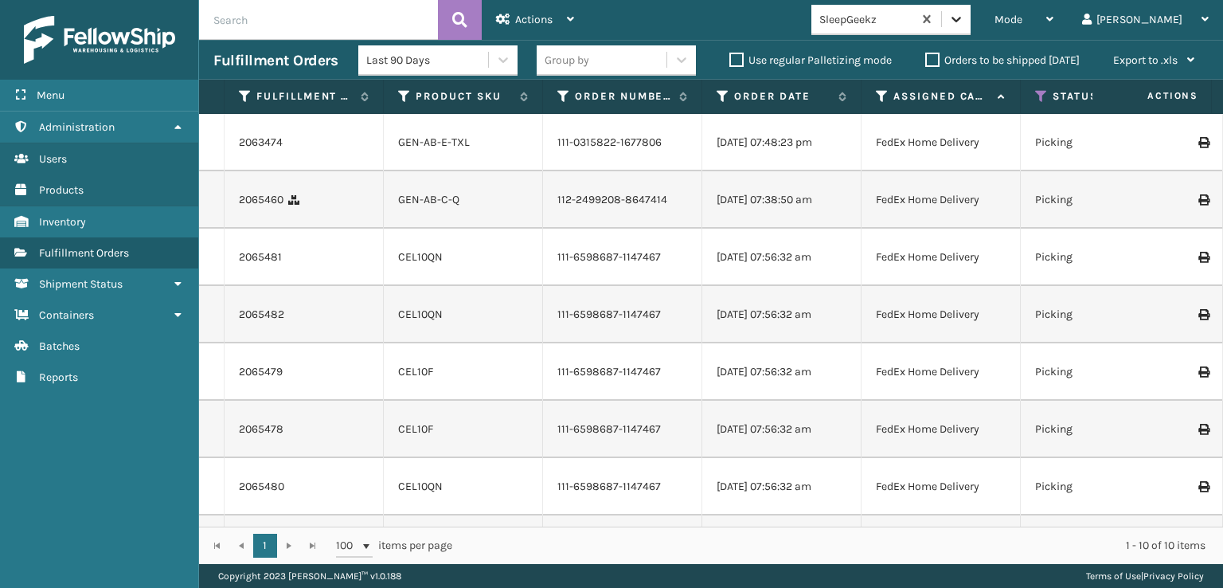
click at [964, 19] on icon at bounding box center [956, 19] width 16 height 16
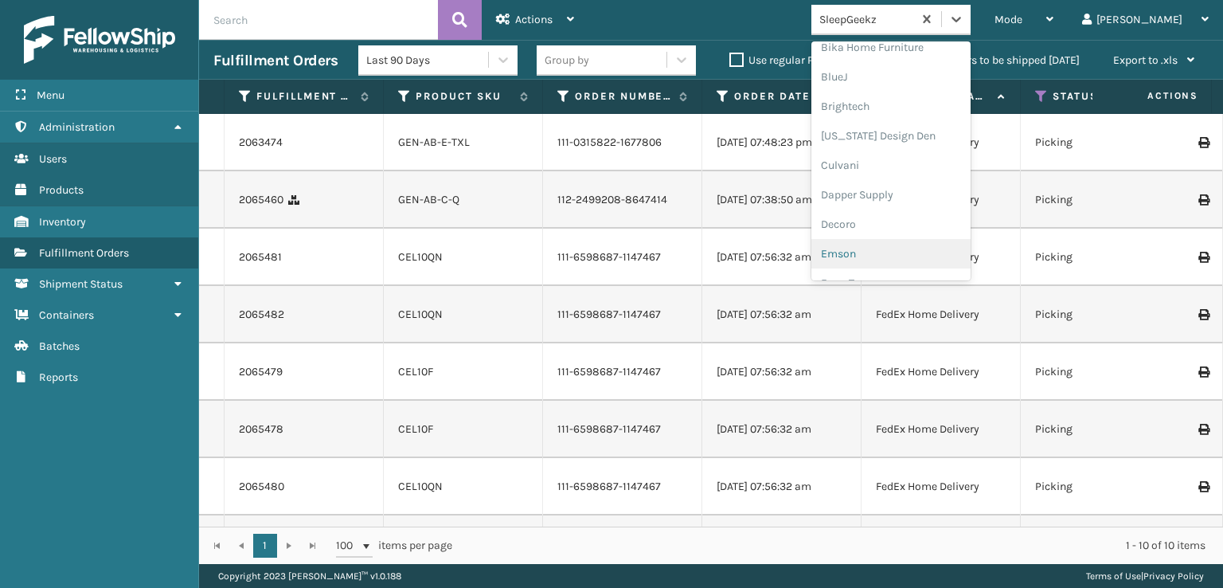
scroll to position [239, 0]
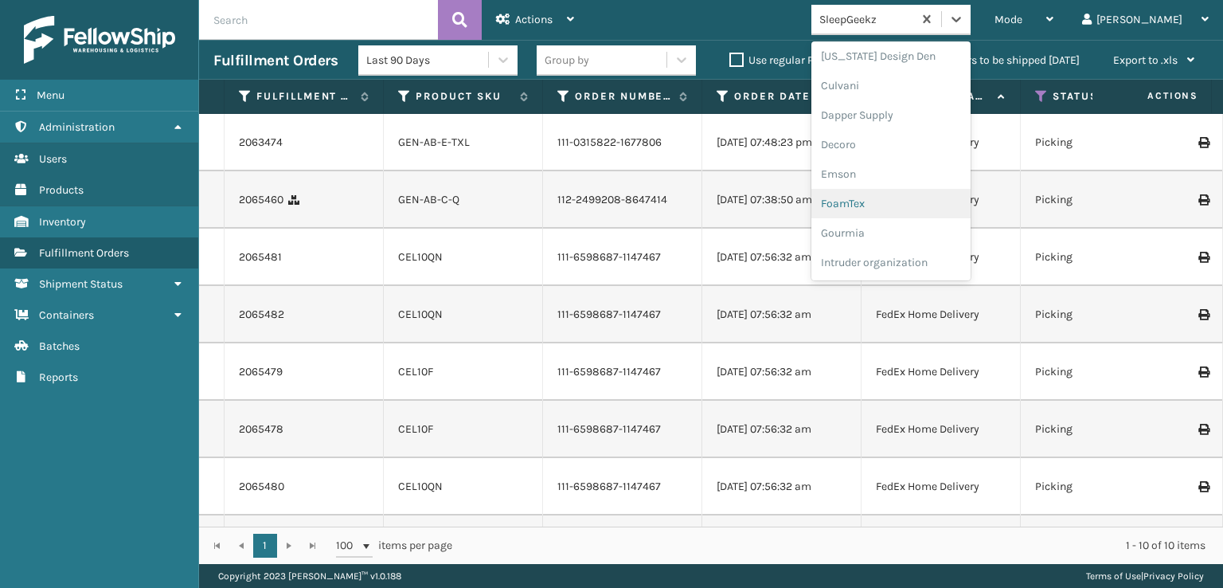
click at [908, 201] on div "FoamTex" at bounding box center [890, 203] width 159 height 29
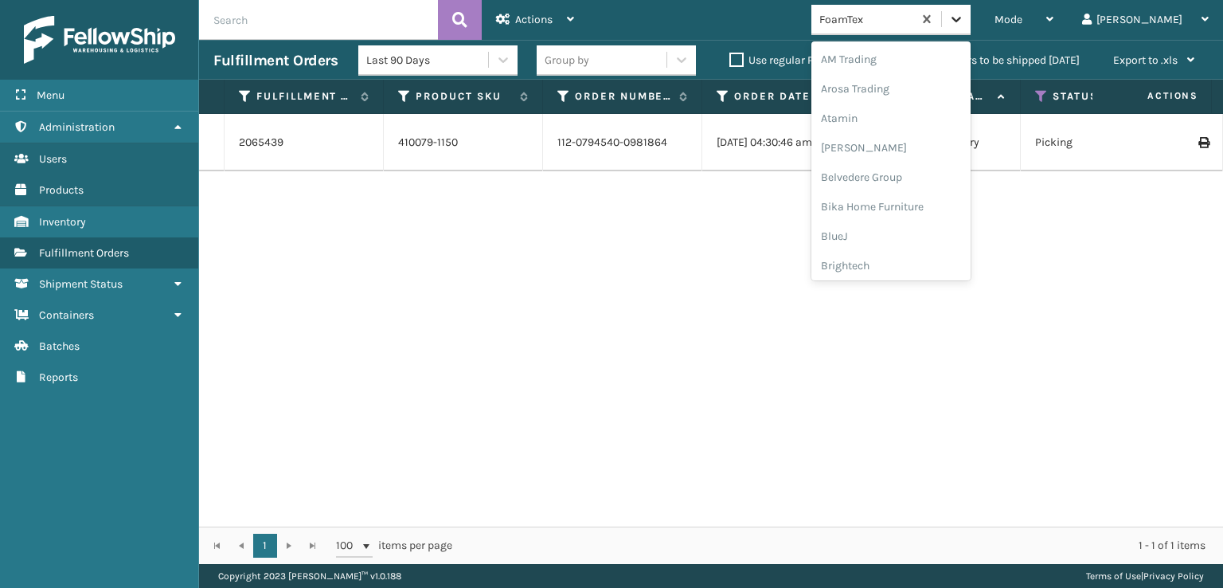
scroll to position [186, 0]
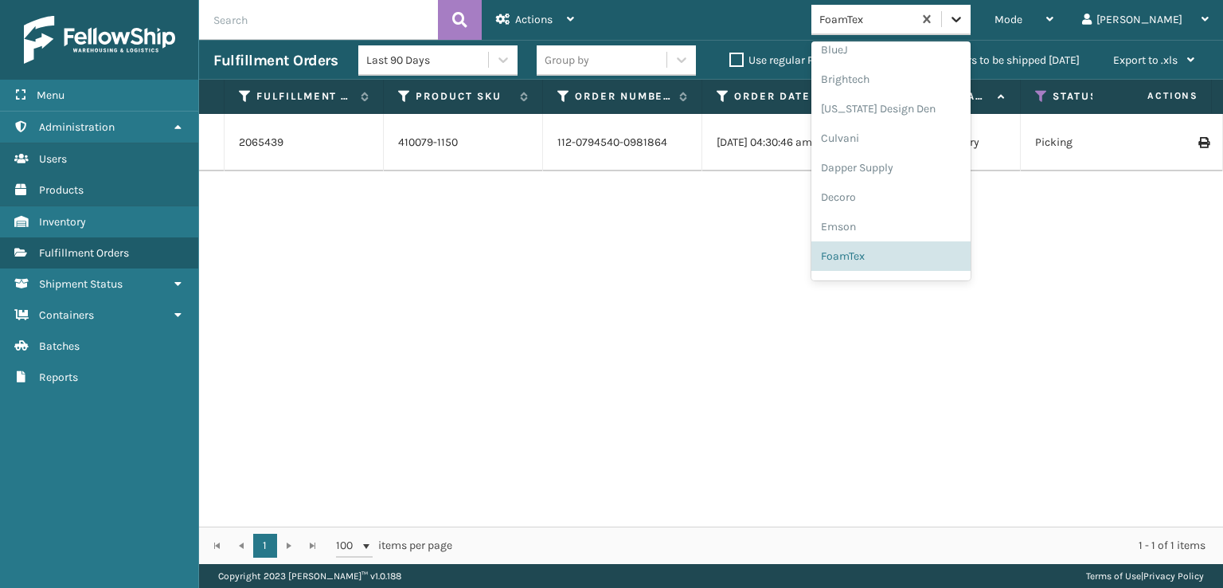
click at [961, 21] on icon at bounding box center [957, 20] width 10 height 6
click at [911, 259] on div "[PERSON_NAME] Brands" at bounding box center [890, 262] width 159 height 29
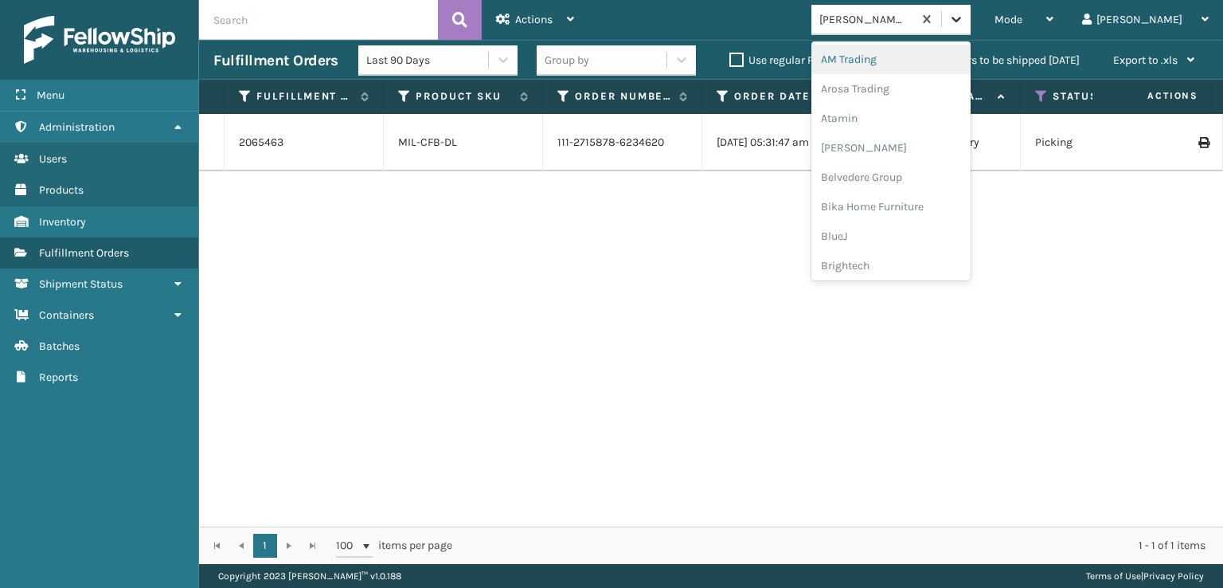
click at [964, 21] on icon at bounding box center [956, 19] width 16 height 16
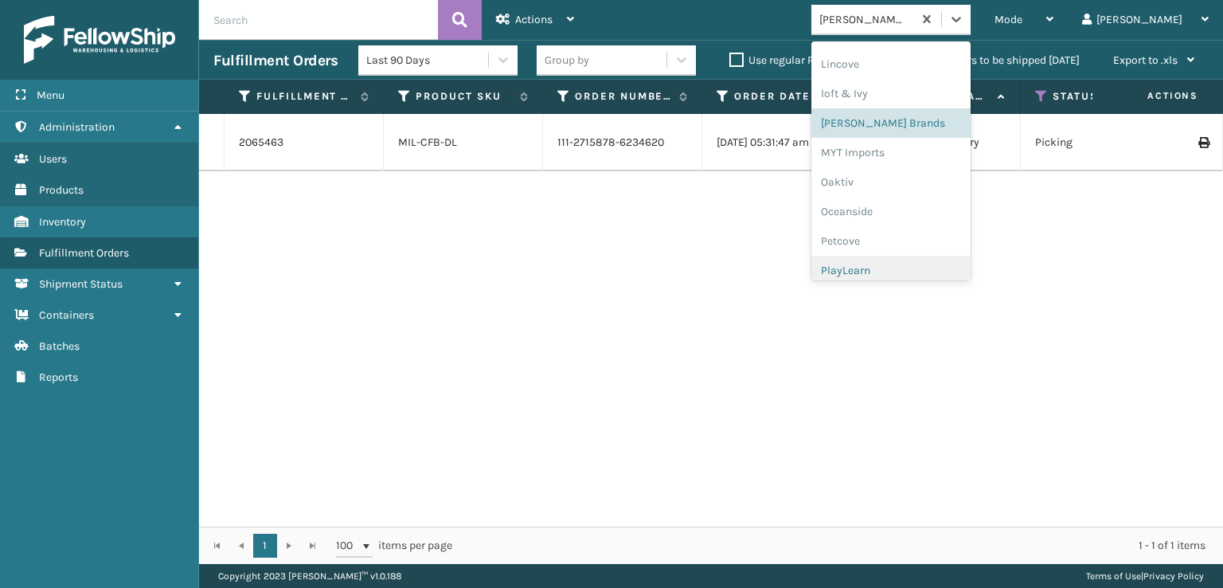
scroll to position [737, 0]
click at [911, 260] on div "SleepGeekz" at bounding box center [890, 264] width 159 height 29
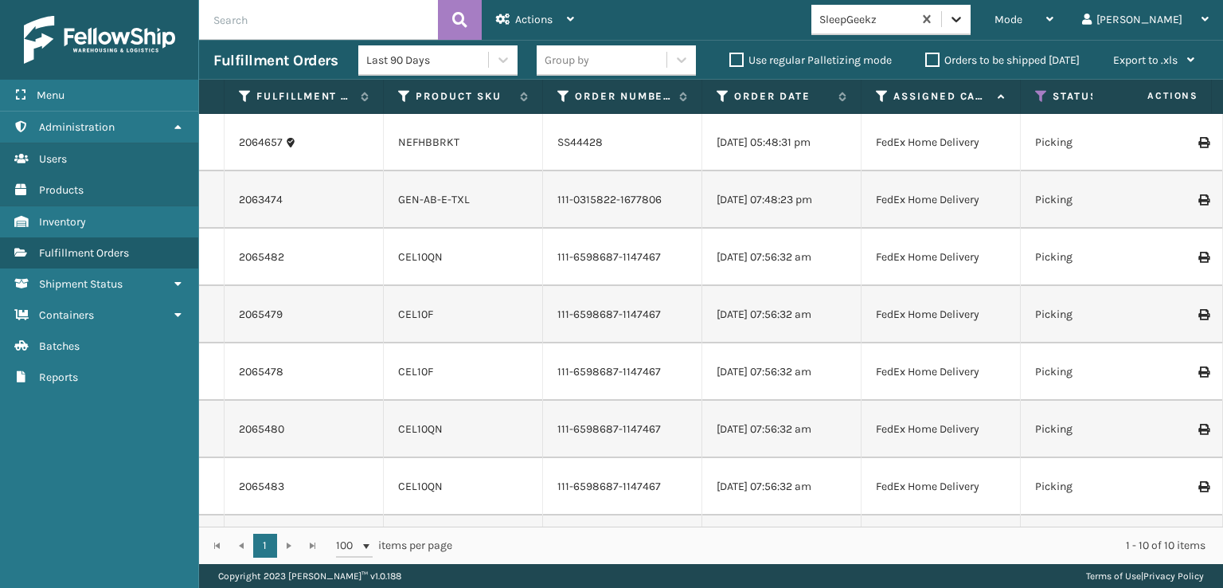
click at [964, 22] on icon at bounding box center [956, 19] width 16 height 16
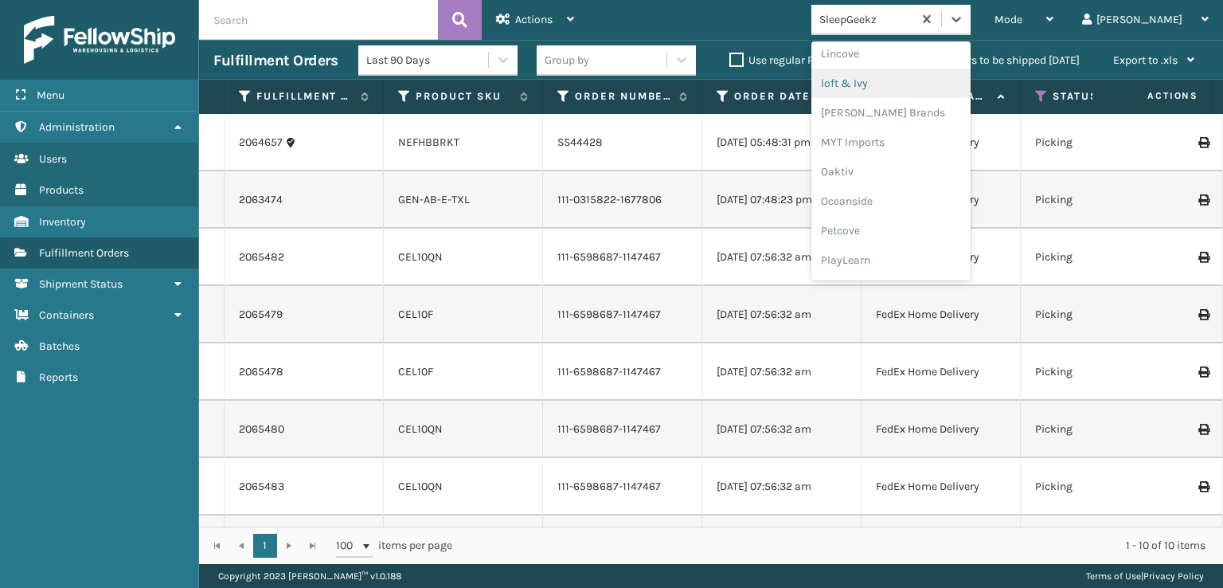
scroll to position [769, 0]
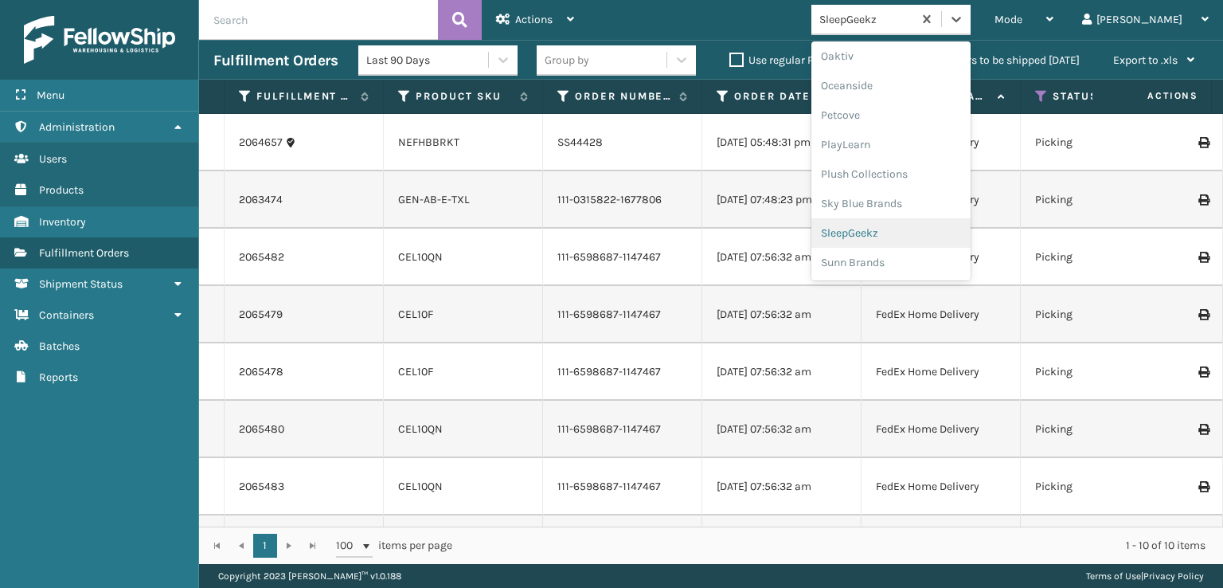
click at [914, 233] on div "SleepGeekz" at bounding box center [890, 232] width 159 height 29
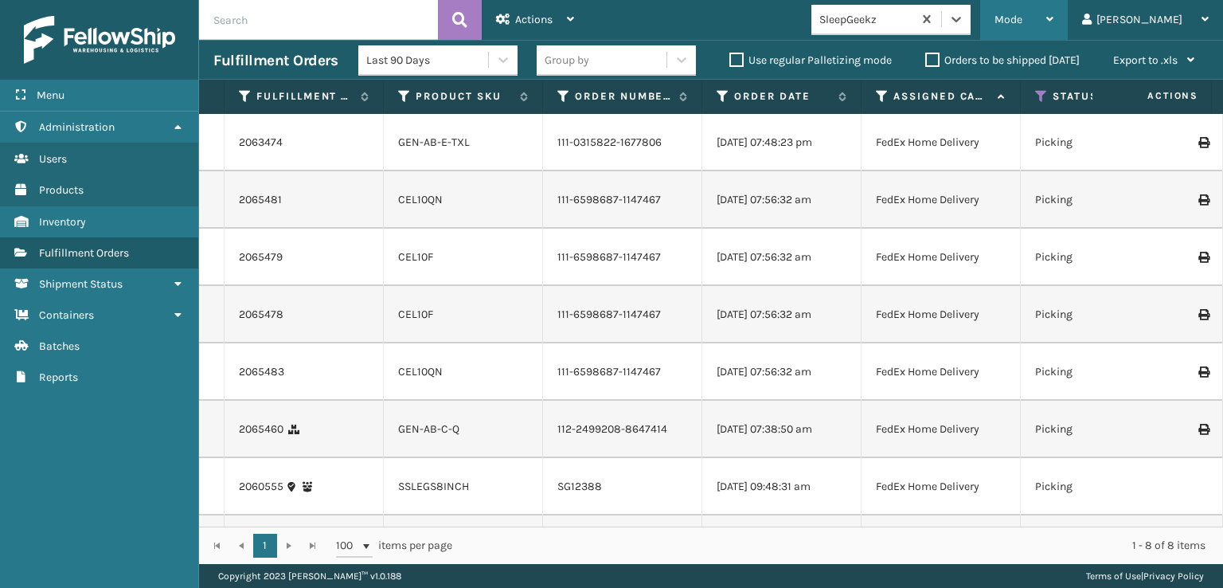
click at [1053, 10] on div "Mode" at bounding box center [1024, 20] width 59 height 40
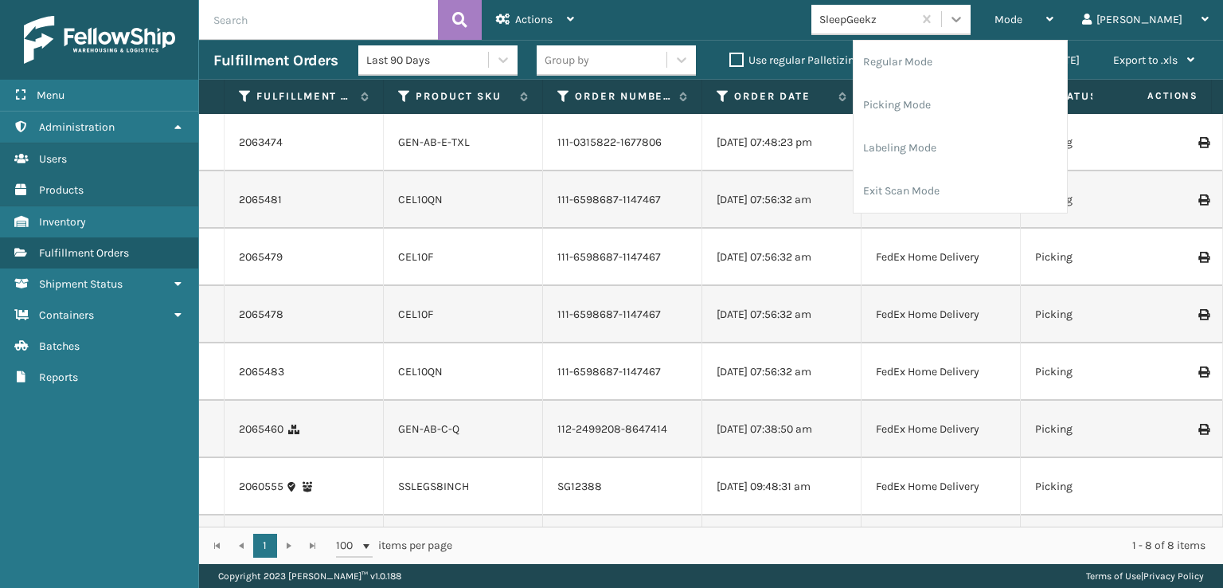
click at [964, 13] on icon at bounding box center [956, 19] width 16 height 16
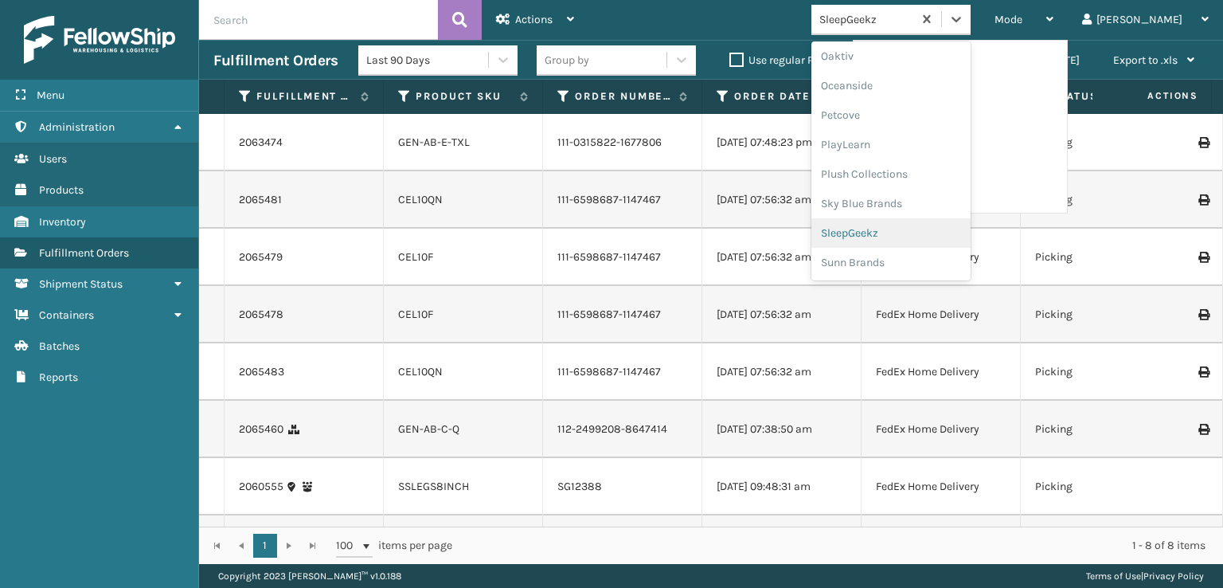
click at [934, 235] on div "SleepGeekz" at bounding box center [890, 232] width 159 height 29
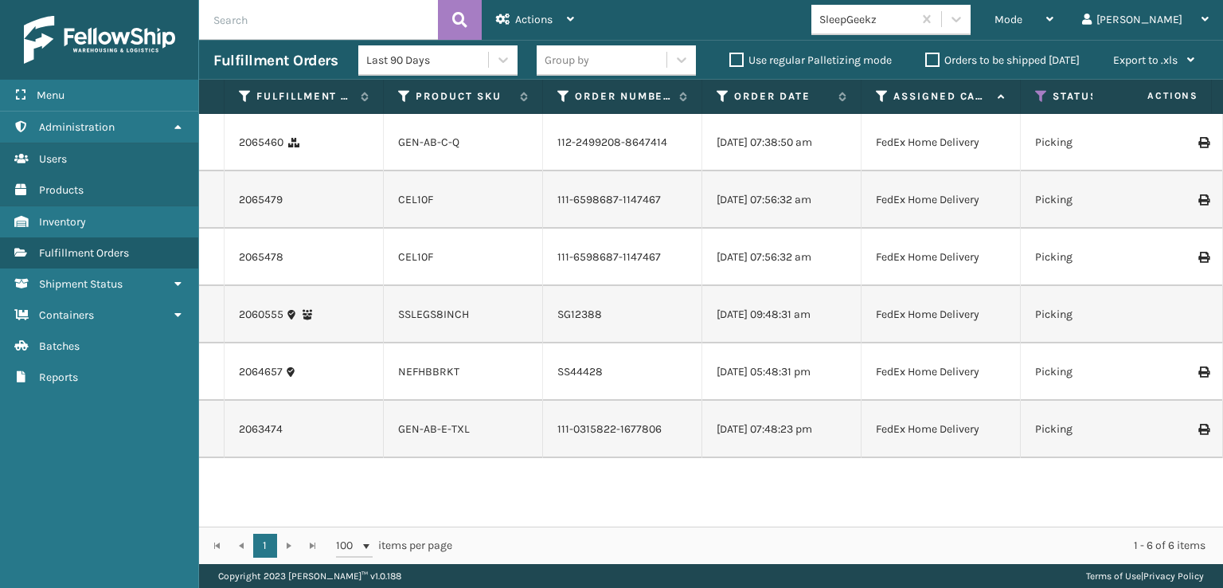
click at [226, 11] on input "text" at bounding box center [318, 20] width 239 height 40
type input "392936767519"
click at [1022, 23] on span "Mode" at bounding box center [1009, 20] width 28 height 14
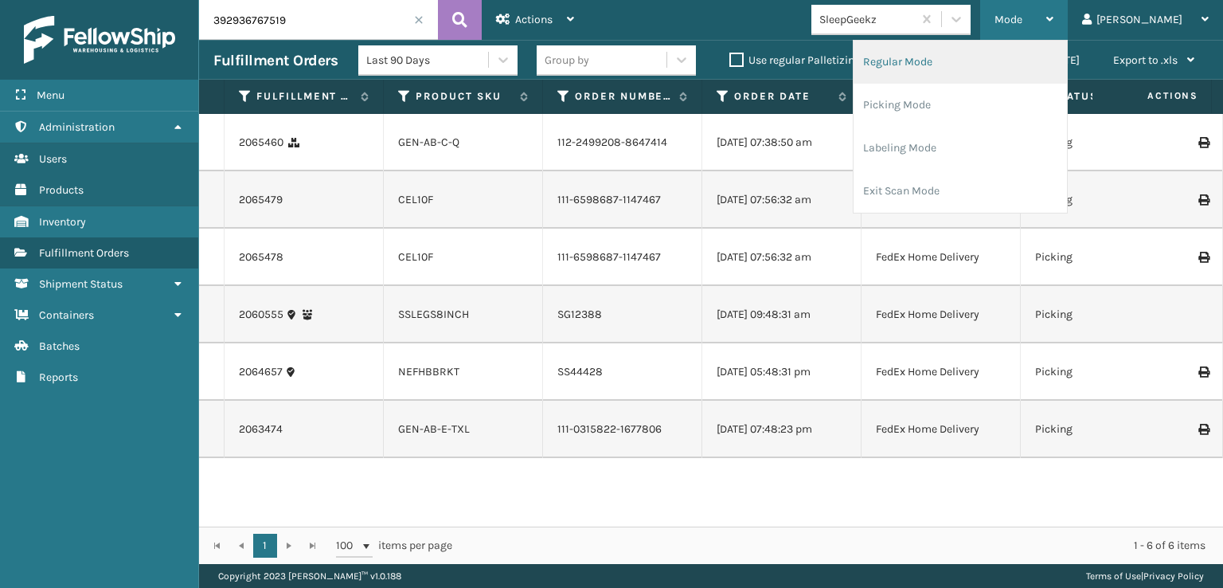
click at [970, 64] on li "Regular Mode" at bounding box center [960, 62] width 213 height 43
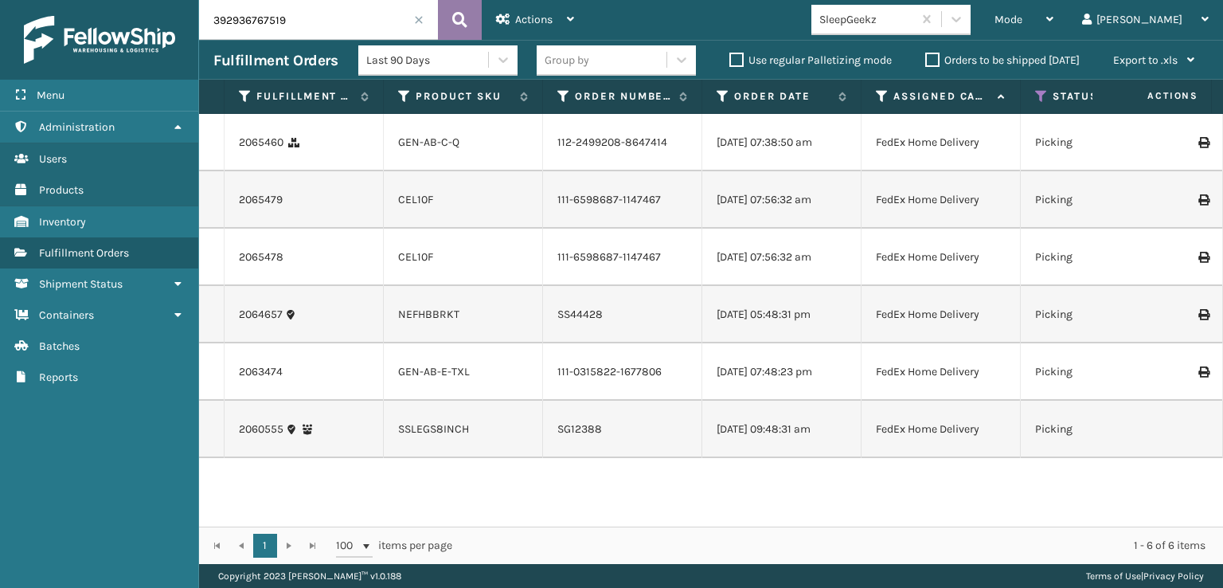
click at [468, 21] on button at bounding box center [460, 20] width 44 height 40
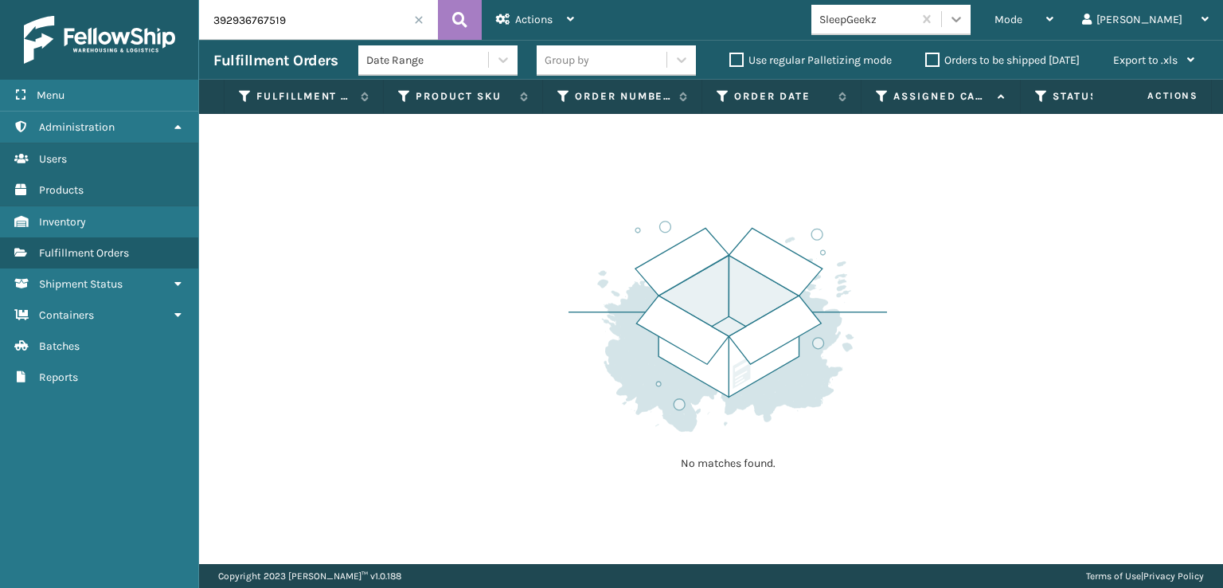
click at [961, 18] on icon at bounding box center [957, 20] width 10 height 6
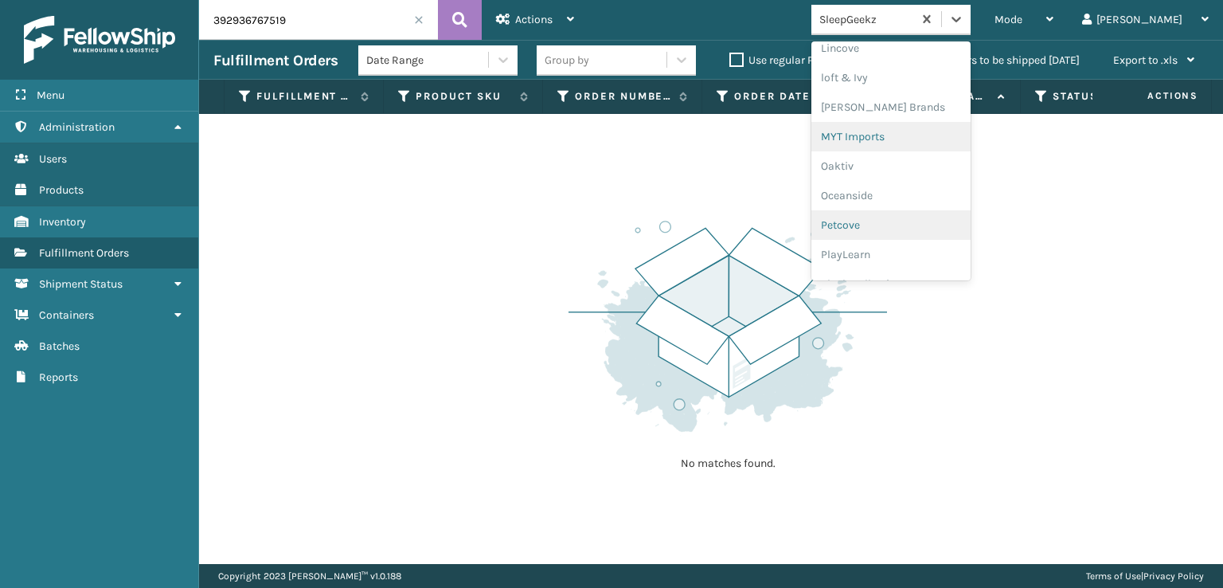
scroll to position [662, 0]
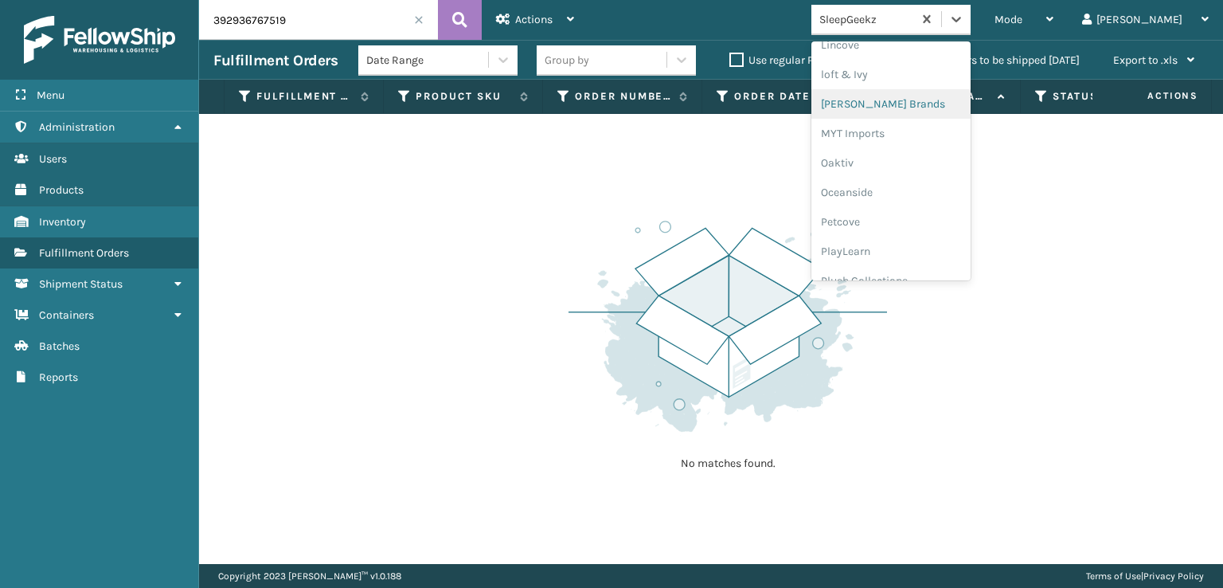
click at [914, 96] on div "[PERSON_NAME] Brands" at bounding box center [890, 103] width 159 height 29
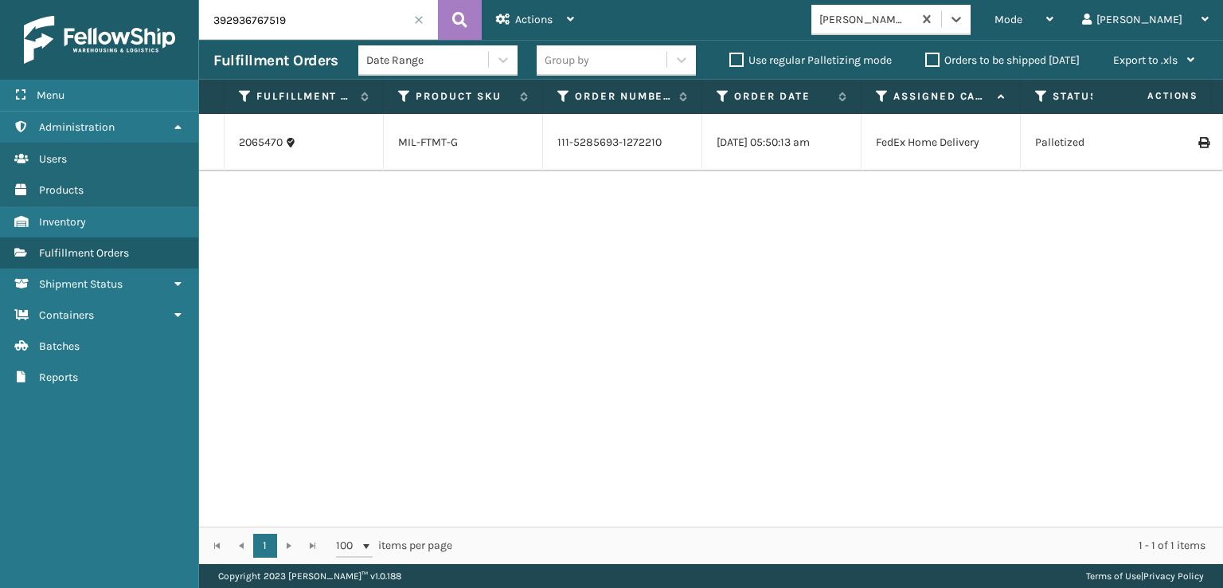
click at [1198, 141] on icon at bounding box center [1203, 142] width 10 height 11
click at [417, 20] on span at bounding box center [419, 20] width 10 height 10
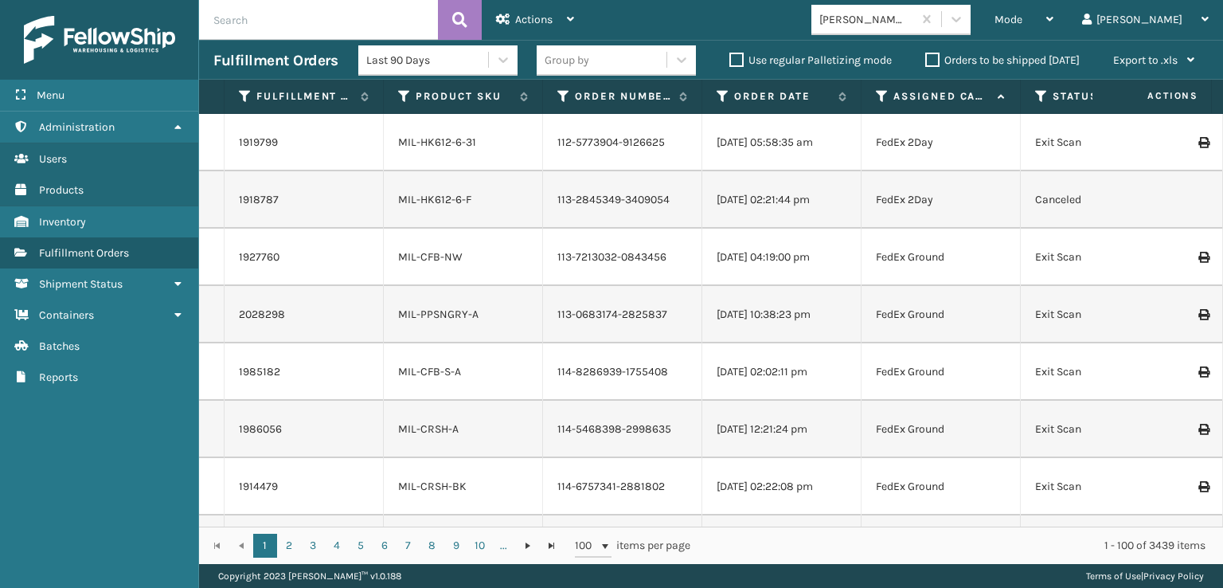
click at [1038, 96] on icon at bounding box center [1041, 96] width 13 height 14
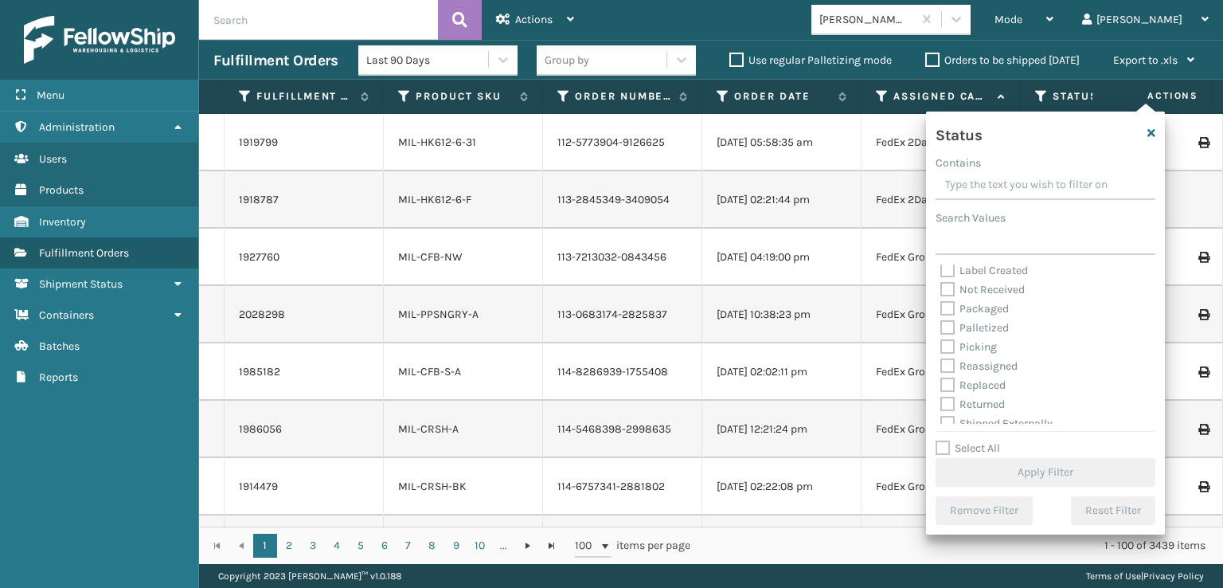
scroll to position [89, 0]
click at [948, 339] on label "Picking" at bounding box center [968, 337] width 57 height 14
click at [941, 338] on input "Picking" at bounding box center [940, 333] width 1 height 10
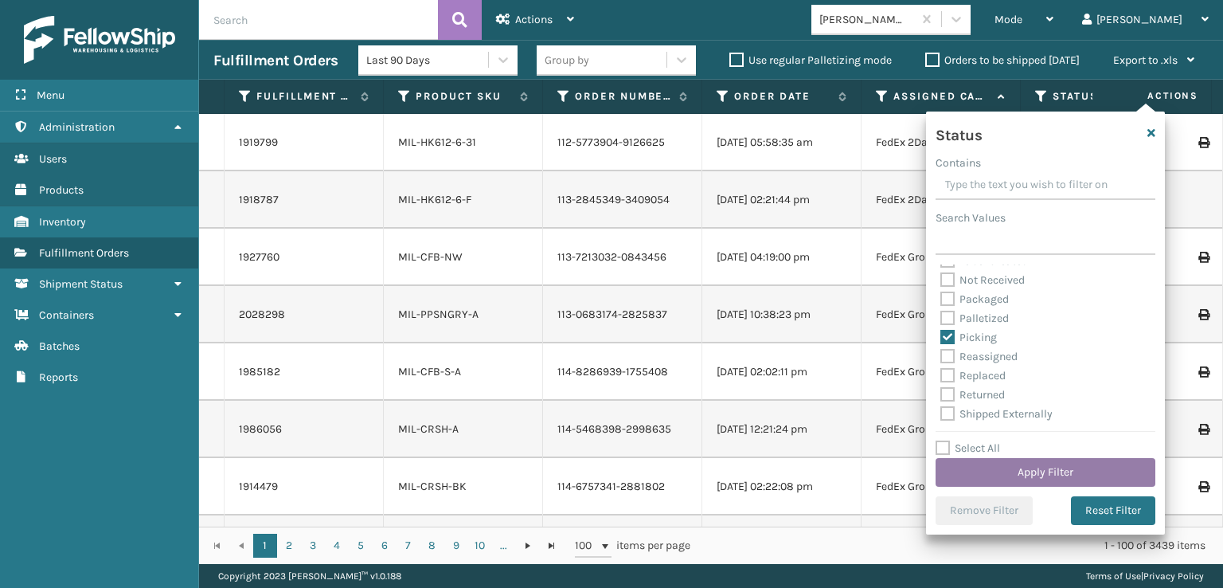
click at [994, 475] on button "Apply Filter" at bounding box center [1046, 472] width 220 height 29
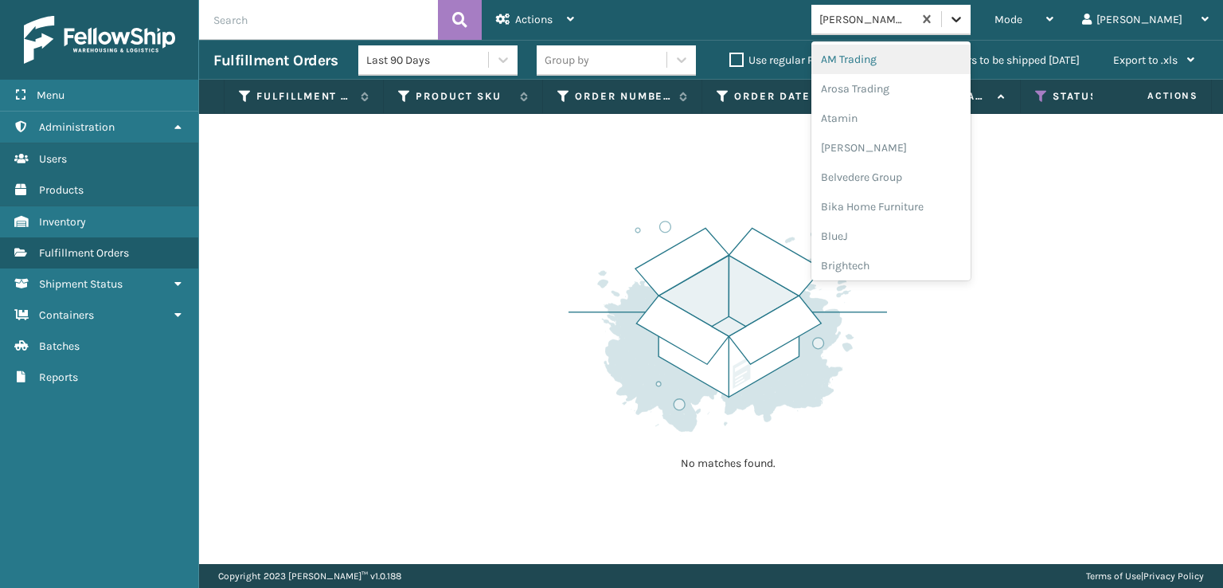
click at [964, 23] on icon at bounding box center [956, 19] width 16 height 16
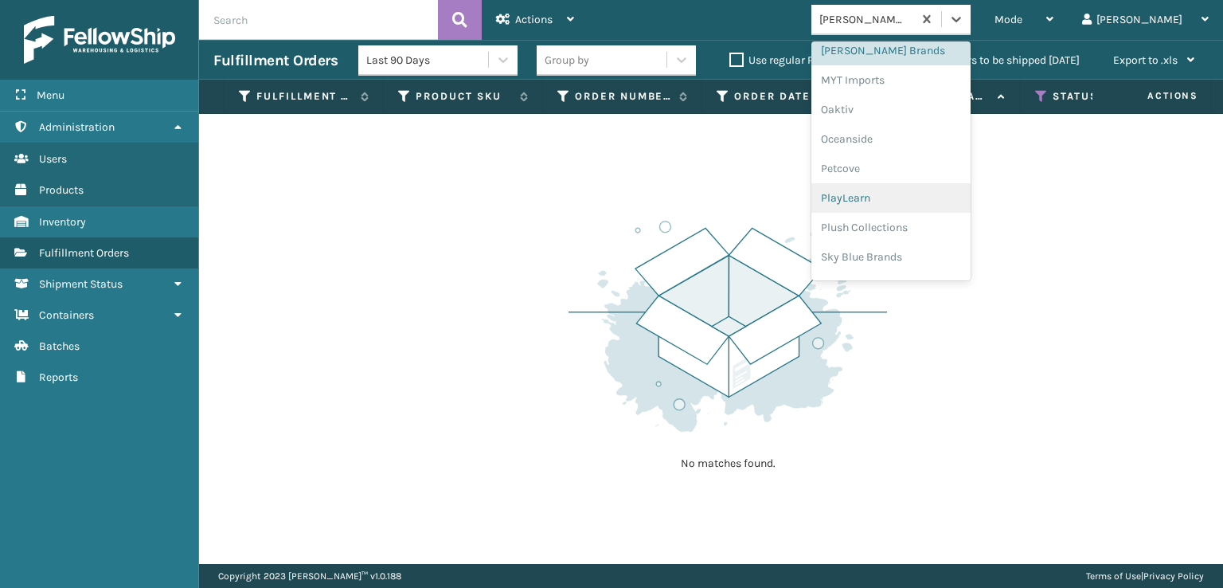
scroll to position [769, 0]
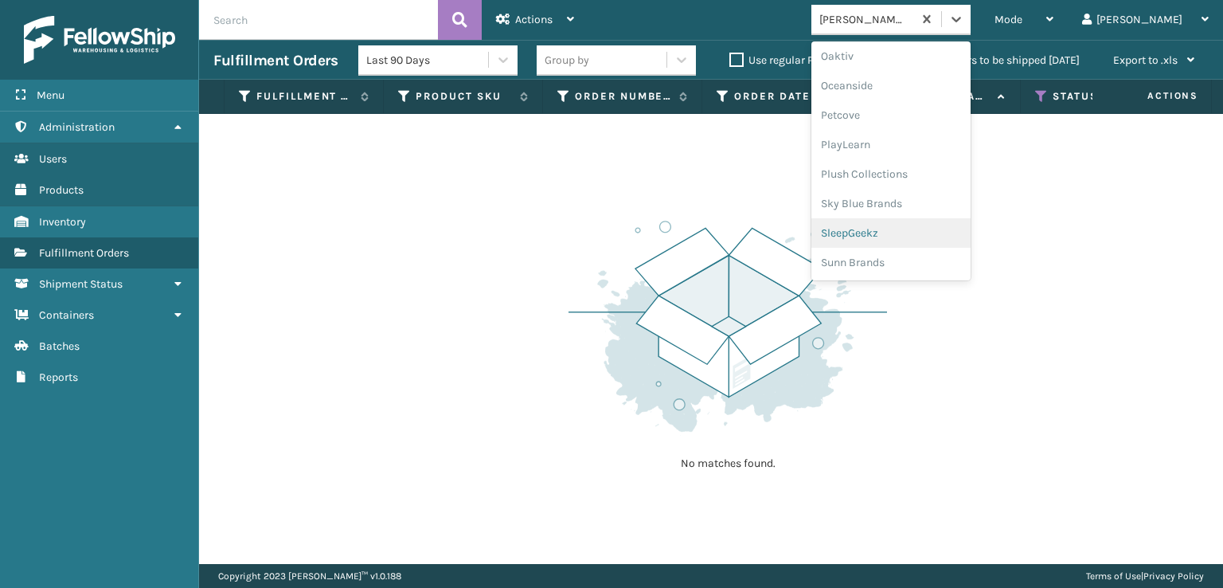
click at [930, 234] on div "SleepGeekz" at bounding box center [890, 232] width 159 height 29
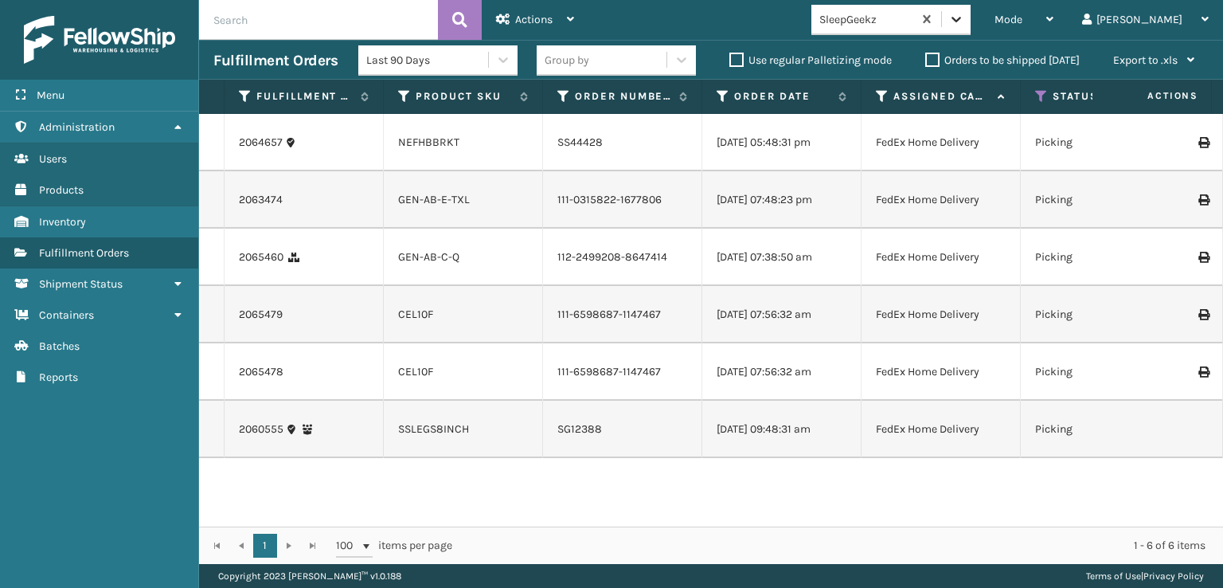
click at [964, 13] on icon at bounding box center [956, 19] width 16 height 16
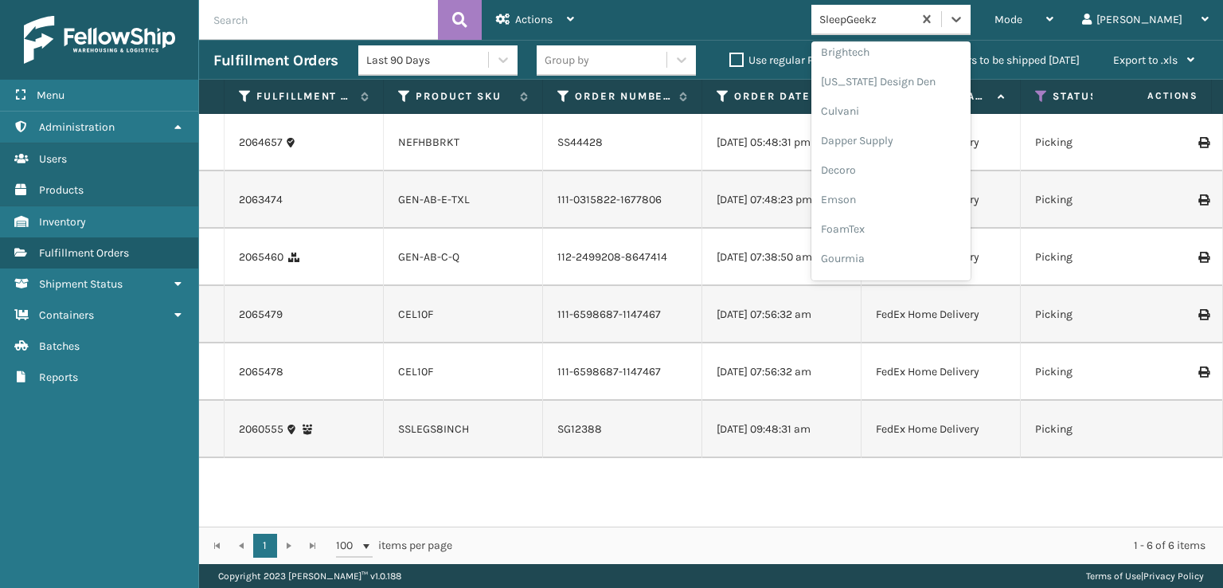
scroll to position [239, 0]
click at [920, 205] on div "FoamTex" at bounding box center [890, 203] width 159 height 29
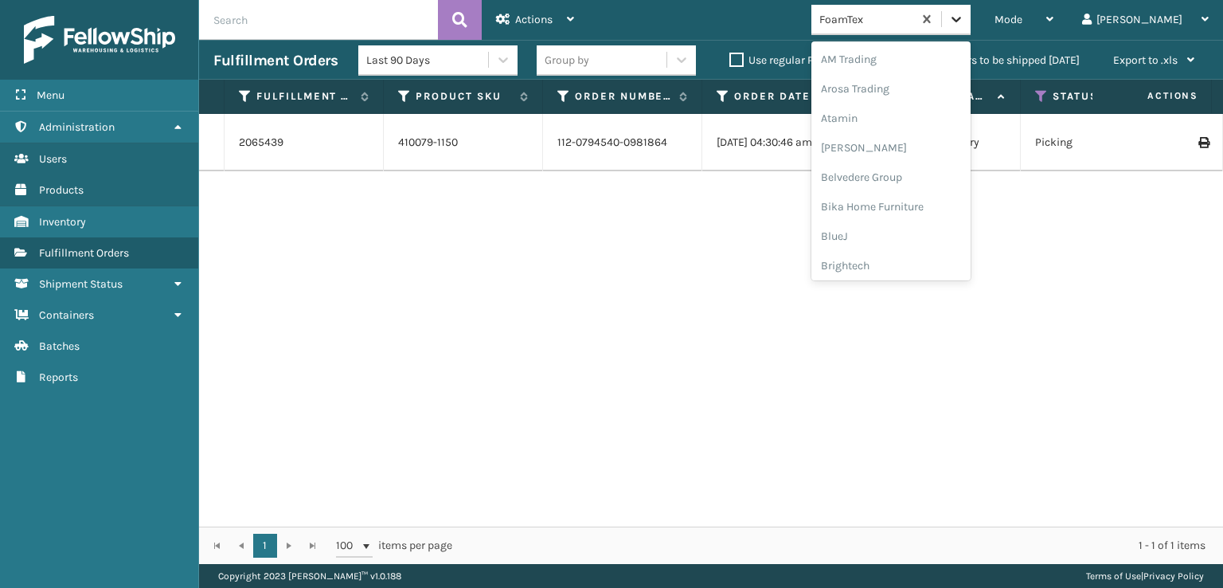
click at [964, 26] on icon at bounding box center [956, 19] width 16 height 16
click at [928, 236] on div "SleepGeekz" at bounding box center [890, 232] width 159 height 29
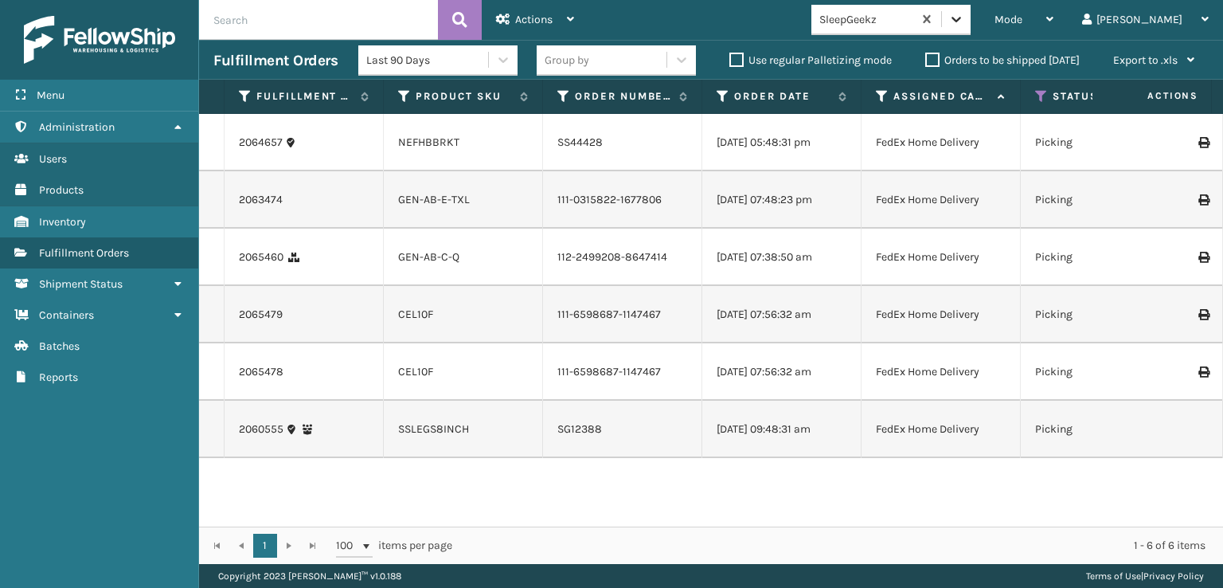
click at [964, 25] on icon at bounding box center [956, 19] width 16 height 16
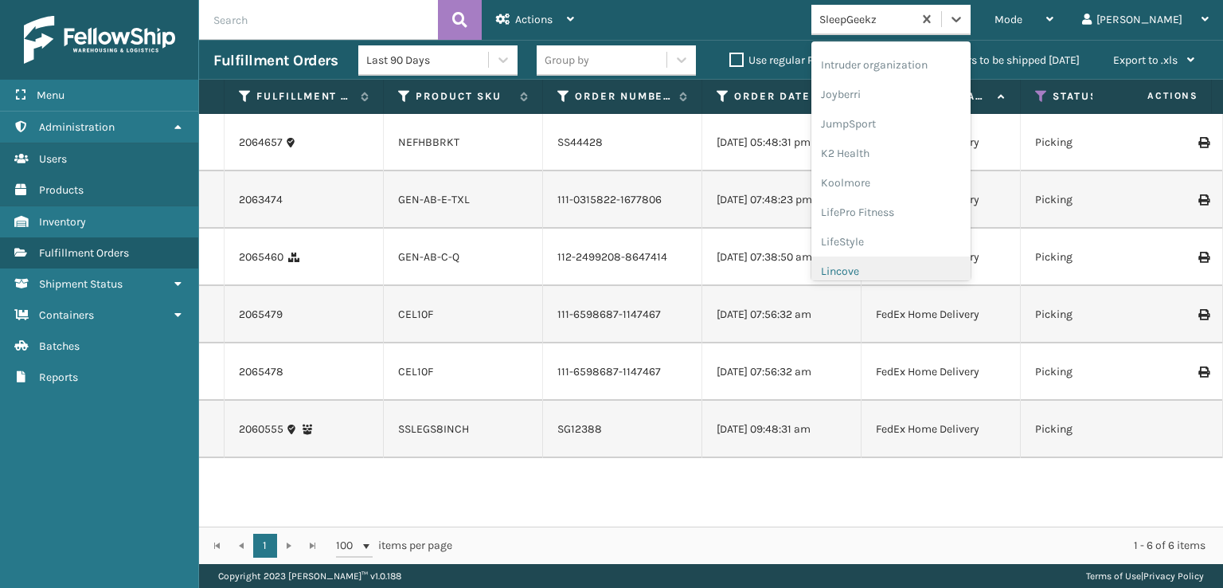
scroll to position [503, 0]
click at [918, 262] on div "[PERSON_NAME] Brands" at bounding box center [890, 262] width 159 height 29
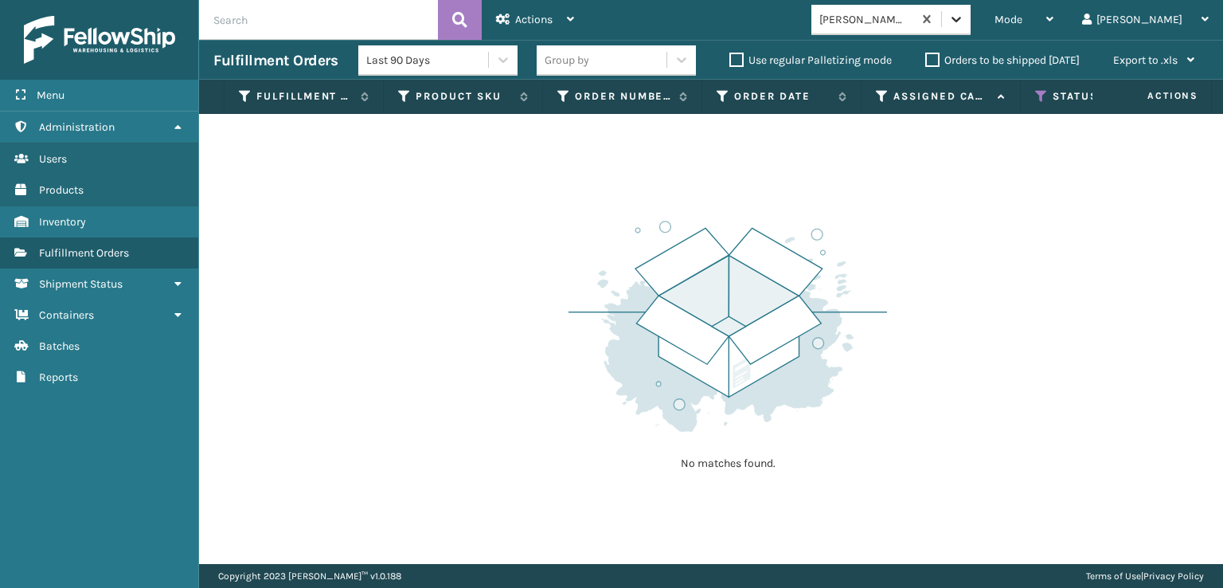
click at [964, 20] on icon at bounding box center [956, 19] width 16 height 16
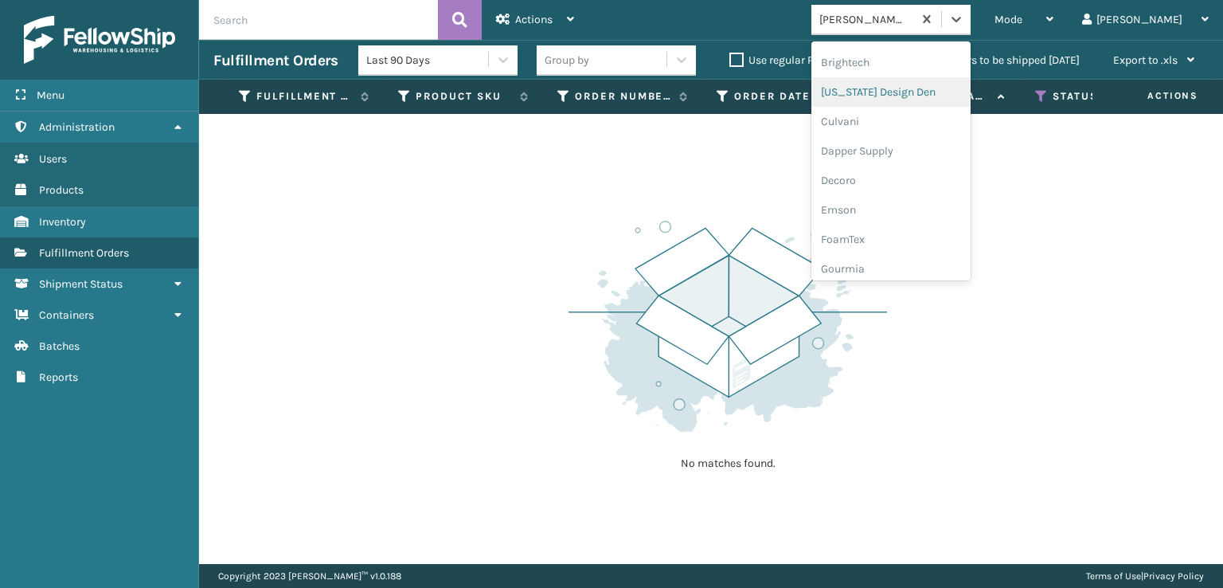
scroll to position [239, 0]
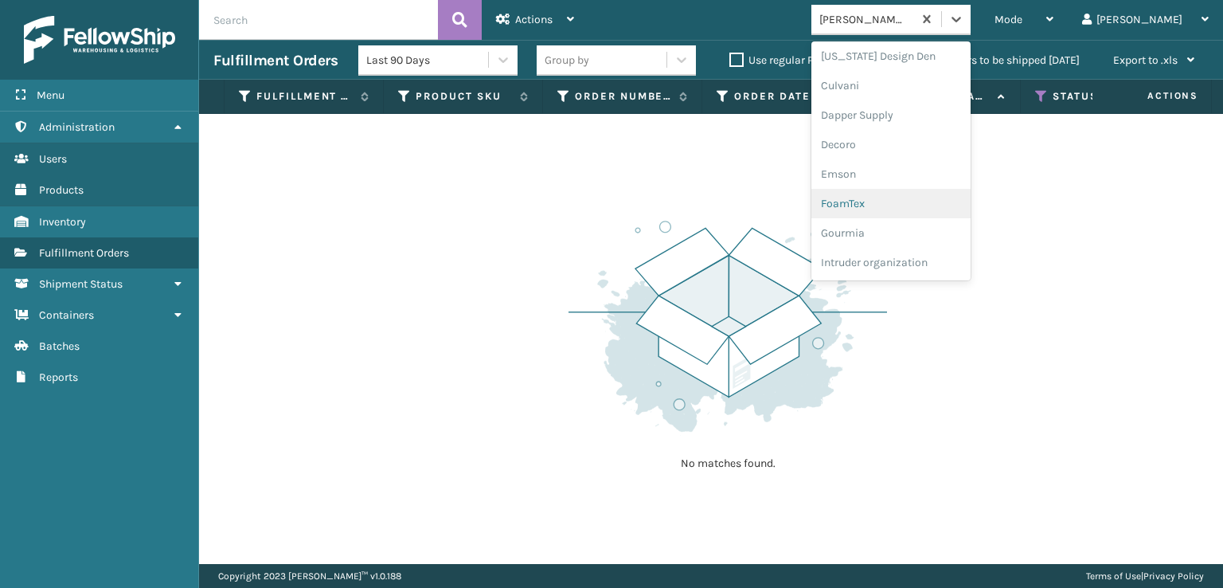
click at [904, 205] on div "FoamTex" at bounding box center [890, 203] width 159 height 29
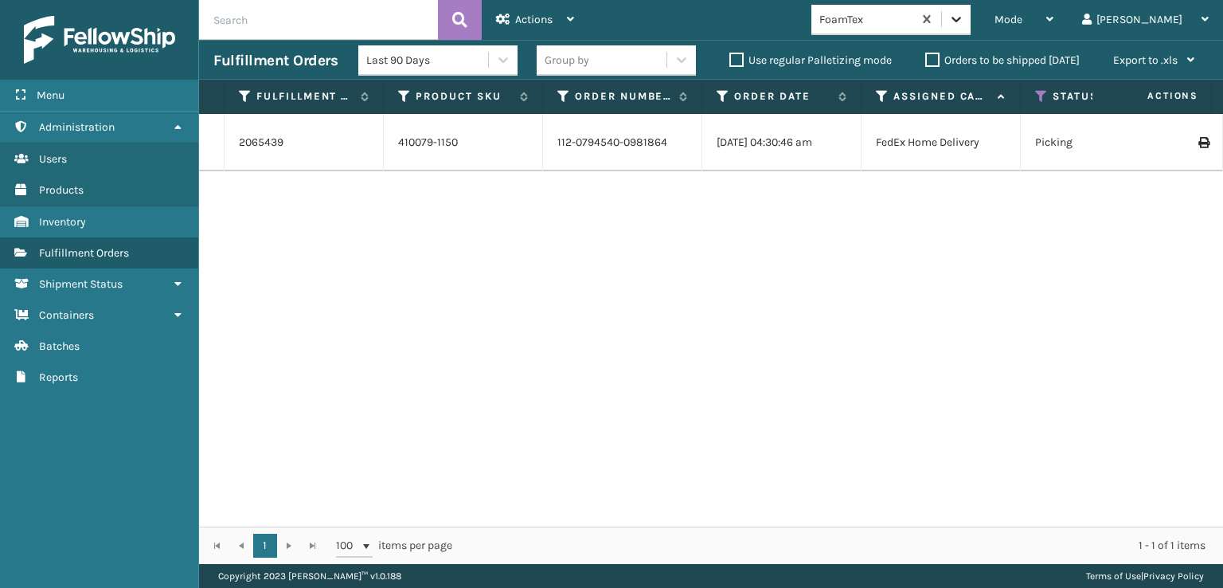
click at [961, 21] on icon at bounding box center [957, 20] width 10 height 6
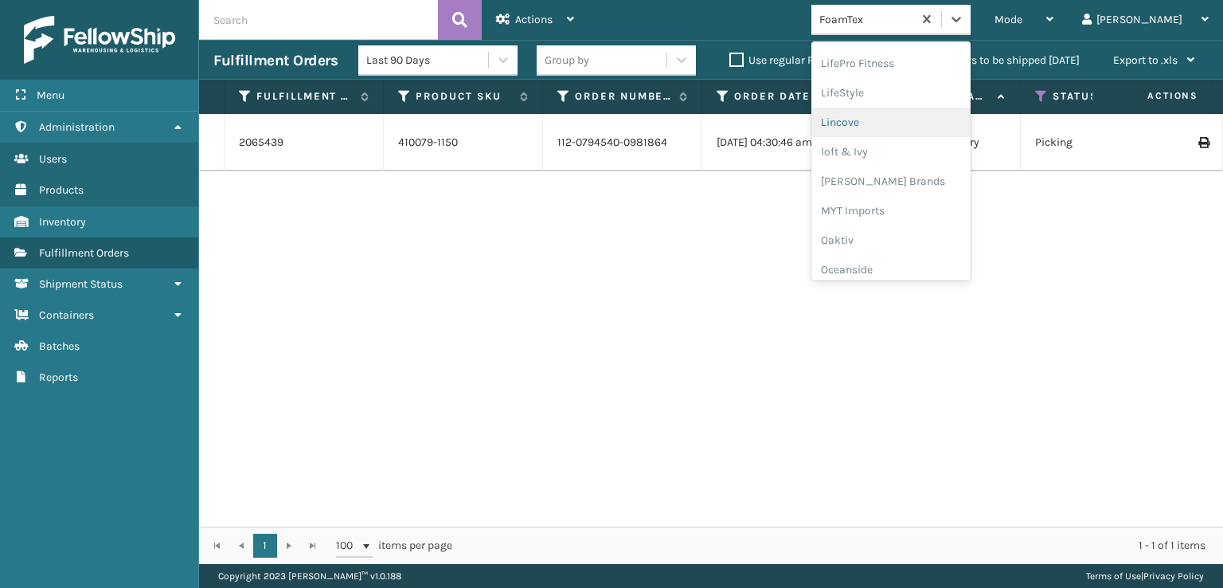
scroll to position [742, 0]
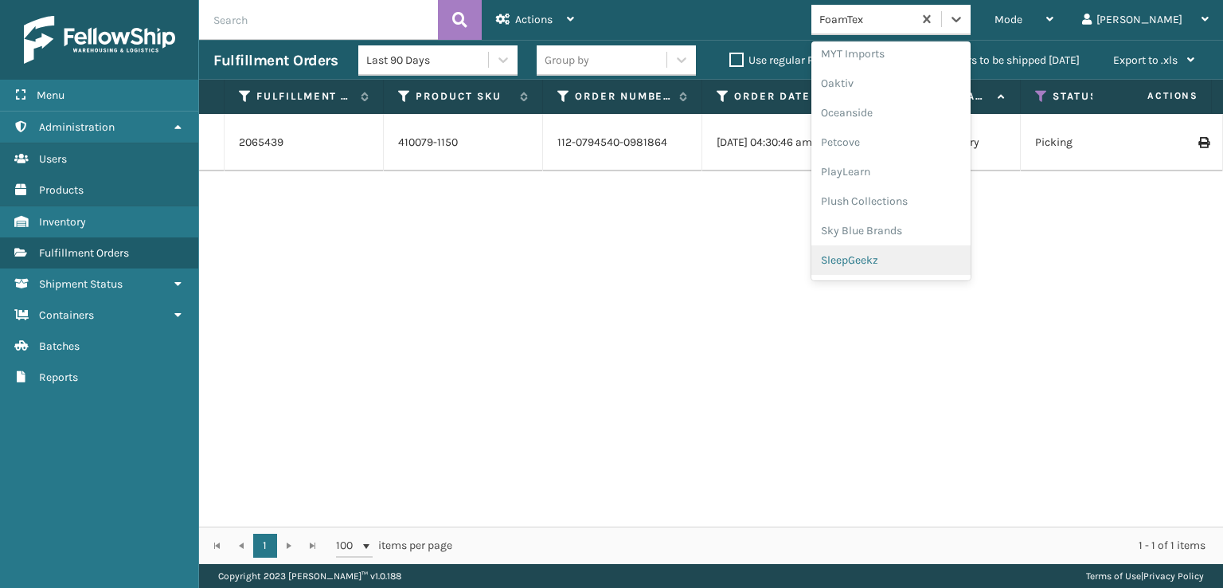
click at [927, 259] on div "SleepGeekz" at bounding box center [890, 259] width 159 height 29
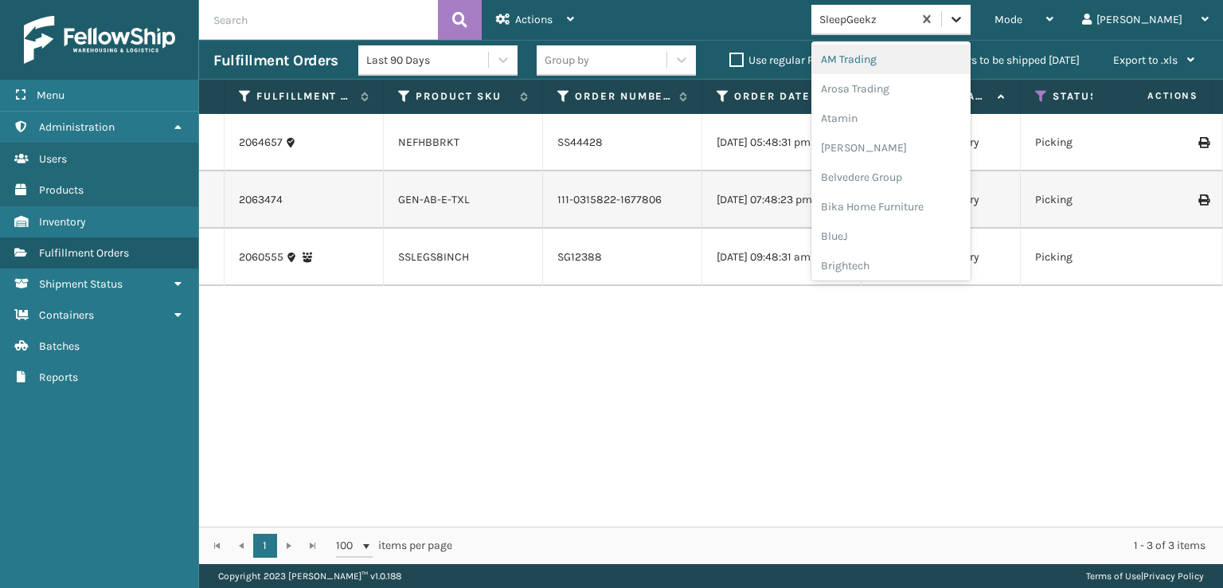
click at [964, 22] on icon at bounding box center [956, 19] width 16 height 16
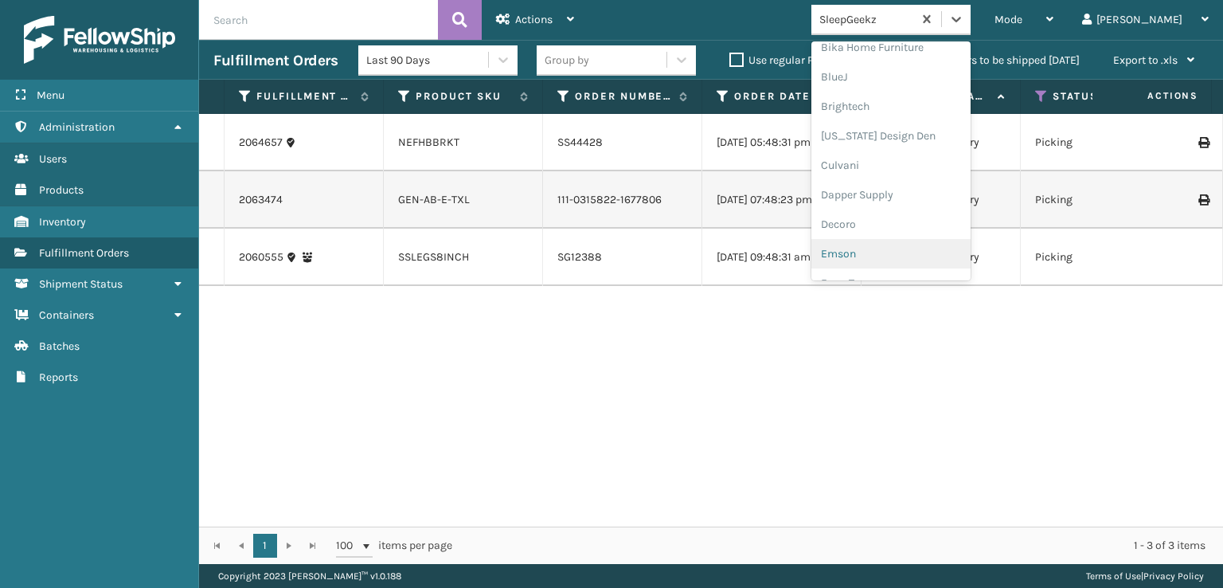
scroll to position [239, 0]
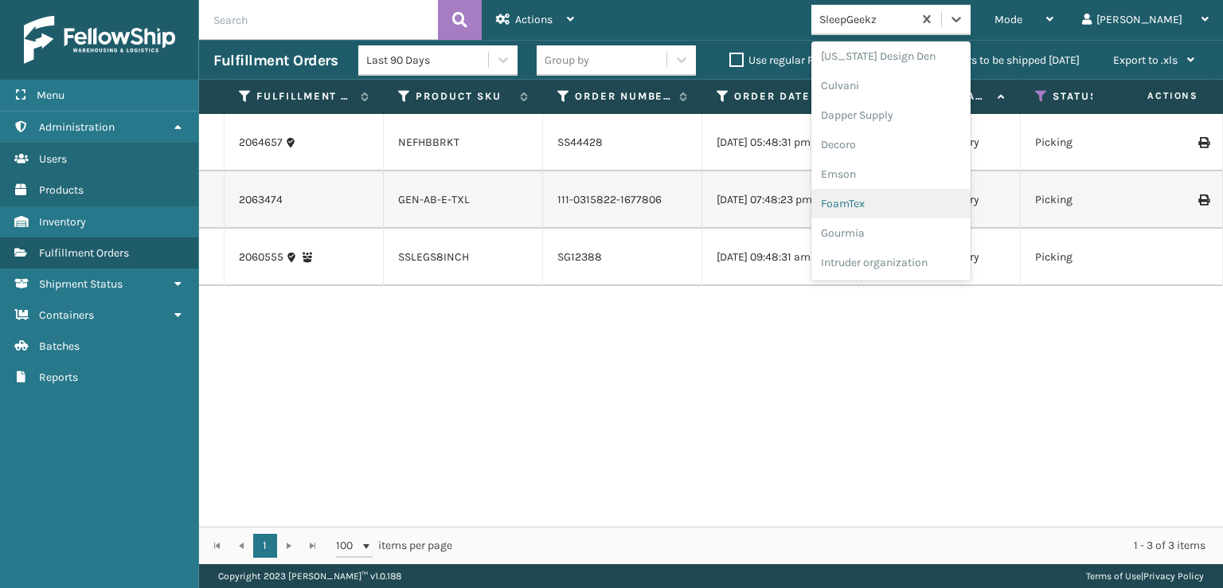
click at [908, 206] on div "FoamTex" at bounding box center [890, 203] width 159 height 29
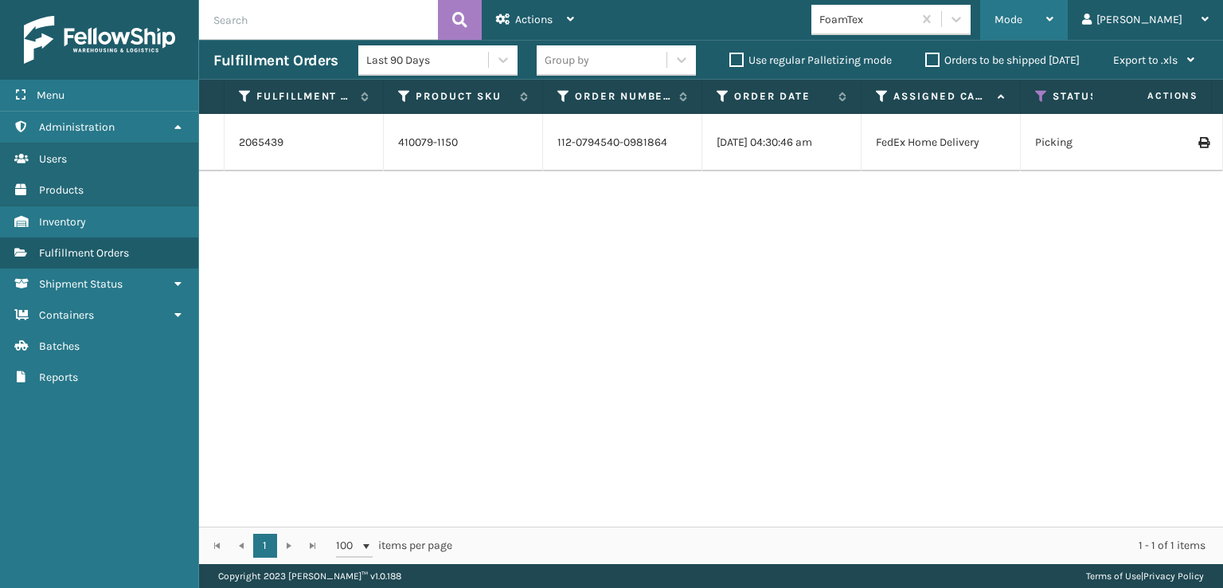
click at [1022, 23] on span "Mode" at bounding box center [1009, 20] width 28 height 14
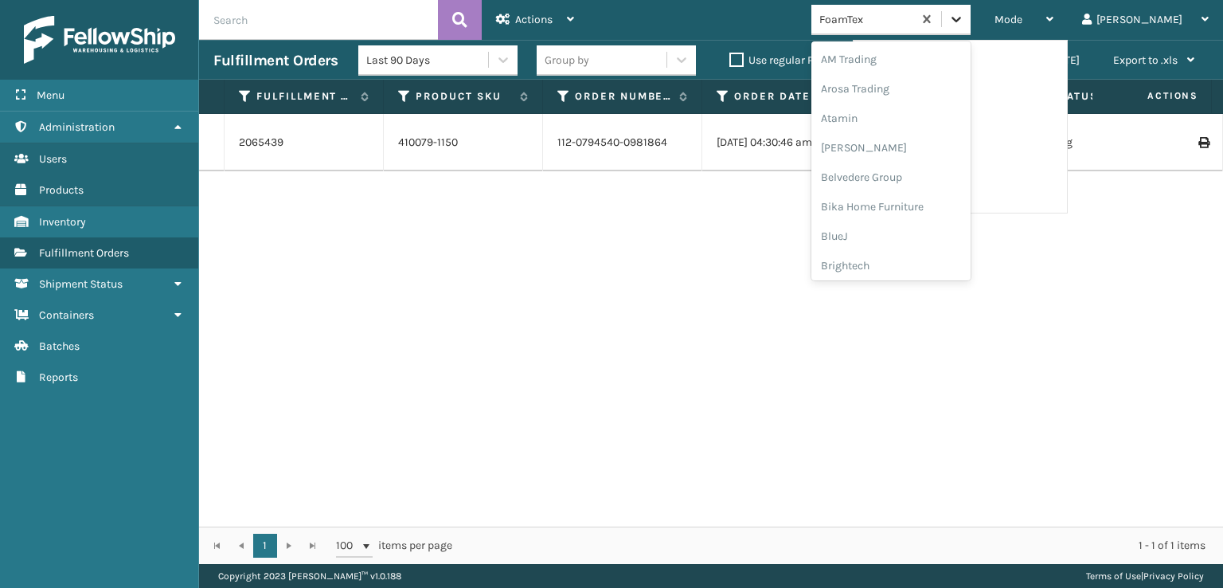
click at [961, 18] on icon at bounding box center [957, 20] width 10 height 6
click at [926, 256] on div "FoamTex" at bounding box center [890, 255] width 159 height 29
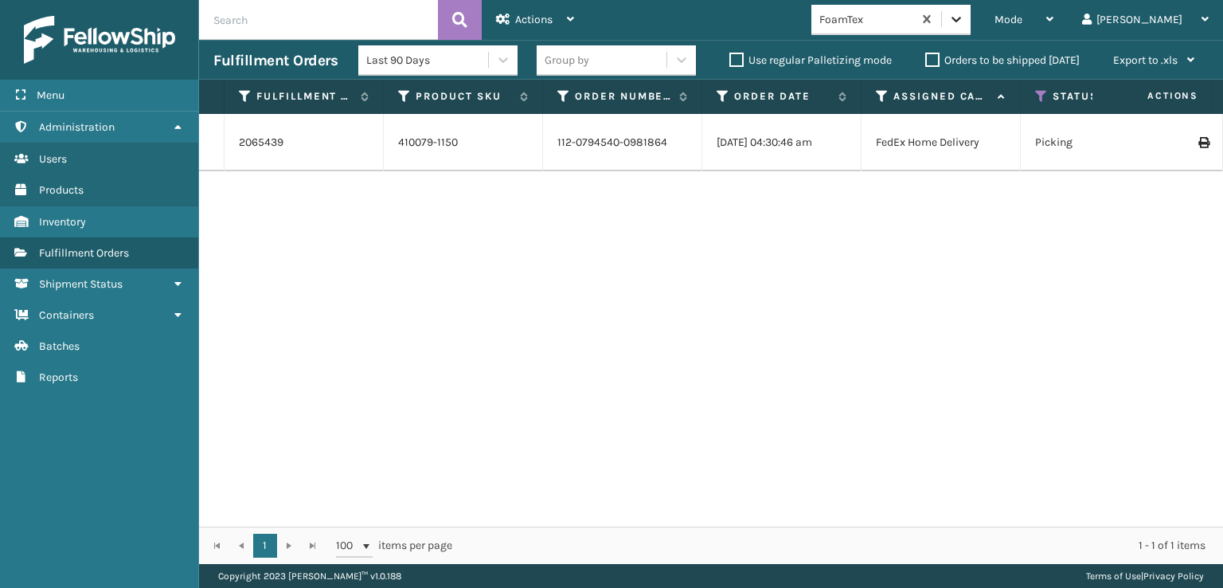
click at [964, 19] on icon at bounding box center [956, 19] width 16 height 16
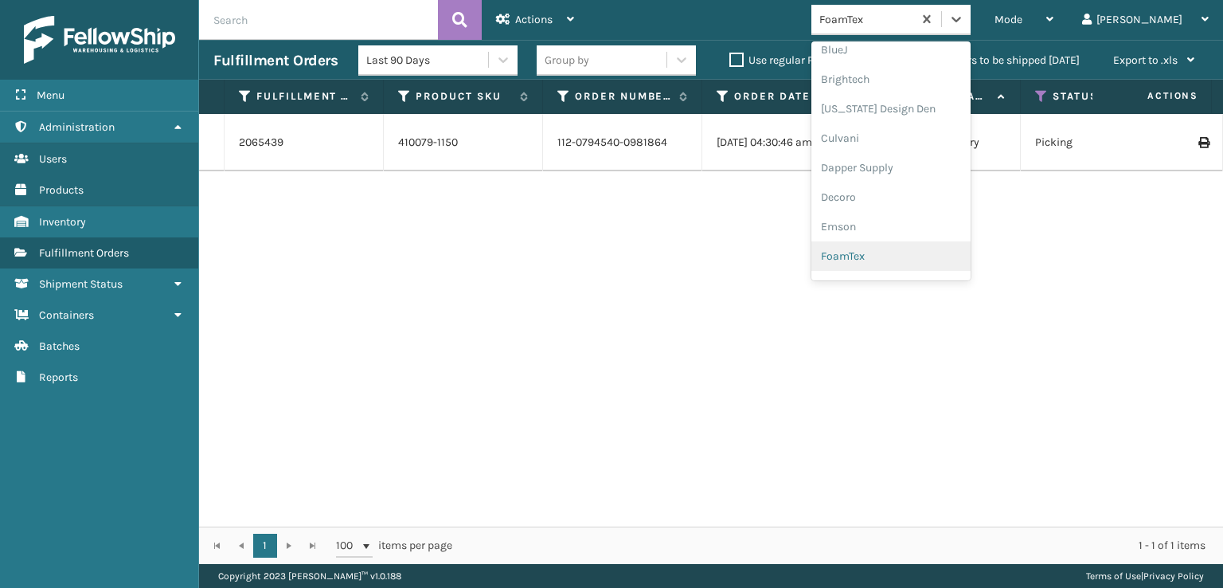
click at [921, 256] on div "FoamTex" at bounding box center [890, 255] width 159 height 29
click at [964, 25] on icon at bounding box center [956, 19] width 16 height 16
click at [917, 231] on div "SleepGeekz" at bounding box center [890, 232] width 159 height 29
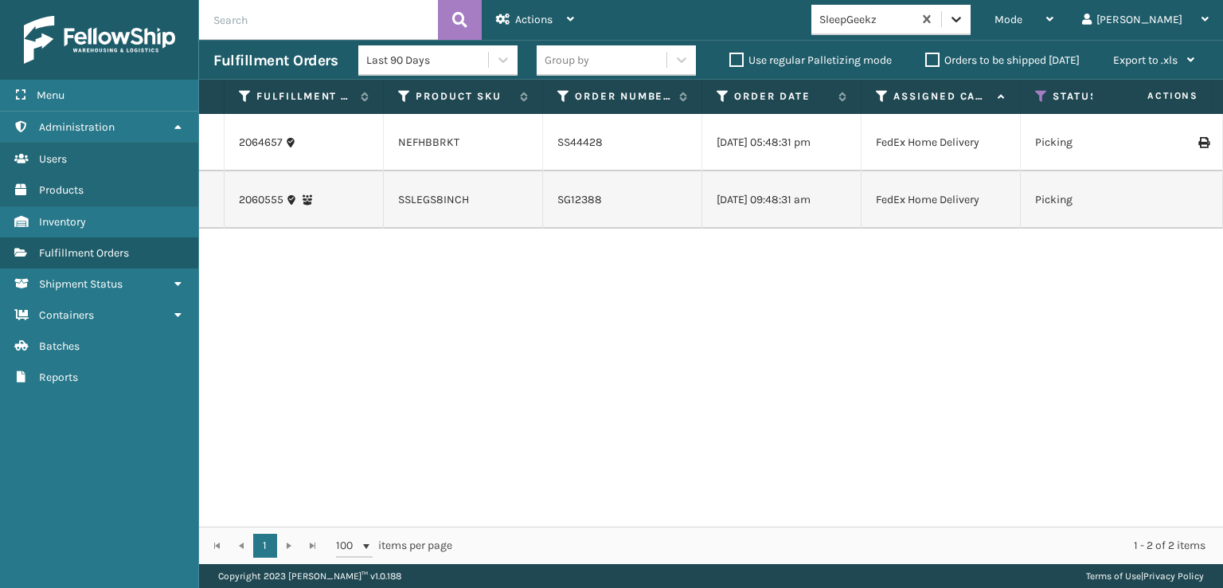
click at [964, 20] on icon at bounding box center [956, 19] width 16 height 16
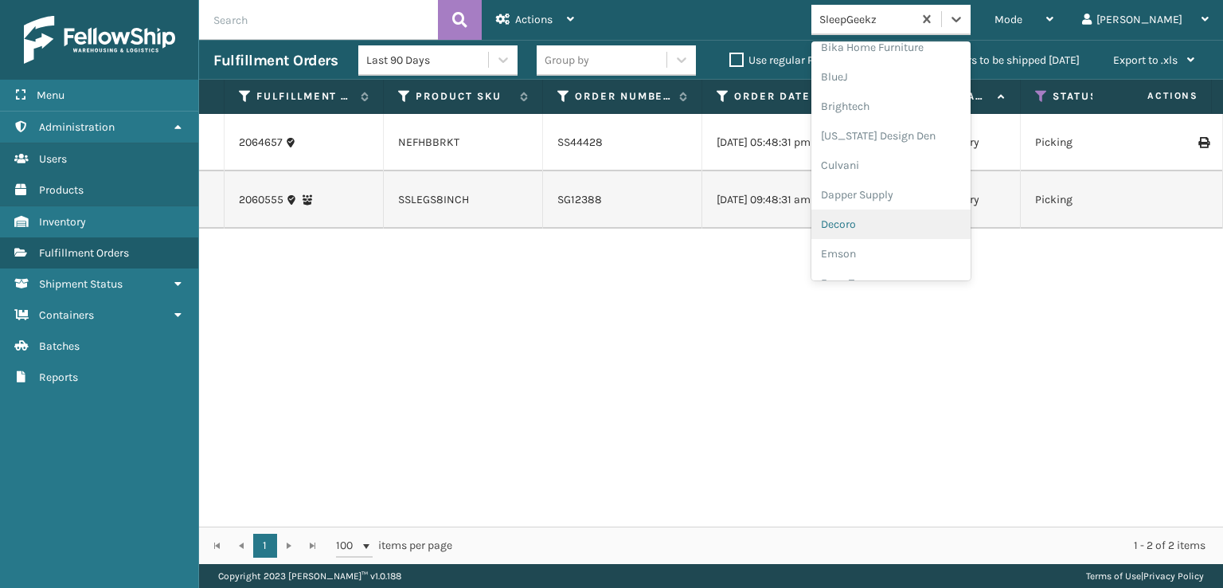
scroll to position [239, 0]
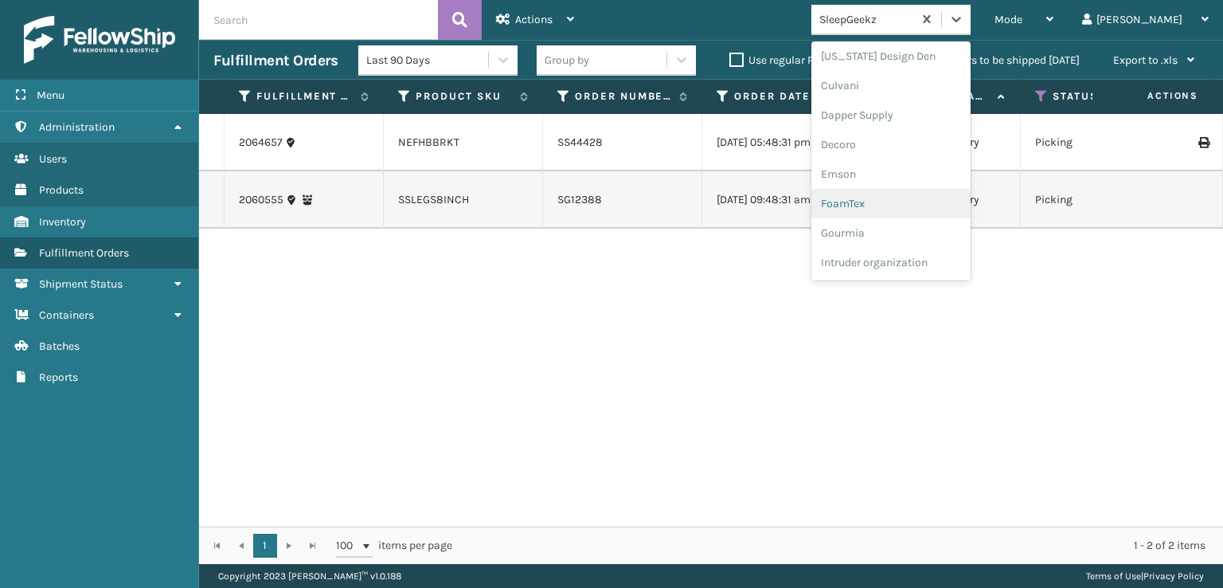
click at [918, 205] on div "FoamTex" at bounding box center [890, 203] width 159 height 29
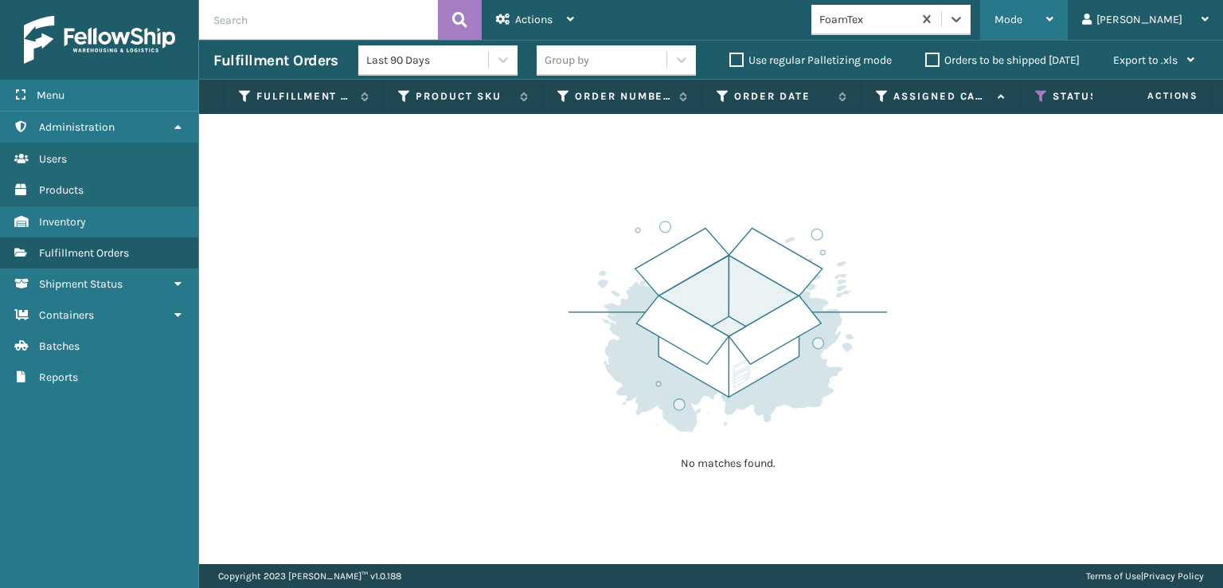
click at [1022, 25] on span "Mode" at bounding box center [1009, 20] width 28 height 14
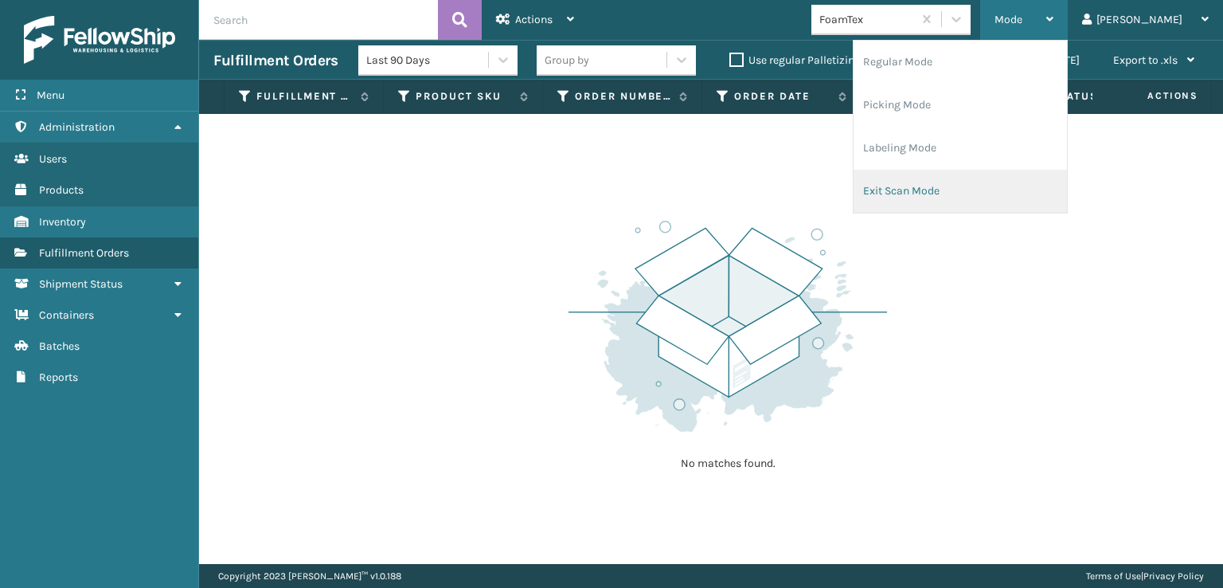
click at [968, 191] on li "Exit Scan Mode" at bounding box center [960, 191] width 213 height 43
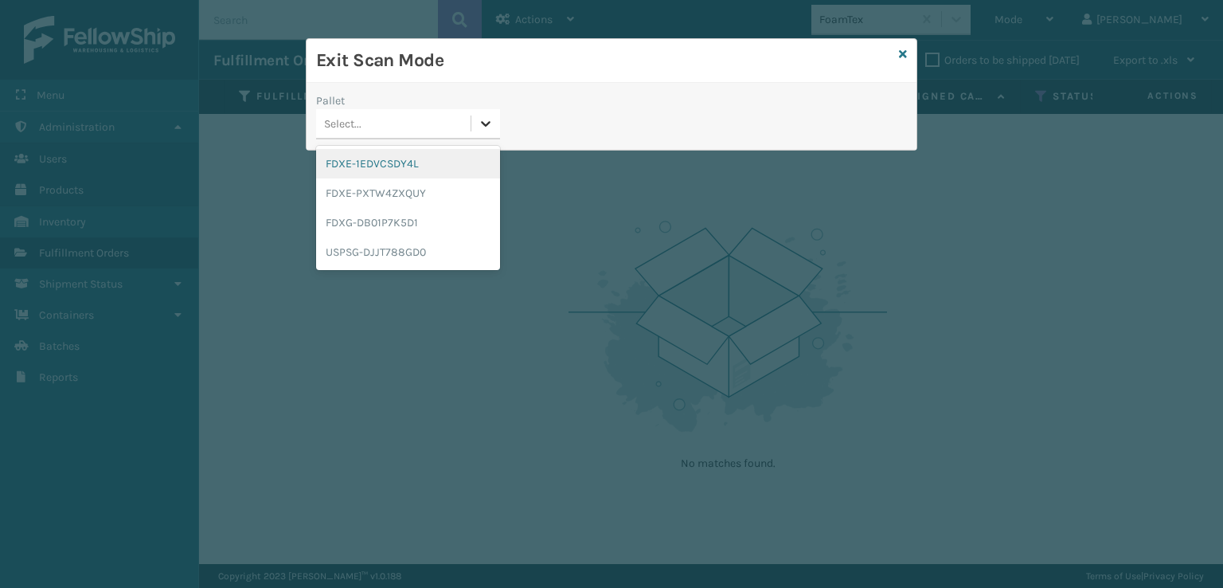
click at [486, 119] on icon at bounding box center [486, 123] width 16 height 16
click at [387, 197] on div "FDXE-PXTW4ZXQUY" at bounding box center [408, 192] width 184 height 29
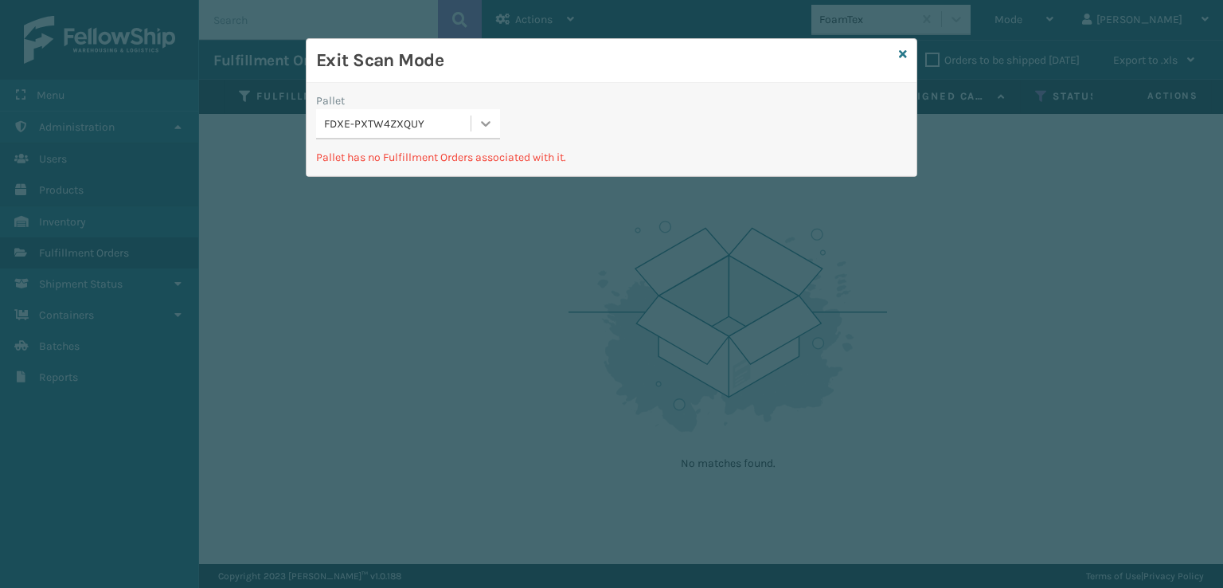
click at [482, 122] on icon at bounding box center [487, 124] width 10 height 6
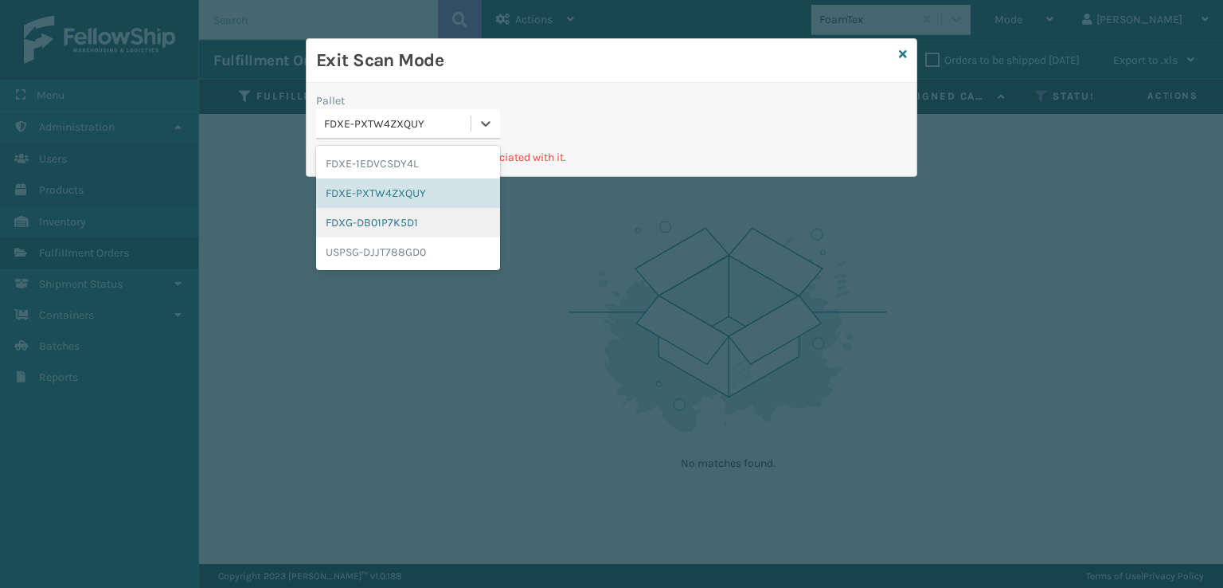
click at [408, 218] on div "FDXG-DB01P7K5D1" at bounding box center [408, 222] width 184 height 29
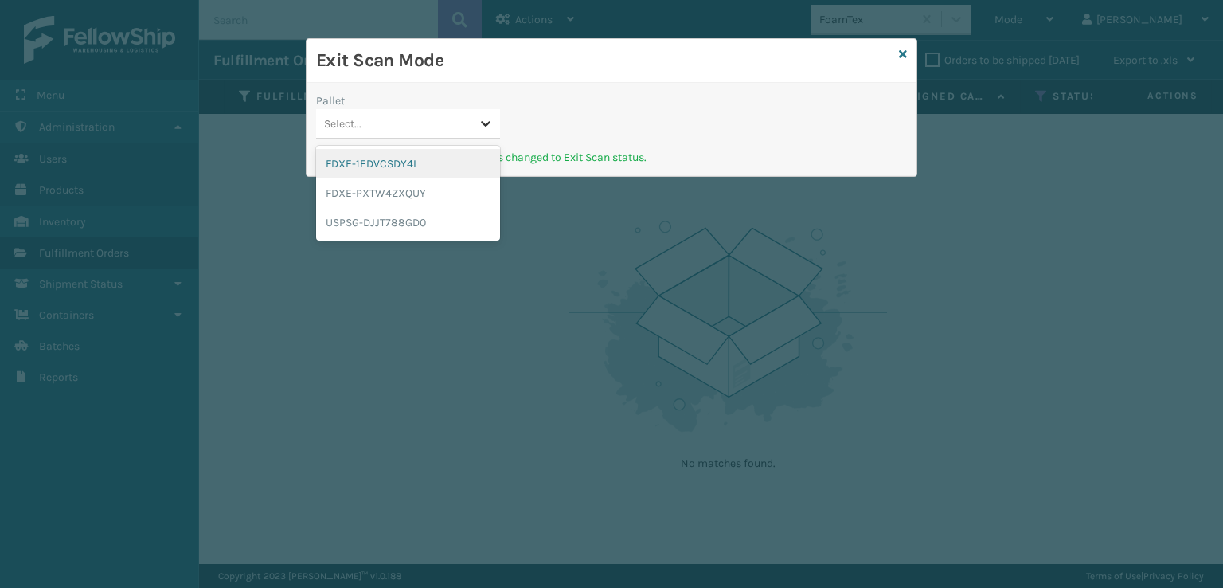
click at [488, 121] on icon at bounding box center [486, 123] width 16 height 16
click at [408, 218] on div "USPSG-DJJT788GD0" at bounding box center [408, 222] width 184 height 29
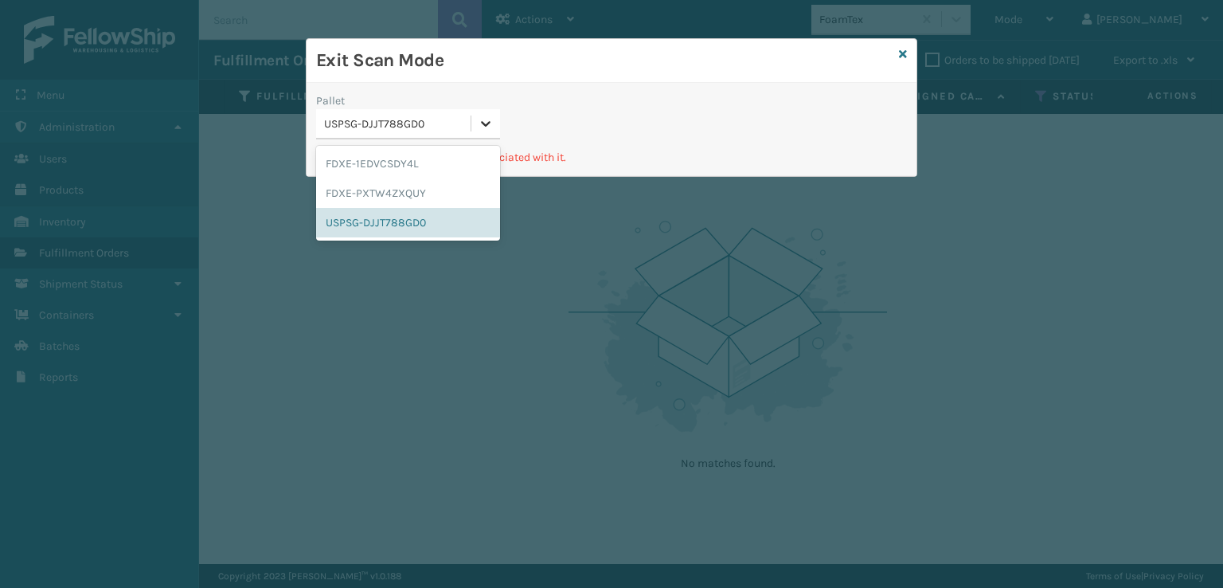
click at [491, 131] on div at bounding box center [485, 123] width 29 height 29
click at [427, 170] on div "FDXE-1EDVCSDY4L" at bounding box center [408, 163] width 184 height 29
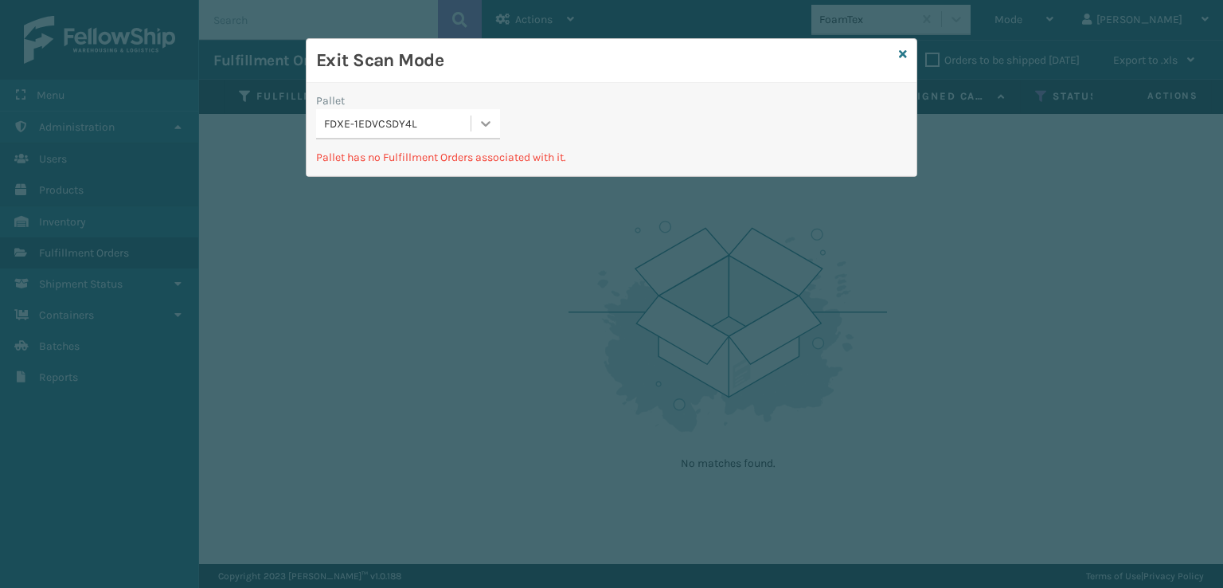
click at [484, 124] on icon at bounding box center [487, 124] width 10 height 6
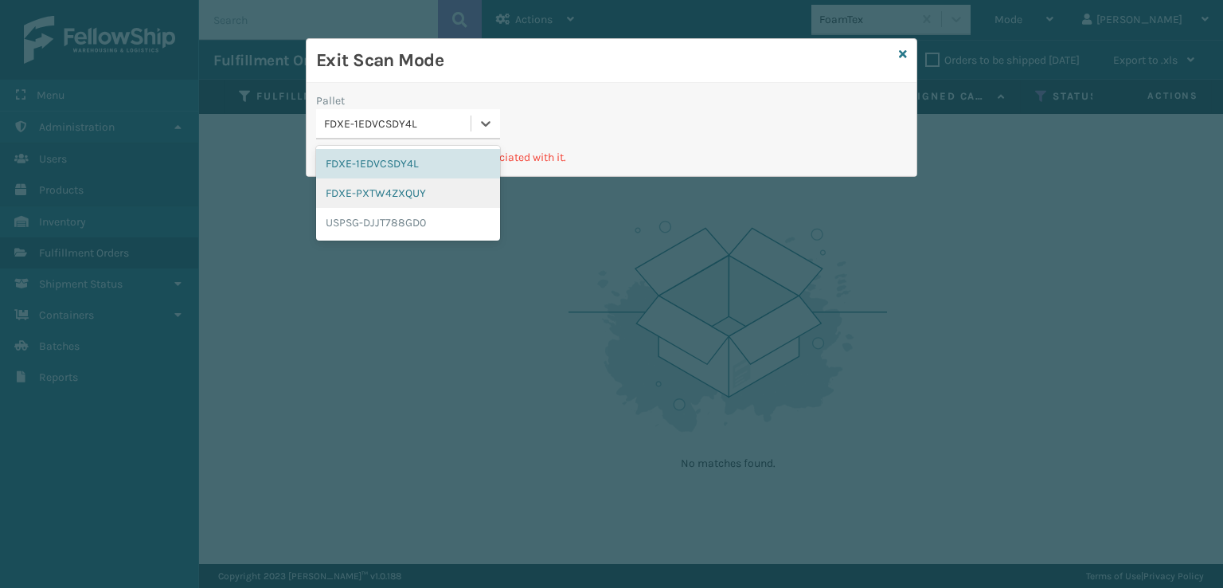
click at [411, 186] on div "FDXE-PXTW4ZXQUY" at bounding box center [408, 192] width 184 height 29
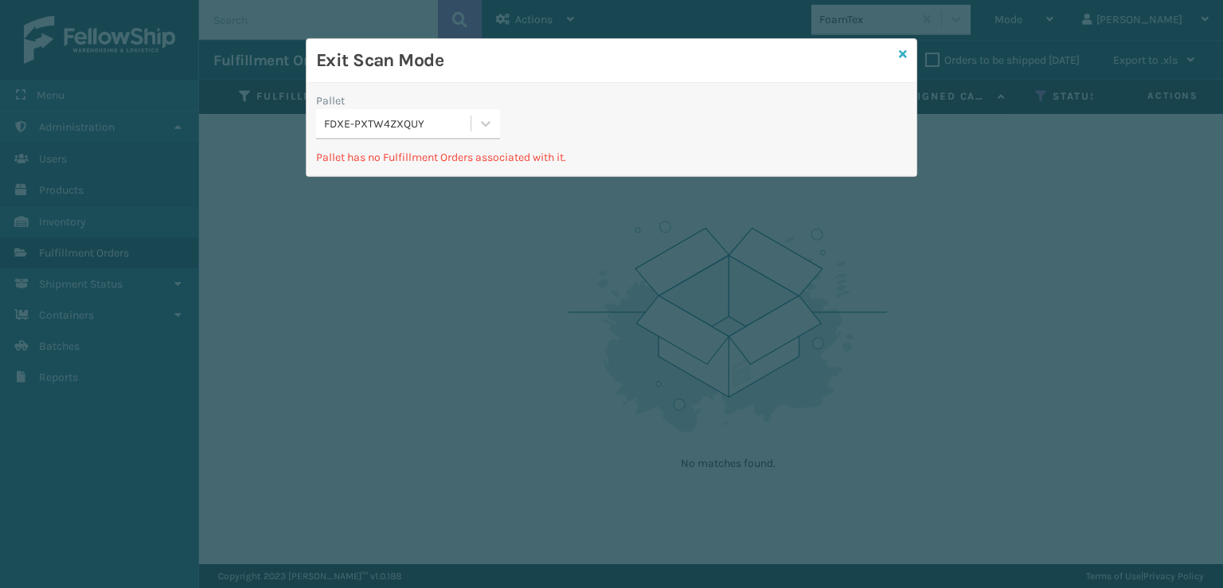
click at [901, 52] on icon at bounding box center [903, 54] width 8 height 11
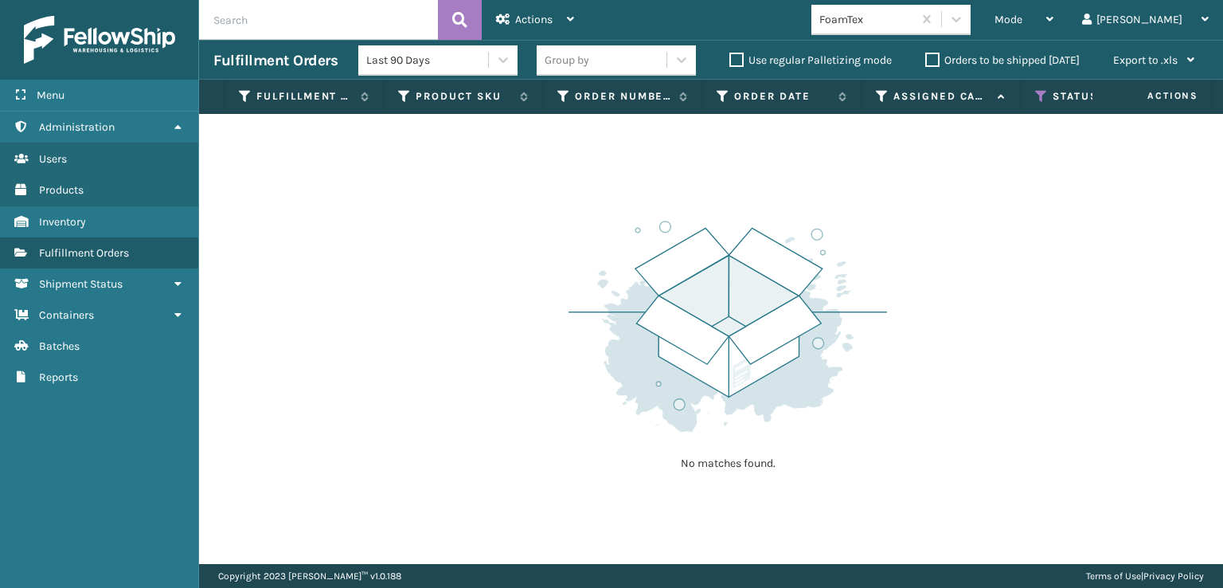
click at [1040, 104] on th "Status" at bounding box center [1100, 97] width 159 height 34
click at [1040, 96] on icon at bounding box center [1041, 96] width 13 height 14
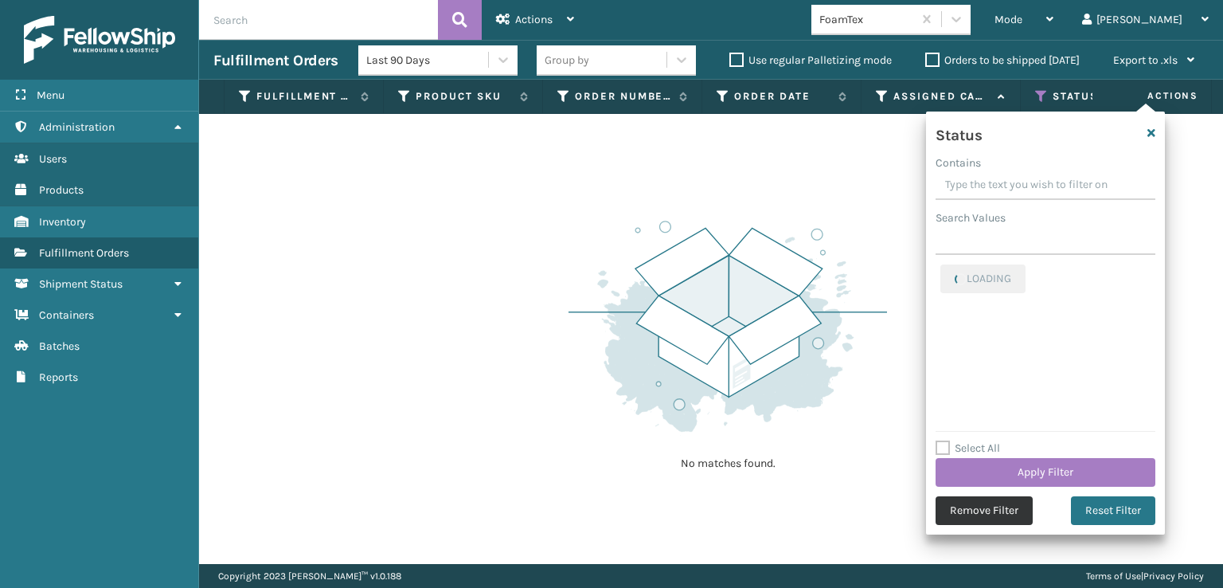
click at [982, 509] on button "Remove Filter" at bounding box center [984, 510] width 97 height 29
